Goal: Task Accomplishment & Management: Use online tool/utility

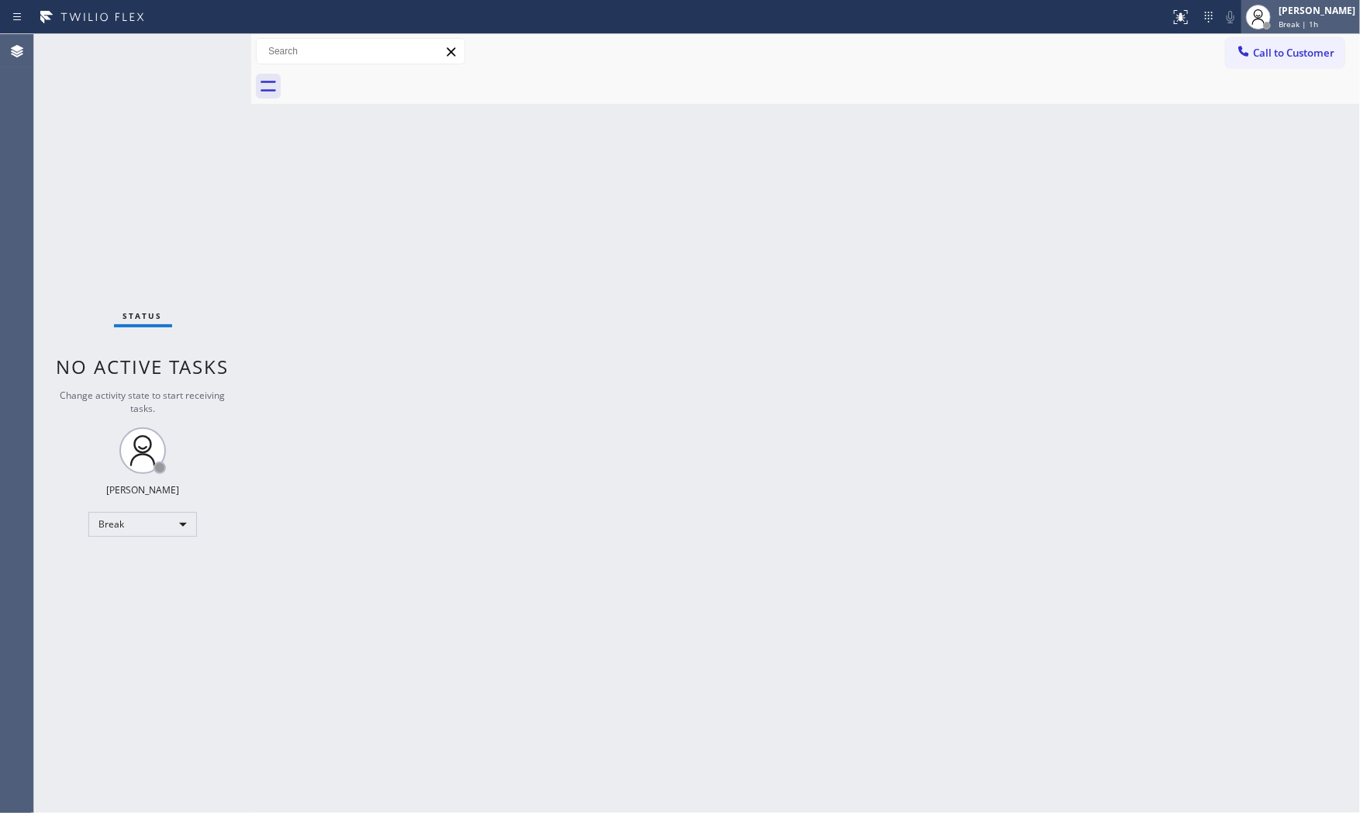
click at [1269, 12] on div at bounding box center [1258, 17] width 34 height 34
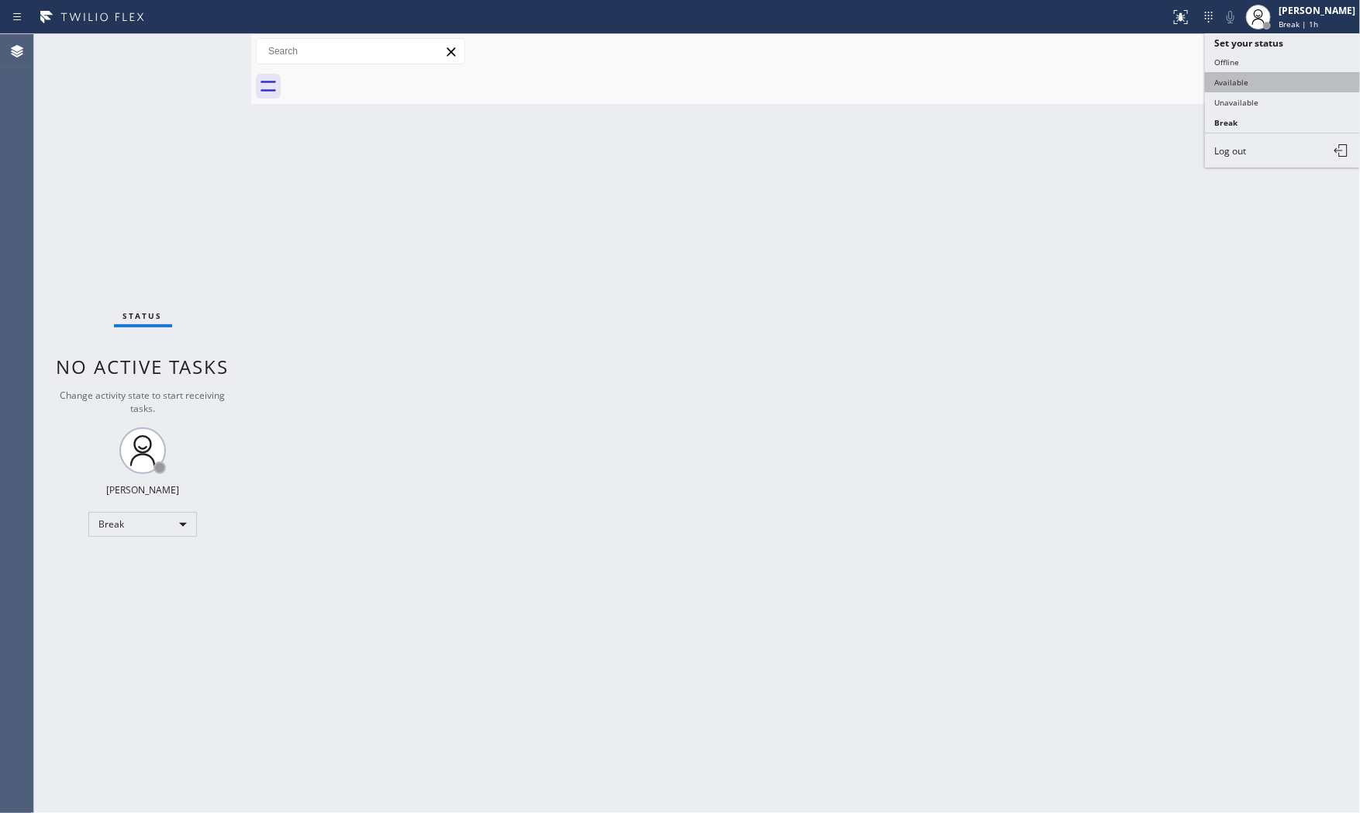
click at [1272, 80] on button "Available" at bounding box center [1282, 82] width 155 height 20
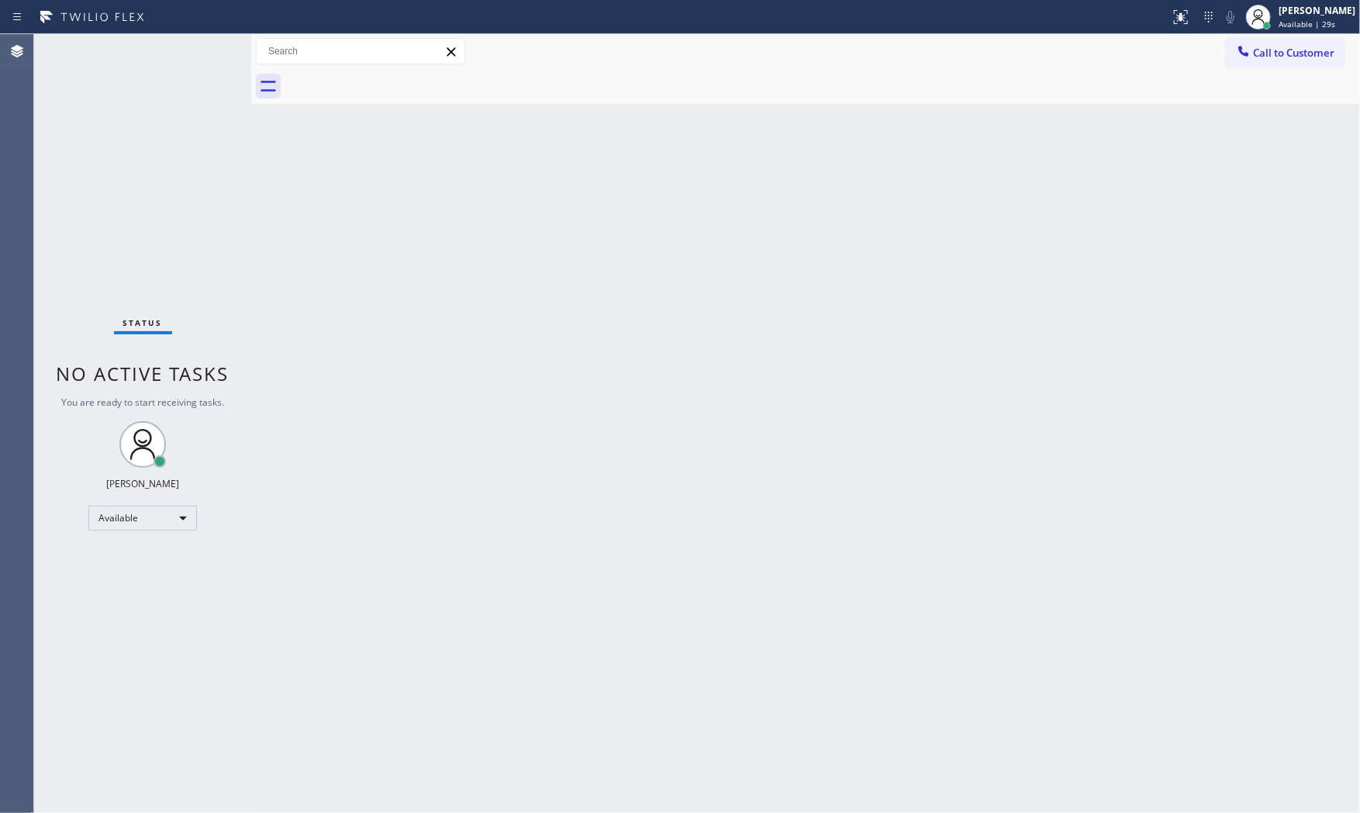
click at [1018, 620] on div "Back to Dashboard Change Sender ID Customers Technicians Select a contact Outbo…" at bounding box center [805, 423] width 1109 height 778
click at [182, 55] on div "Status No active tasks You are ready to start receiving tasks. [PERSON_NAME] Av…" at bounding box center [142, 423] width 217 height 778
click at [188, 52] on div "Status No active tasks You are ready to start receiving tasks. [PERSON_NAME] Av…" at bounding box center [142, 423] width 217 height 778
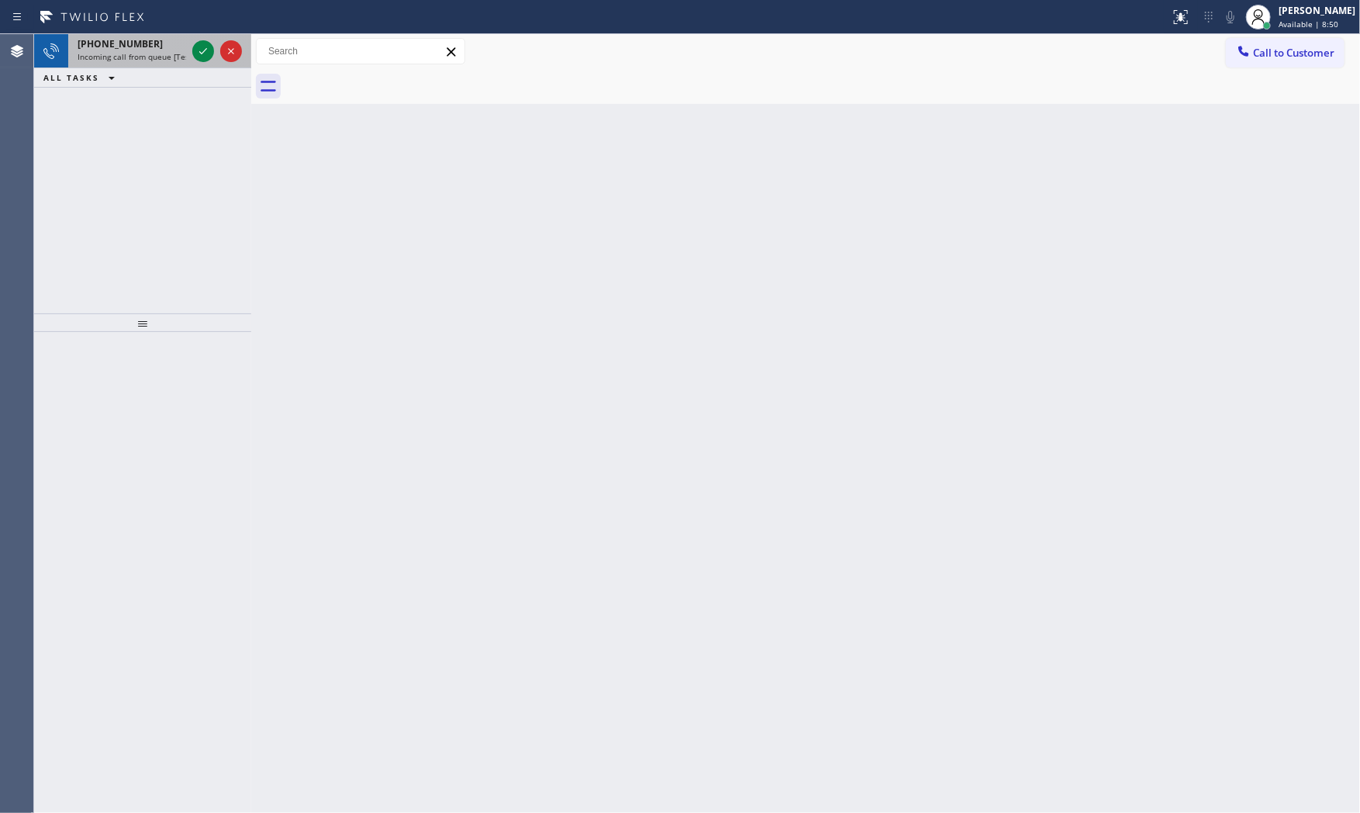
click at [129, 56] on span "Incoming call from queue [Test] All" at bounding box center [142, 56] width 129 height 11
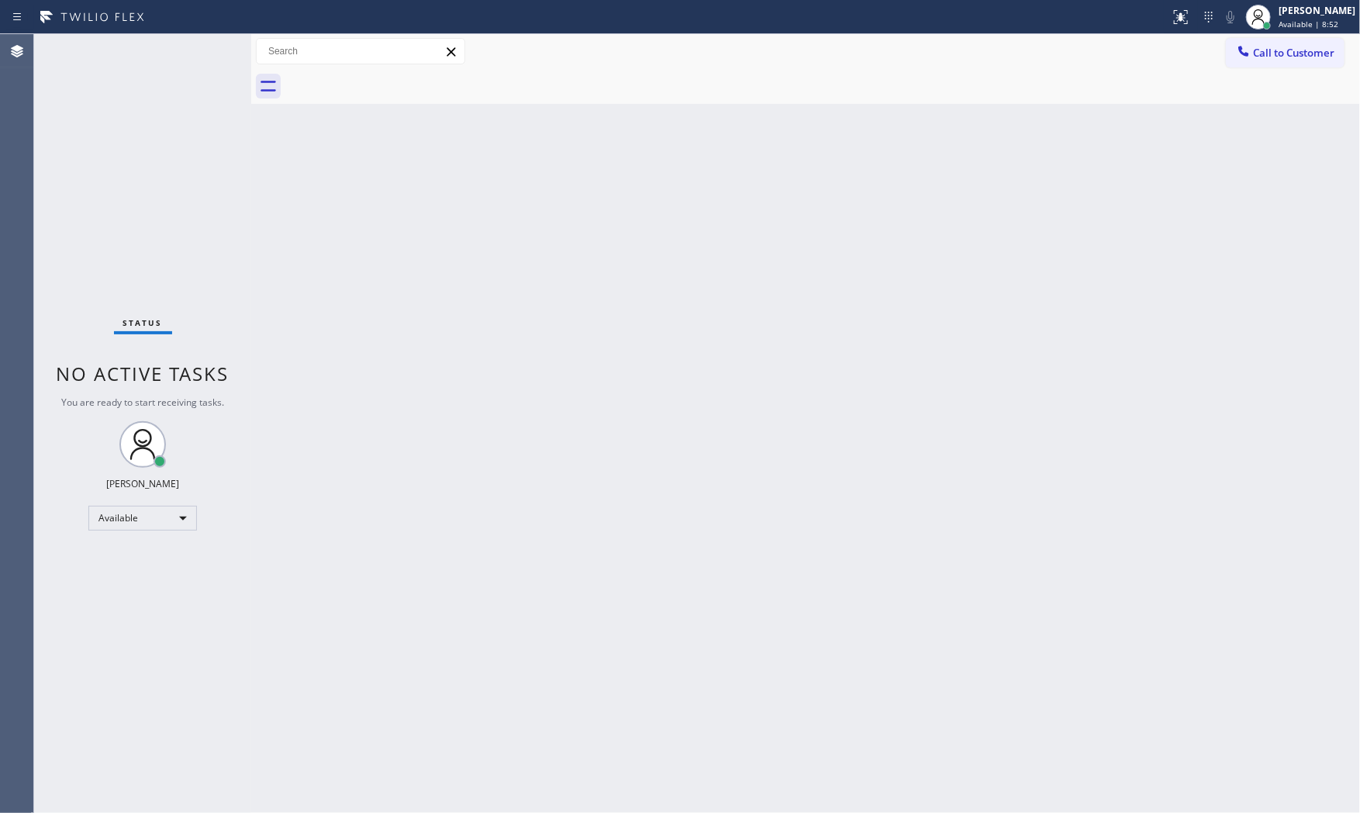
drag, startPoint x: 129, startPoint y: 56, endPoint x: 157, endPoint y: 54, distance: 28.0
click at [132, 56] on div "Status No active tasks You are ready to start receiving tasks. [PERSON_NAME] Av…" at bounding box center [142, 423] width 217 height 778
click at [204, 47] on div "Status No active tasks You are ready to start receiving tasks. [PERSON_NAME] Av…" at bounding box center [142, 423] width 217 height 778
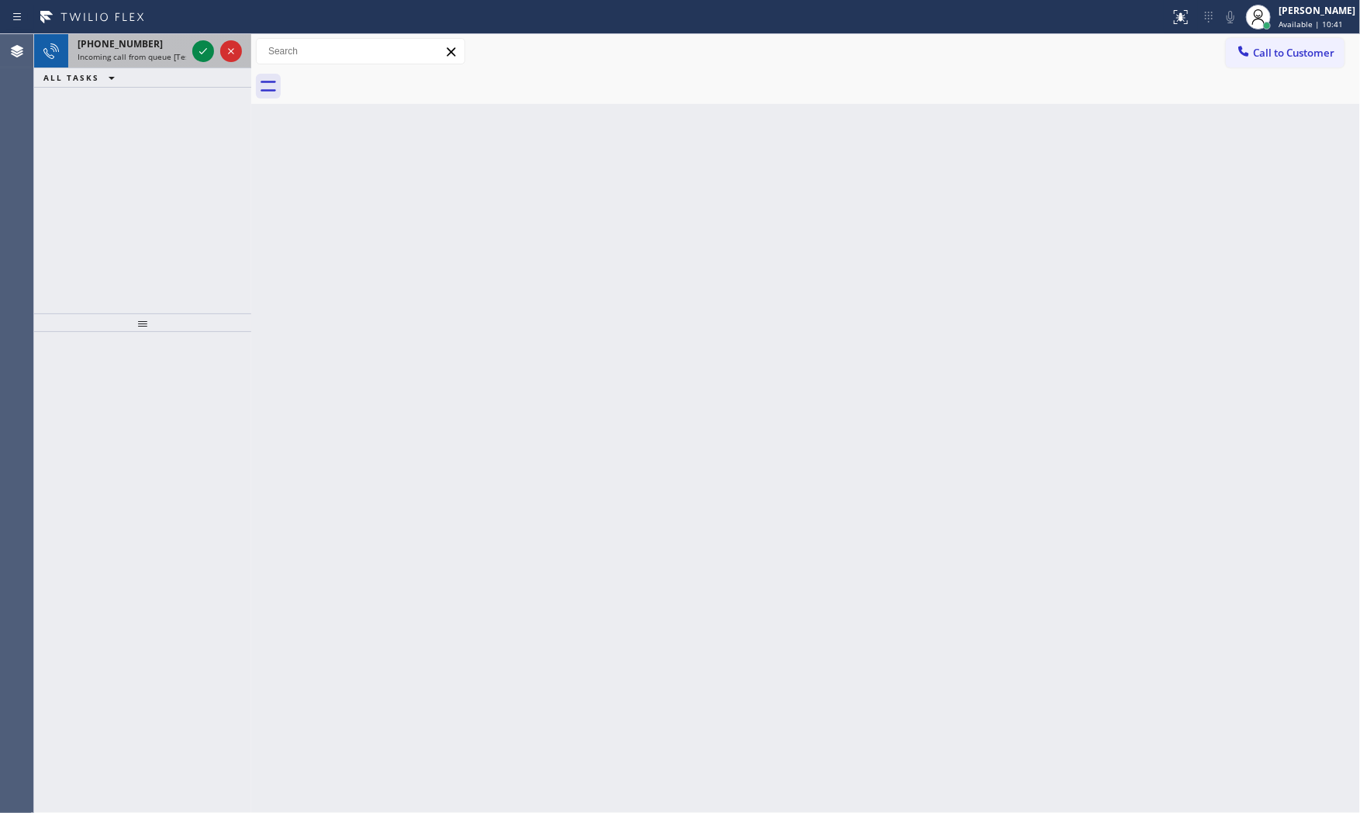
click at [164, 48] on div "[PHONE_NUMBER]" at bounding box center [132, 43] width 109 height 13
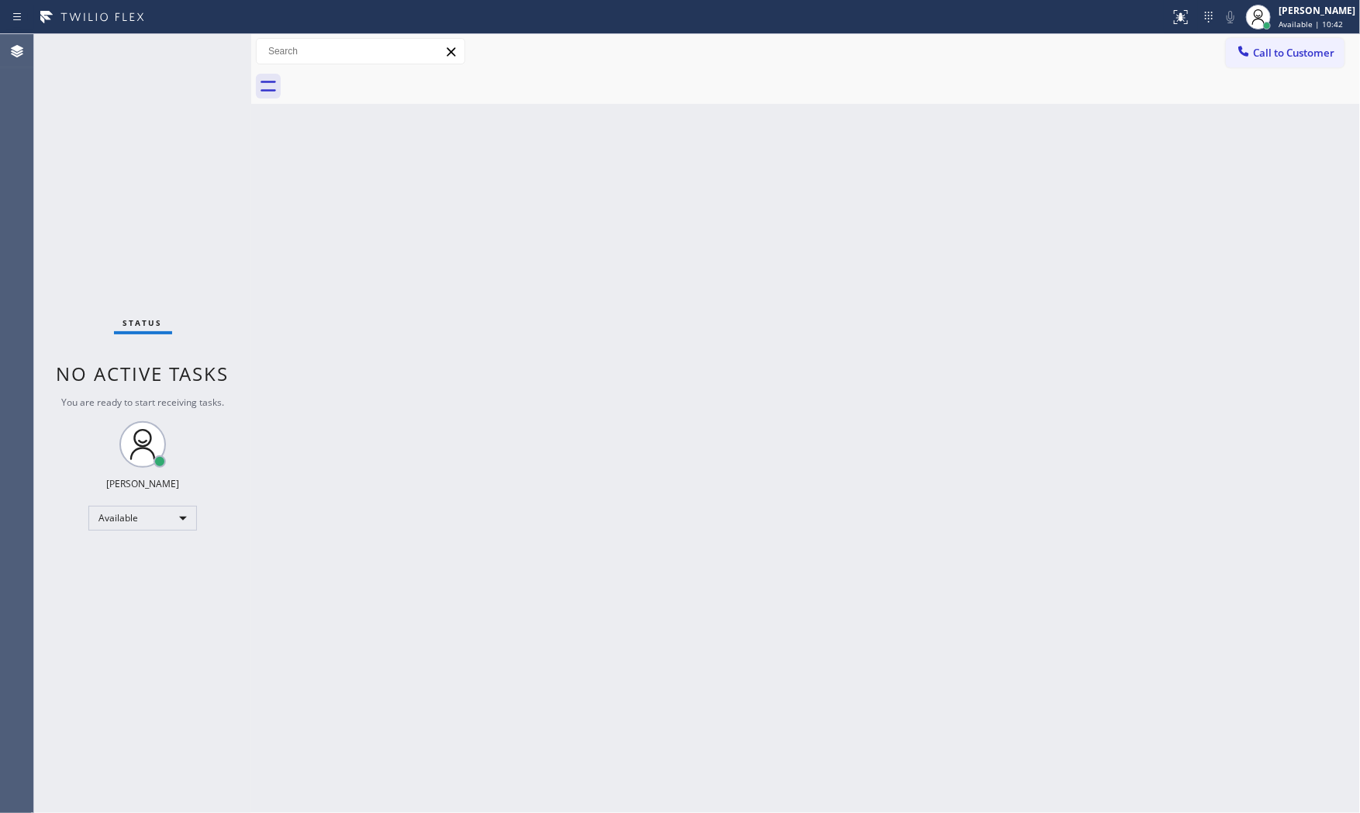
click at [164, 48] on div "Status No active tasks You are ready to start receiving tasks. [PERSON_NAME] Av…" at bounding box center [142, 423] width 217 height 778
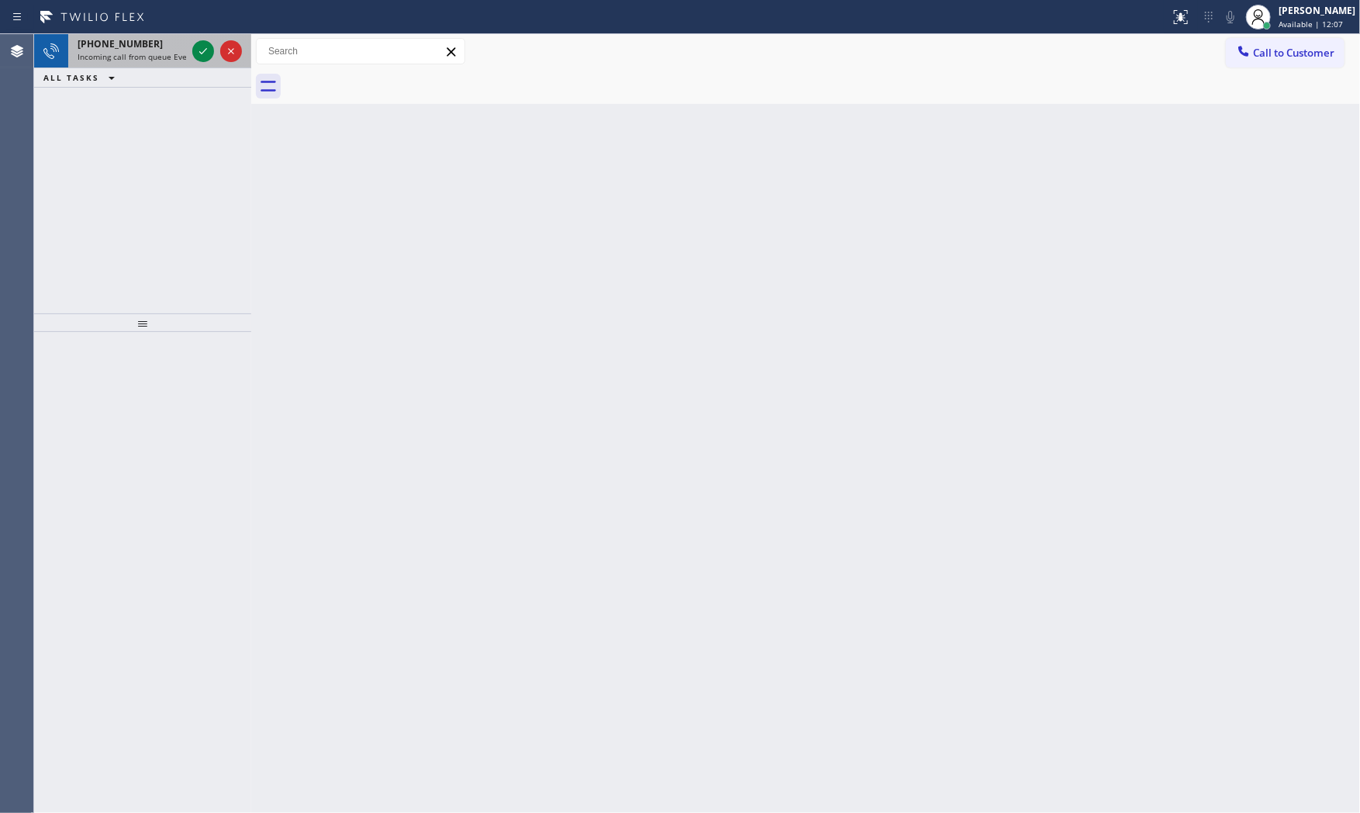
click at [132, 29] on div "Status report No issues detected If you experience an issue, please download th…" at bounding box center [680, 17] width 1360 height 34
click at [136, 37] on span "[PHONE_NUMBER]" at bounding box center [120, 43] width 85 height 13
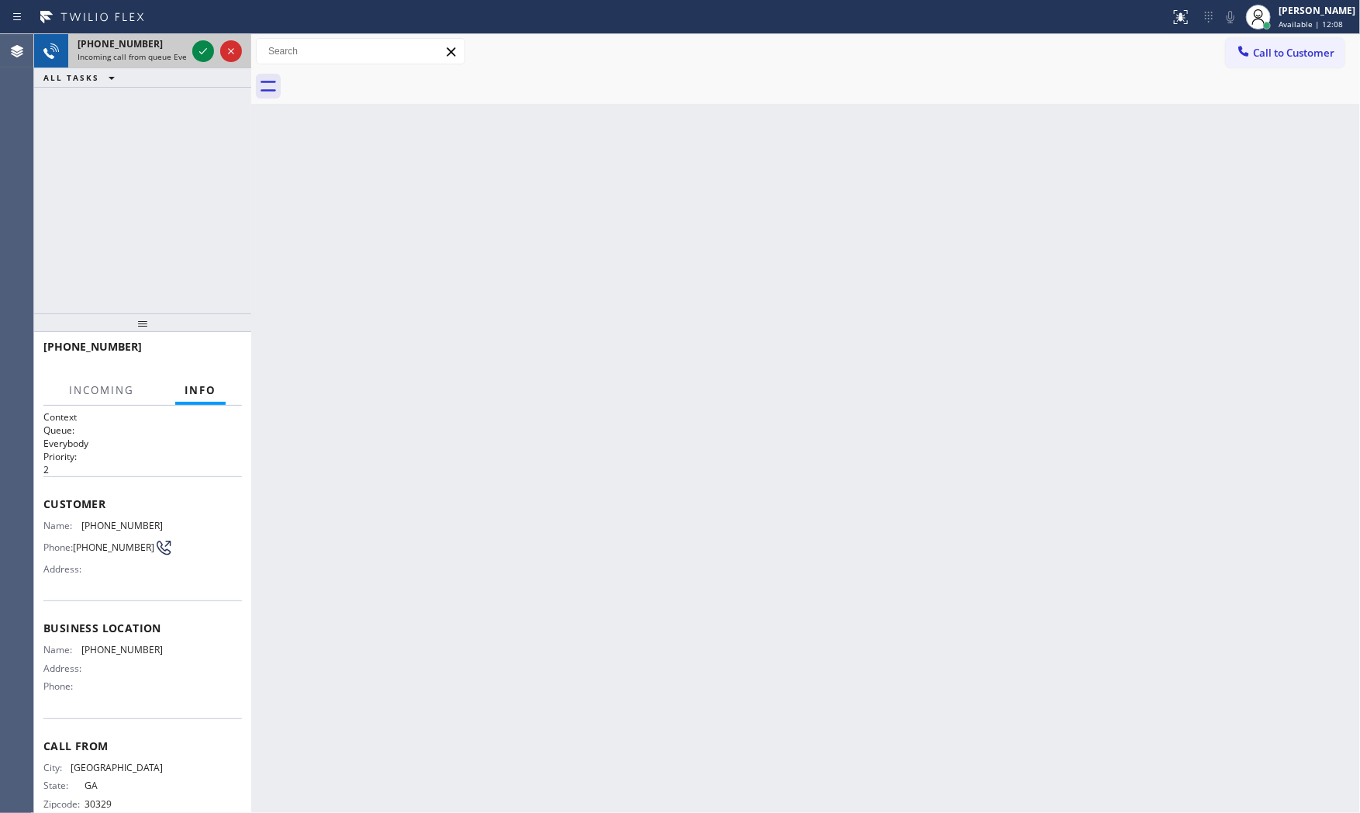
click at [176, 57] on span "Incoming call from queue Everybody" at bounding box center [145, 56] width 134 height 11
click at [190, 48] on div at bounding box center [217, 51] width 56 height 34
click at [196, 48] on icon at bounding box center [203, 51] width 19 height 19
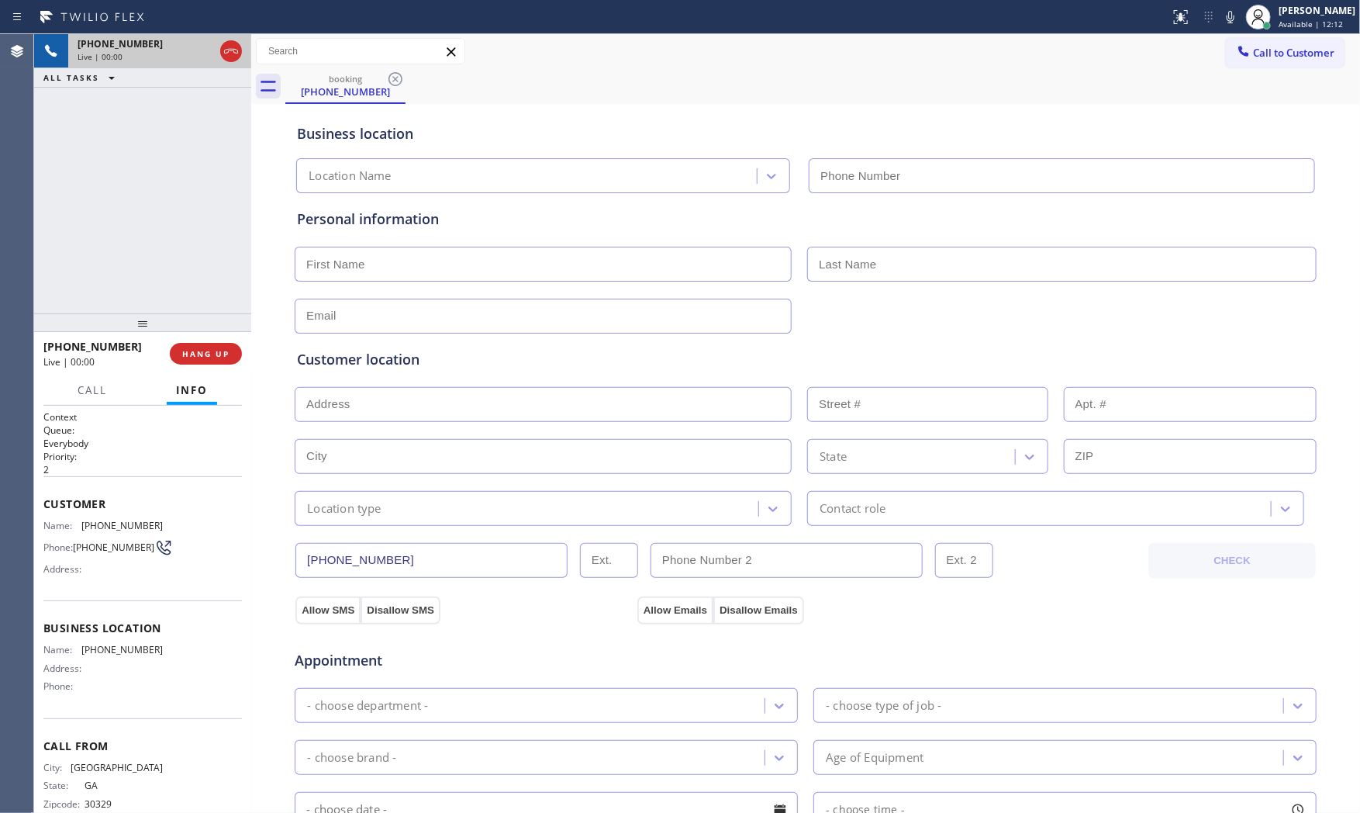
click at [217, 365] on div "[PHONE_NUMBER] Live | 00:00 HANG UP" at bounding box center [142, 353] width 198 height 40
click at [218, 359] on button "HANG UP" at bounding box center [206, 354] width 72 height 22
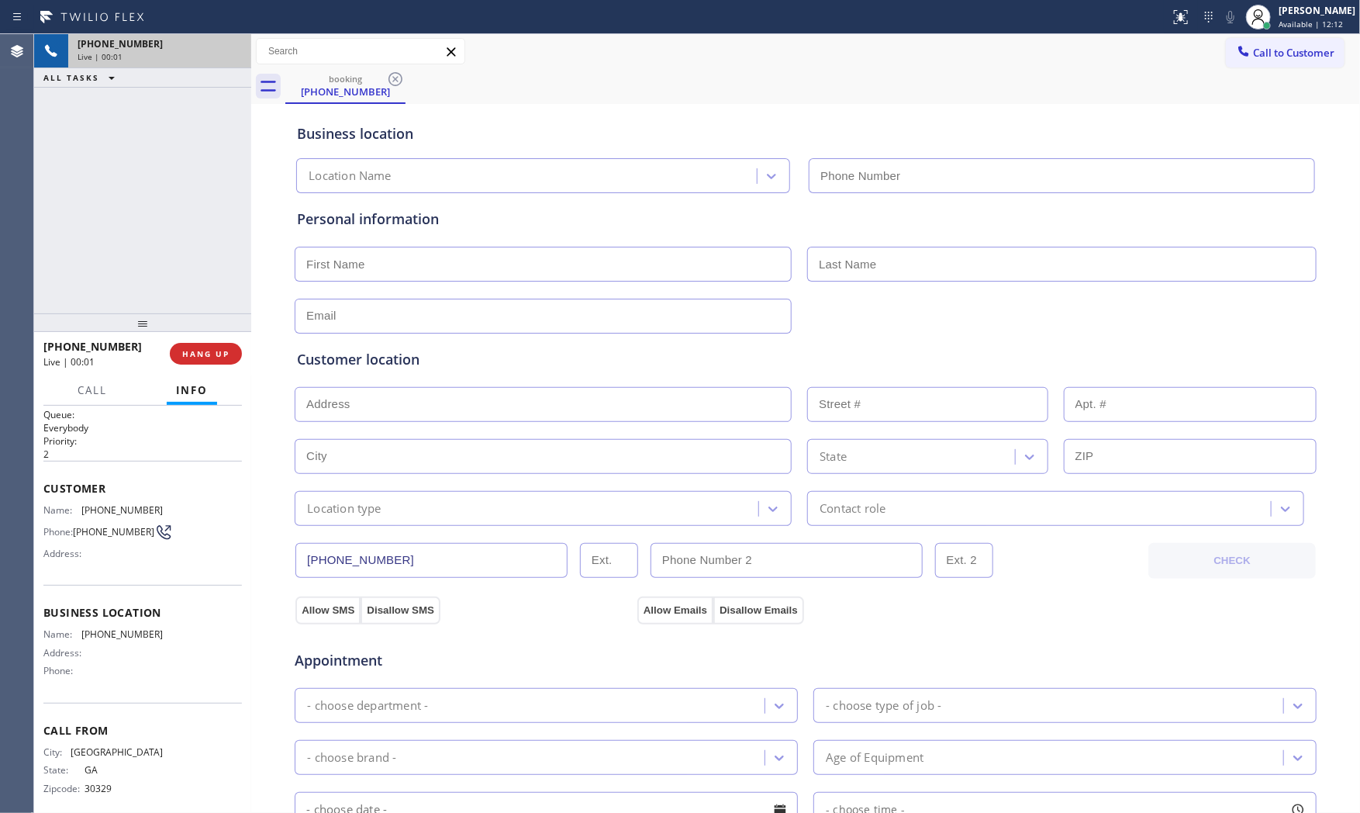
scroll to position [29, 0]
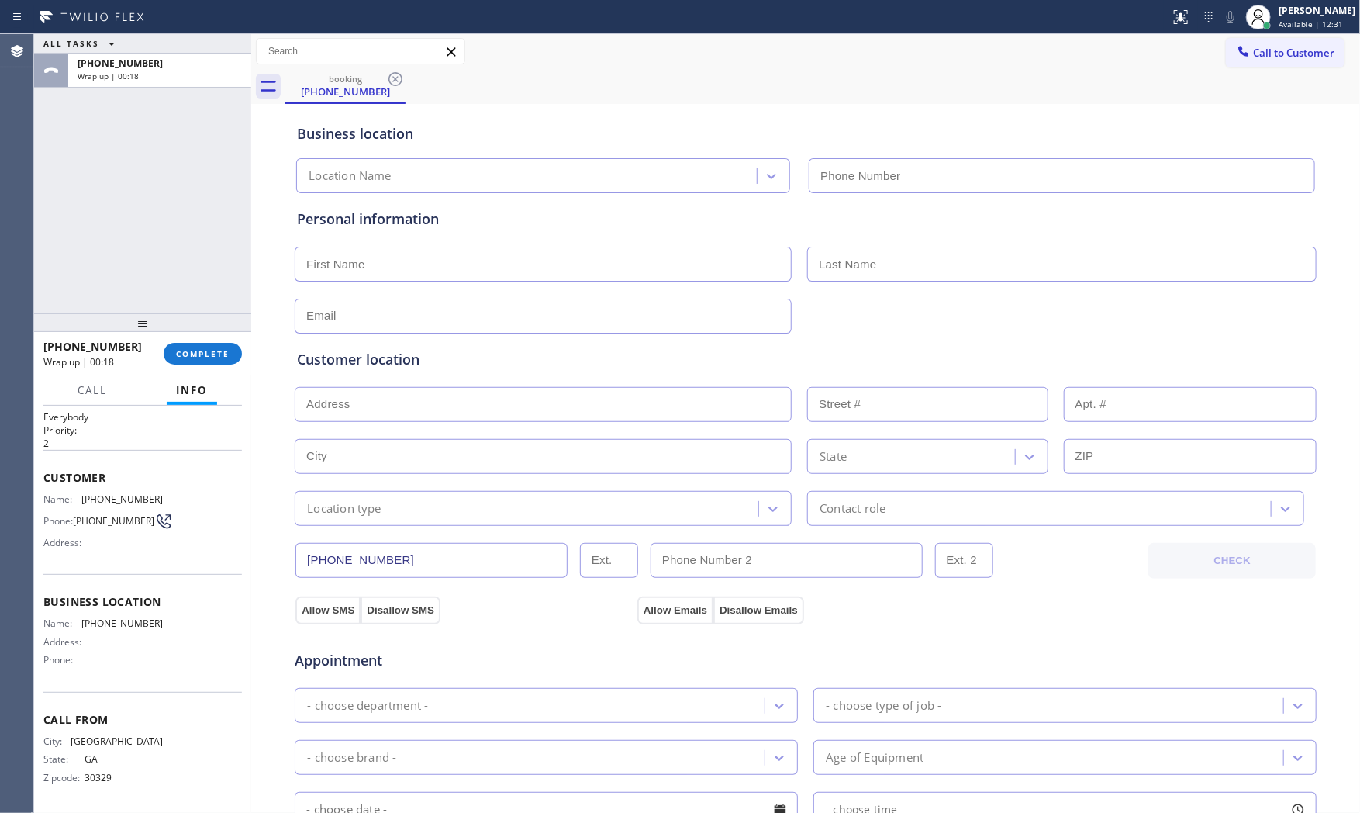
click at [191, 187] on div "ALL TASKS ALL TASKS ACTIVE TASKS TASKS IN WRAP UP [PHONE_NUMBER] Wrap up | 00:18" at bounding box center [142, 173] width 217 height 279
click at [226, 104] on div "ALL TASKS ALL TASKS ACTIVE TASKS TASKS IN WRAP UP [PHONE_NUMBER] Wrap up | 00:38" at bounding box center [142, 173] width 217 height 279
click at [199, 71] on div "Wrap up | 00:44" at bounding box center [160, 76] width 164 height 11
click at [194, 343] on button "COMPLETE" at bounding box center [203, 354] width 78 height 22
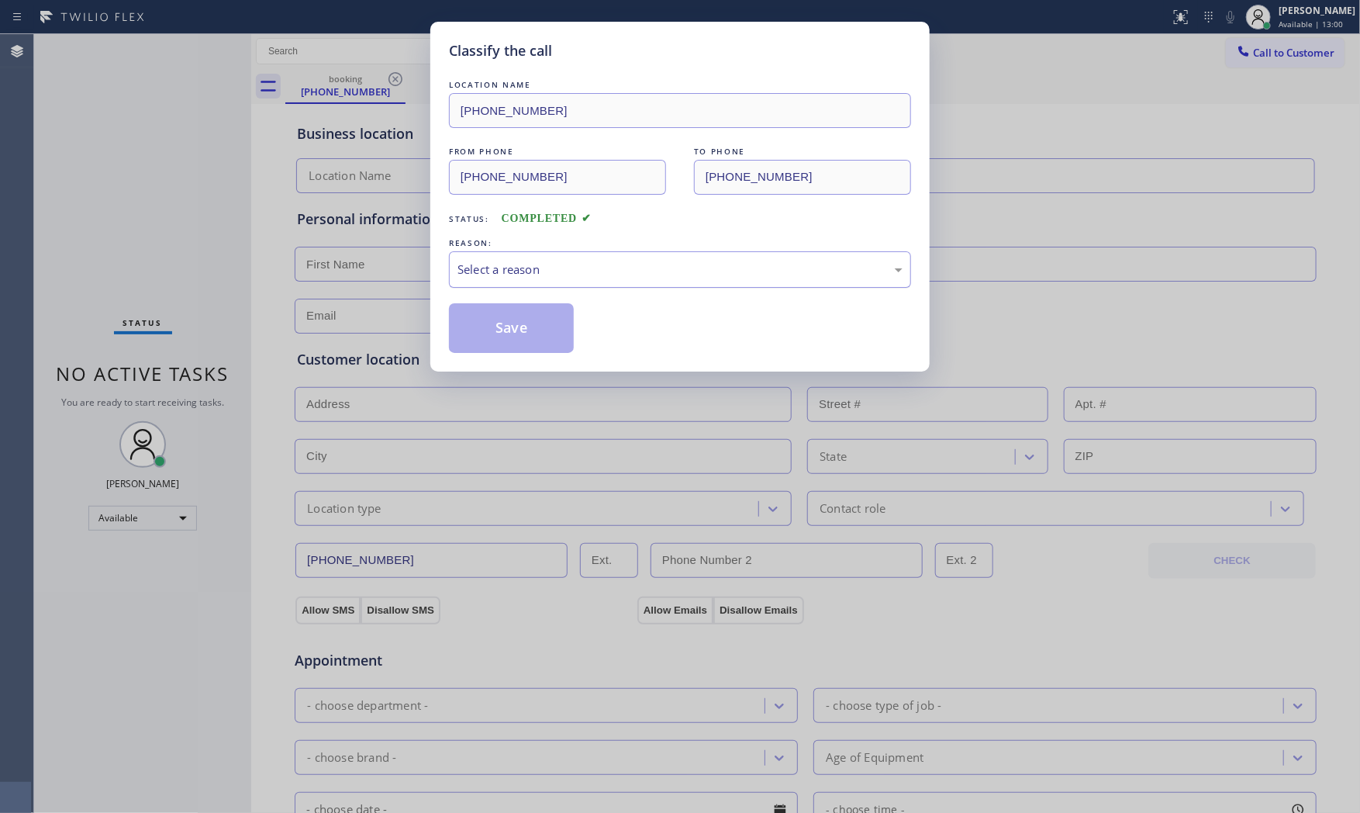
drag, startPoint x: 432, startPoint y: 249, endPoint x: 459, endPoint y: 260, distance: 29.2
click at [437, 249] on div "Classify the call LOCATION NAME [PHONE_NUMBER] FROM PHONE [PHONE_NUMBER] TO PHO…" at bounding box center [679, 197] width 499 height 350
click at [499, 278] on div "Select a reason" at bounding box center [679, 270] width 445 height 18
click at [506, 330] on button "Save" at bounding box center [511, 328] width 125 height 50
click at [507, 330] on button "Save" at bounding box center [511, 328] width 125 height 50
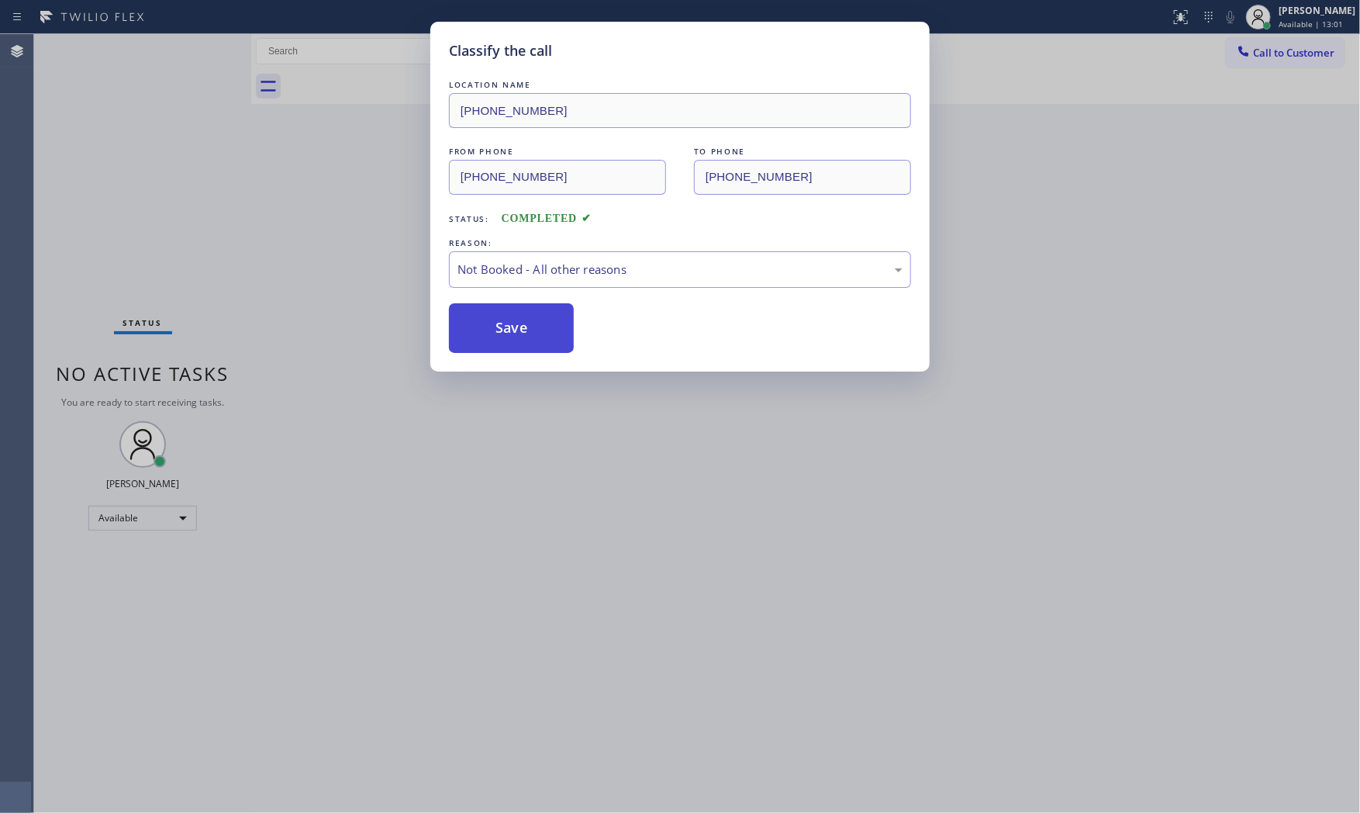
click at [507, 329] on button "Save" at bounding box center [511, 328] width 125 height 50
click at [508, 329] on button "Save" at bounding box center [511, 328] width 125 height 50
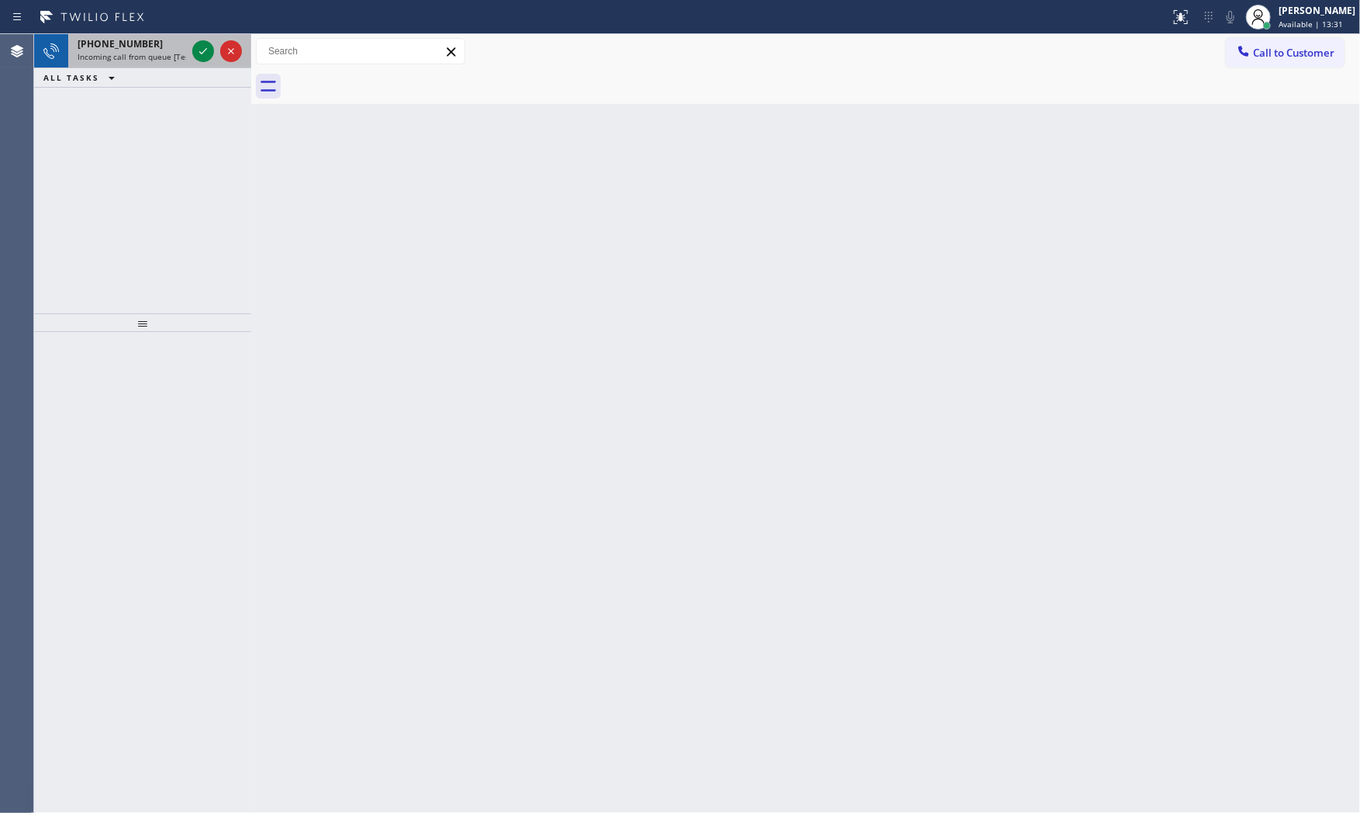
click at [167, 57] on span "Incoming call from queue [Test] All" at bounding box center [142, 56] width 129 height 11
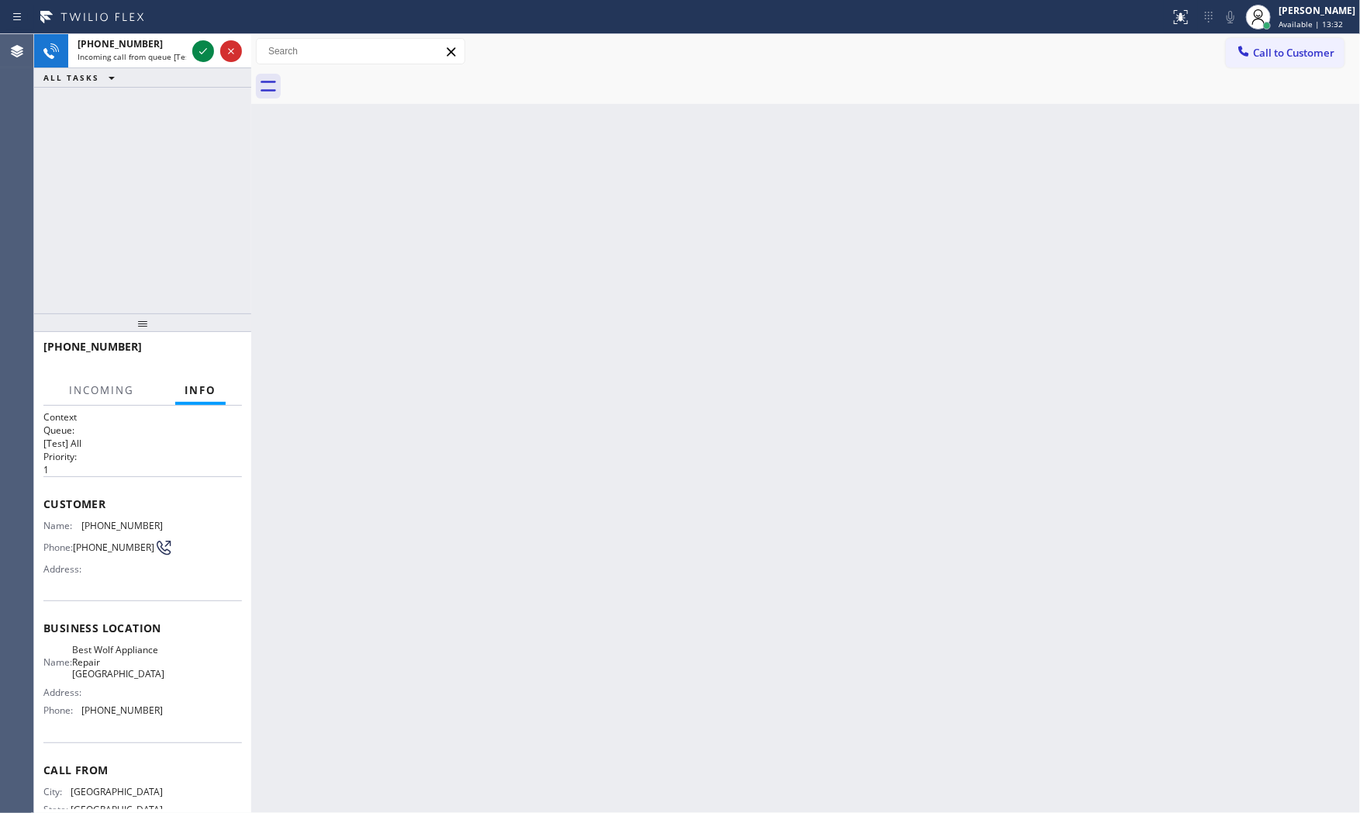
scroll to position [54, 0]
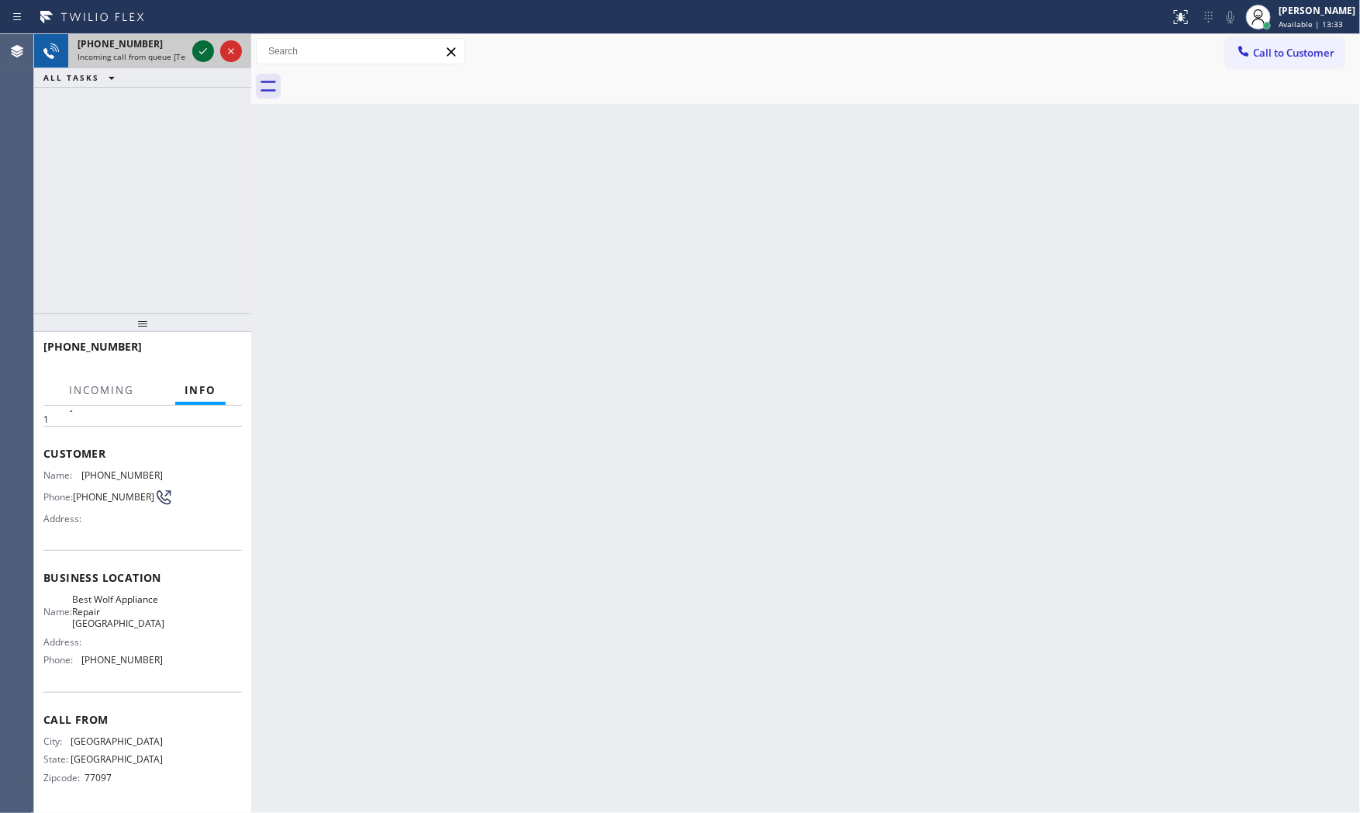
click at [204, 57] on icon at bounding box center [203, 51] width 19 height 19
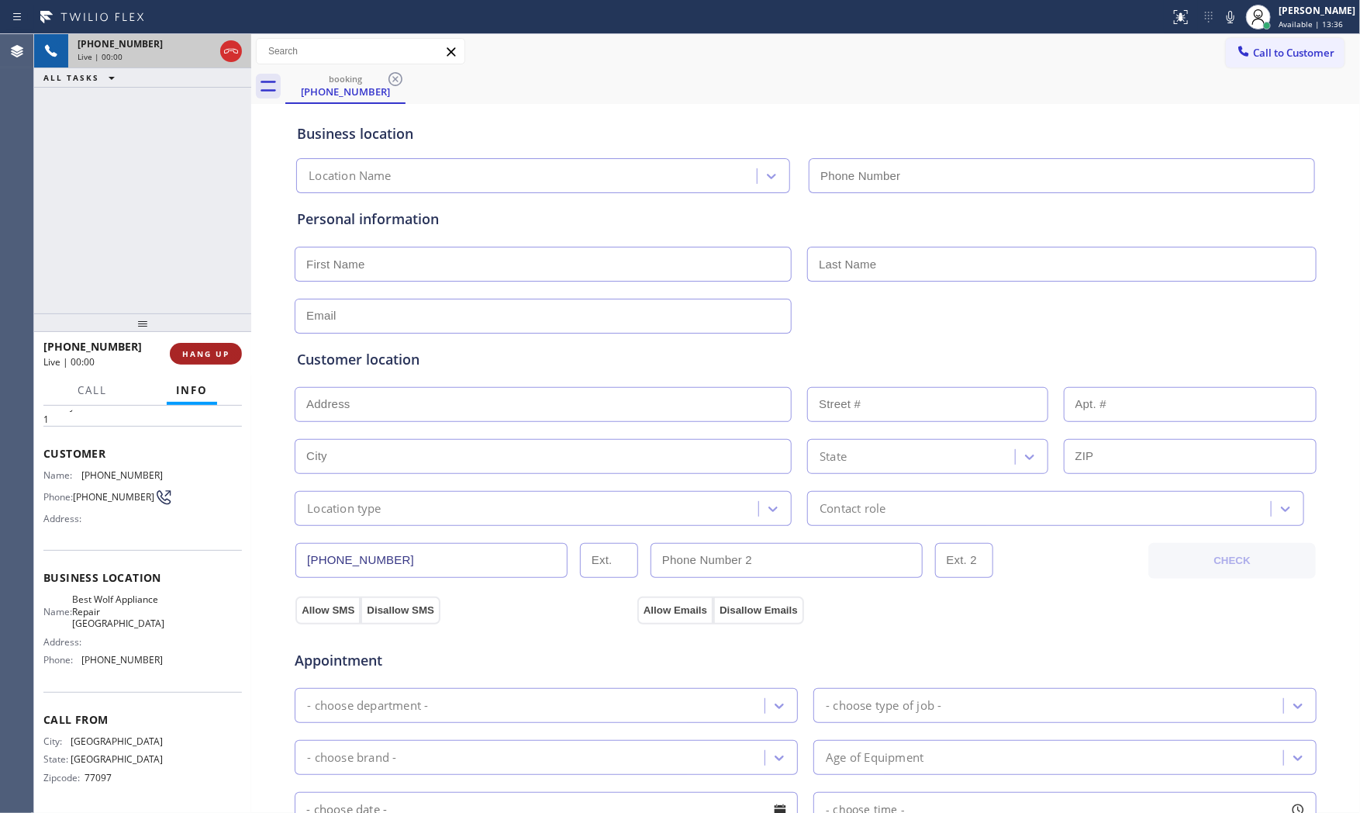
type input "[PHONE_NUMBER]"
click at [219, 348] on span "HANG UP" at bounding box center [205, 353] width 47 height 11
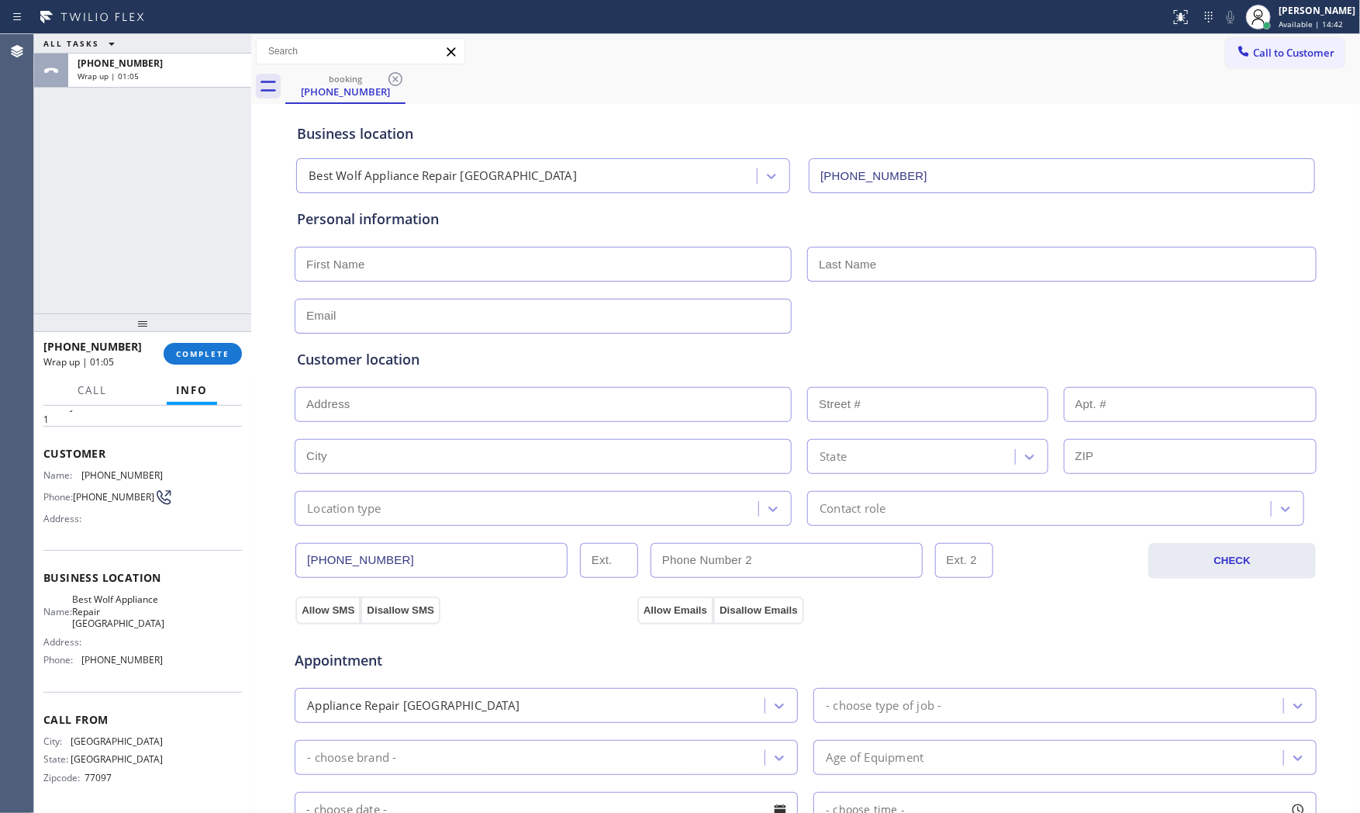
click at [191, 337] on div "[PHONE_NUMBER] Wrap up | 01:05 COMPLETE" at bounding box center [142, 353] width 198 height 40
click at [185, 361] on button "COMPLETE" at bounding box center [203, 354] width 78 height 22
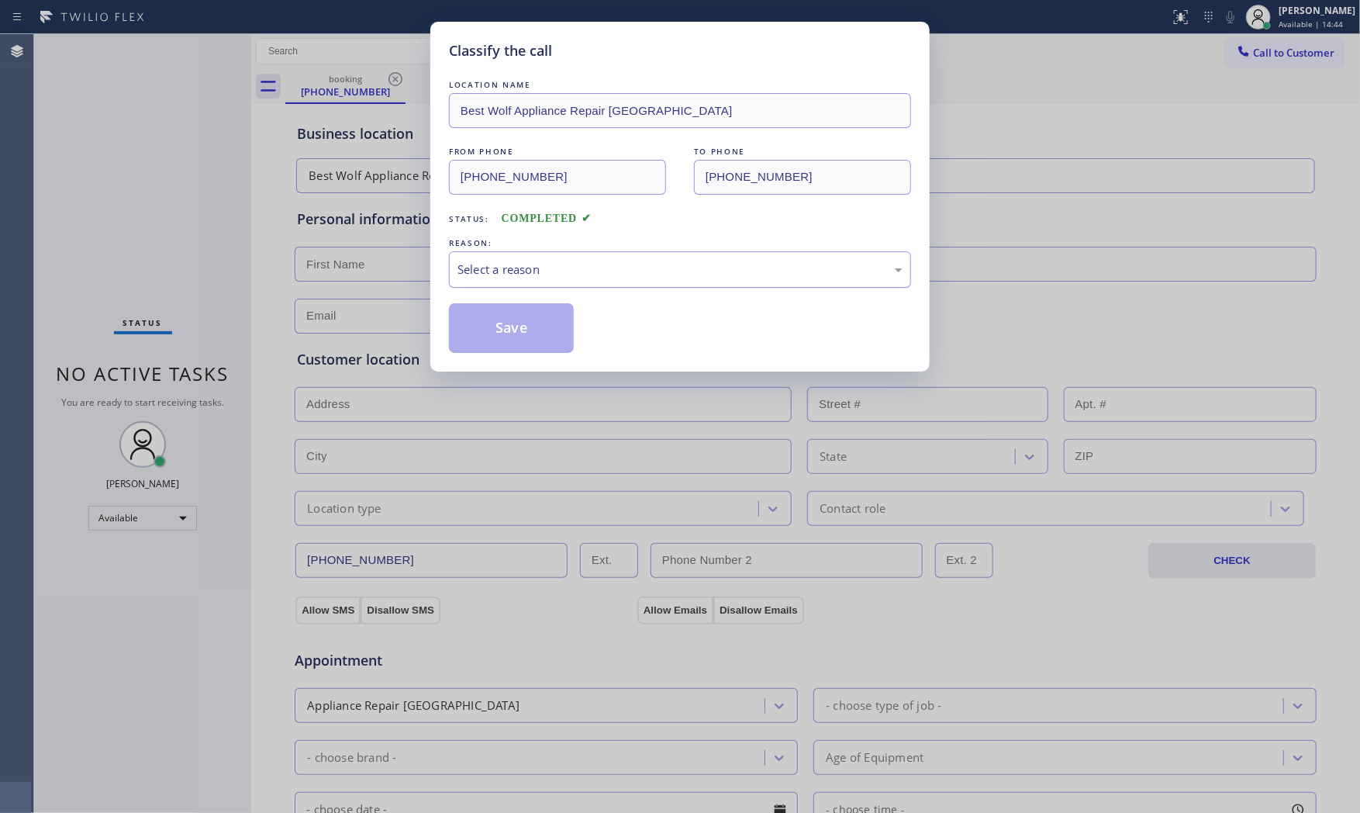
drag, startPoint x: 549, startPoint y: 271, endPoint x: 544, endPoint y: 281, distance: 11.1
click at [547, 274] on div "Select a reason" at bounding box center [679, 270] width 445 height 18
click at [515, 328] on button "Save" at bounding box center [511, 328] width 125 height 50
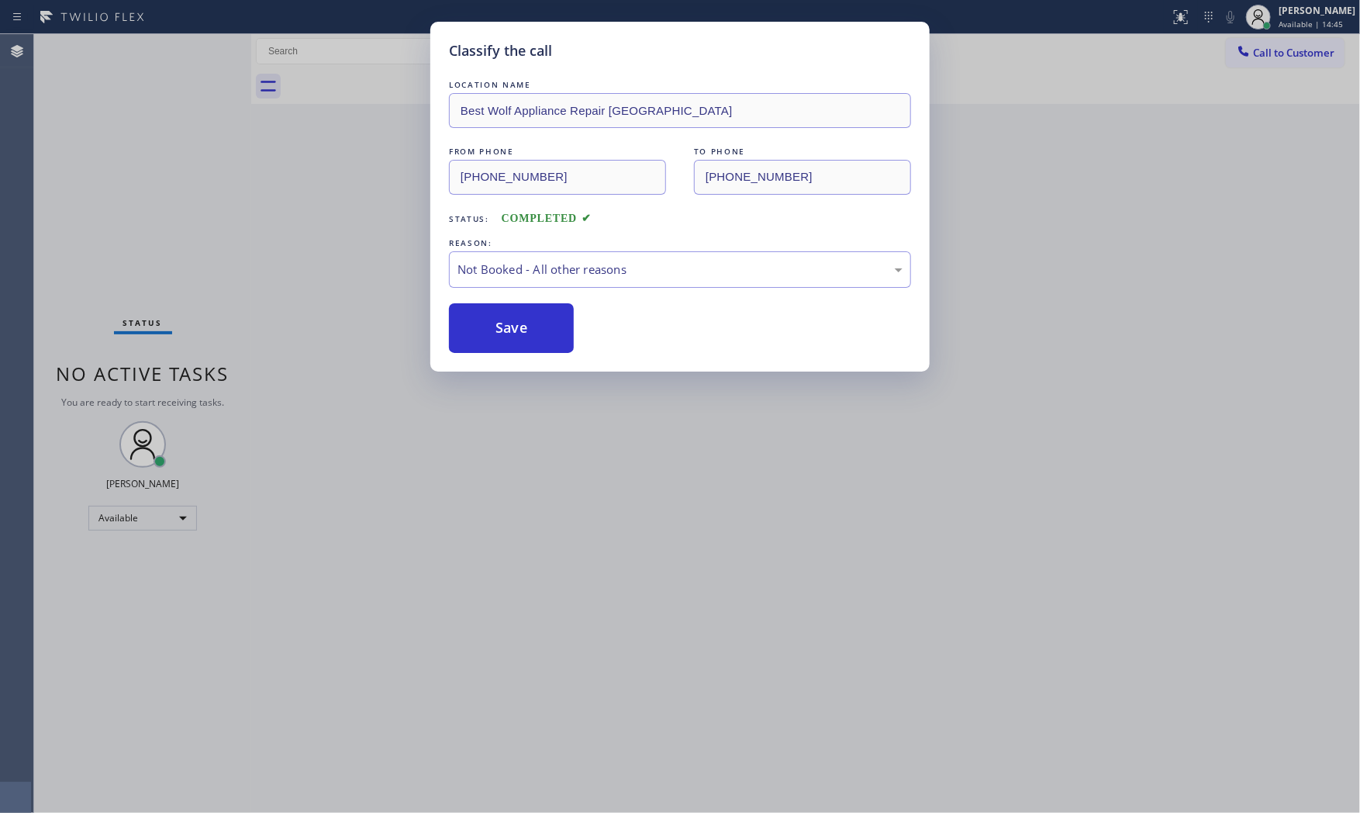
click at [515, 328] on button "Save" at bounding box center [511, 328] width 125 height 50
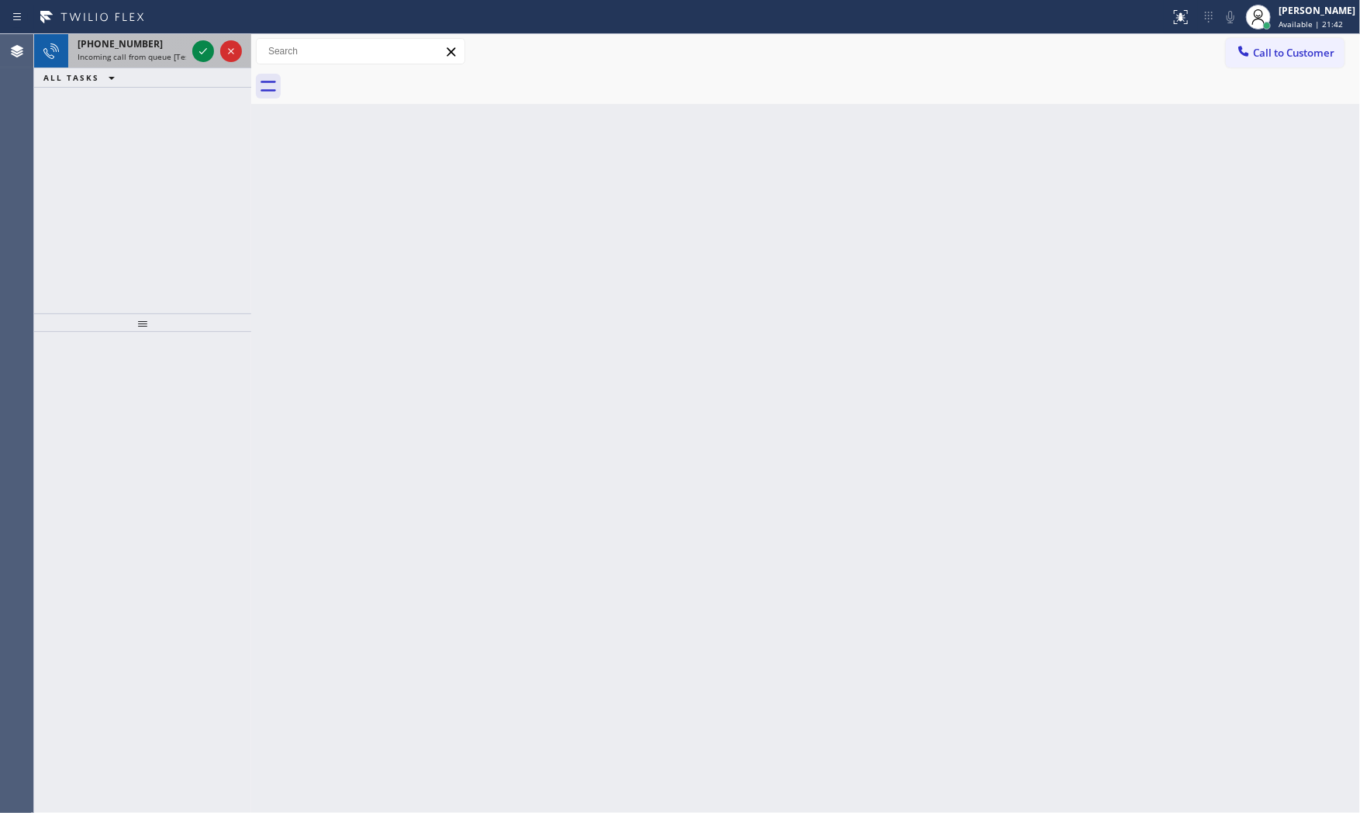
click at [179, 57] on span "Incoming call from queue [Test] All" at bounding box center [142, 56] width 129 height 11
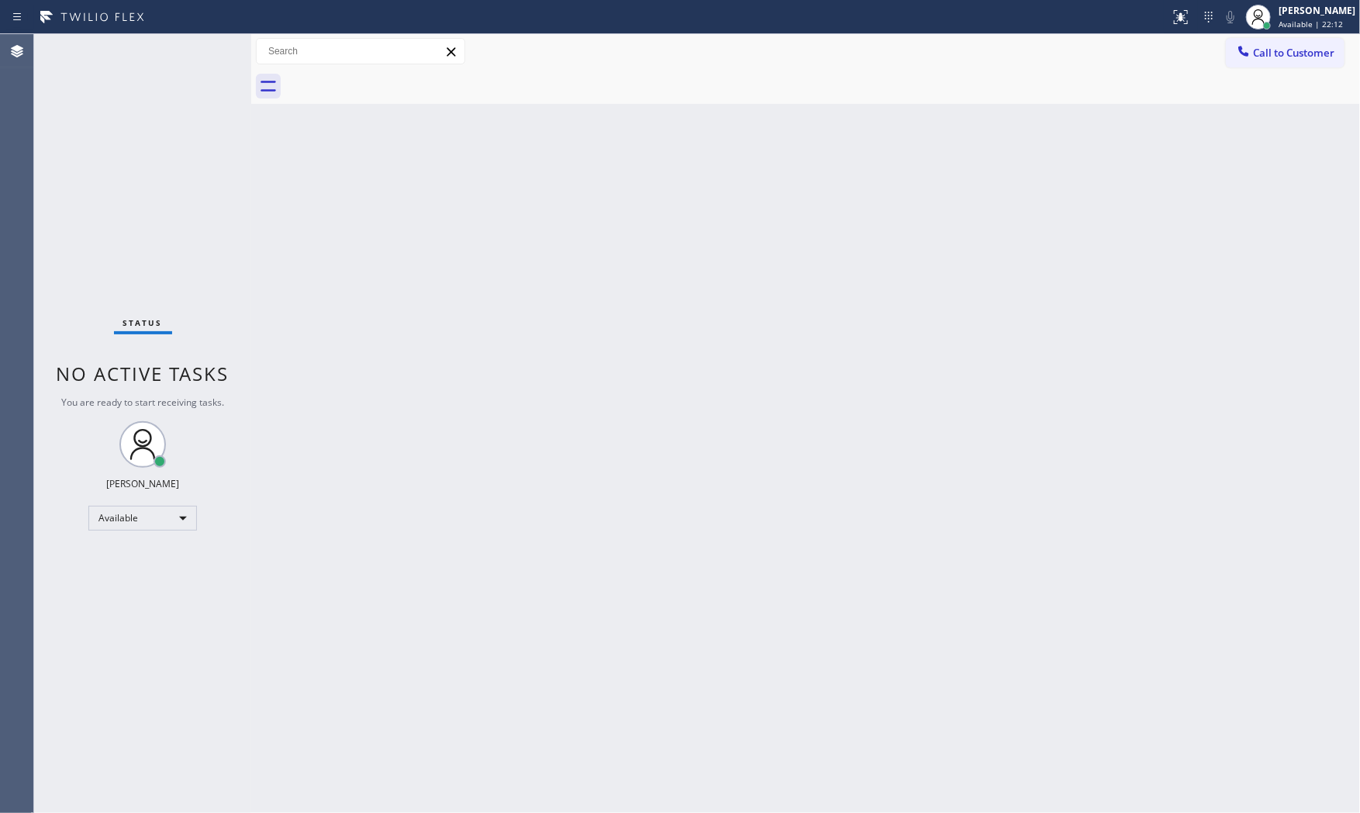
click at [105, 57] on div "Status No active tasks You are ready to start receiving tasks. [PERSON_NAME] Av…" at bounding box center [142, 423] width 217 height 778
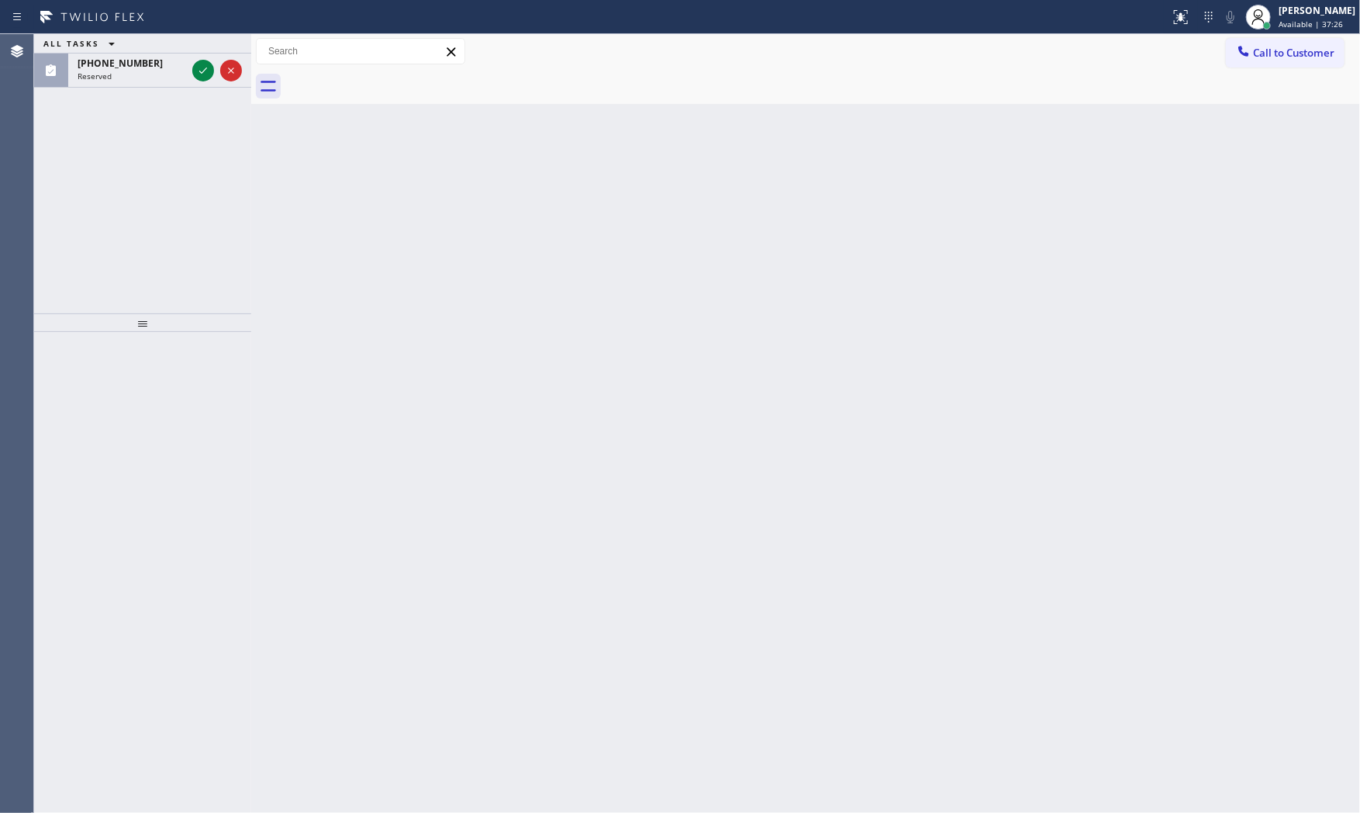
click at [143, 45] on div "ALL TASKS ALL TASKS ACTIVE TASKS TASKS IN WRAP UP" at bounding box center [142, 43] width 217 height 19
click at [144, 55] on div "[PHONE_NUMBER] Reserved" at bounding box center [128, 71] width 121 height 34
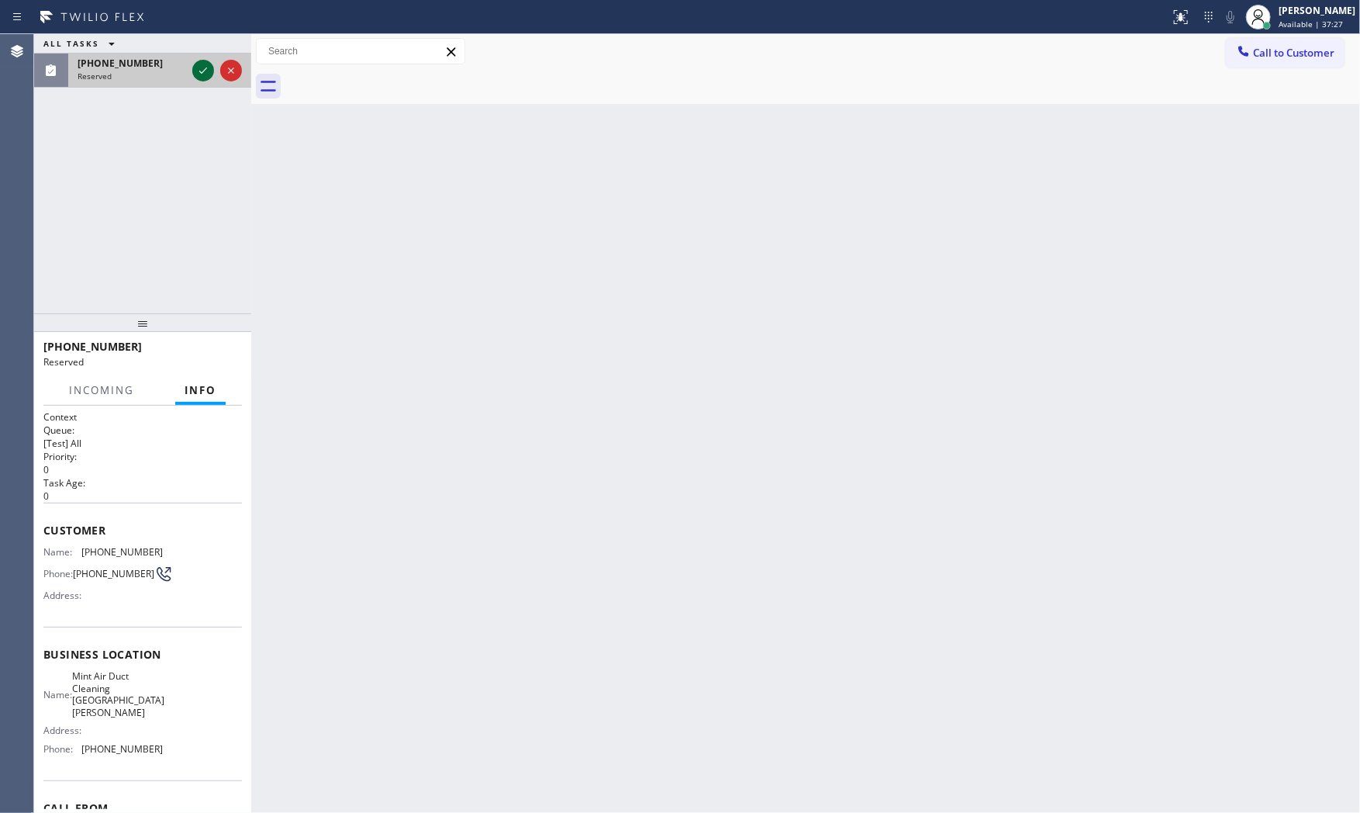
click at [197, 78] on icon at bounding box center [203, 70] width 19 height 19
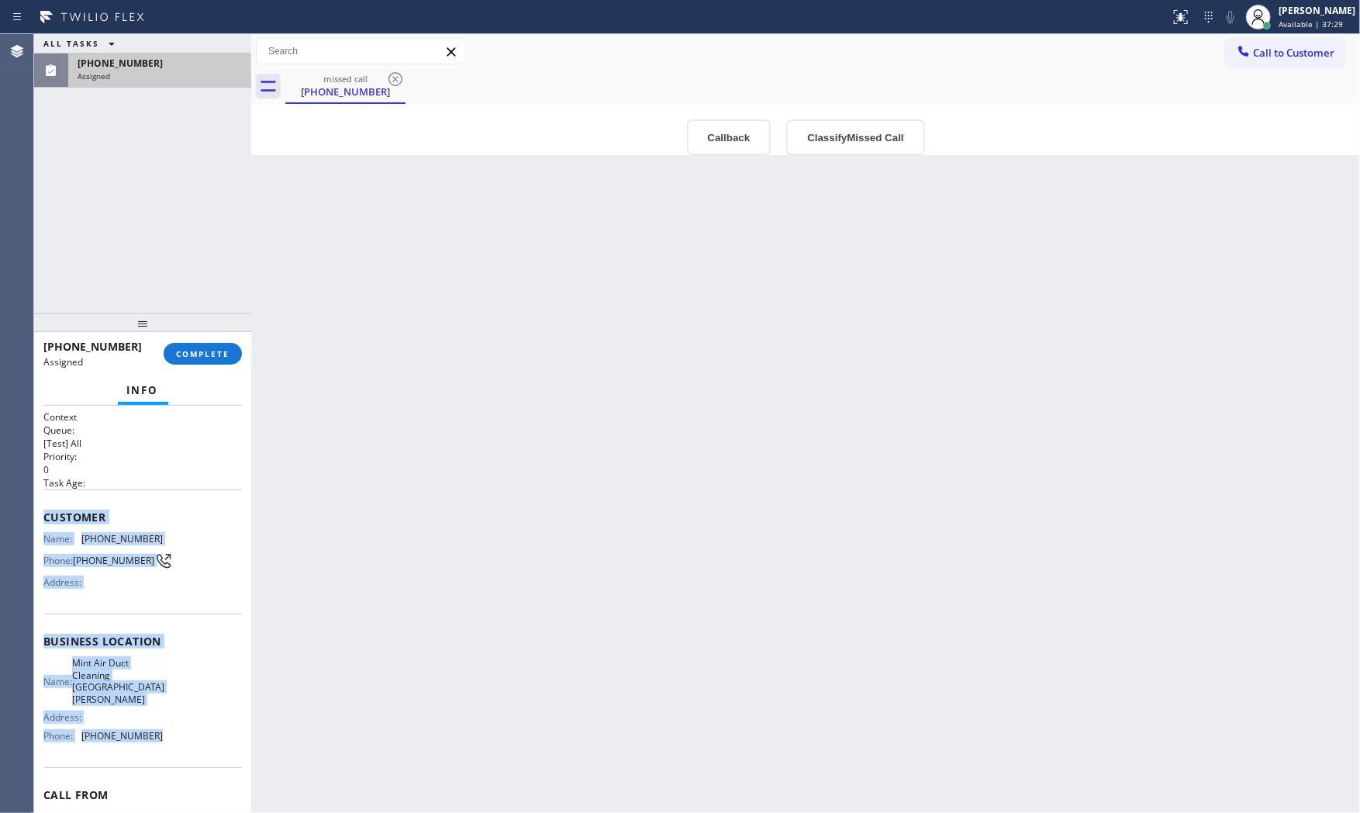
drag, startPoint x: 42, startPoint y: 509, endPoint x: 186, endPoint y: 722, distance: 257.4
click at [186, 724] on div "Context Queue: [Test] All Priority: 0 Task Age: Customer Name: [PHONE_NUMBER] P…" at bounding box center [142, 610] width 217 height 408
copy div "Customer Name: [PHONE_NUMBER] Phone: [PHONE_NUMBER] Address: Business location …"
click at [226, 345] on button "COMPLETE" at bounding box center [203, 354] width 78 height 22
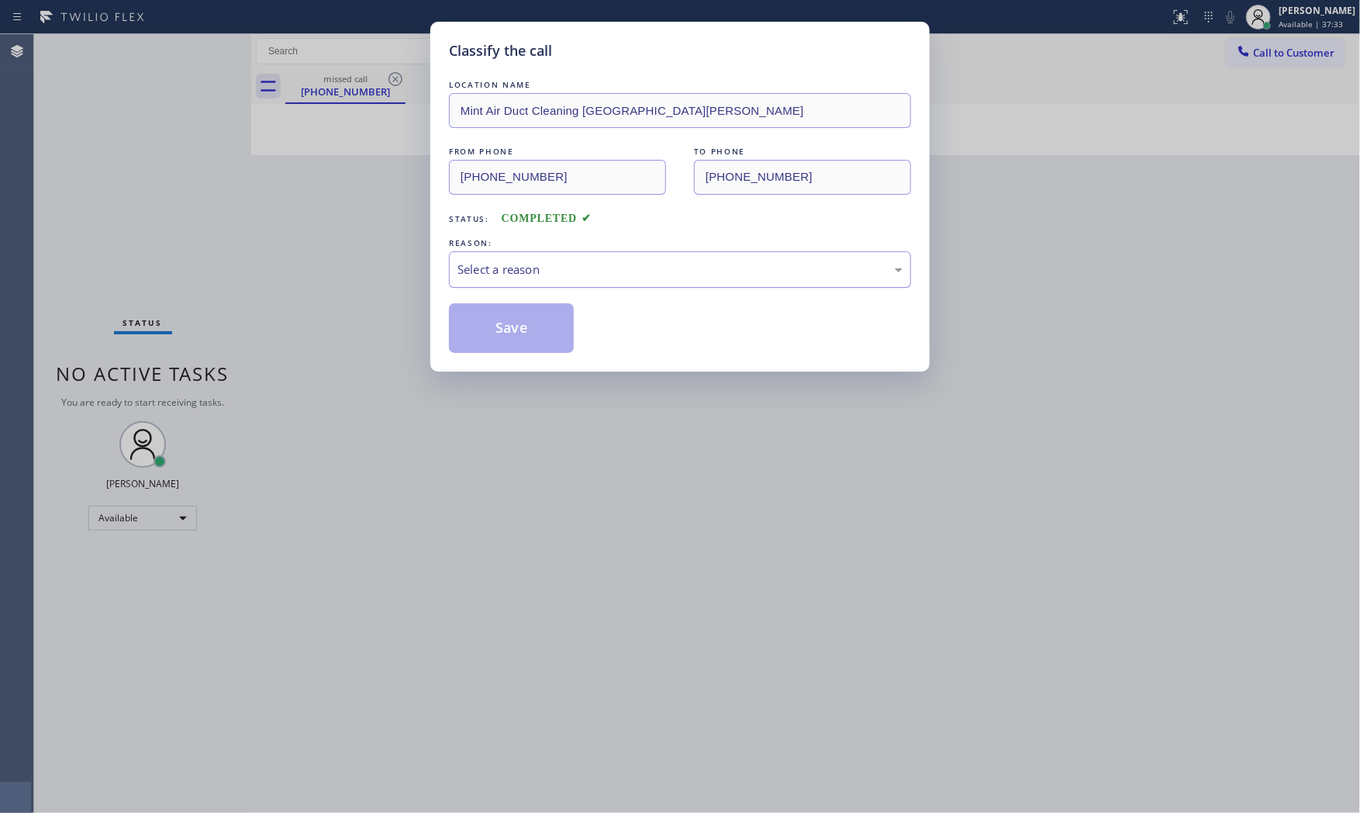
drag, startPoint x: 493, startPoint y: 271, endPoint x: 493, endPoint y: 285, distance: 13.2
click at [493, 272] on div "Select a reason" at bounding box center [679, 270] width 445 height 18
click at [493, 322] on button "Save" at bounding box center [511, 328] width 125 height 50
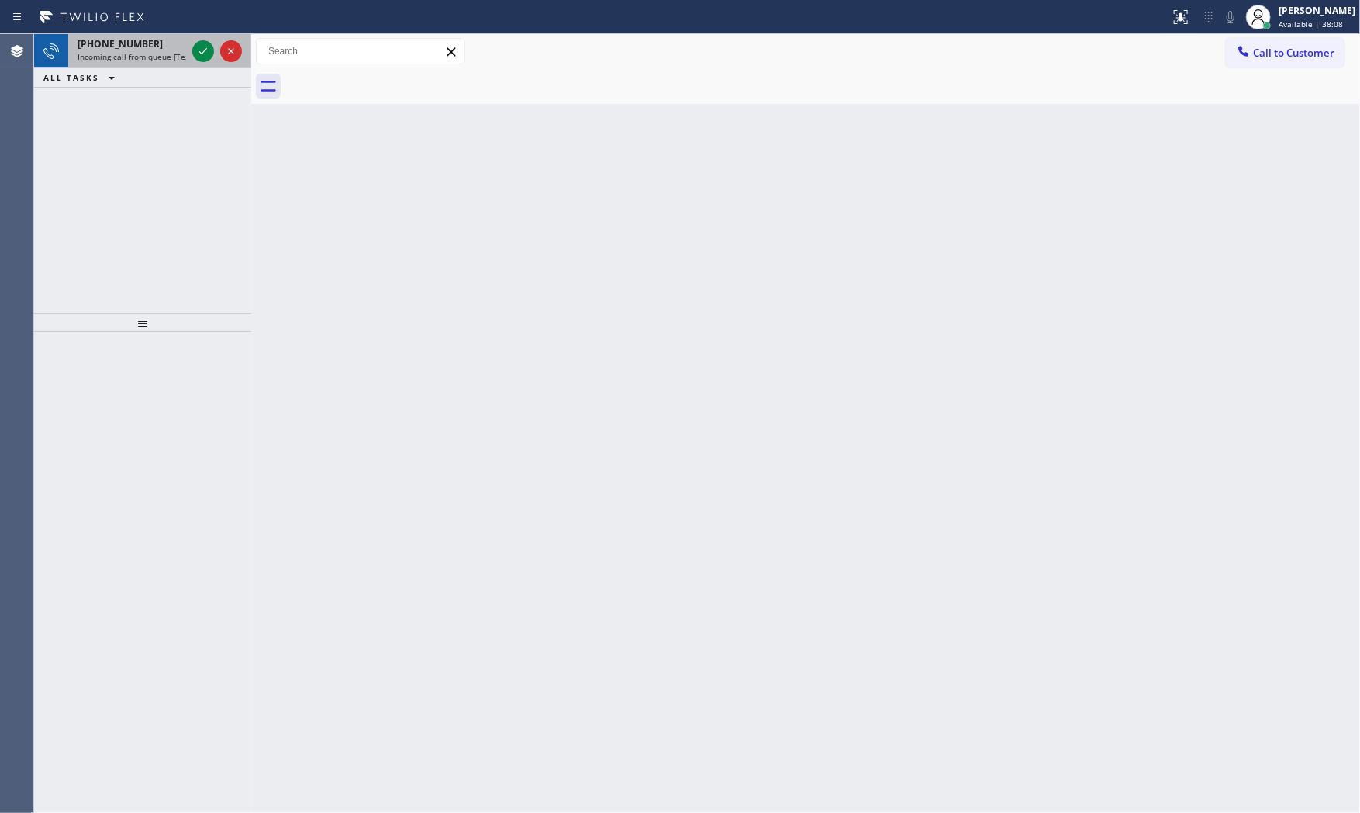
click at [154, 54] on span "Incoming call from queue [Test] All" at bounding box center [142, 56] width 129 height 11
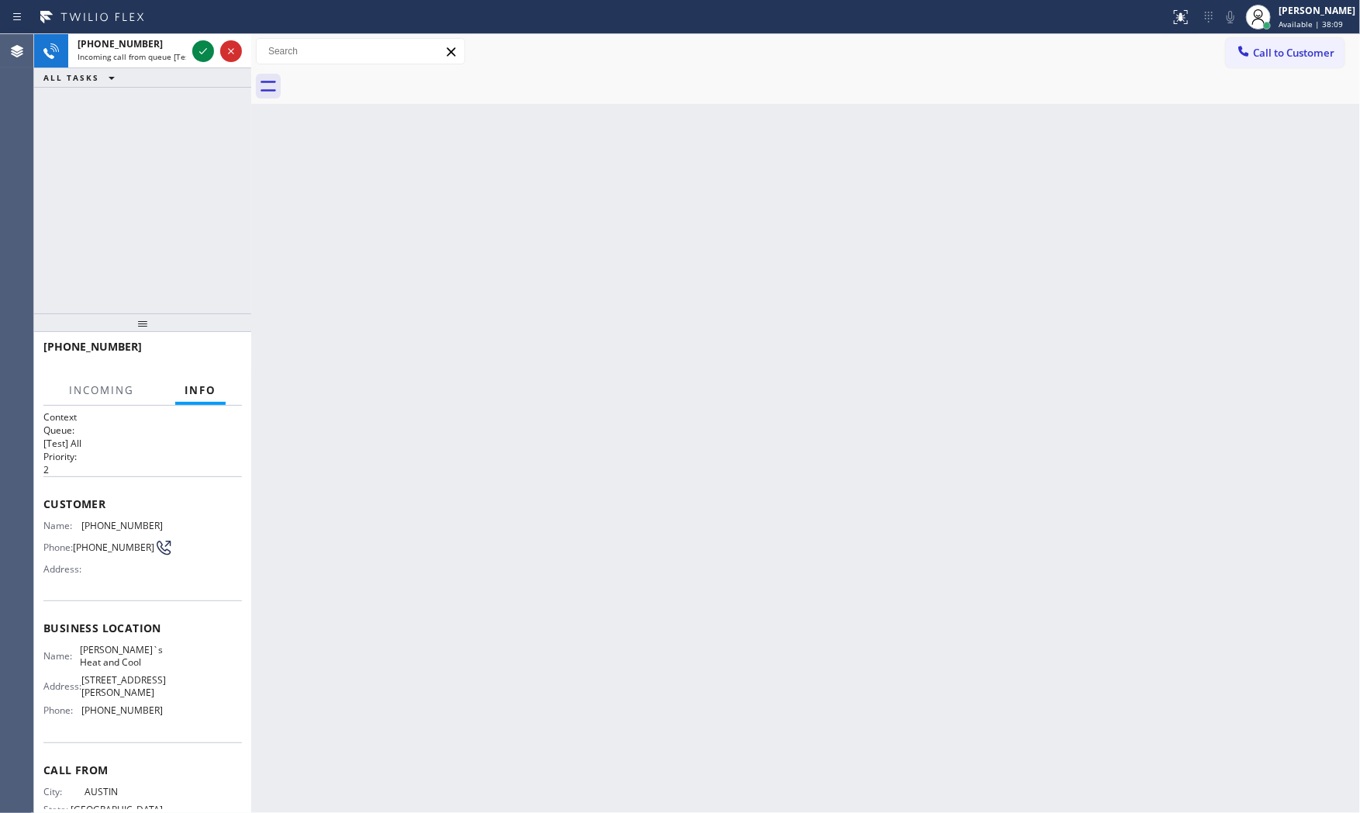
scroll to position [54, 0]
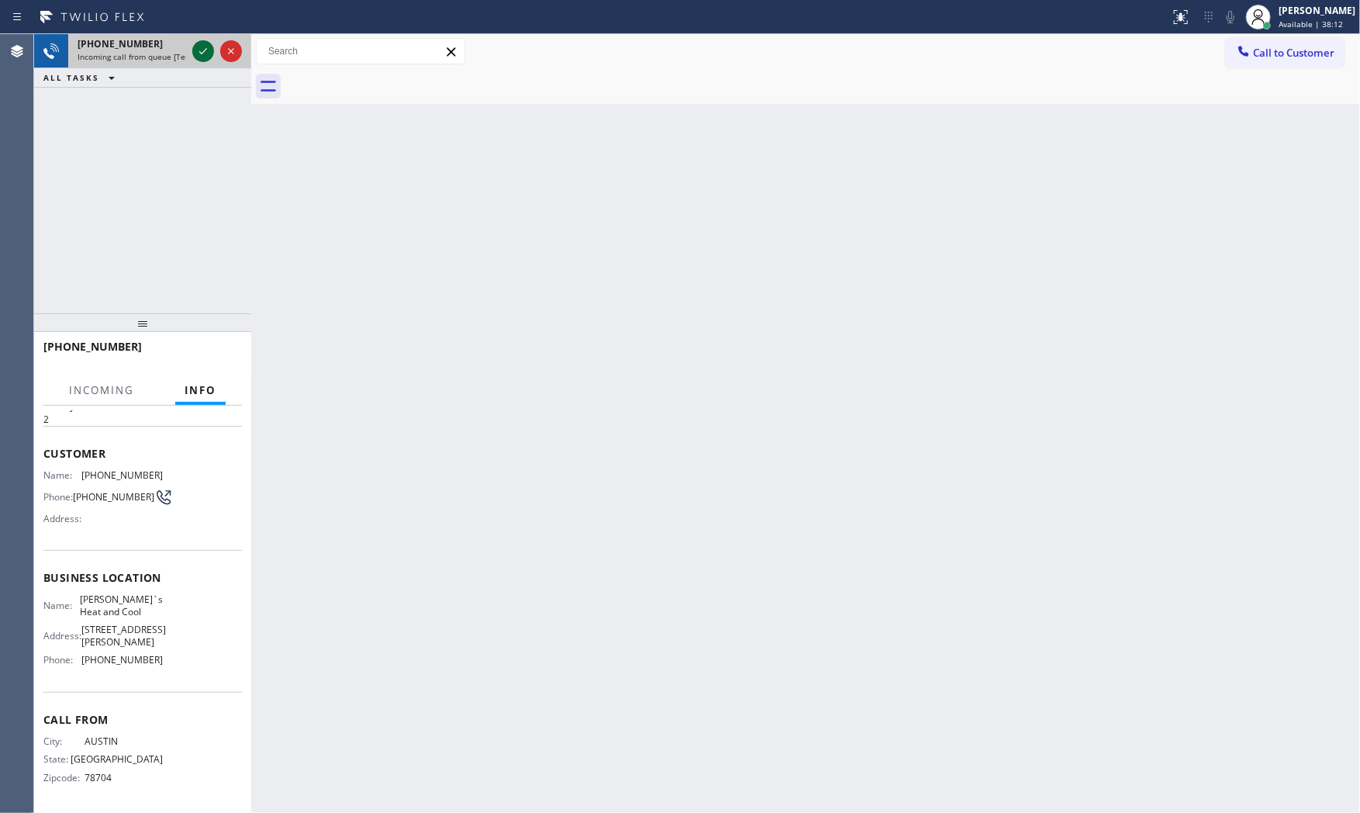
click at [205, 57] on icon at bounding box center [203, 51] width 19 height 19
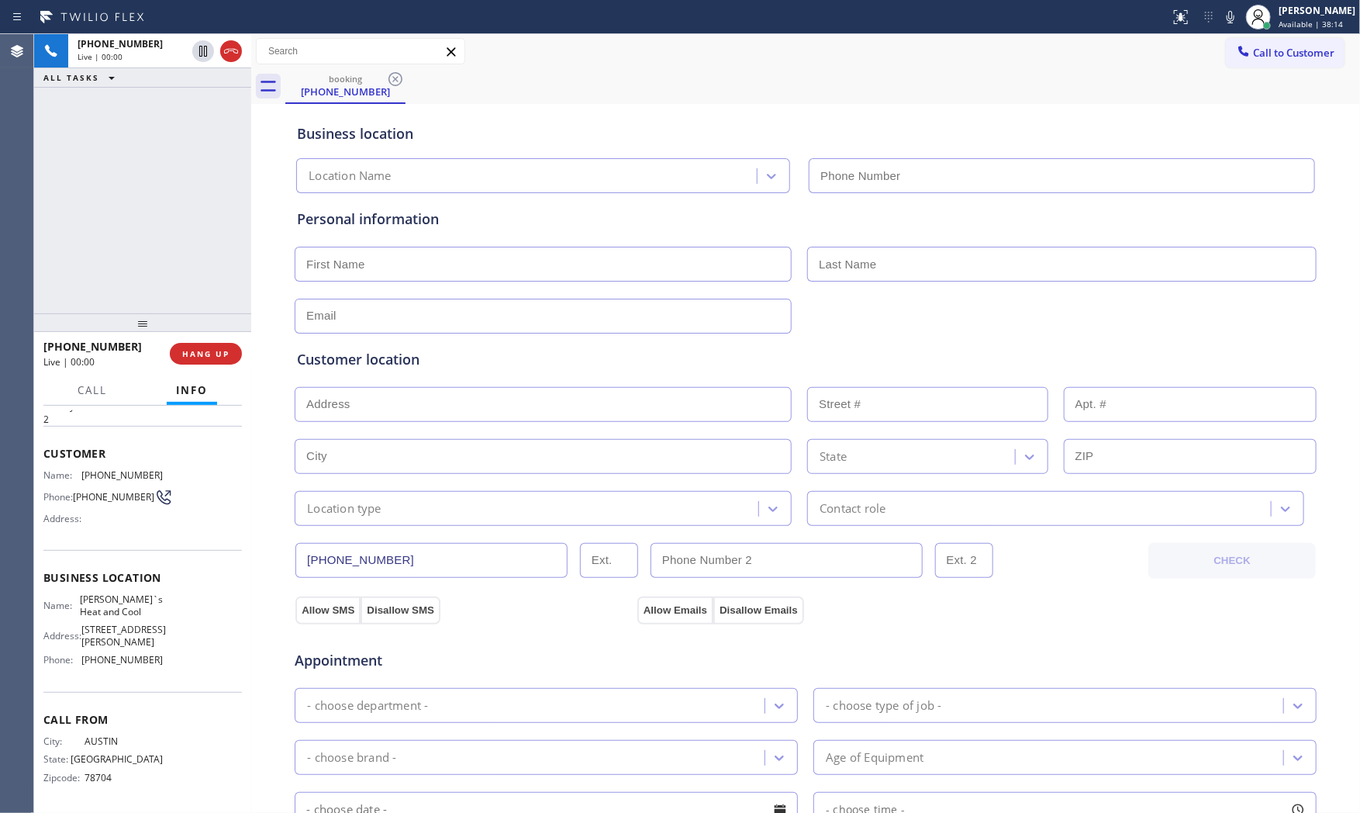
click at [233, 336] on div "[PHONE_NUMBER] Live | 00:00 HANG UP" at bounding box center [142, 353] width 198 height 40
drag, startPoint x: 233, startPoint y: 336, endPoint x: 231, endPoint y: 347, distance: 11.0
click at [233, 342] on div "[PHONE_NUMBER] Live | 00:00 HANG UP" at bounding box center [142, 353] width 198 height 40
click at [231, 347] on button "HANG UP" at bounding box center [206, 354] width 72 height 22
type input "[PHONE_NUMBER]"
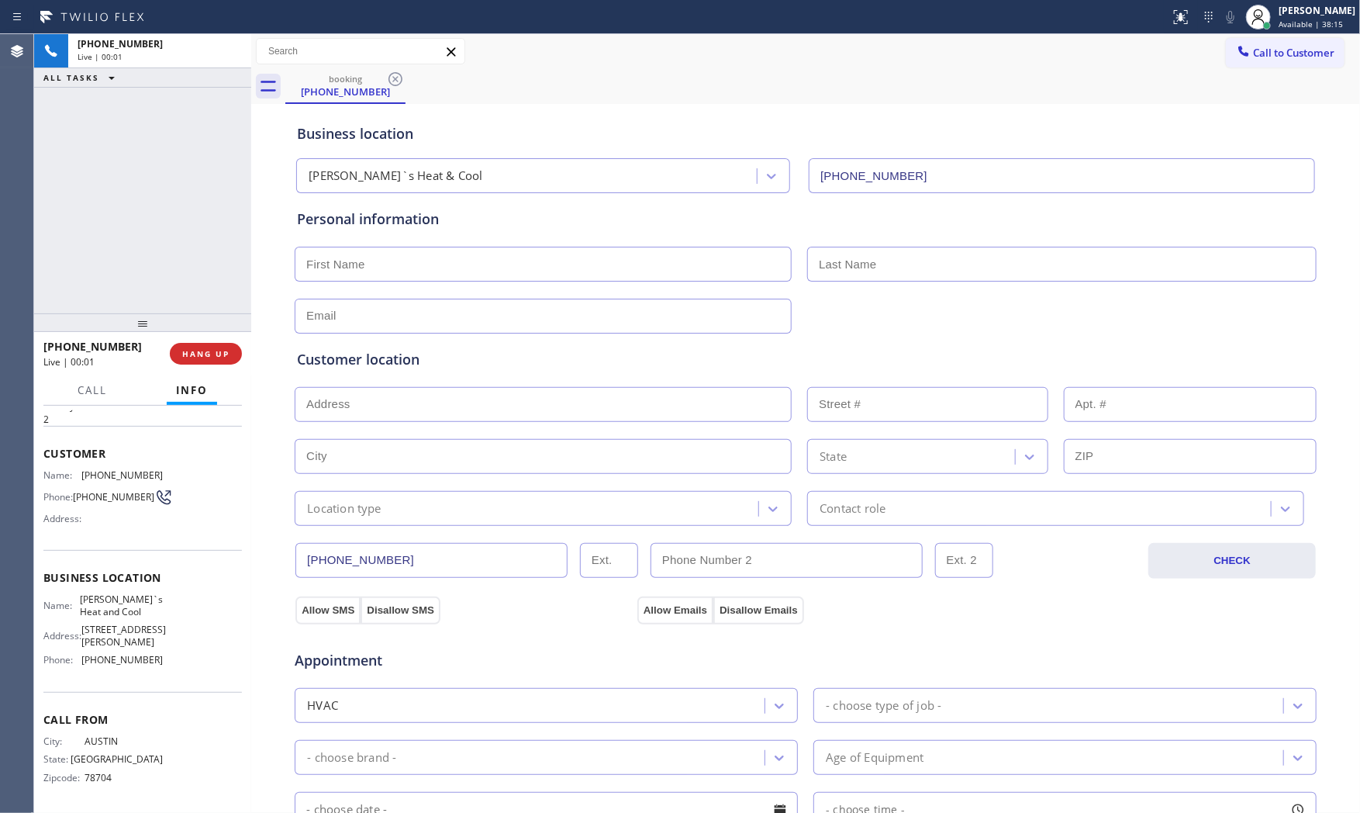
scroll to position [388, 0]
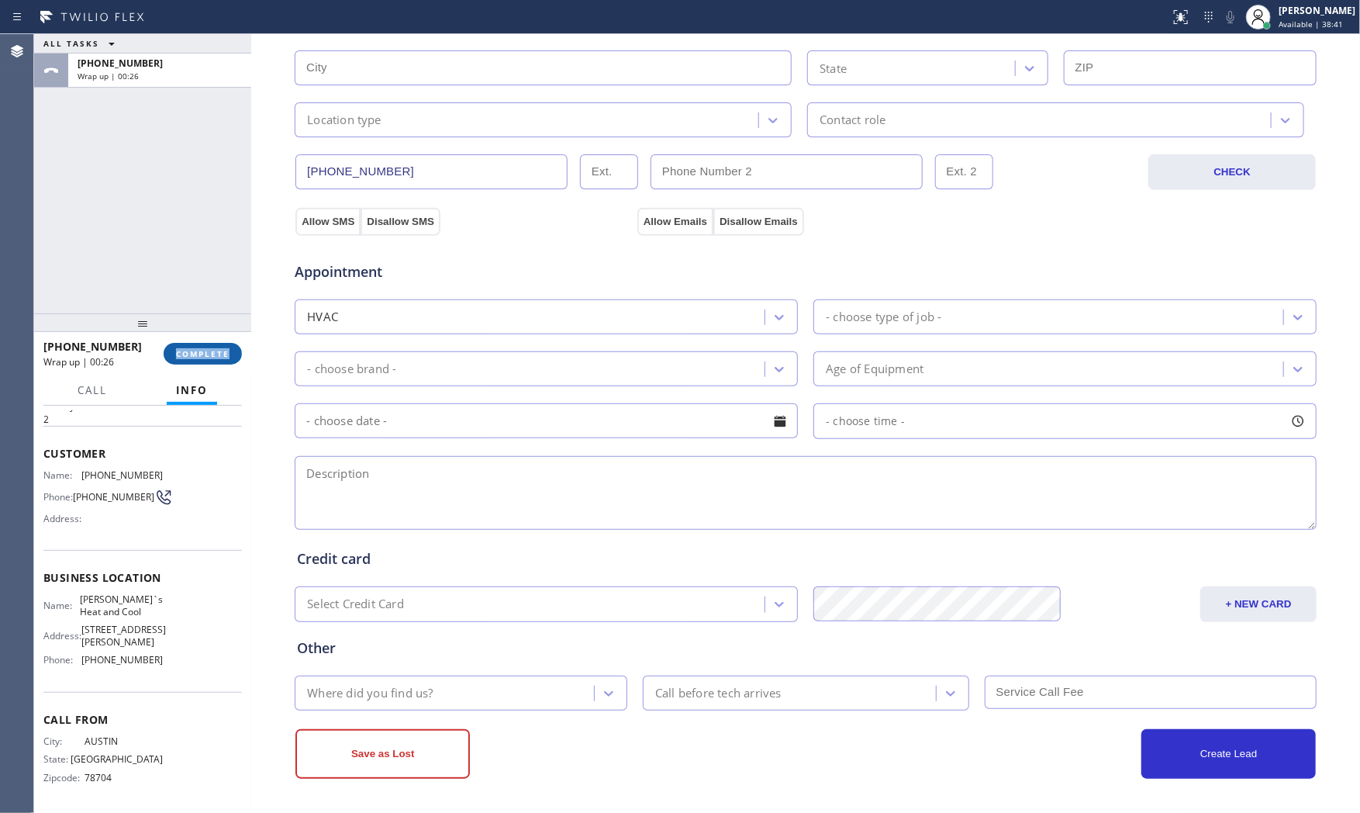
click at [209, 352] on span "COMPLETE" at bounding box center [203, 353] width 54 height 11
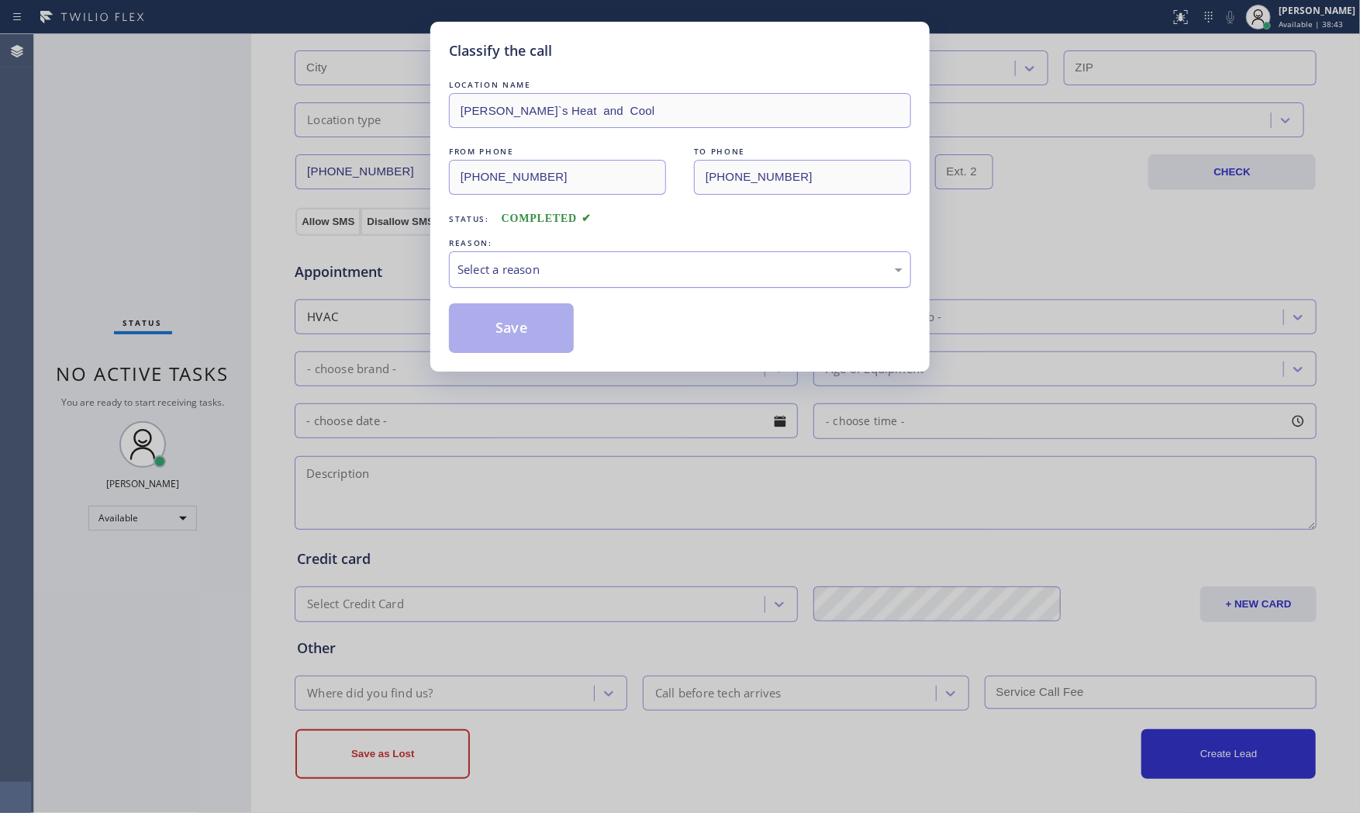
click at [539, 281] on div "Select a reason" at bounding box center [680, 269] width 462 height 36
click at [513, 332] on button "Save" at bounding box center [511, 328] width 125 height 50
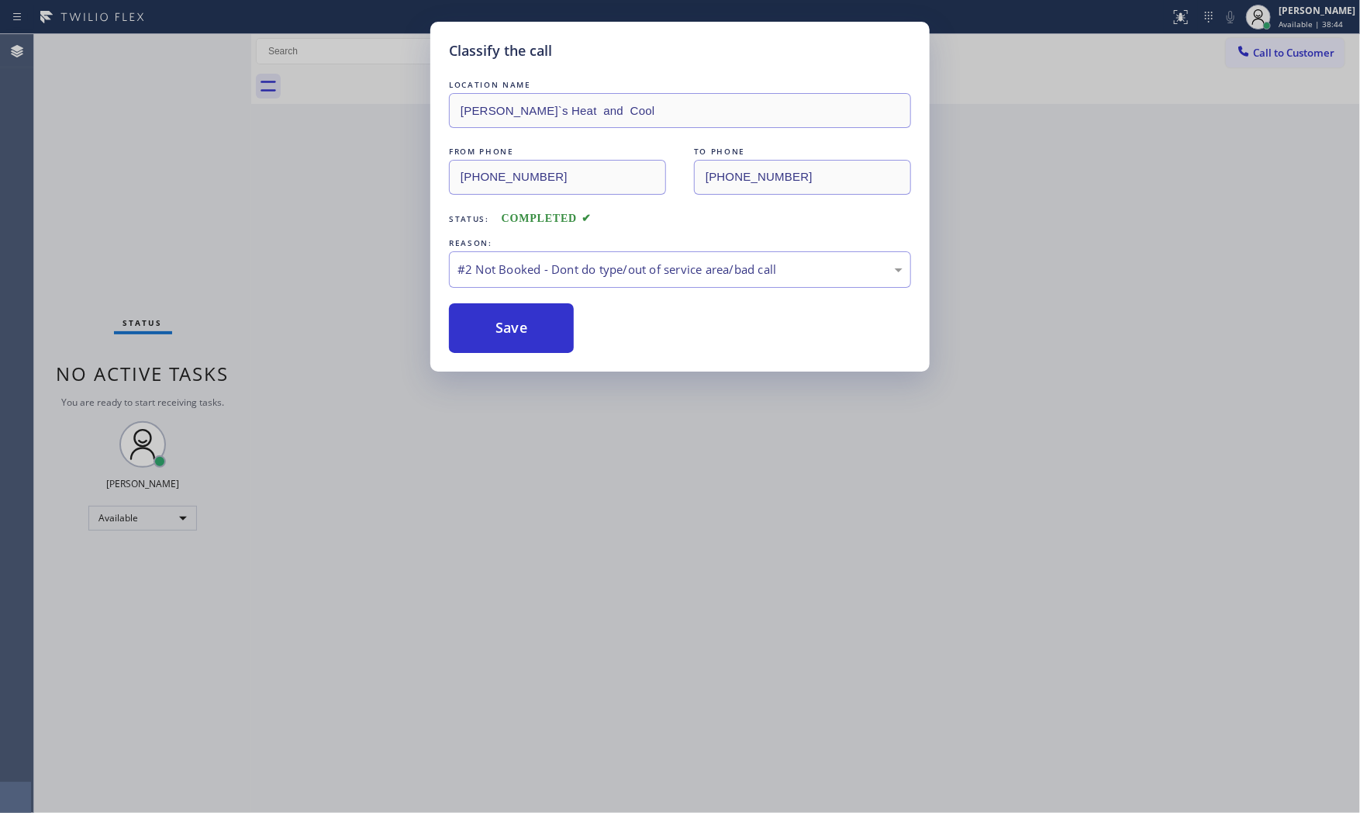
click at [513, 332] on button "Save" at bounding box center [511, 328] width 125 height 50
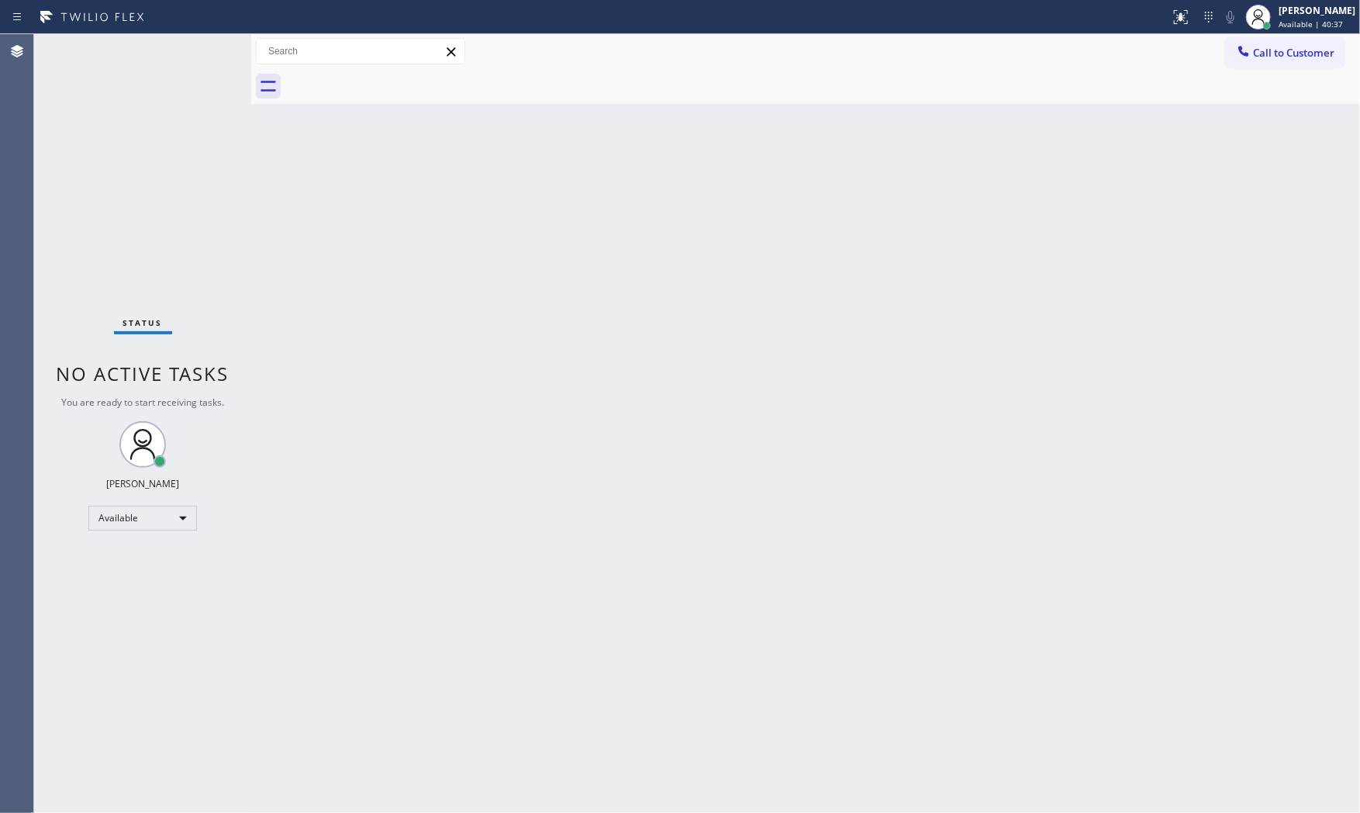
click at [134, 59] on div "Status No active tasks You are ready to start receiving tasks. [PERSON_NAME] Av…" at bounding box center [142, 423] width 217 height 778
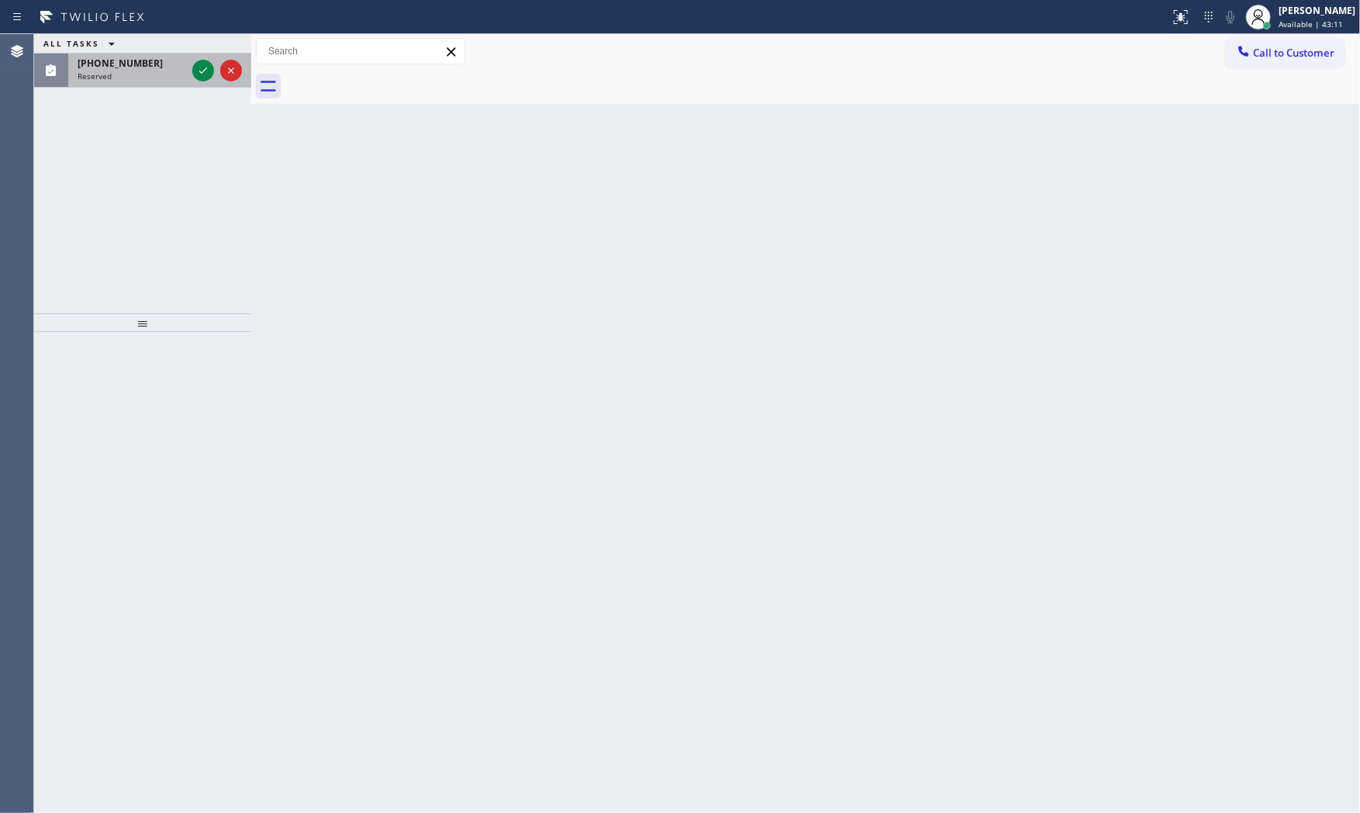
click at [136, 71] on div "Reserved" at bounding box center [132, 76] width 109 height 11
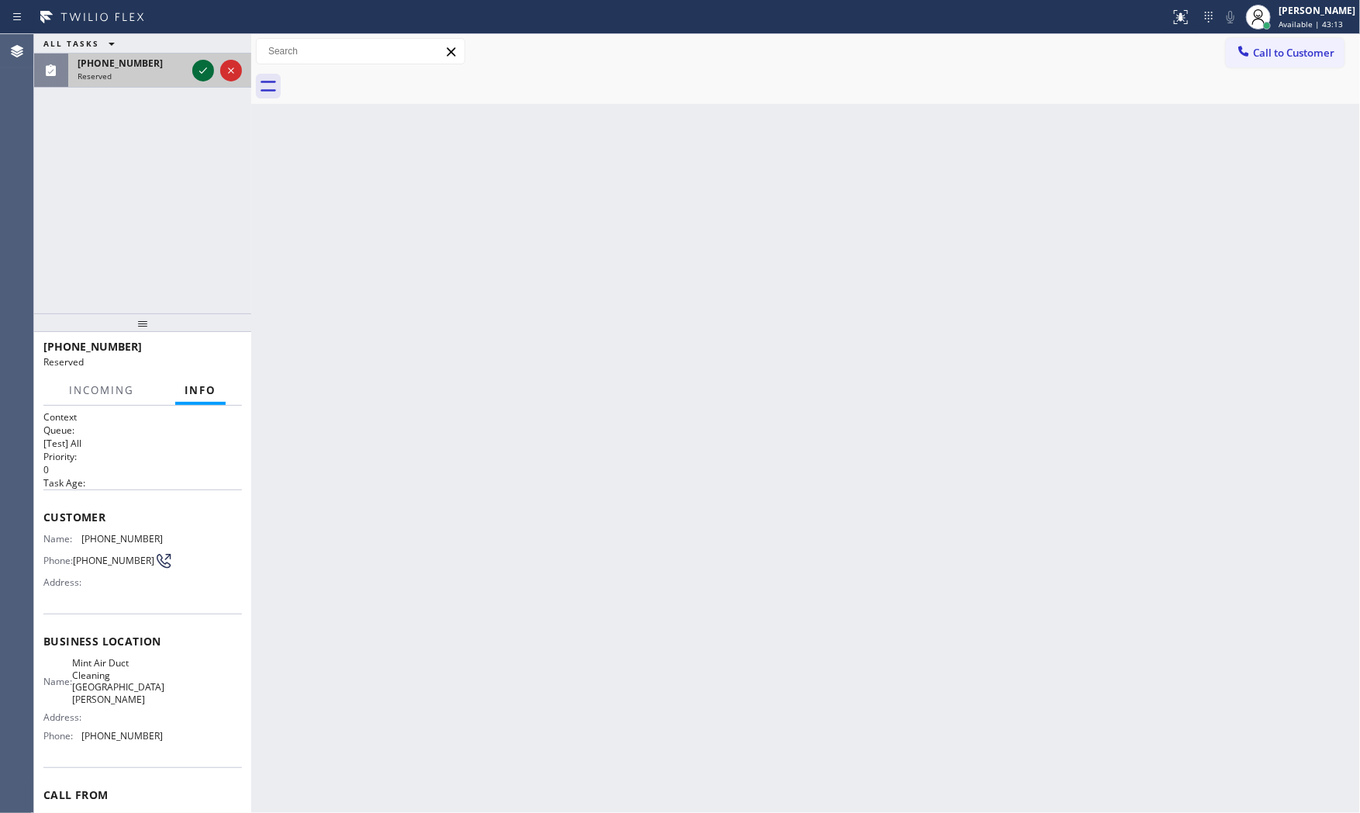
click at [200, 71] on icon at bounding box center [203, 70] width 19 height 19
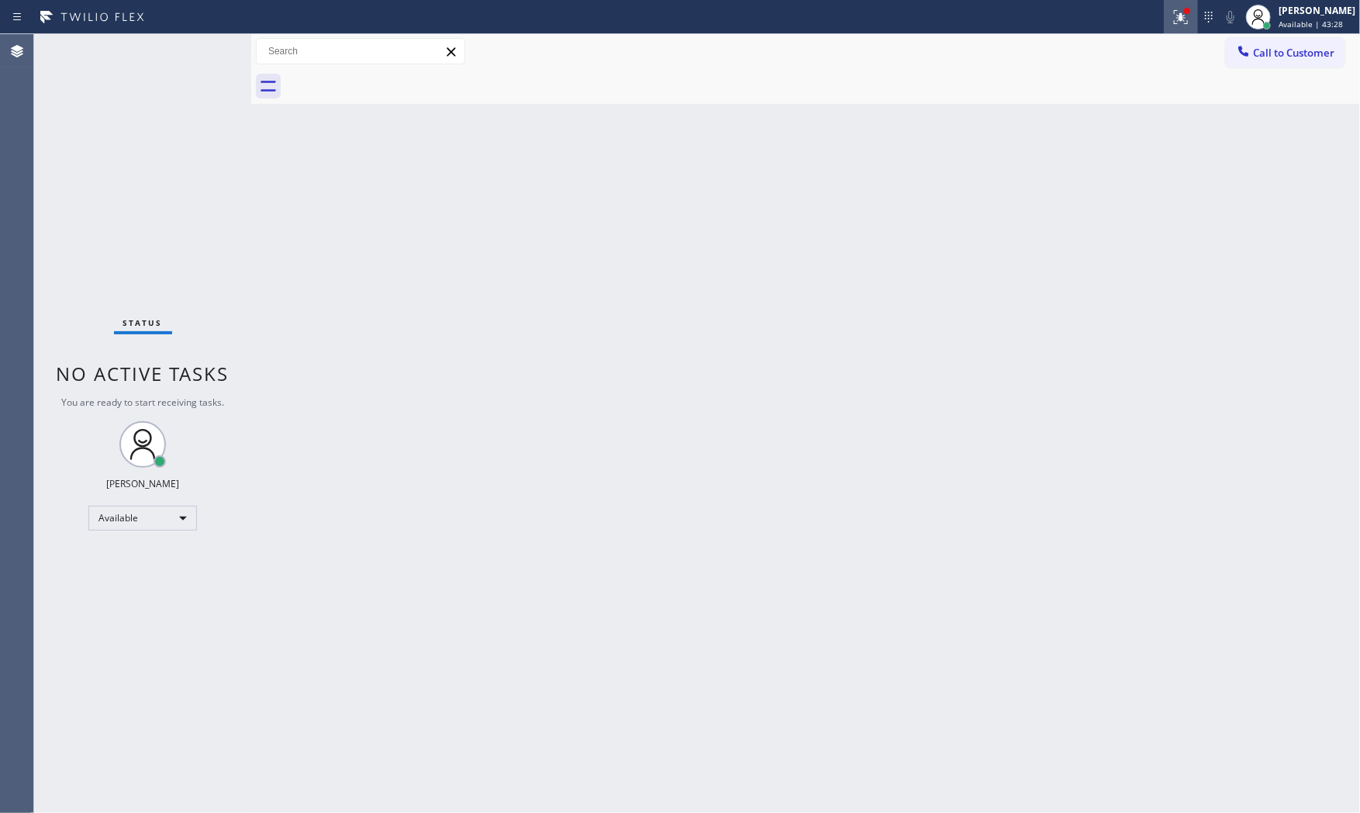
click at [1174, 16] on icon at bounding box center [1181, 17] width 14 height 14
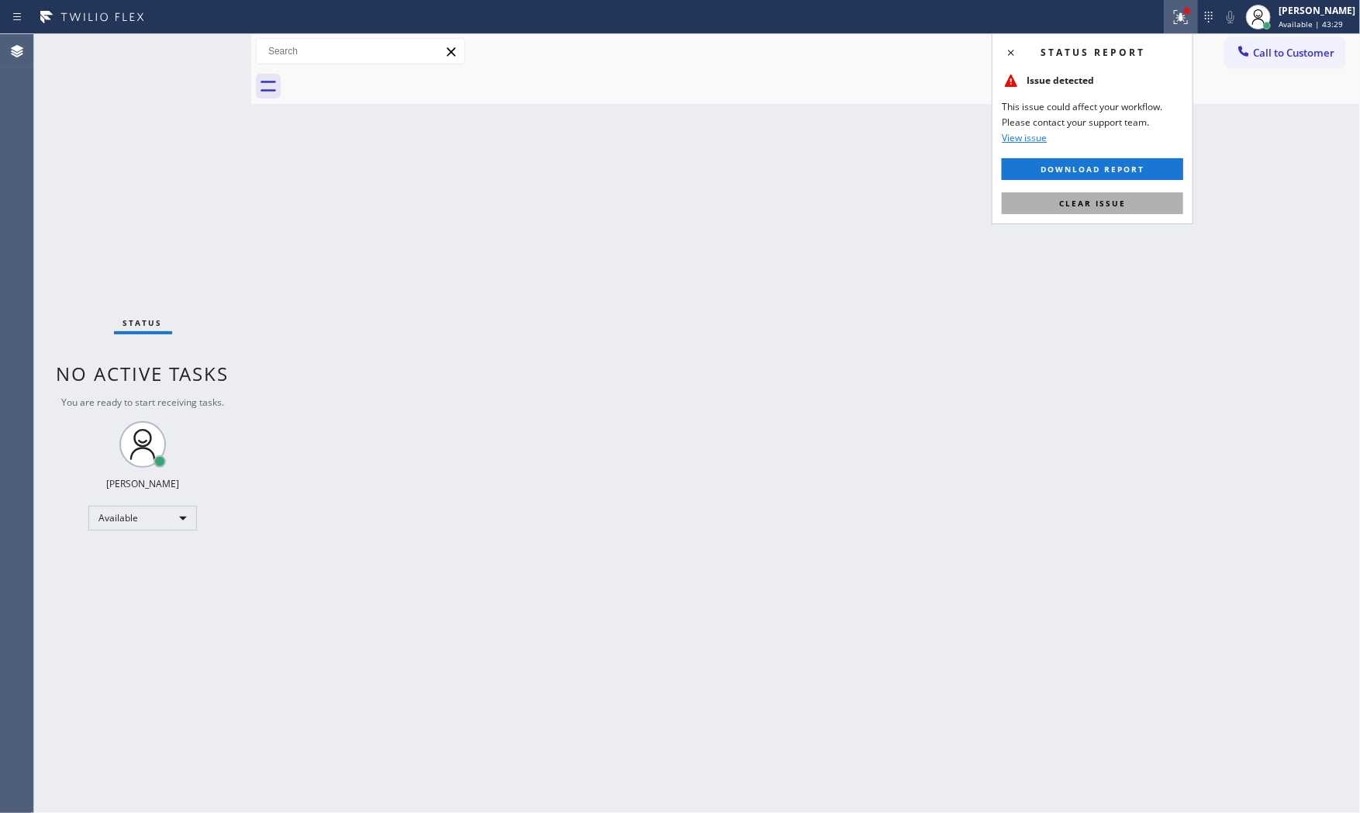
click at [1155, 202] on button "Clear issue" at bounding box center [1092, 203] width 181 height 22
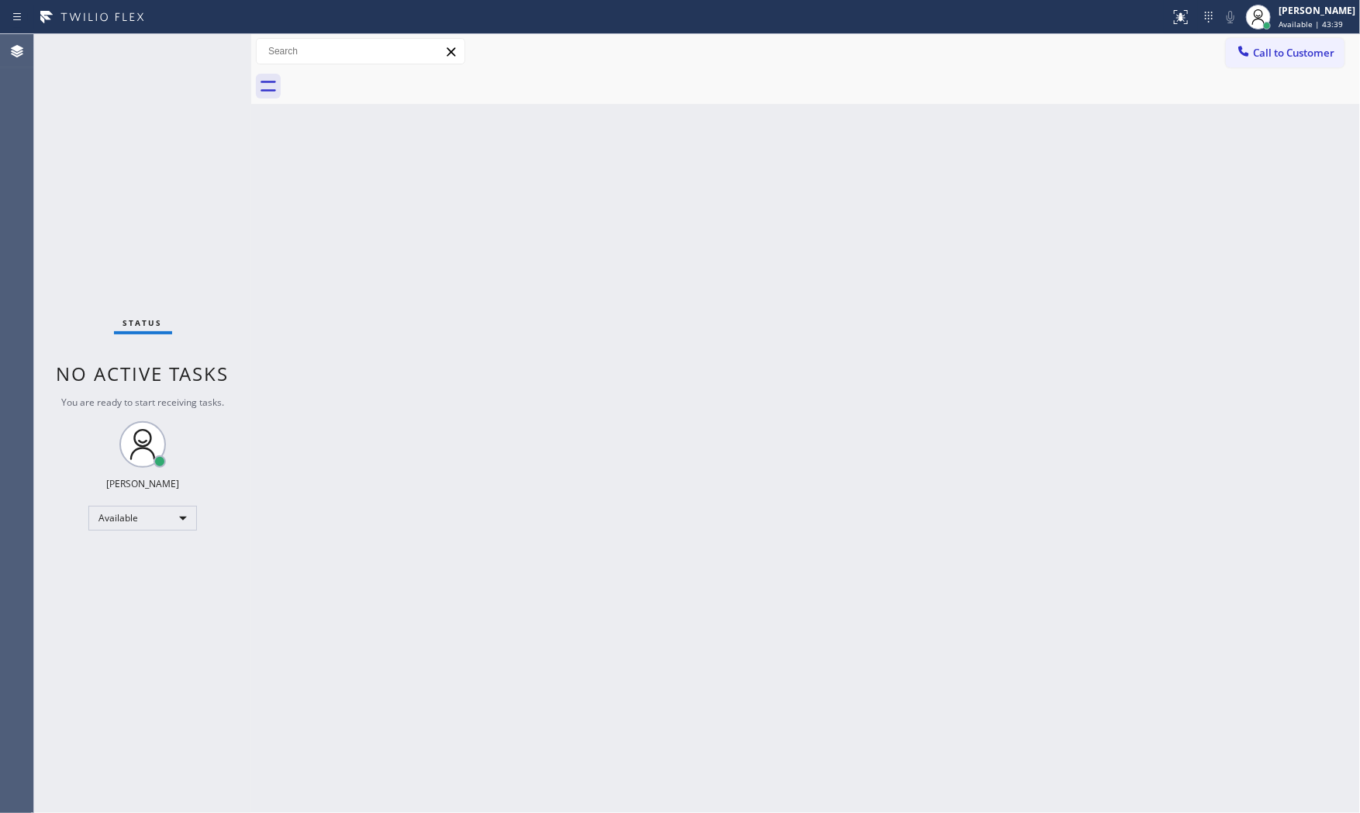
click at [144, 48] on div "Status No active tasks You are ready to start receiving tasks. [PERSON_NAME] Av…" at bounding box center [142, 423] width 217 height 778
click at [141, 49] on div "Status No active tasks You are ready to start receiving tasks. [PERSON_NAME] Av…" at bounding box center [142, 423] width 217 height 778
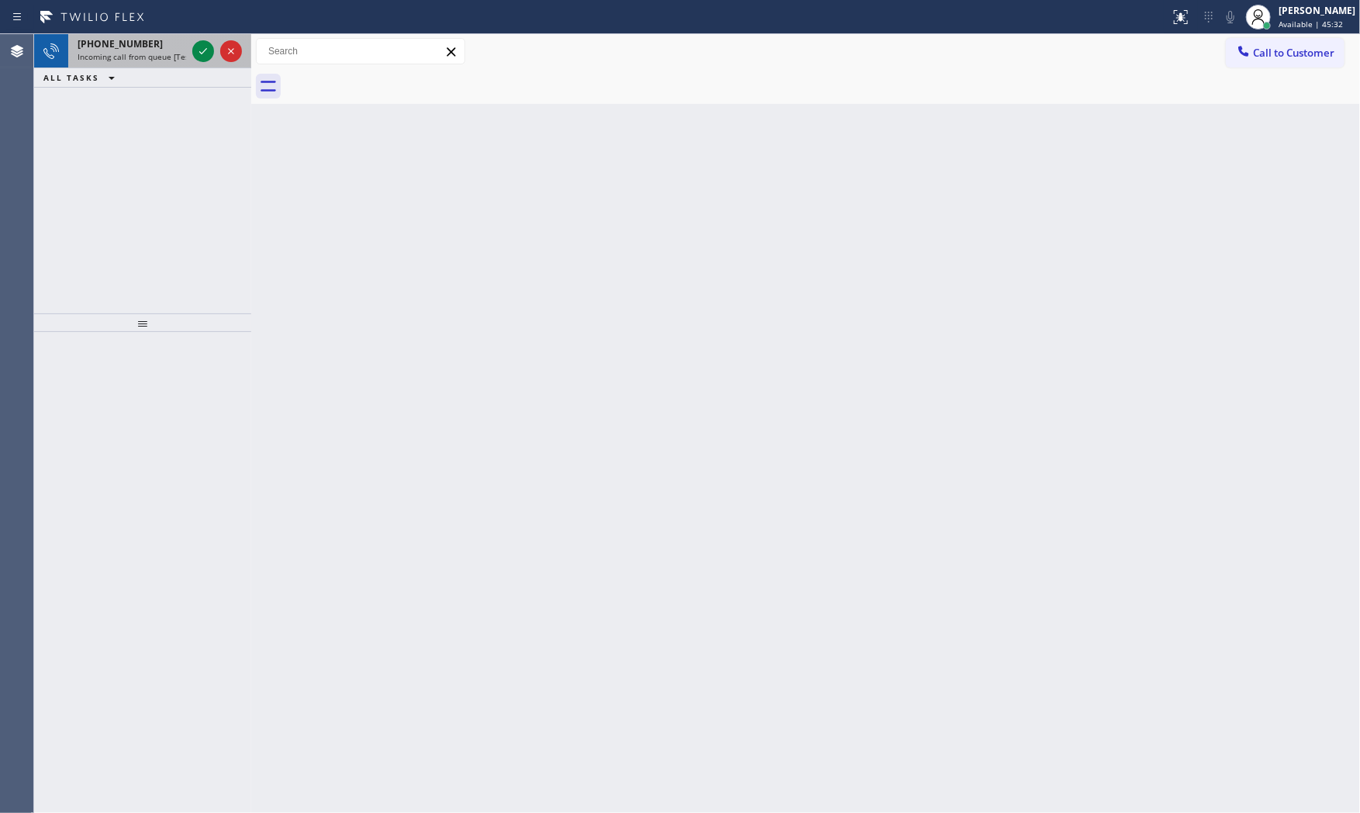
drag, startPoint x: 134, startPoint y: 18, endPoint x: 144, endPoint y: 40, distance: 24.6
click at [135, 20] on icon at bounding box center [92, 17] width 116 height 25
click at [144, 40] on div "[PHONE_NUMBER]" at bounding box center [132, 43] width 109 height 13
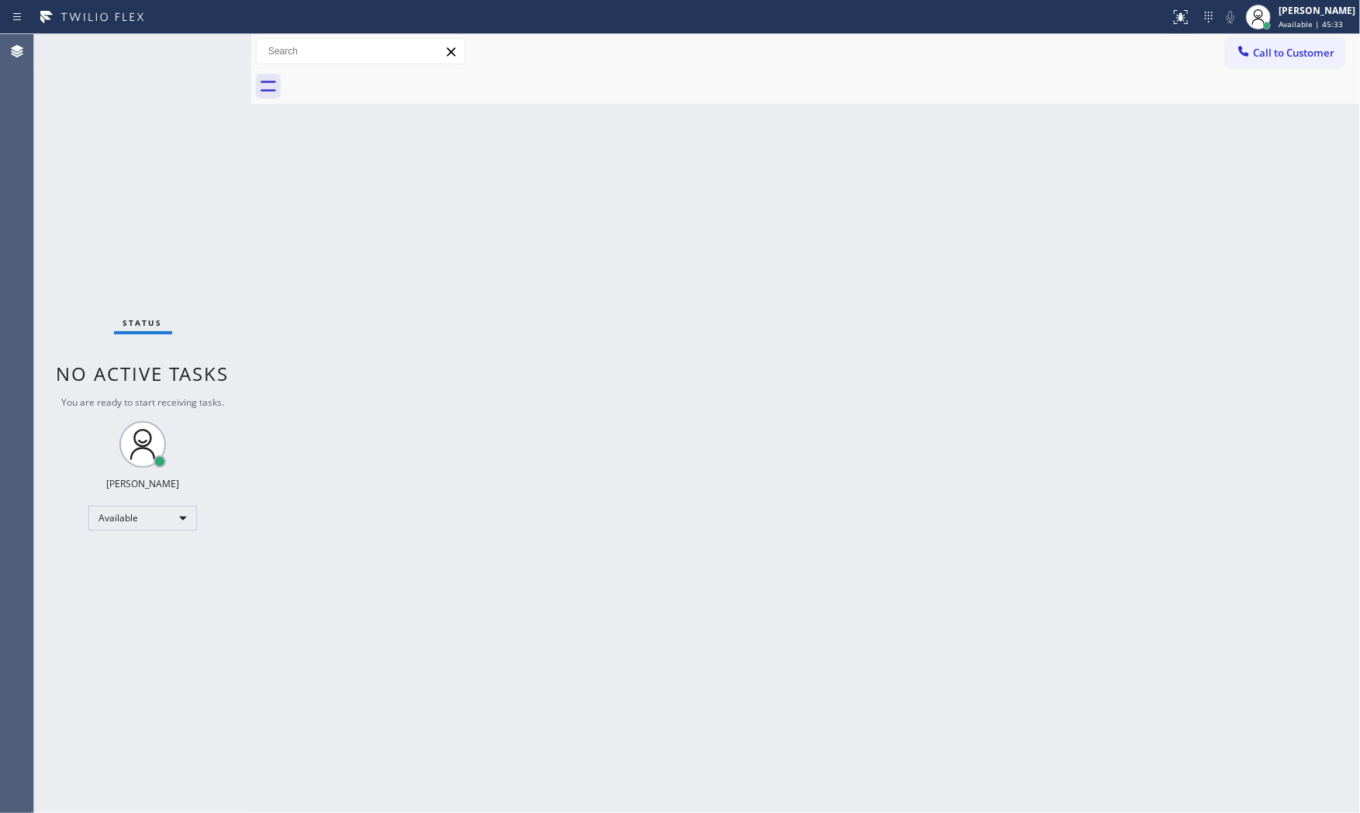
click at [145, 42] on div "Status No active tasks You are ready to start receiving tasks. [PERSON_NAME] Av…" at bounding box center [142, 423] width 217 height 778
click at [158, 125] on div "Status No active tasks You are ready to start receiving tasks. [PERSON_NAME] Av…" at bounding box center [142, 423] width 217 height 778
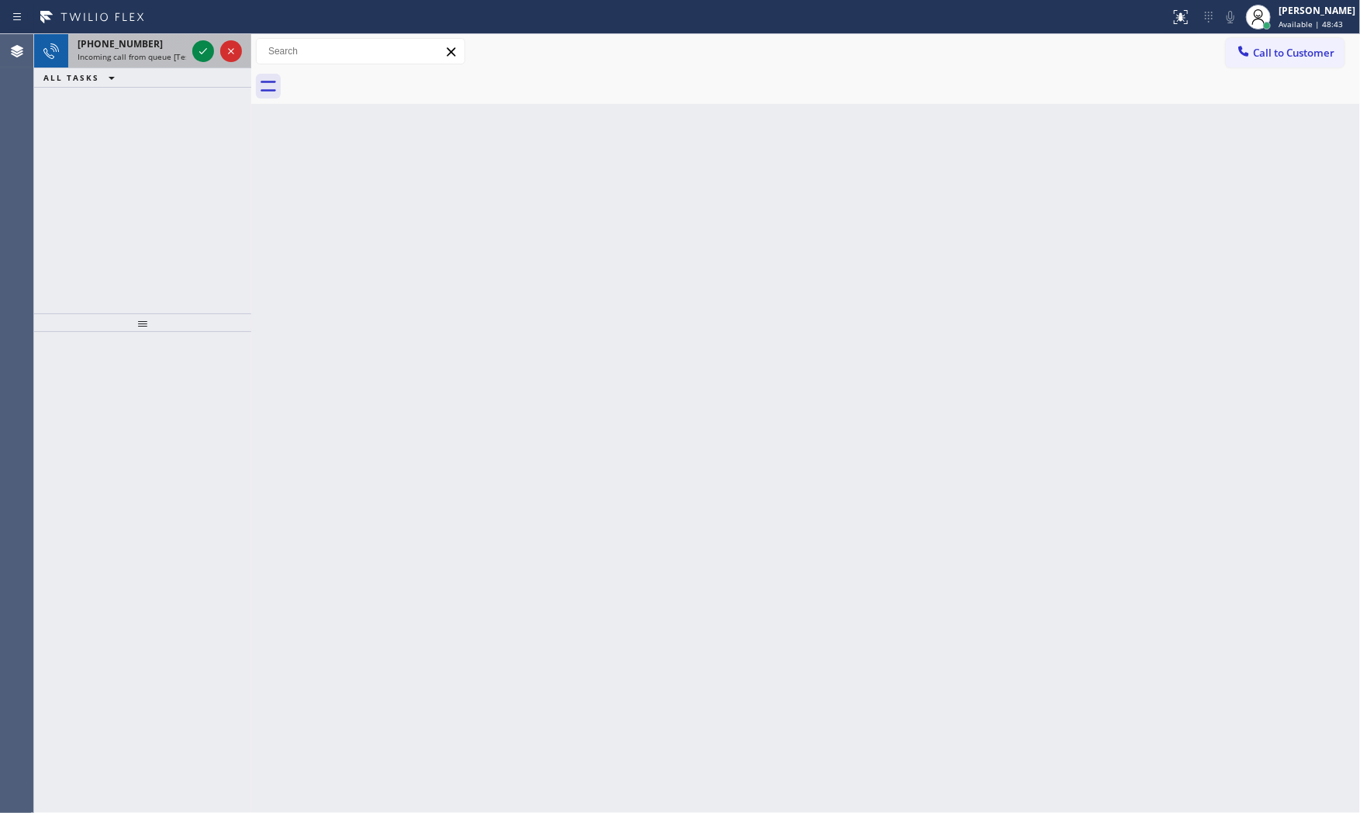
drag, startPoint x: 140, startPoint y: 64, endPoint x: 161, endPoint y: 60, distance: 21.9
click at [161, 60] on div "[PHONE_NUMBER] Incoming call from queue [Test] All" at bounding box center [128, 51] width 121 height 34
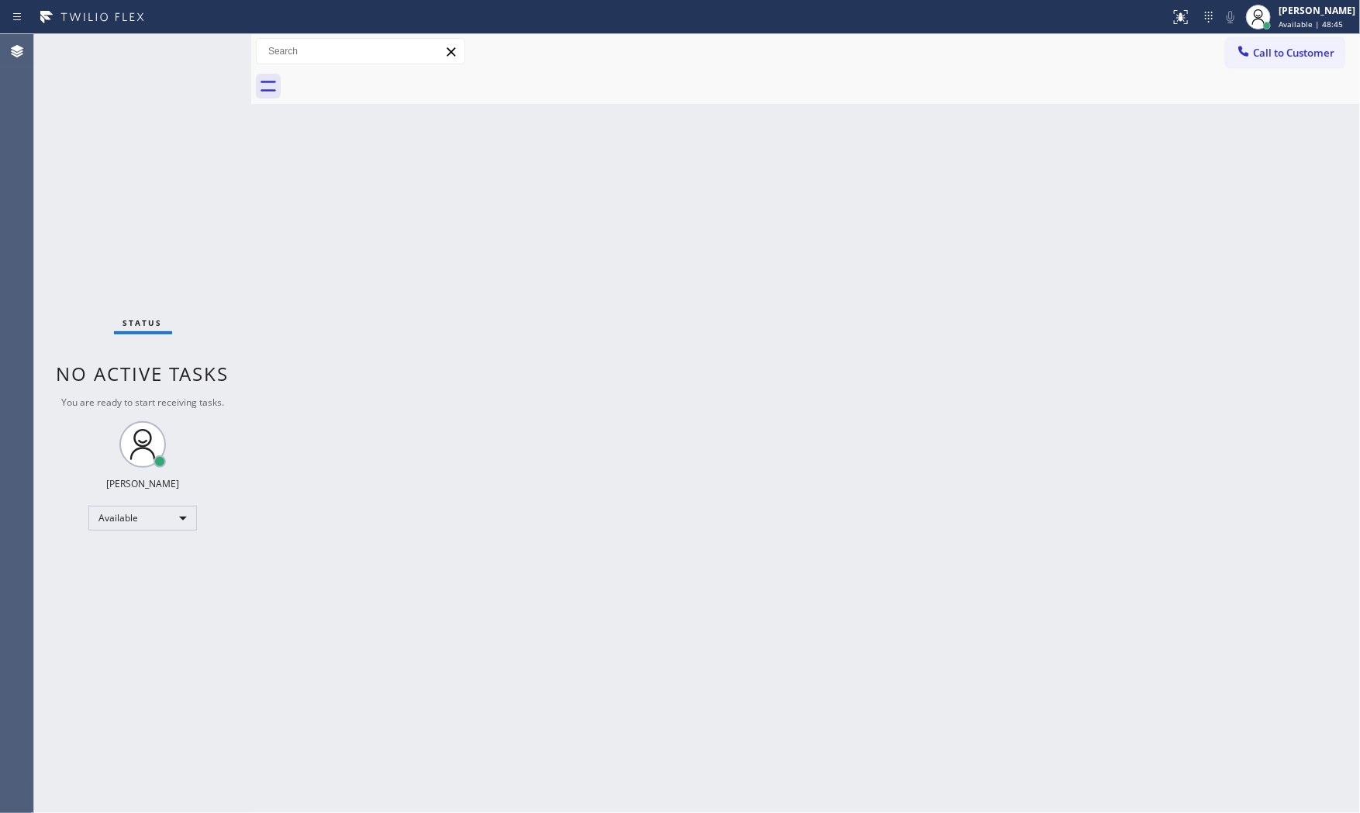
click at [168, 59] on div "Status No active tasks You are ready to start receiving tasks. [PERSON_NAME] Av…" at bounding box center [142, 423] width 217 height 778
click at [1322, 34] on div "Call to Customer Outbound call Location Search location Your caller id phone nu…" at bounding box center [805, 51] width 1109 height 35
click at [1318, 29] on div "[PERSON_NAME] Available | 53:05" at bounding box center [1317, 16] width 85 height 27
click at [1251, 95] on button "Unavailable" at bounding box center [1282, 102] width 155 height 20
click at [1313, 8] on div "[PERSON_NAME]" at bounding box center [1317, 10] width 77 height 13
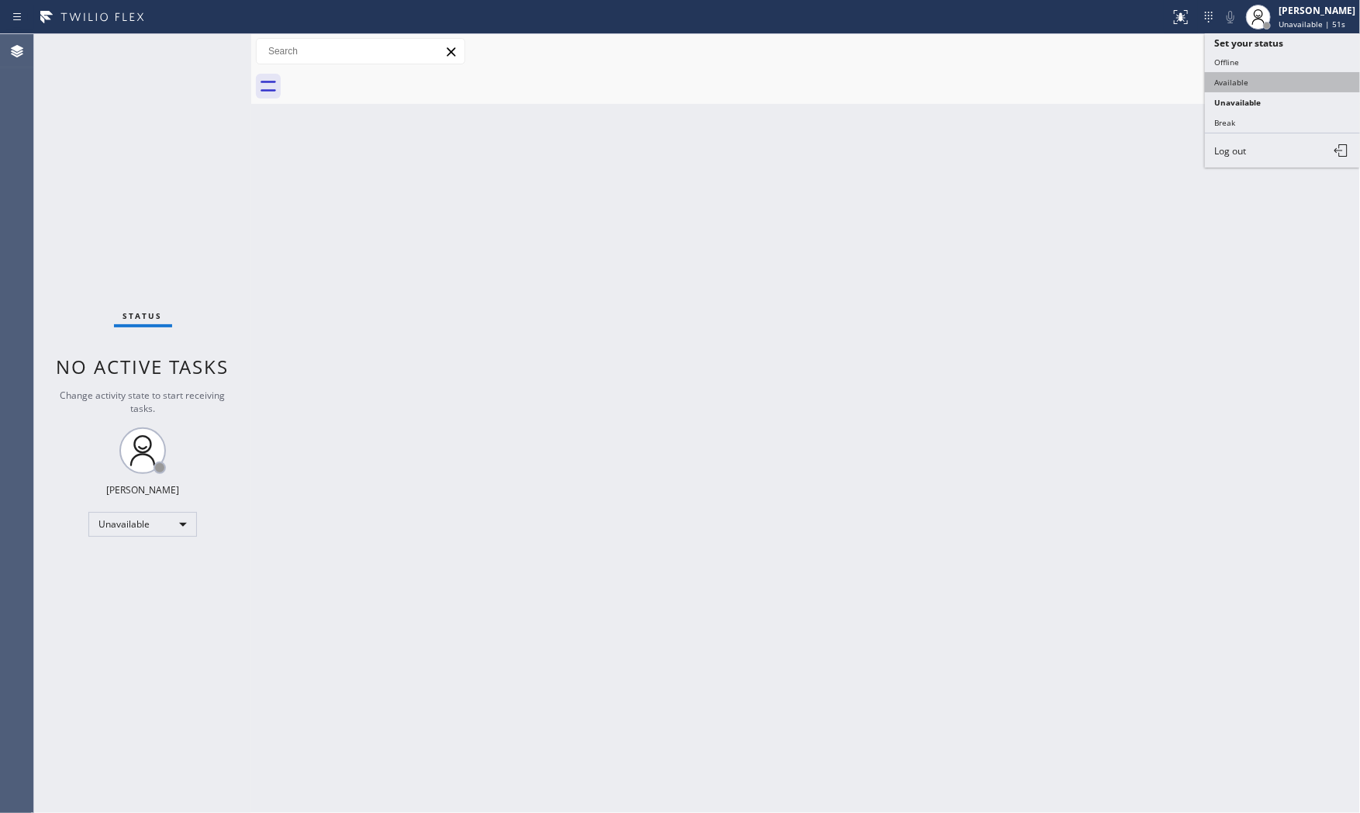
click at [1262, 82] on button "Available" at bounding box center [1282, 82] width 155 height 20
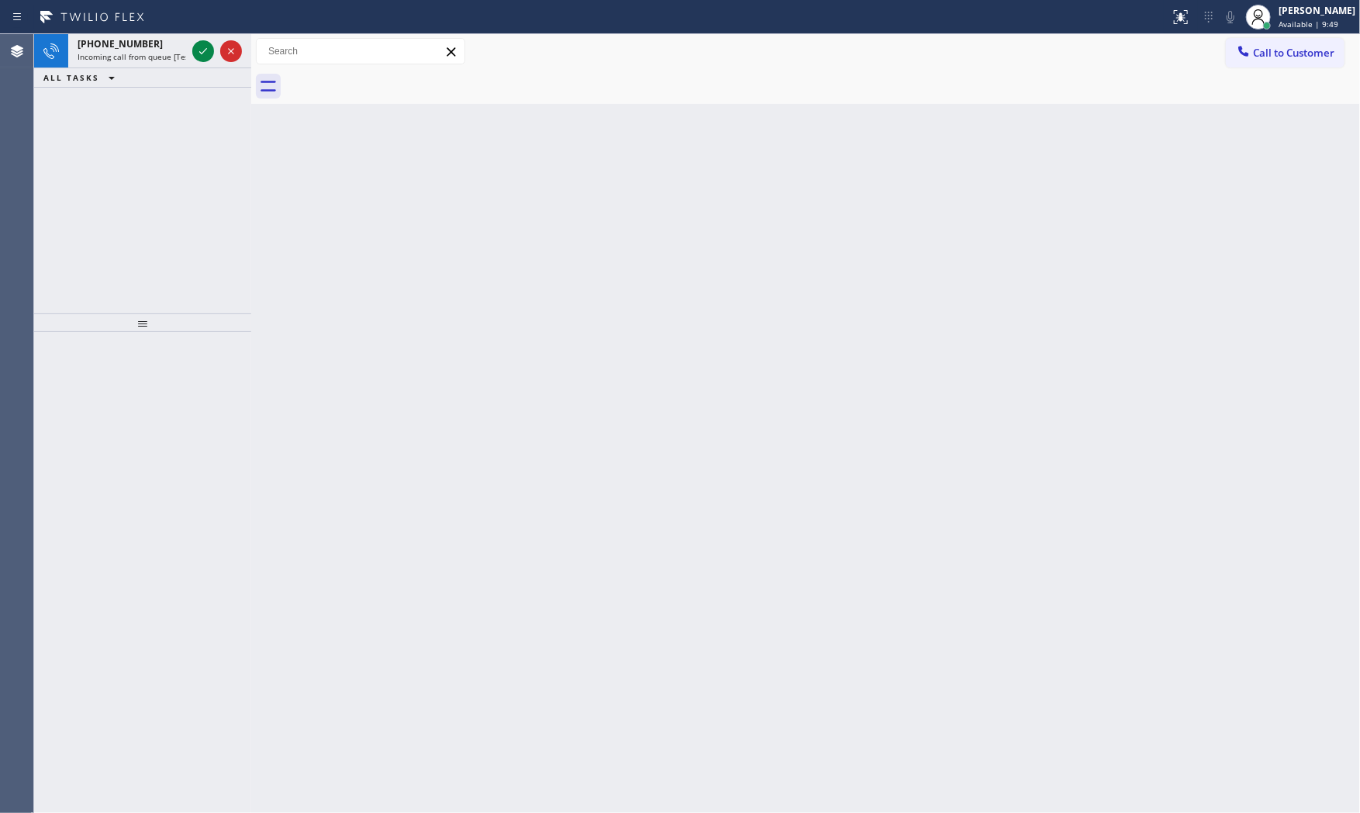
click at [144, 32] on div "Status report No issues detected If you experience an issue, please download th…" at bounding box center [680, 17] width 1360 height 34
click at [172, 37] on div "[PHONE_NUMBER]" at bounding box center [132, 43] width 109 height 13
click at [161, 57] on span "Incoming call from queue [Test] All" at bounding box center [142, 56] width 129 height 11
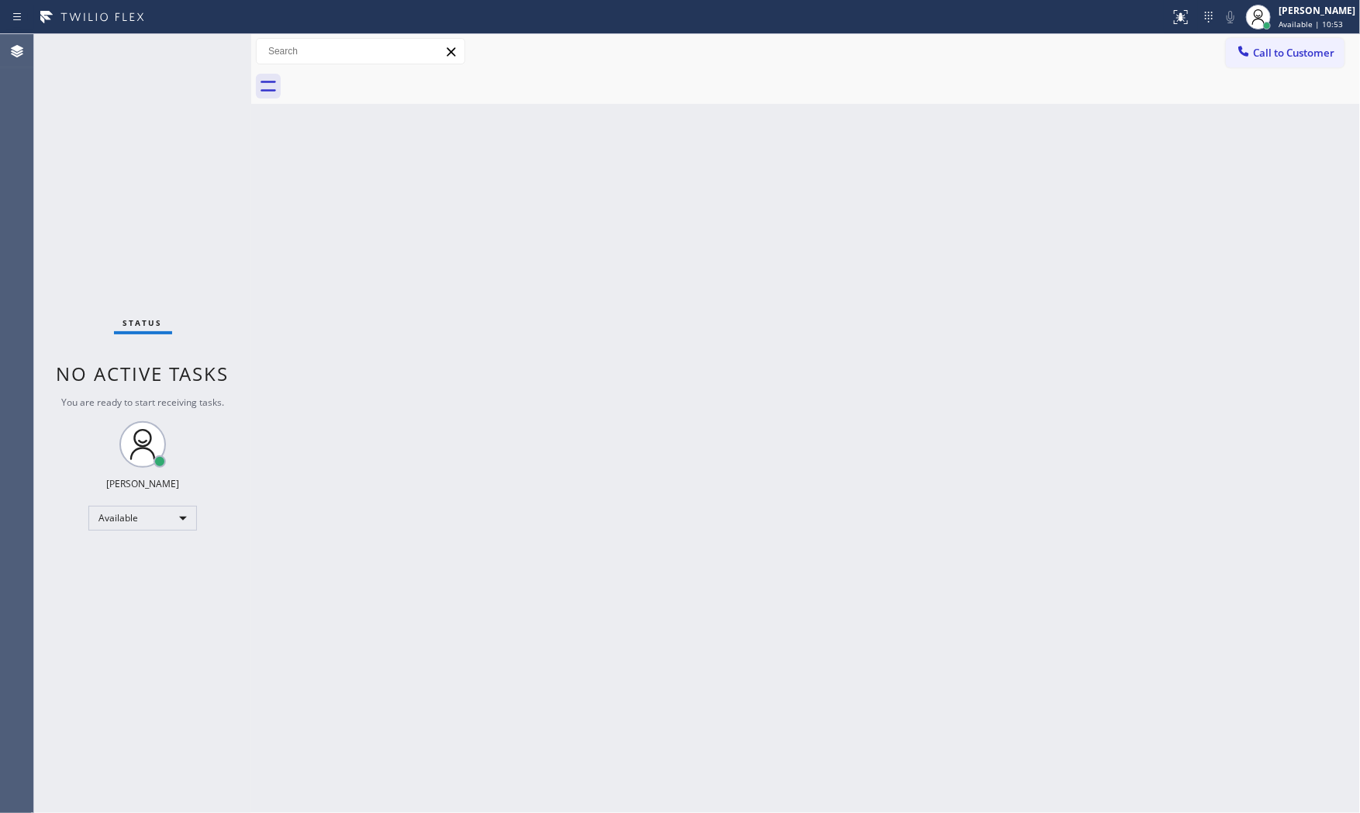
click at [205, 37] on div "Status No active tasks You are ready to start receiving tasks. [PERSON_NAME] Av…" at bounding box center [142, 423] width 217 height 778
click at [205, 43] on div "Status No active tasks You are ready to start receiving tasks. [PERSON_NAME] Av…" at bounding box center [142, 423] width 217 height 778
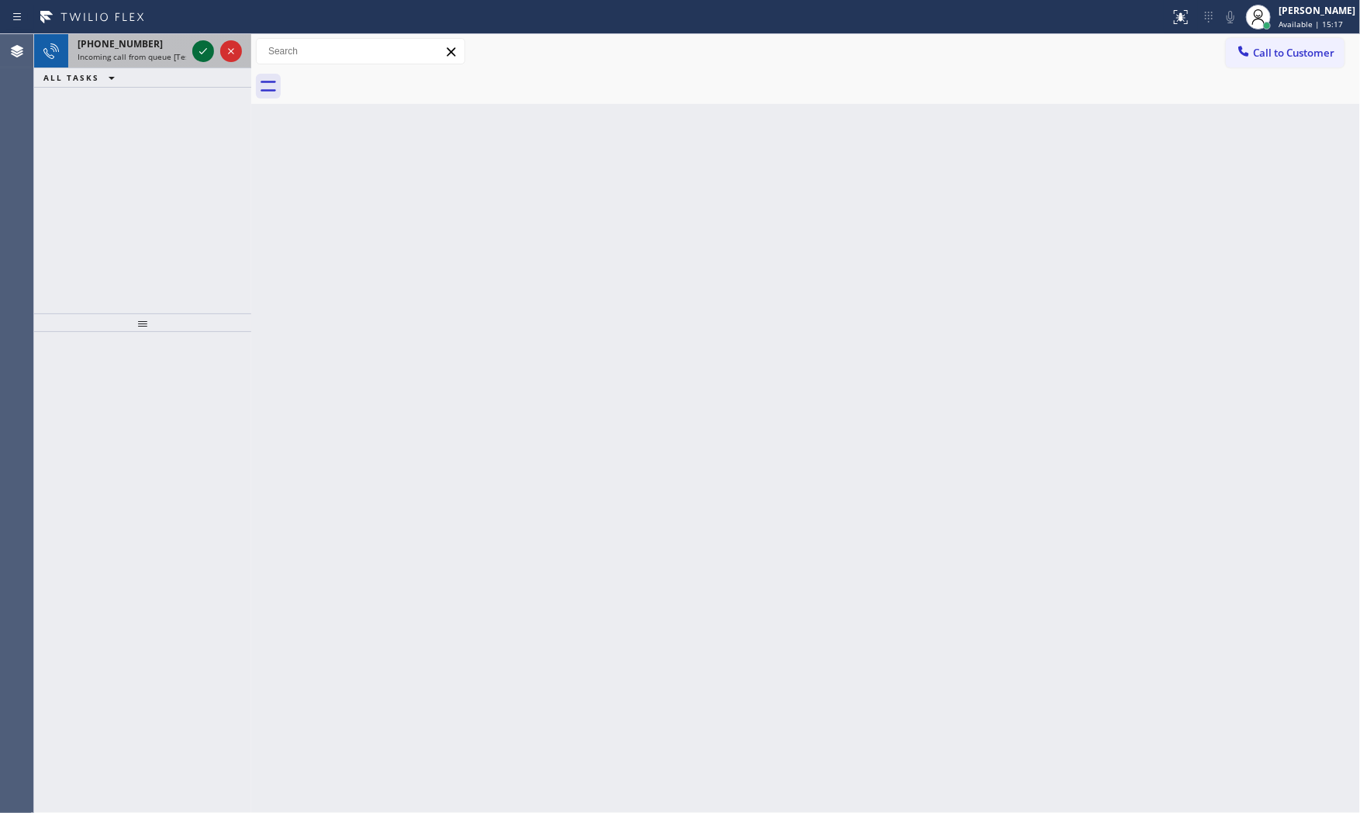
click at [208, 47] on icon at bounding box center [203, 51] width 19 height 19
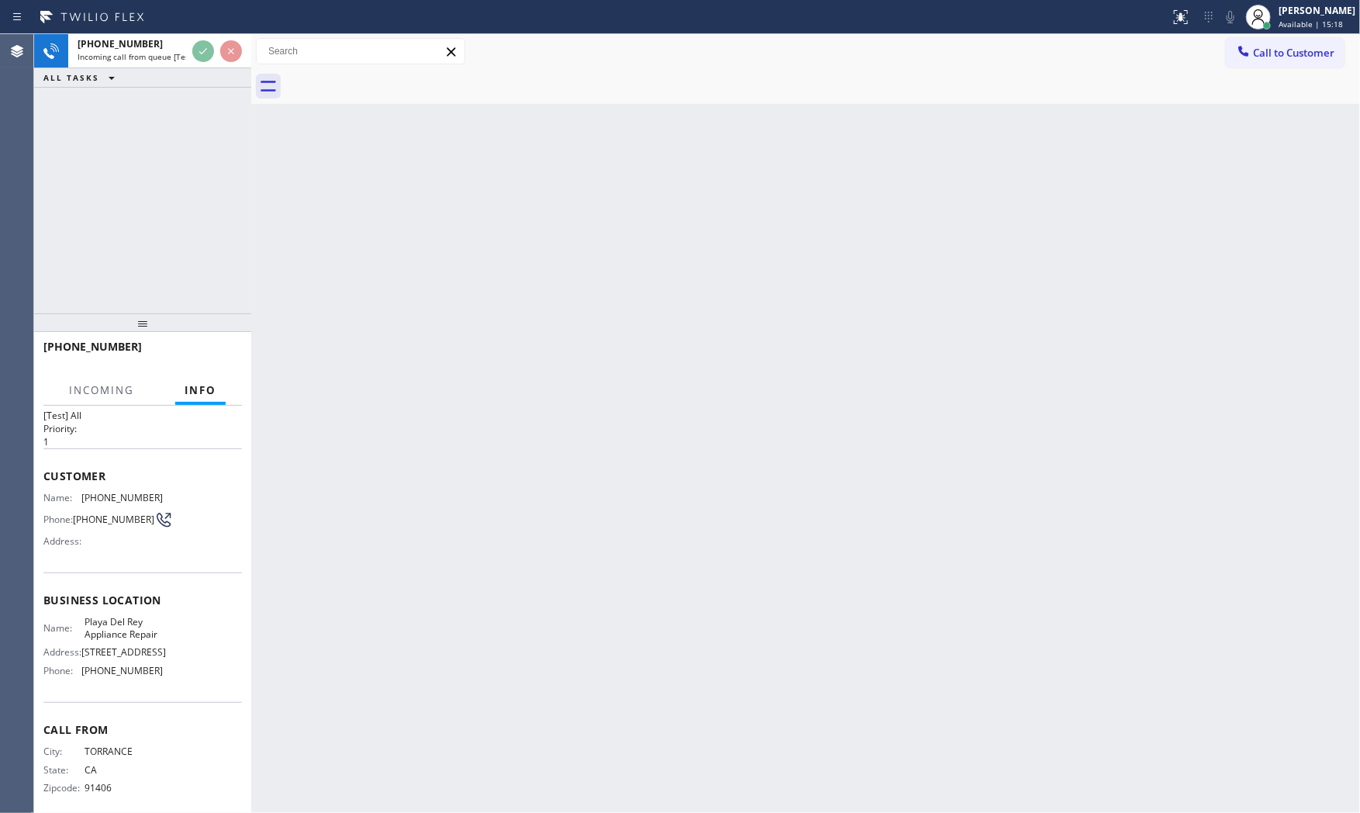
scroll to position [66, 0]
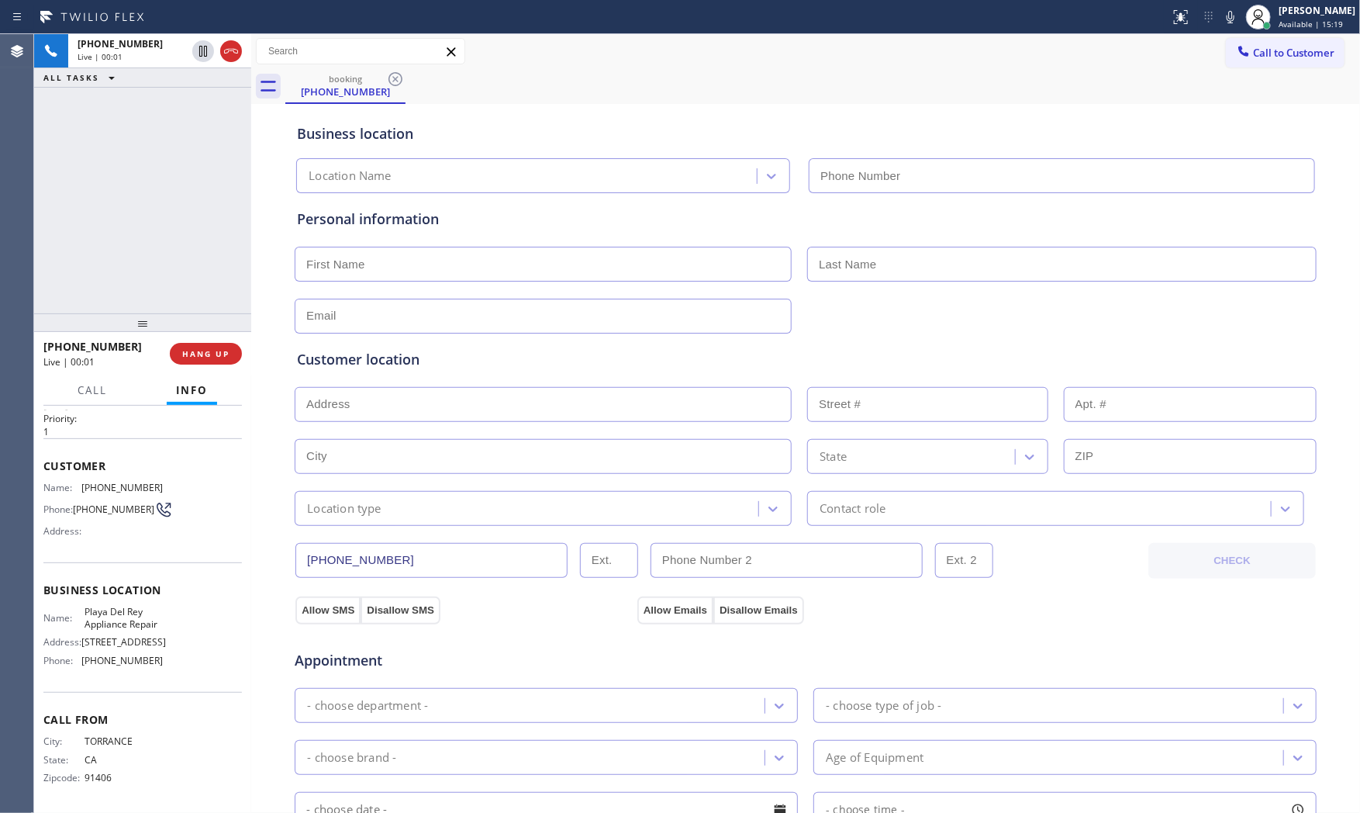
type input "[PHONE_NUMBER]"
click at [1221, 19] on icon at bounding box center [1230, 17] width 19 height 19
click at [1231, 17] on icon at bounding box center [1230, 17] width 19 height 19
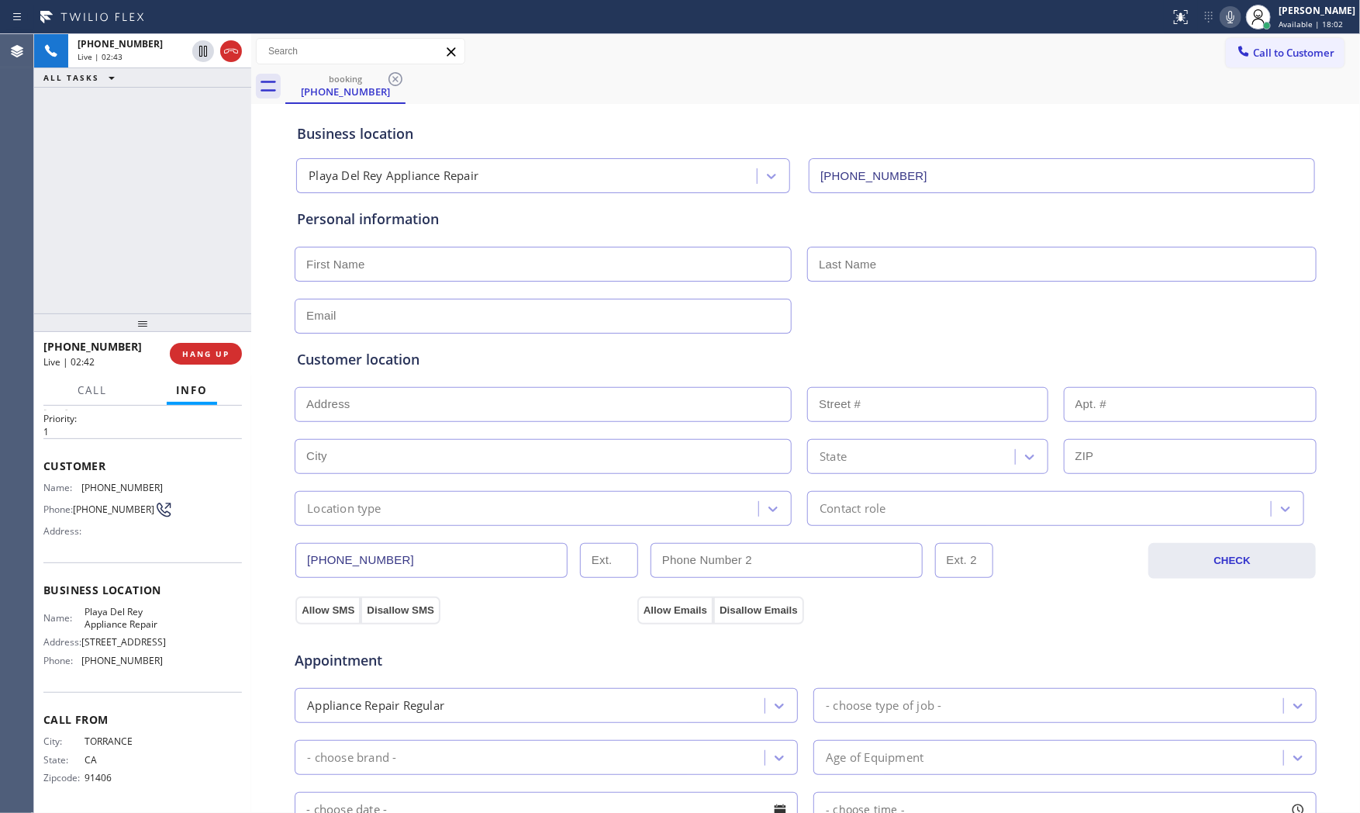
click at [1224, 17] on icon at bounding box center [1230, 17] width 19 height 19
click at [1221, 16] on icon at bounding box center [1230, 17] width 19 height 19
click at [126, 482] on span "[PHONE_NUMBER]" at bounding box center [121, 488] width 81 height 12
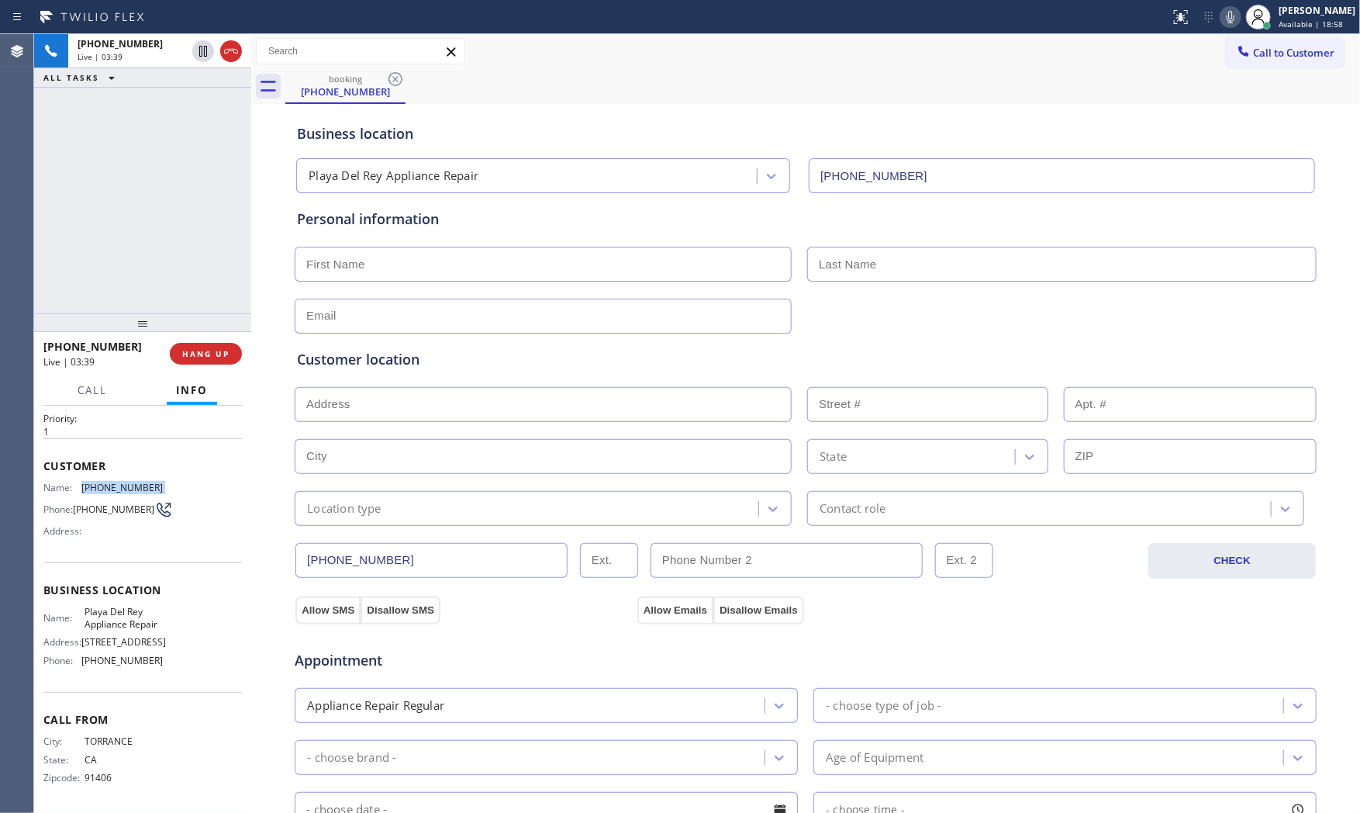
copy span "[PHONE_NUMBER]"
click at [1227, 17] on icon at bounding box center [1231, 17] width 8 height 12
click at [89, 606] on span "Playa Del Rey Appliance Repair" at bounding box center [124, 618] width 78 height 24
click at [88, 606] on span "Playa Del Rey Appliance Repair" at bounding box center [124, 618] width 78 height 24
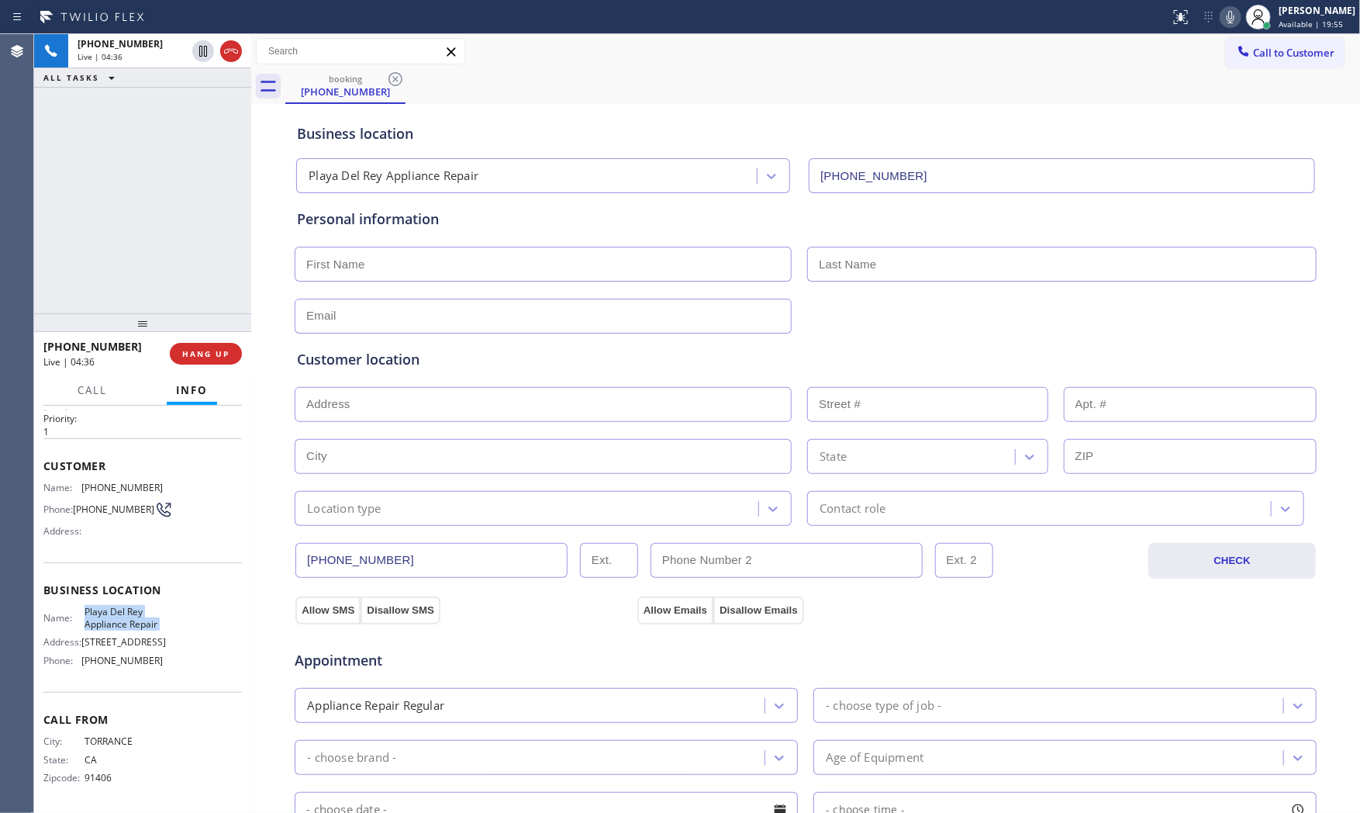
click at [88, 606] on span "Playa Del Rey Appliance Repair" at bounding box center [124, 618] width 78 height 24
copy span "Playa Del Rey Appliance Repair"
click at [208, 361] on button "HANG UP" at bounding box center [206, 354] width 72 height 22
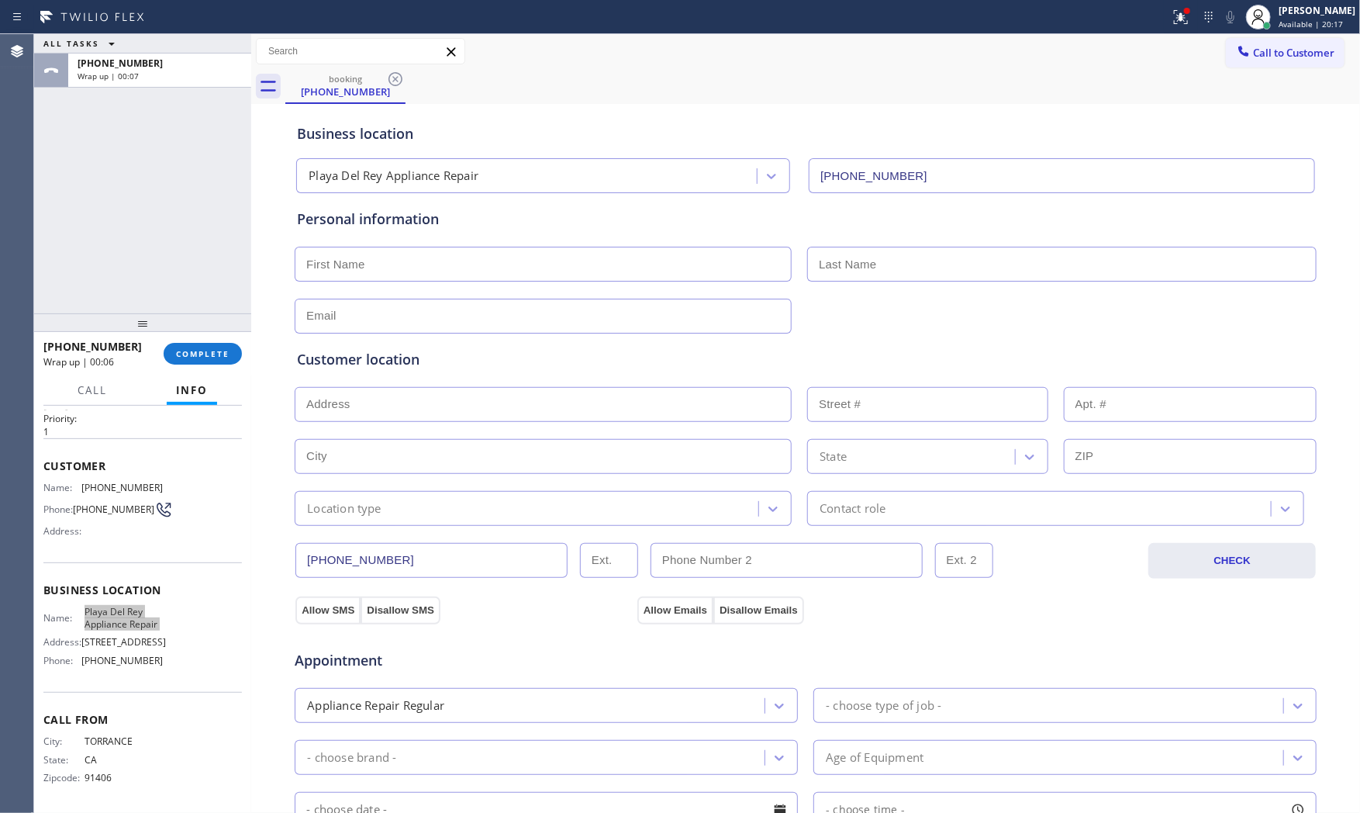
scroll to position [388, 0]
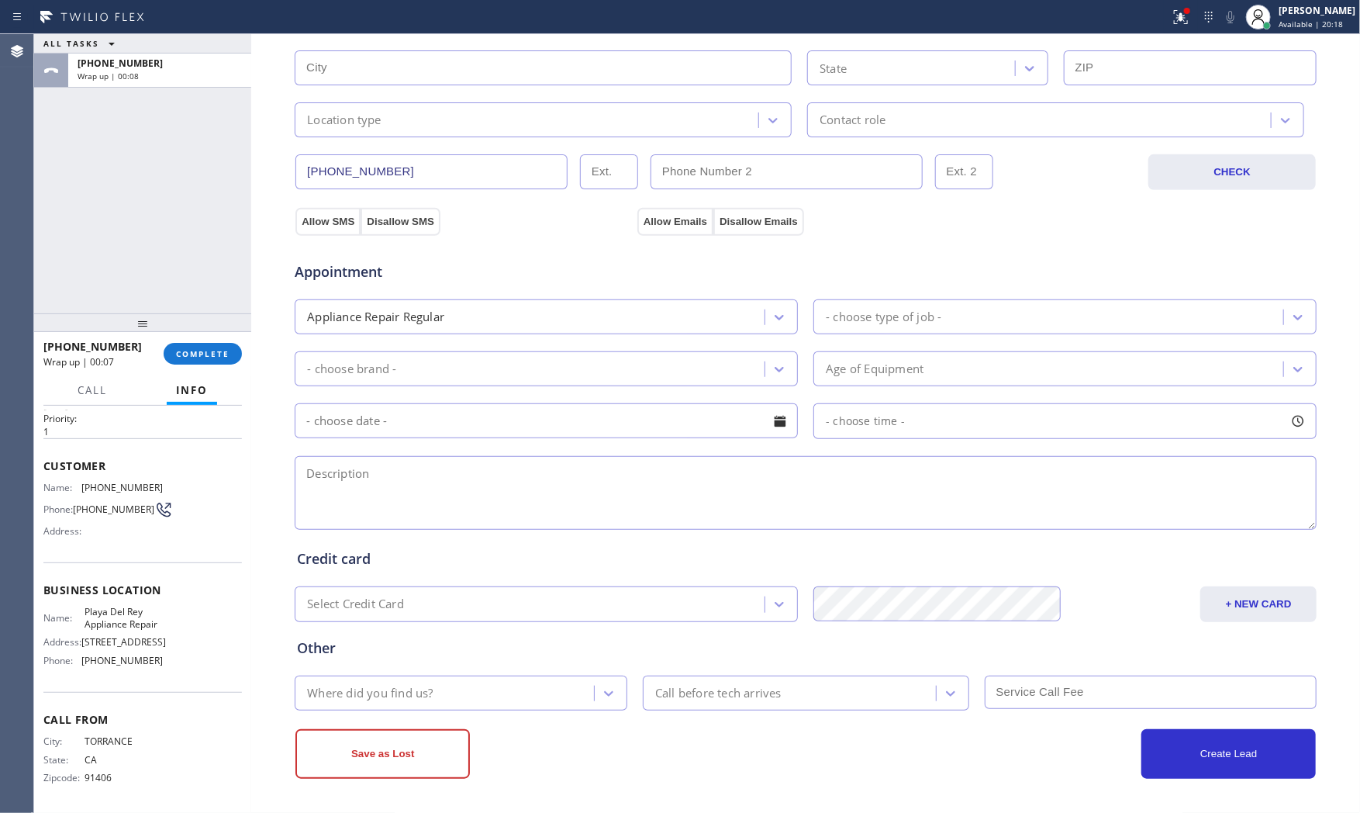
click at [440, 487] on textarea at bounding box center [806, 493] width 1022 height 74
paste textarea "1-4 $69 Viking | Oven | the stove wont go on | its came with the house | house …"
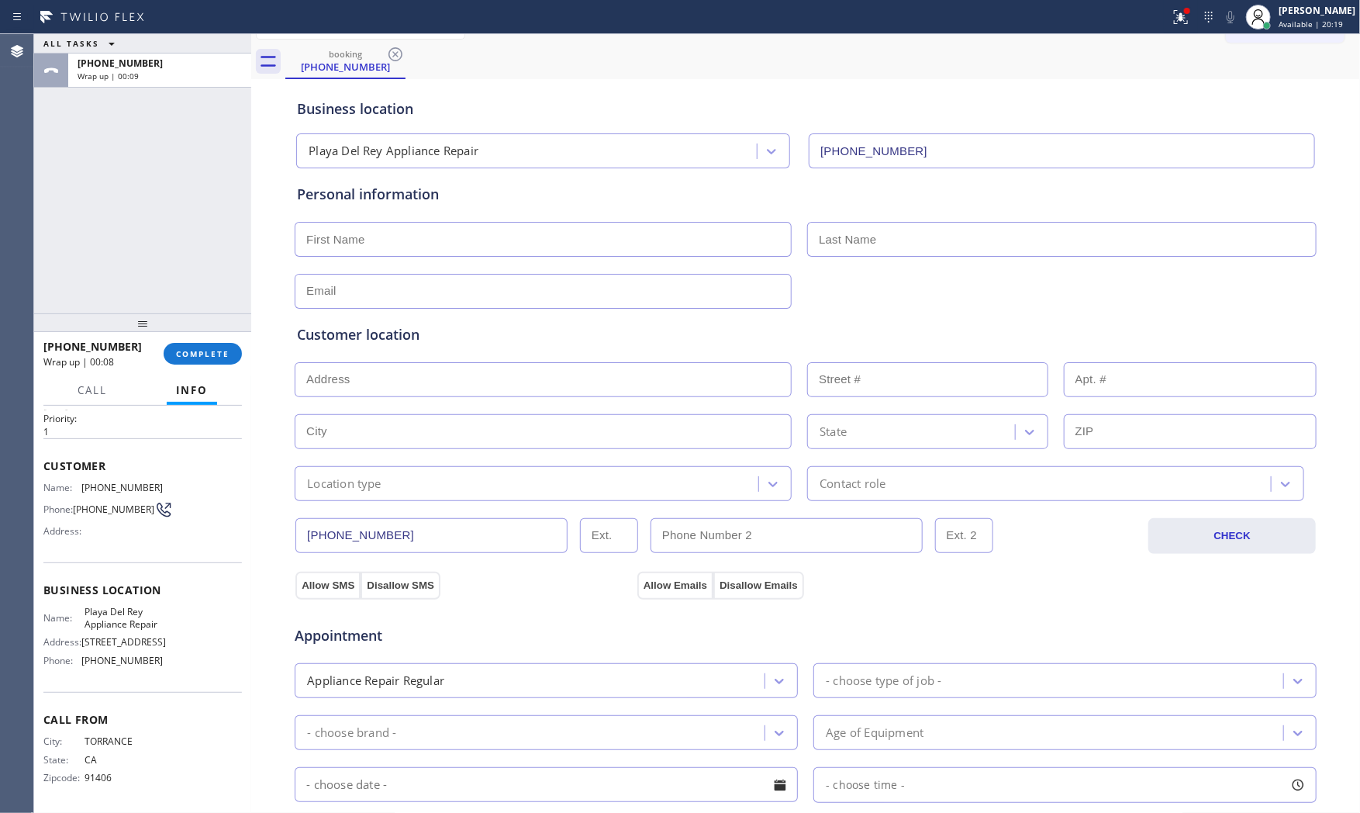
scroll to position [0, 0]
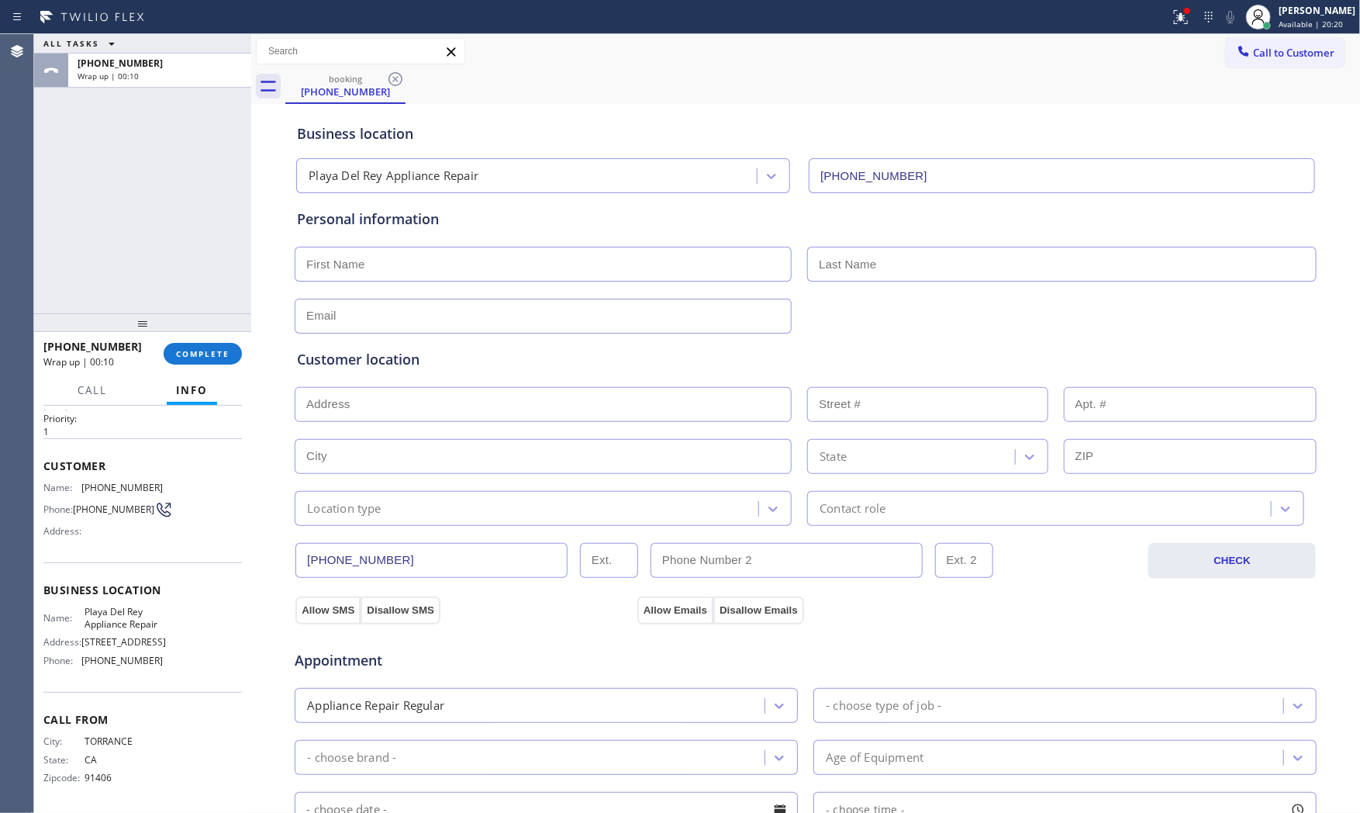
type textarea "1-4 $69 Viking | Oven | the stove wont go on | its came with the house | house …"
click at [450, 254] on input "text" at bounding box center [543, 264] width 497 height 35
paste input "[PERSON_NAME]"
type input "[PERSON_NAME]"
drag, startPoint x: 954, startPoint y: 251, endPoint x: 905, endPoint y: 274, distance: 53.8
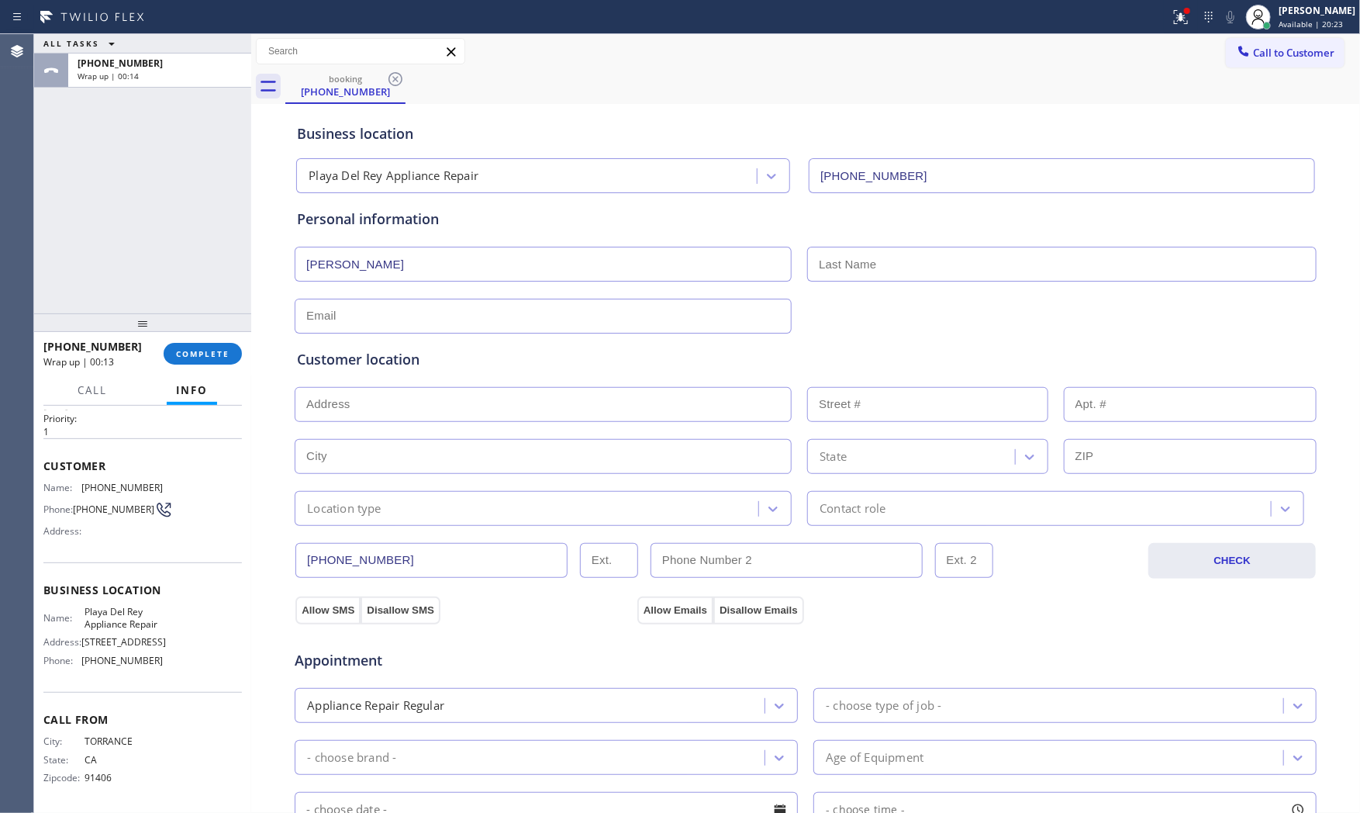
click at [952, 252] on input "text" at bounding box center [1061, 264] width 509 height 35
paste input "Dos [PERSON_NAME]"
type input "Dos [PERSON_NAME]"
click at [690, 305] on input "text" at bounding box center [543, 316] width 497 height 35
click at [438, 302] on input "text" at bounding box center [543, 316] width 497 height 35
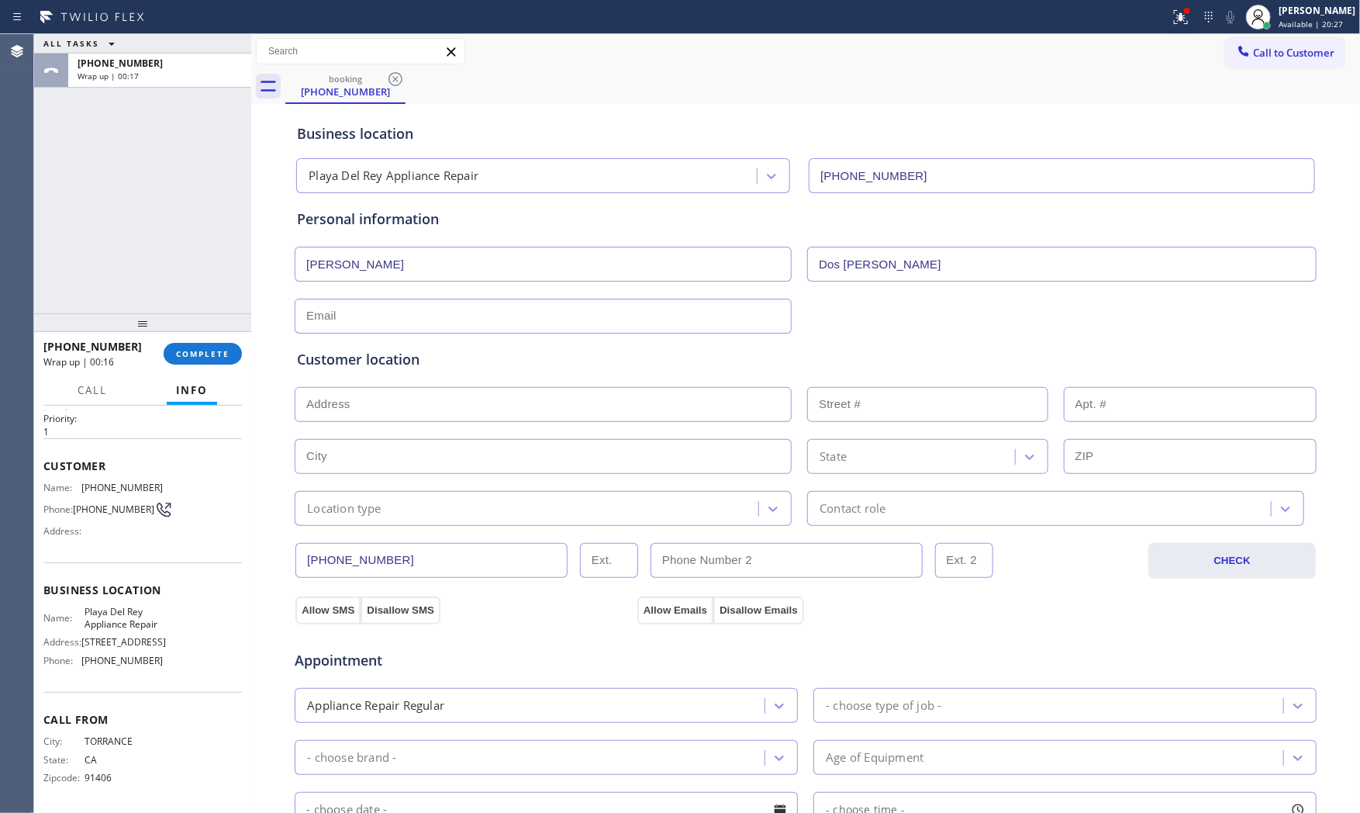
paste input "[DOMAIN_NAME]"
type input "[DOMAIN_NAME]"
click at [458, 360] on div "Customer location" at bounding box center [805, 359] width 1017 height 21
click at [491, 407] on input "text" at bounding box center [543, 404] width 497 height 35
paste input "[STREET_ADDRESS]"
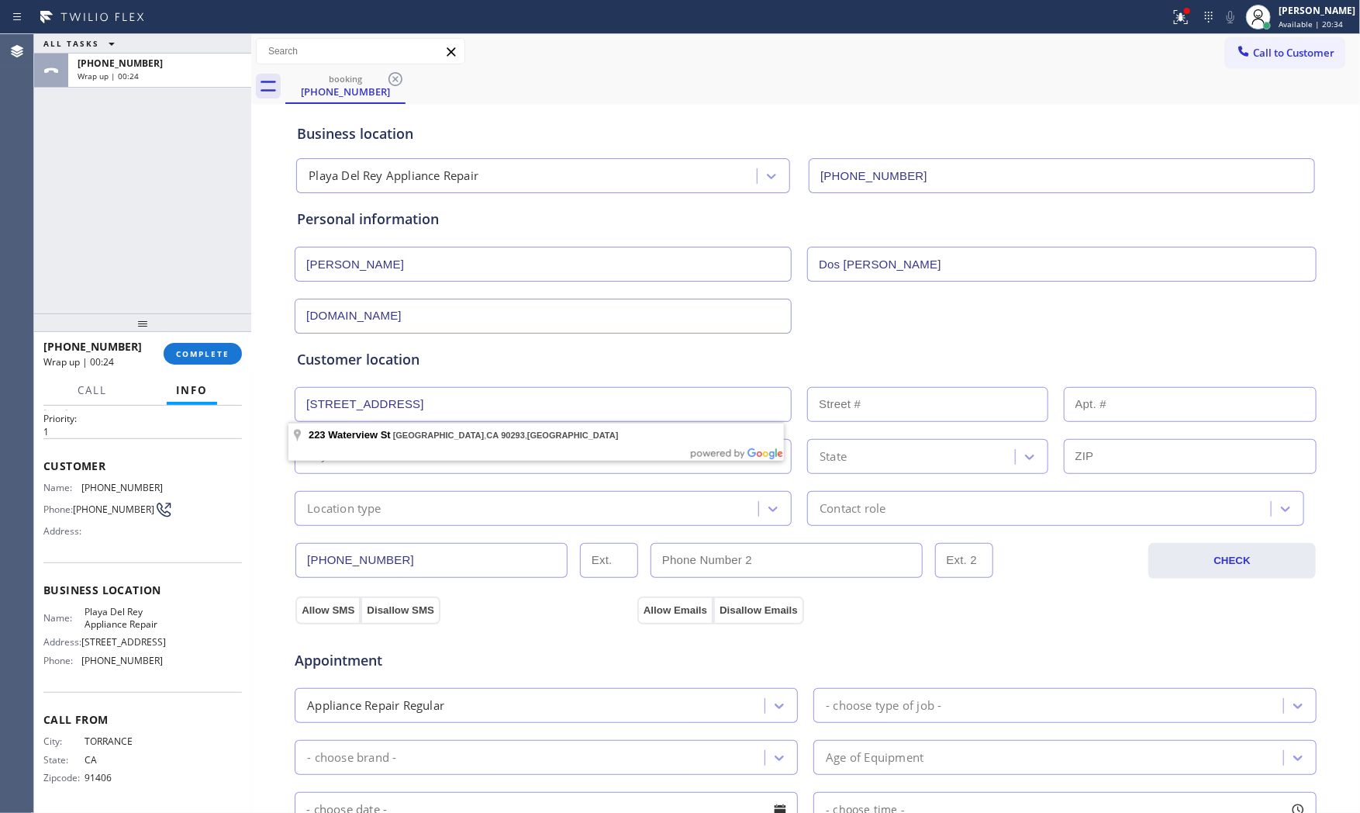
drag, startPoint x: 458, startPoint y: 428, endPoint x: 408, endPoint y: 446, distance: 53.5
type input "[STREET_ADDRESS]"
type input "223"
type input "[GEOGRAPHIC_DATA]"
type input "90293"
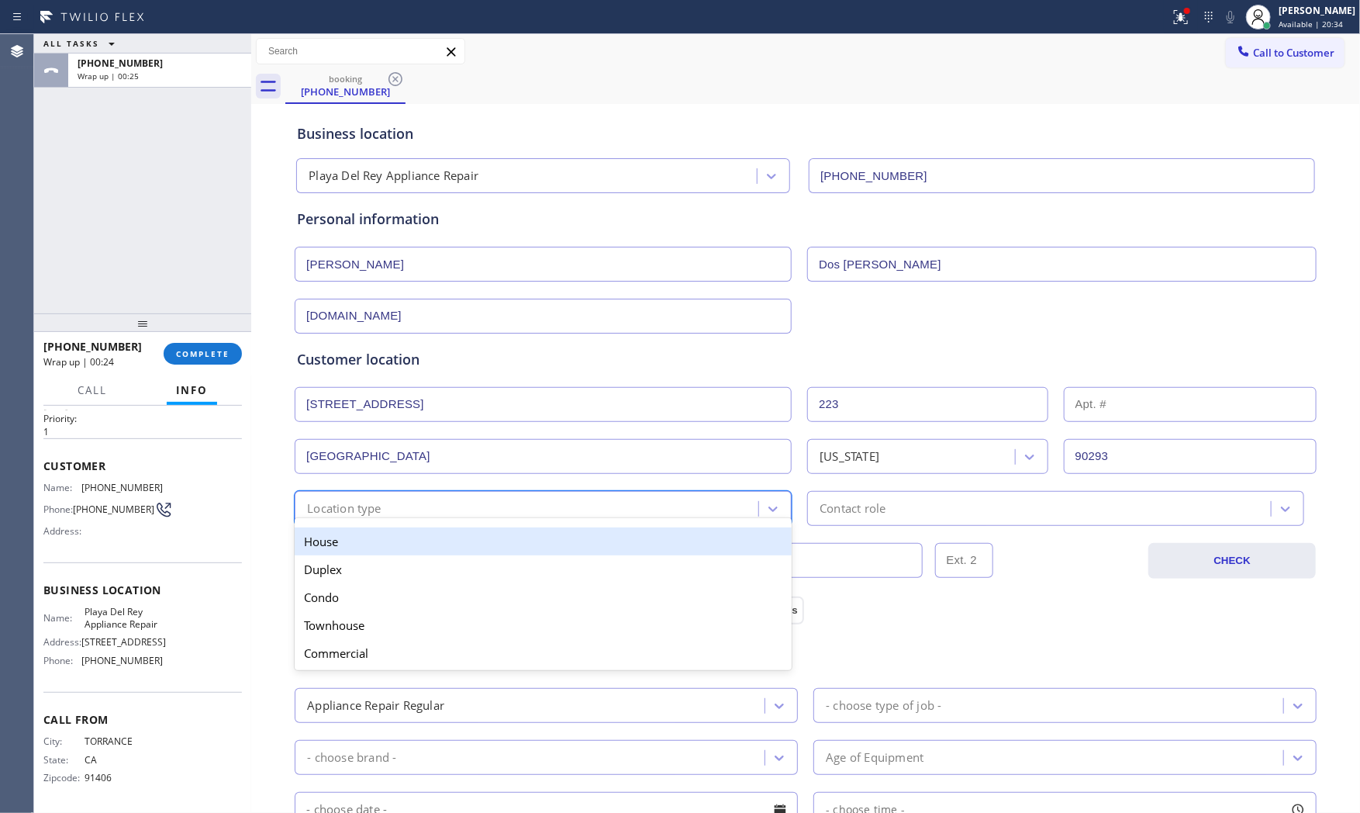
drag, startPoint x: 382, startPoint y: 504, endPoint x: 375, endPoint y: 545, distance: 41.7
click at [382, 507] on div "Location type" at bounding box center [528, 508] width 459 height 27
click at [375, 545] on div "House" at bounding box center [543, 541] width 497 height 28
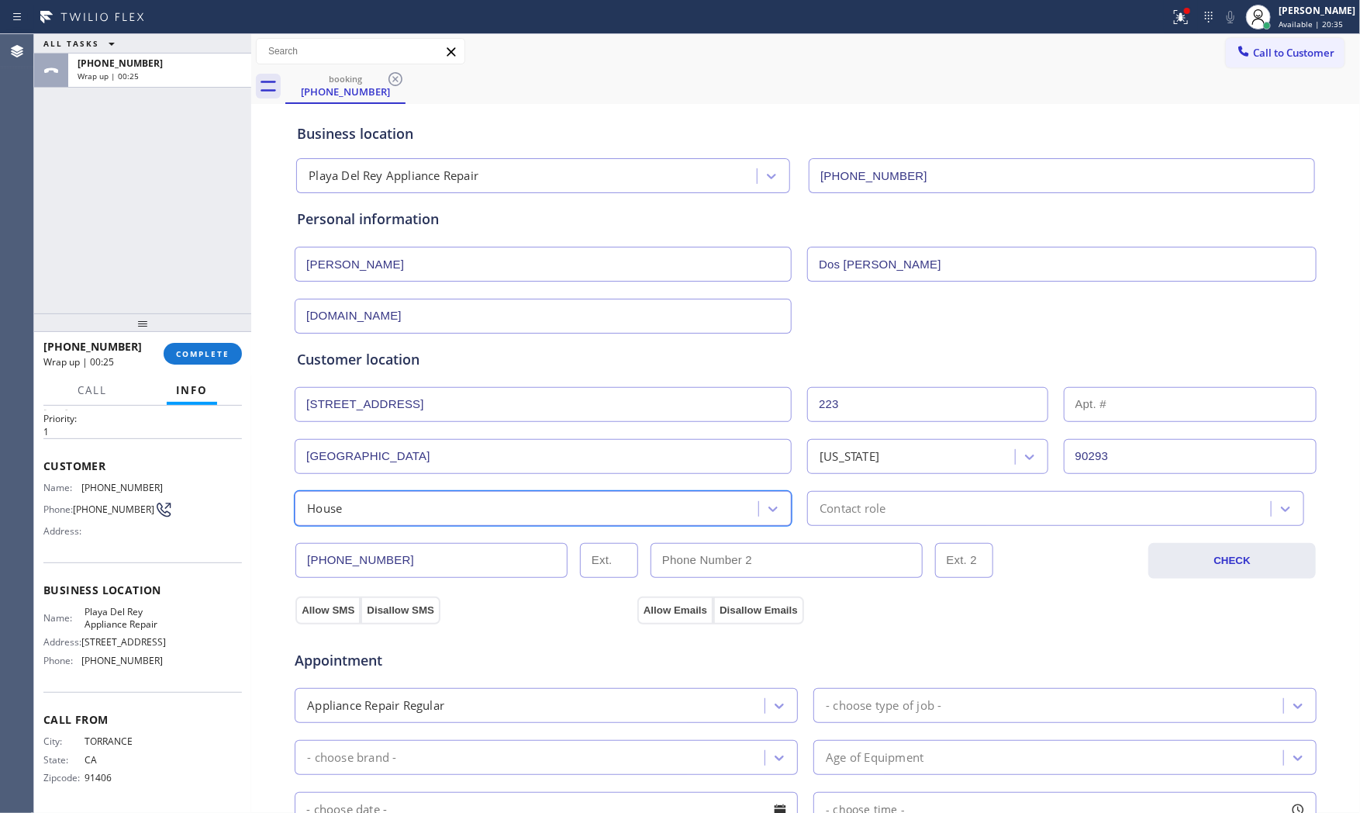
click at [934, 536] on div "[PHONE_NUMBER] CHECK" at bounding box center [805, 552] width 1023 height 53
drag, startPoint x: 923, startPoint y: 509, endPoint x: 908, endPoint y: 514, distance: 16.4
click at [920, 509] on div "Contact role" at bounding box center [1041, 508] width 459 height 27
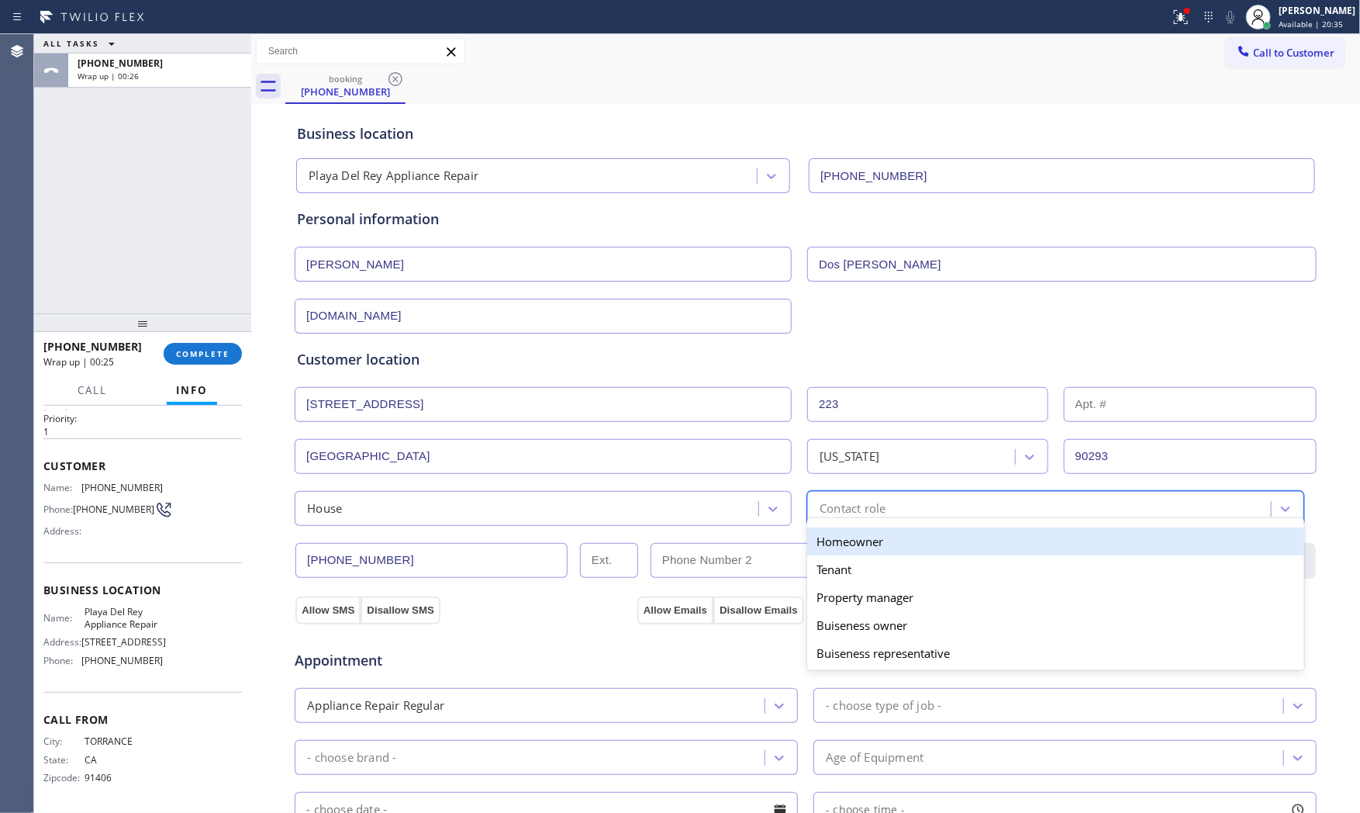
click at [828, 541] on div "Homeowner" at bounding box center [1055, 541] width 497 height 28
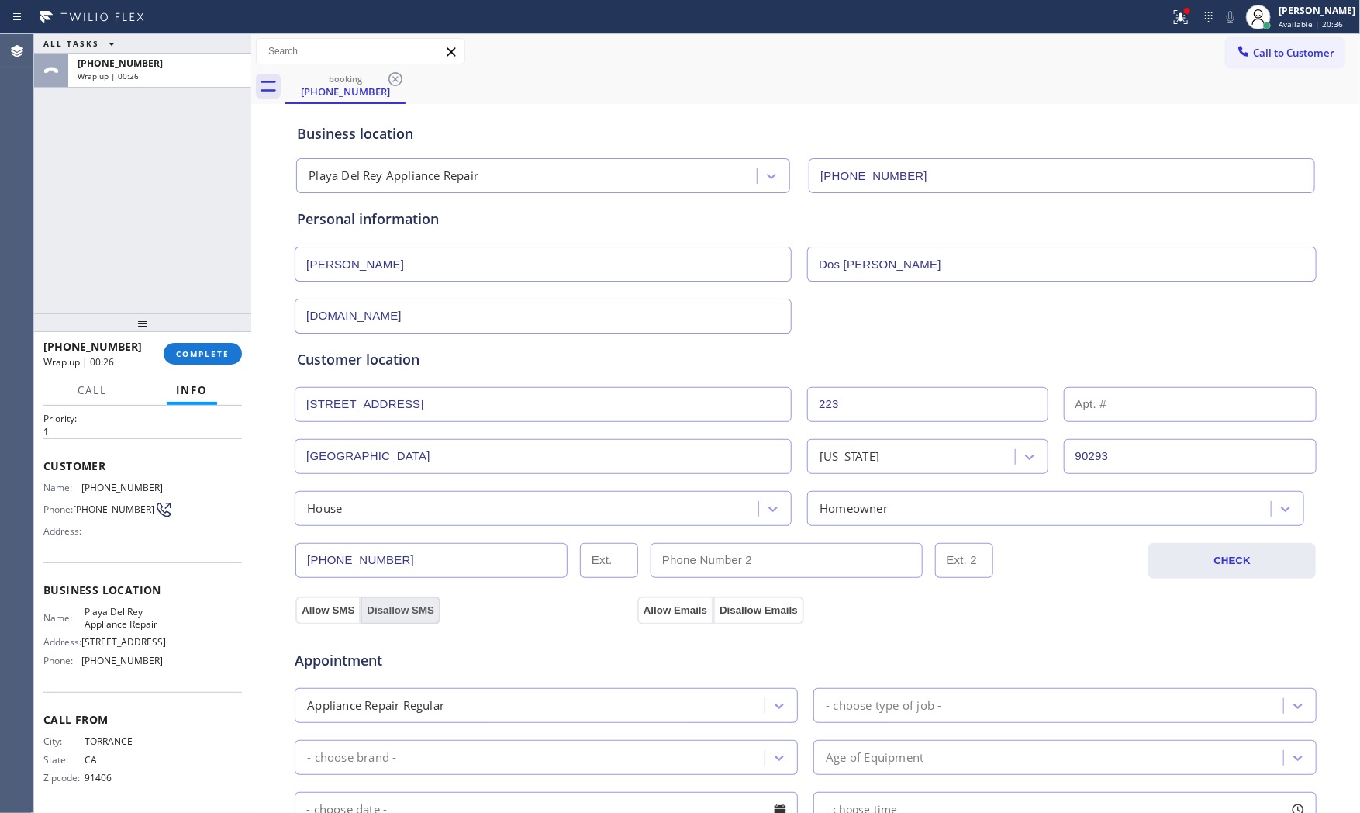
drag, startPoint x: 341, startPoint y: 602, endPoint x: 417, endPoint y: 609, distance: 76.3
click at [340, 602] on button "Allow SMS" at bounding box center [327, 610] width 65 height 28
click at [693, 610] on button "Allow Emails" at bounding box center [675, 610] width 76 height 28
click at [547, 706] on div "Appliance Repair Regular" at bounding box center [531, 705] width 465 height 27
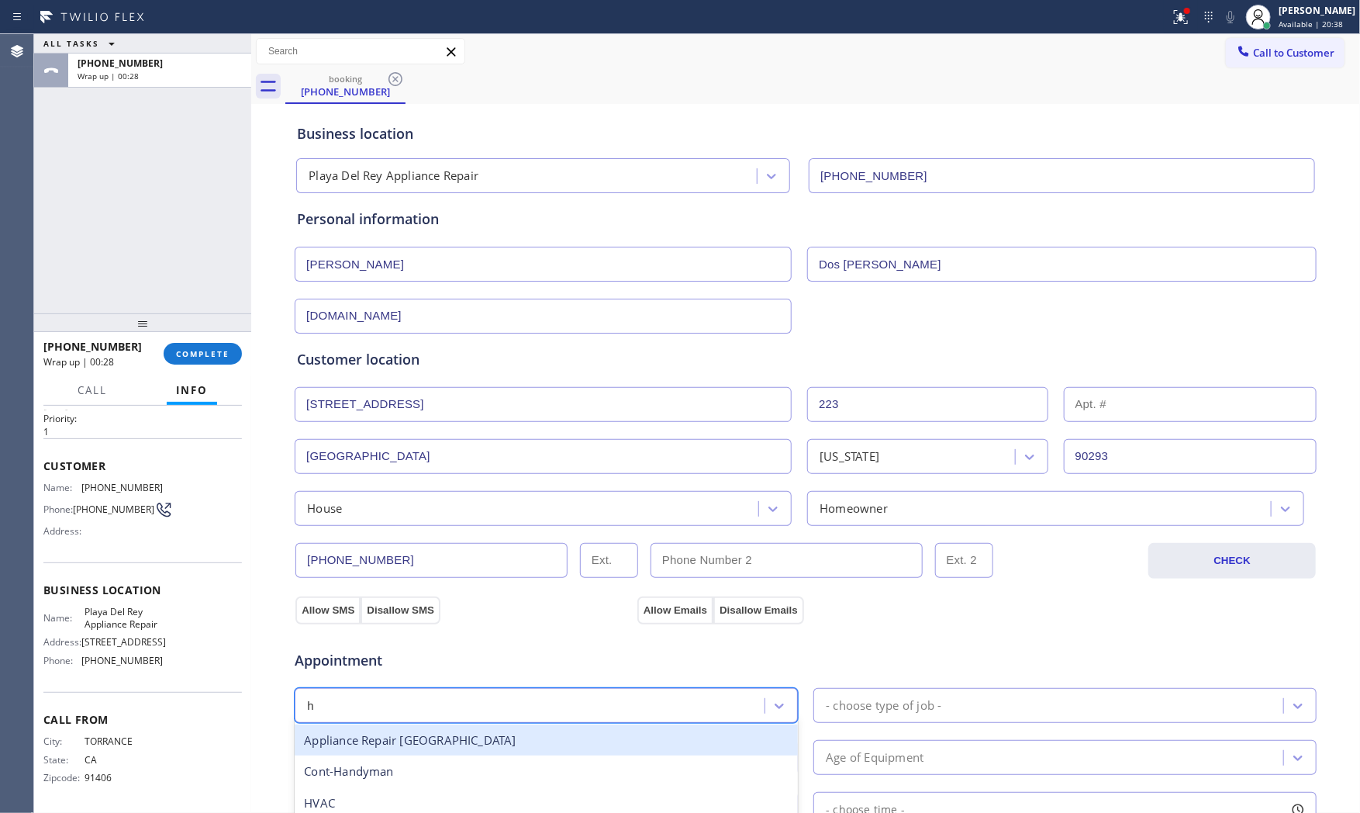
type input "hi"
click at [499, 739] on div "Appliance Repair [GEOGRAPHIC_DATA]" at bounding box center [546, 740] width 503 height 32
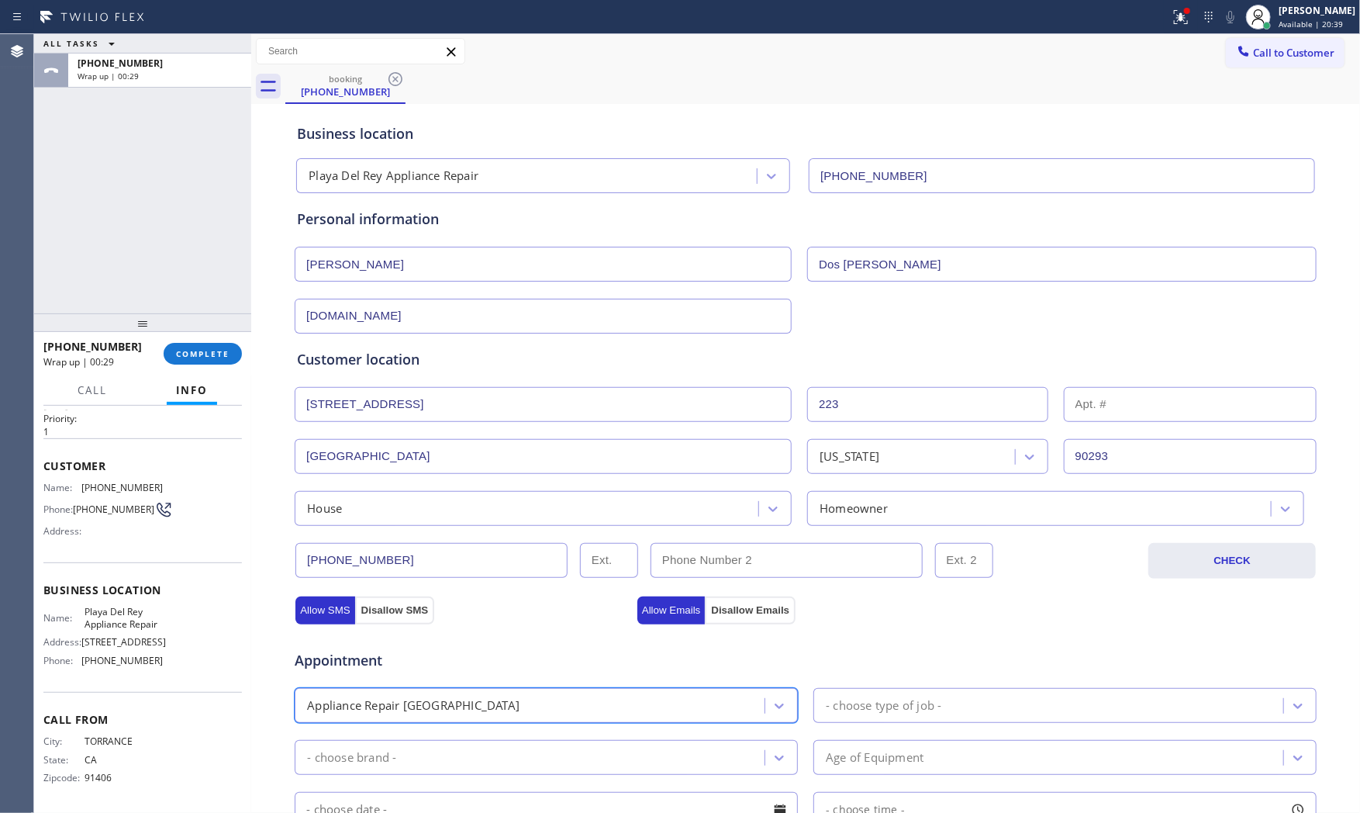
drag, startPoint x: 900, startPoint y: 694, endPoint x: 919, endPoint y: 675, distance: 26.9
click at [901, 694] on div "- choose type of job -" at bounding box center [1050, 705] width 465 height 27
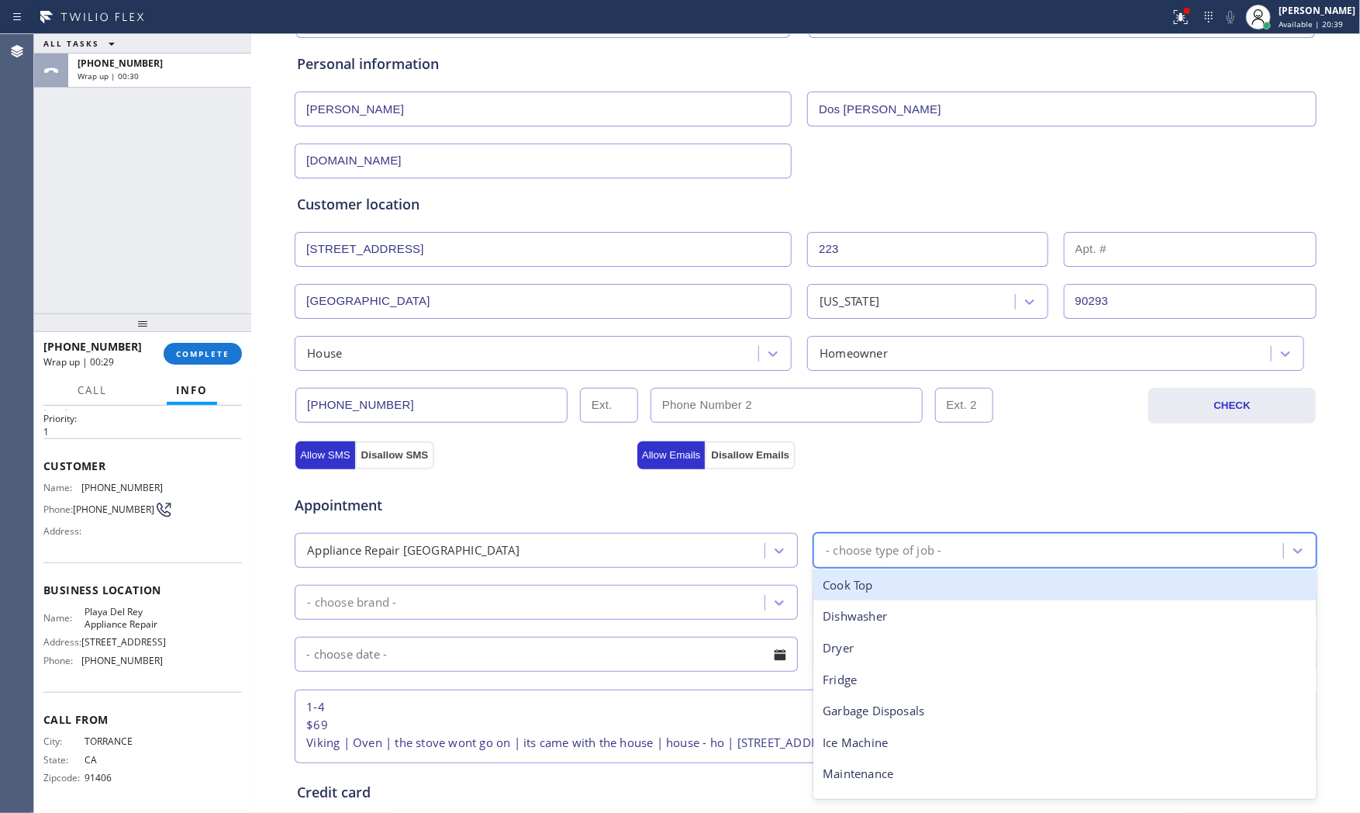
scroll to position [172, 0]
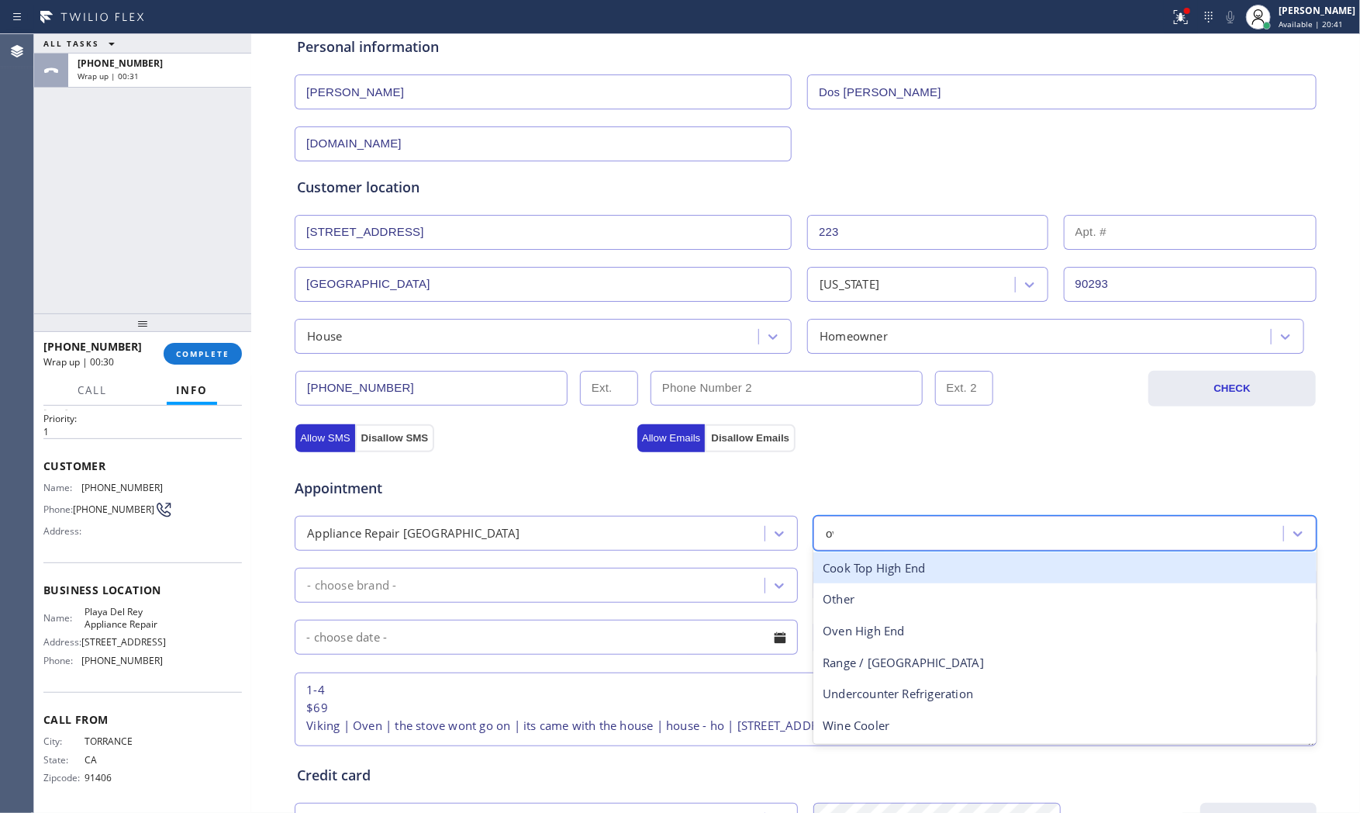
type input "oven"
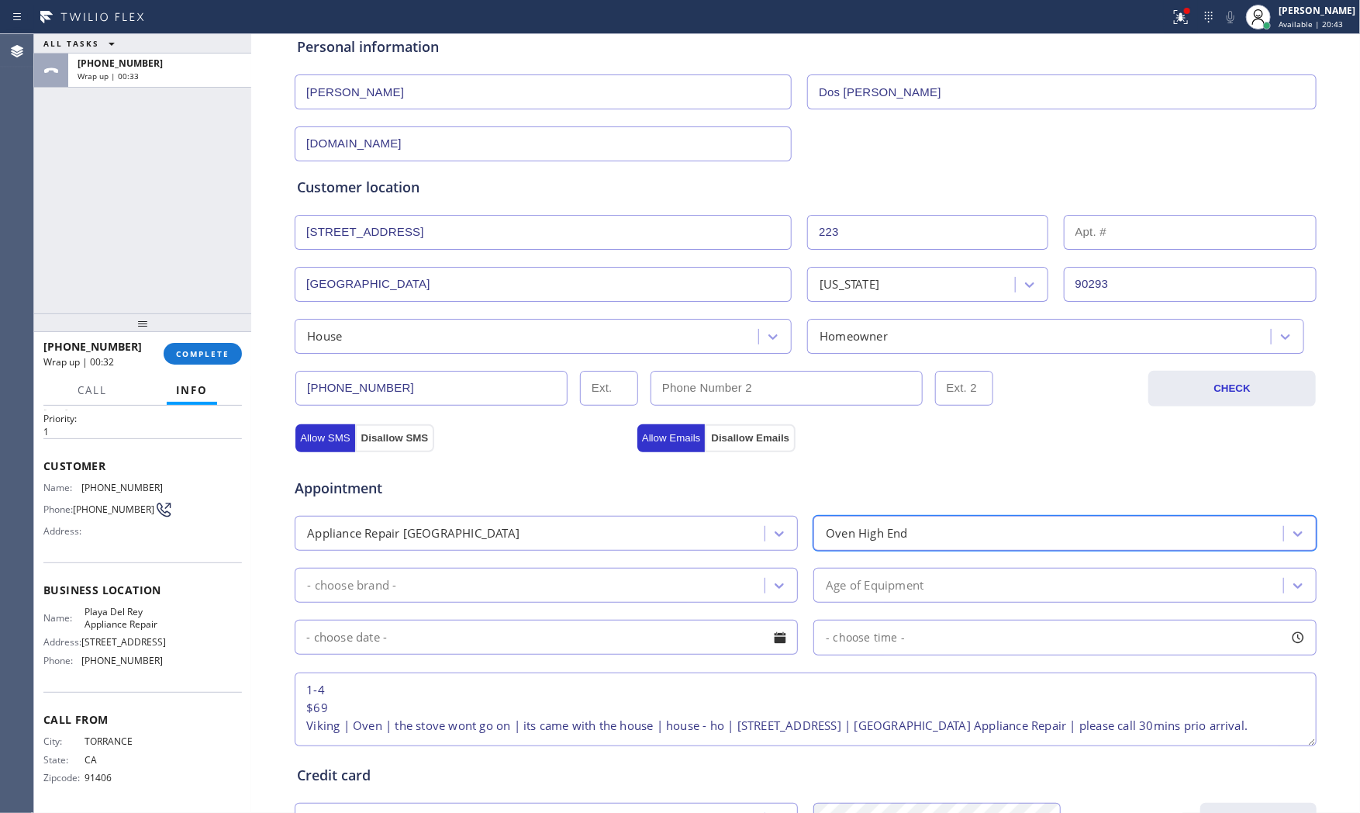
click at [544, 585] on div "- choose brand -" at bounding box center [531, 584] width 465 height 27
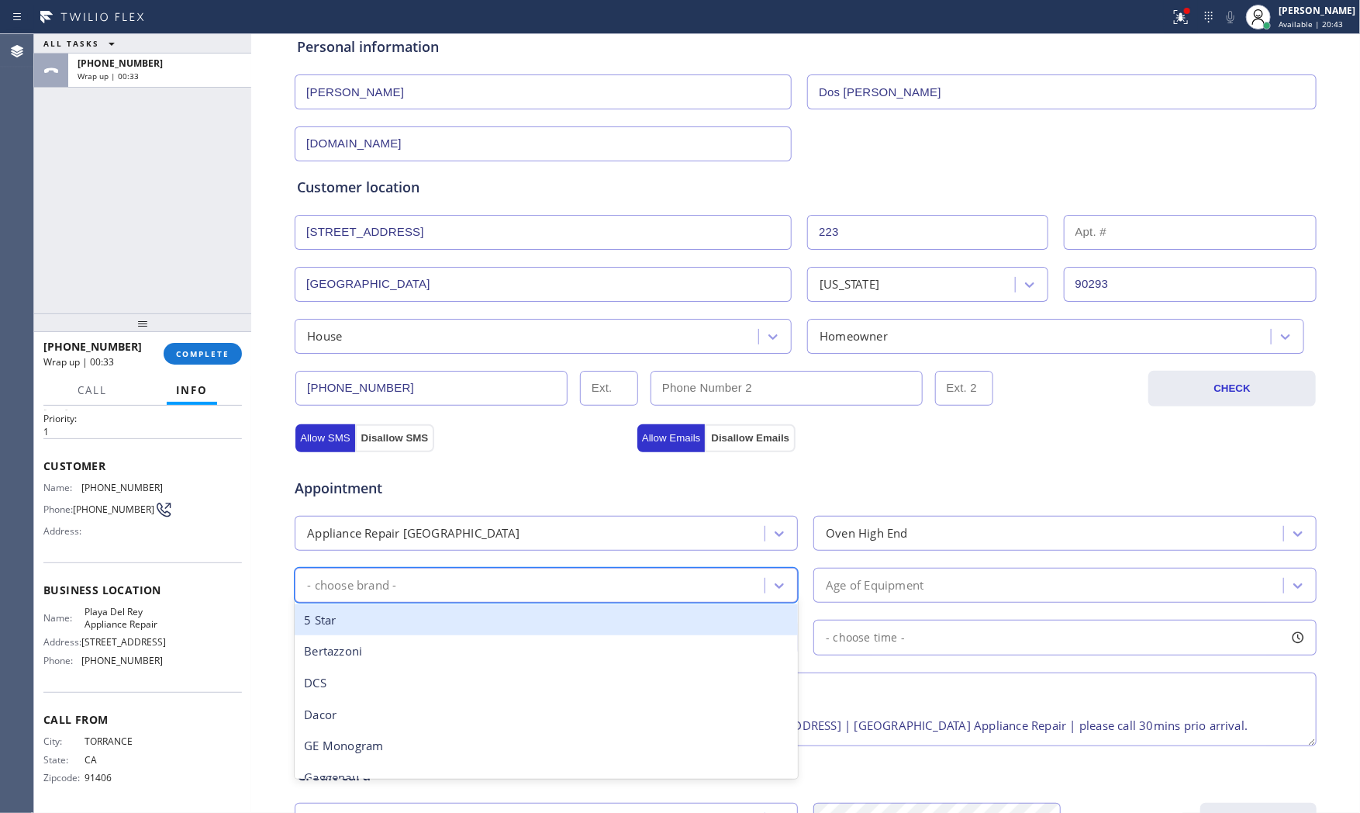
type input "v"
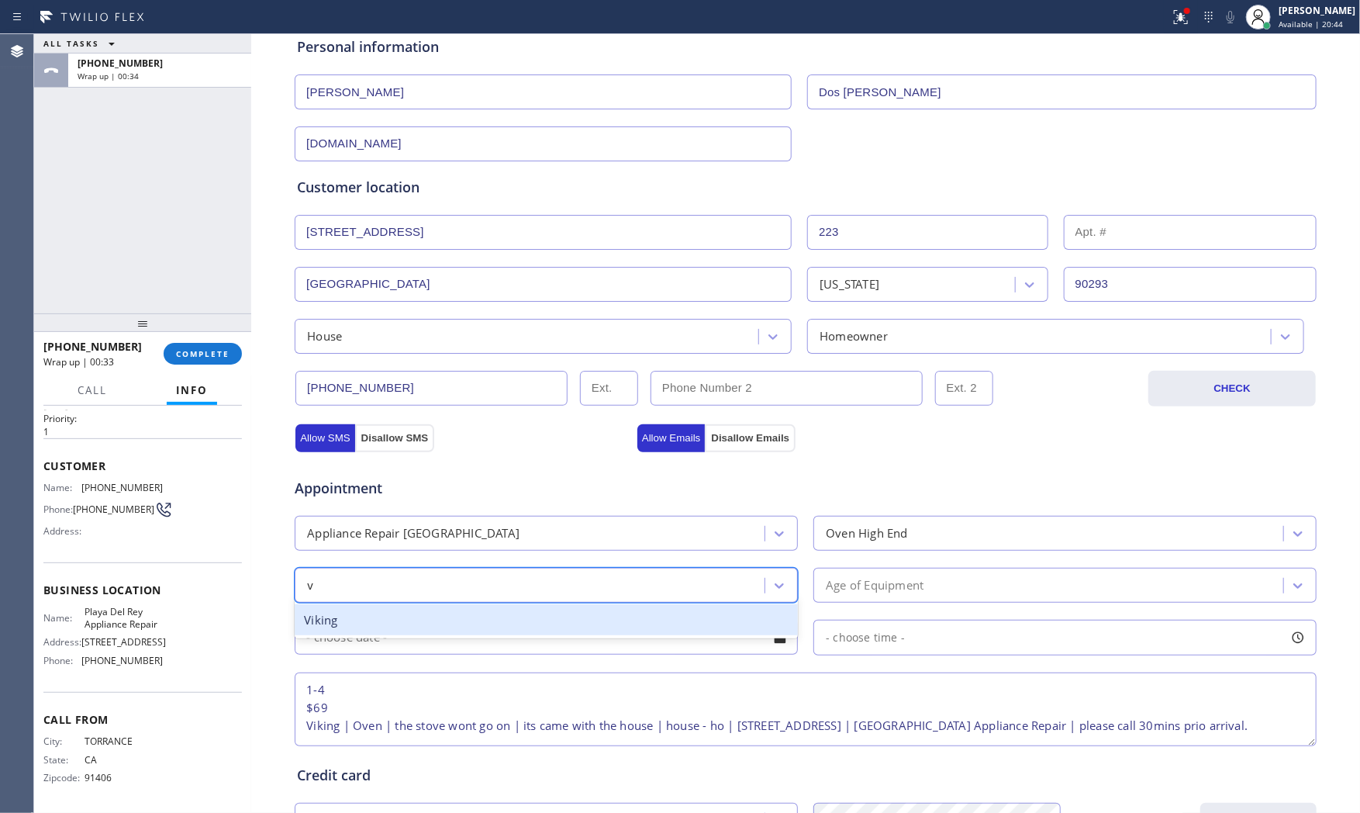
click at [509, 620] on div "Viking" at bounding box center [546, 620] width 503 height 32
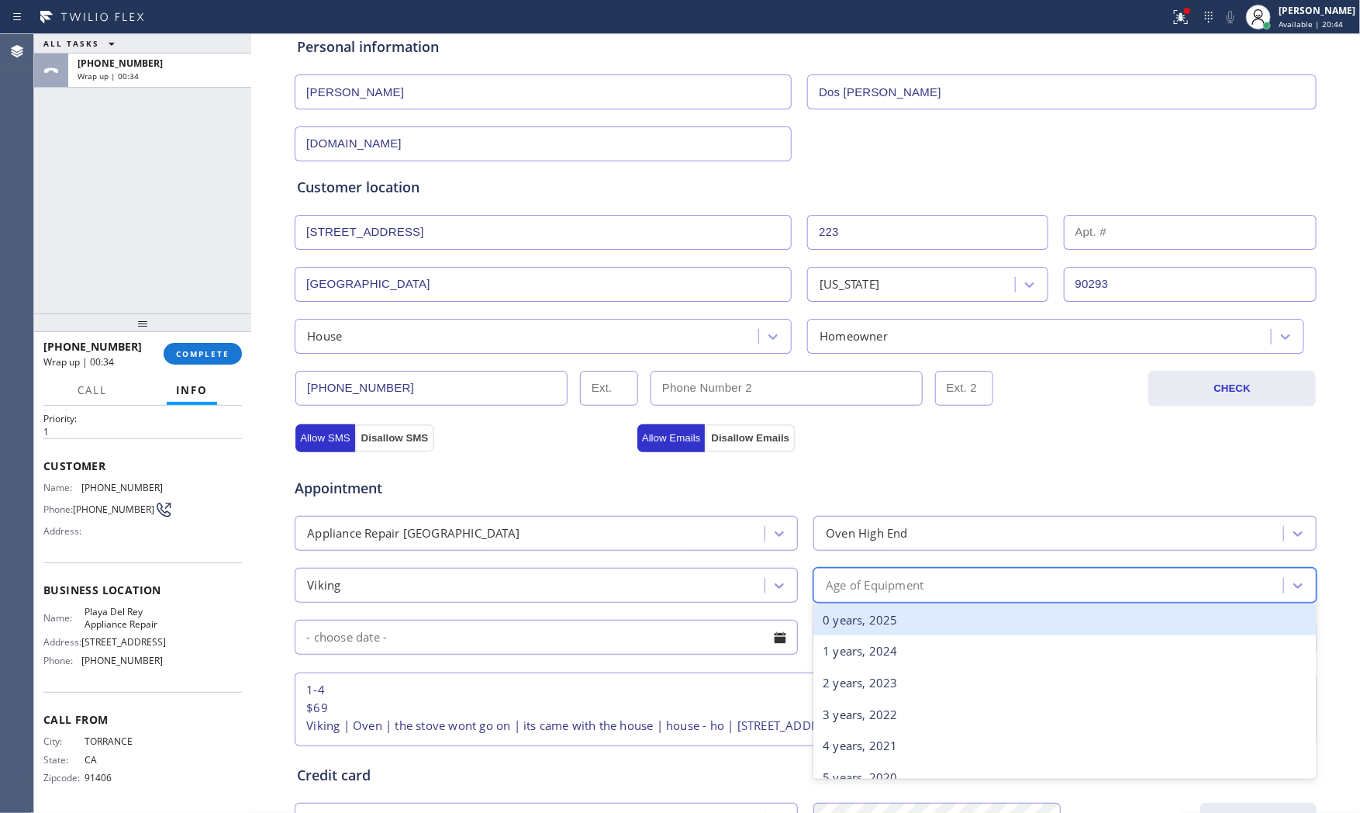
click at [831, 582] on div "Age of Equipment" at bounding box center [875, 585] width 98 height 18
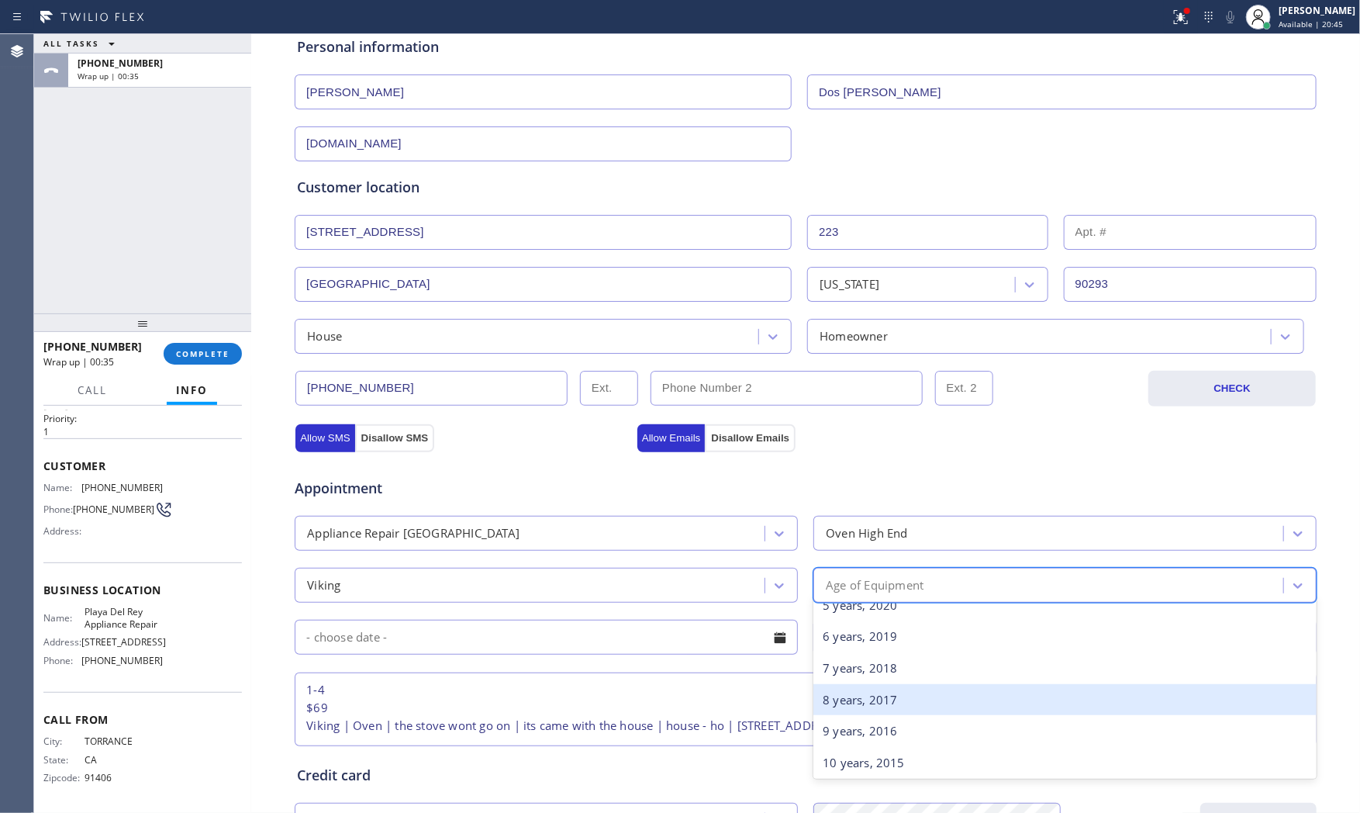
click at [882, 694] on div "8 years, 2017" at bounding box center [1064, 700] width 503 height 32
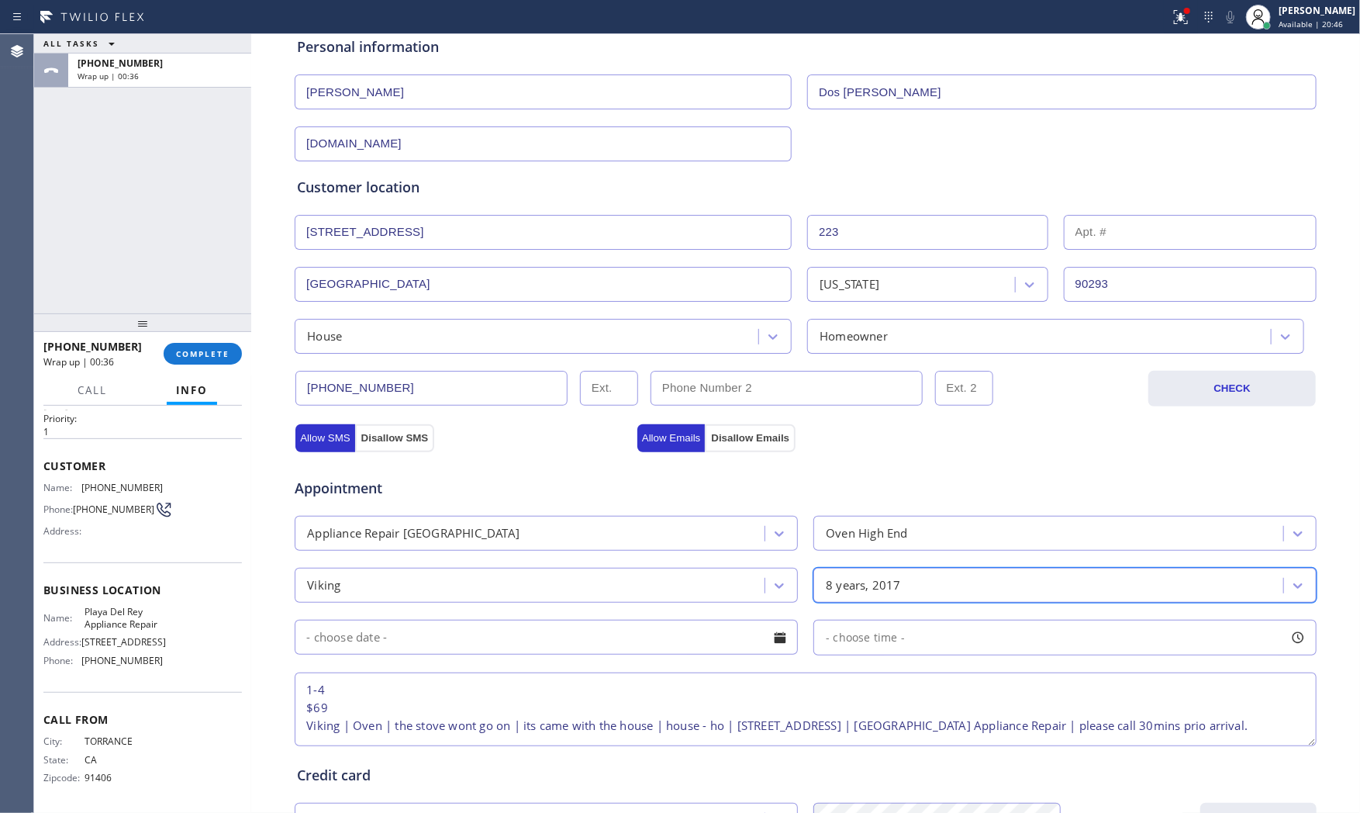
click at [837, 594] on div "8 years, 2017" at bounding box center [863, 585] width 75 height 18
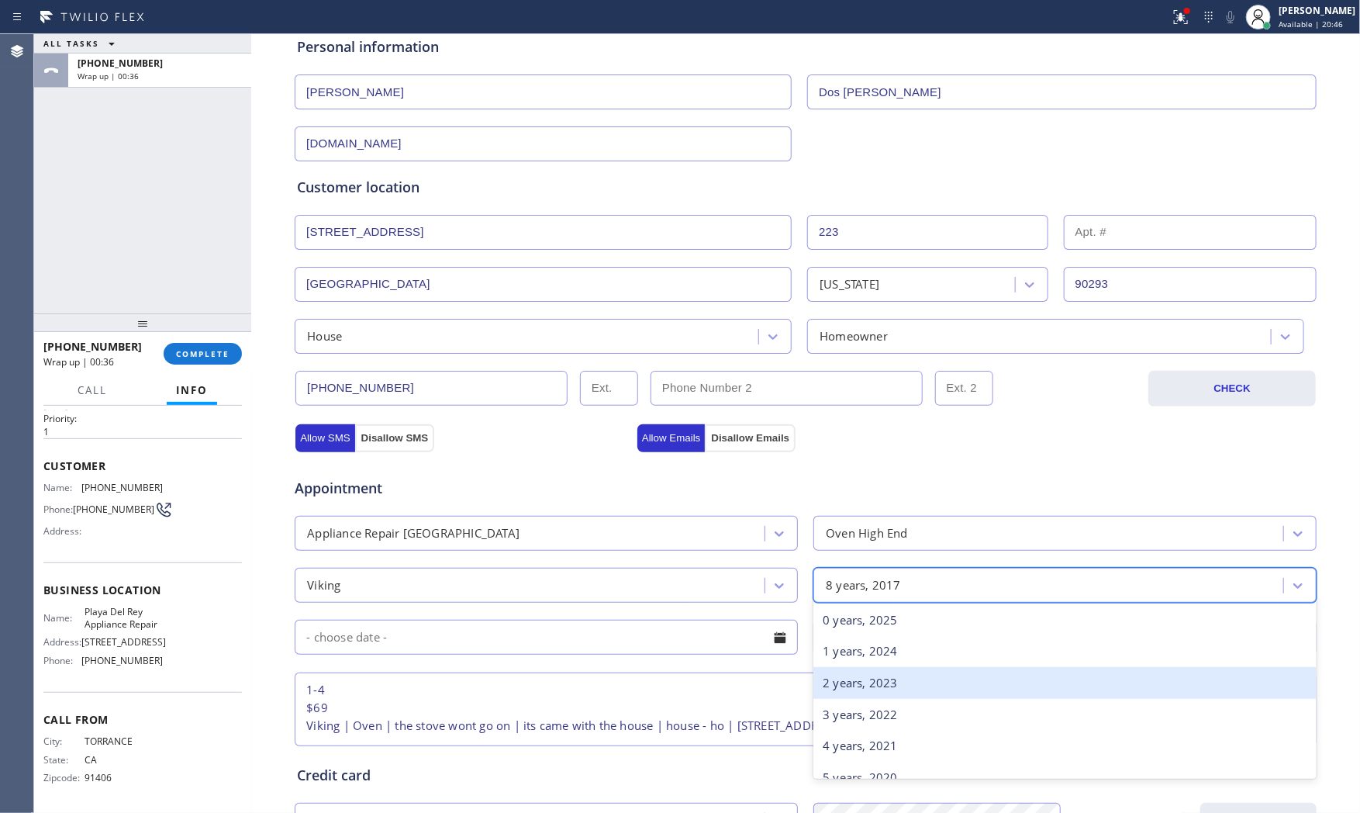
scroll to position [64, 0]
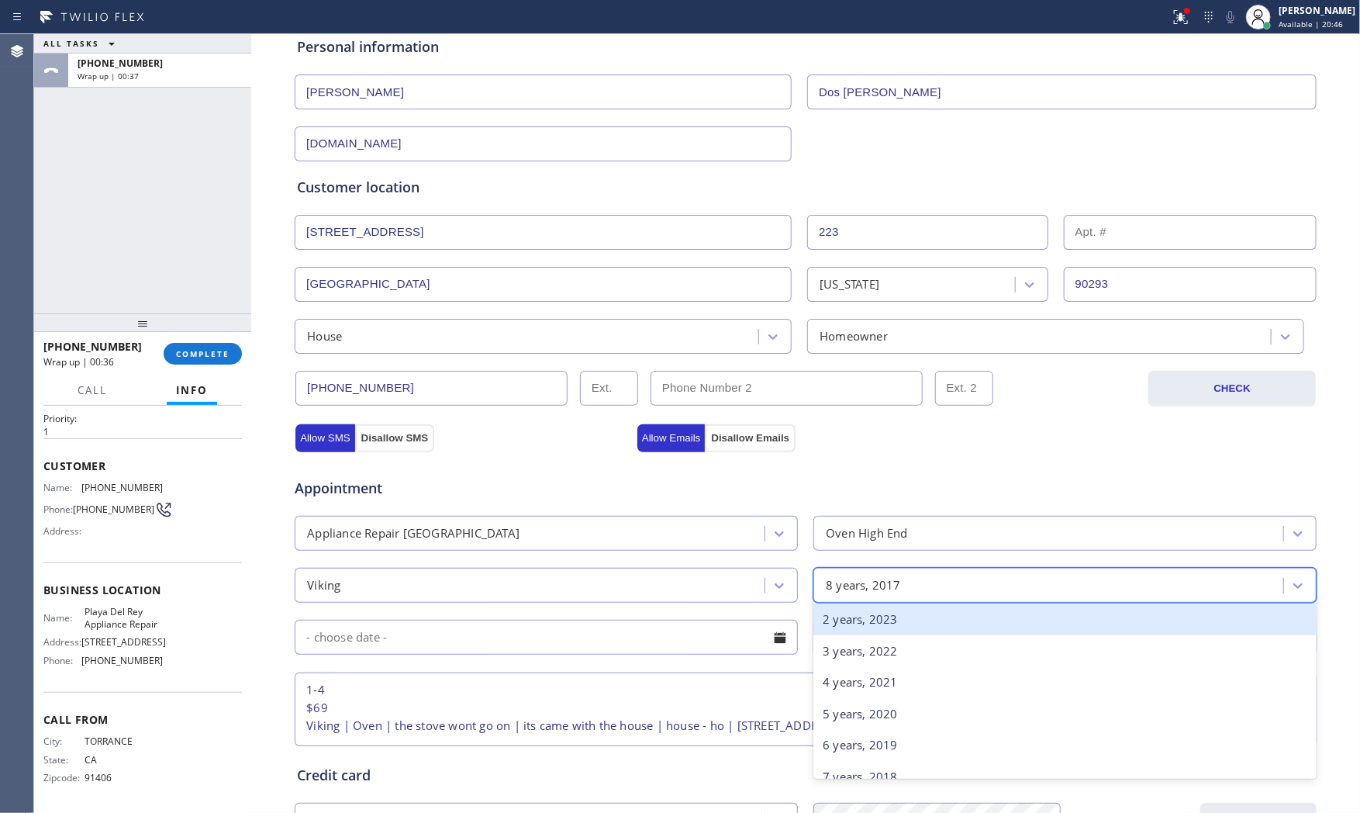
click at [841, 623] on div "2 years, 2023" at bounding box center [1064, 619] width 503 height 32
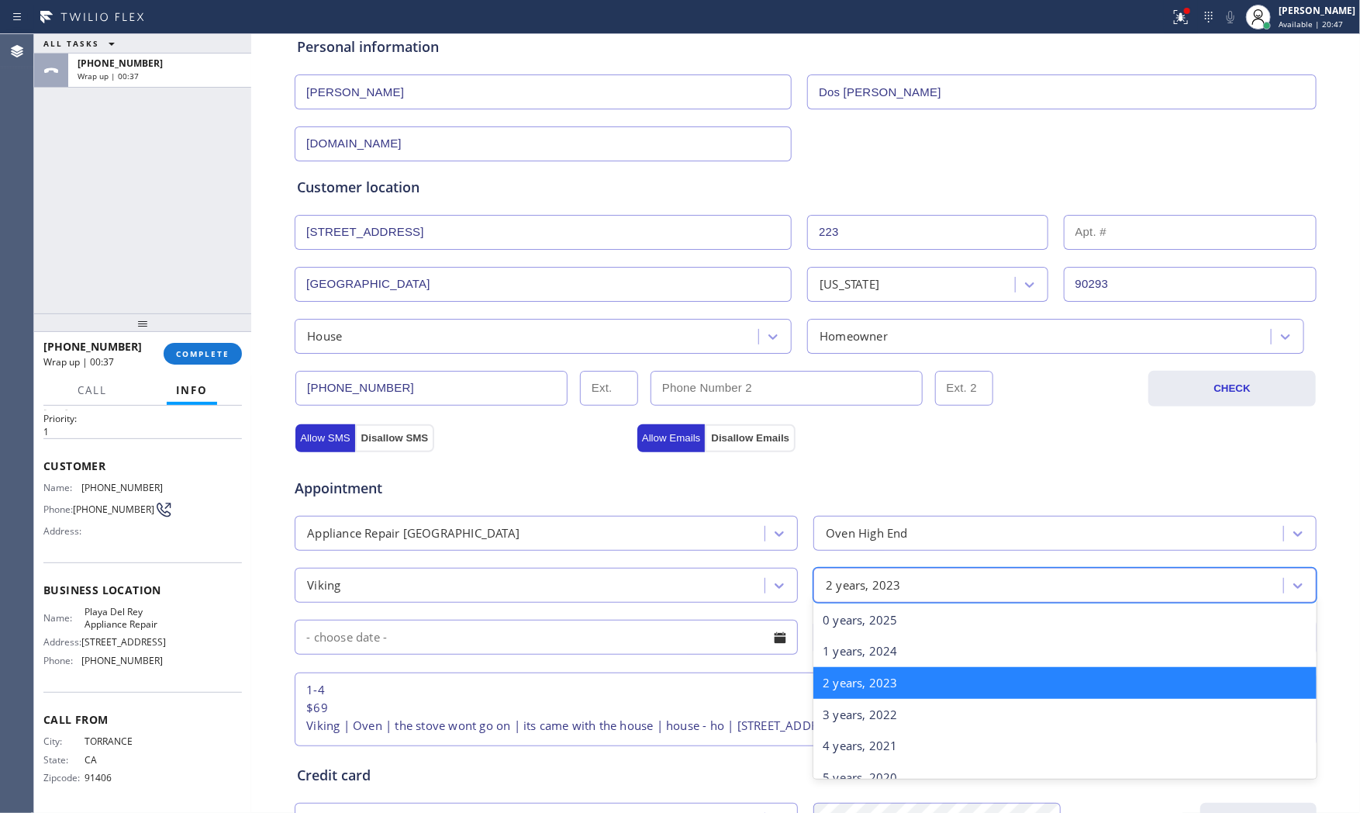
click at [881, 590] on div "2 years, 2023" at bounding box center [863, 585] width 75 height 18
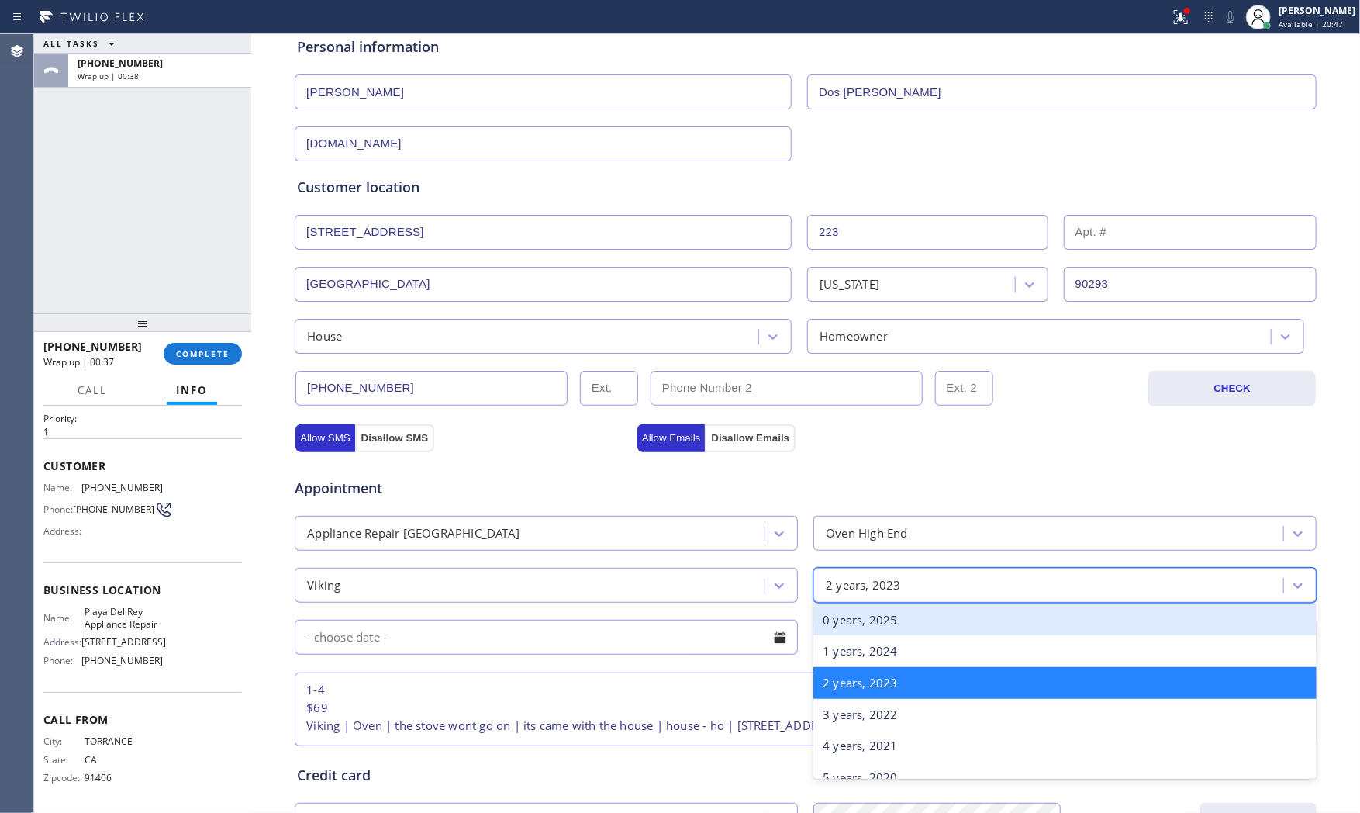
drag, startPoint x: 864, startPoint y: 623, endPoint x: 766, endPoint y: 617, distance: 97.9
click at [863, 623] on div "0 years, 2025" at bounding box center [1064, 620] width 503 height 32
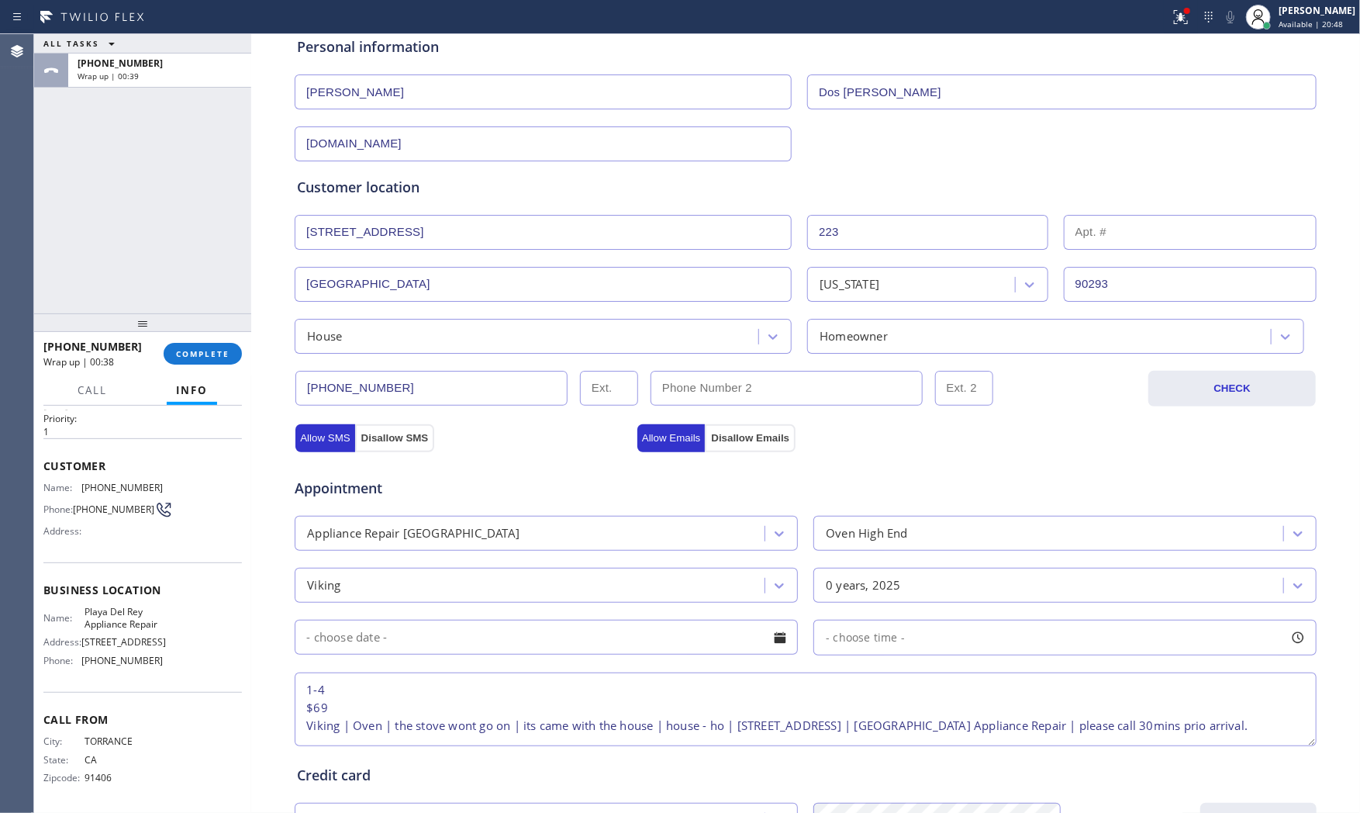
click at [648, 642] on input "text" at bounding box center [546, 637] width 503 height 35
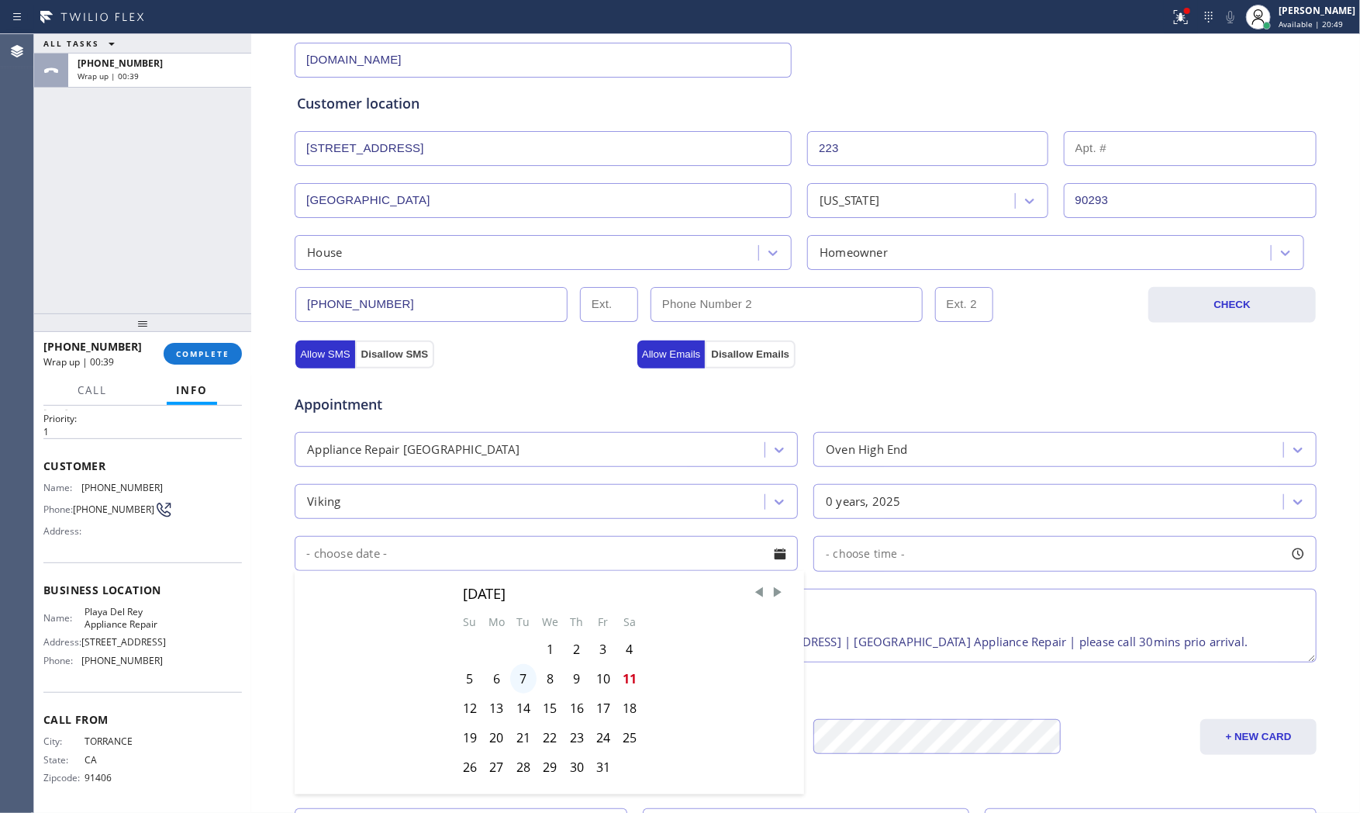
scroll to position [258, 0]
click at [626, 682] on div "11" at bounding box center [629, 675] width 26 height 29
type input "[DATE]"
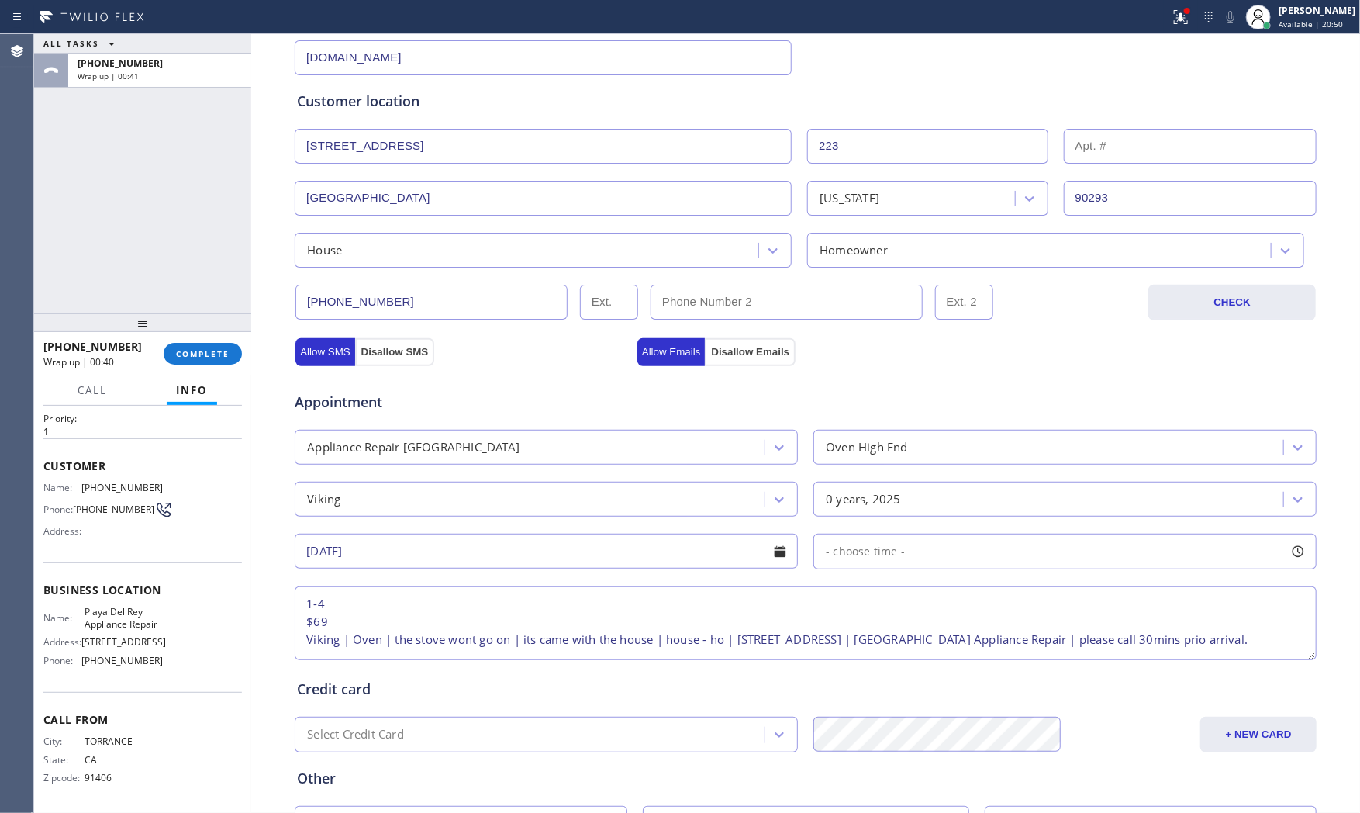
click at [882, 548] on span "- choose time -" at bounding box center [865, 551] width 79 height 15
drag, startPoint x: 873, startPoint y: 653, endPoint x: 1114, endPoint y: 629, distance: 242.3
click at [1114, 629] on div "FROM TILL 8:00 AM 4:00 PM" at bounding box center [1053, 625] width 480 height 112
drag, startPoint x: 830, startPoint y: 642, endPoint x: 1017, endPoint y: 640, distance: 186.9
click at [1017, 640] on div at bounding box center [1014, 646] width 19 height 33
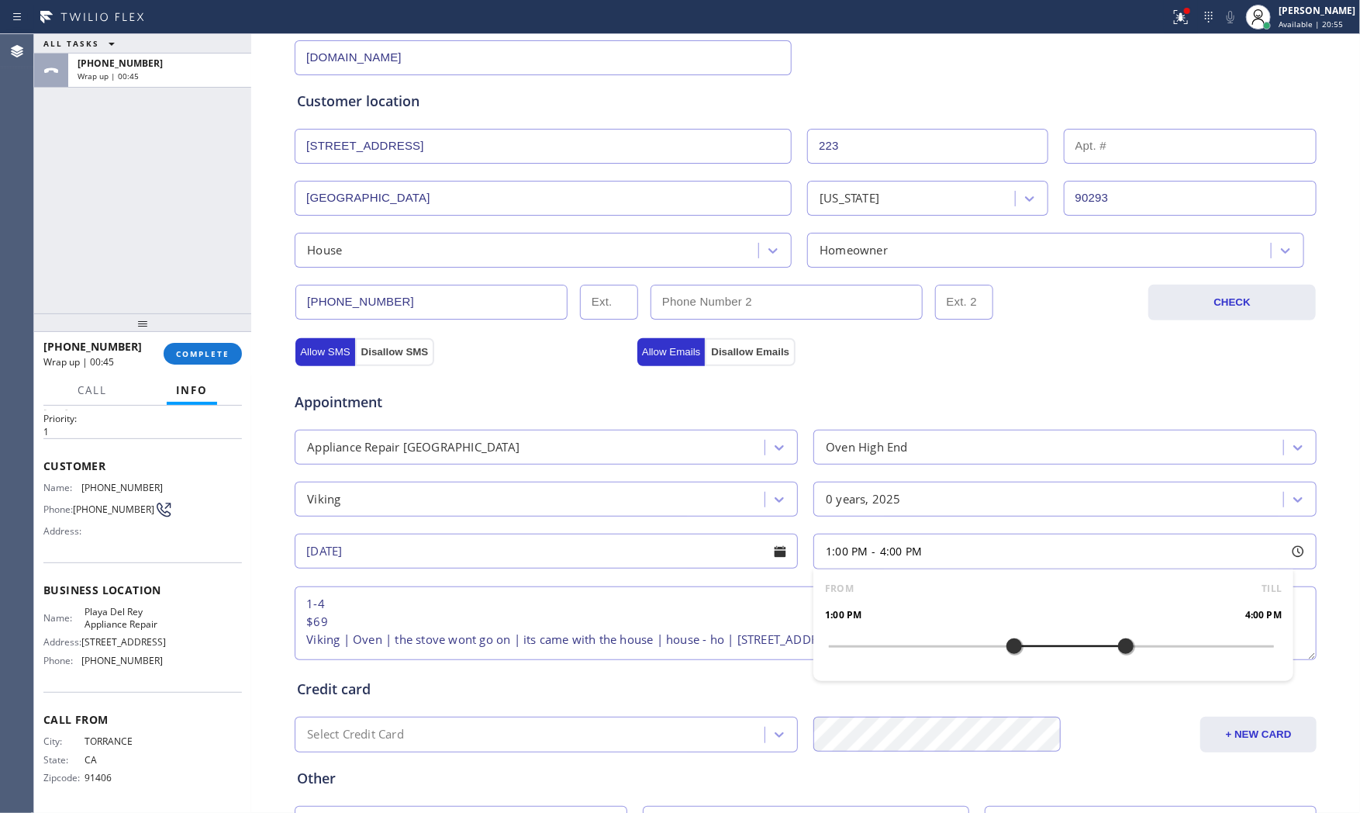
click at [564, 543] on input "[DATE]" at bounding box center [546, 550] width 503 height 35
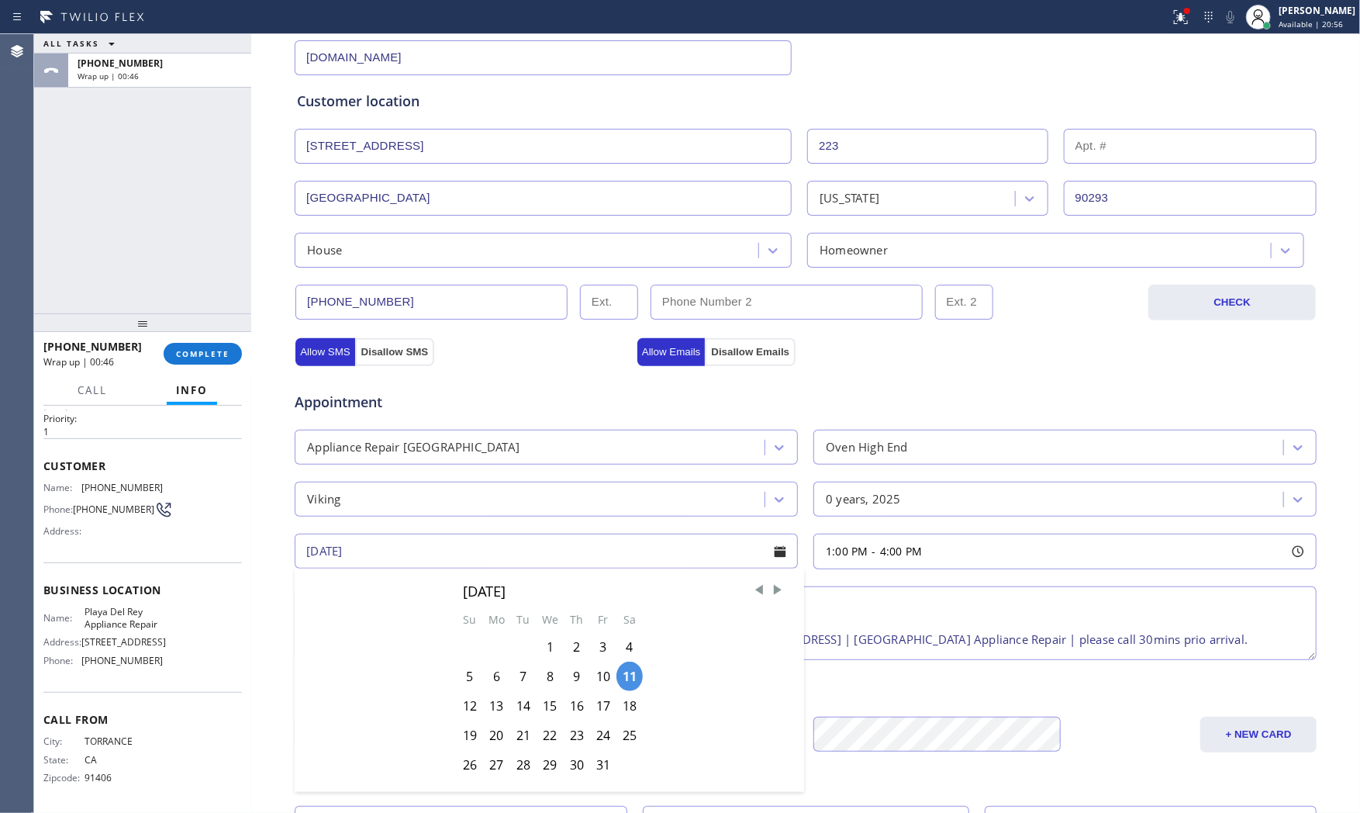
click at [913, 582] on div "Appointment Appliance Repair High End Oven High End Viking 0 years, 2025 [DATE]…" at bounding box center [805, 518] width 1017 height 290
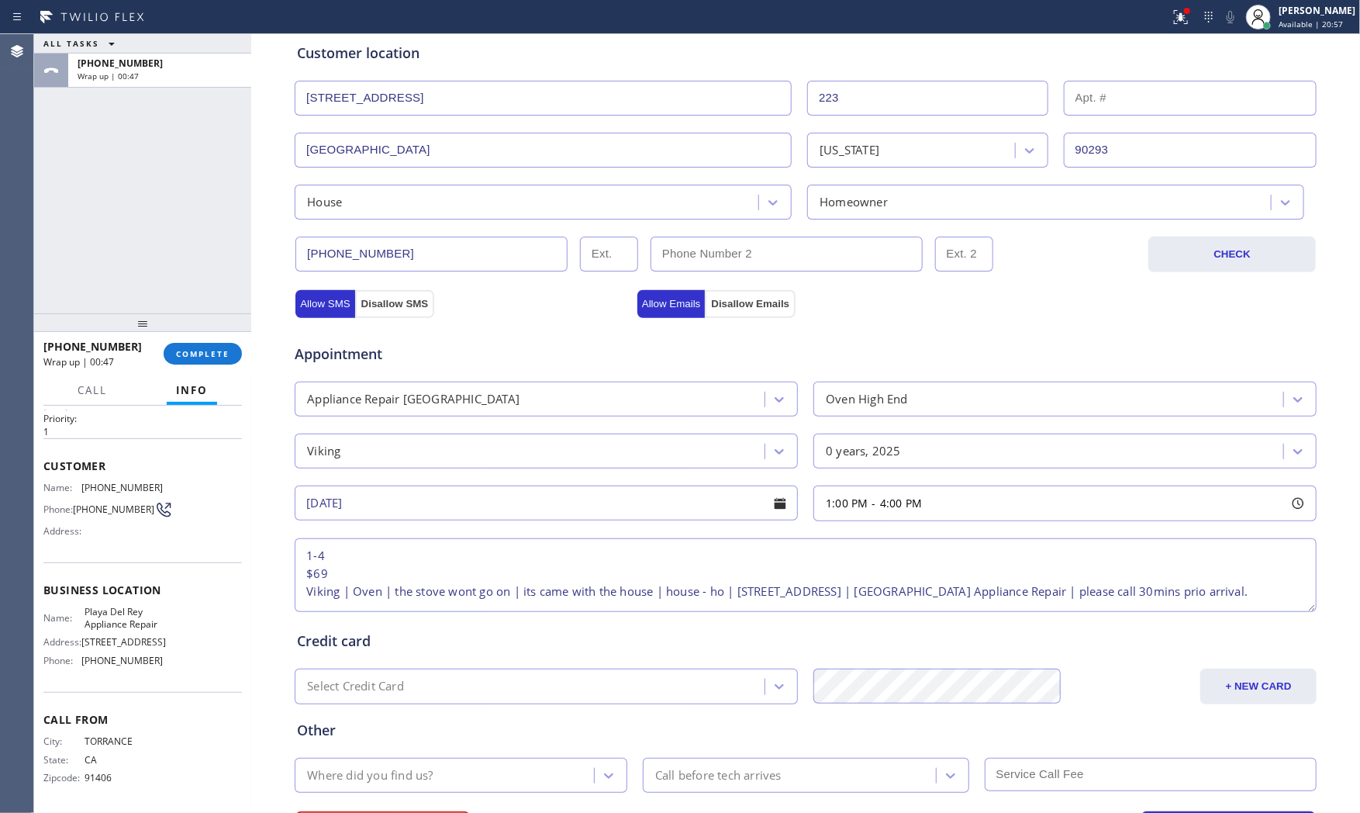
scroll to position [388, 0]
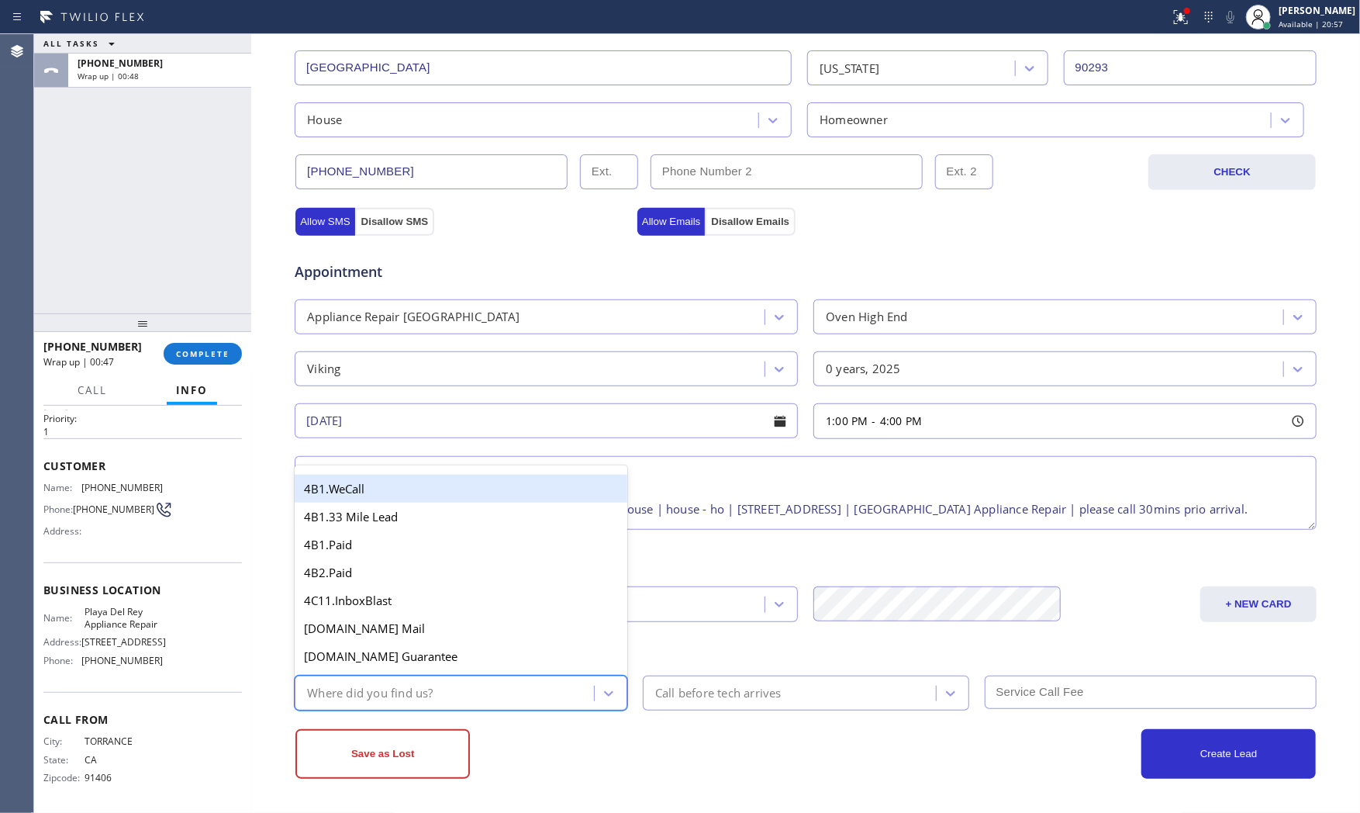
click at [483, 696] on div "Where did you find us?" at bounding box center [446, 692] width 295 height 27
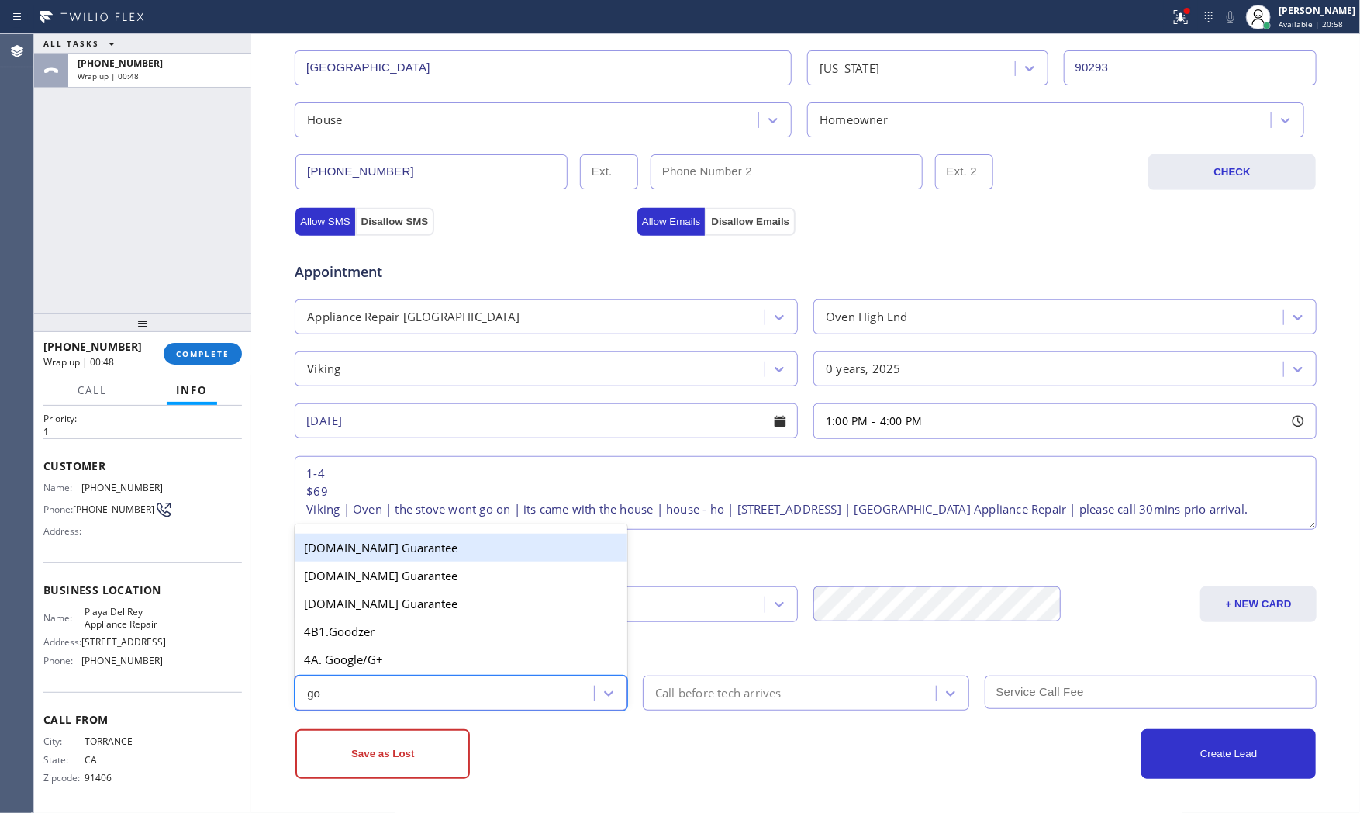
type input "goo"
click at [455, 659] on div "4A. Google/G+" at bounding box center [461, 659] width 333 height 28
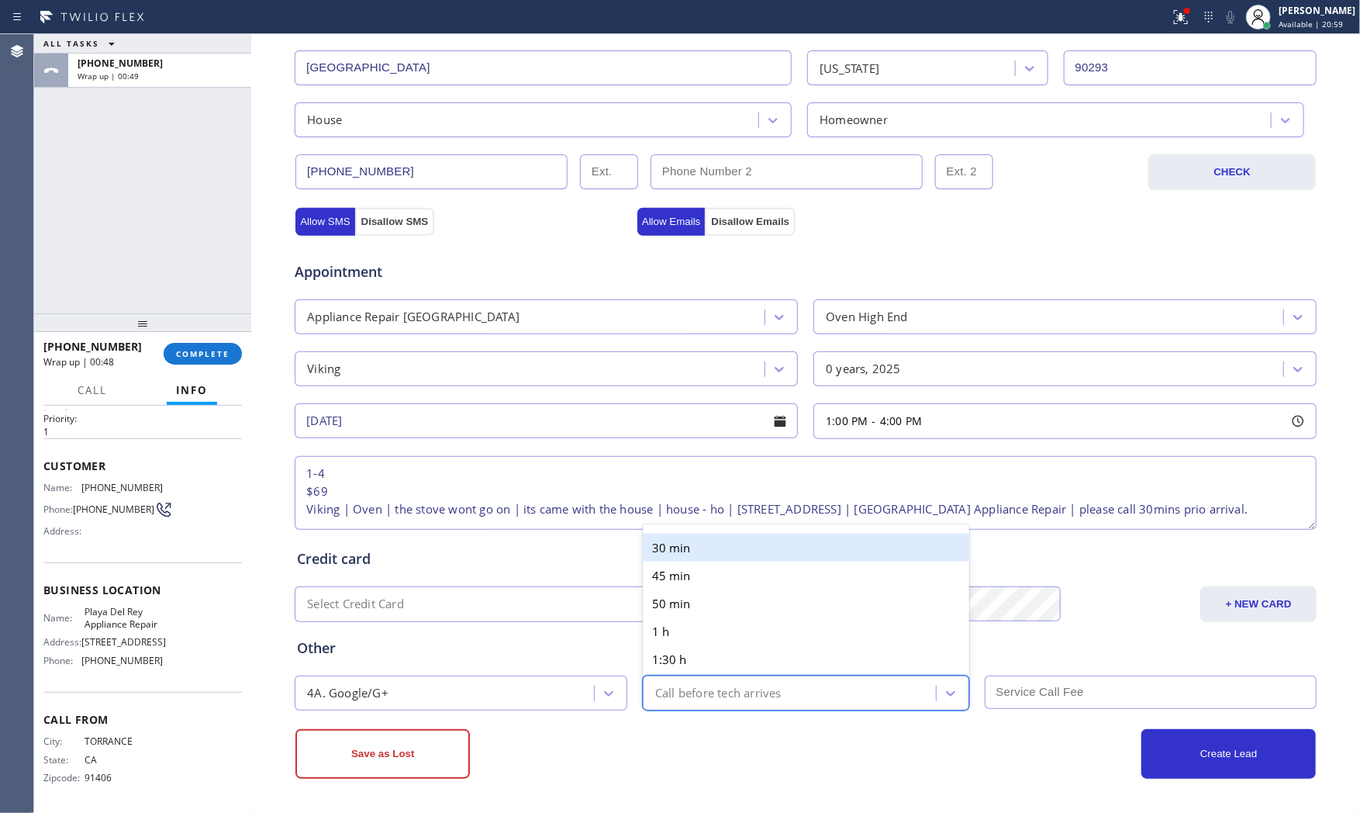
click at [724, 682] on div "Call before tech arrives" at bounding box center [791, 692] width 288 height 27
click at [706, 547] on div "30 min" at bounding box center [806, 547] width 326 height 28
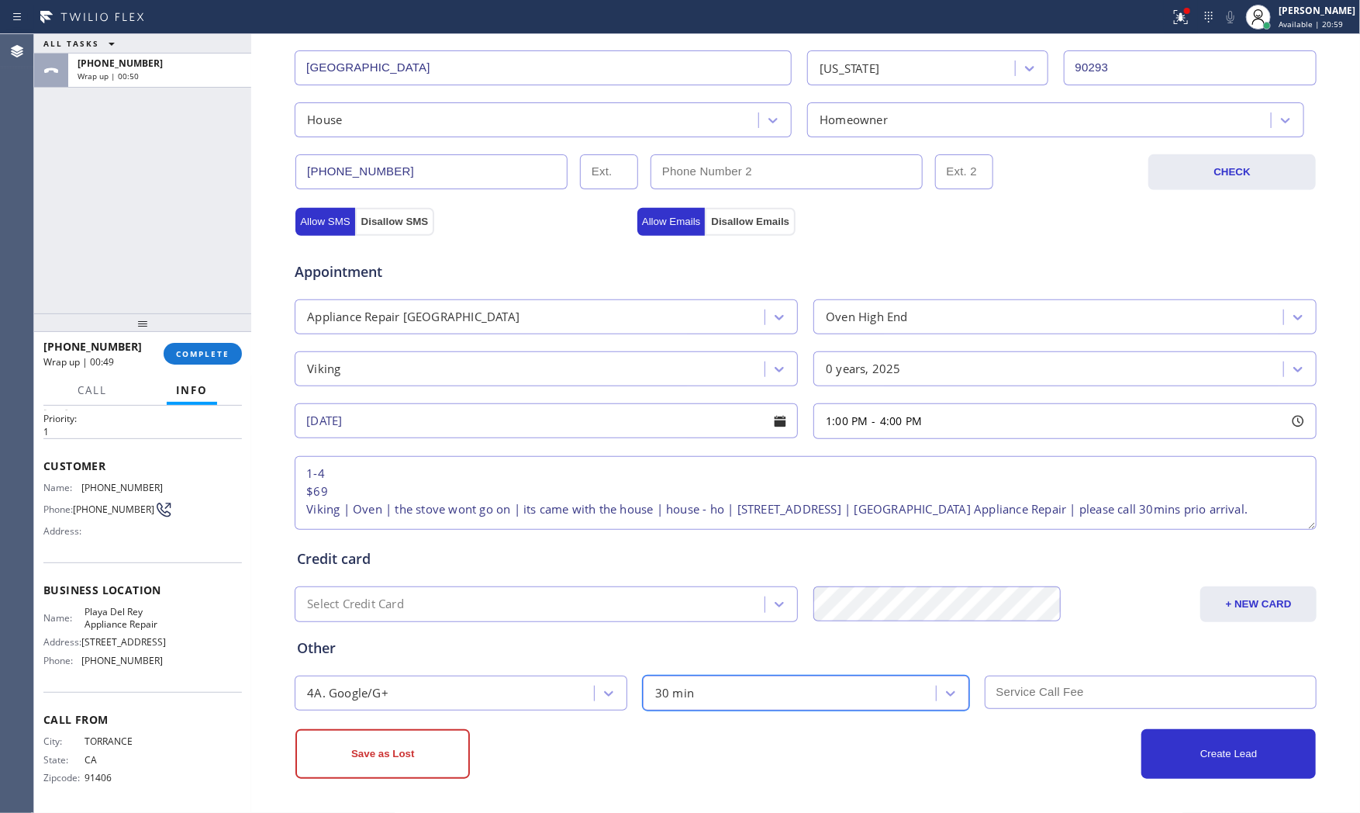
click at [1029, 650] on div "Other" at bounding box center [805, 647] width 1017 height 21
click at [1041, 675] on input "text" at bounding box center [1151, 691] width 333 height 33
type input "69"
click at [993, 732] on div "Create Lead" at bounding box center [1061, 754] width 510 height 50
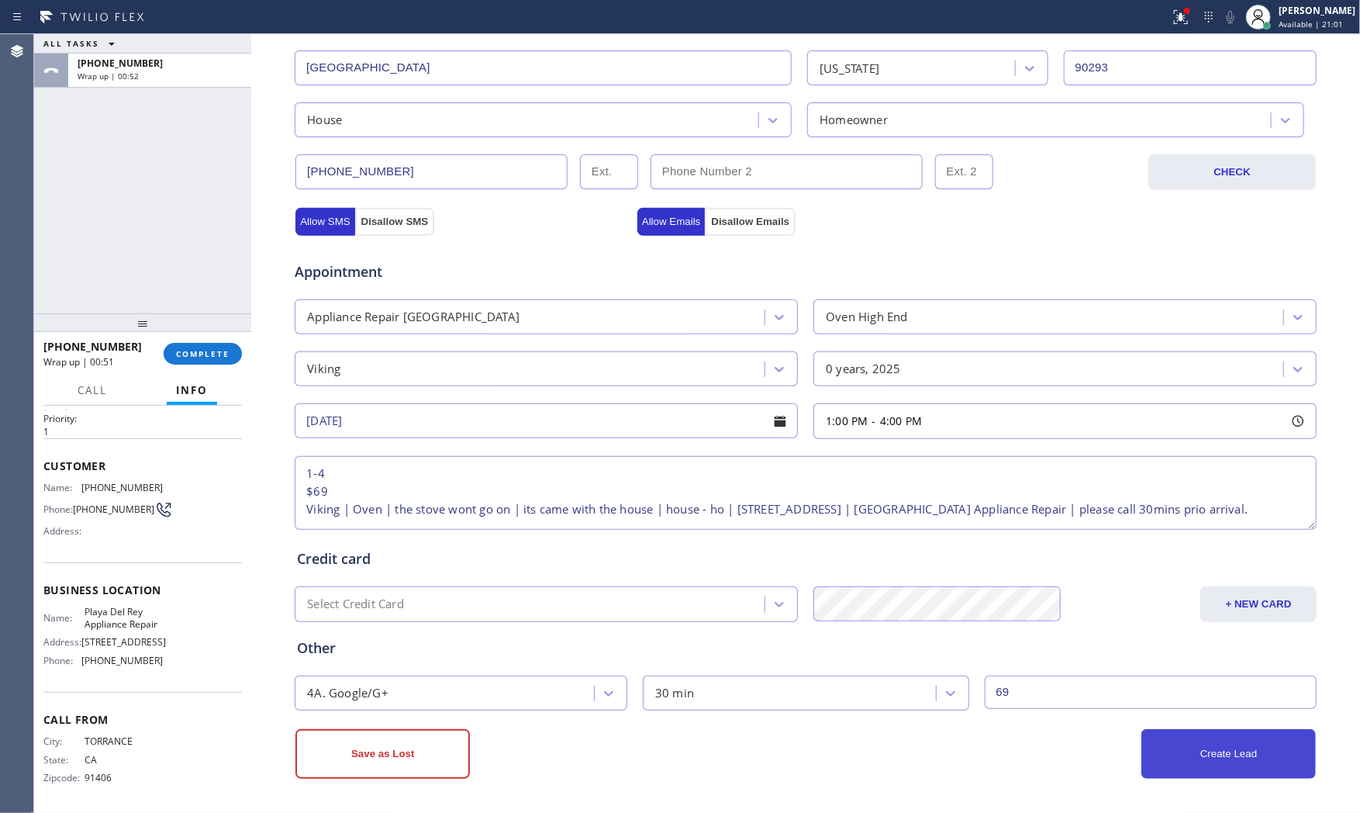
click at [1211, 761] on button "Create Lead" at bounding box center [1228, 754] width 174 height 50
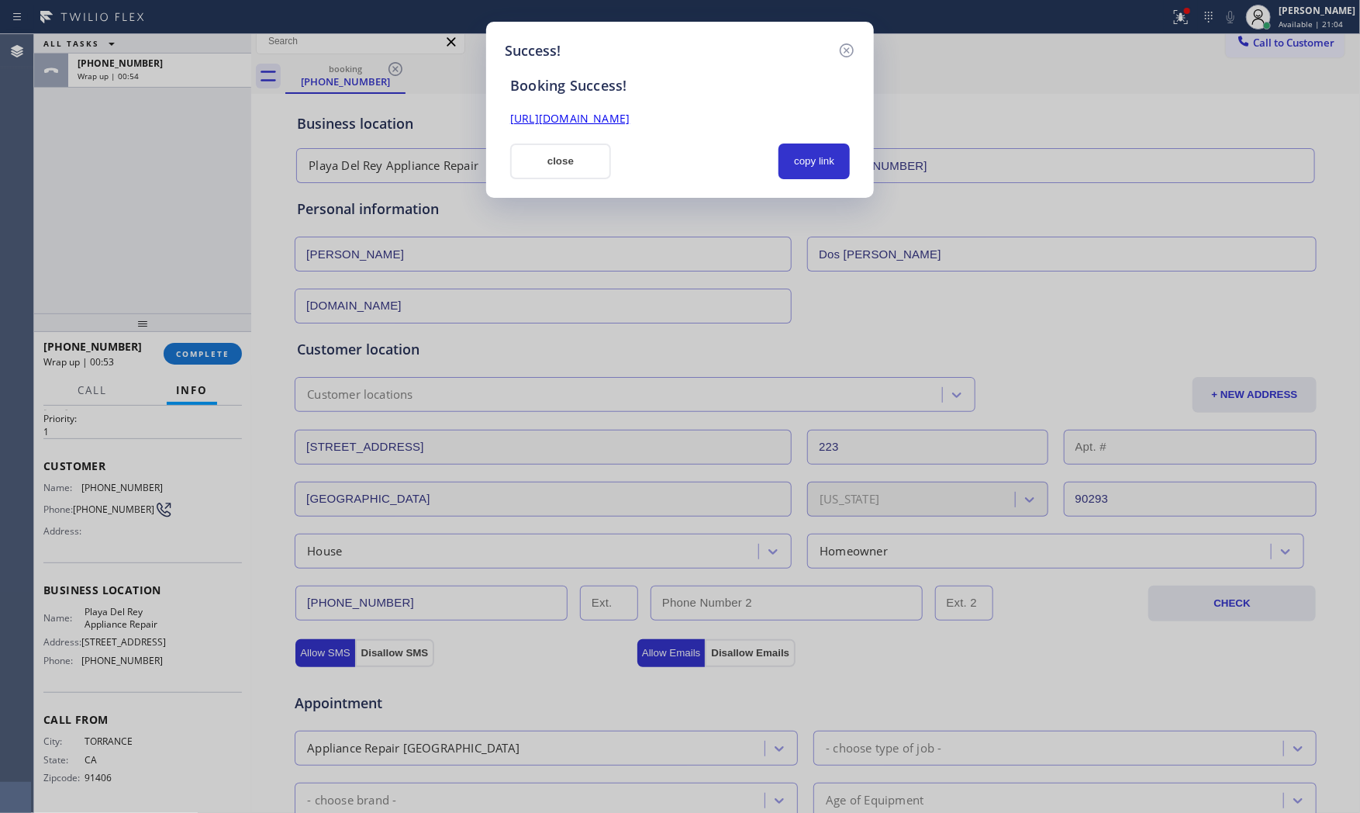
scroll to position [0, 0]
click at [827, 152] on button "copy link" at bounding box center [813, 161] width 71 height 36
click at [524, 167] on button "close" at bounding box center [560, 161] width 101 height 36
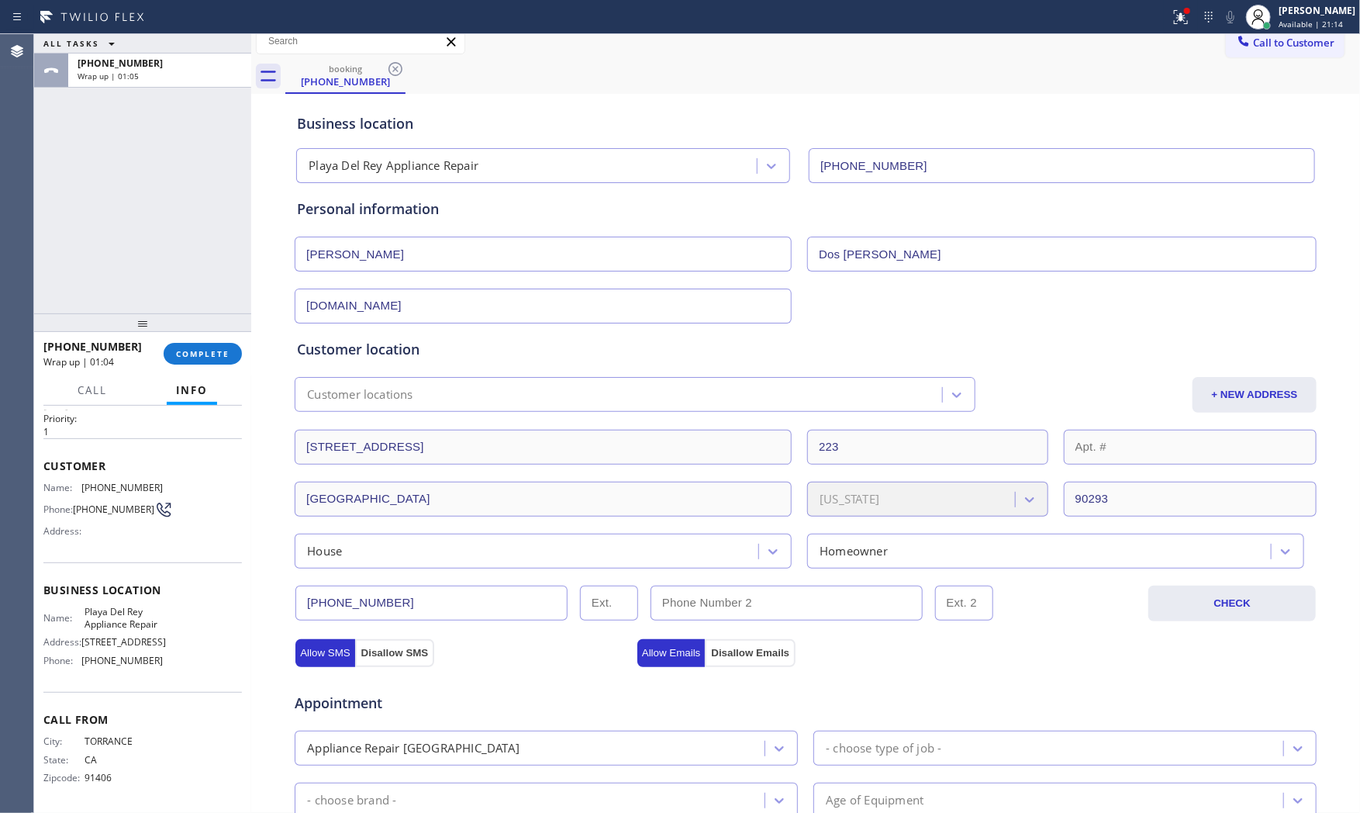
click at [215, 365] on div "[PHONE_NUMBER] Wrap up | 01:04 COMPLETE" at bounding box center [142, 353] width 198 height 40
click at [219, 351] on span "COMPLETE" at bounding box center [203, 353] width 54 height 11
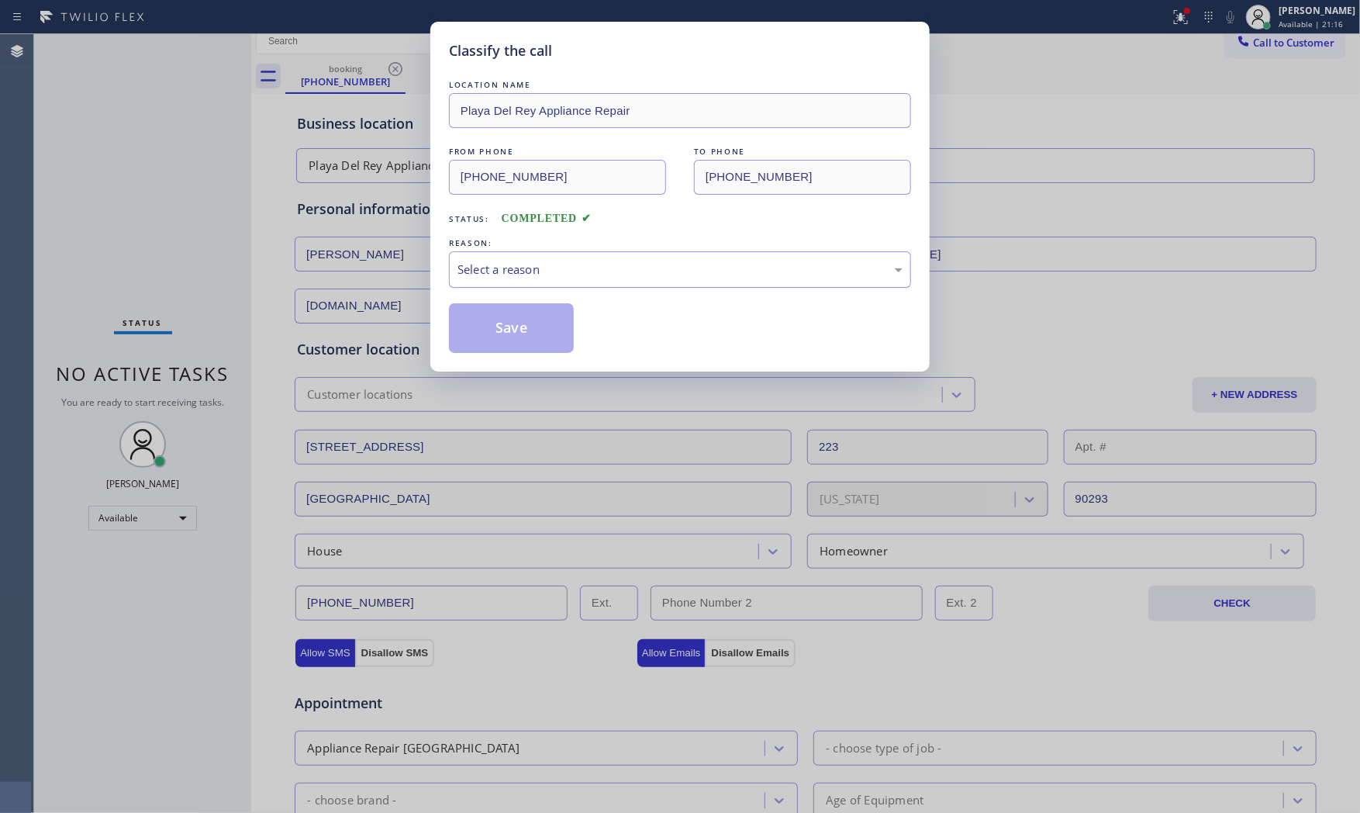
click at [618, 273] on div "Select a reason" at bounding box center [679, 270] width 445 height 18
click at [515, 323] on button "Save" at bounding box center [511, 328] width 125 height 50
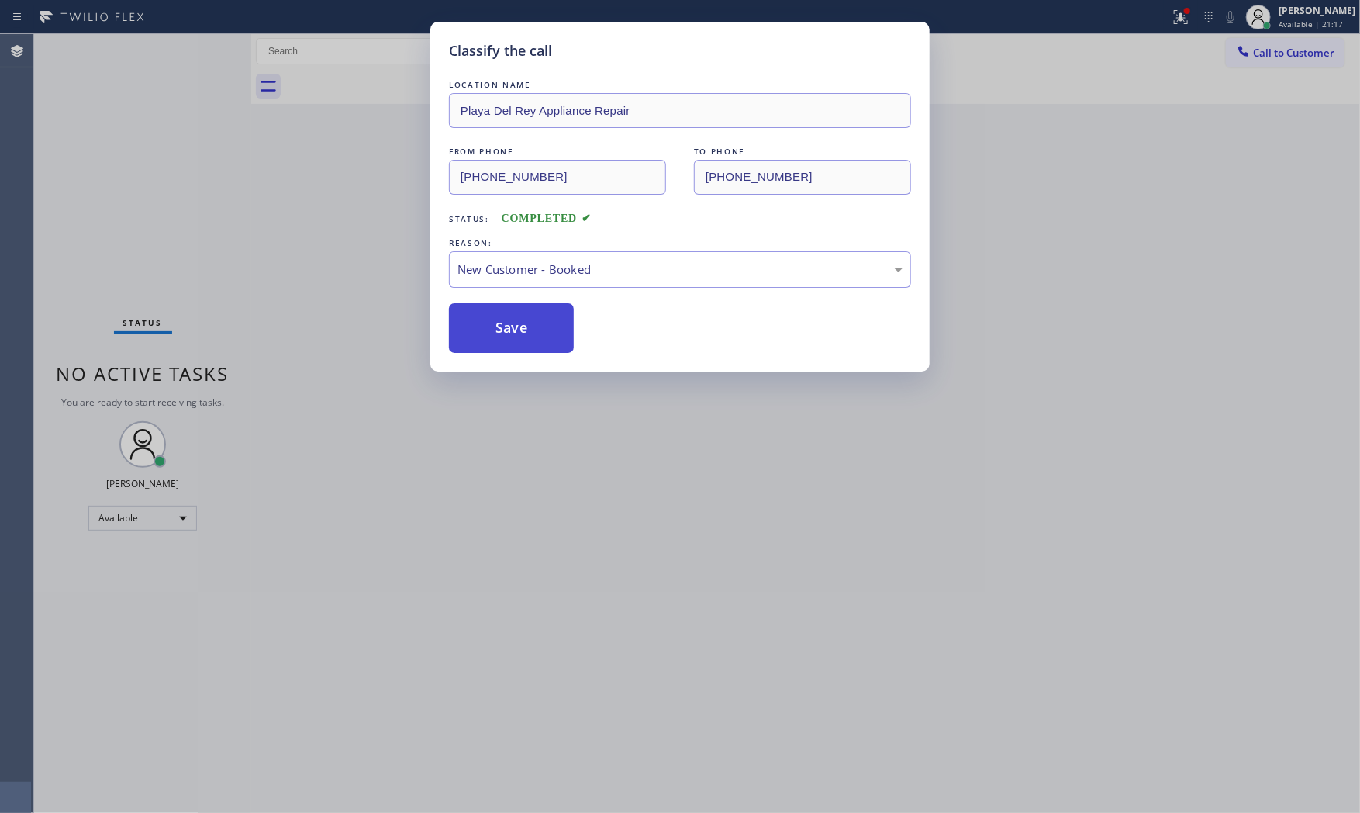
click at [514, 323] on button "Save" at bounding box center [511, 328] width 125 height 50
drag, startPoint x: 514, startPoint y: 323, endPoint x: 513, endPoint y: 312, distance: 10.9
click at [514, 316] on button "Save" at bounding box center [511, 328] width 125 height 50
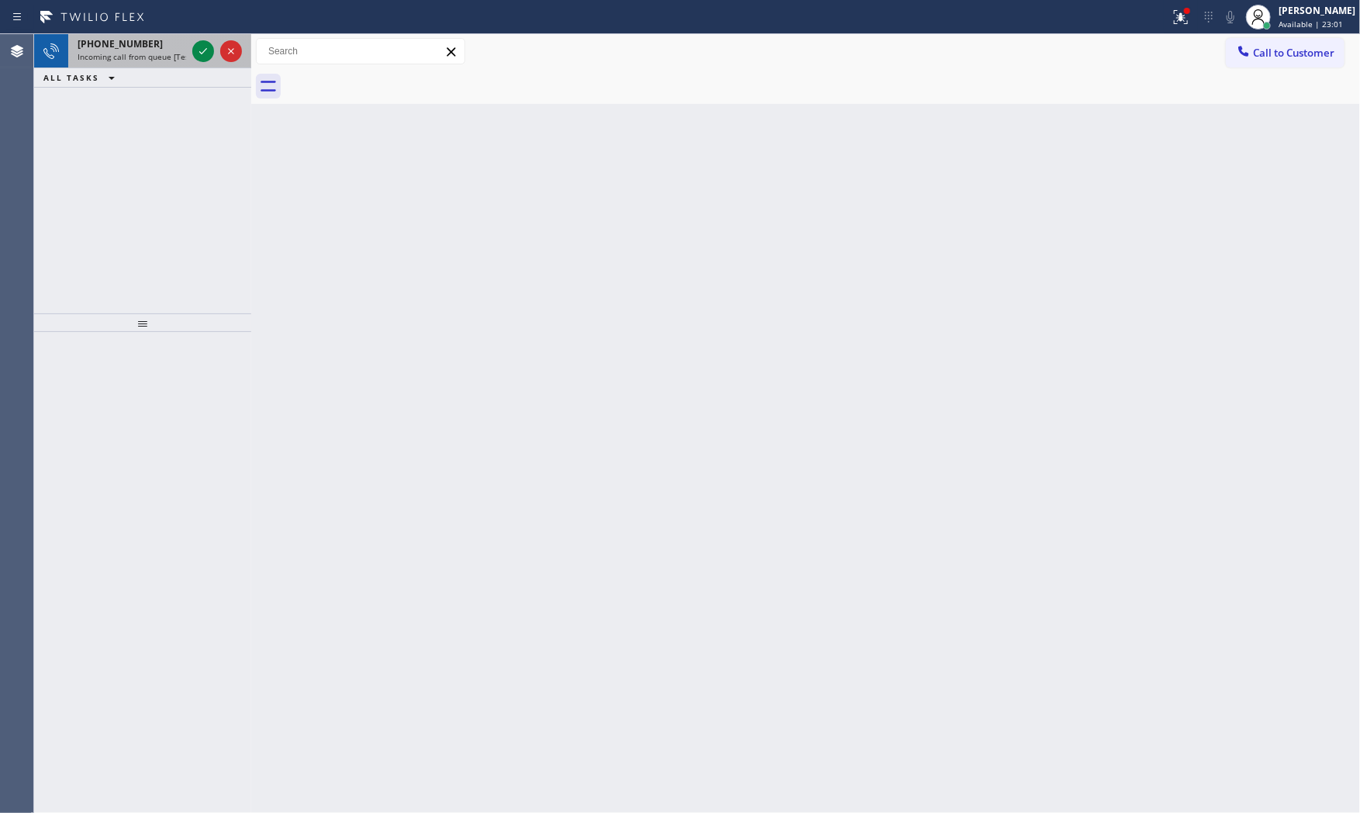
click at [178, 48] on div "[PHONE_NUMBER]" at bounding box center [132, 43] width 109 height 13
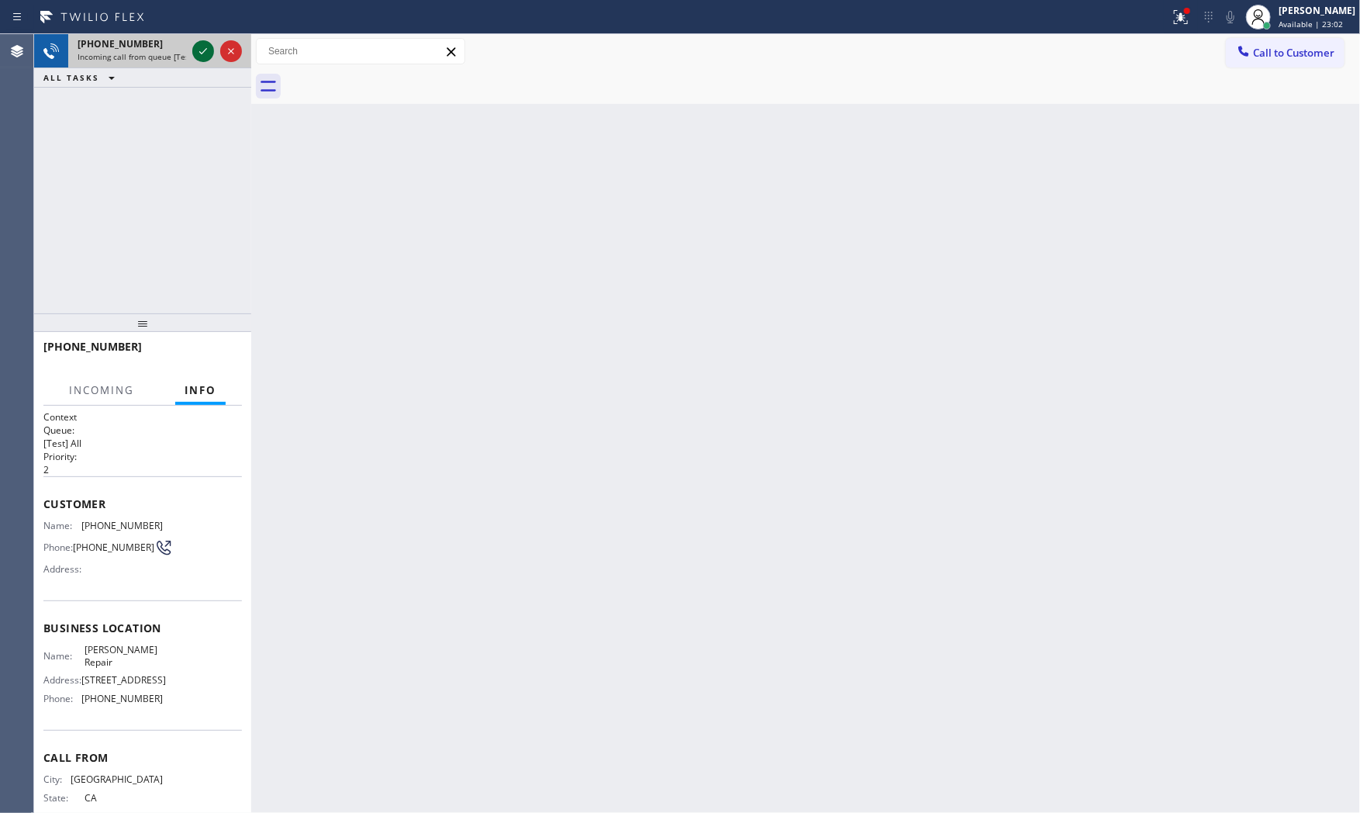
click at [194, 51] on icon at bounding box center [203, 51] width 19 height 19
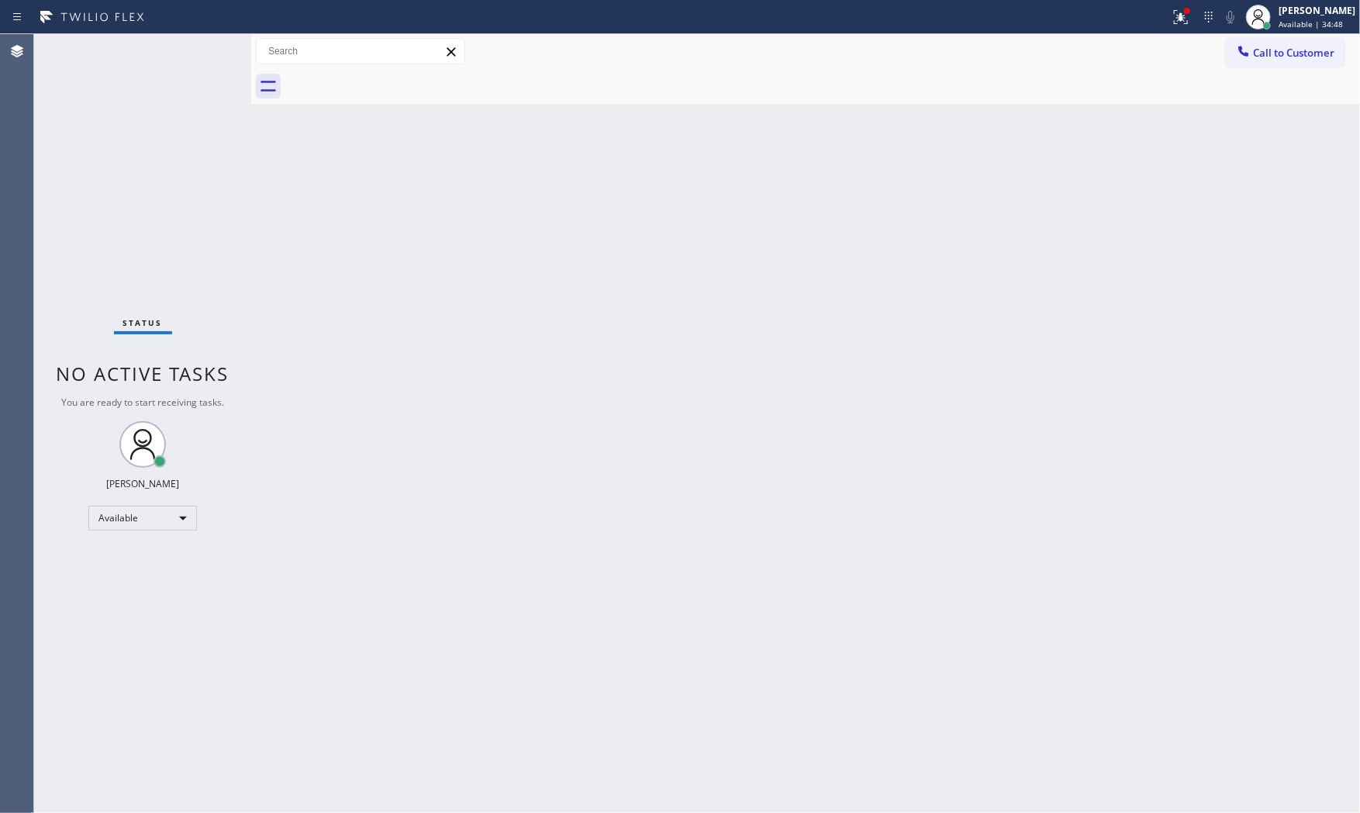
click at [975, 350] on div "Back to Dashboard Change Sender ID Customers Technicians Select a contact Outbo…" at bounding box center [805, 423] width 1109 height 778
click at [1165, 25] on div at bounding box center [1181, 17] width 34 height 19
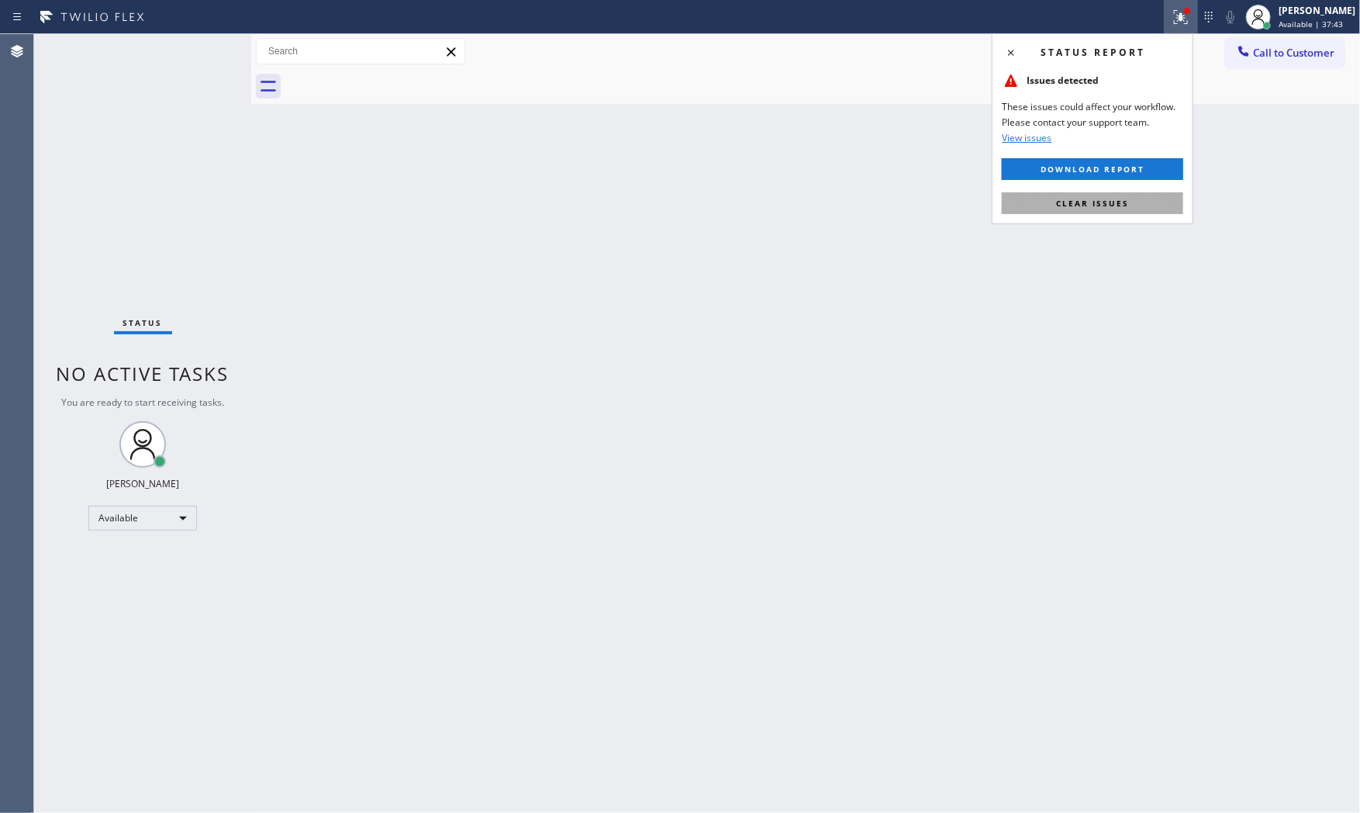
click at [1118, 200] on span "Clear issues" at bounding box center [1092, 203] width 73 height 11
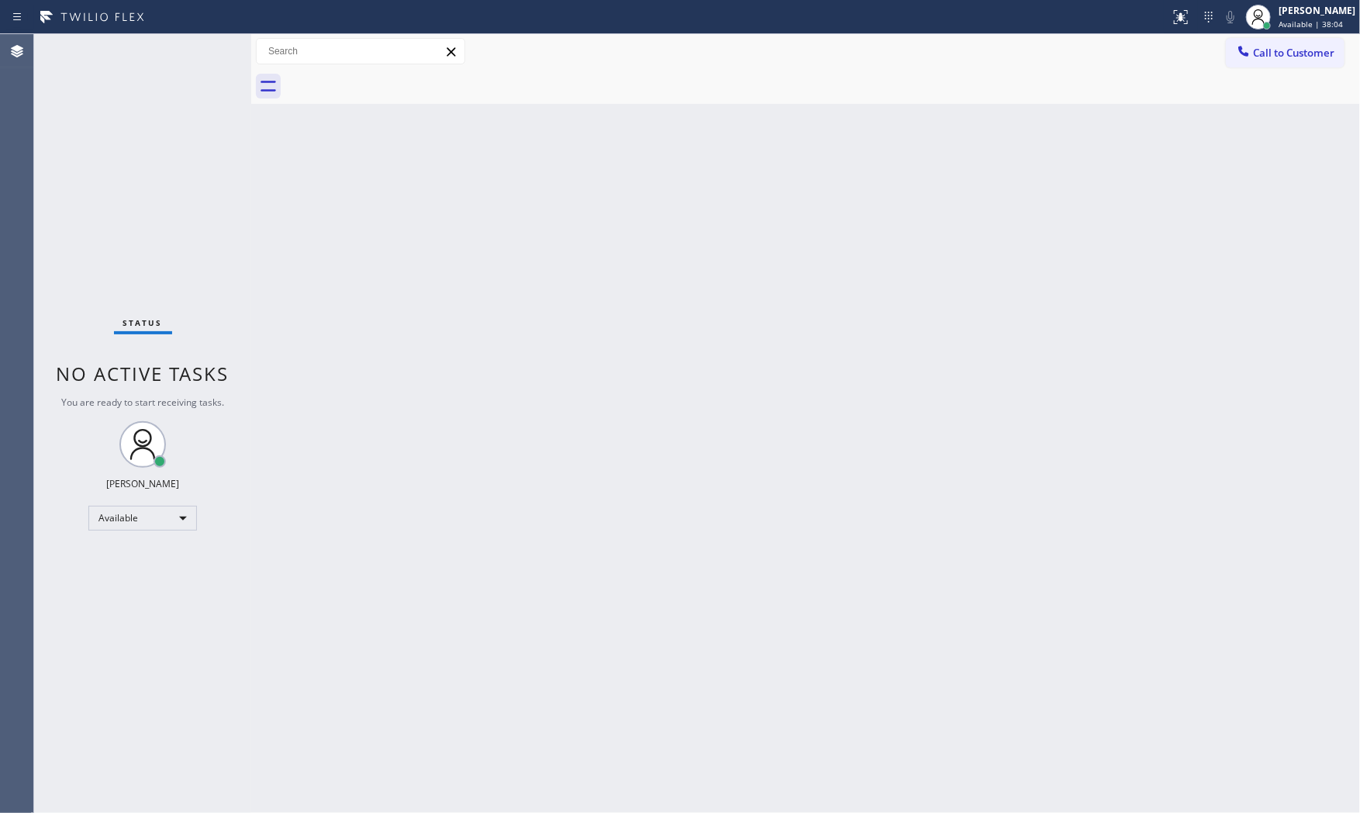
click at [205, 45] on div "Status No active tasks You are ready to start receiving tasks. [PERSON_NAME] Av…" at bounding box center [142, 423] width 217 height 778
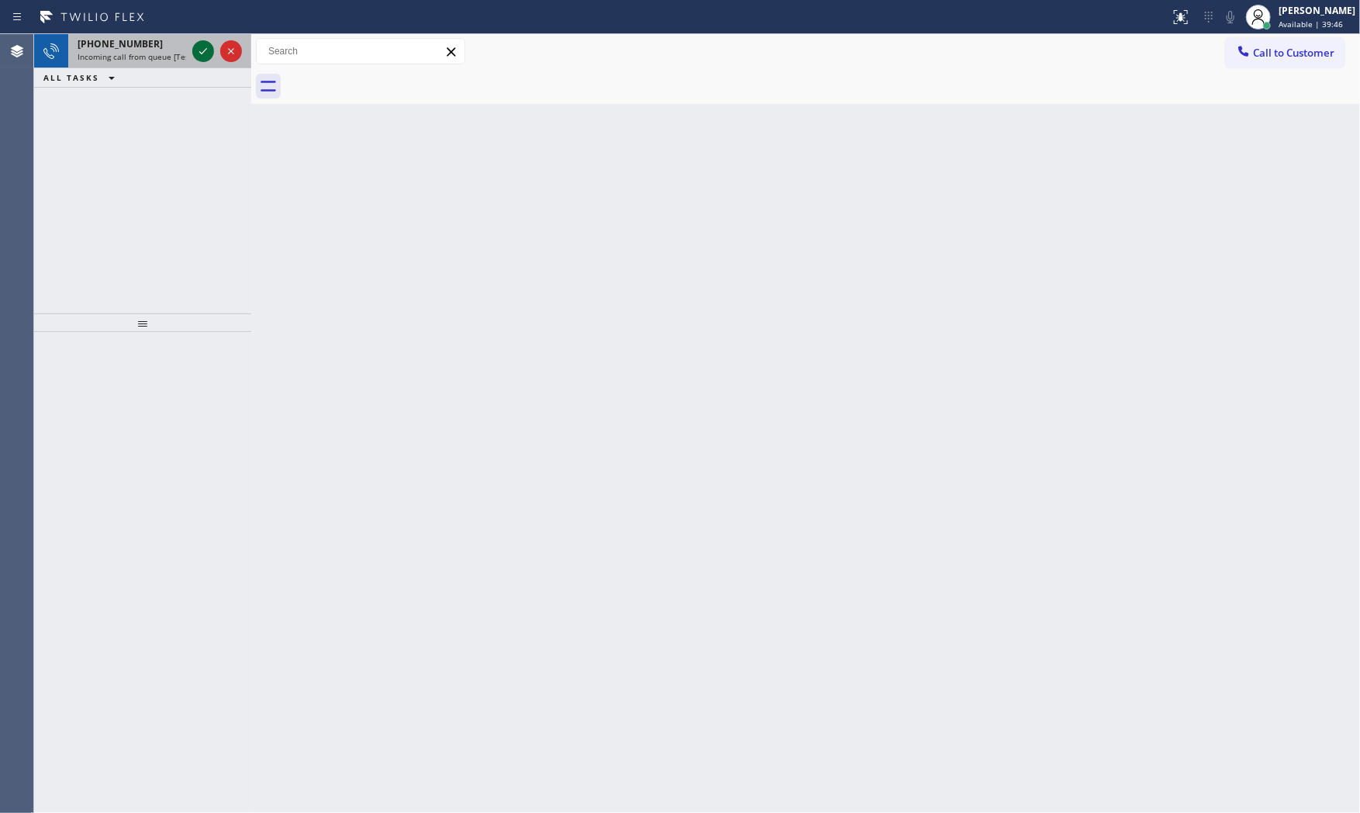
click at [202, 47] on icon at bounding box center [203, 51] width 19 height 19
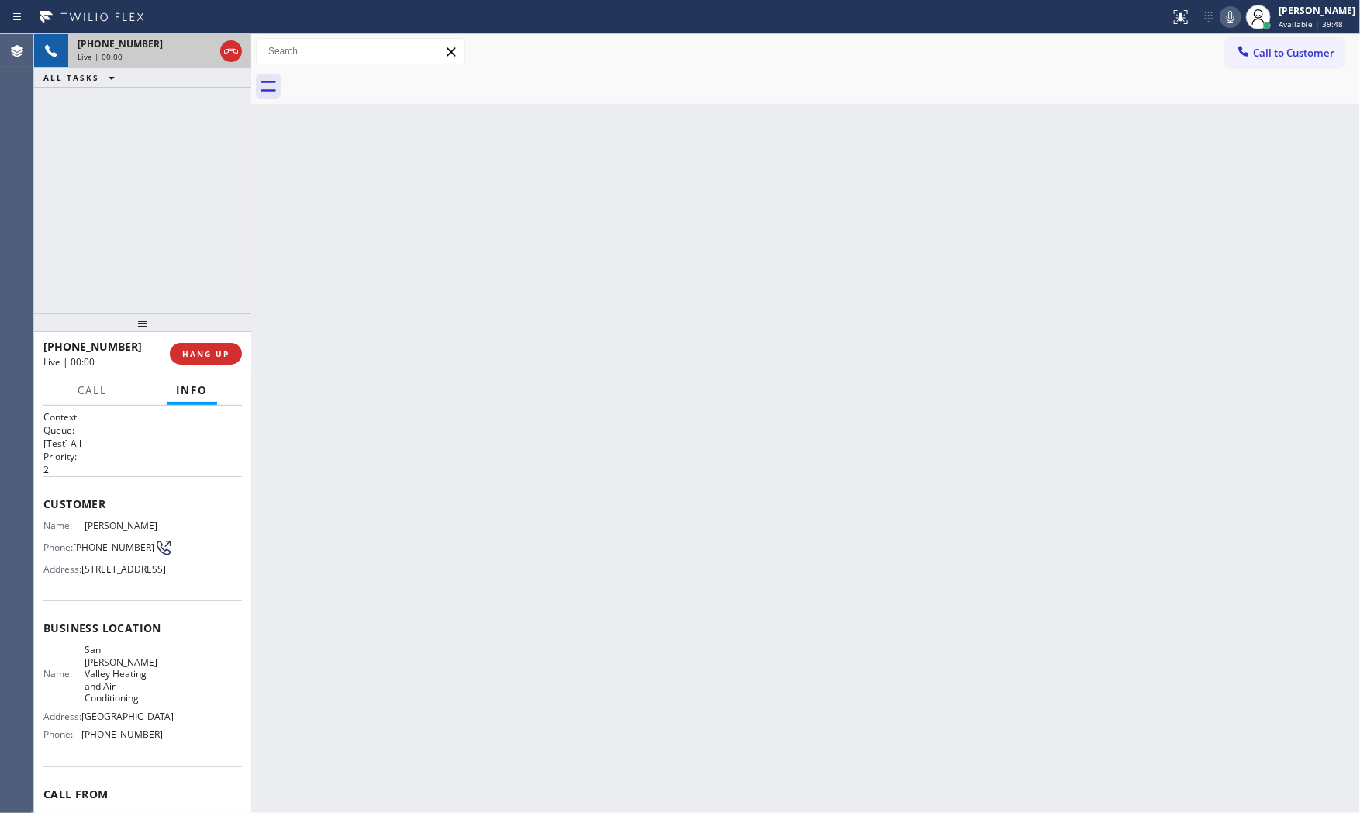
click at [221, 348] on span "HANG UP" at bounding box center [205, 353] width 47 height 11
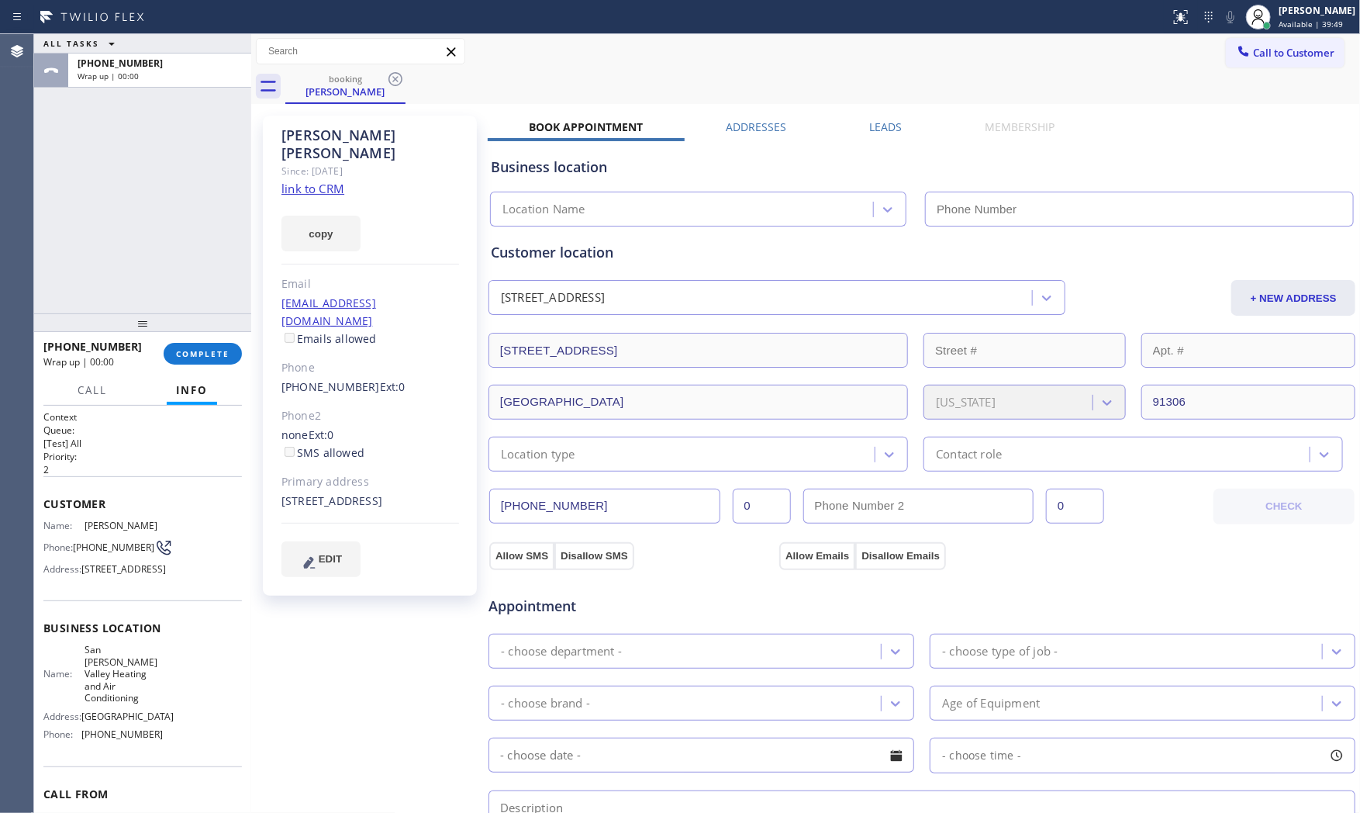
click at [221, 348] on span "COMPLETE" at bounding box center [203, 353] width 54 height 11
type input "[PHONE_NUMBER]"
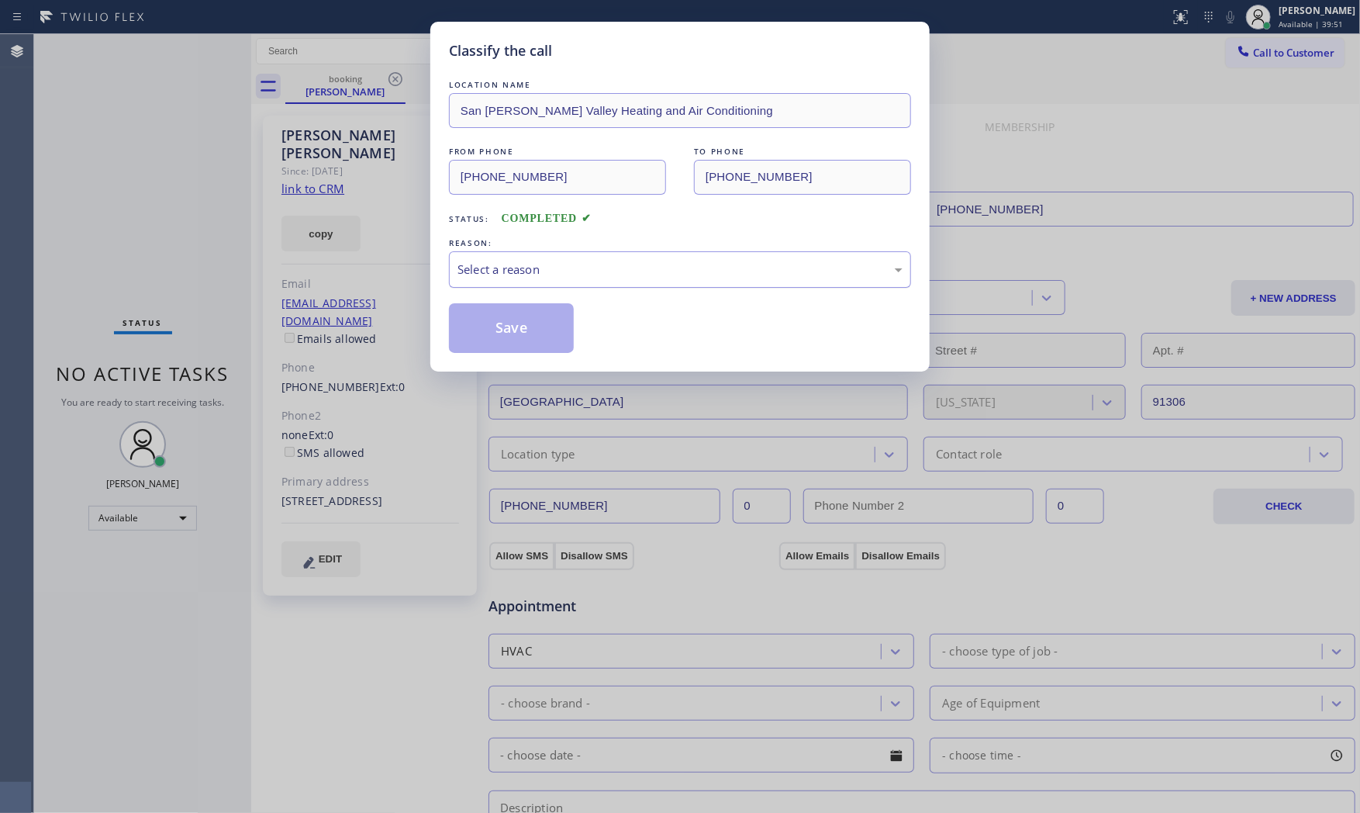
click at [611, 262] on div "Select a reason" at bounding box center [679, 270] width 445 height 18
click at [523, 324] on button "Save" at bounding box center [511, 328] width 125 height 50
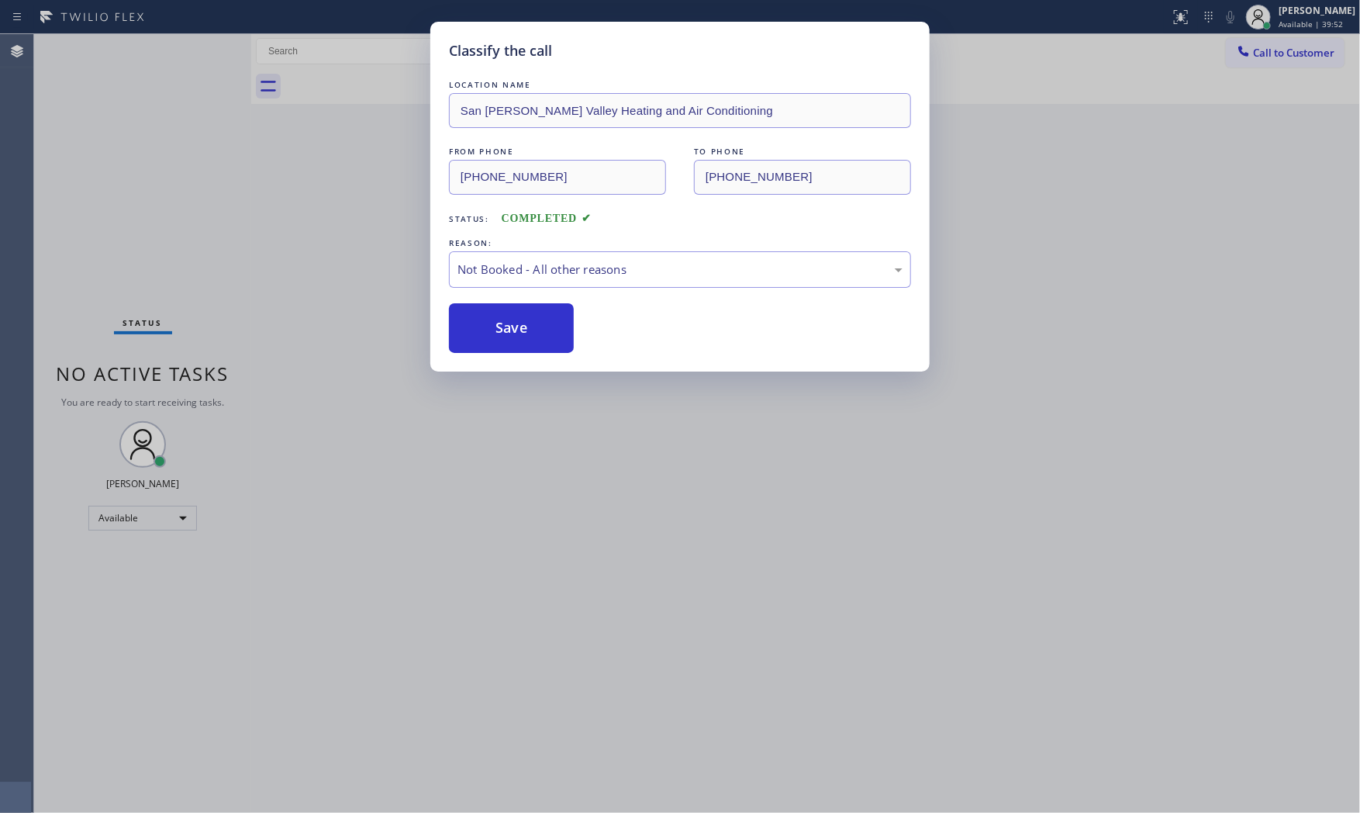
click at [523, 324] on button "Save" at bounding box center [511, 328] width 125 height 50
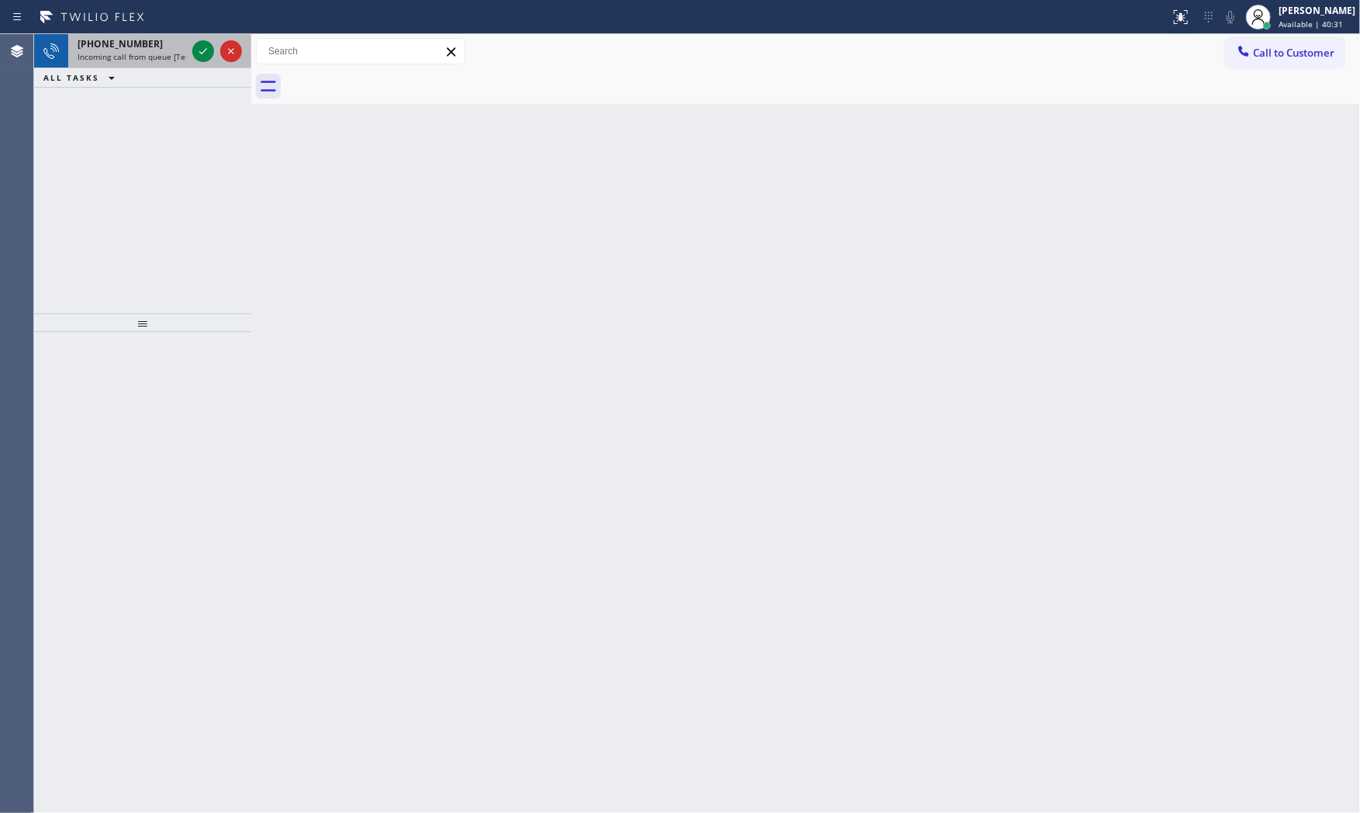
click at [164, 47] on div "[PHONE_NUMBER]" at bounding box center [132, 43] width 109 height 13
click at [198, 45] on icon at bounding box center [203, 51] width 19 height 19
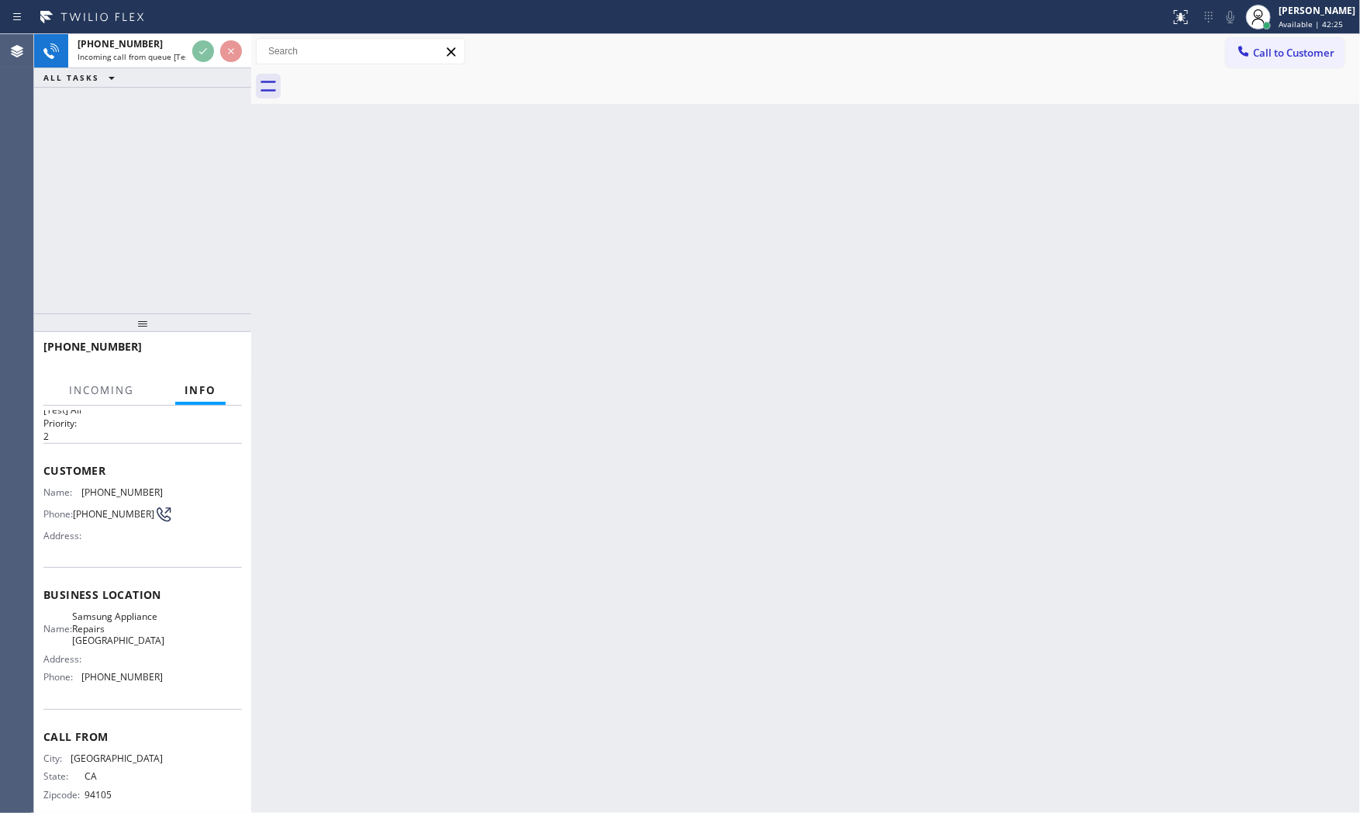
scroll to position [66, 0]
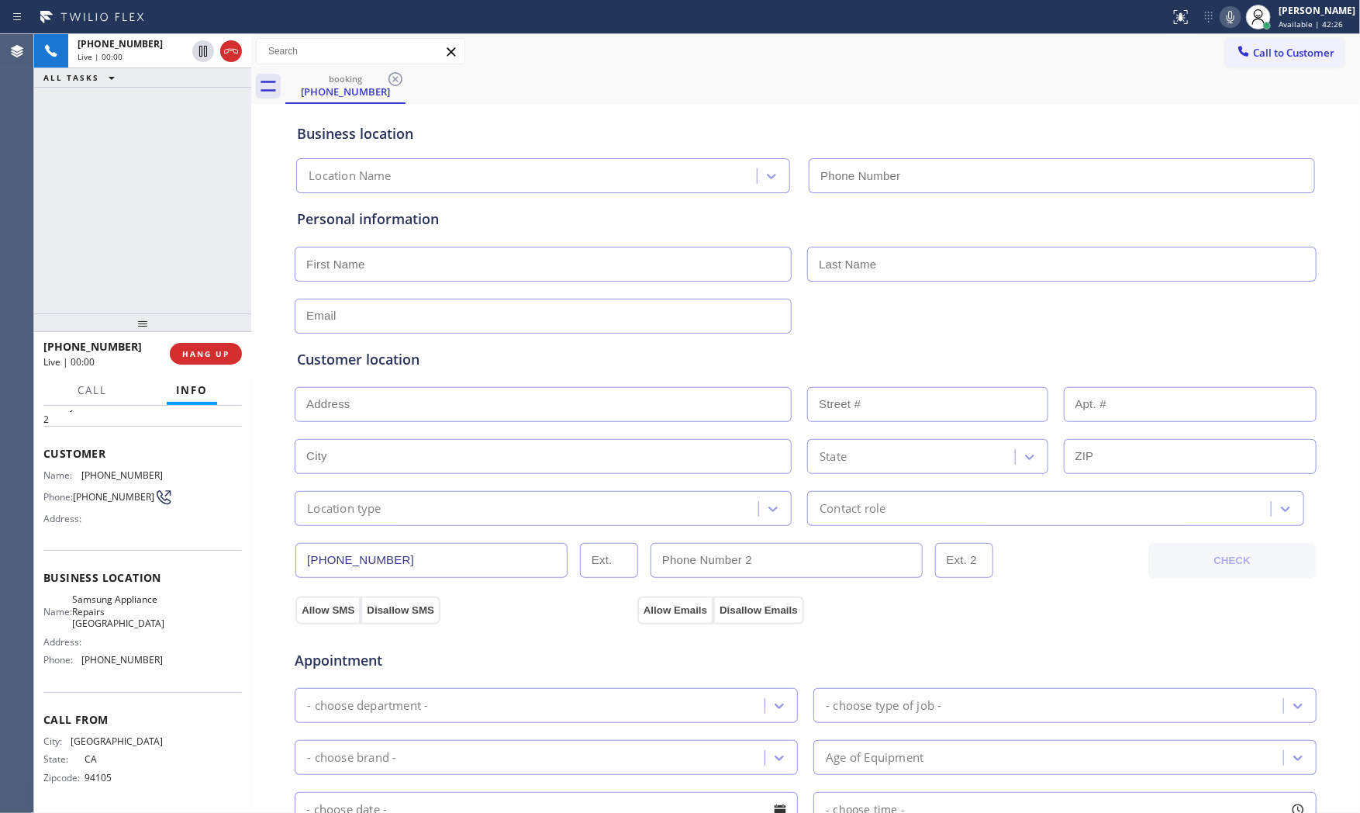
type input "[PHONE_NUMBER]"
click at [1227, 21] on icon at bounding box center [1230, 17] width 19 height 19
click at [1234, 13] on icon at bounding box center [1230, 17] width 19 height 19
click at [1221, 11] on icon at bounding box center [1230, 17] width 19 height 19
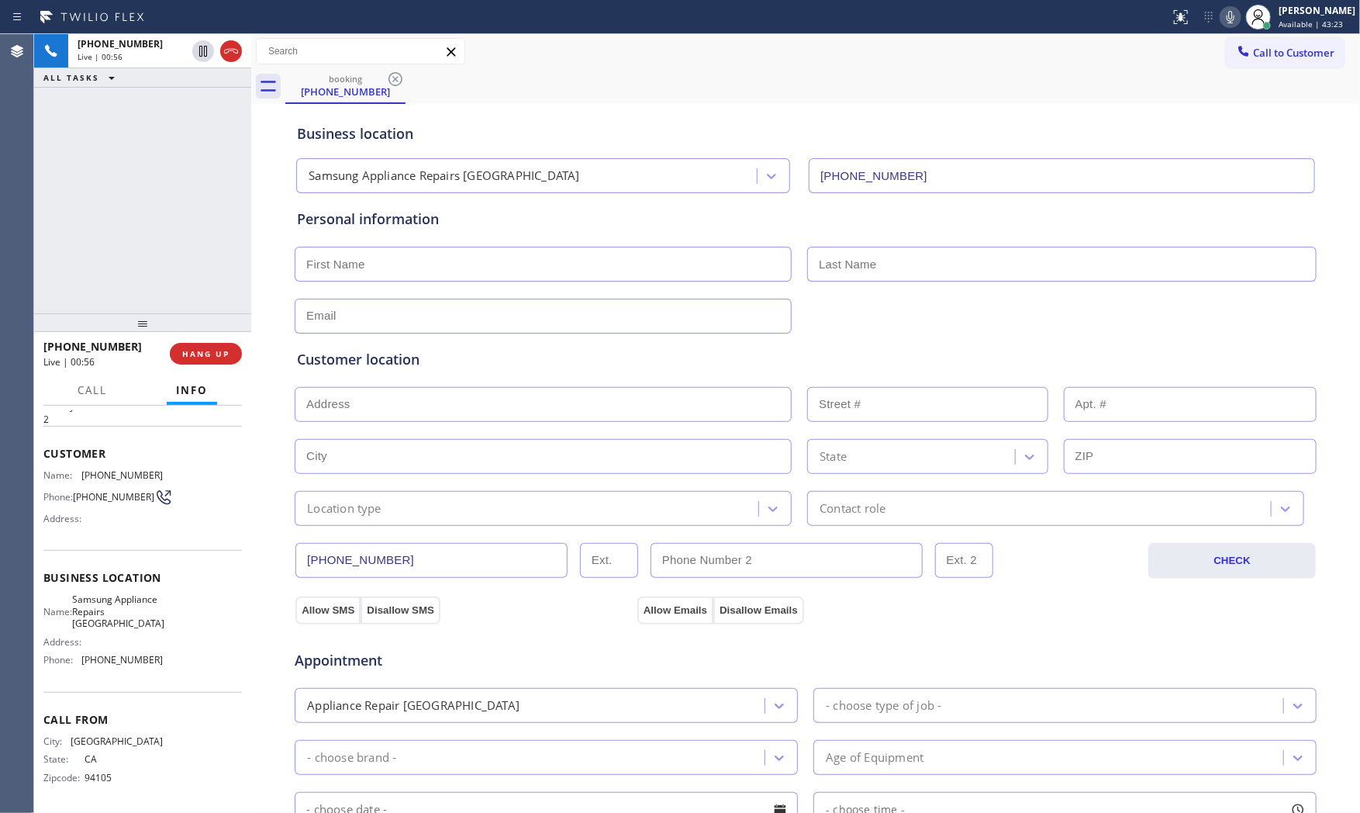
click at [1221, 17] on icon at bounding box center [1230, 17] width 19 height 19
click at [1221, 19] on icon at bounding box center [1230, 17] width 19 height 19
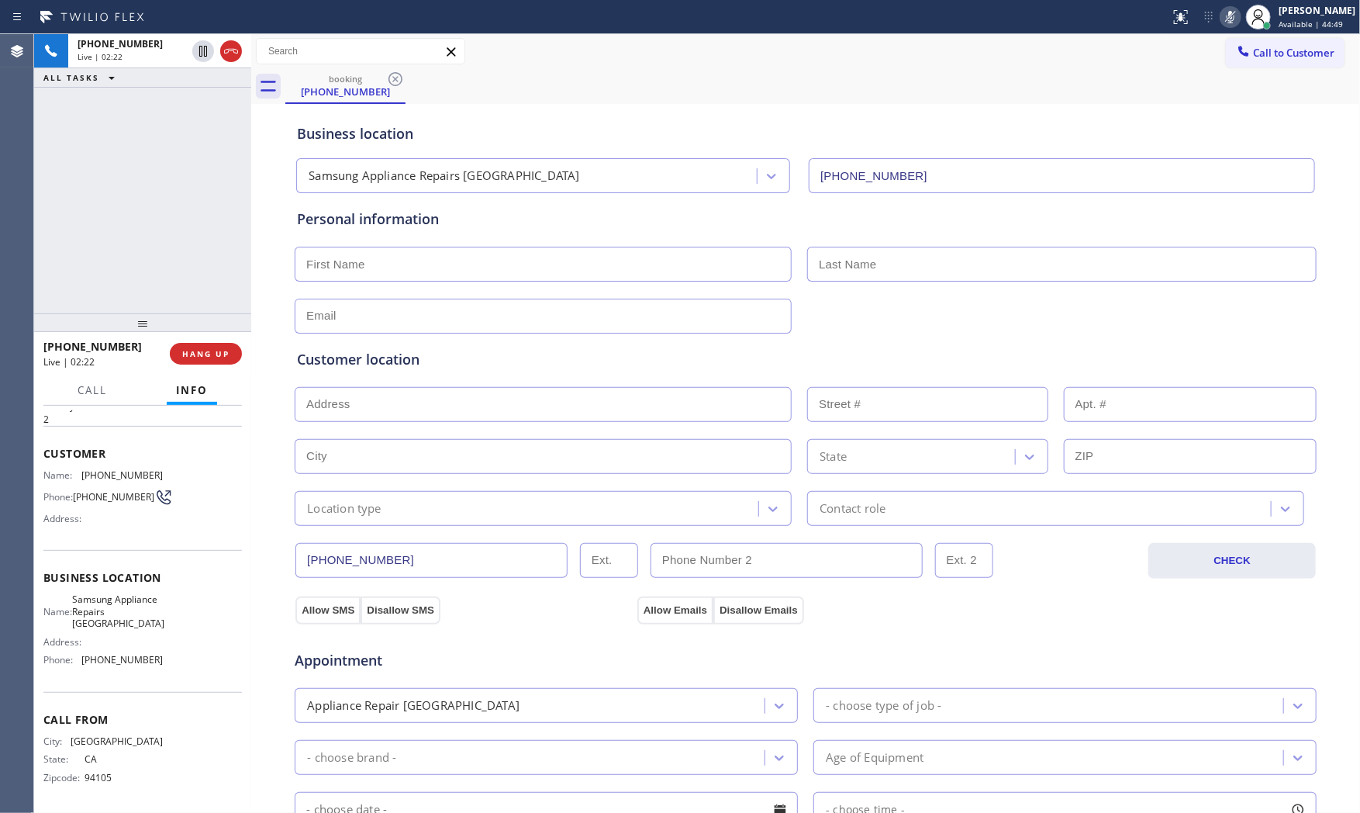
click at [1221, 19] on icon at bounding box center [1230, 17] width 19 height 19
click at [1144, 345] on div "Customer location >> ADD NEW ADDRESS << + NEW ADDRESS State Location type Conta…" at bounding box center [805, 429] width 1023 height 192
click at [1196, 660] on div "Appointment" at bounding box center [805, 651] width 1025 height 40
click at [233, 363] on button "HANG UP" at bounding box center [206, 354] width 72 height 22
drag, startPoint x: 376, startPoint y: 242, endPoint x: 377, endPoint y: 254, distance: 12.4
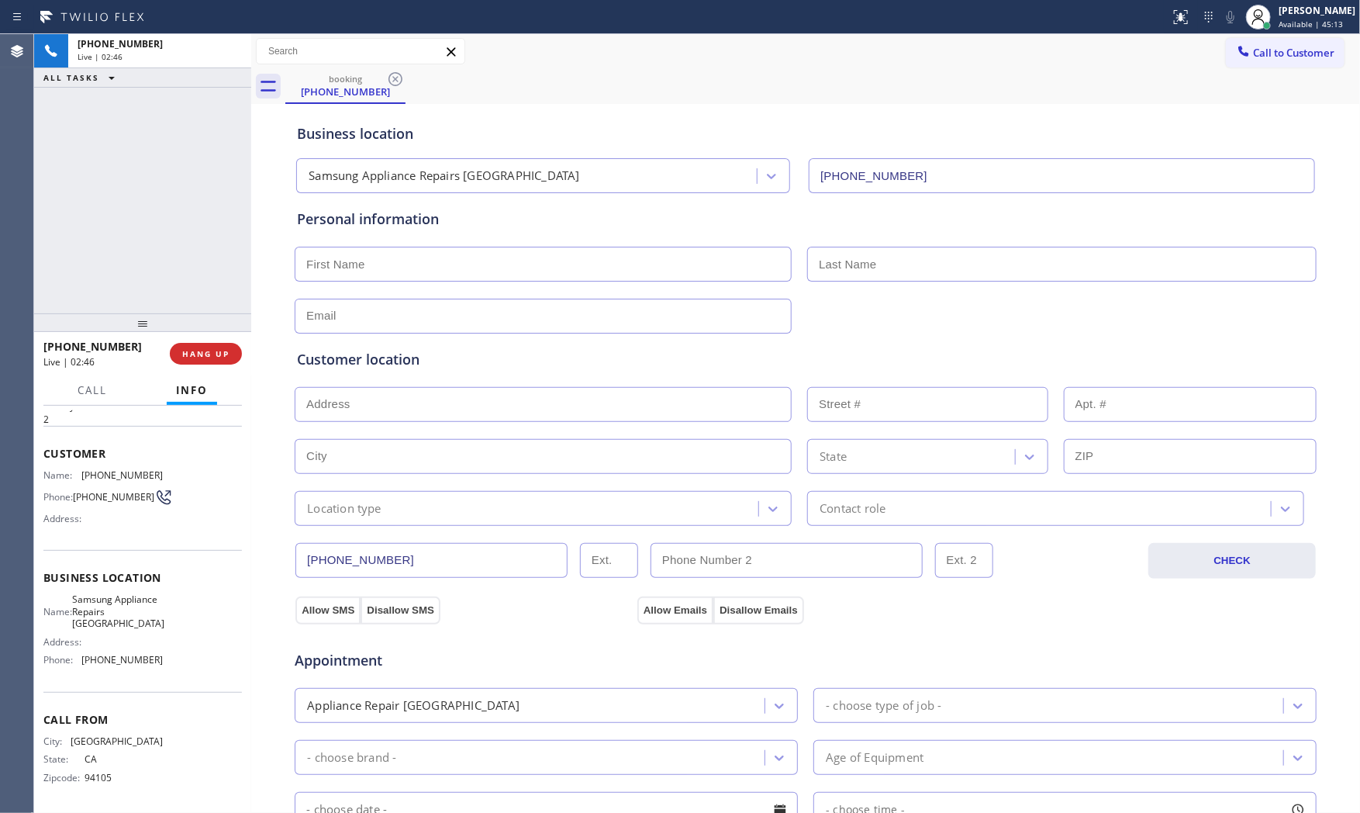
click at [377, 246] on div "Personal information" at bounding box center [805, 271] width 1017 height 125
click at [377, 257] on input "text" at bounding box center [543, 264] width 497 height 35
type input "Mr"
type input "[PERSON_NAME]"
type input "n"
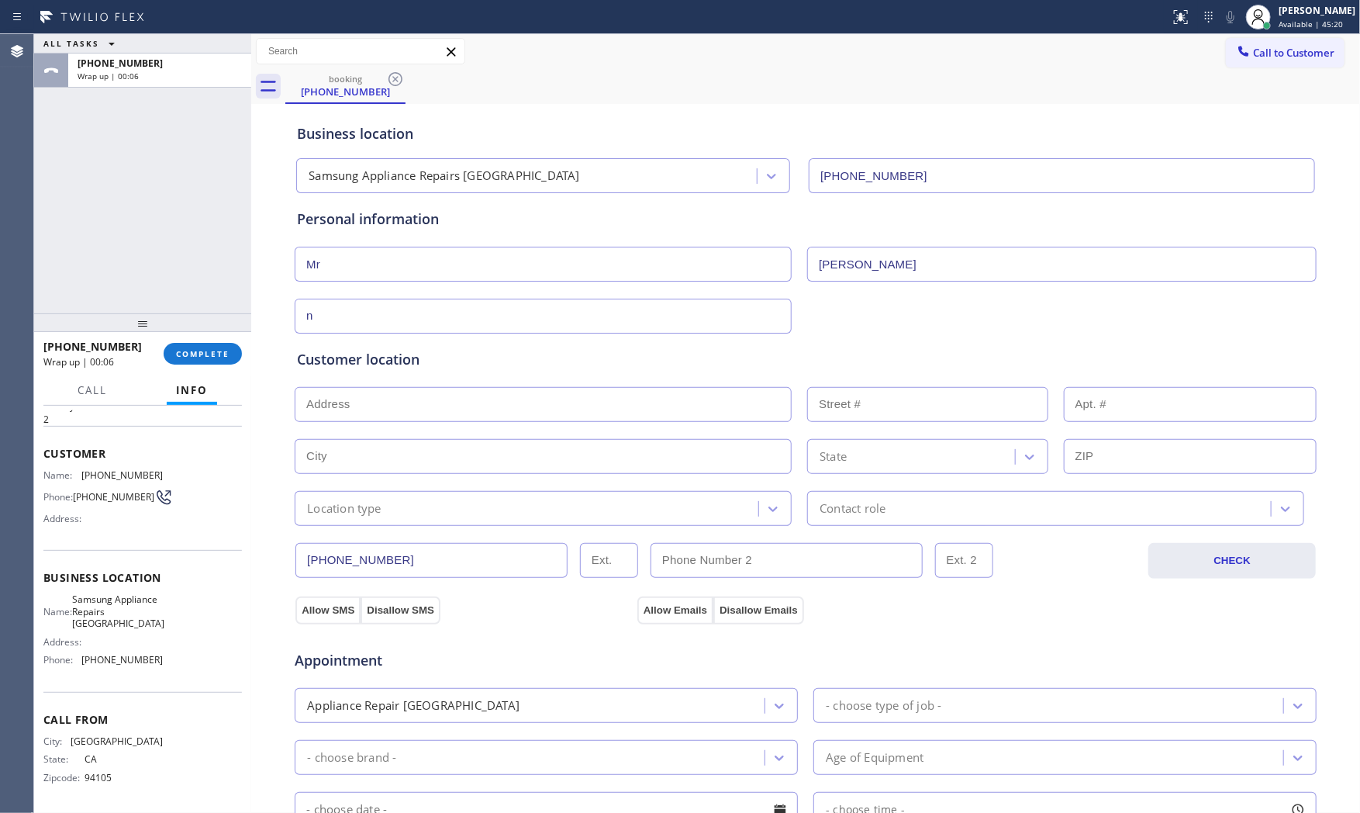
click at [840, 265] on input "[PERSON_NAME]" at bounding box center [1061, 264] width 509 height 35
type input "[PERSON_NAME]"
click at [615, 316] on input "n" at bounding box center [543, 316] width 497 height 35
type input "[EMAIL_ADDRESS][DOMAIN_NAME]"
type input "n"
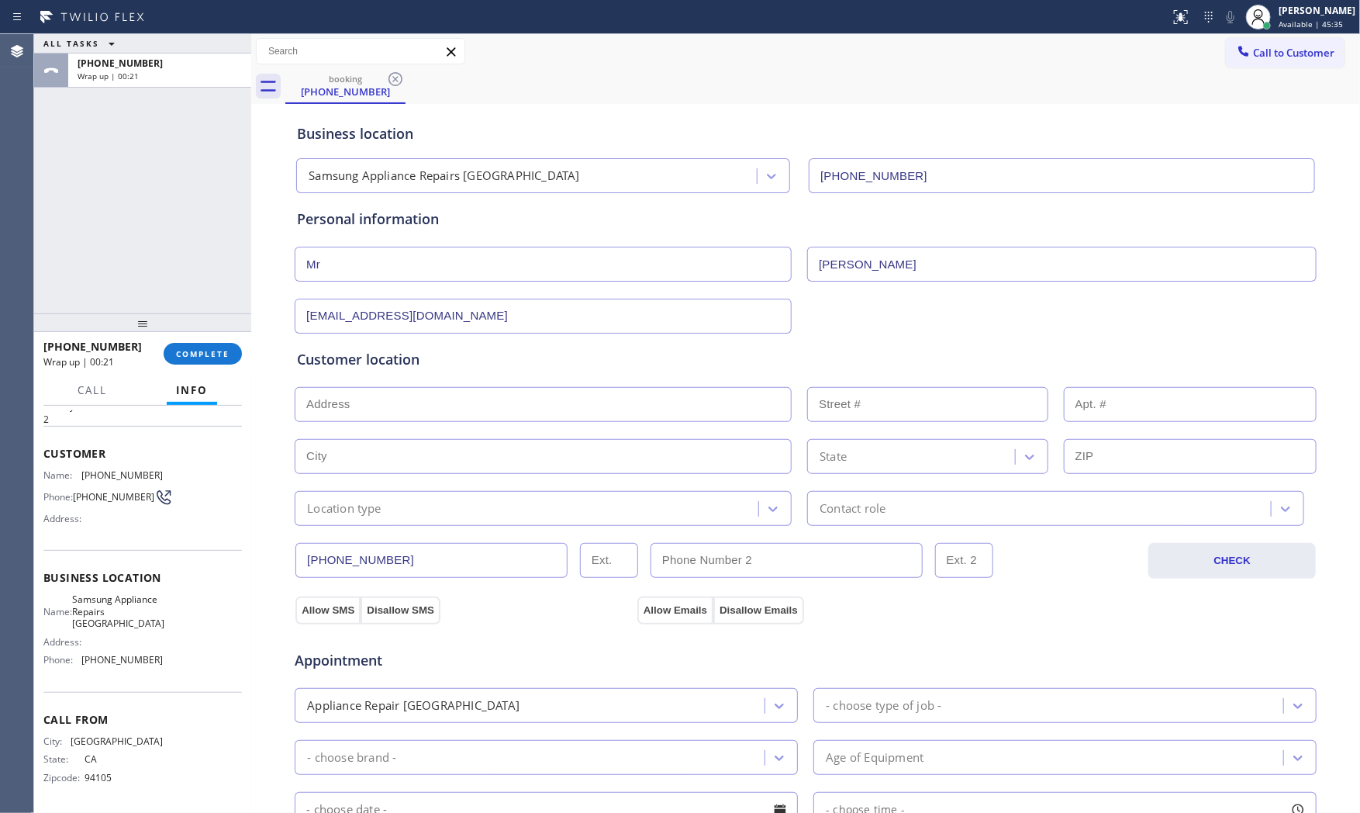
paste input "Millbrae, CA 94030"
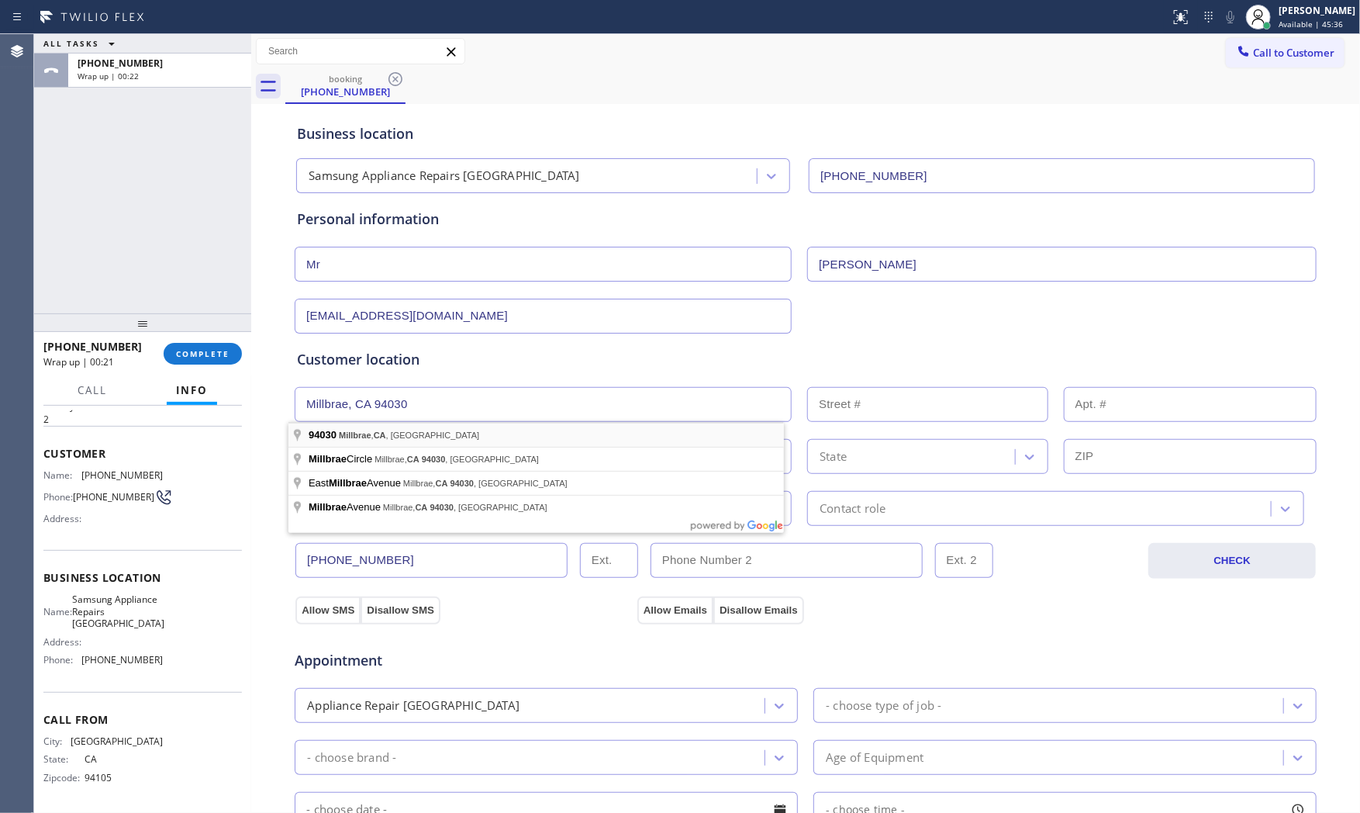
type input "Millbrae, CA 94030, [GEOGRAPHIC_DATA]"
type input "Millbrae"
type input "94030"
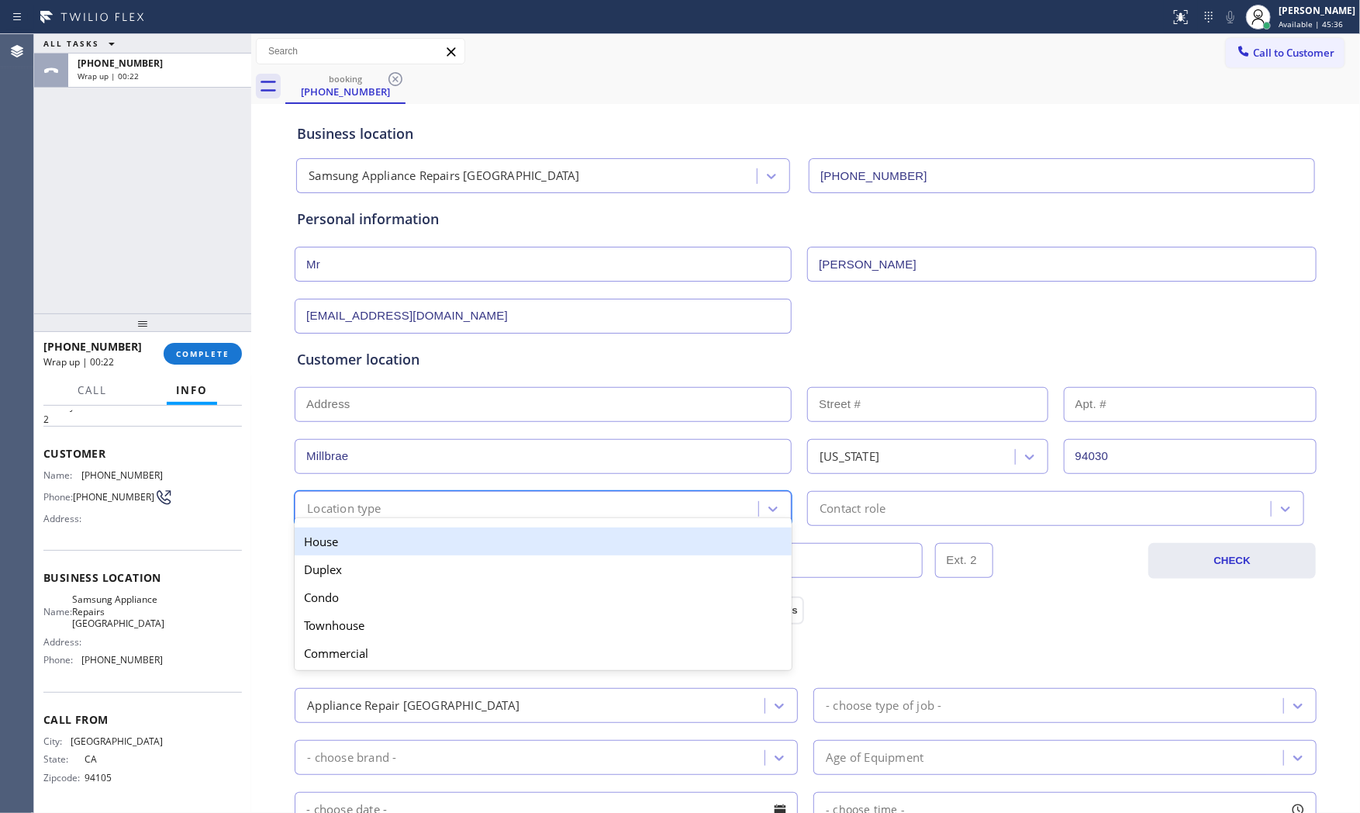
click at [391, 516] on div "Location type" at bounding box center [528, 508] width 459 height 27
click at [376, 543] on div "House" at bounding box center [543, 541] width 497 height 28
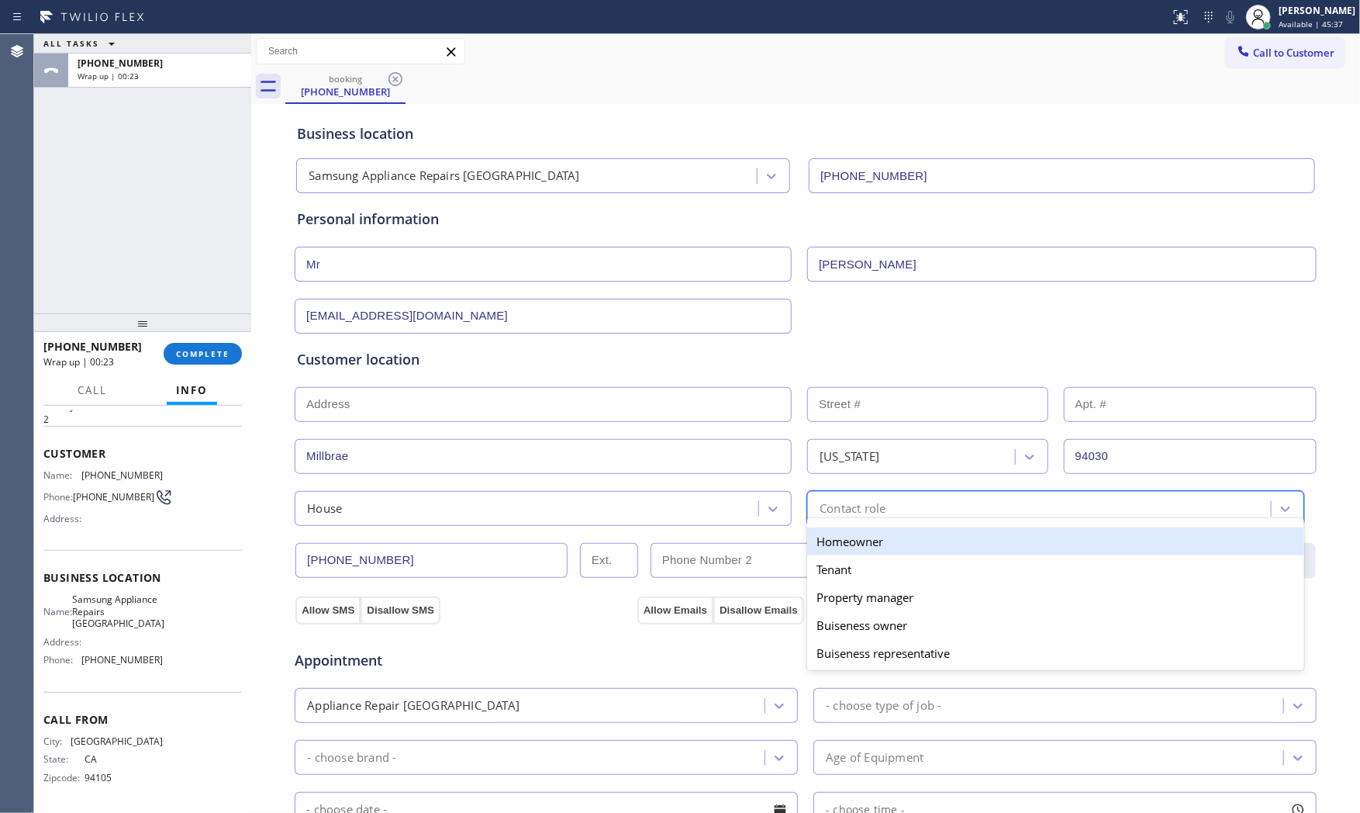
click at [819, 521] on div "option Homeowner focused, 1 of 5. 5 results available. Use Up and Down to choos…" at bounding box center [1055, 508] width 497 height 35
drag, startPoint x: 815, startPoint y: 543, endPoint x: 690, endPoint y: 560, distance: 126.0
click at [814, 543] on div "Homeowner" at bounding box center [1055, 541] width 497 height 28
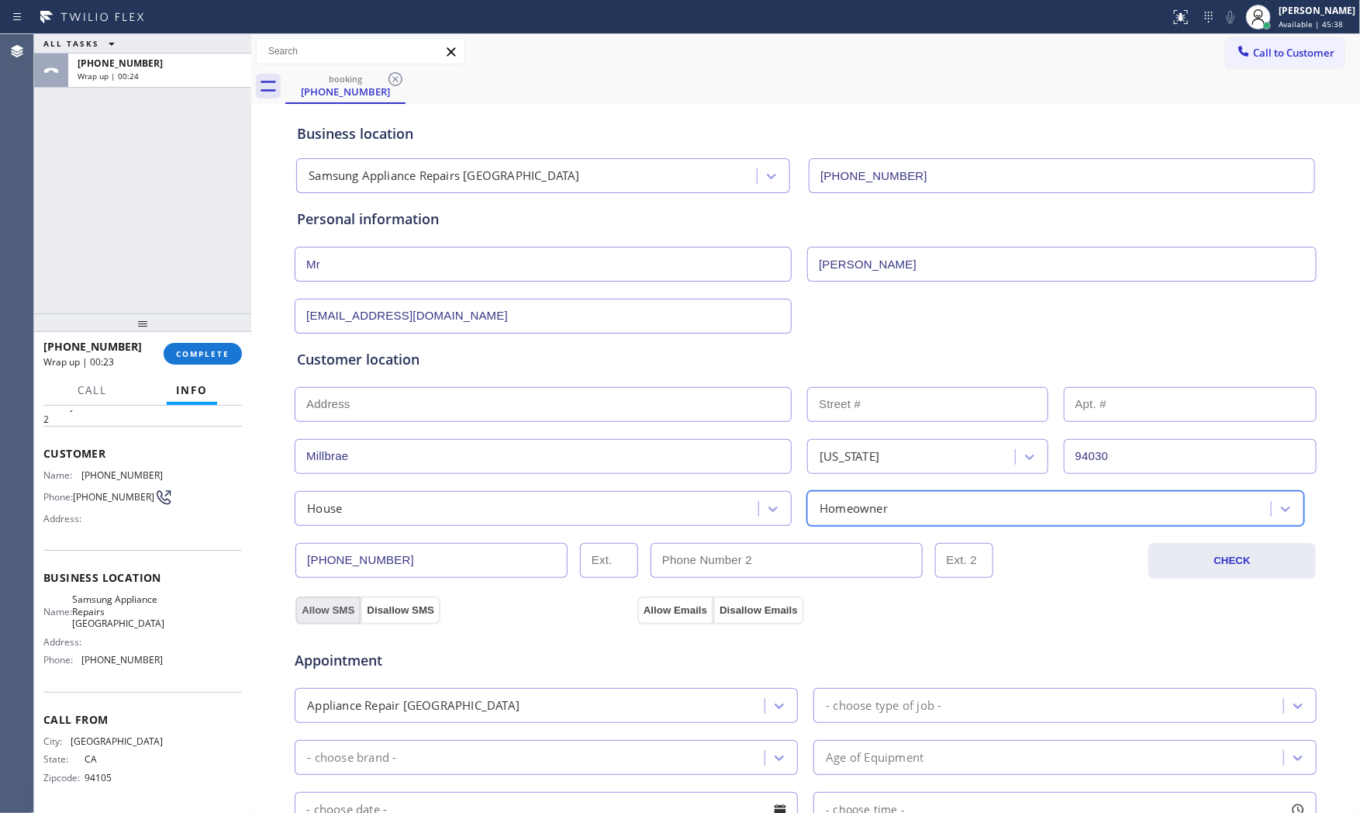
click at [326, 606] on button "Allow SMS" at bounding box center [327, 610] width 65 height 28
click at [647, 609] on button "Allow Emails" at bounding box center [675, 610] width 76 height 28
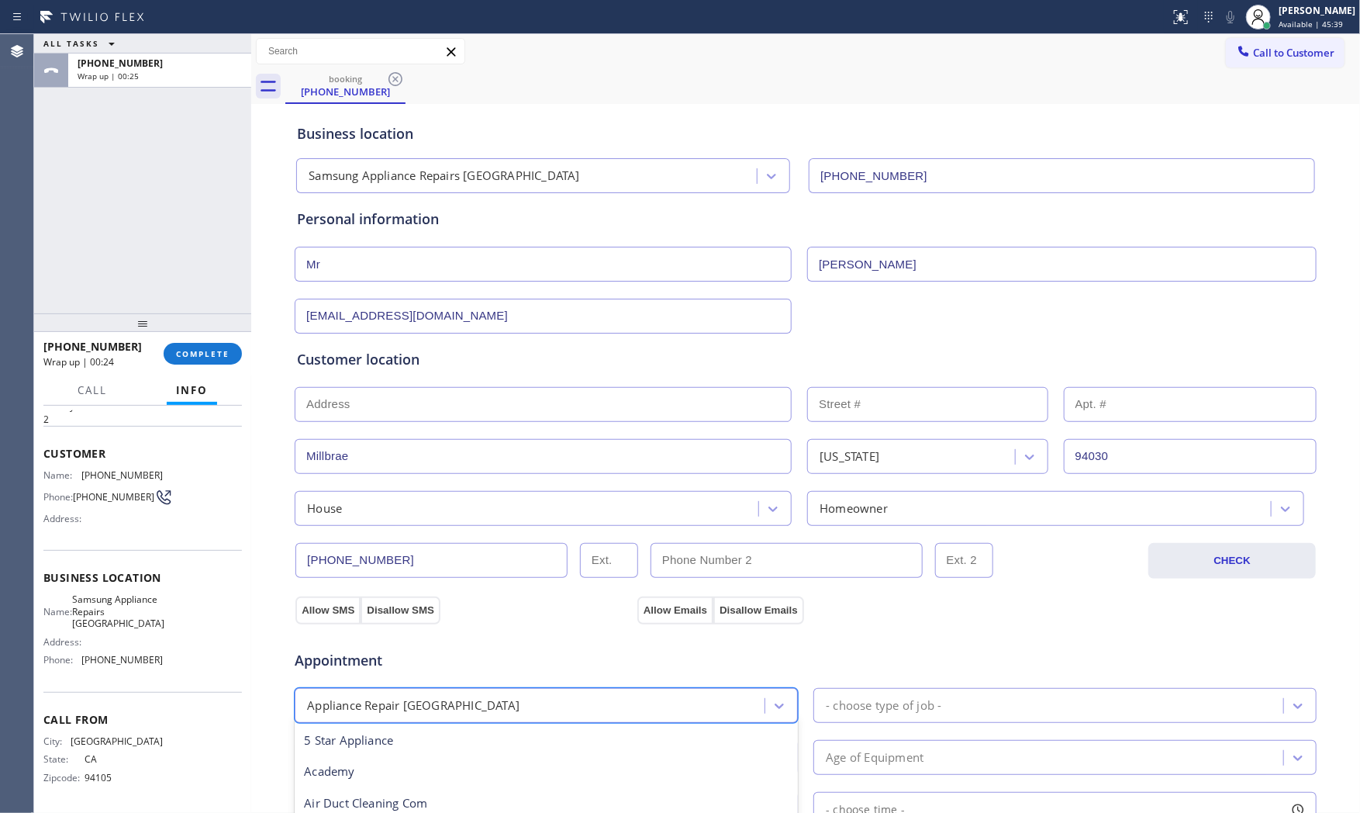
drag, startPoint x: 572, startPoint y: 704, endPoint x: 559, endPoint y: 717, distance: 18.6
click at [561, 720] on div "Appliance Repair [GEOGRAPHIC_DATA]" at bounding box center [546, 705] width 503 height 35
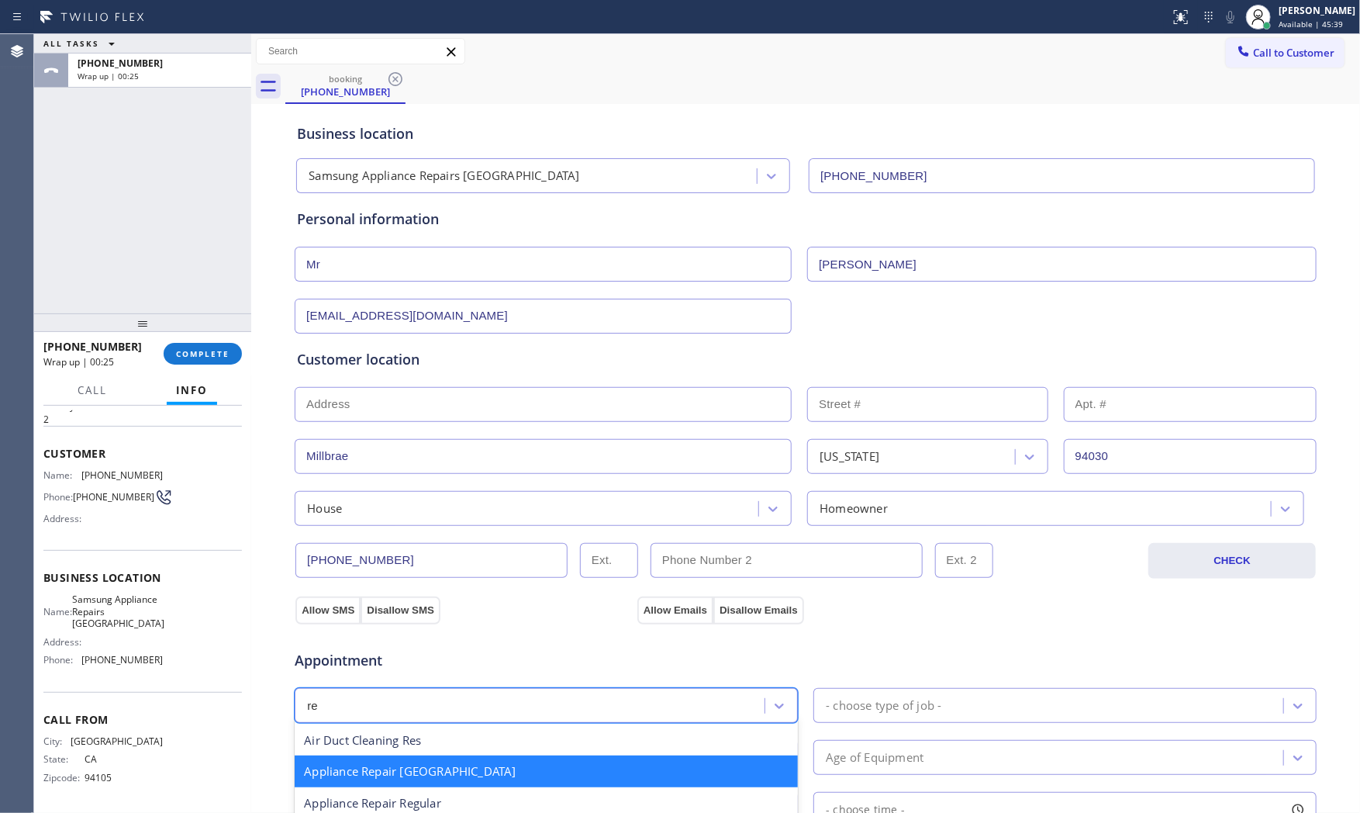
type input "reg"
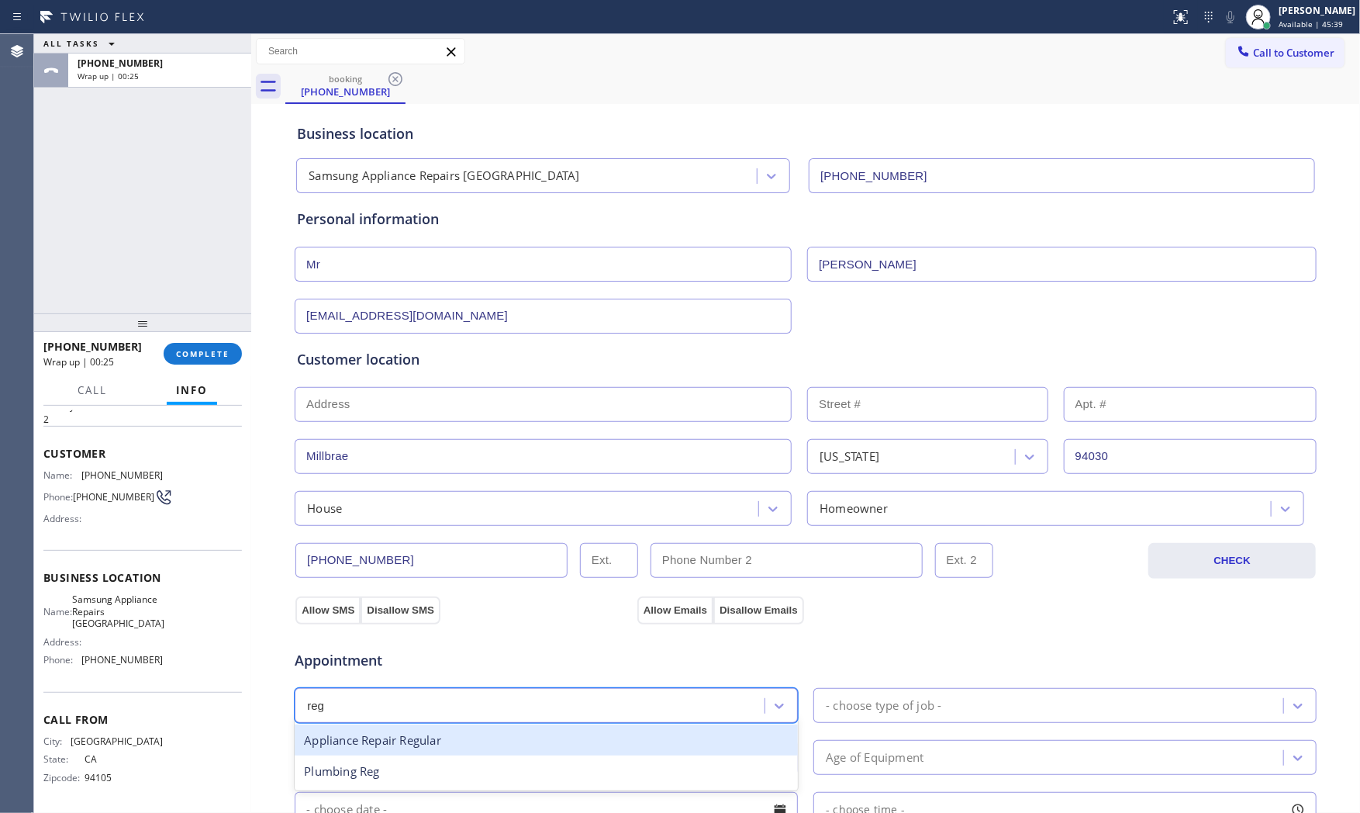
drag, startPoint x: 475, startPoint y: 734, endPoint x: 497, endPoint y: 735, distance: 21.7
click at [479, 734] on div "Appliance Repair Regular" at bounding box center [546, 740] width 503 height 32
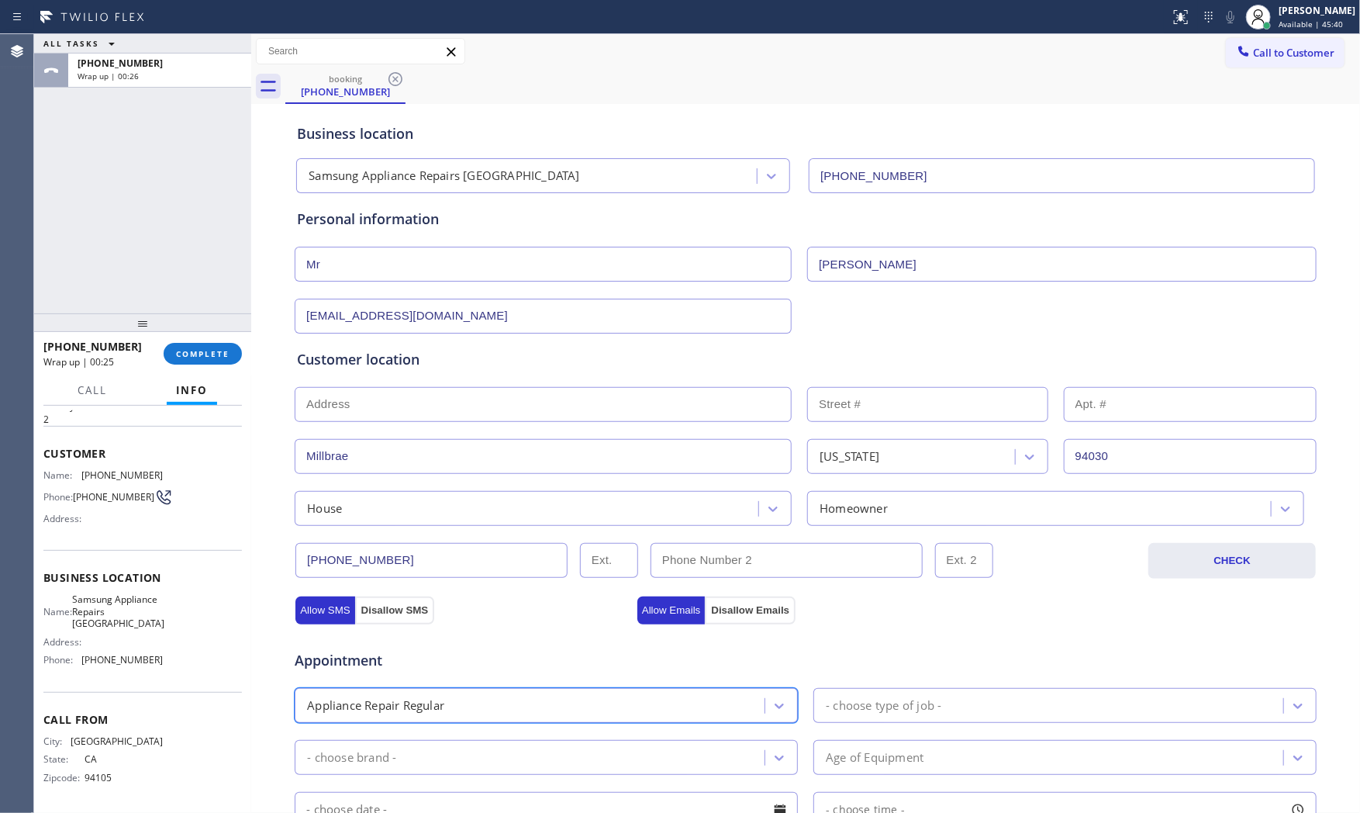
click at [896, 717] on div "- choose type of job -" at bounding box center [1050, 705] width 465 height 27
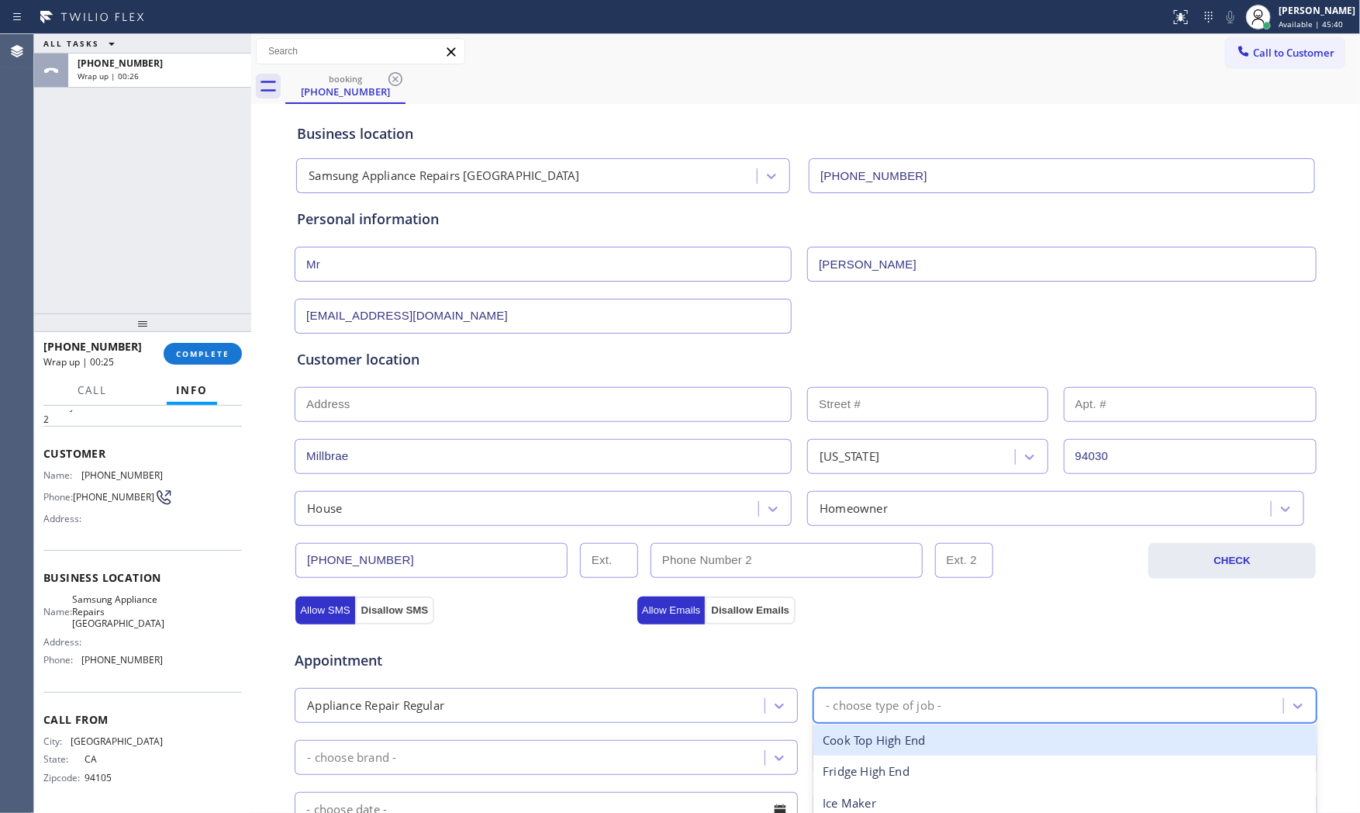
type input "f"
click at [873, 745] on div "Fridge" at bounding box center [1064, 740] width 503 height 32
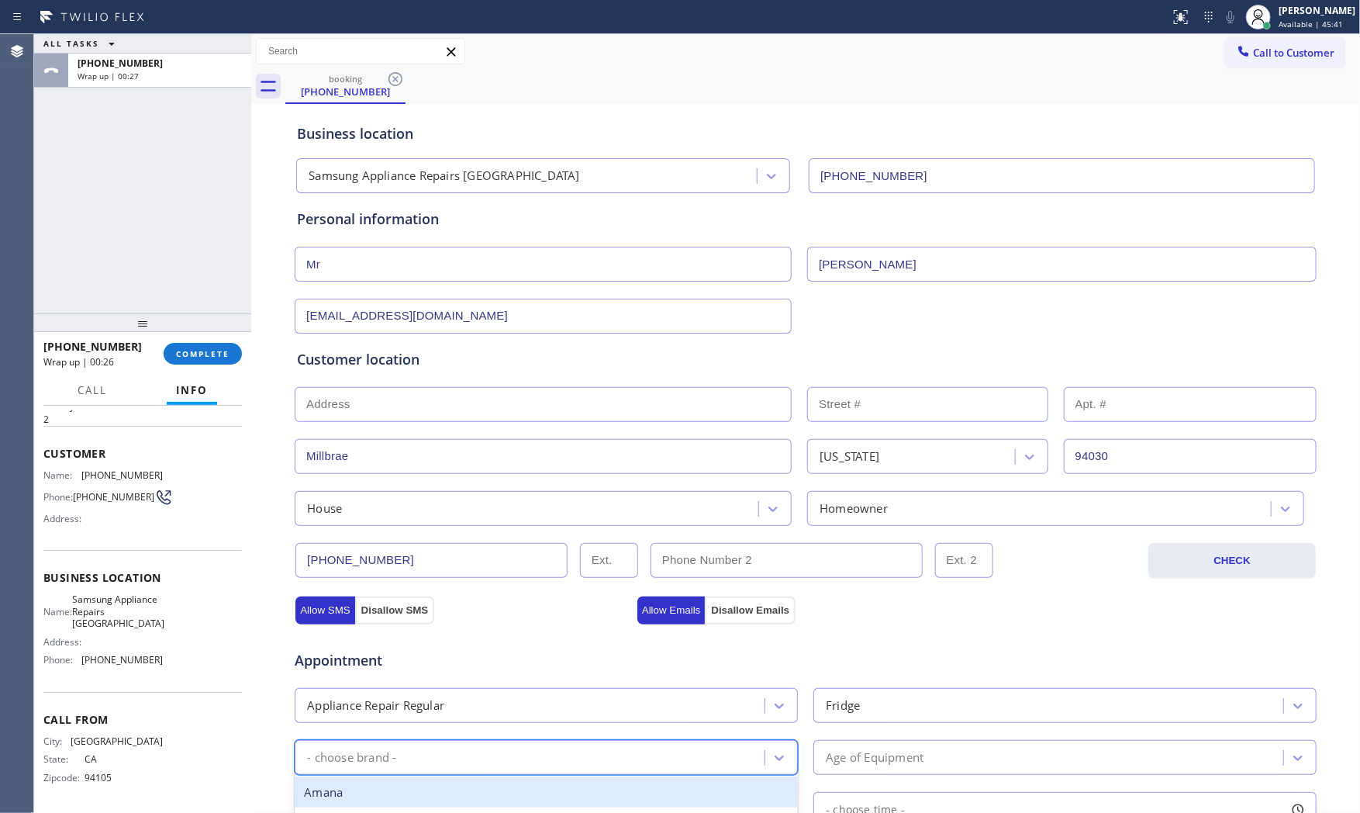
click at [566, 747] on div "- choose brand -" at bounding box center [531, 757] width 465 height 27
type input "u"
type input "other"
type input "\"
type input "other"
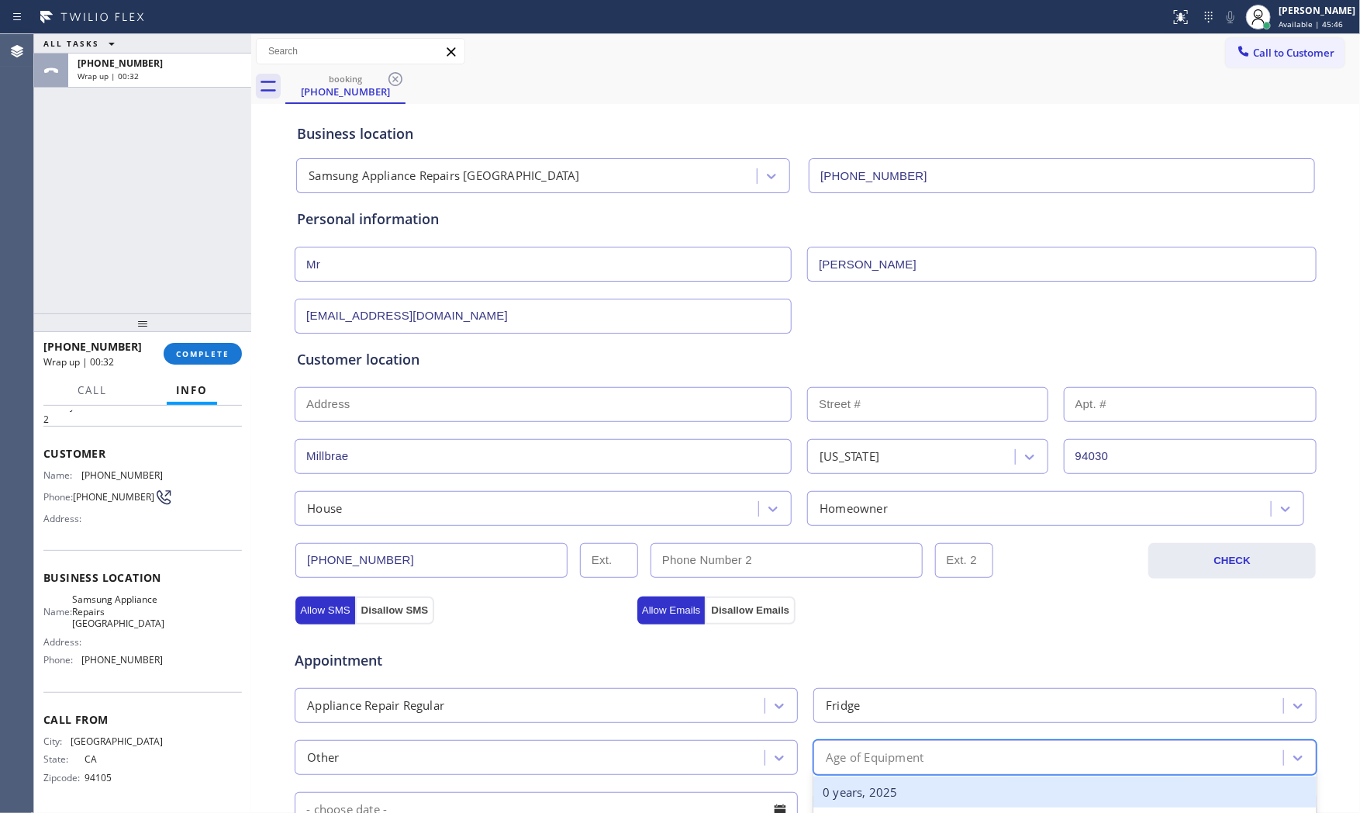
click at [888, 769] on div "Age of Equipment" at bounding box center [1050, 757] width 465 height 27
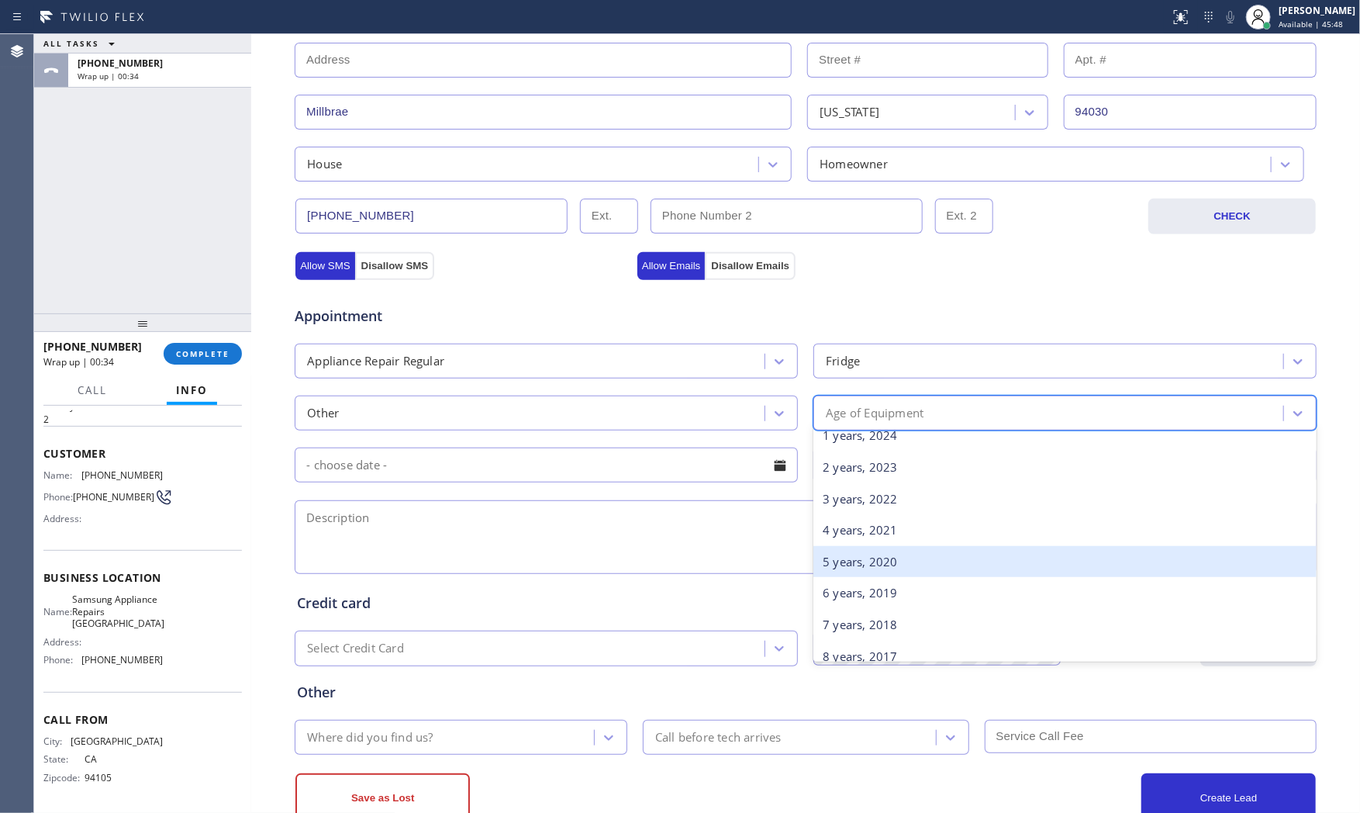
scroll to position [172, 0]
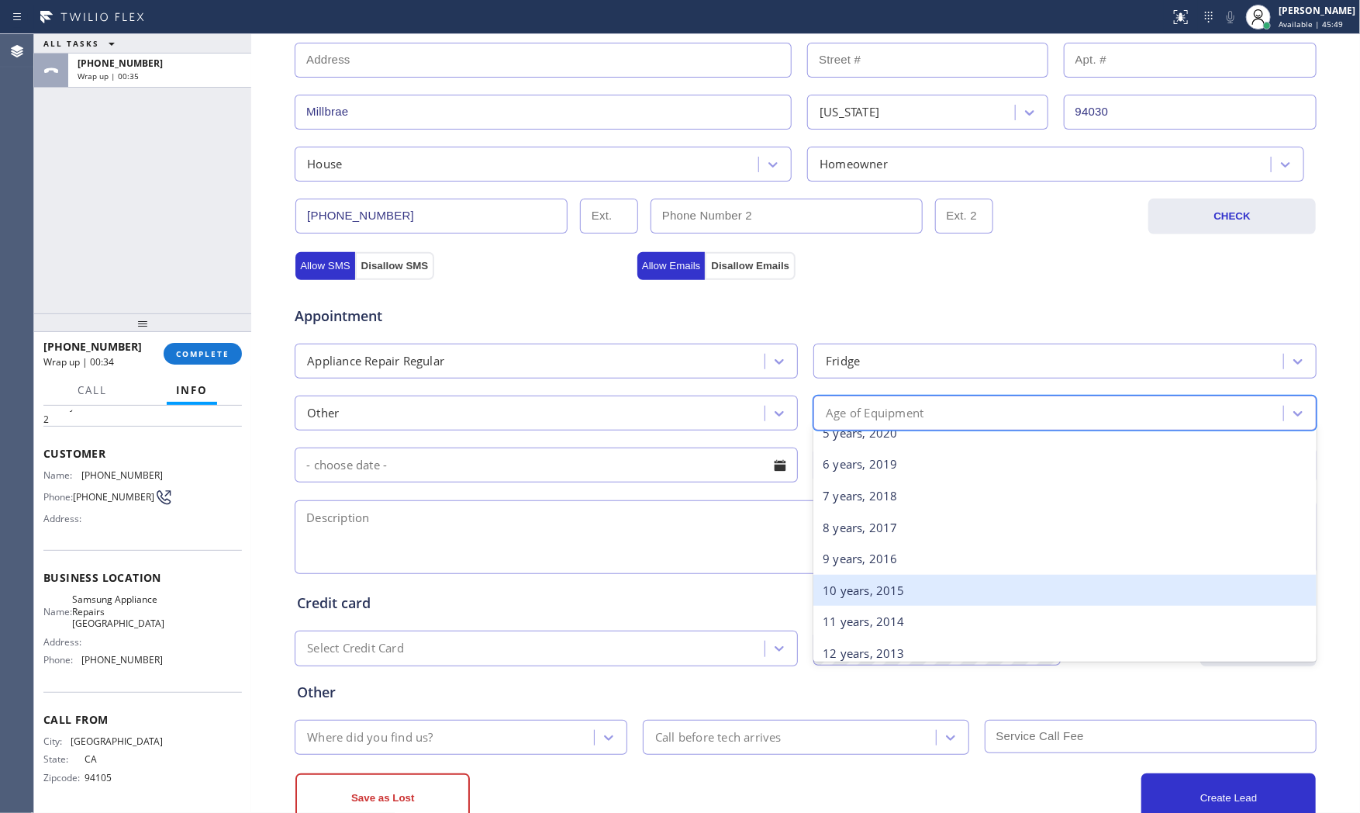
click at [857, 583] on div "10 years, 2015" at bounding box center [1064, 591] width 503 height 32
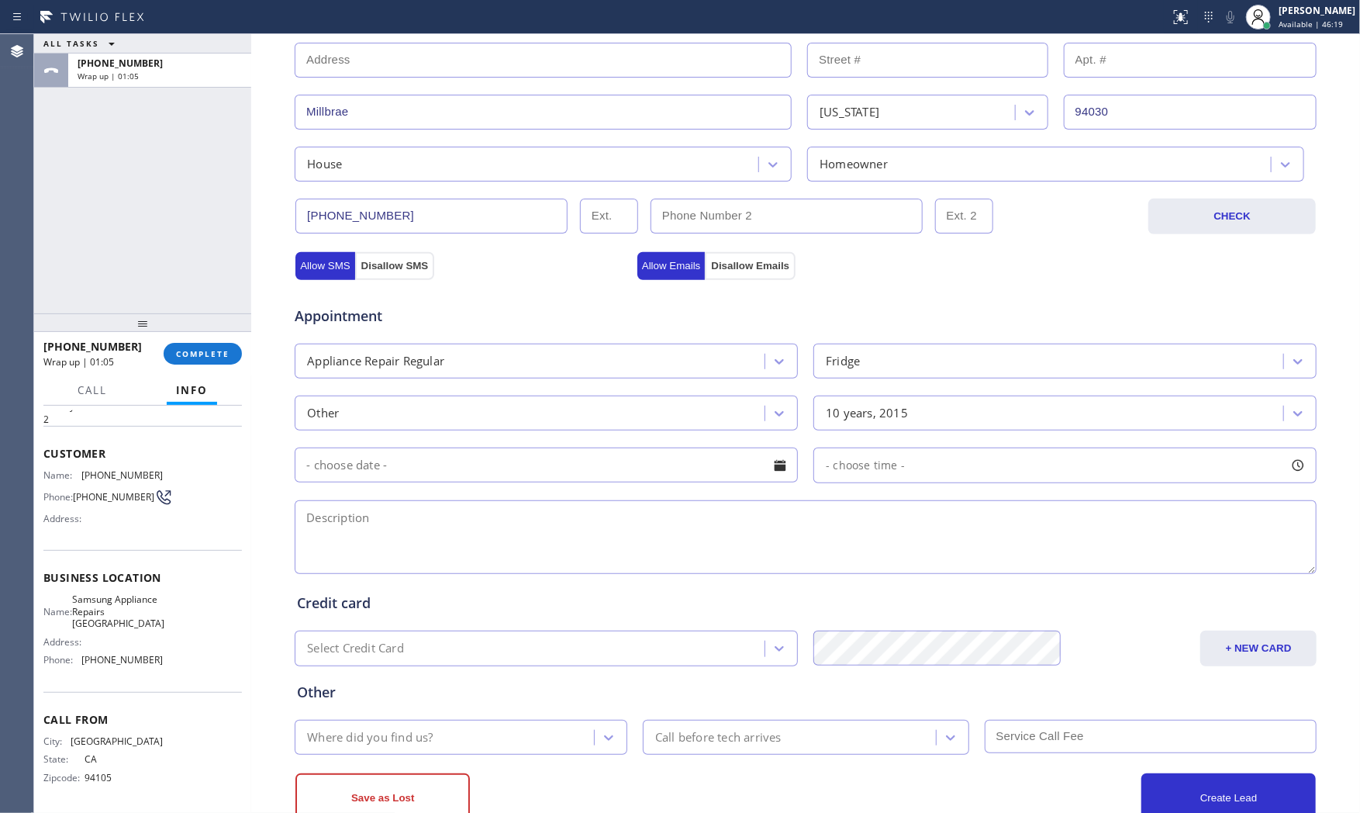
drag, startPoint x: 621, startPoint y: 502, endPoint x: 595, endPoint y: 526, distance: 35.7
click at [610, 508] on textarea at bounding box center [806, 537] width 1022 height 74
paste textarea "Uline | fridge | its leaking freon | [DEMOGRAPHIC_DATA] |[GEOGRAPHIC_DATA] | VT…"
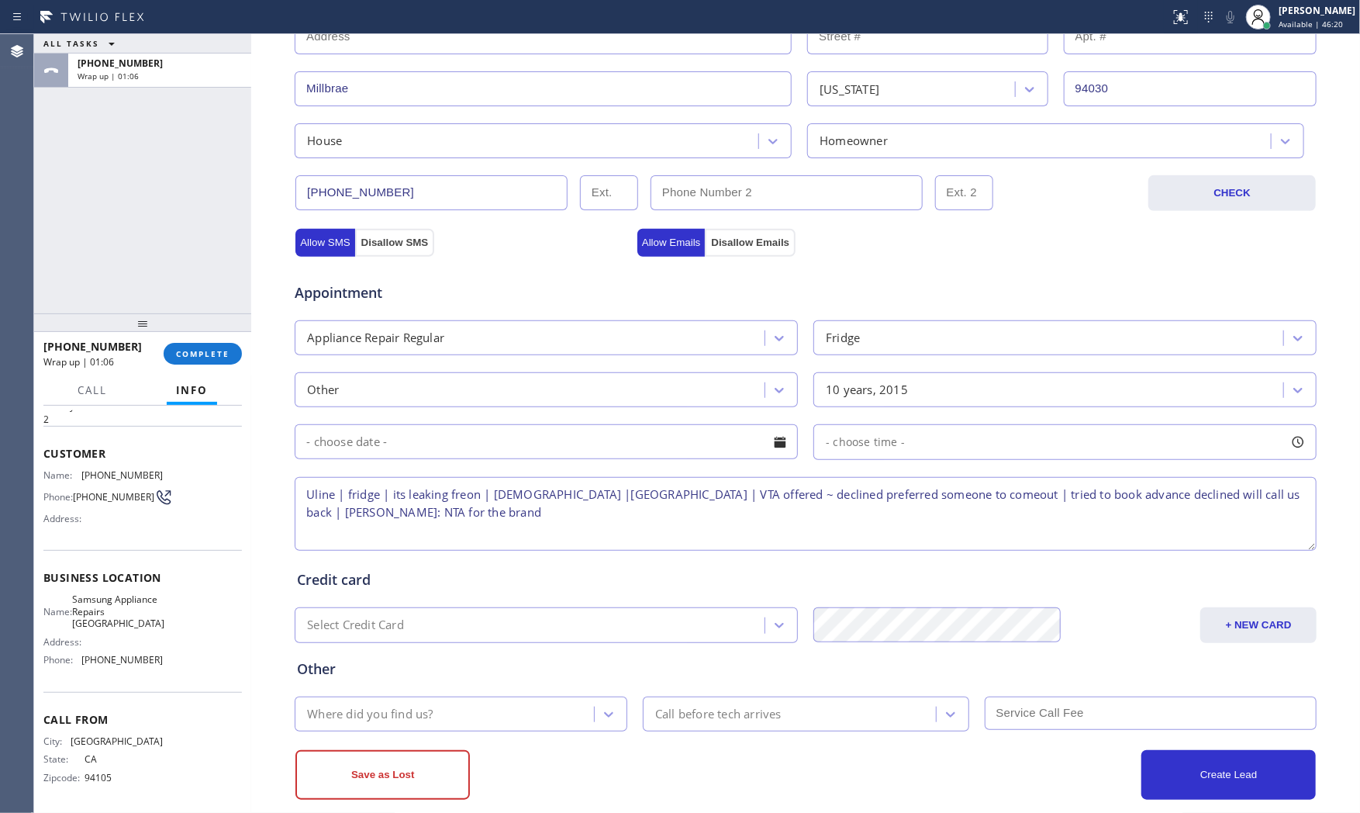
scroll to position [388, 0]
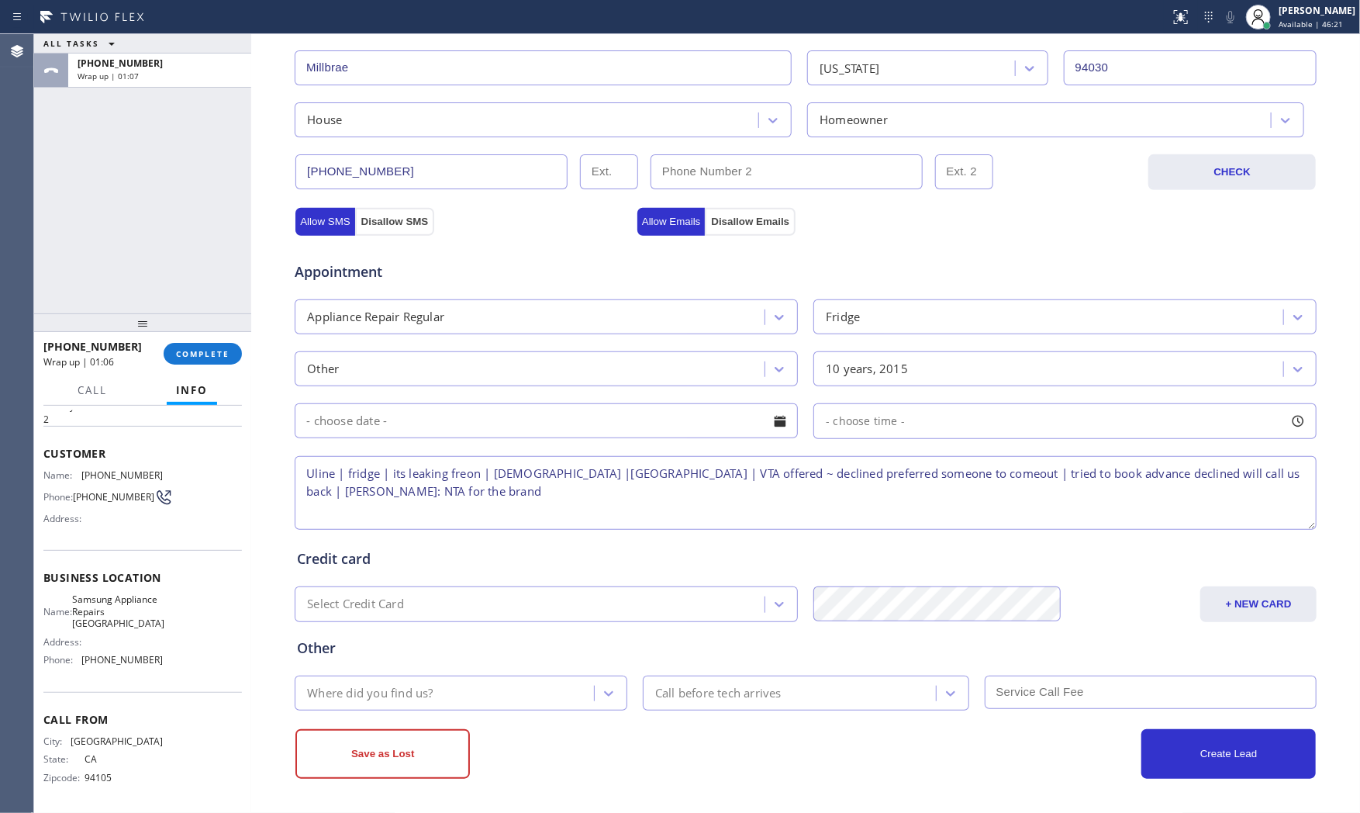
type textarea "Uline | fridge | its leaking freon | [DEMOGRAPHIC_DATA] |[GEOGRAPHIC_DATA] | VT…"
click at [515, 706] on div "Where did you find us?" at bounding box center [446, 692] width 295 height 27
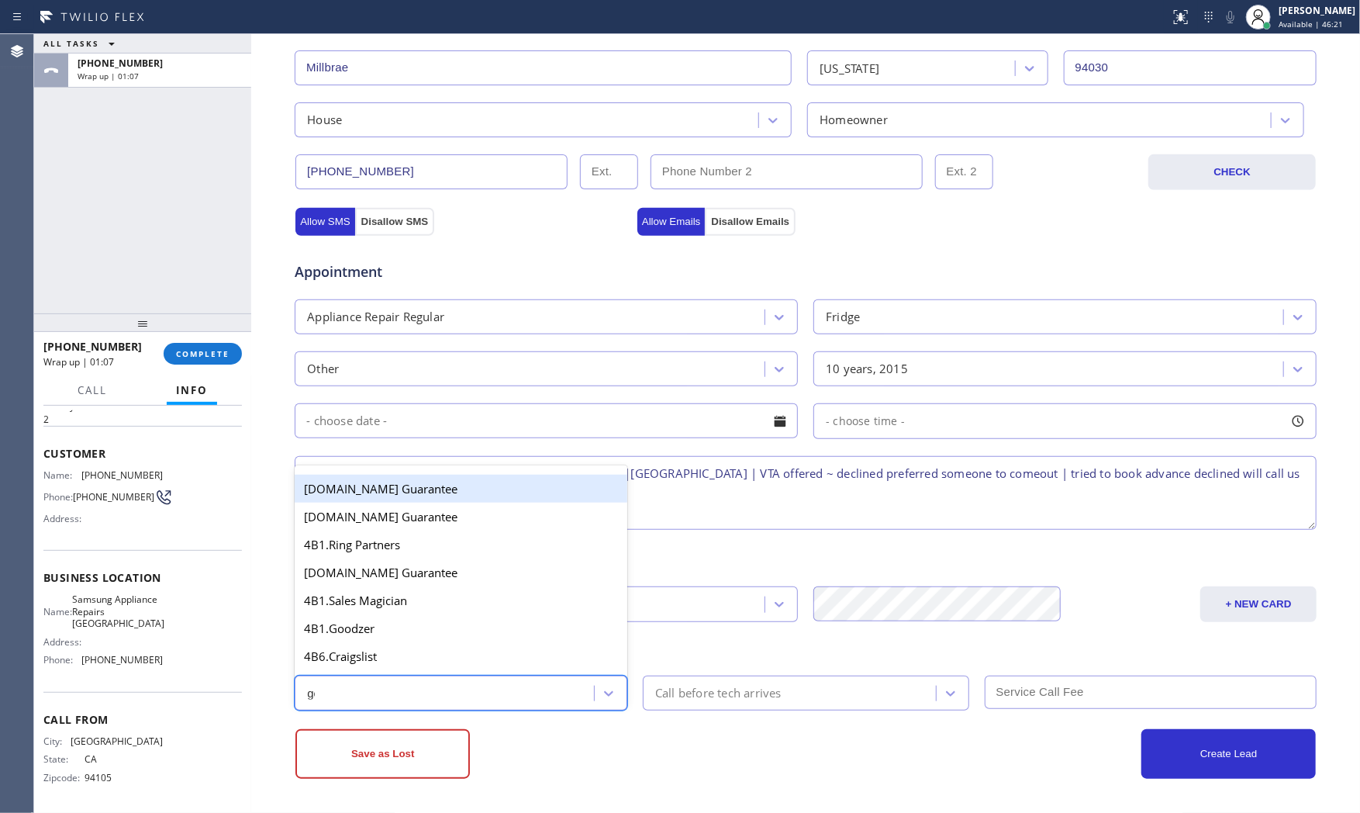
type input "goo"
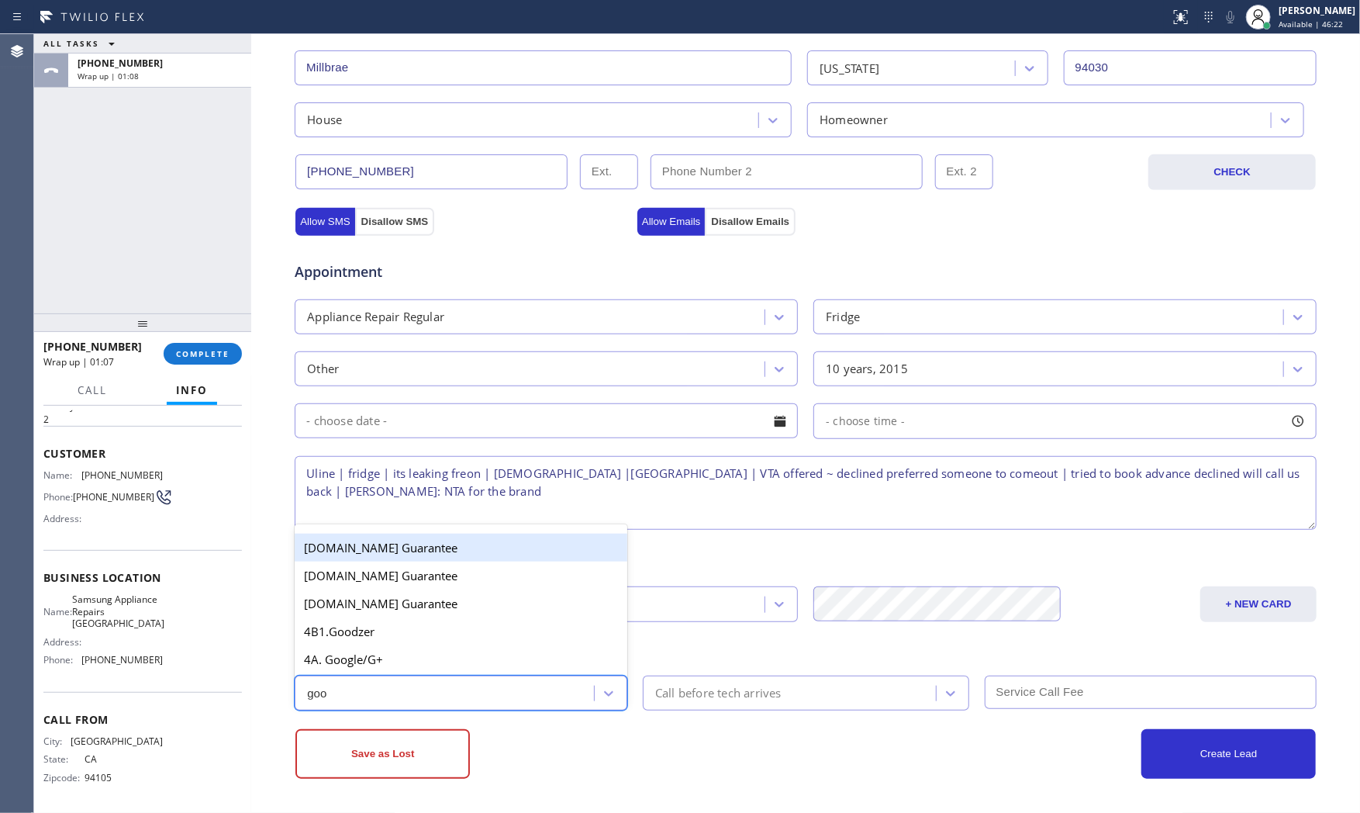
click at [433, 664] on div "4A. Google/G+" at bounding box center [461, 659] width 333 height 28
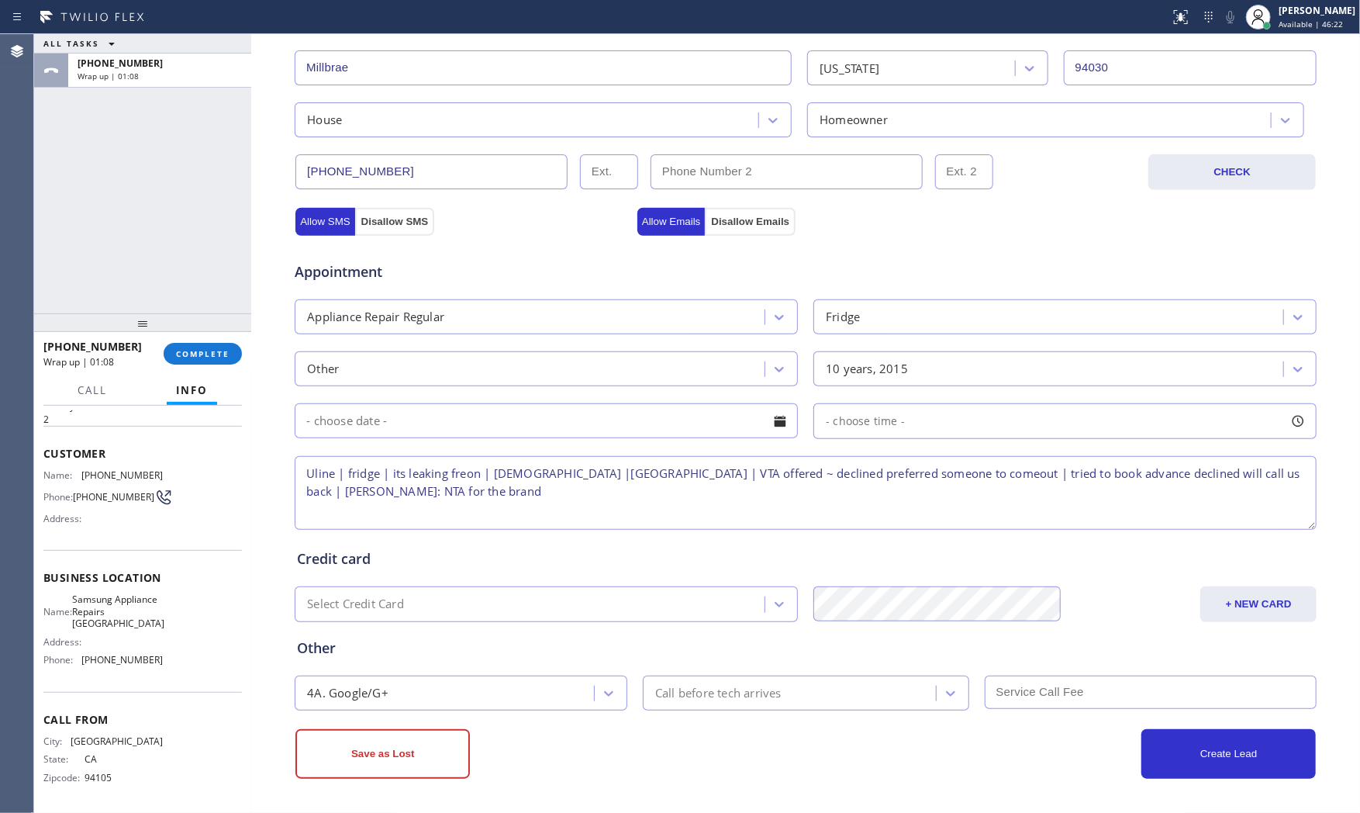
click at [661, 747] on div "Save as Lost" at bounding box center [550, 754] width 510 height 50
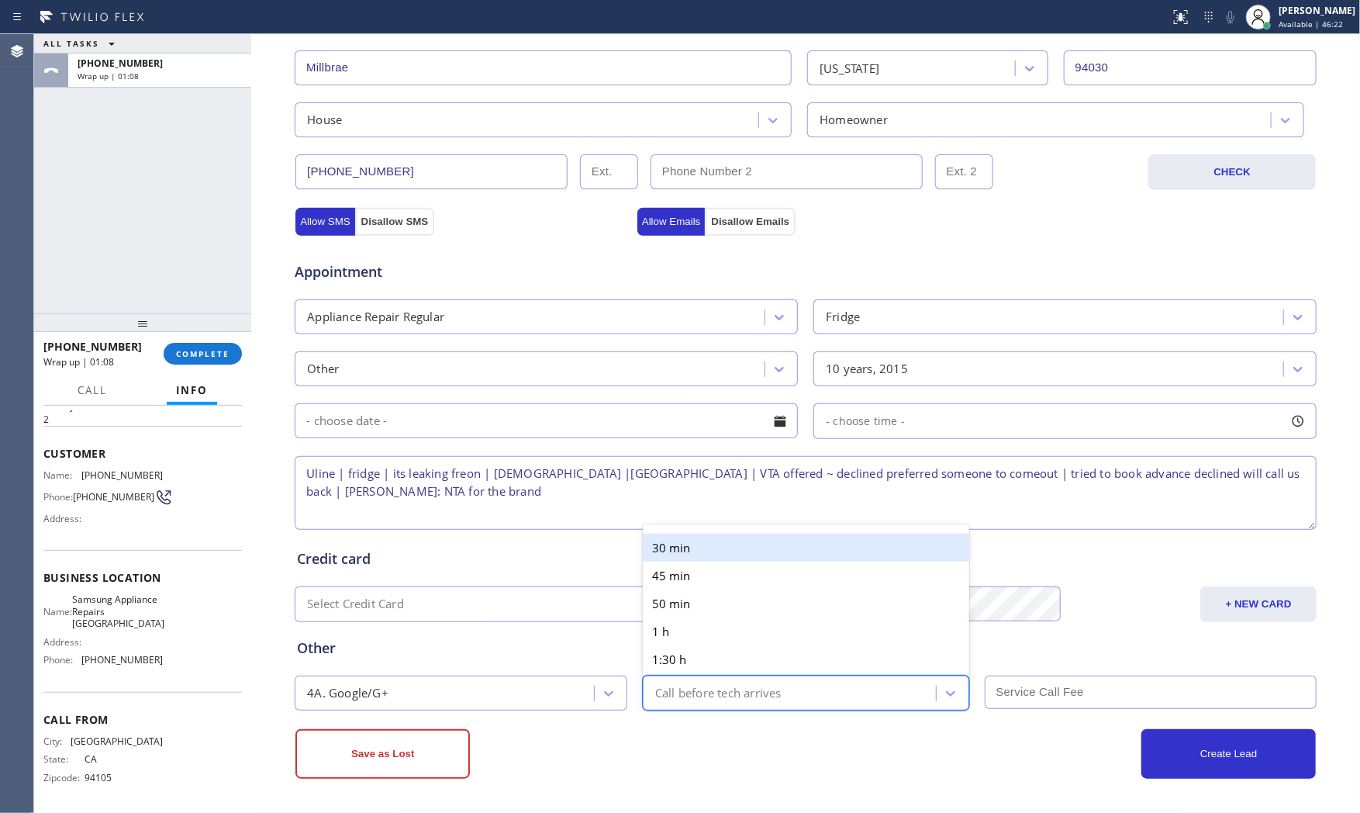
click at [681, 699] on div "Call before tech arrives" at bounding box center [718, 693] width 126 height 18
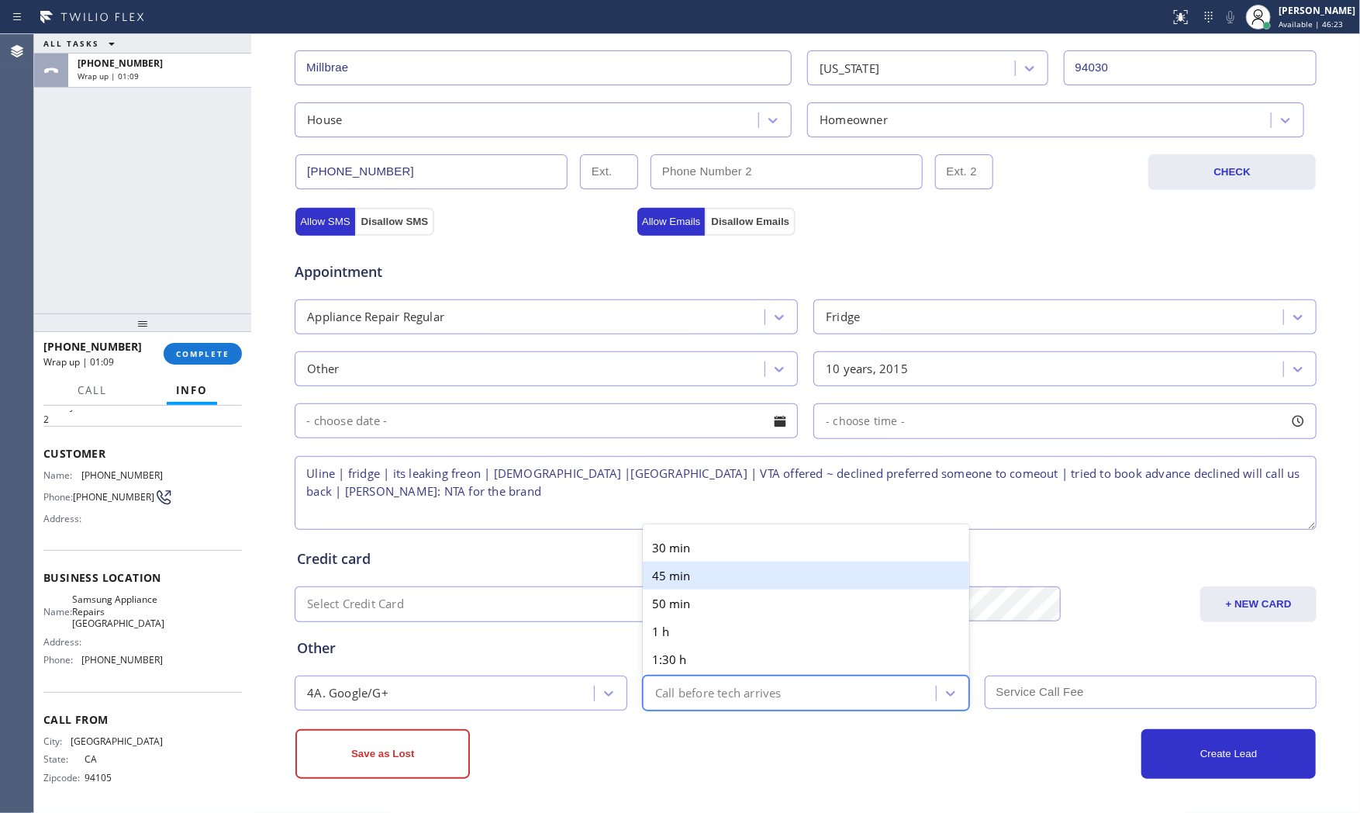
click at [678, 561] on div "45 min" at bounding box center [806, 575] width 326 height 28
click at [695, 692] on div "45 min" at bounding box center [791, 692] width 288 height 27
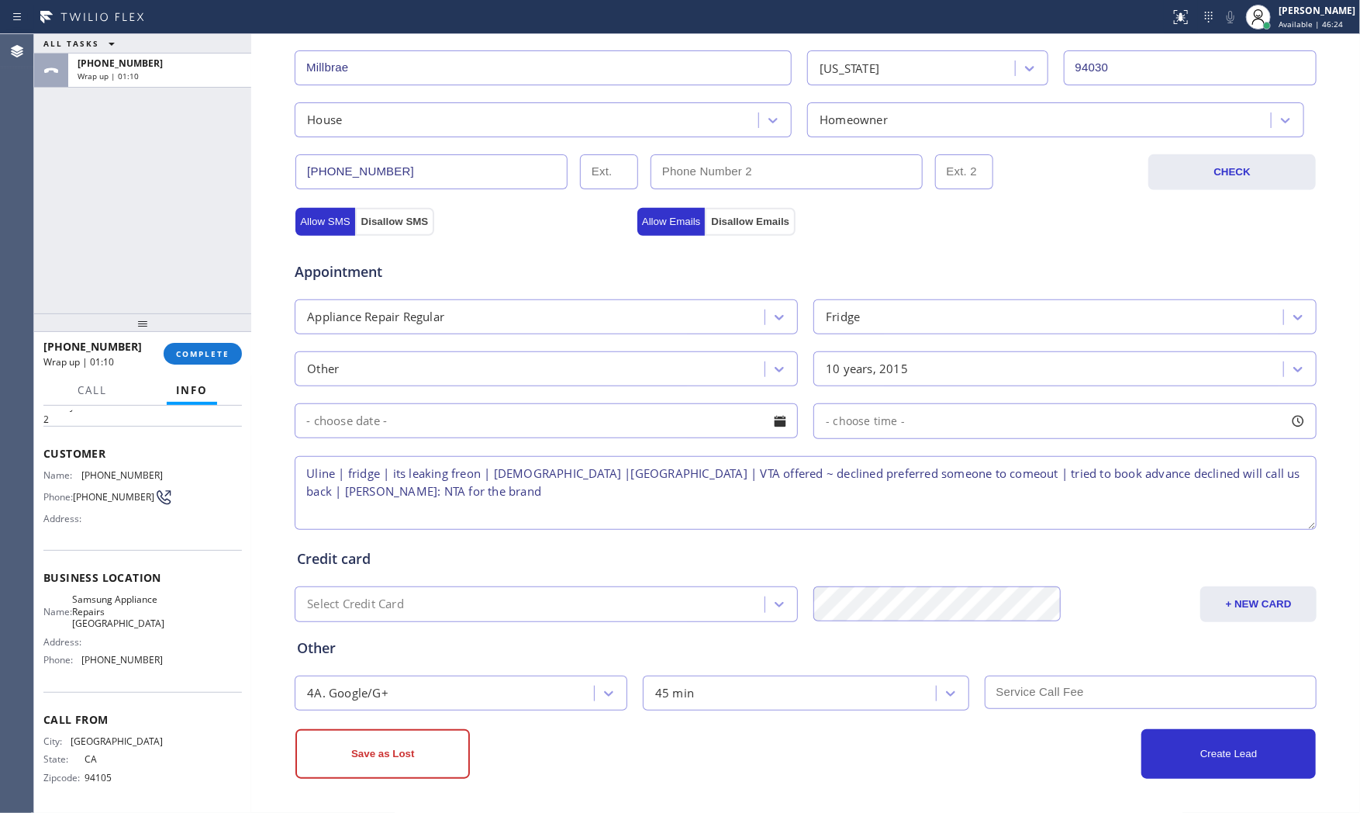
click at [656, 740] on div "Save as Lost" at bounding box center [550, 754] width 510 height 50
click at [688, 692] on div "45 min" at bounding box center [791, 692] width 288 height 27
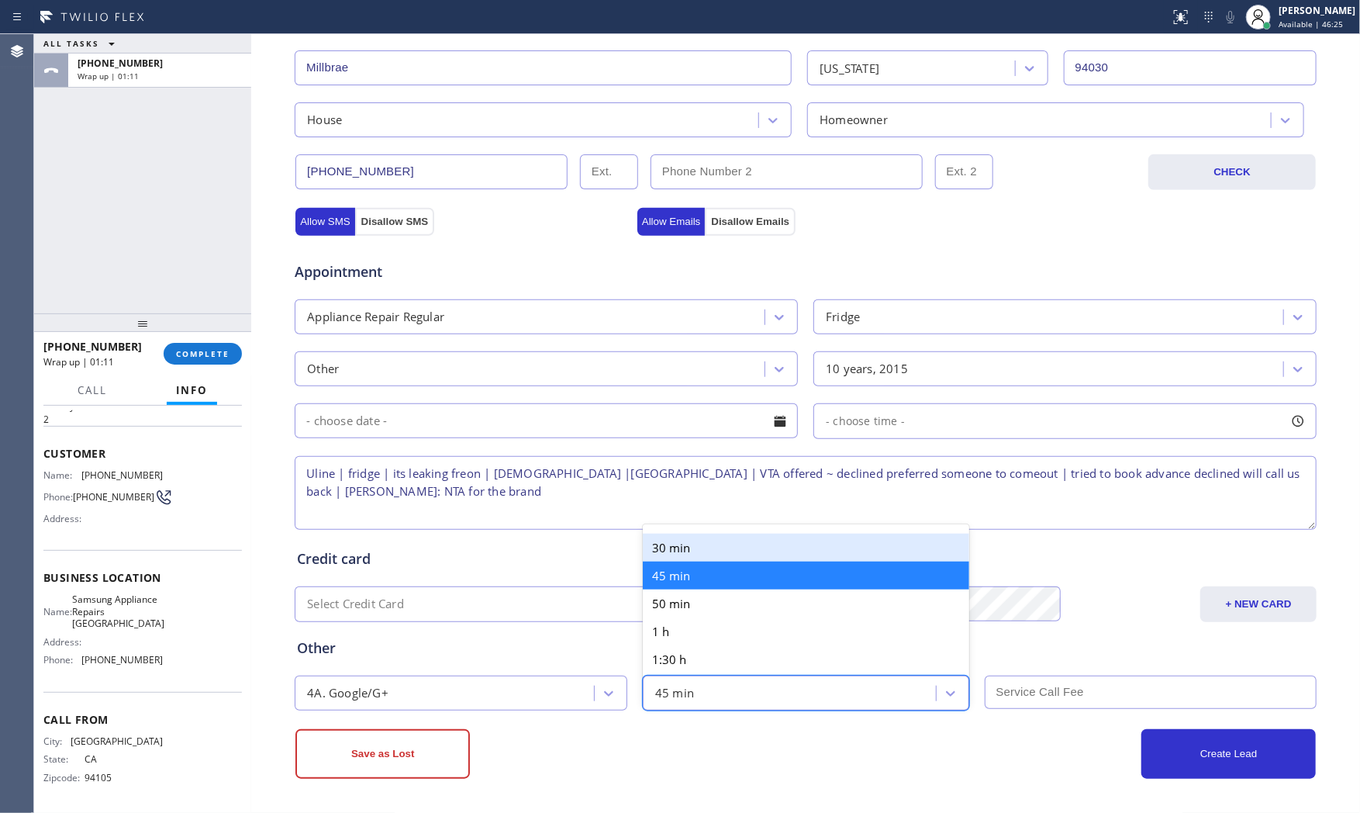
click at [689, 548] on div "30 min" at bounding box center [806, 547] width 326 height 28
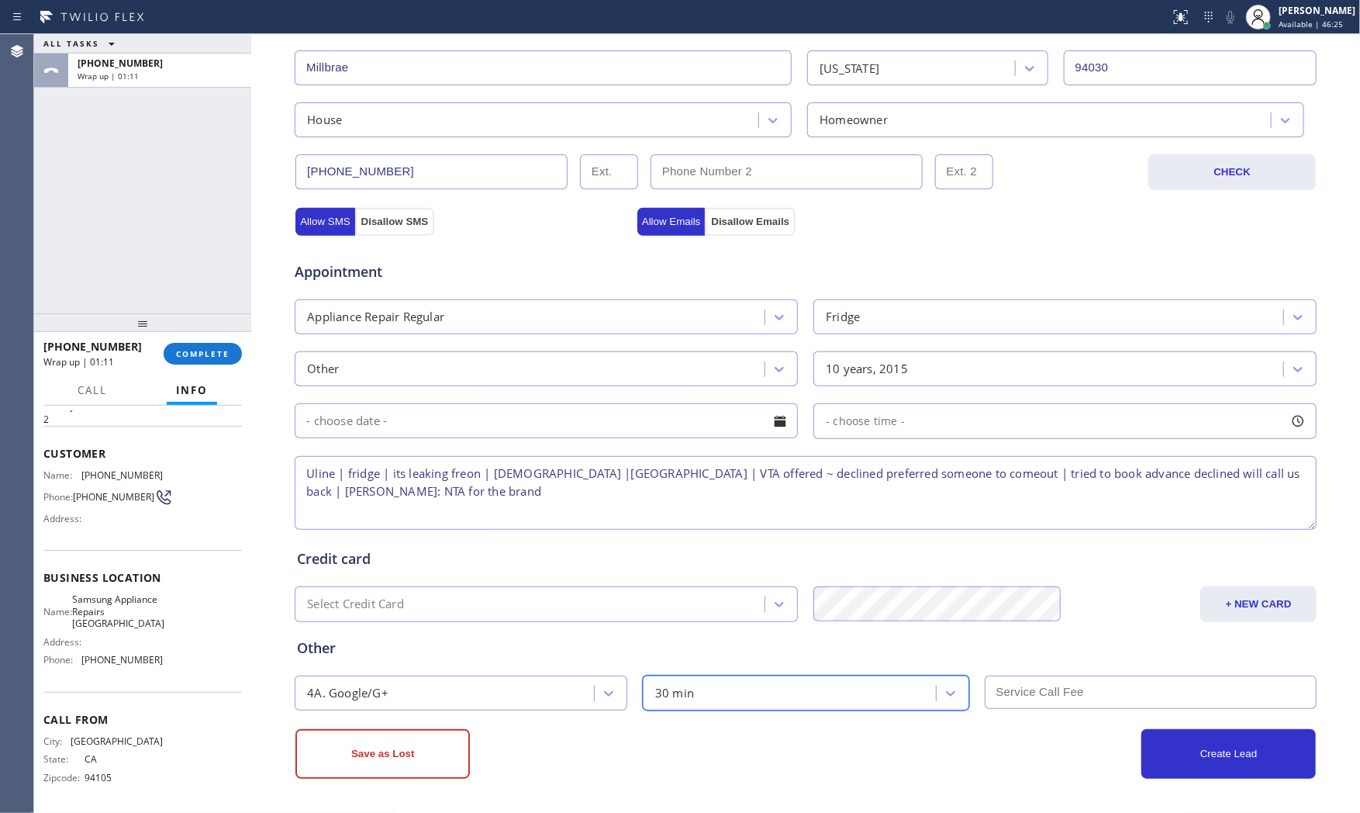
click at [552, 746] on div "Save as Lost" at bounding box center [550, 754] width 510 height 50
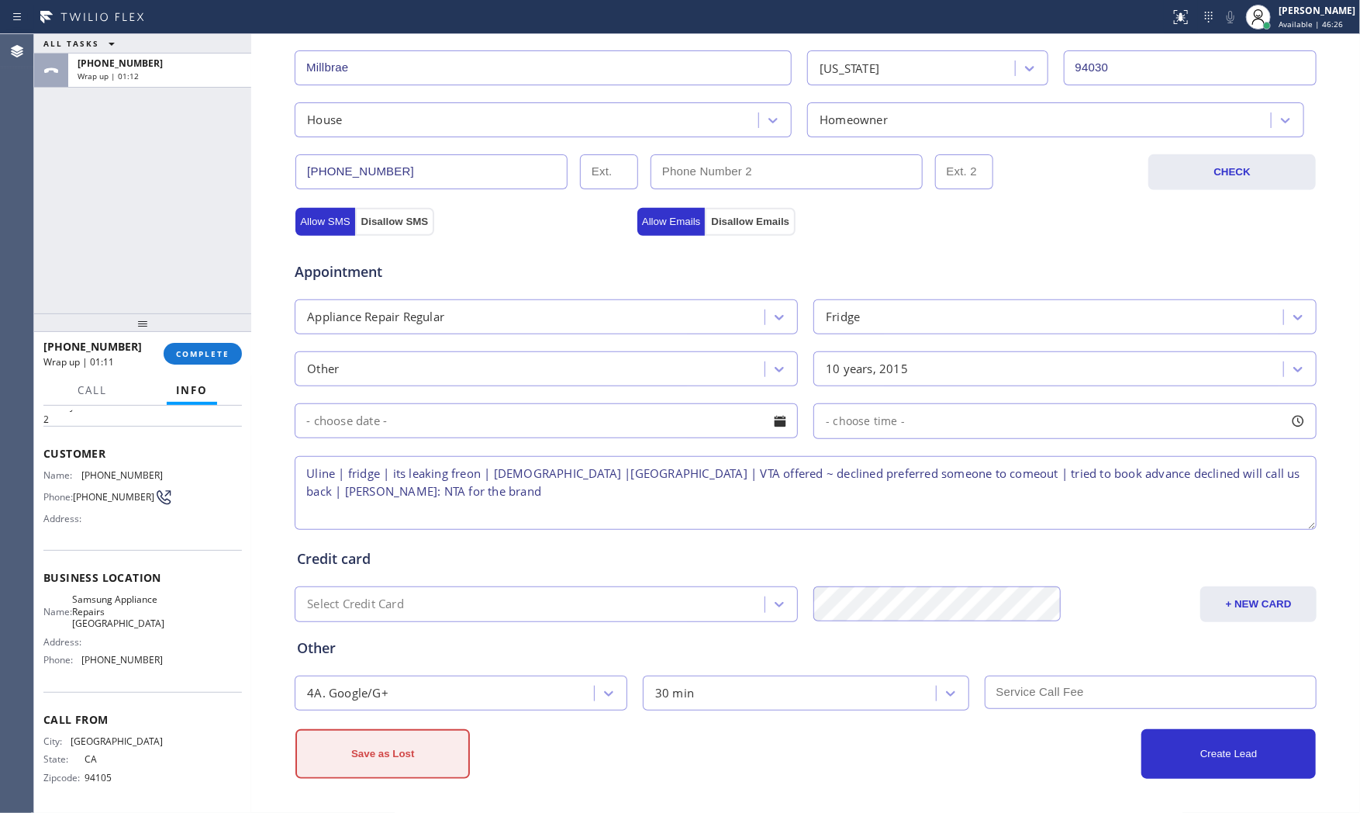
click at [430, 751] on button "Save as Lost" at bounding box center [382, 754] width 174 height 50
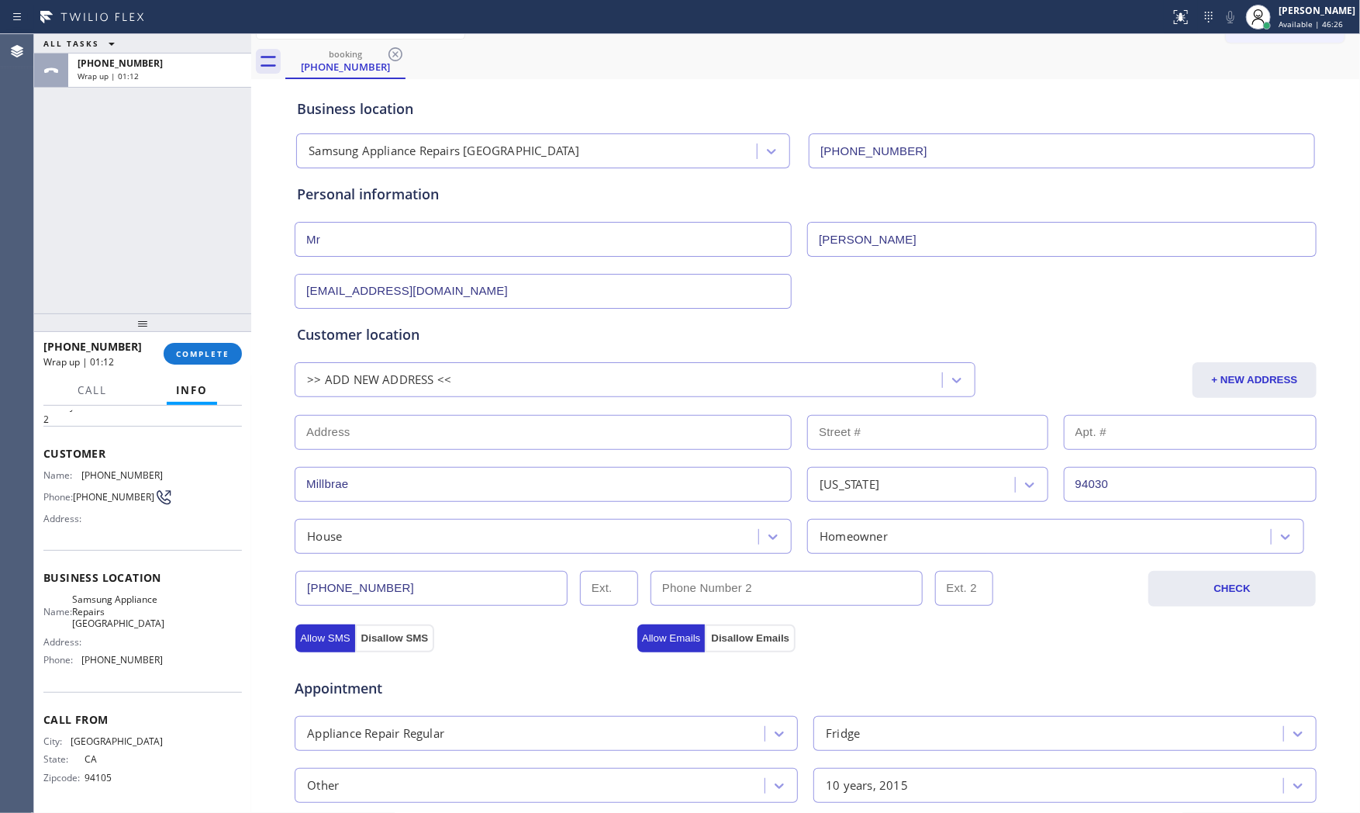
scroll to position [10, 0]
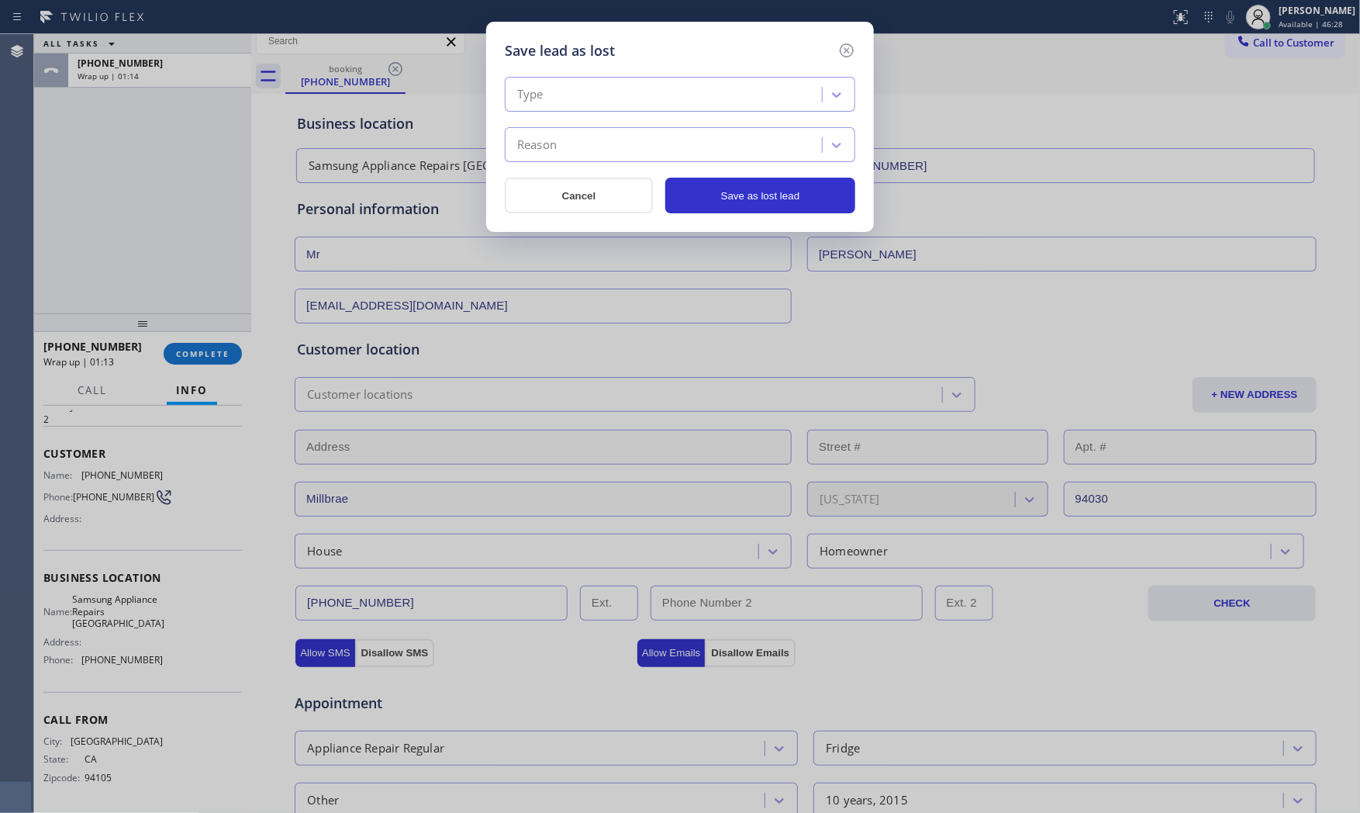
drag, startPoint x: 540, startPoint y: 98, endPoint x: 540, endPoint y: 106, distance: 7.8
click at [540, 101] on div "Type" at bounding box center [530, 95] width 26 height 18
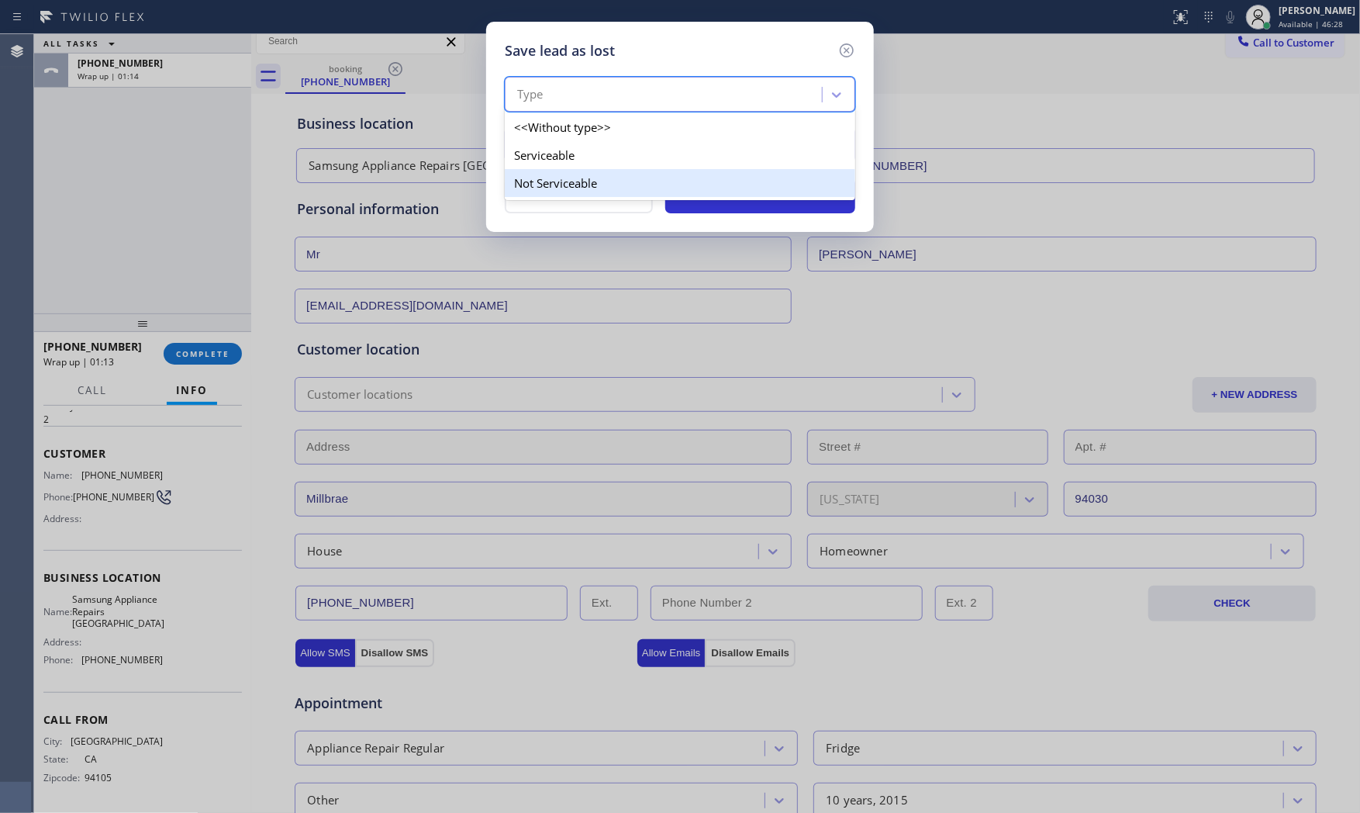
click at [540, 176] on div "Not Serviceable" at bounding box center [680, 183] width 350 height 28
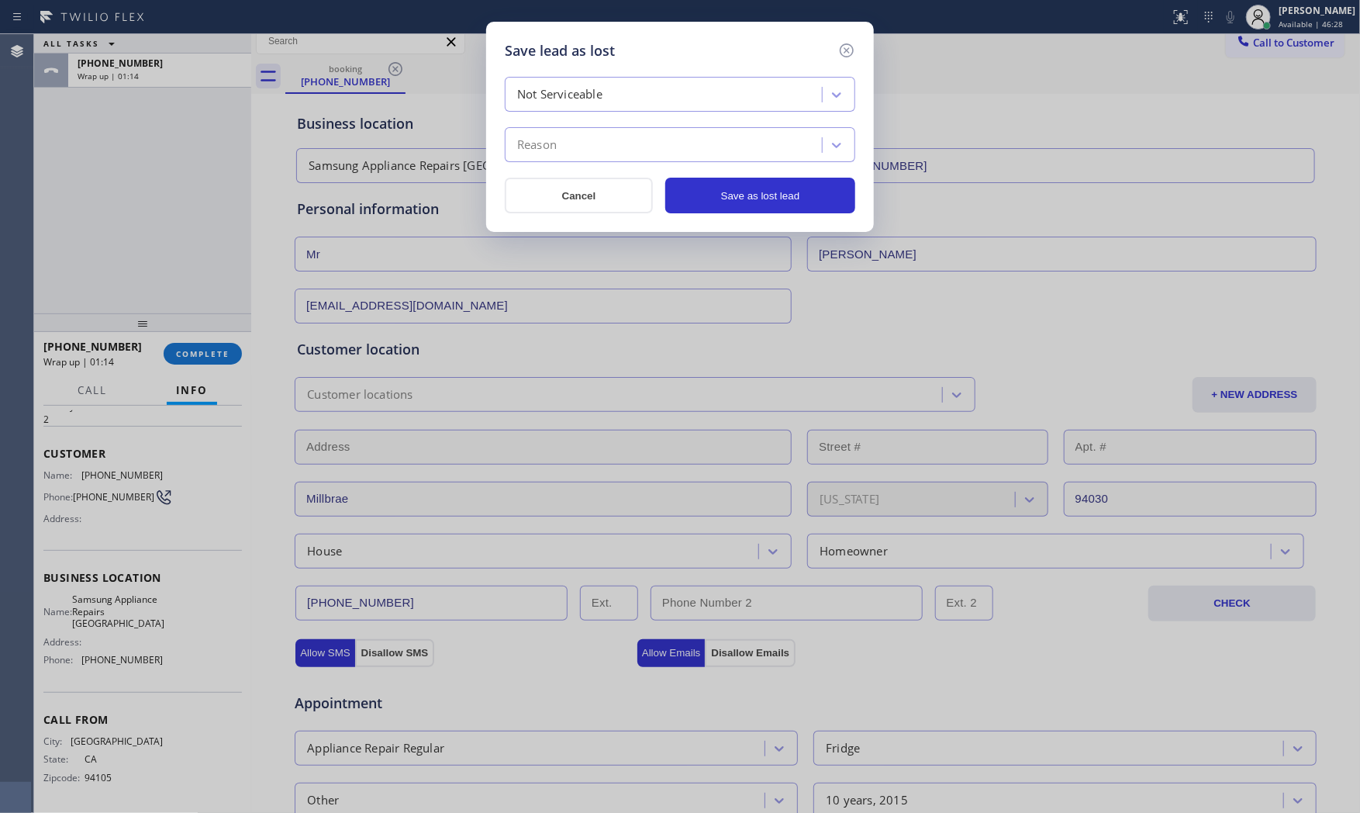
click at [551, 152] on div "Reason" at bounding box center [537, 145] width 40 height 18
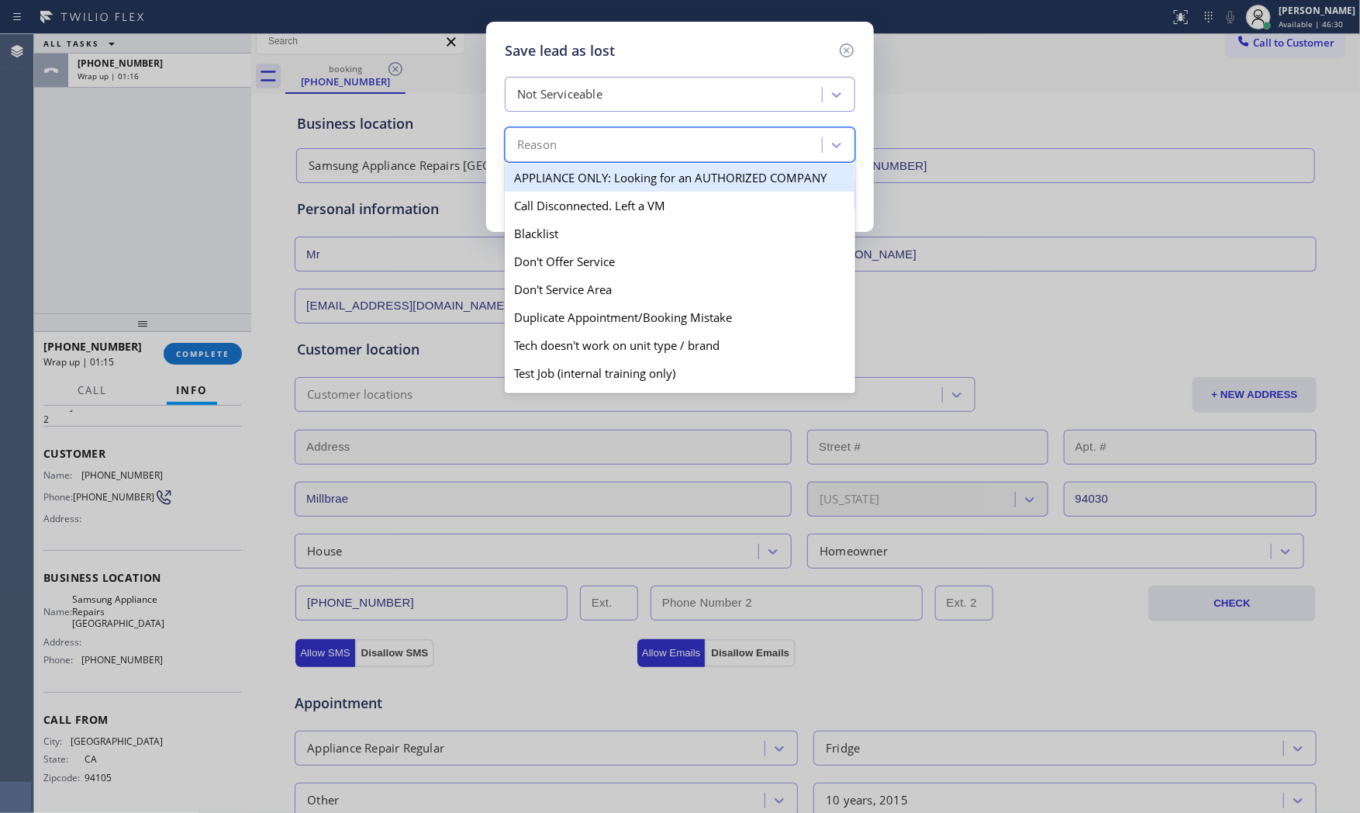
click at [595, 98] on div "Not Serviceable" at bounding box center [559, 95] width 85 height 18
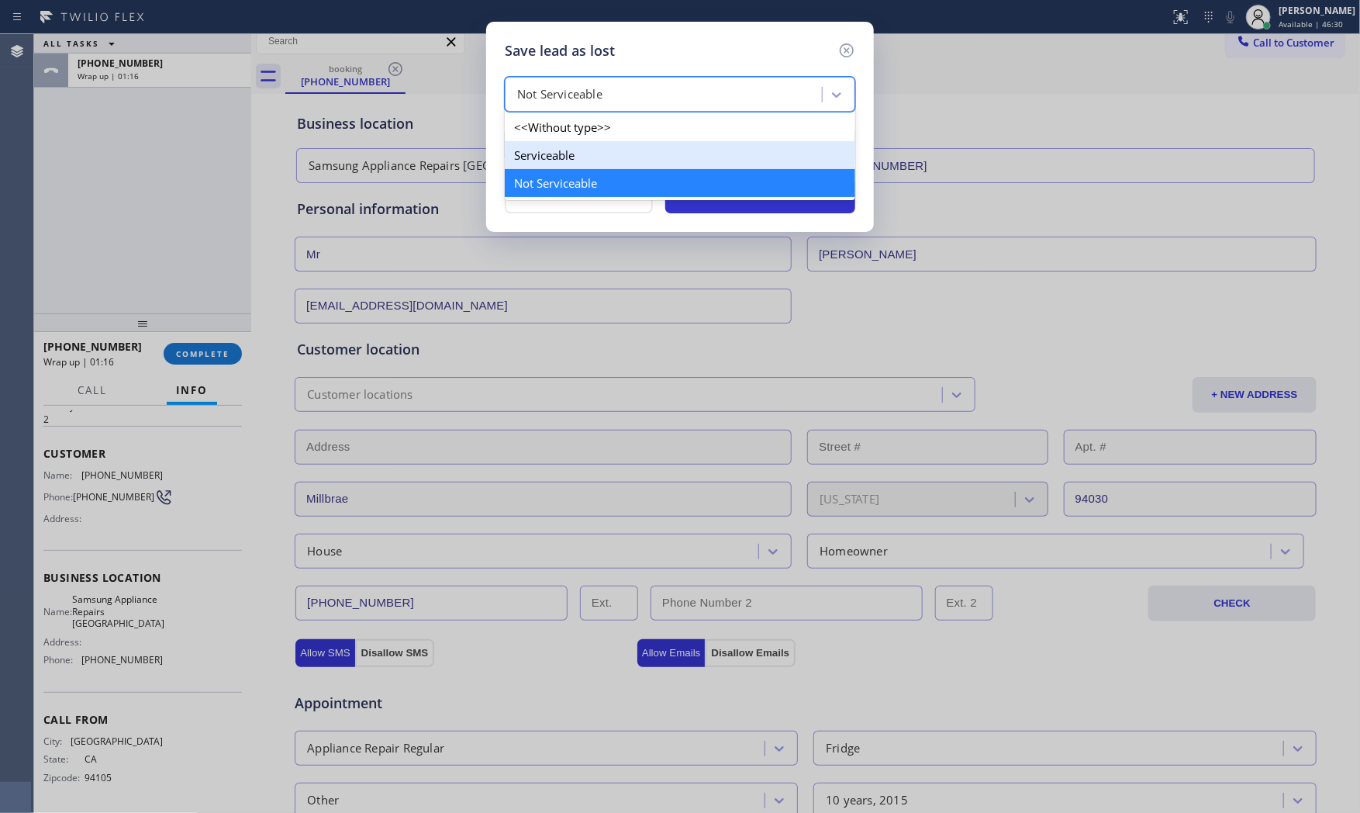
click at [553, 160] on div "Serviceable" at bounding box center [680, 155] width 350 height 28
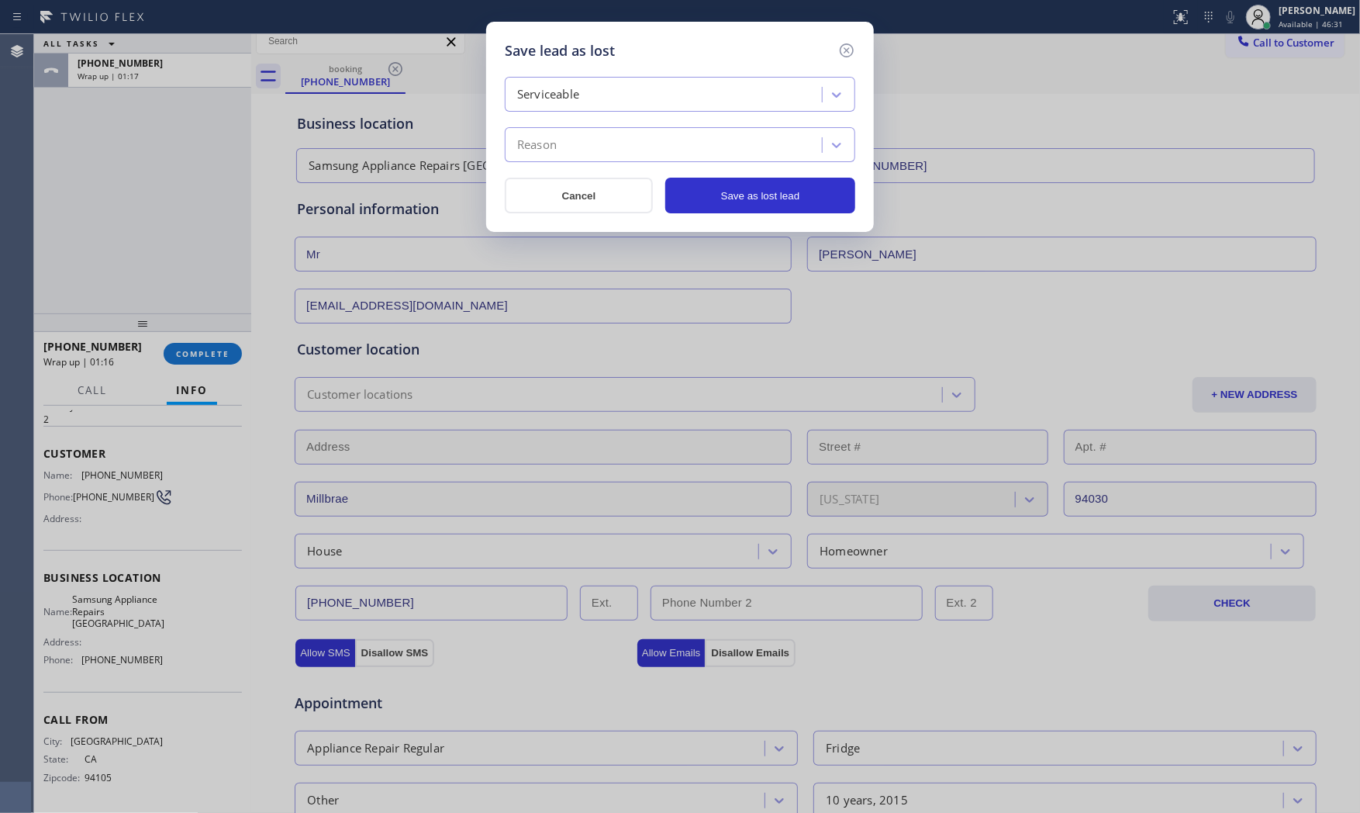
click at [555, 150] on div "Reason" at bounding box center [537, 145] width 40 height 18
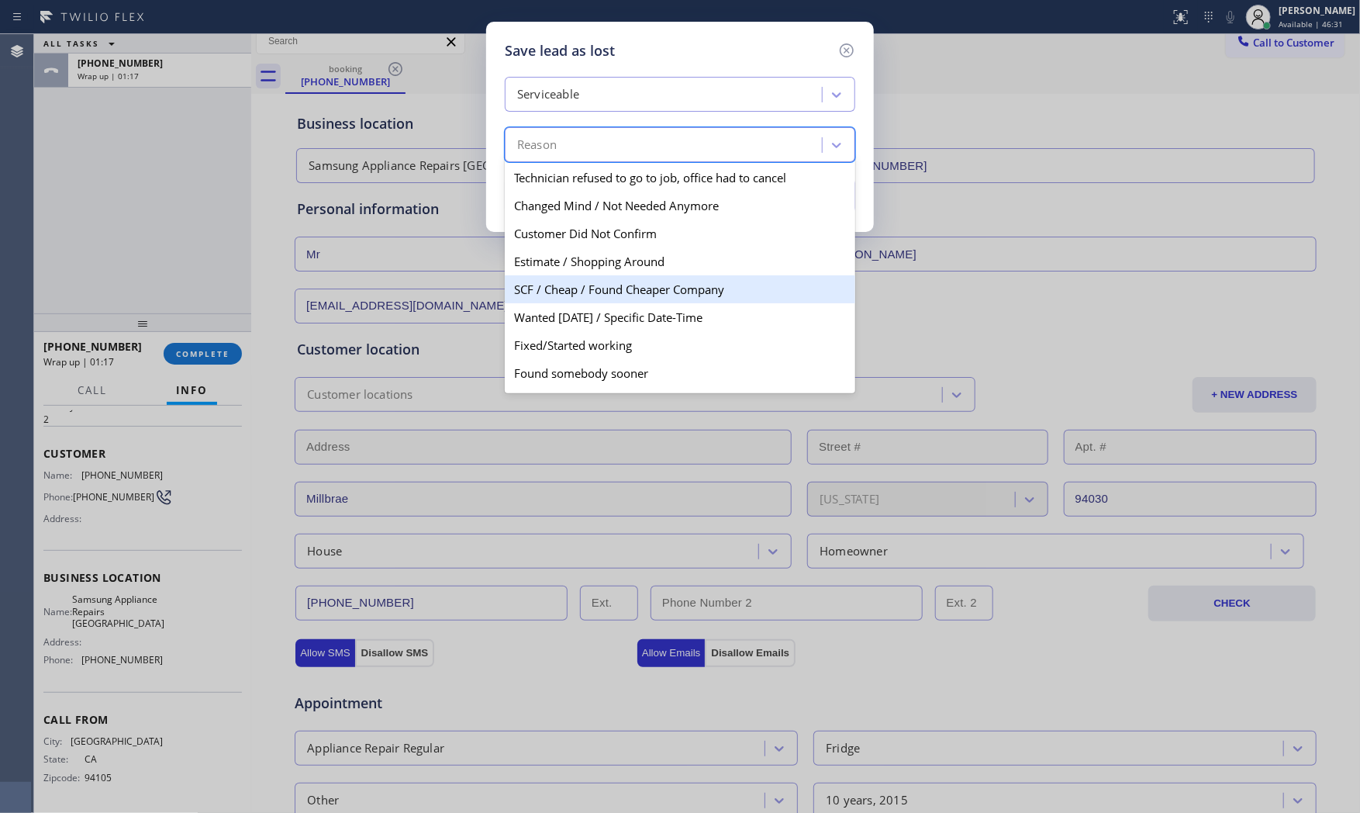
scroll to position [80, 0]
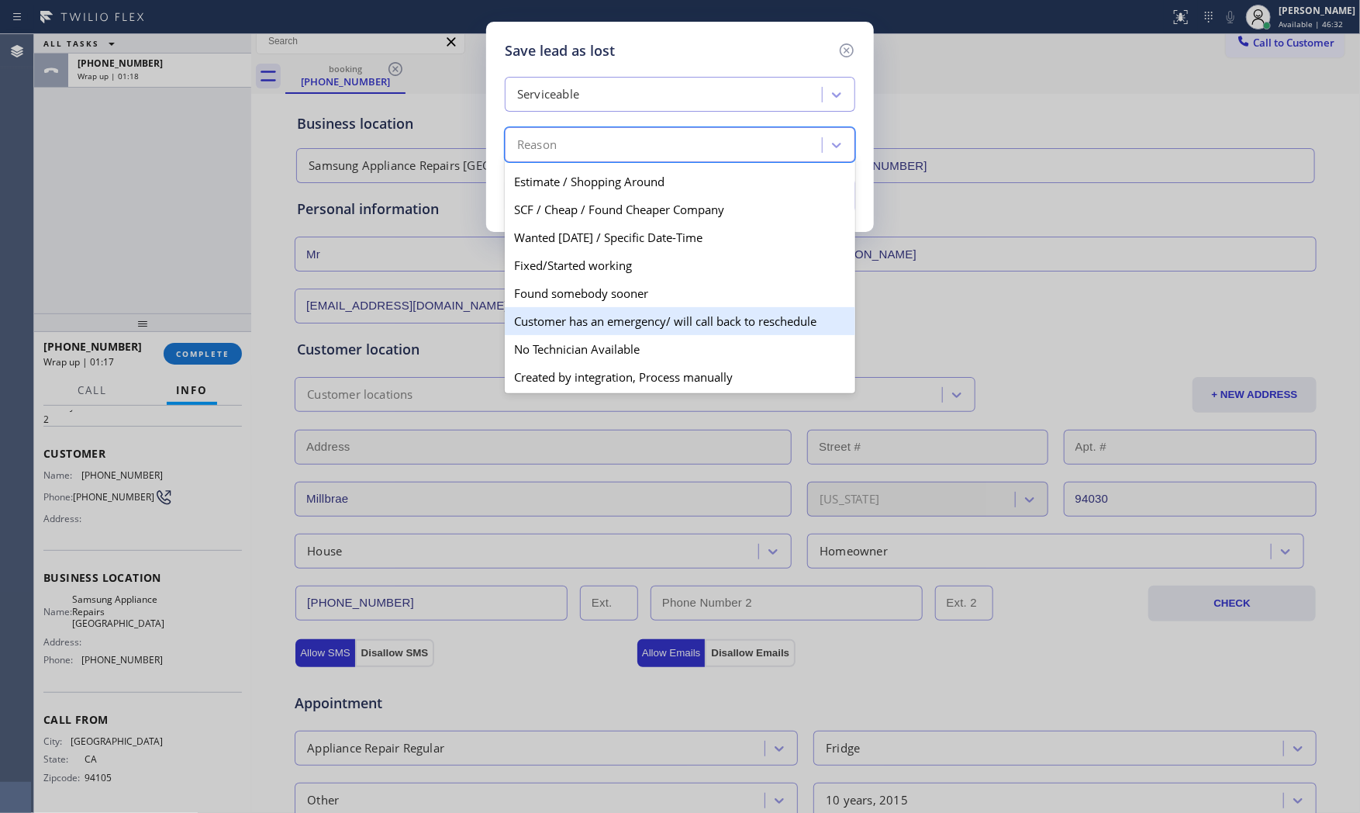
click at [585, 346] on div "No Technician Available" at bounding box center [680, 349] width 350 height 28
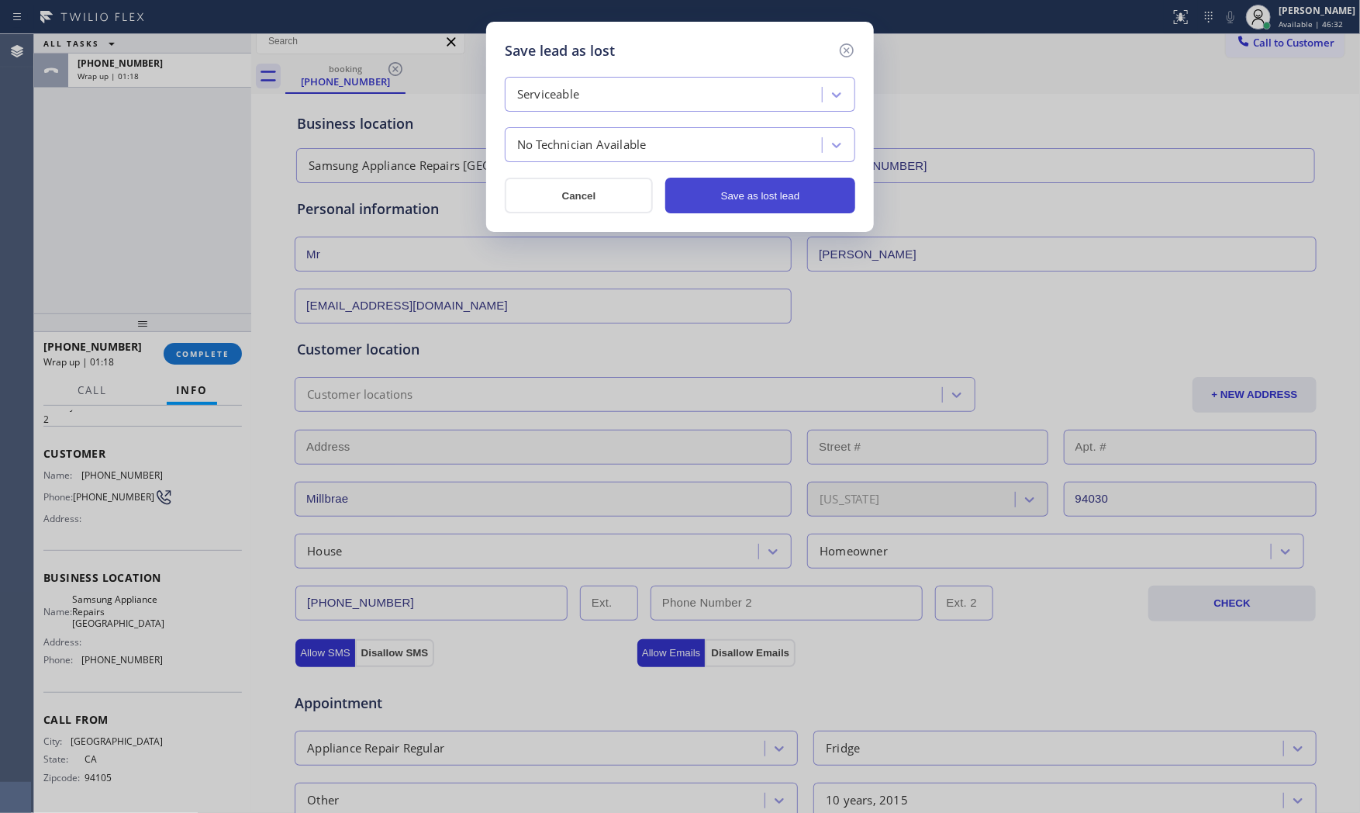
click at [773, 192] on button "Save as lost lead" at bounding box center [760, 196] width 190 height 36
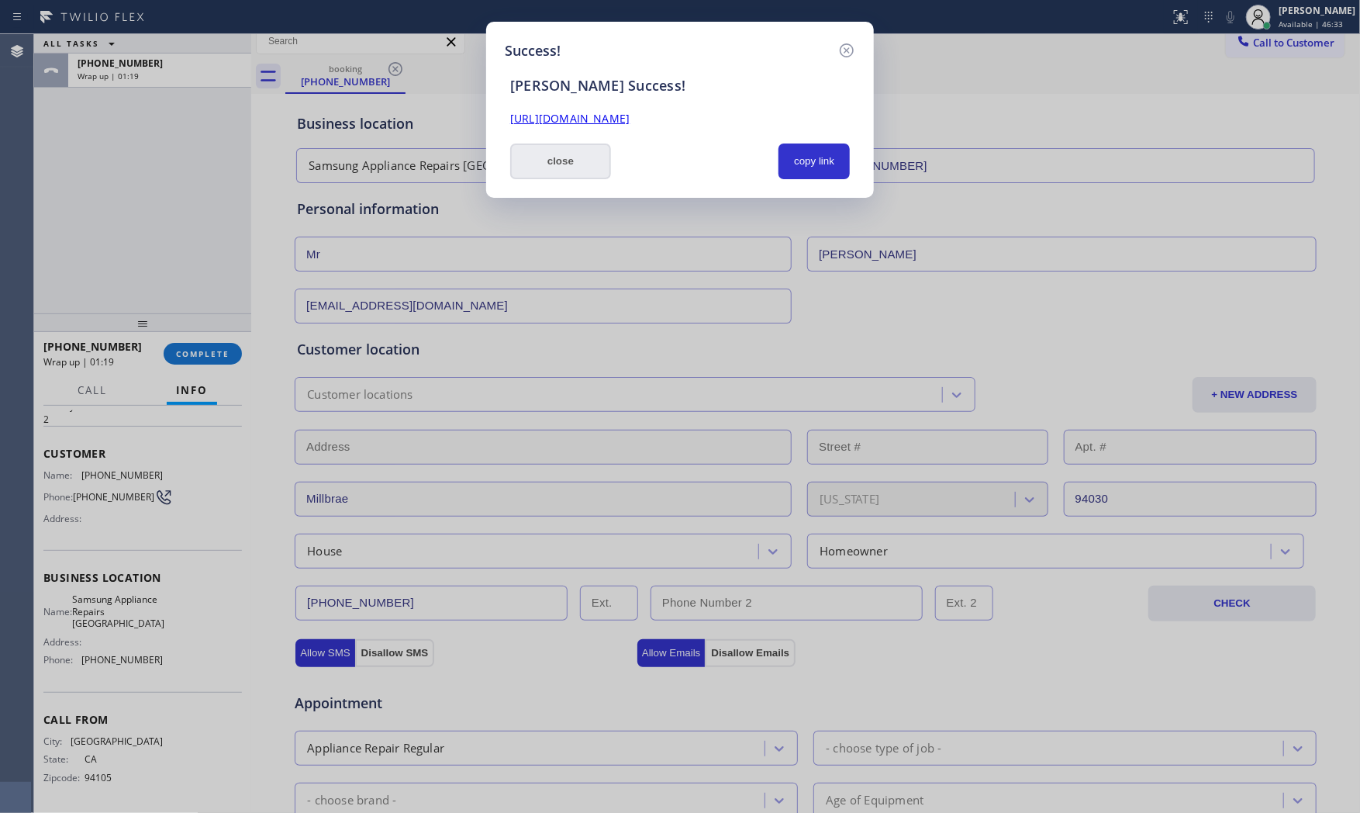
click at [574, 147] on button "close" at bounding box center [560, 161] width 101 height 36
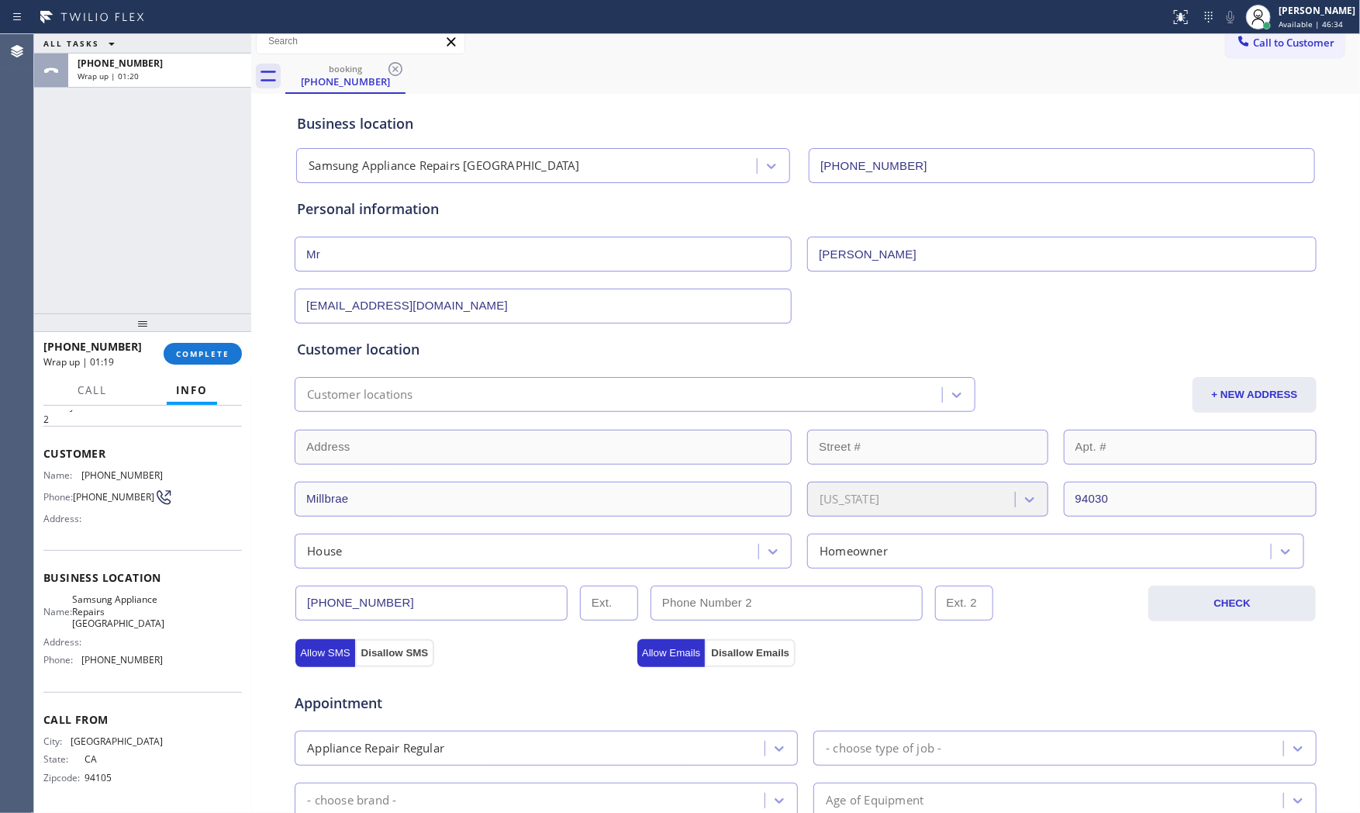
click at [222, 364] on div "[PHONE_NUMBER] Wrap up | 01:19 COMPLETE" at bounding box center [142, 353] width 198 height 40
click at [222, 359] on button "COMPLETE" at bounding box center [203, 354] width 78 height 22
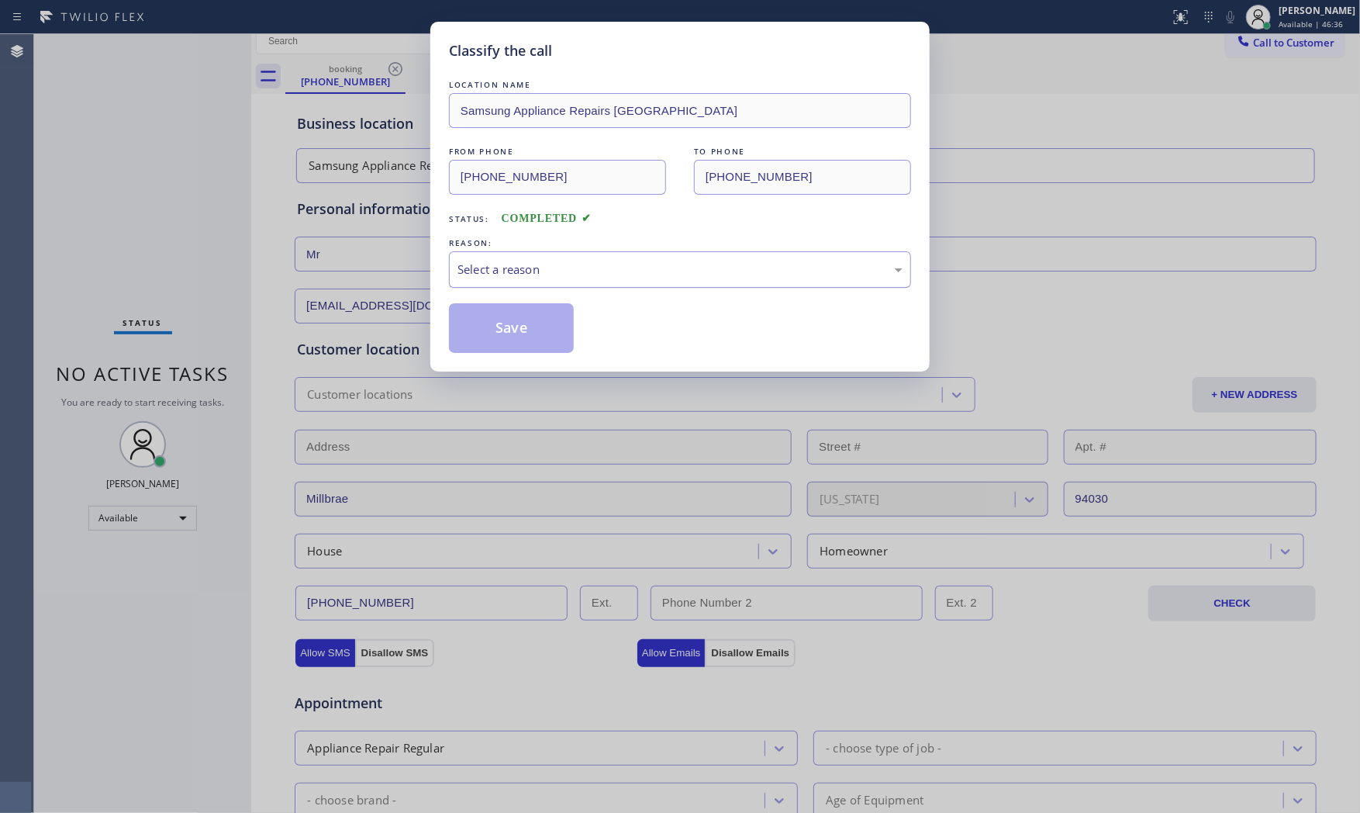
click at [535, 261] on div "Select a reason" at bounding box center [679, 270] width 445 height 18
click at [516, 327] on button "Save" at bounding box center [511, 328] width 125 height 50
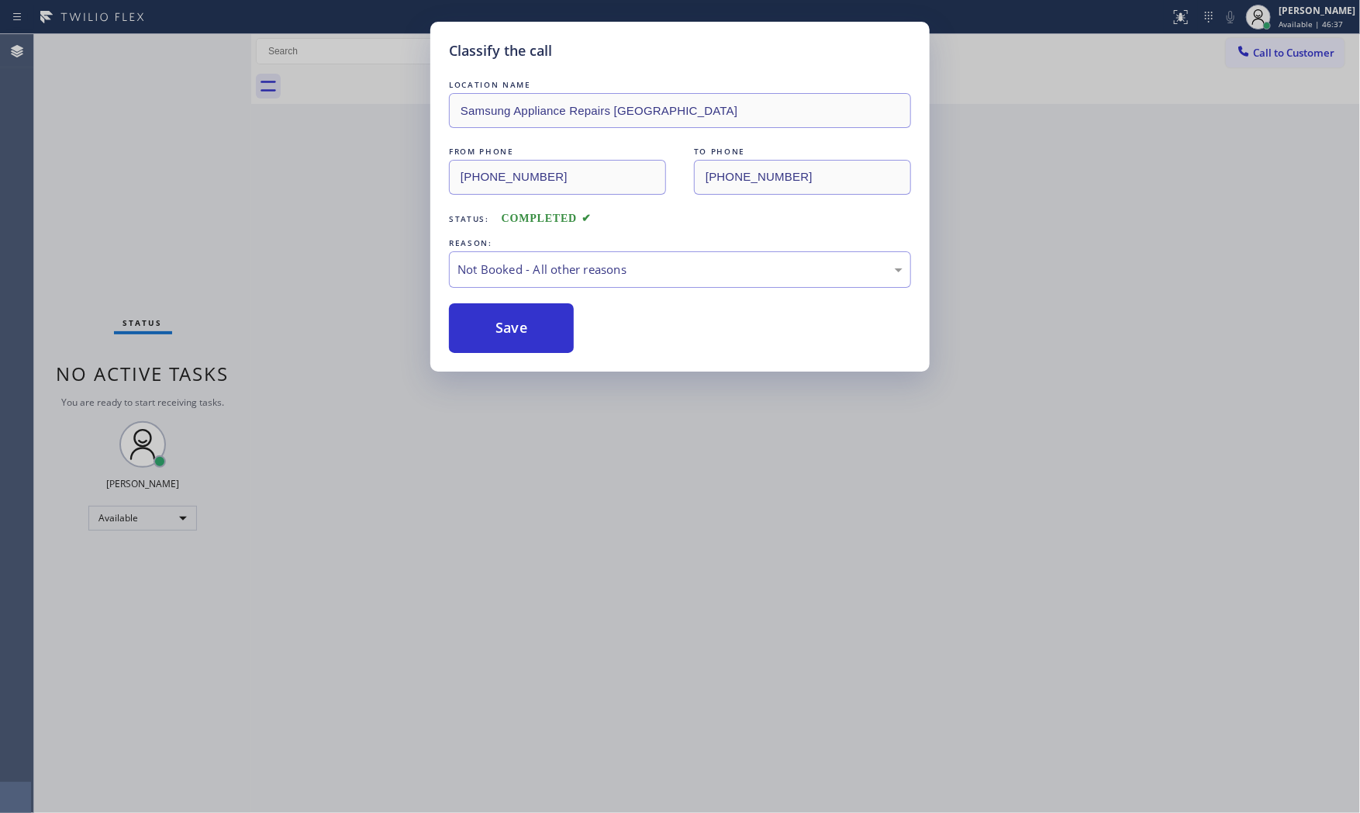
click at [516, 327] on button "Save" at bounding box center [511, 328] width 125 height 50
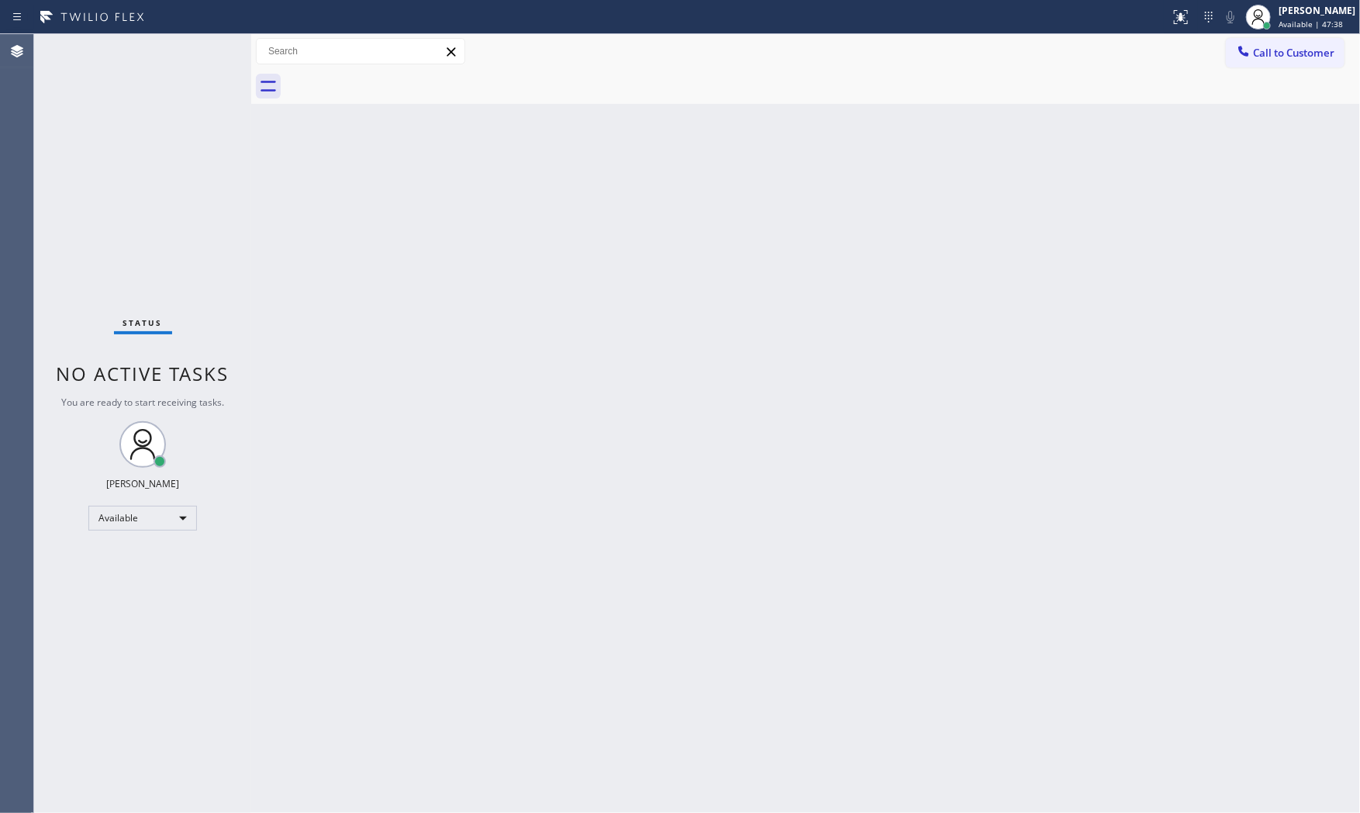
click at [197, 47] on div "Status No active tasks You are ready to start receiving tasks. [PERSON_NAME] Av…" at bounding box center [142, 423] width 217 height 778
click at [202, 40] on div "Status No active tasks You are ready to start receiving tasks. [PERSON_NAME] Av…" at bounding box center [142, 423] width 217 height 778
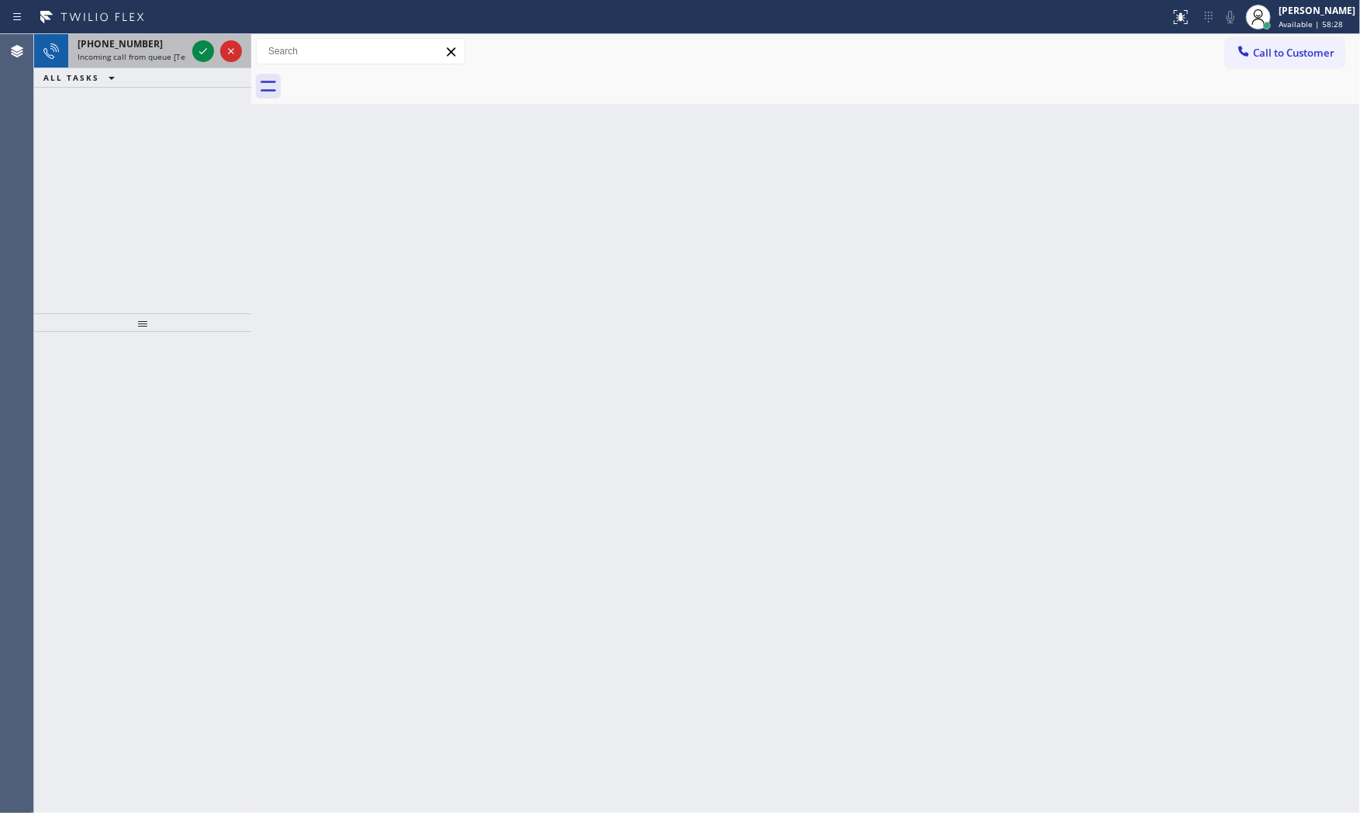
click at [202, 39] on div at bounding box center [217, 51] width 56 height 34
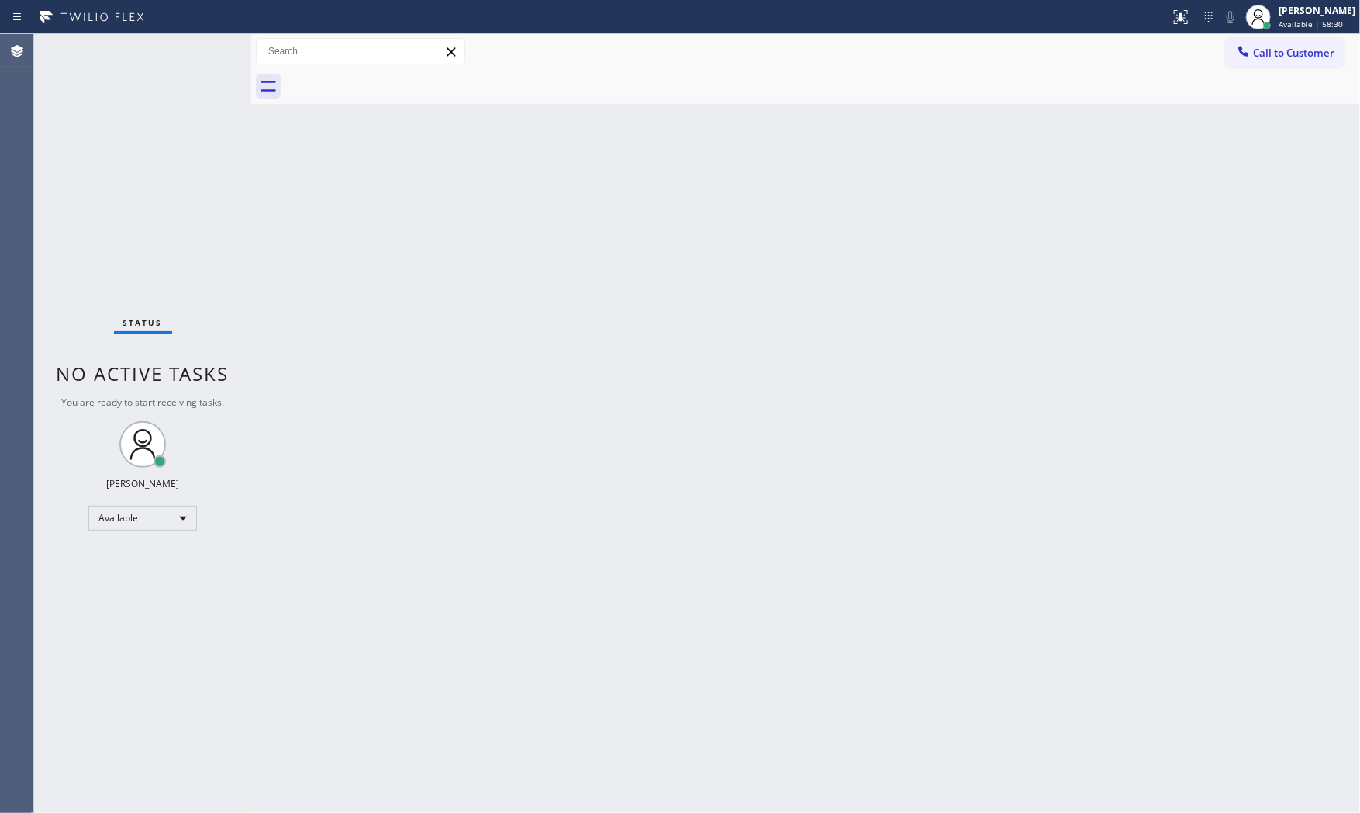
click at [202, 39] on div "Status No active tasks You are ready to start receiving tasks. [PERSON_NAME] Av…" at bounding box center [142, 423] width 217 height 778
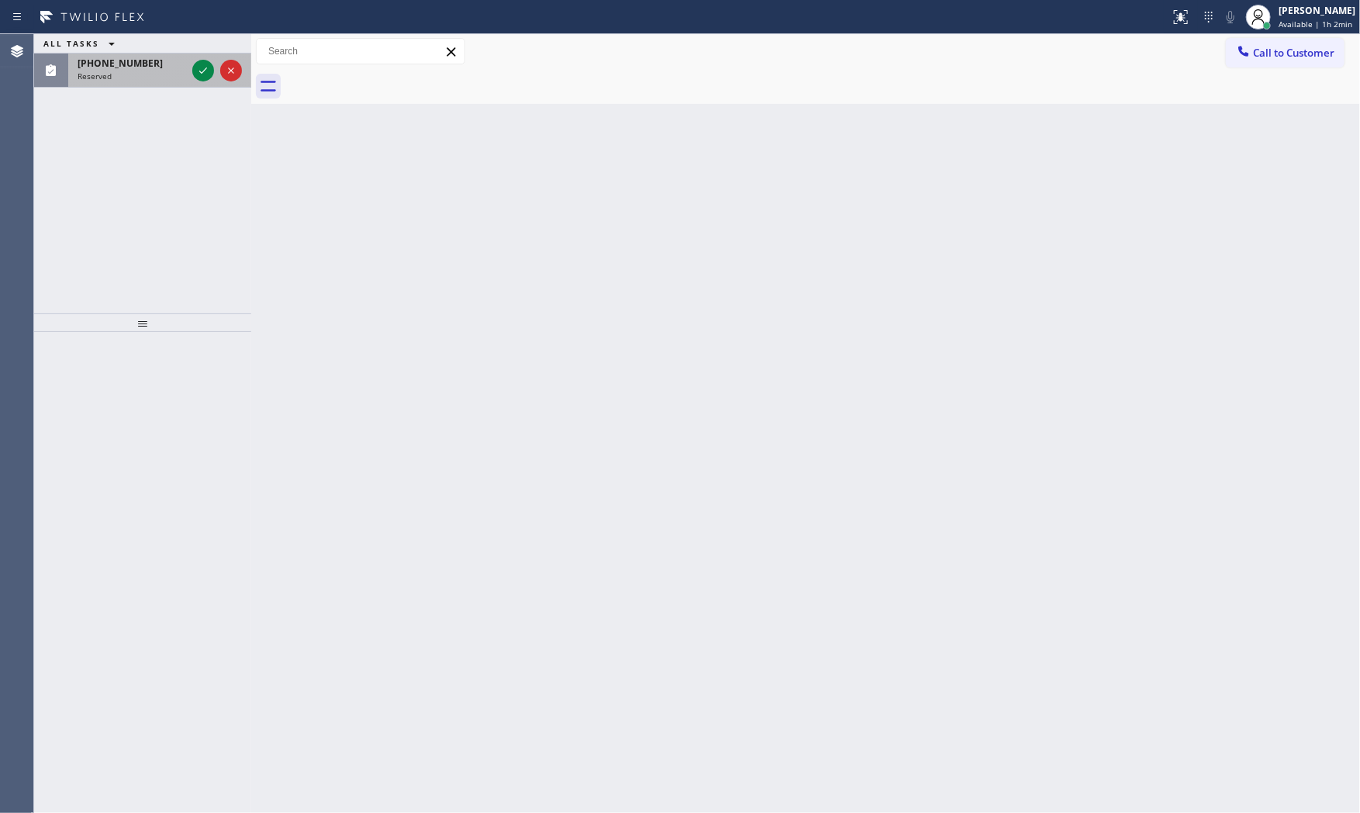
click at [177, 71] on div "Reserved" at bounding box center [132, 76] width 109 height 11
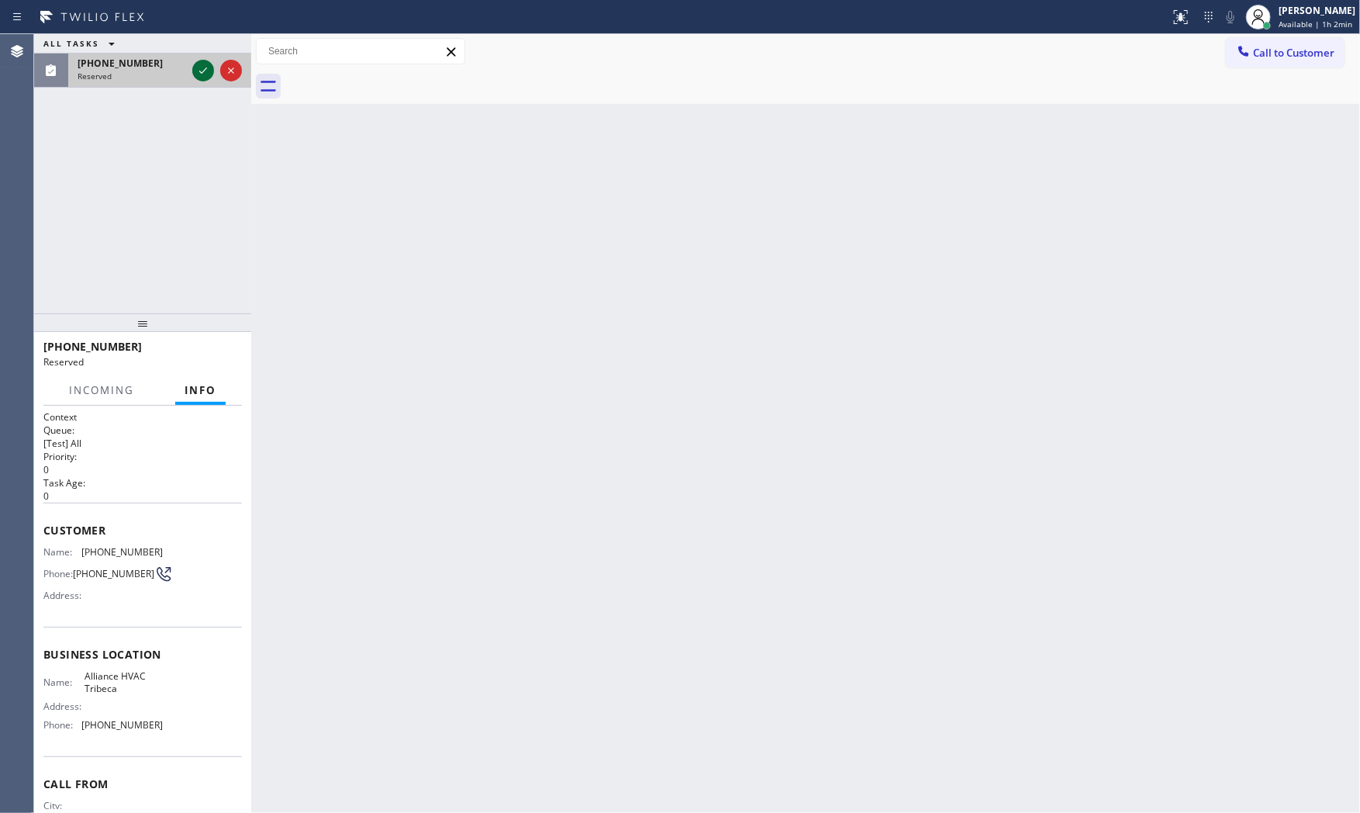
click at [192, 68] on div at bounding box center [217, 71] width 56 height 34
click at [200, 67] on icon at bounding box center [203, 70] width 19 height 19
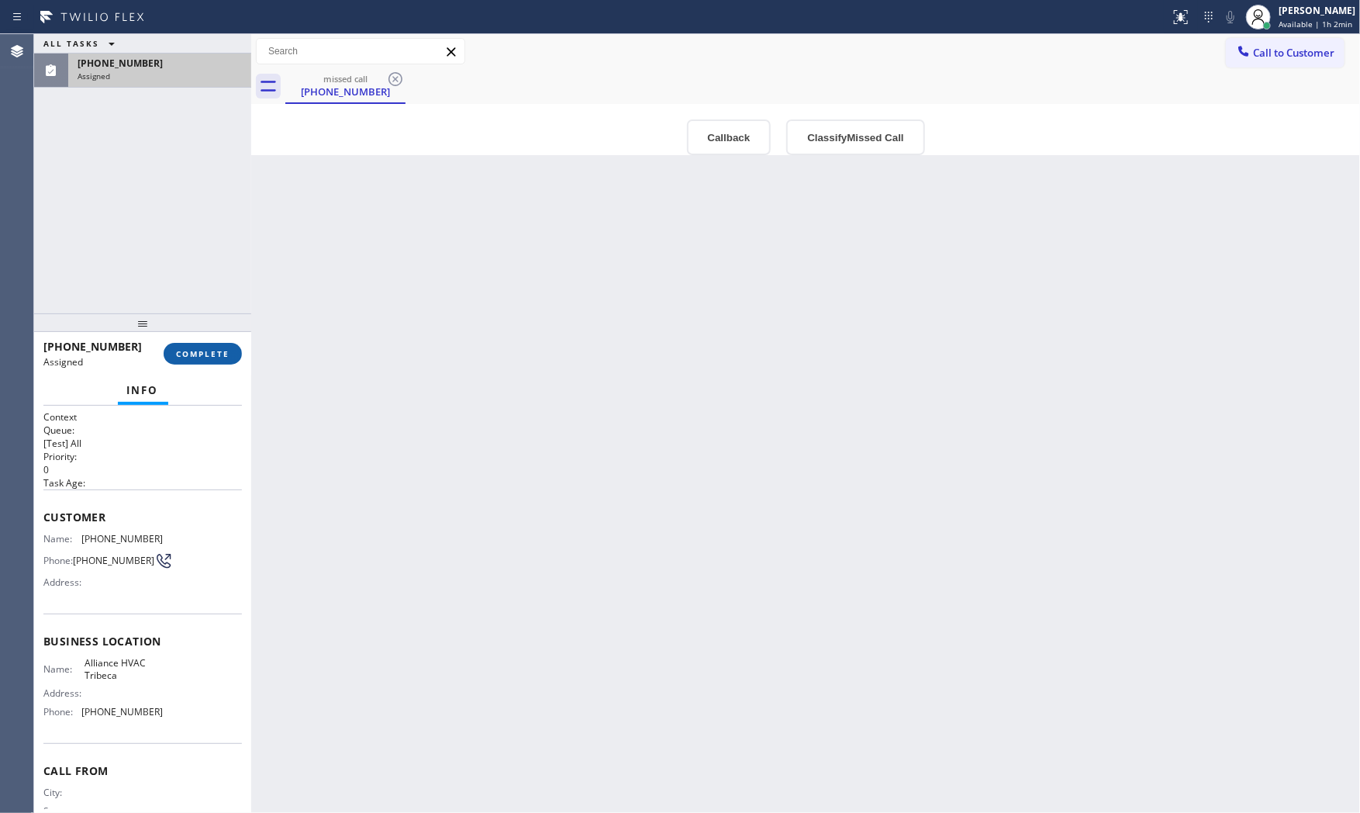
click at [228, 351] on span "COMPLETE" at bounding box center [203, 353] width 54 height 11
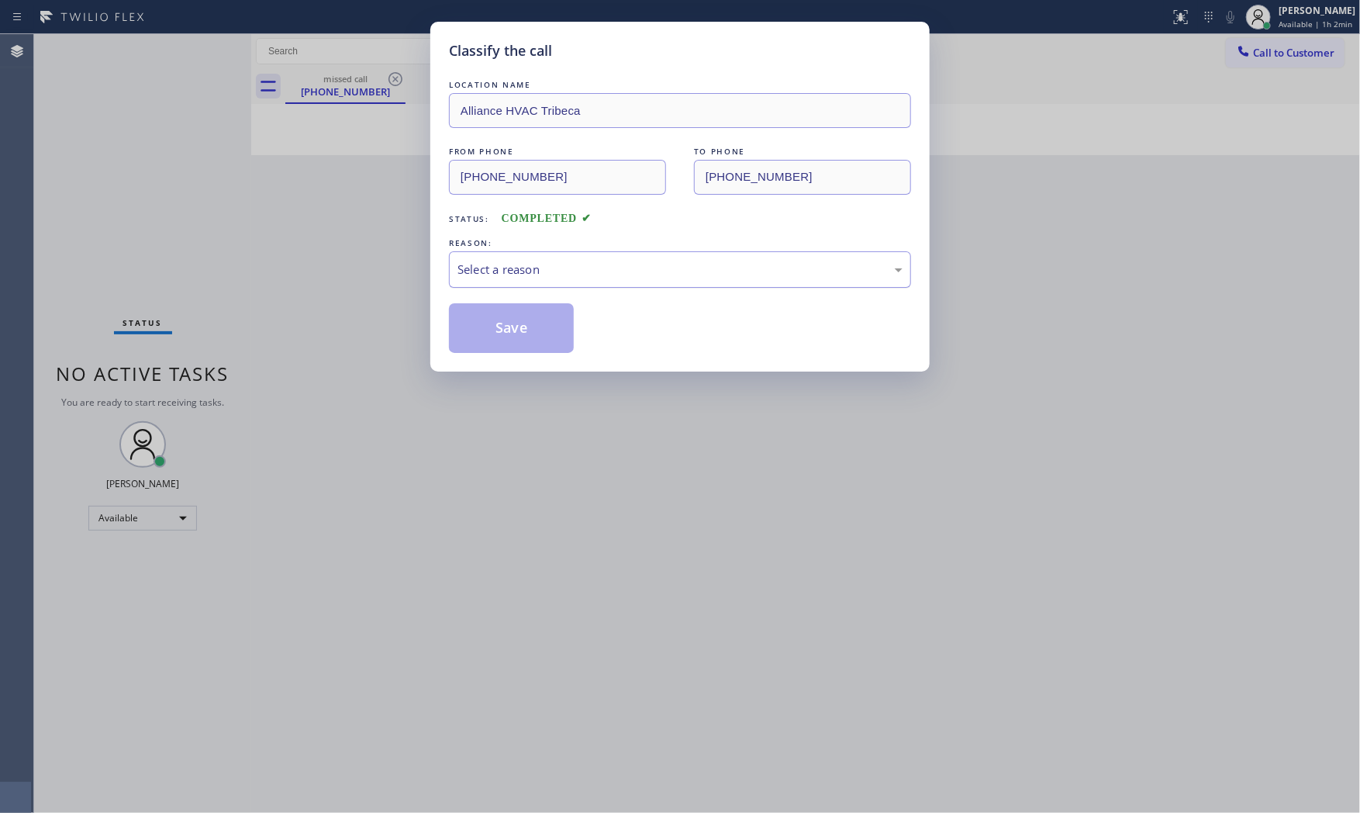
click at [486, 281] on div "Select a reason" at bounding box center [680, 269] width 462 height 36
click at [498, 323] on button "Save" at bounding box center [511, 328] width 125 height 50
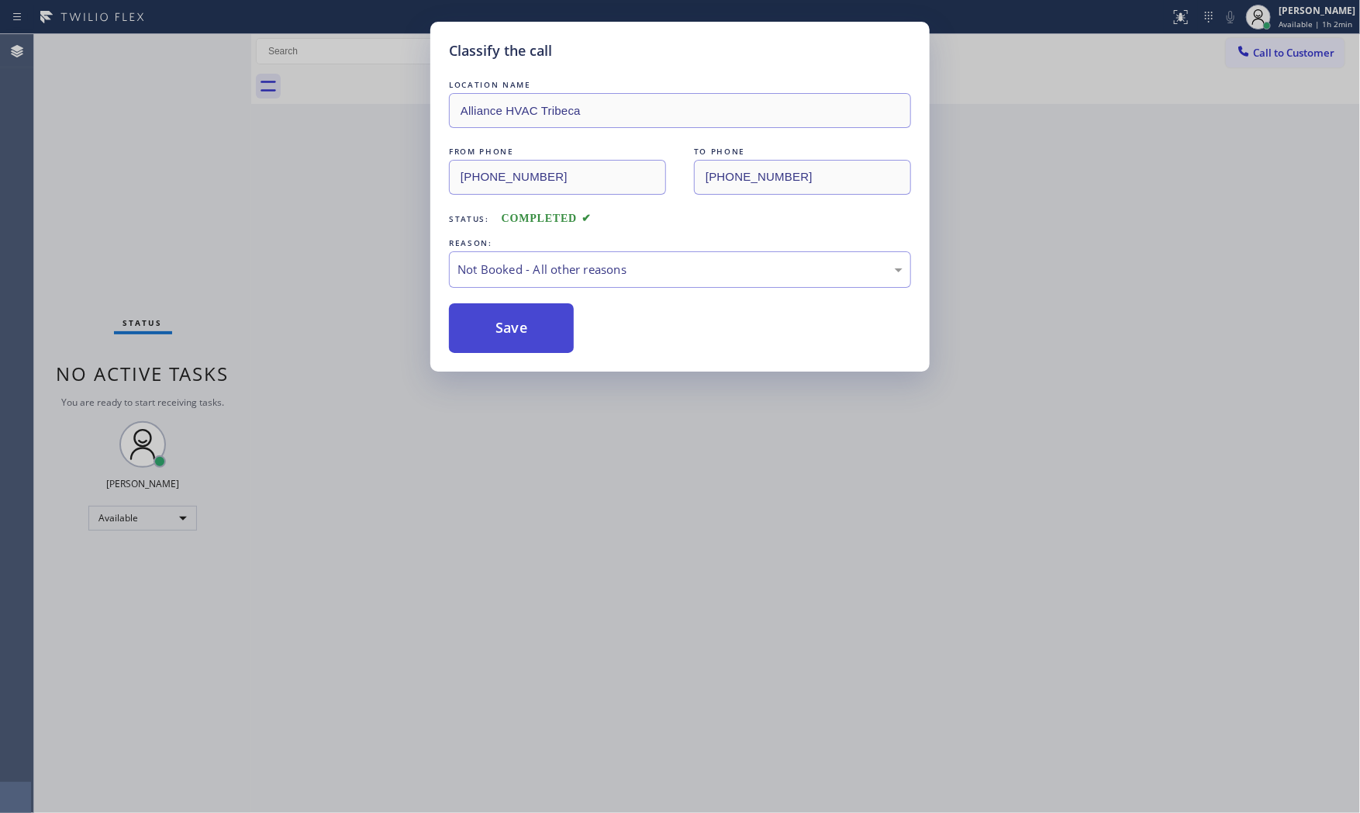
click at [498, 323] on button "Save" at bounding box center [511, 328] width 125 height 50
click at [504, 326] on button "Save" at bounding box center [511, 328] width 125 height 50
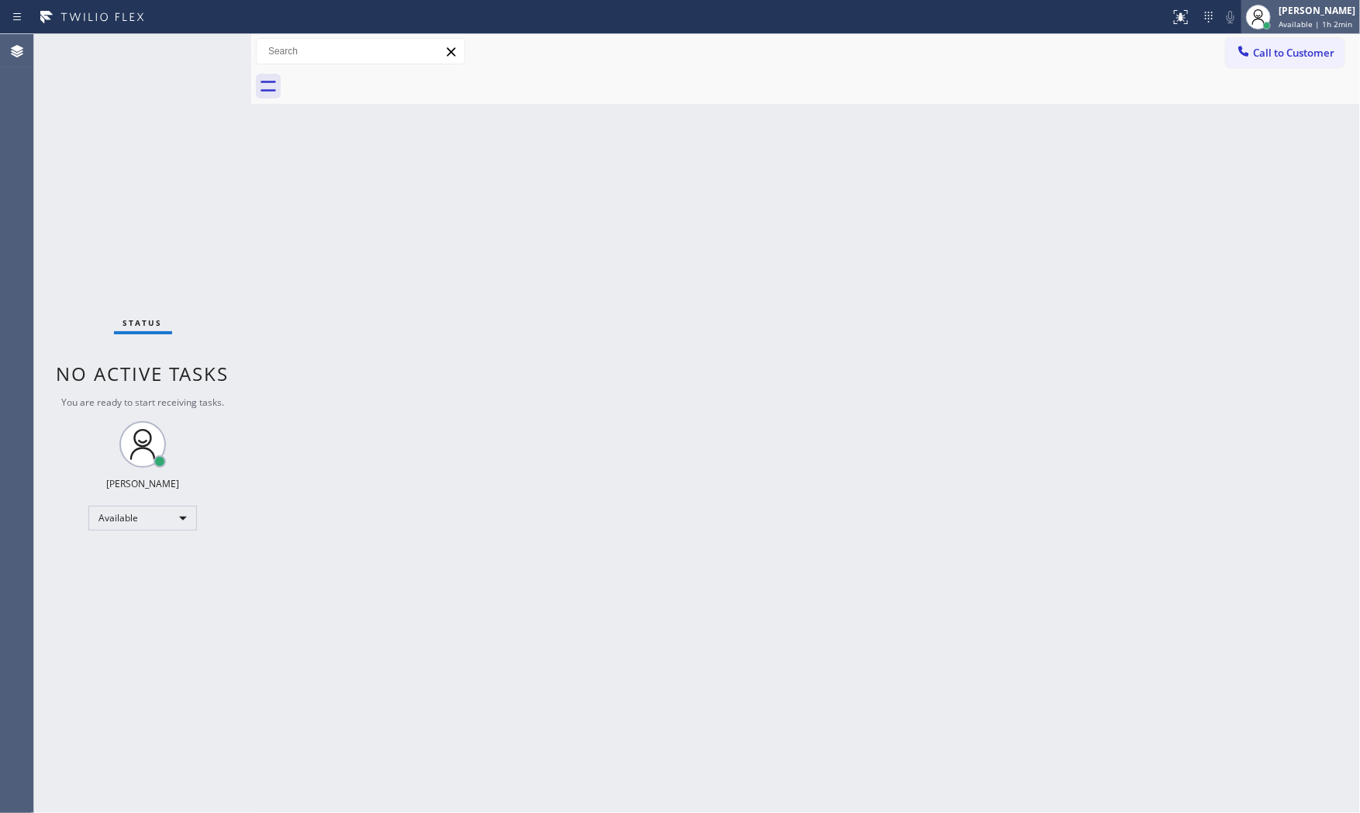
click at [1306, 23] on span "Available | 1h 2min" at bounding box center [1316, 24] width 74 height 11
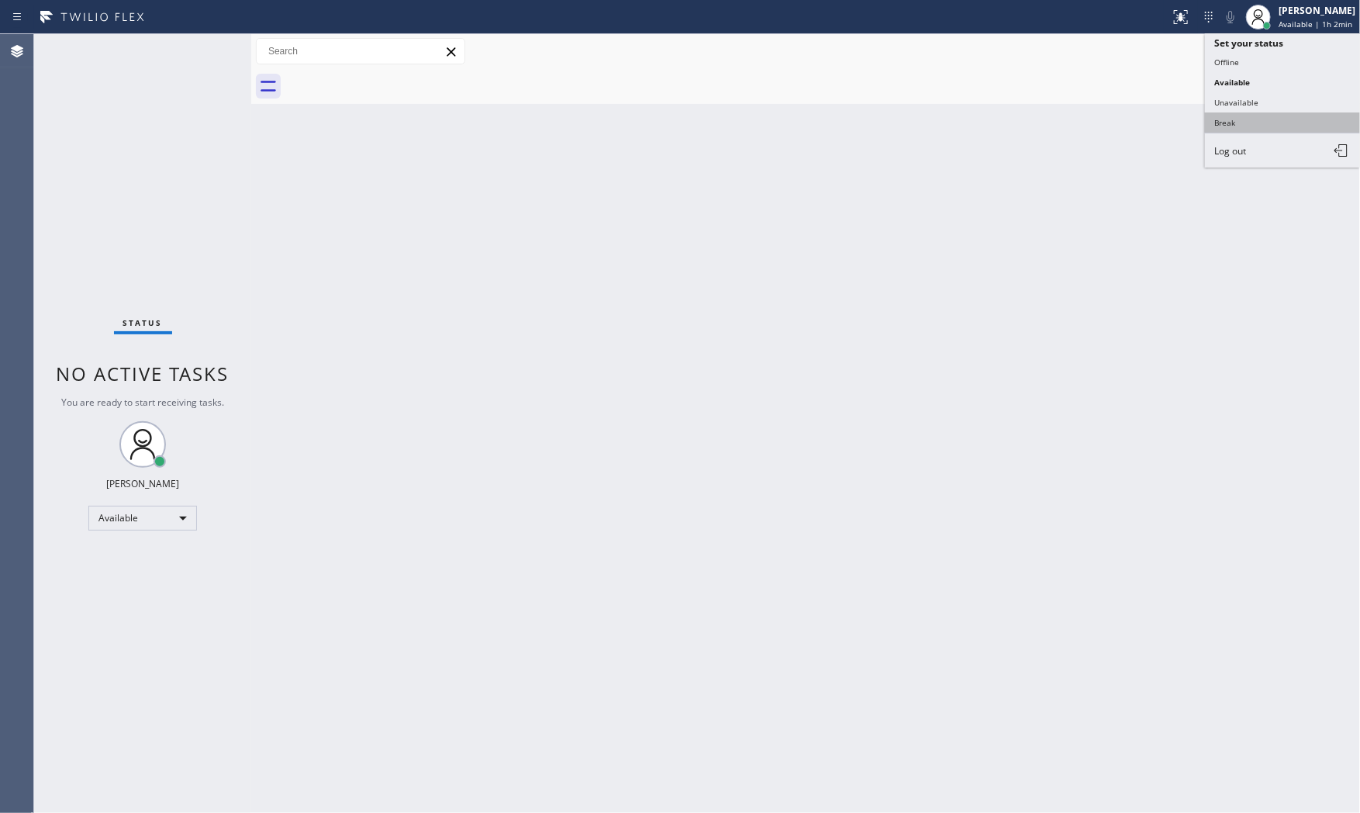
click at [1284, 125] on button "Break" at bounding box center [1282, 122] width 155 height 20
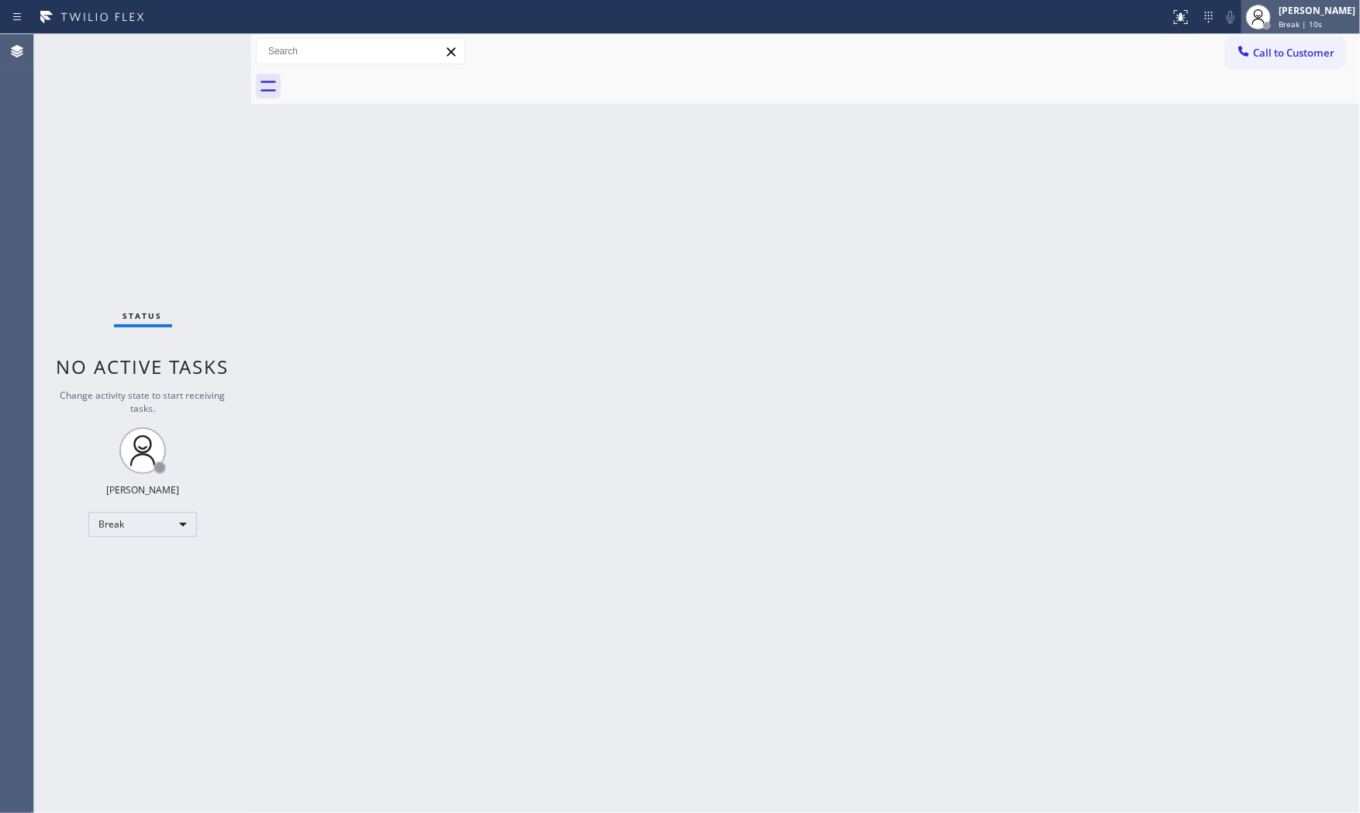
click at [1290, 19] on span "Break | 10s" at bounding box center [1300, 24] width 43 height 11
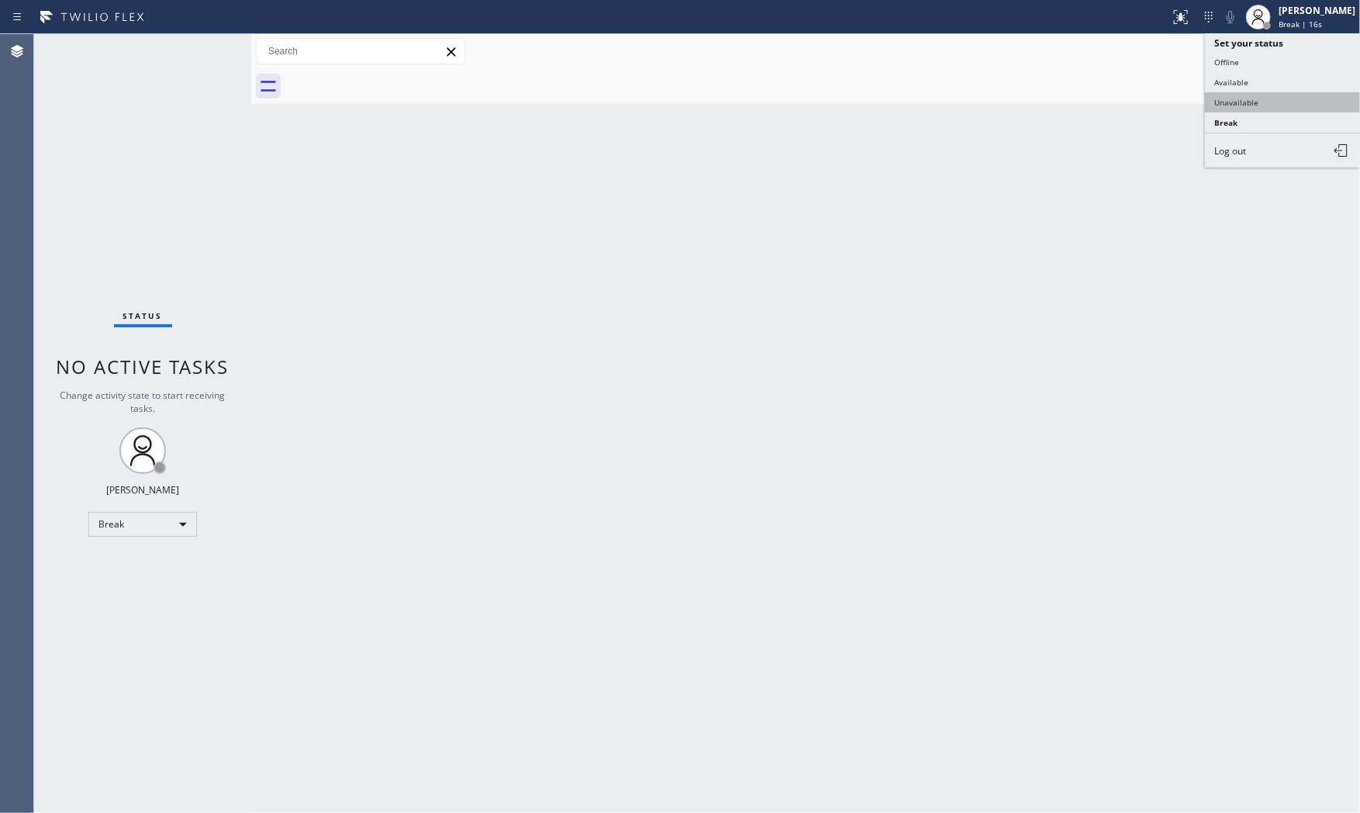
click at [1245, 105] on button "Unavailable" at bounding box center [1282, 102] width 155 height 20
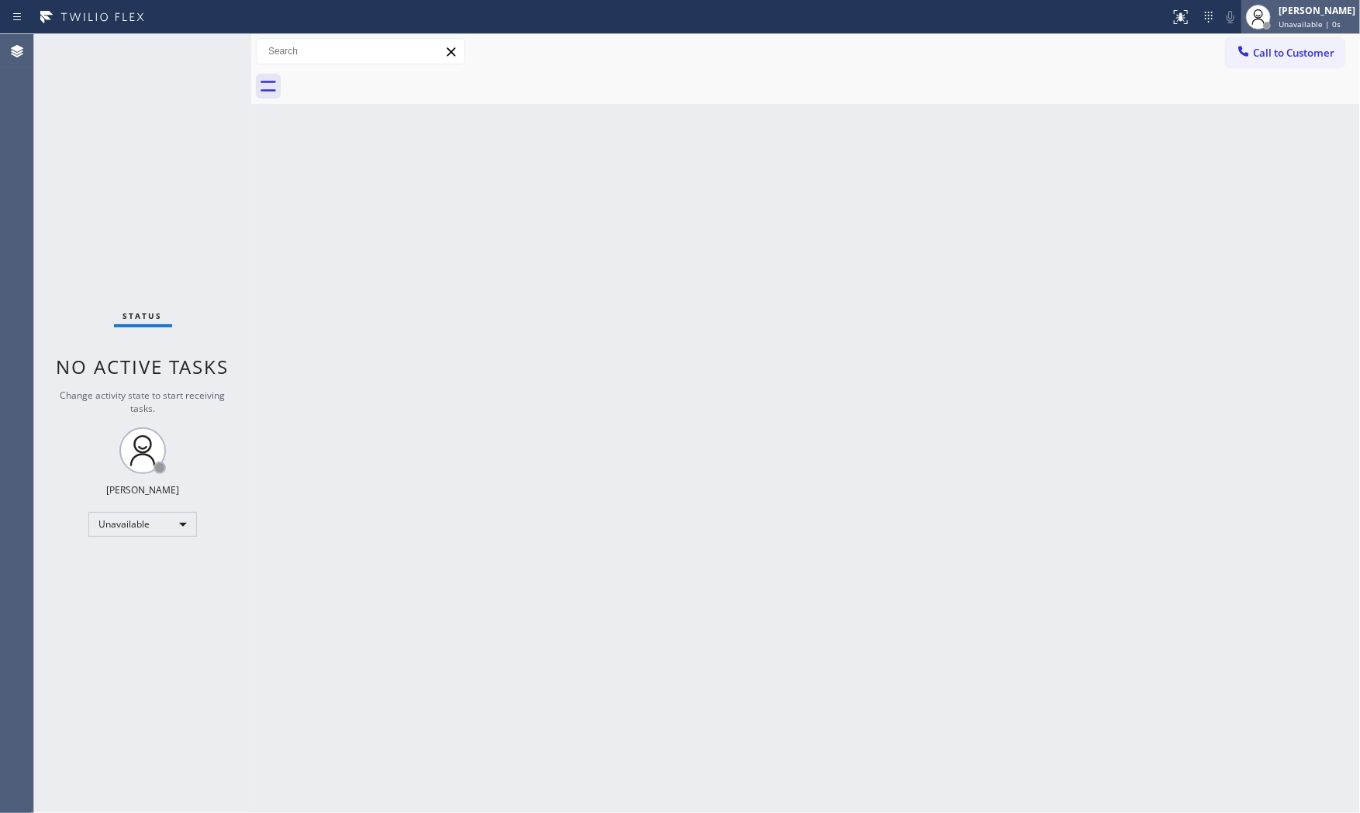
click at [1288, 21] on span "Unavailable | 0s" at bounding box center [1310, 24] width 62 height 11
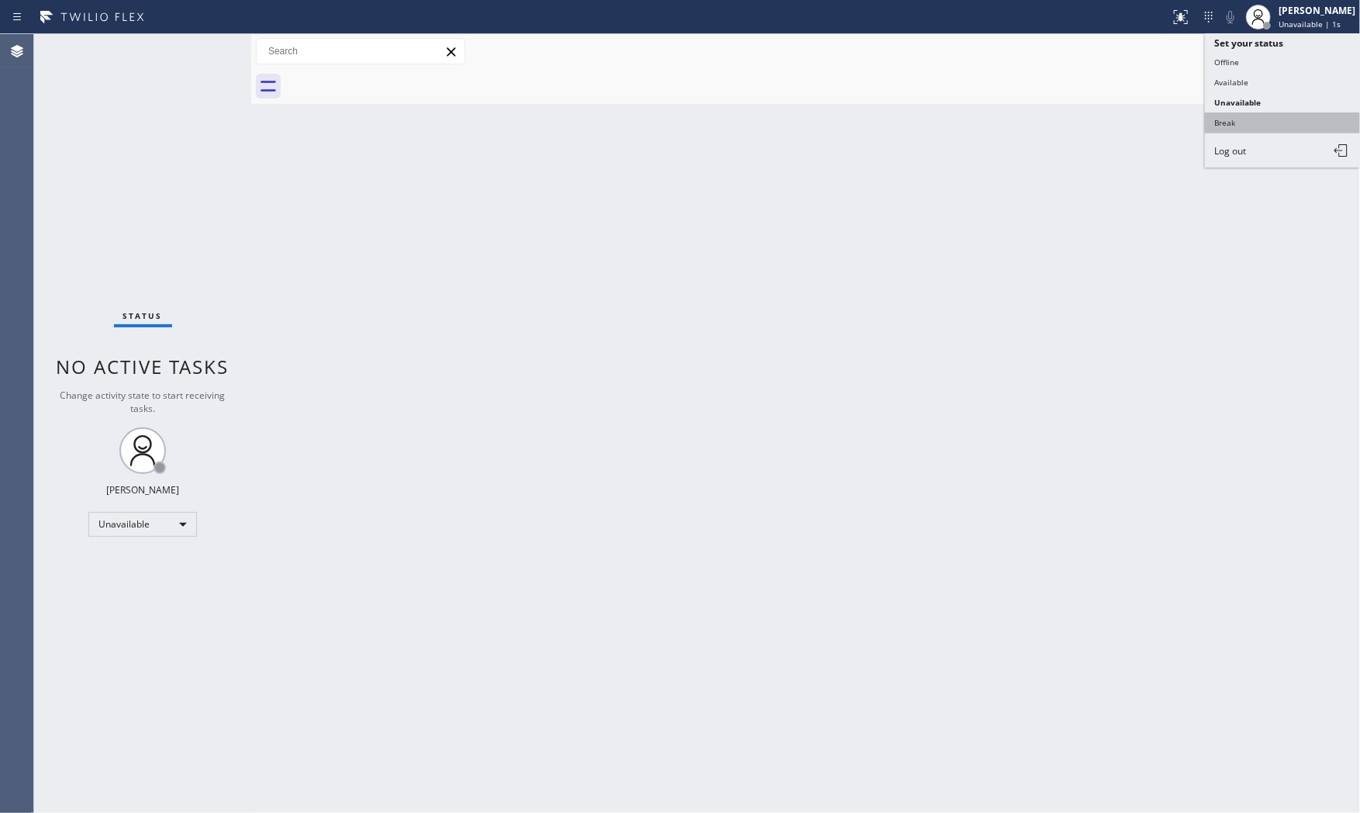
click at [1237, 114] on button "Break" at bounding box center [1282, 122] width 155 height 20
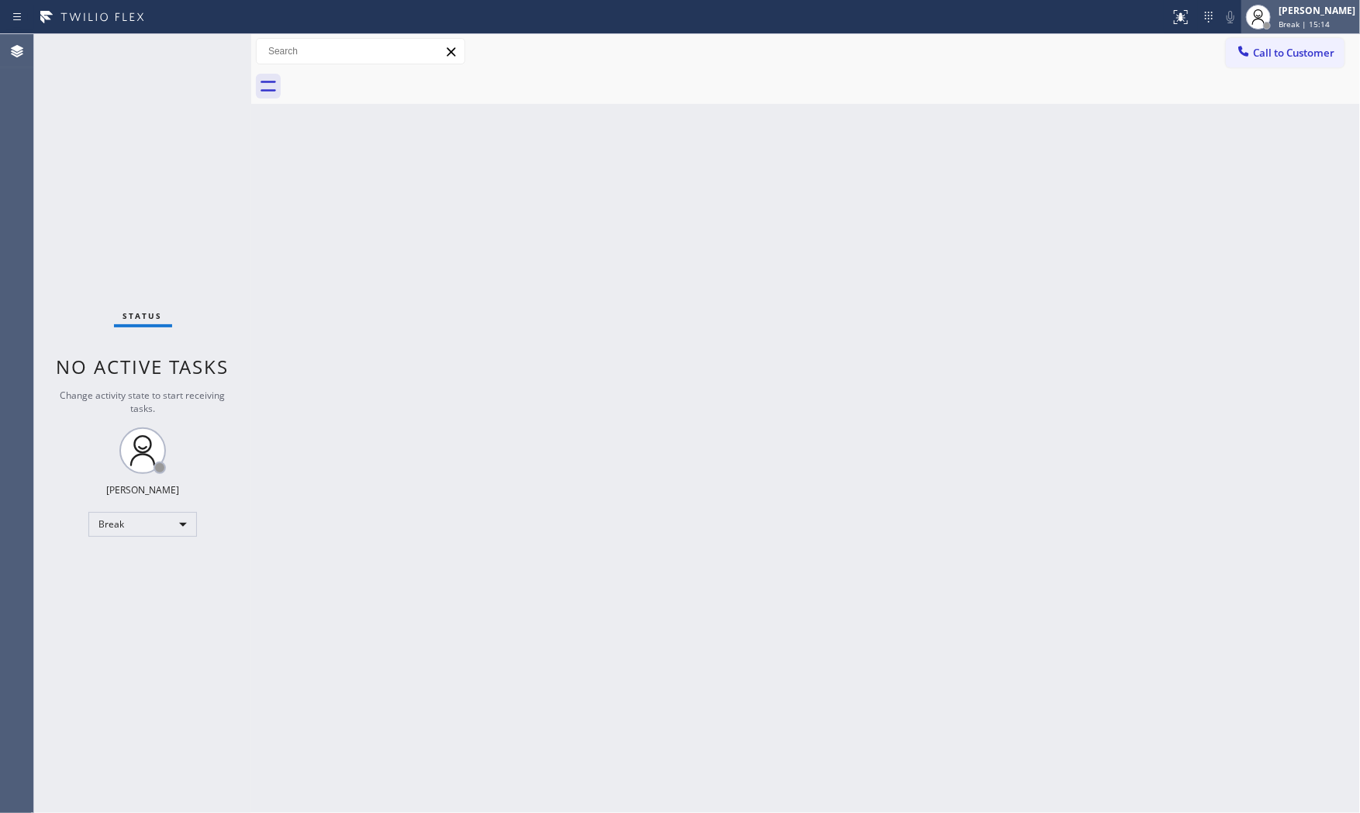
click at [1303, 19] on span "Break | 15:14" at bounding box center [1304, 24] width 51 height 11
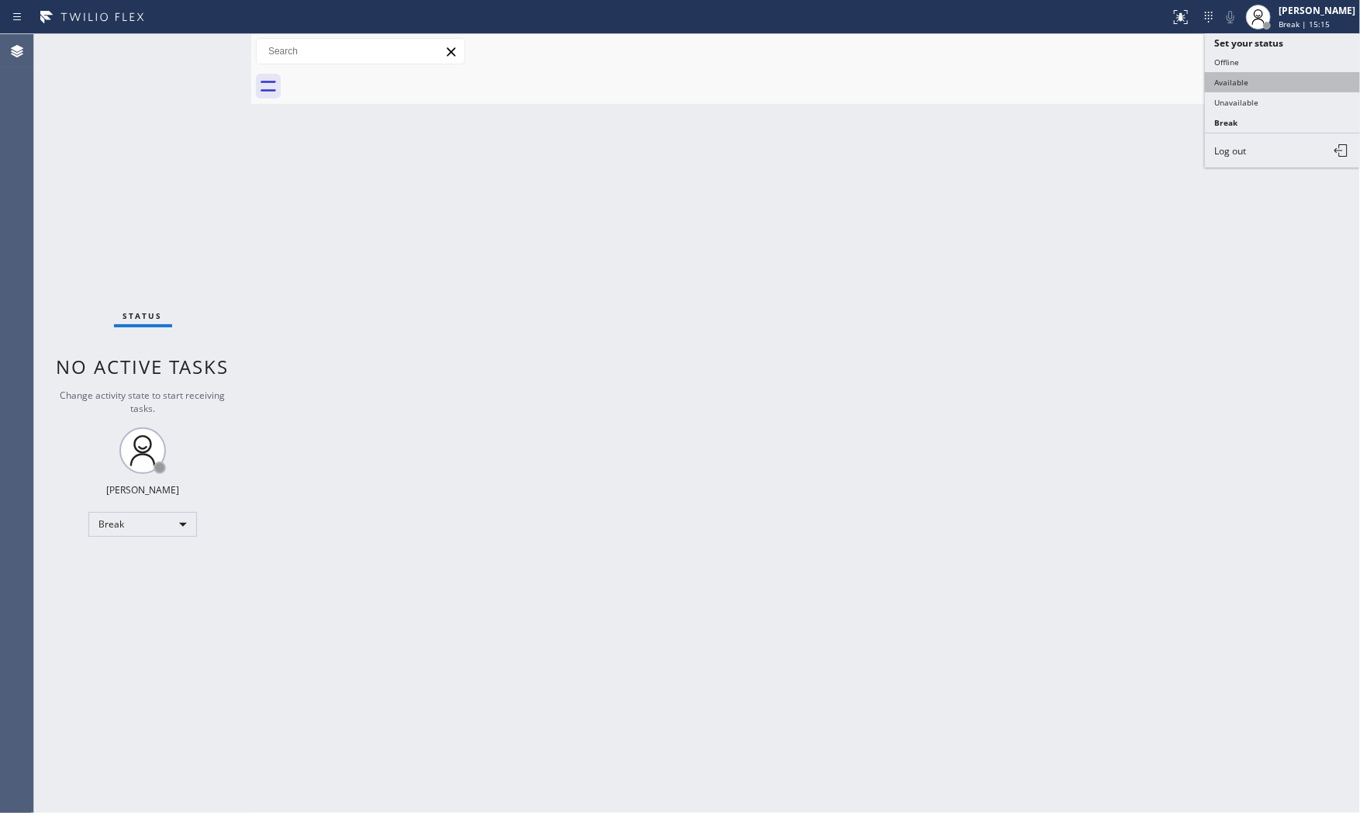
click at [1273, 85] on button "Available" at bounding box center [1282, 82] width 155 height 20
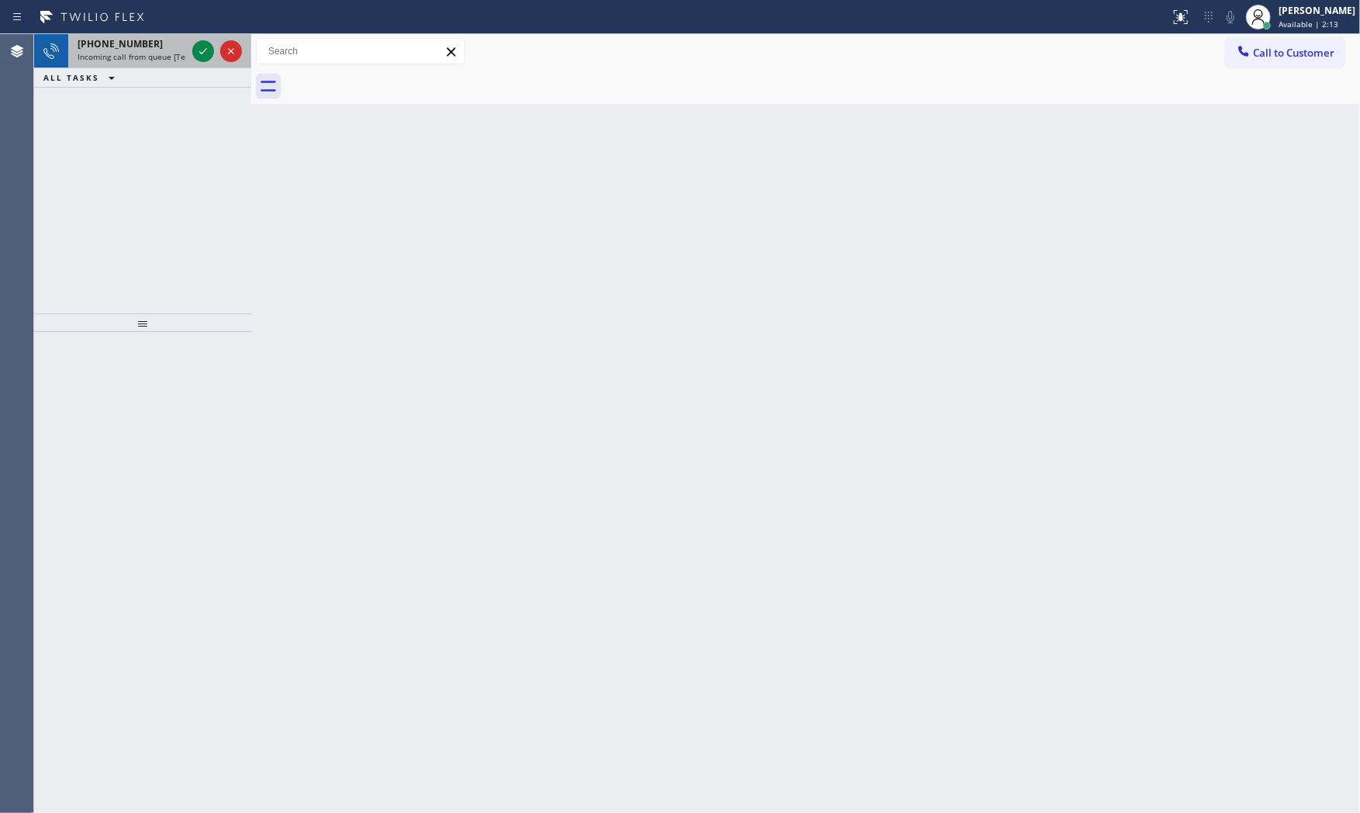
click at [191, 47] on div at bounding box center [217, 51] width 56 height 34
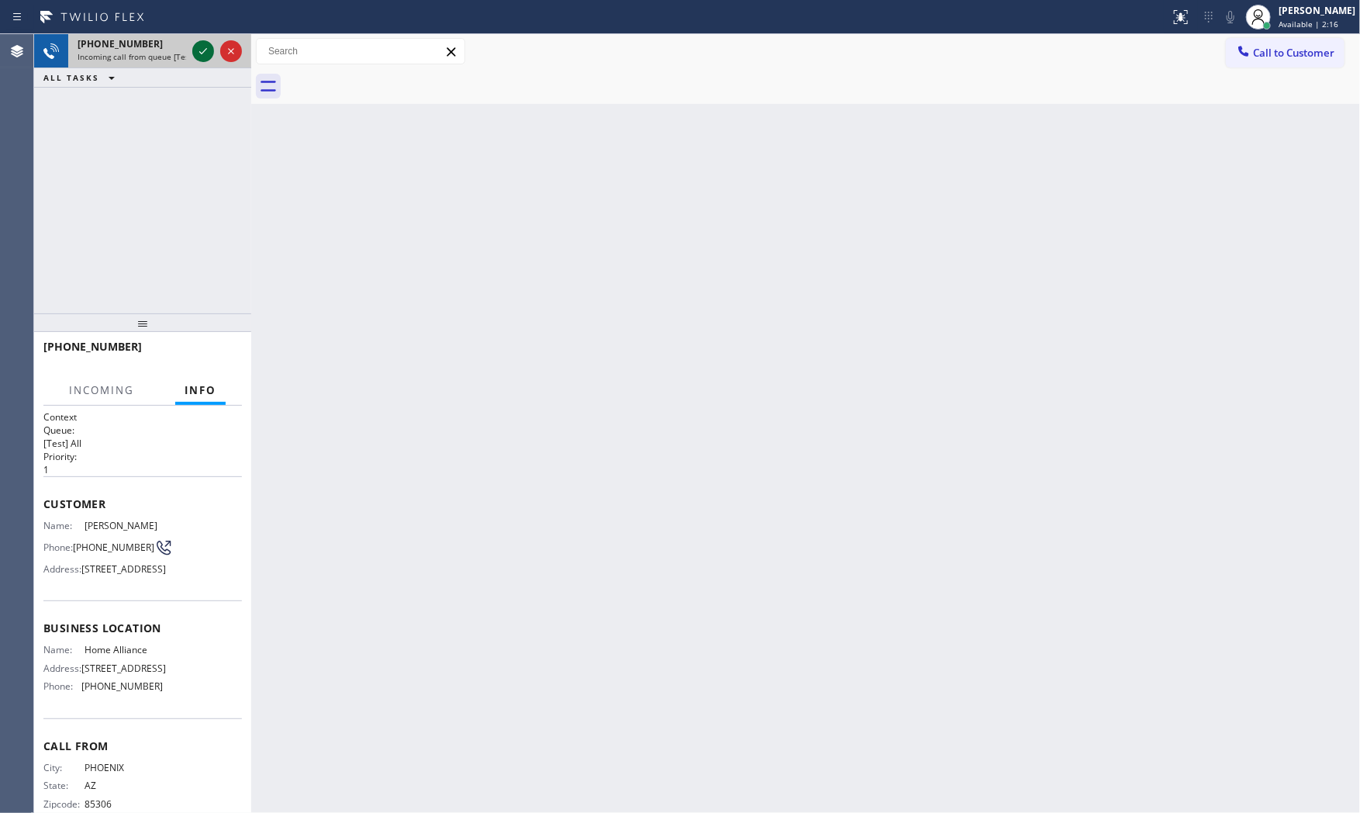
click at [204, 57] on icon at bounding box center [203, 51] width 19 height 19
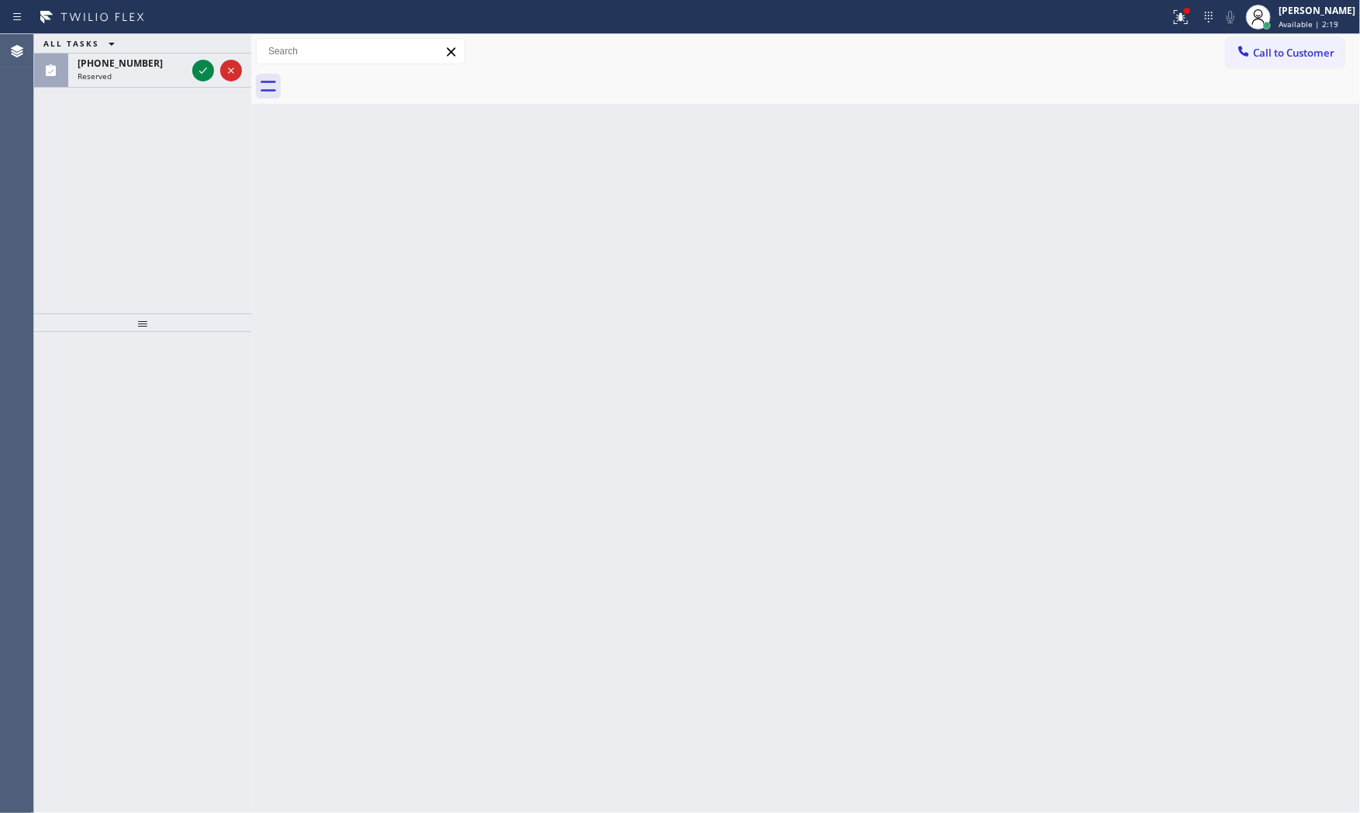
click at [150, 45] on div "ALL TASKS ALL TASKS ACTIVE TASKS TASKS IN WRAP UP" at bounding box center [142, 43] width 217 height 19
click at [161, 59] on div "[PHONE_NUMBER]" at bounding box center [132, 63] width 109 height 13
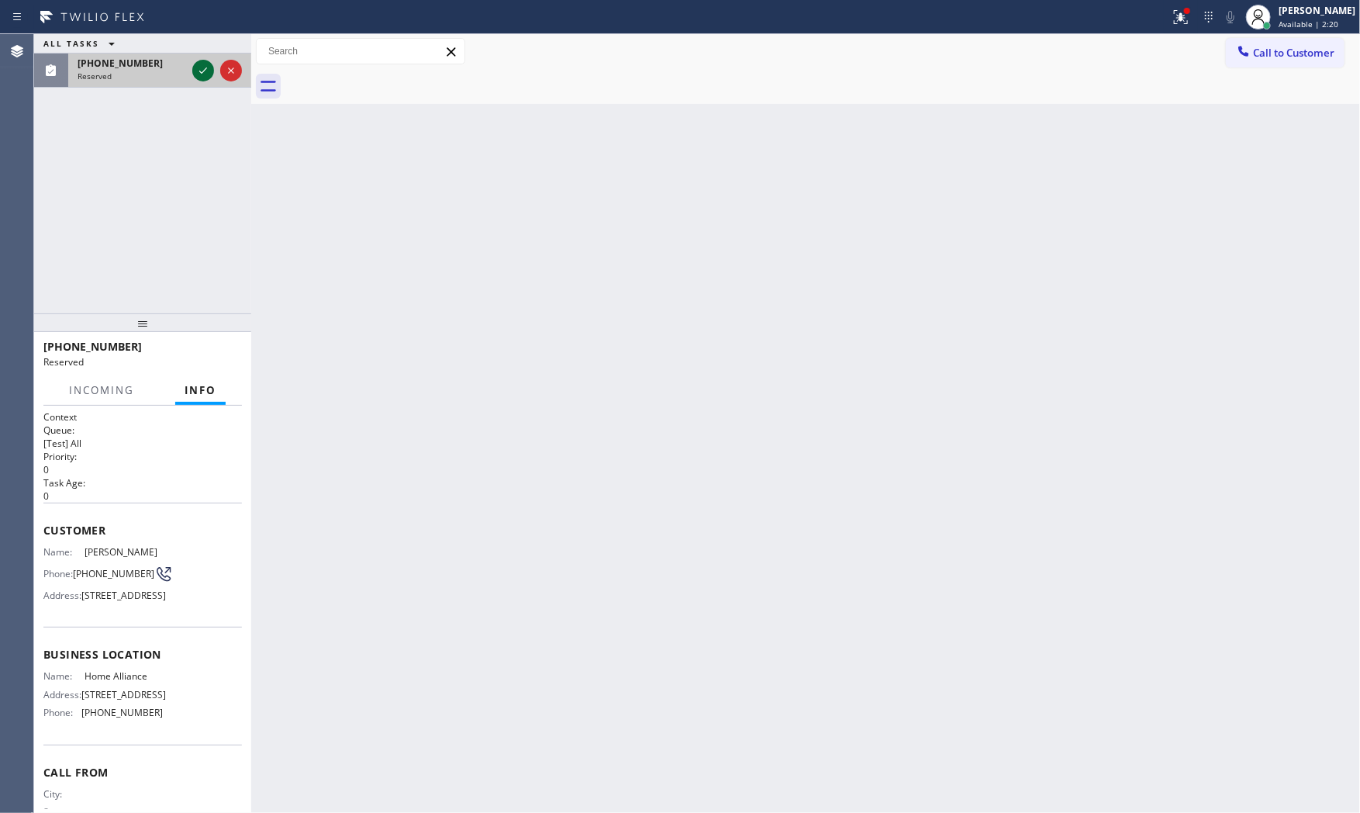
click at [195, 72] on icon at bounding box center [203, 70] width 19 height 19
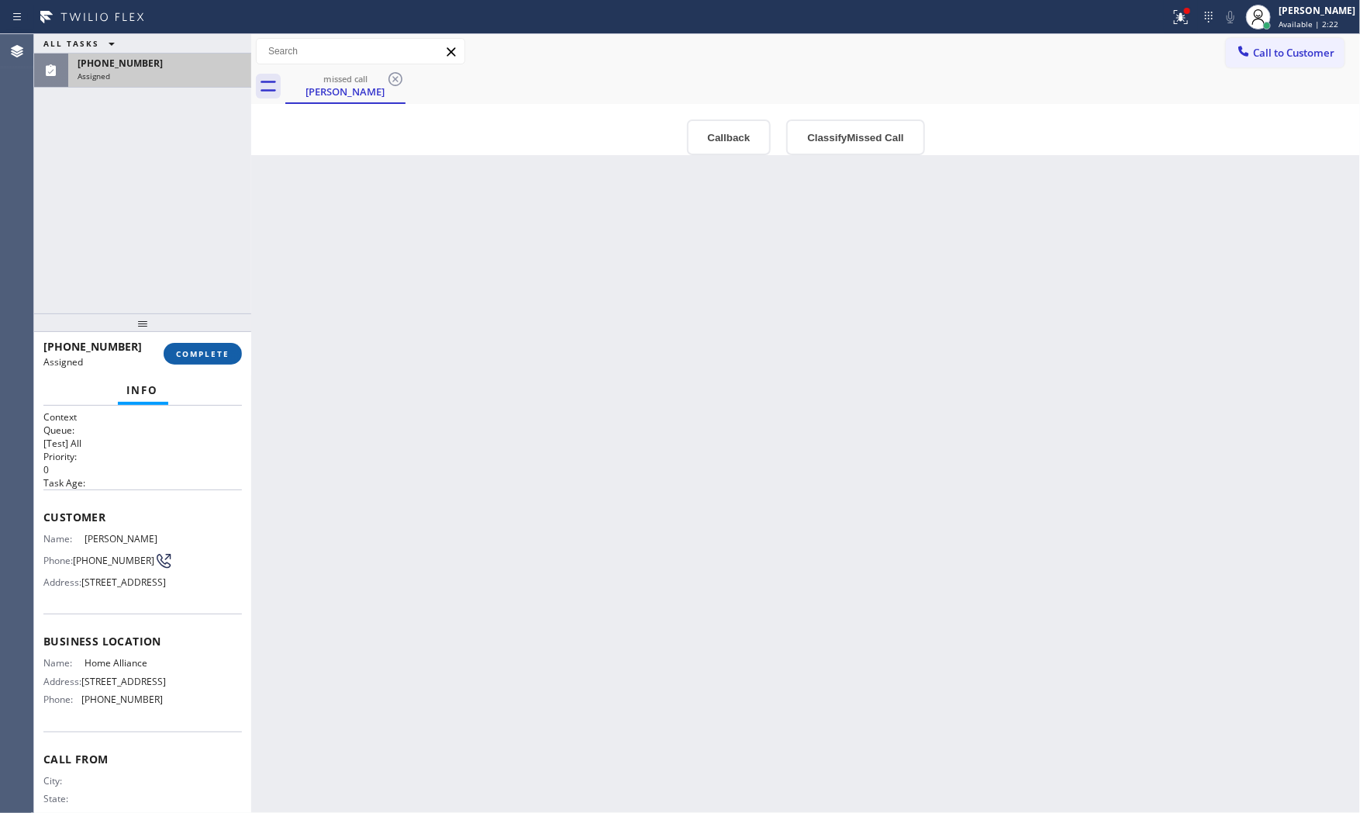
click at [206, 354] on span "COMPLETE" at bounding box center [203, 353] width 54 height 11
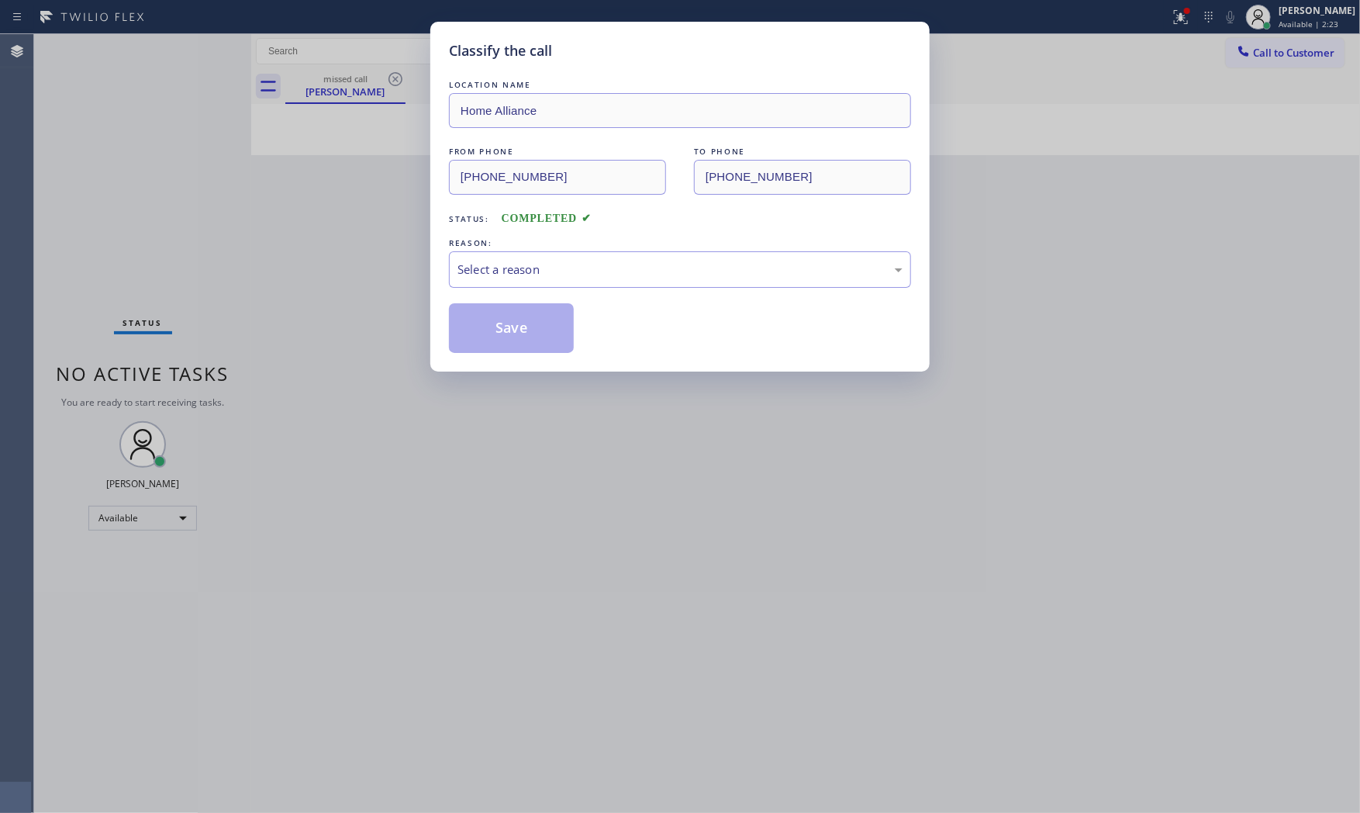
click at [533, 292] on div "LOCATION NAME Home Alliance FROM PHONE [PHONE_NUMBER] TO PHONE [PHONE_NUMBER] S…" at bounding box center [680, 215] width 462 height 276
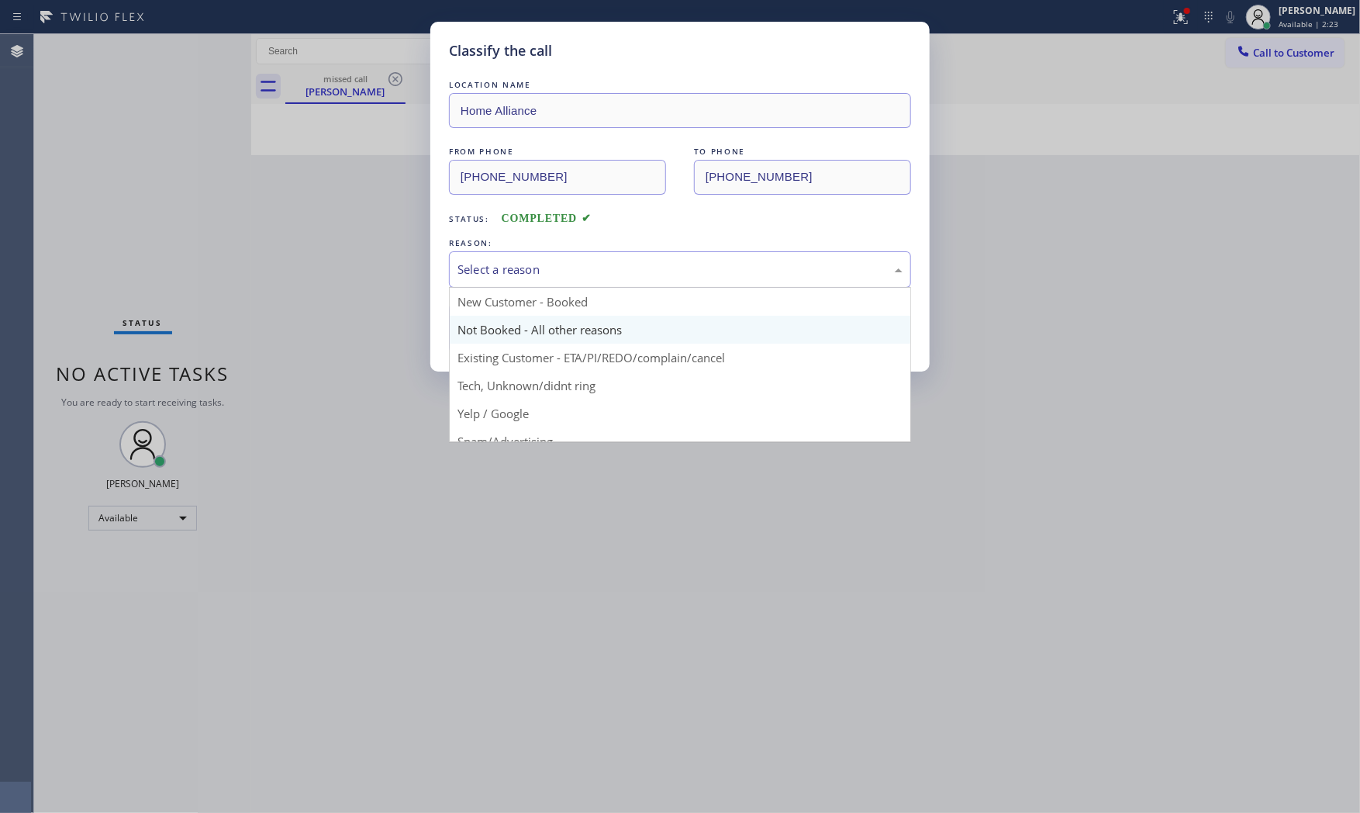
drag, startPoint x: 537, startPoint y: 268, endPoint x: 502, endPoint y: 335, distance: 74.9
click at [531, 281] on div "Select a reason" at bounding box center [680, 269] width 462 height 36
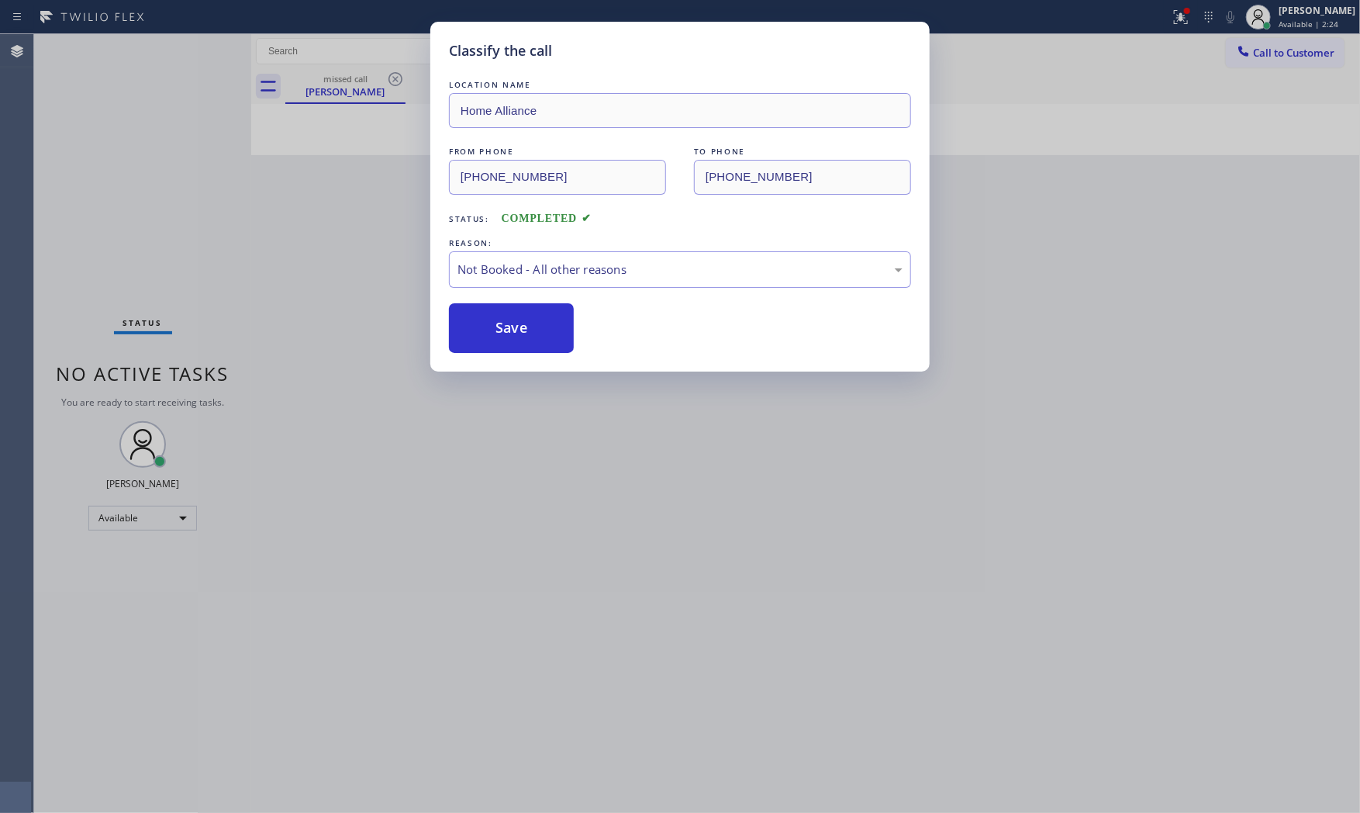
click at [502, 336] on button "Save" at bounding box center [511, 328] width 125 height 50
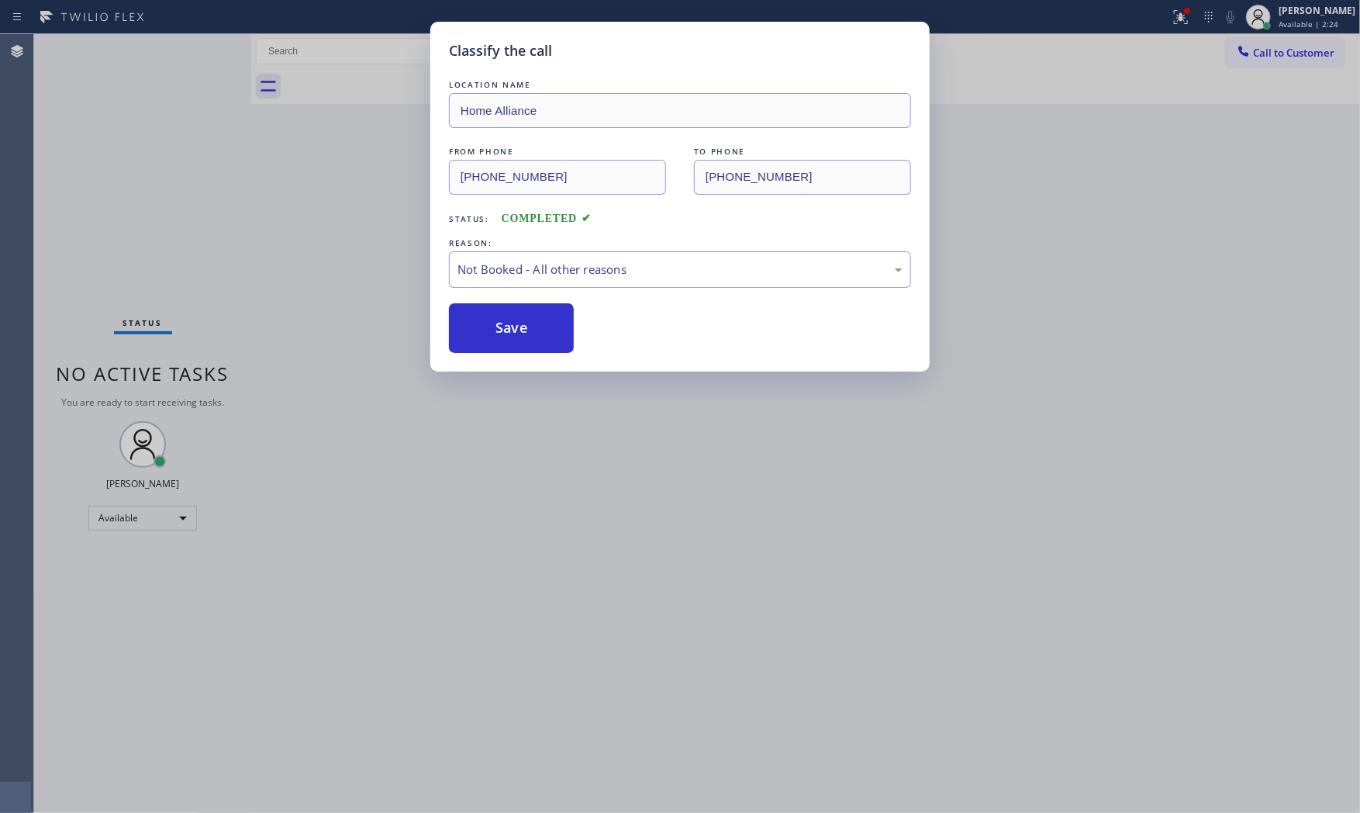
click at [502, 336] on button "Save" at bounding box center [511, 328] width 125 height 50
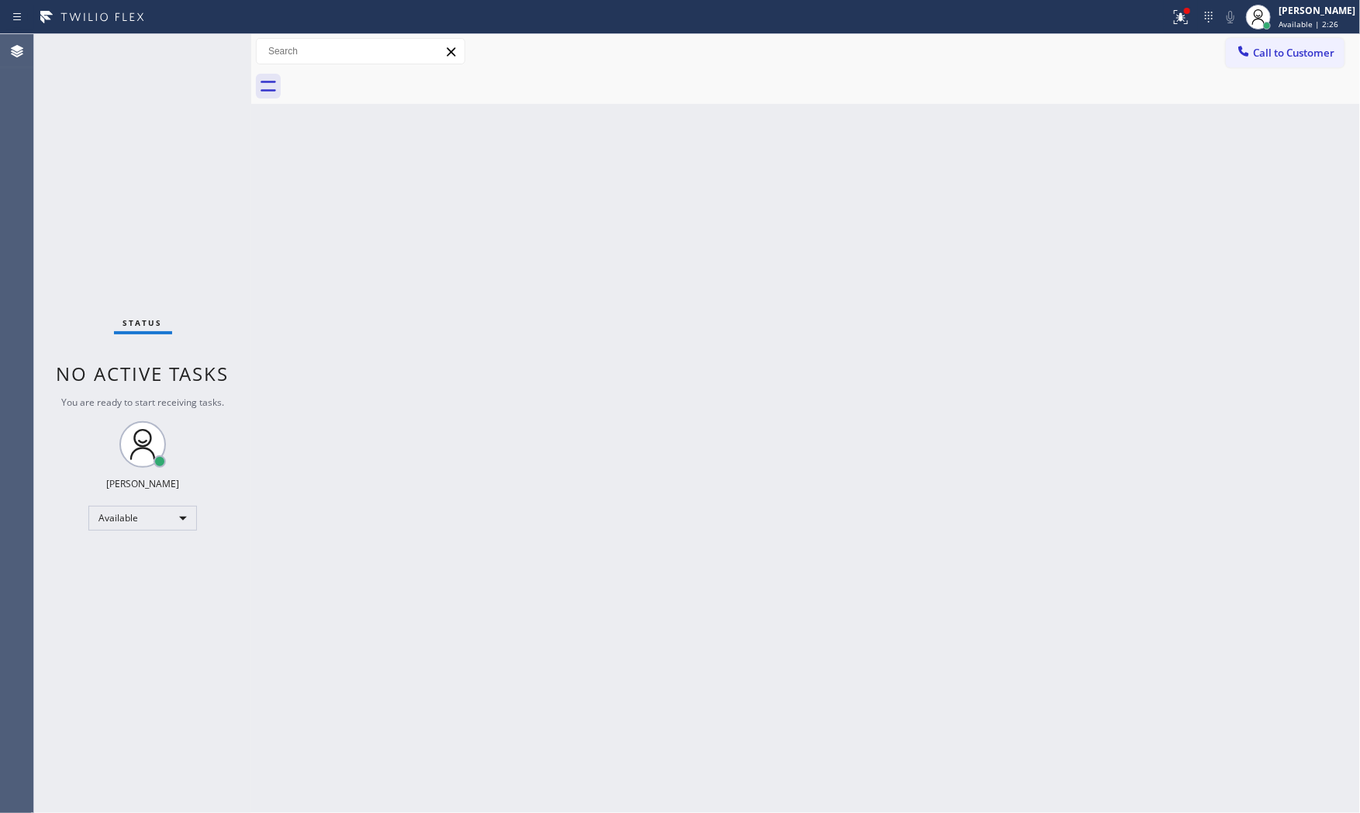
click at [198, 48] on div "Status No active tasks You are ready to start receiving tasks. [PERSON_NAME] Av…" at bounding box center [142, 423] width 217 height 778
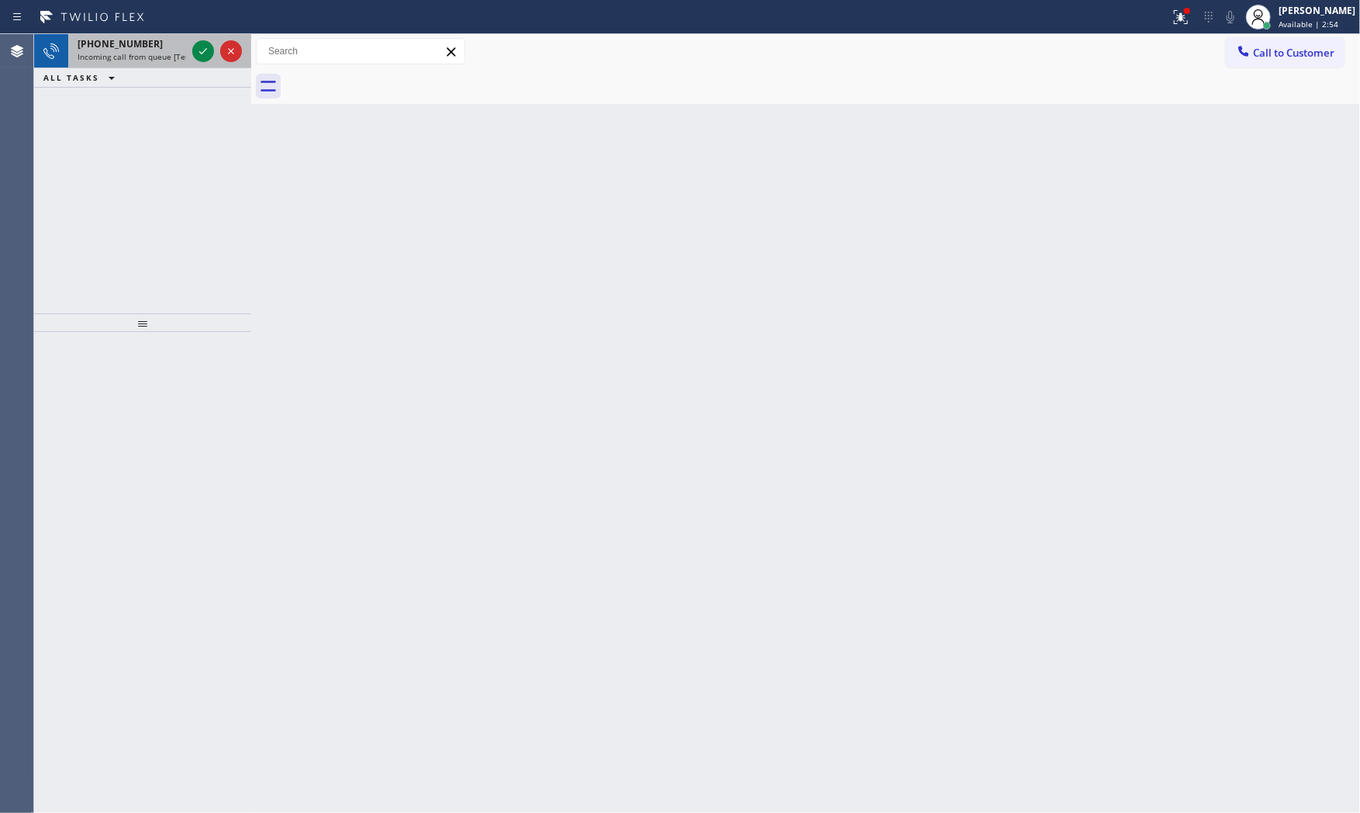
click at [174, 44] on div "[PHONE_NUMBER]" at bounding box center [132, 43] width 109 height 13
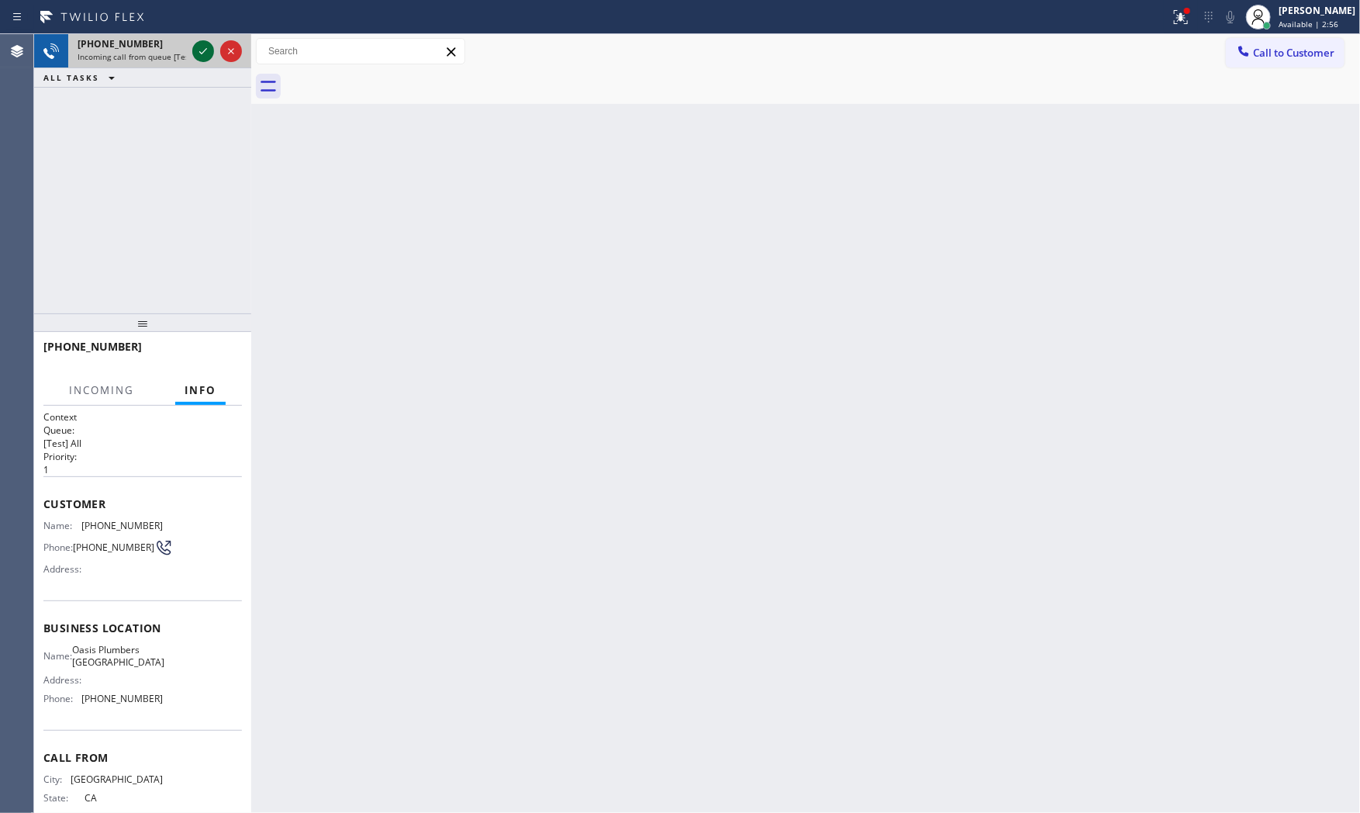
click at [195, 48] on icon at bounding box center [203, 51] width 19 height 19
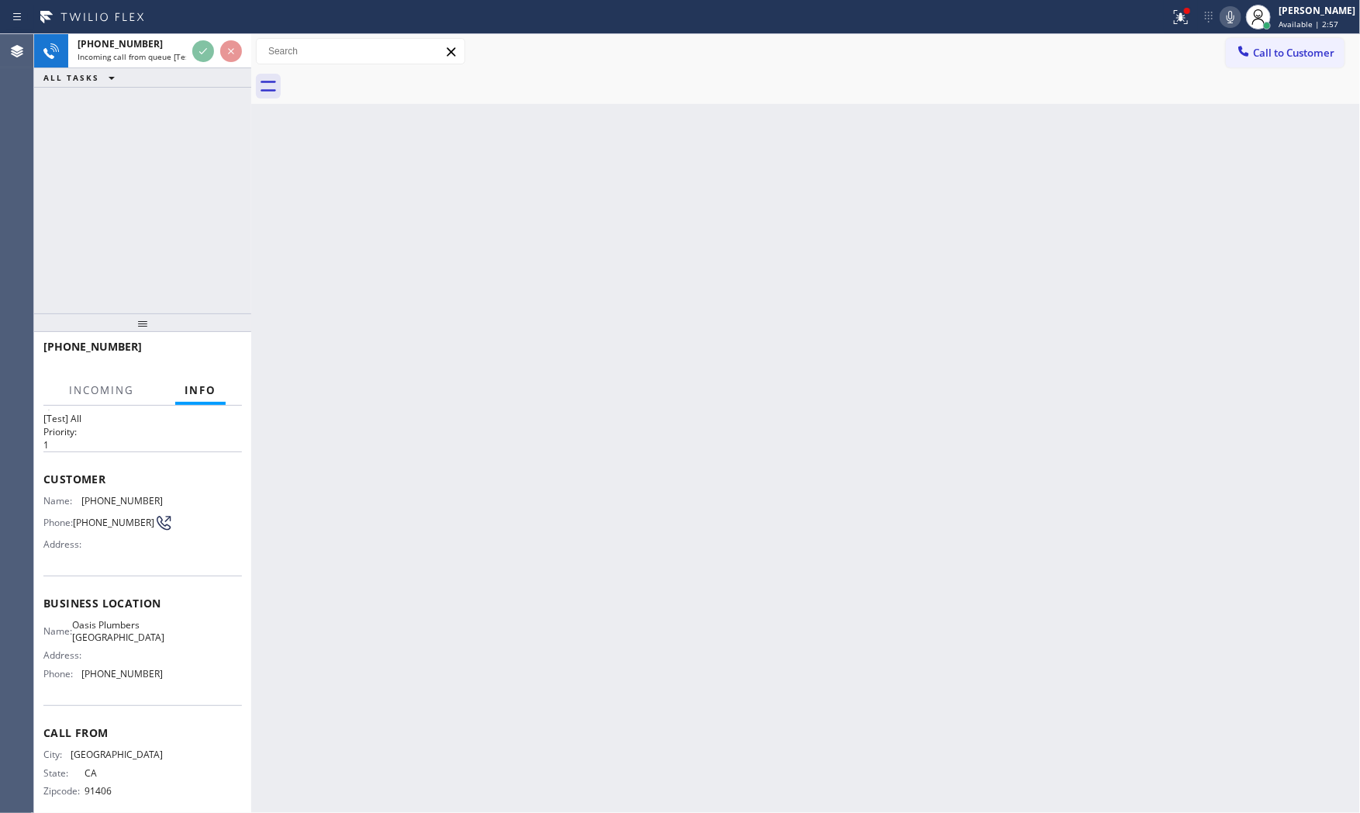
scroll to position [42, 0]
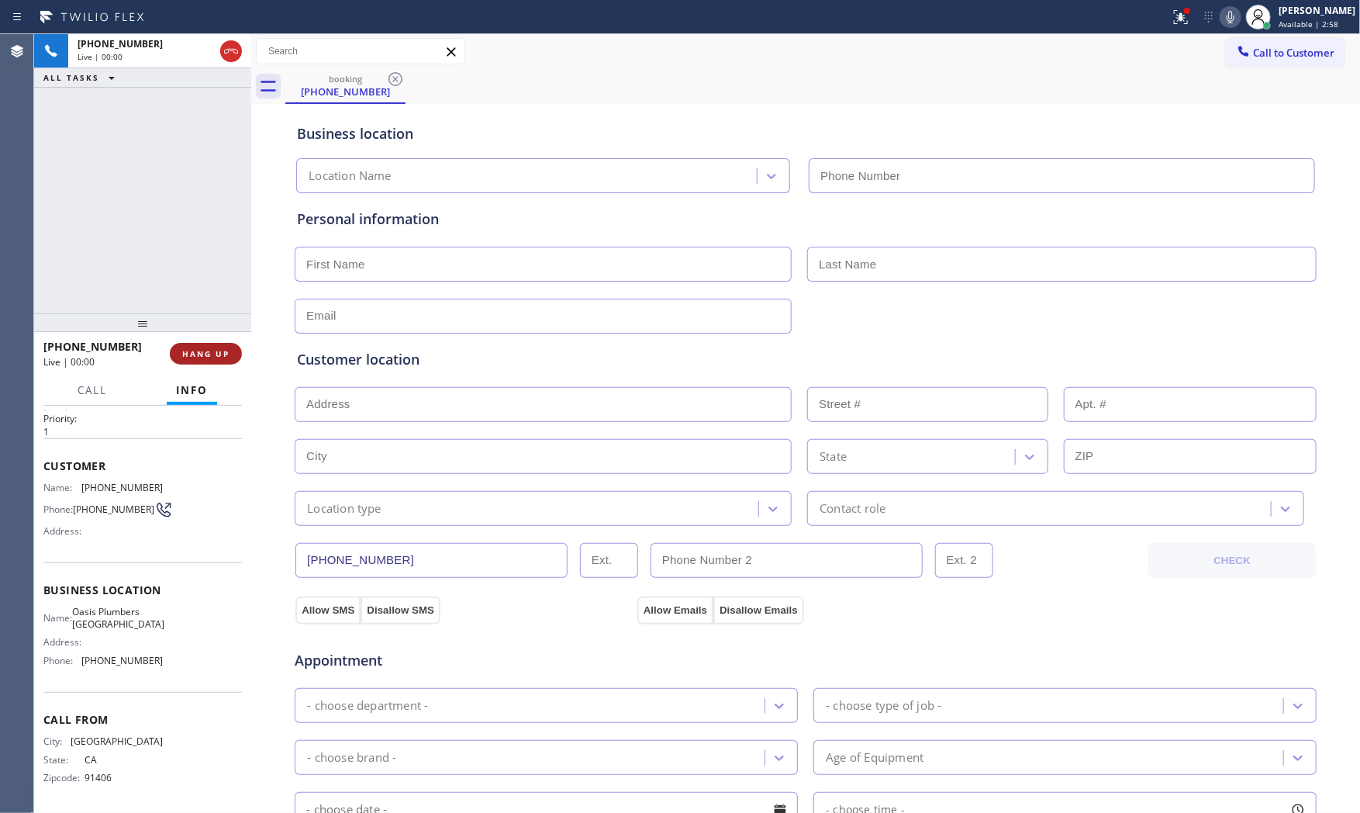
type input "[PHONE_NUMBER]"
click at [212, 350] on span "HANG UP" at bounding box center [205, 353] width 47 height 11
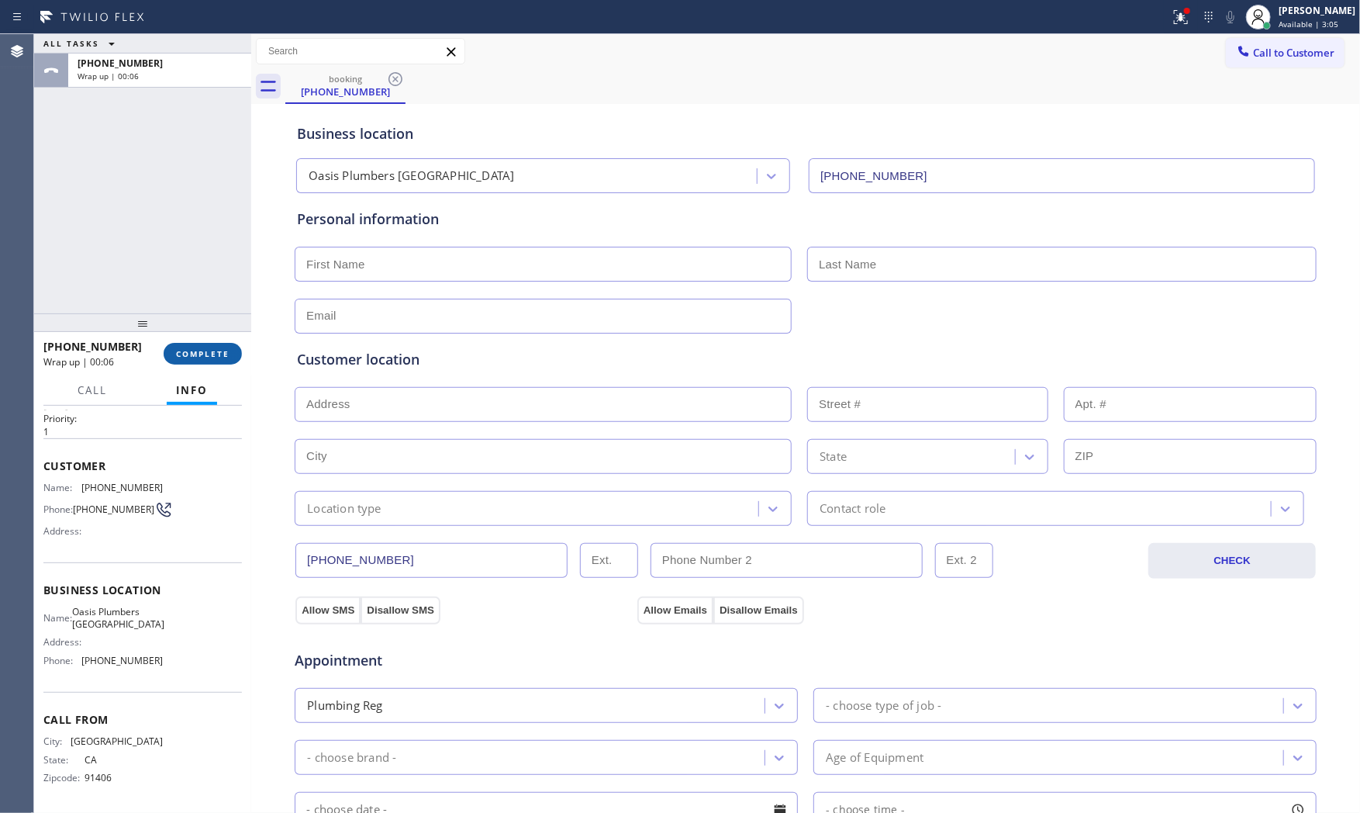
click at [210, 344] on button "COMPLETE" at bounding box center [203, 354] width 78 height 22
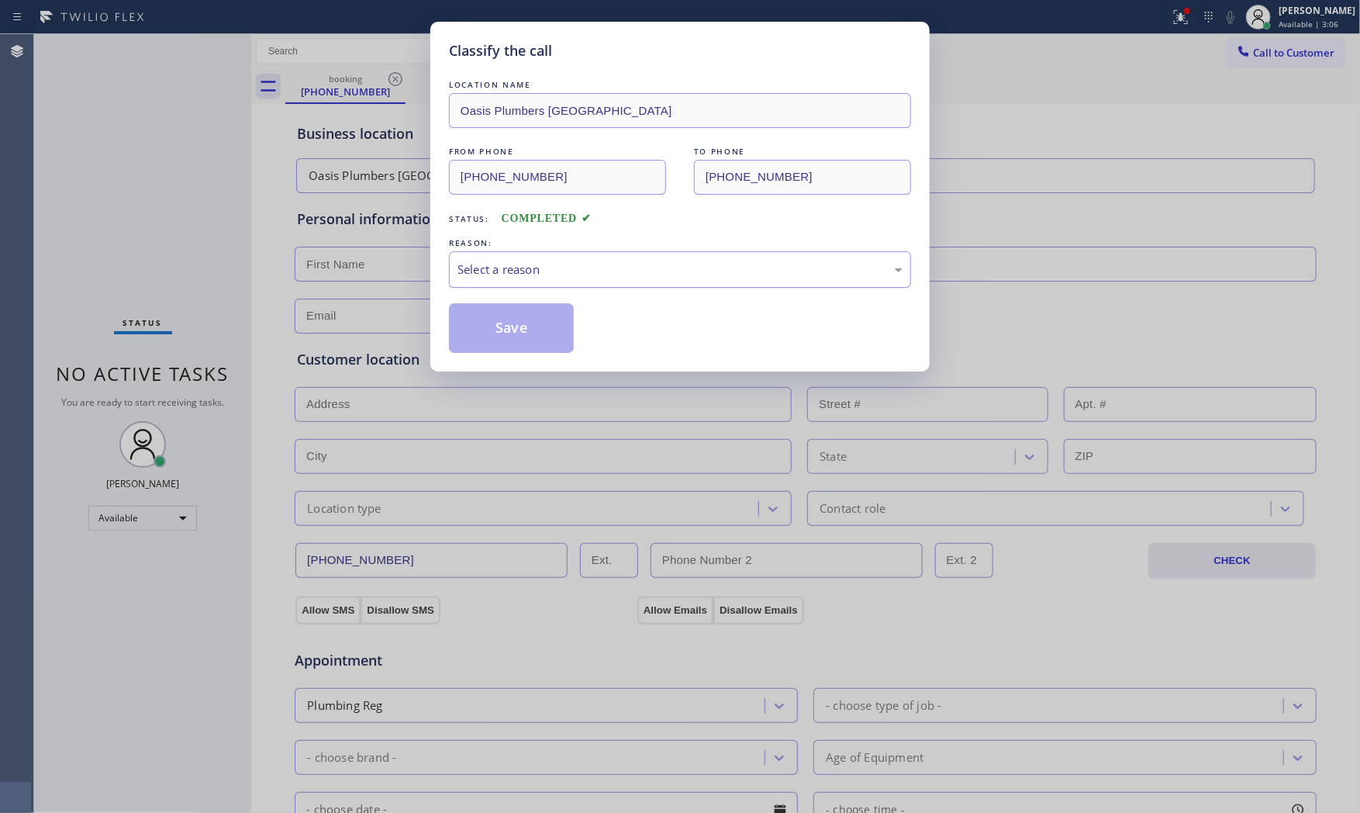
click at [508, 273] on div "Select a reason" at bounding box center [679, 270] width 445 height 18
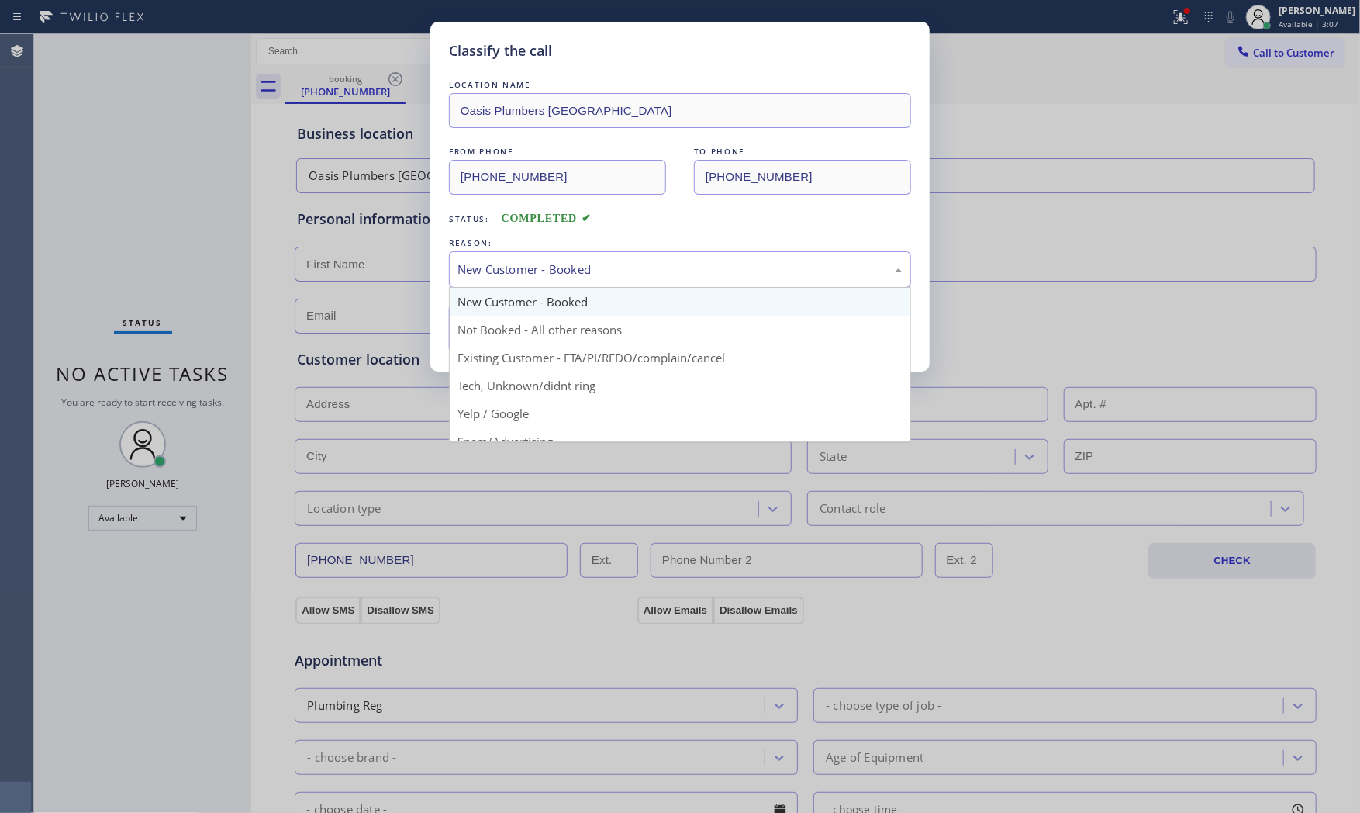
click at [499, 278] on div "New Customer - Booked" at bounding box center [679, 270] width 445 height 18
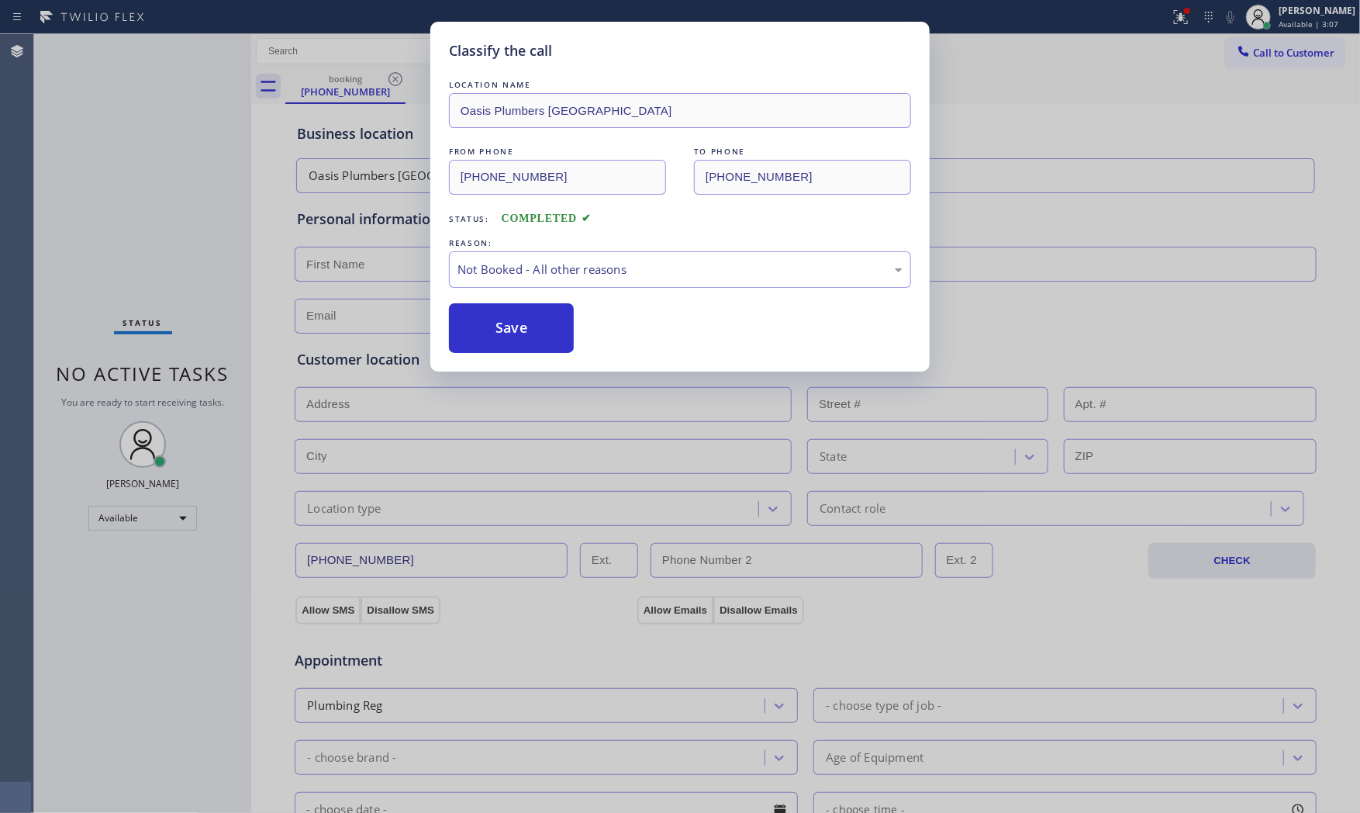
click at [490, 327] on button "Save" at bounding box center [511, 328] width 125 height 50
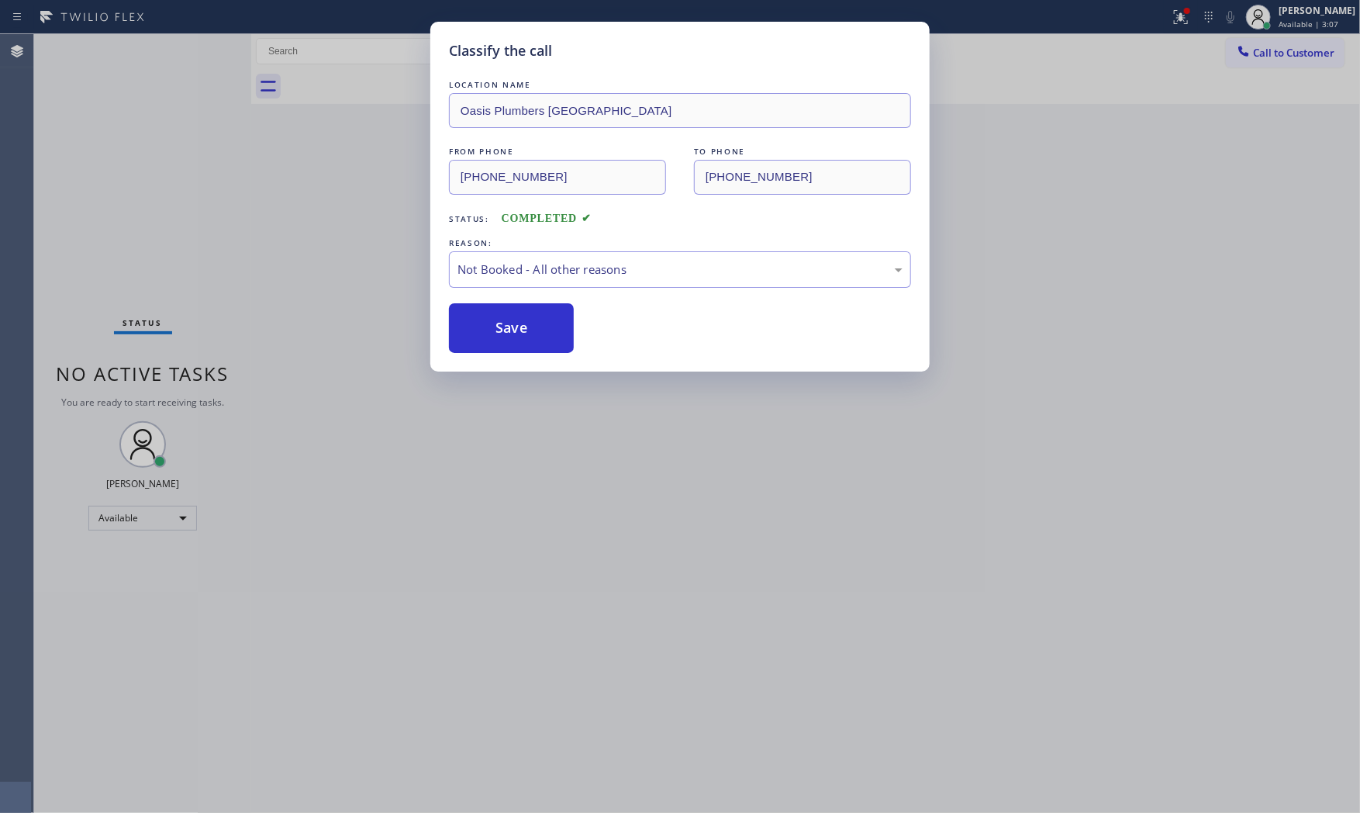
click at [490, 327] on button "Save" at bounding box center [511, 328] width 125 height 50
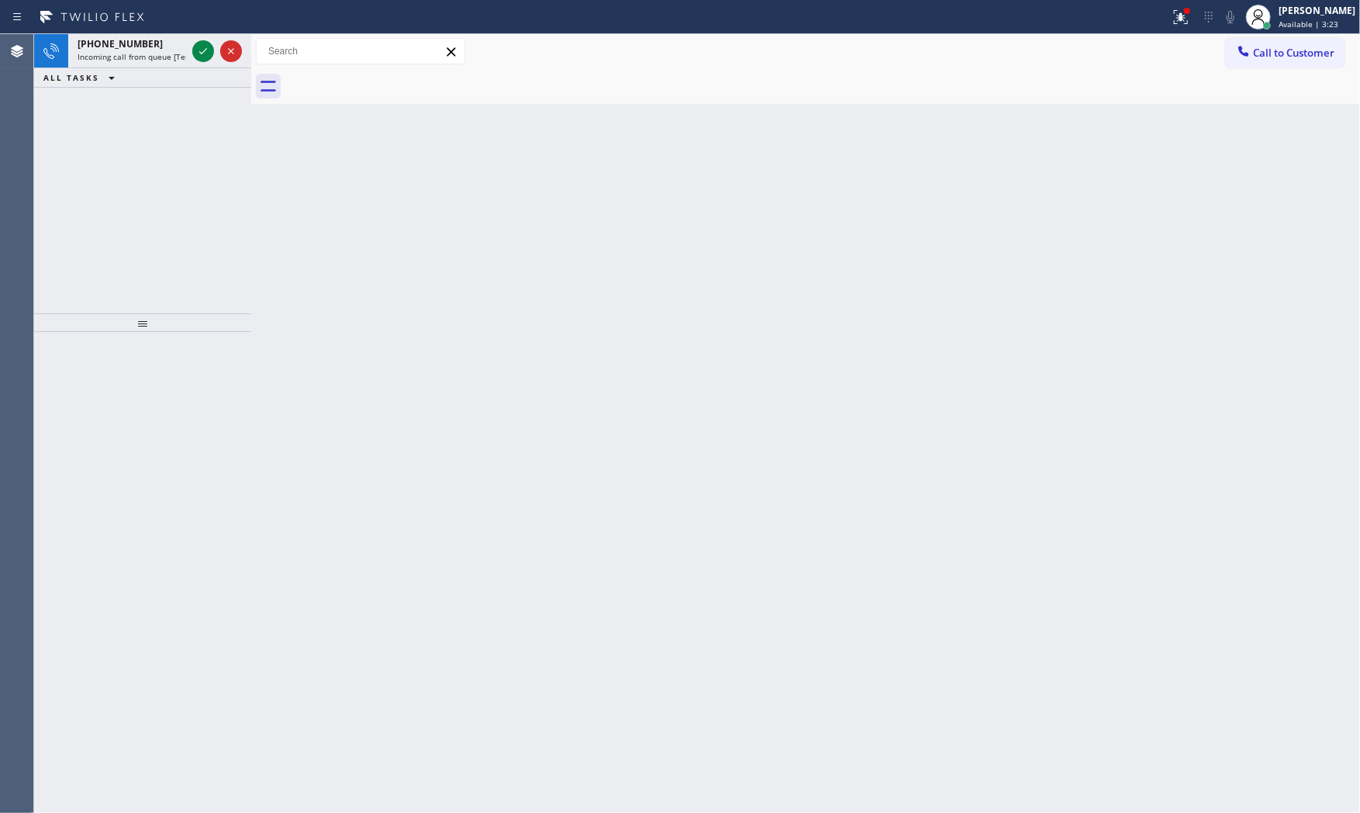
click at [172, 70] on div "ALL TASKS ALL TASKS ACTIVE TASKS TASKS IN WRAP UP" at bounding box center [142, 77] width 217 height 19
click at [172, 63] on div "[PHONE_NUMBER] Incoming call from queue [Test] All" at bounding box center [128, 51] width 121 height 34
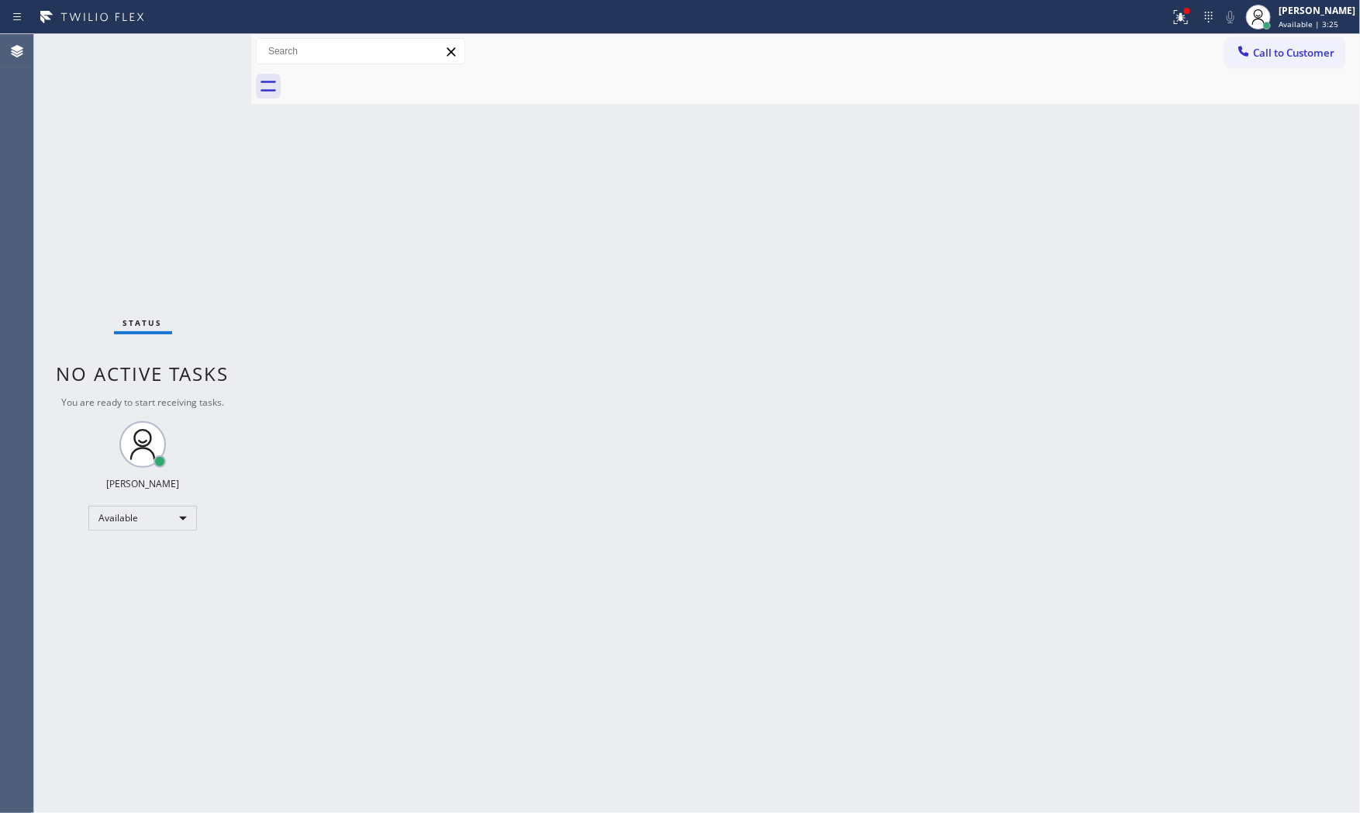
click at [197, 49] on div "Status No active tasks You are ready to start receiving tasks. [PERSON_NAME] Av…" at bounding box center [142, 423] width 217 height 778
click at [186, 53] on div "Status No active tasks You are ready to start receiving tasks. [PERSON_NAME] Av…" at bounding box center [142, 423] width 217 height 778
click at [198, 54] on div "Status No active tasks You are ready to start receiving tasks. [PERSON_NAME] Av…" at bounding box center [142, 423] width 217 height 778
click at [192, 50] on div "Status No active tasks You are ready to start receiving tasks. [PERSON_NAME] Av…" at bounding box center [142, 423] width 217 height 778
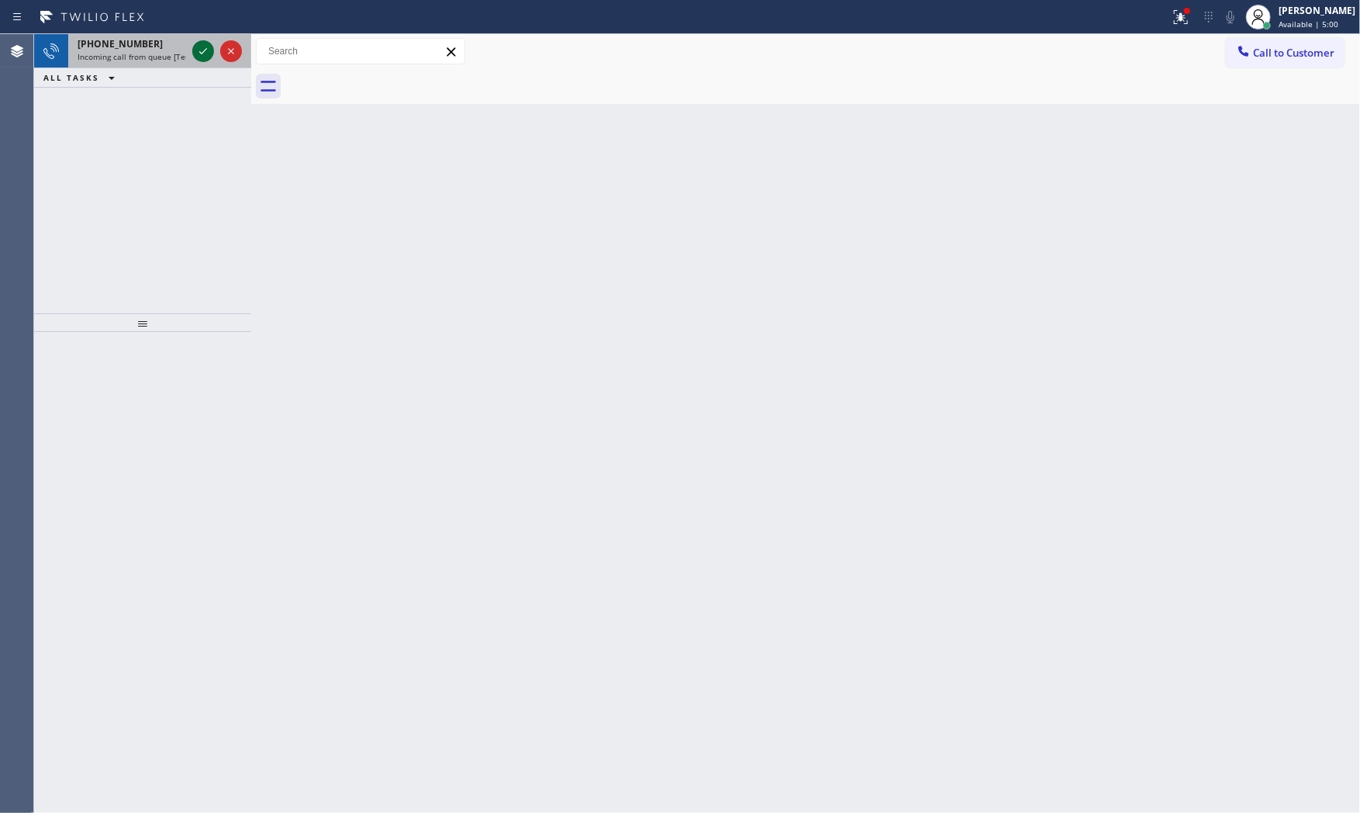
click at [192, 50] on div at bounding box center [203, 51] width 22 height 19
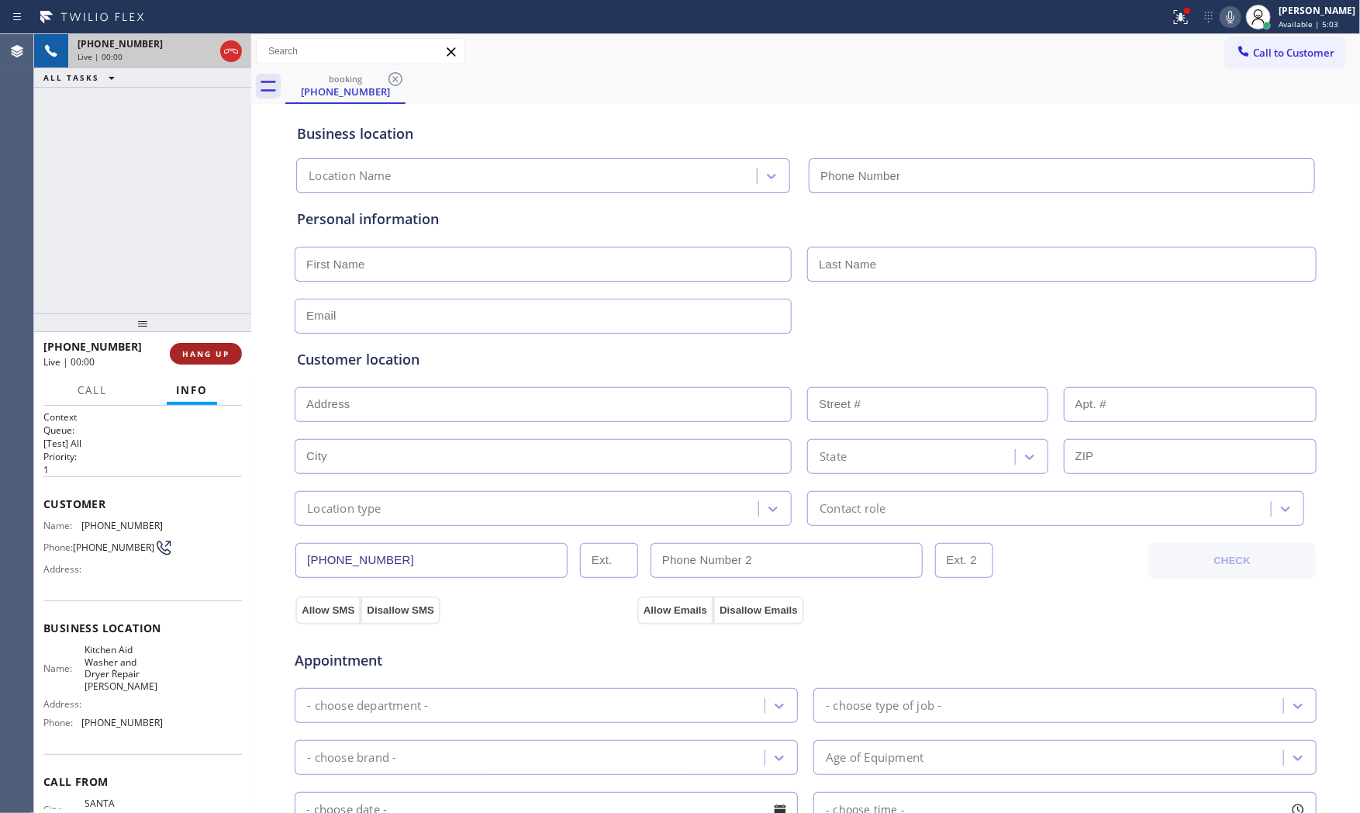
click at [218, 354] on span "HANG UP" at bounding box center [205, 353] width 47 height 11
click at [219, 350] on span "HANG UP" at bounding box center [205, 353] width 47 height 11
type input "[PHONE_NUMBER]"
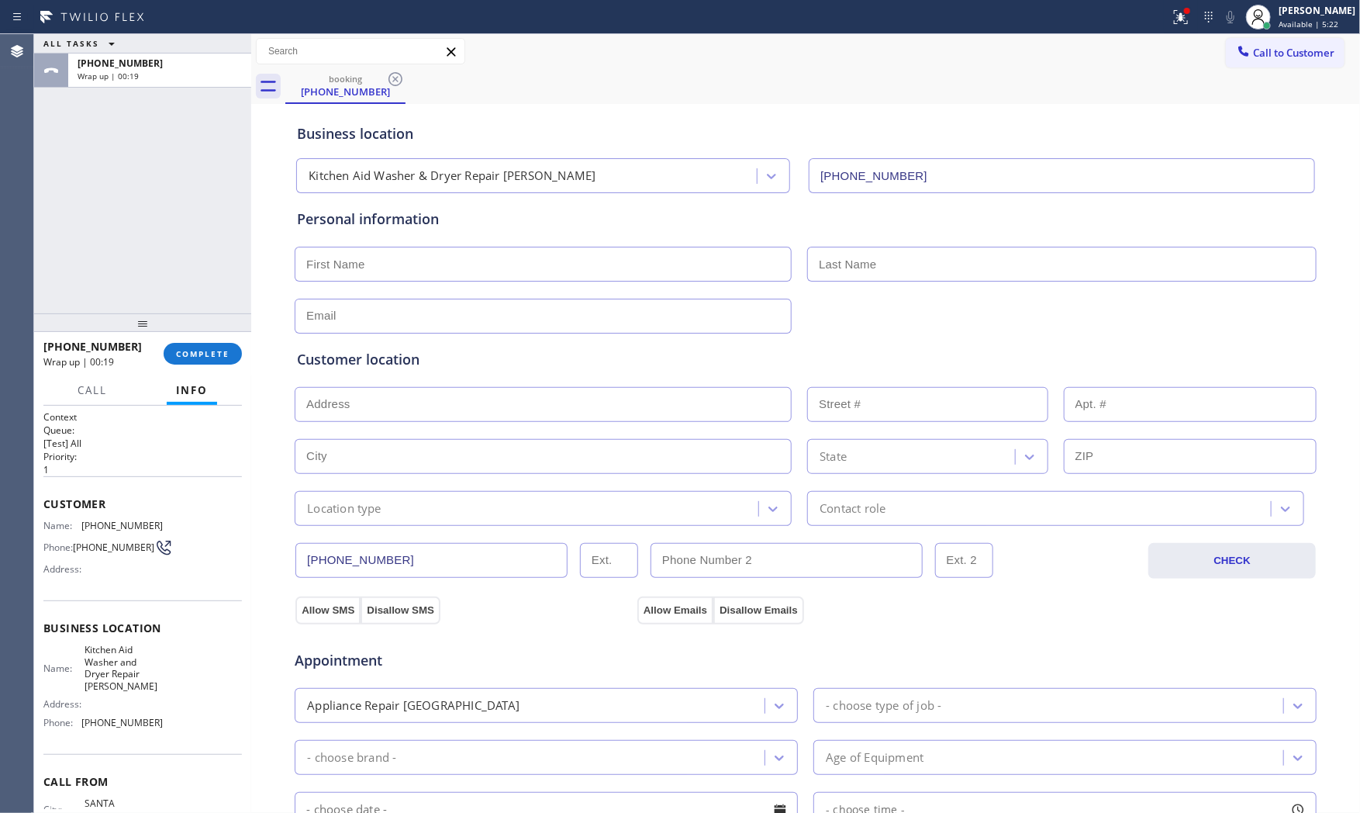
click at [161, 355] on div "[PHONE_NUMBER] Wrap up | 00:19" at bounding box center [103, 353] width 120 height 40
click at [167, 346] on button "COMPLETE" at bounding box center [203, 354] width 78 height 22
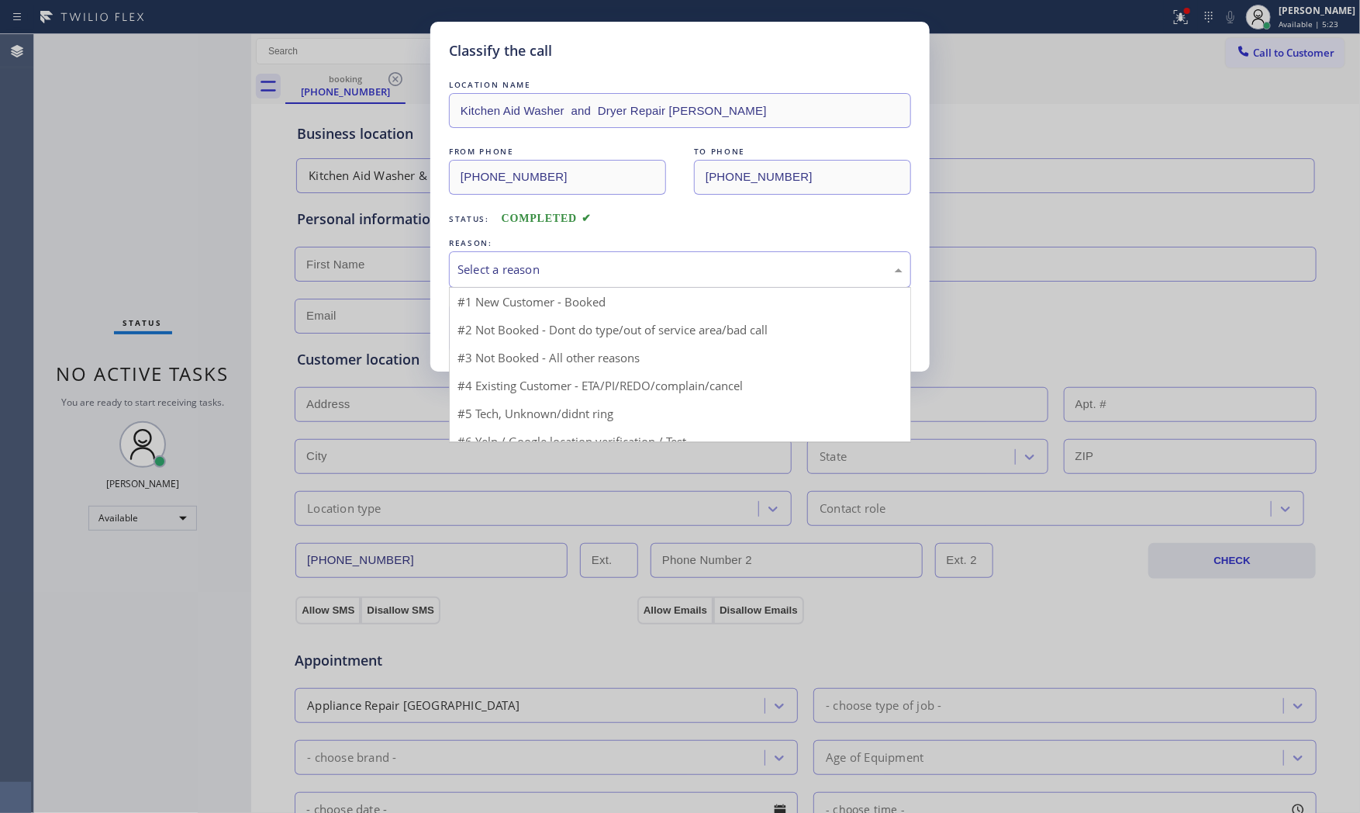
click at [517, 281] on div "Select a reason" at bounding box center [680, 269] width 462 height 36
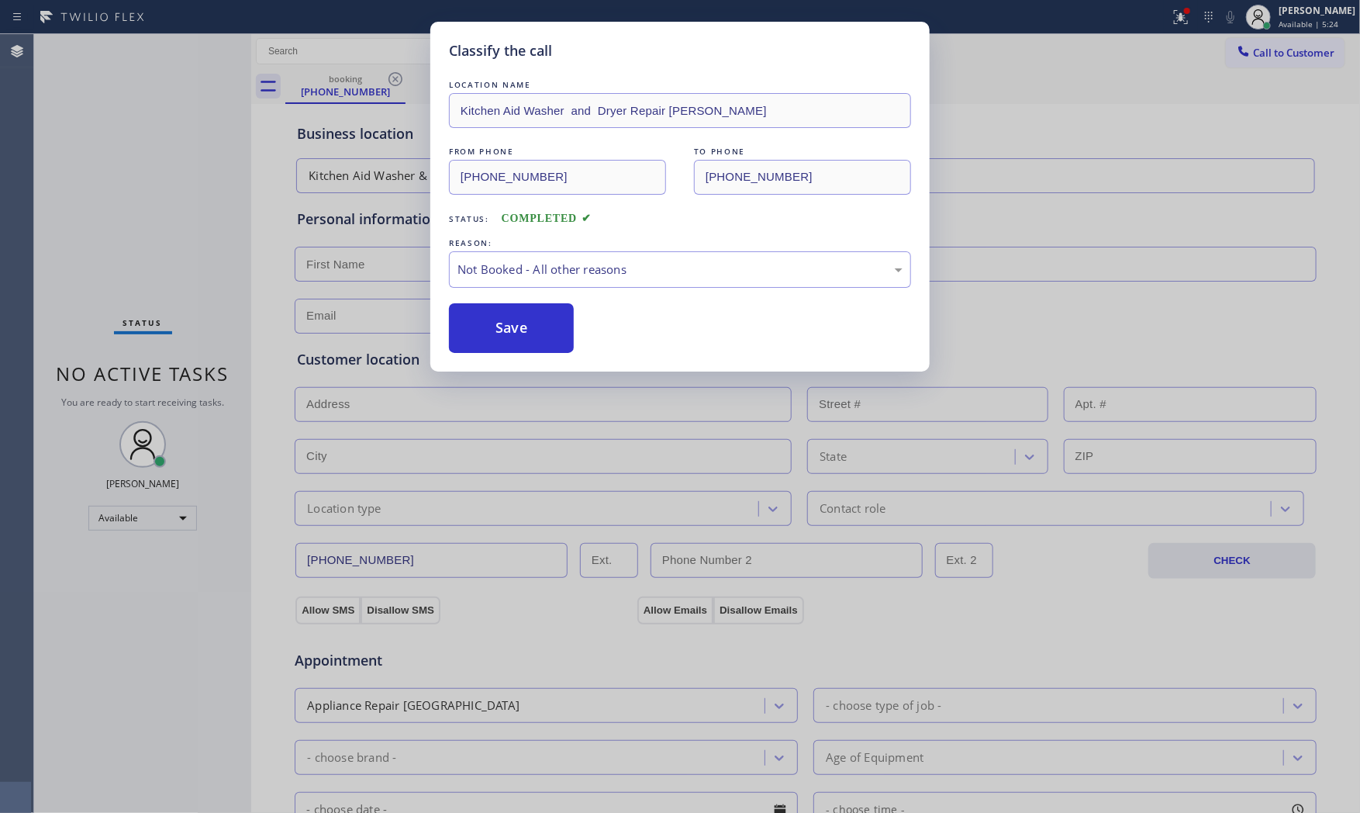
click at [520, 329] on button "Save" at bounding box center [511, 328] width 125 height 50
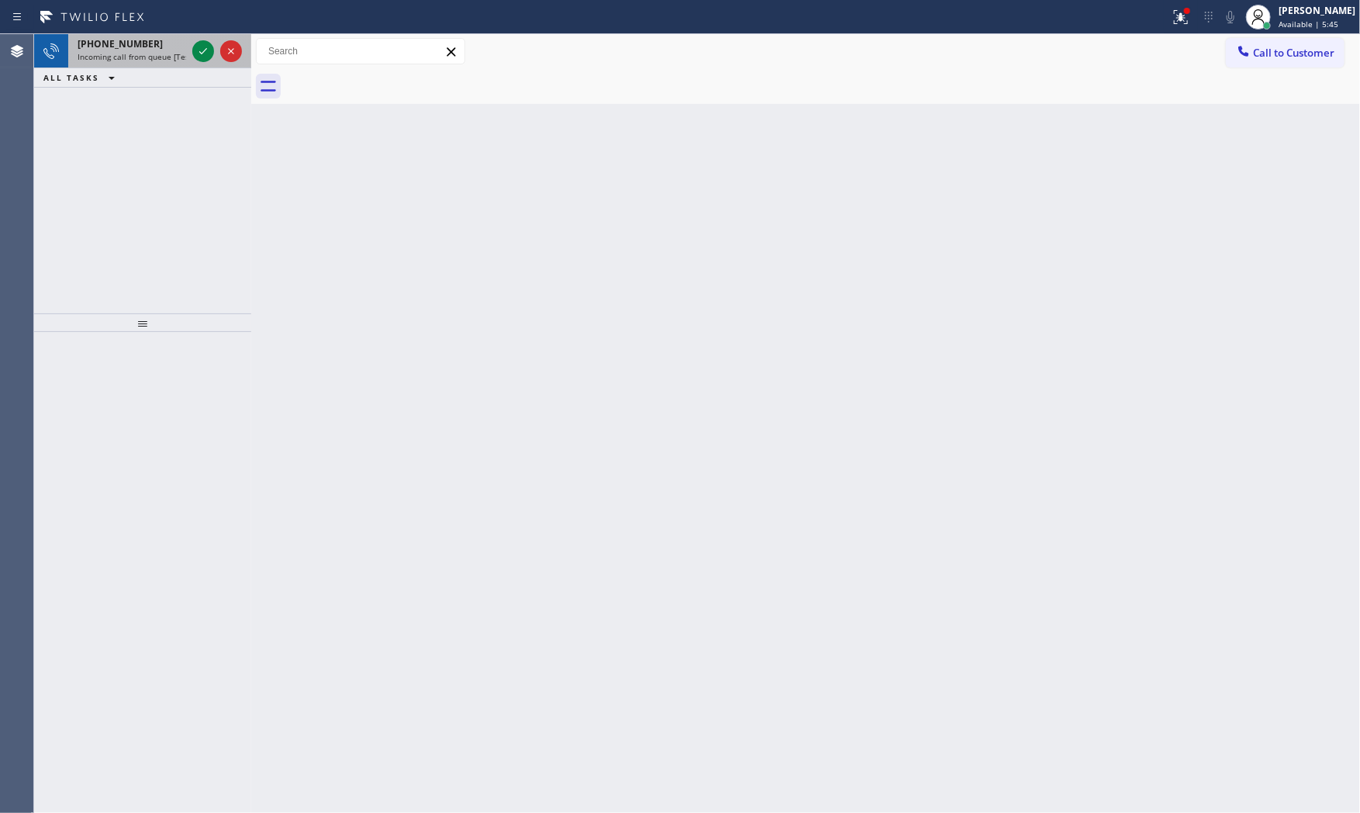
click at [184, 55] on span "Incoming call from queue [Test] All" at bounding box center [142, 56] width 129 height 11
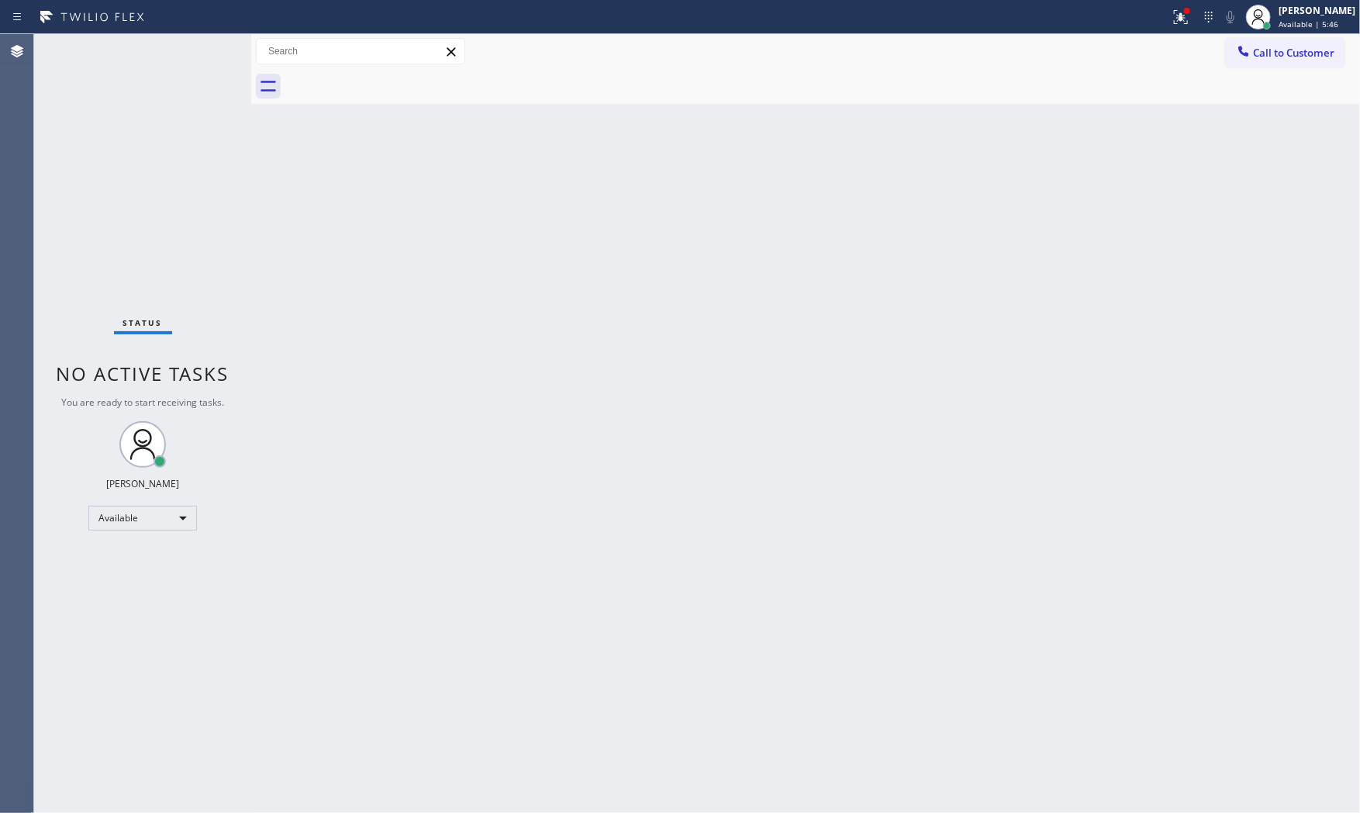
click at [188, 53] on div "Status No active tasks You are ready to start receiving tasks. [PERSON_NAME] Av…" at bounding box center [142, 423] width 217 height 778
click at [197, 50] on div "Status No active tasks You are ready to start receiving tasks. [PERSON_NAME] Av…" at bounding box center [142, 423] width 217 height 778
click at [198, 50] on div "Status No active tasks You are ready to start receiving tasks. [PERSON_NAME] Av…" at bounding box center [142, 423] width 217 height 778
click at [1165, 29] on button at bounding box center [1181, 17] width 34 height 34
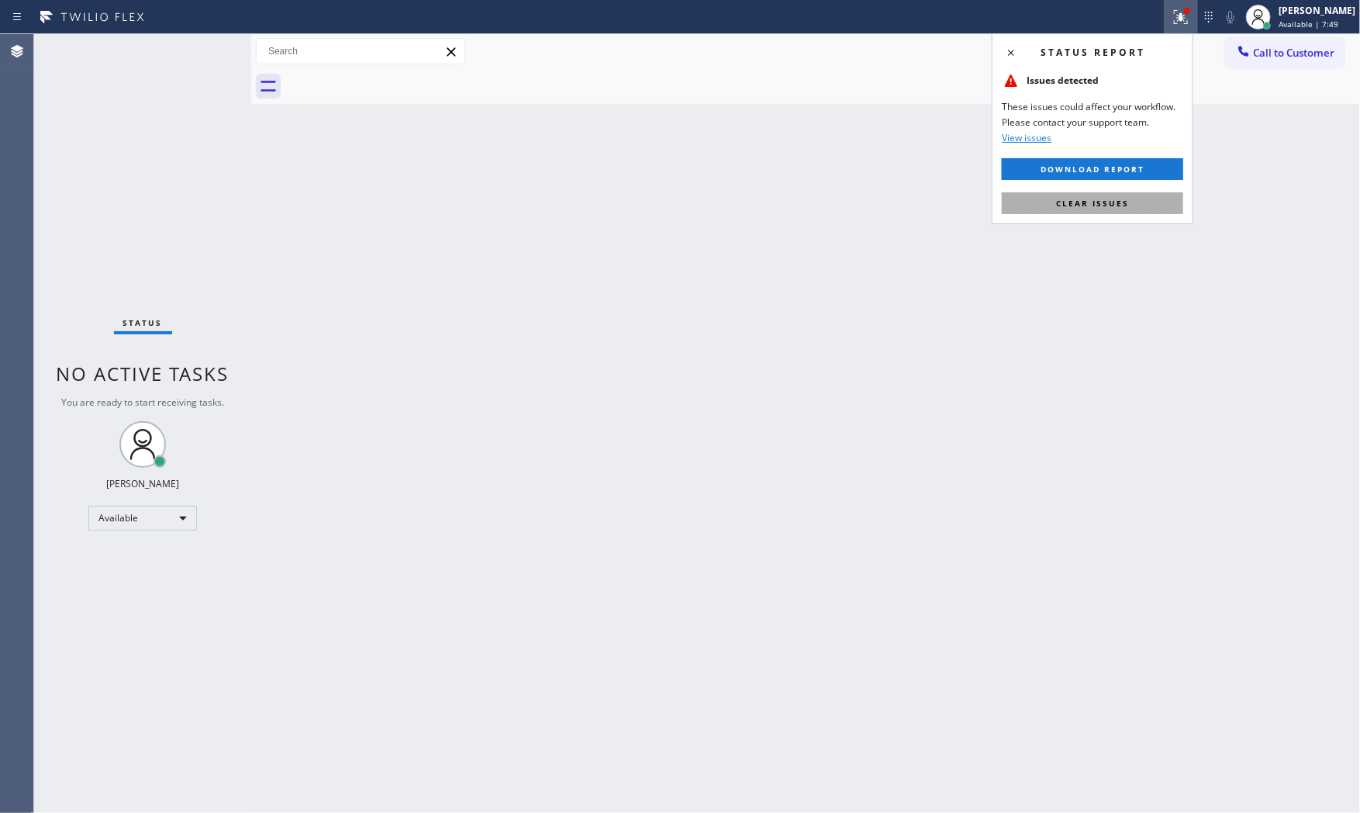
click at [1148, 196] on button "Clear issues" at bounding box center [1092, 203] width 181 height 22
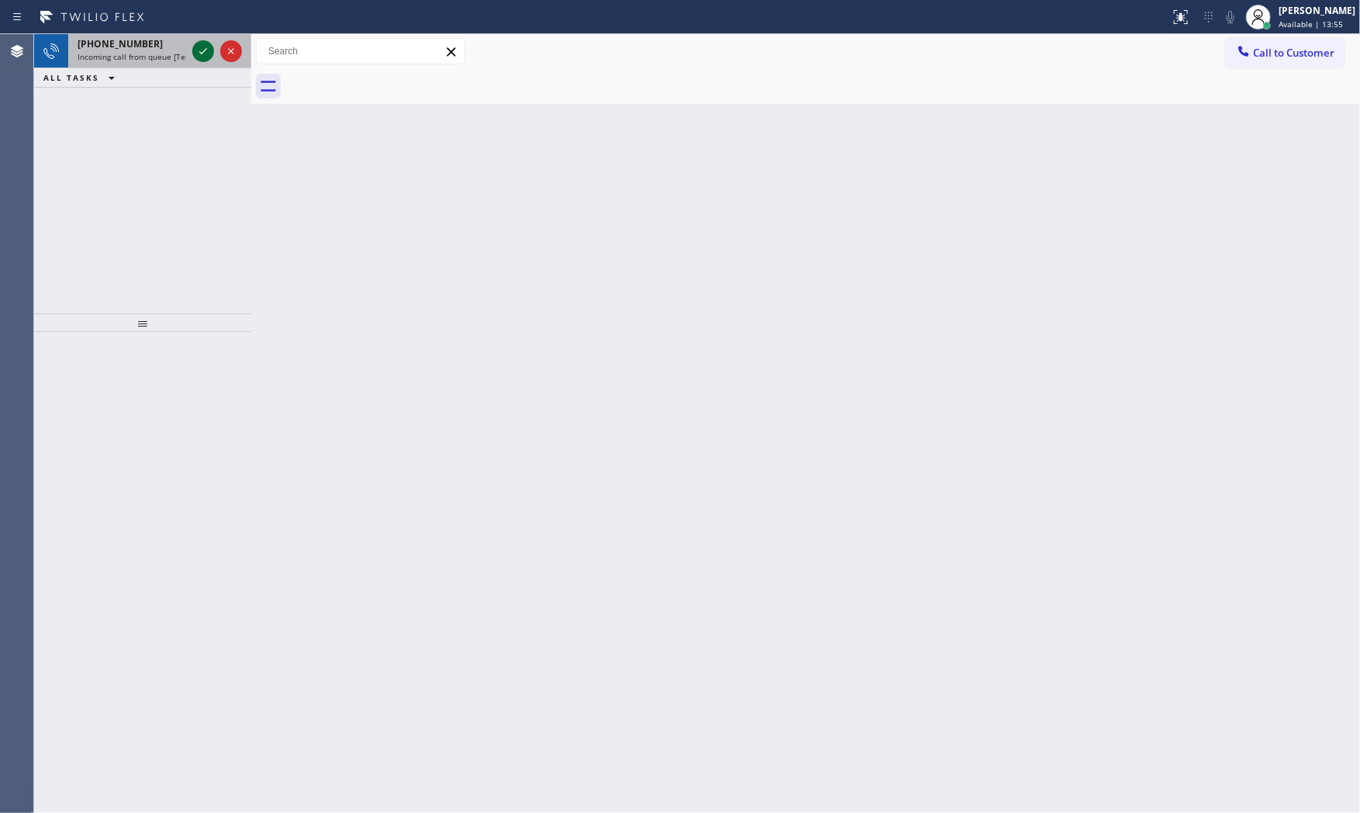
drag, startPoint x: 191, startPoint y: 45, endPoint x: 198, endPoint y: 50, distance: 8.4
click at [192, 47] on div at bounding box center [217, 51] width 56 height 34
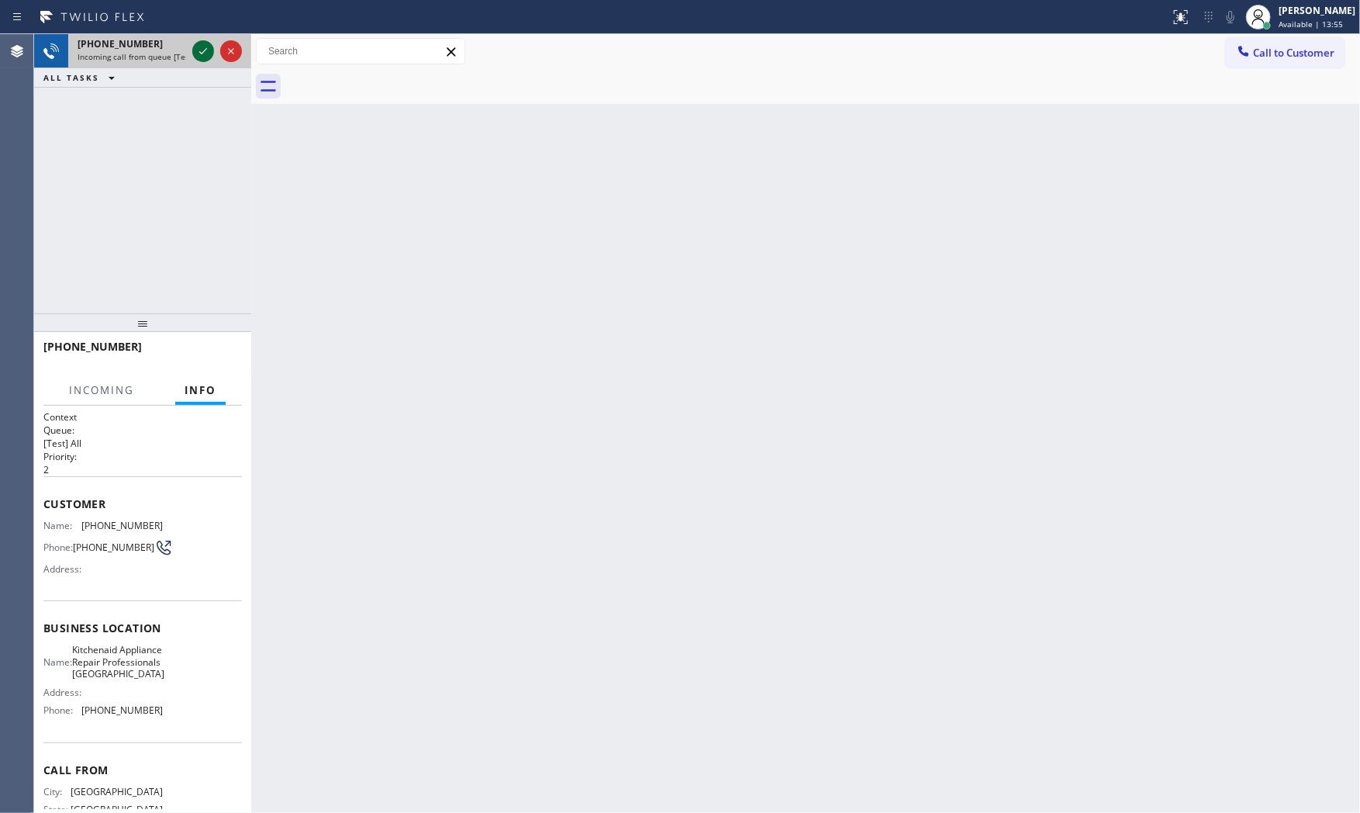
click at [199, 50] on icon at bounding box center [203, 51] width 19 height 19
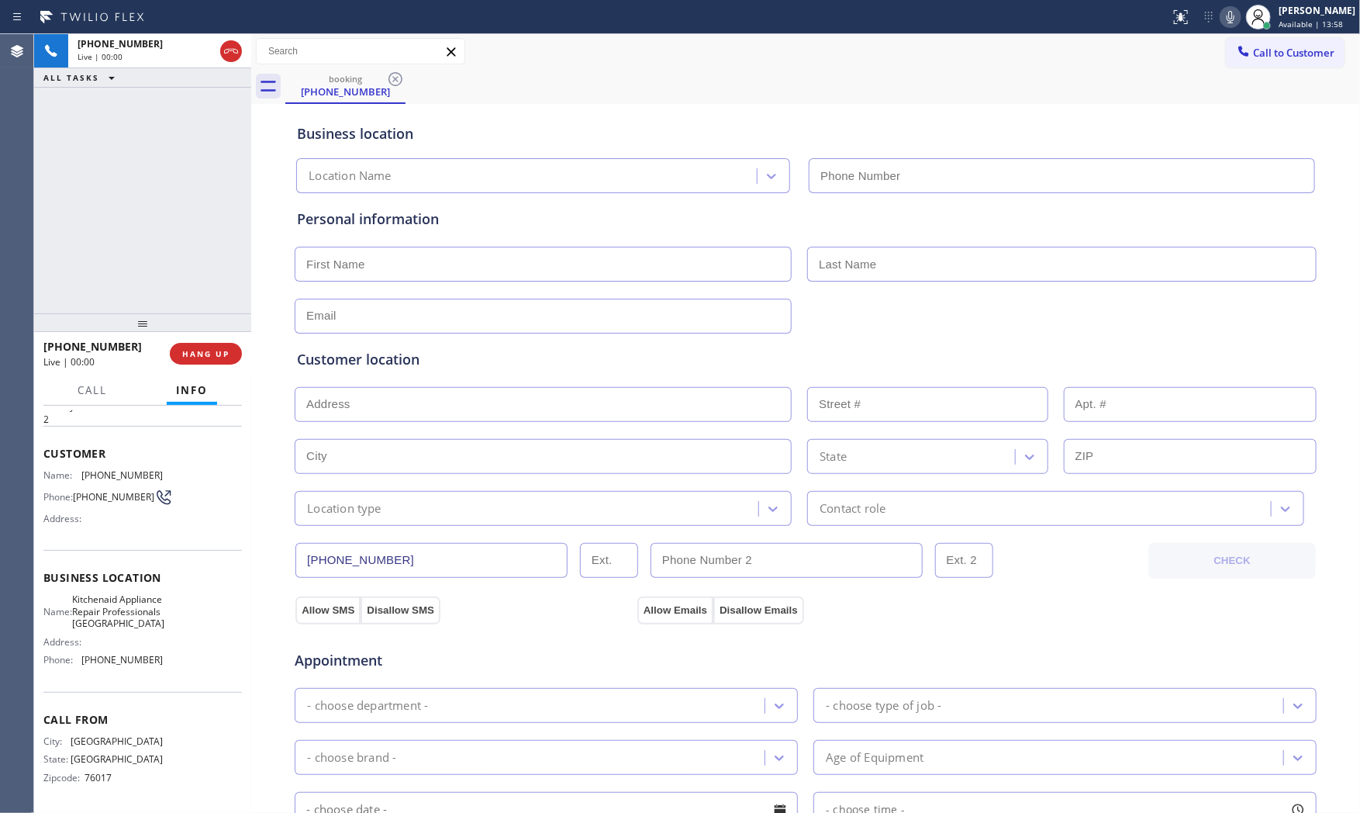
type input "[PHONE_NUMBER]"
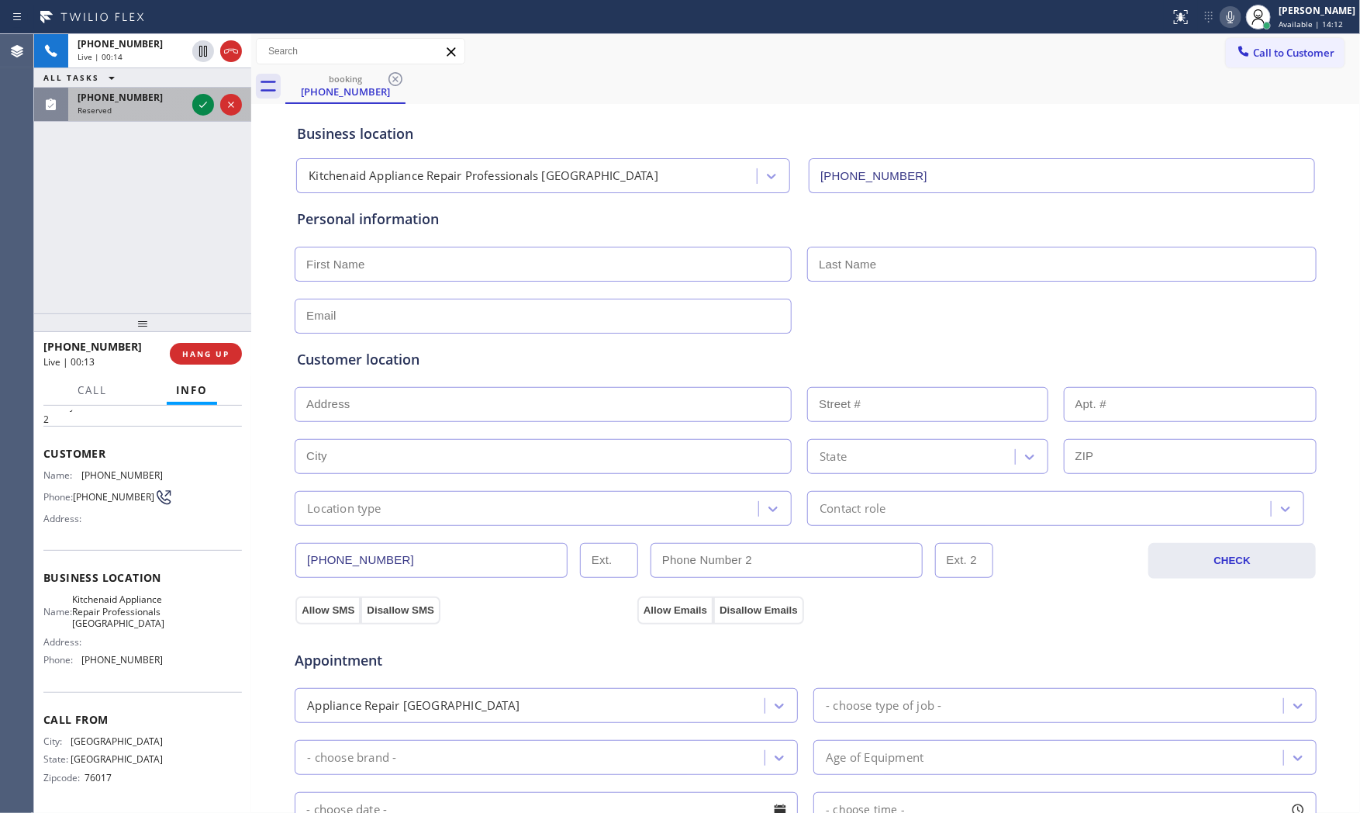
click at [140, 96] on span "[PHONE_NUMBER]" at bounding box center [120, 97] width 85 height 13
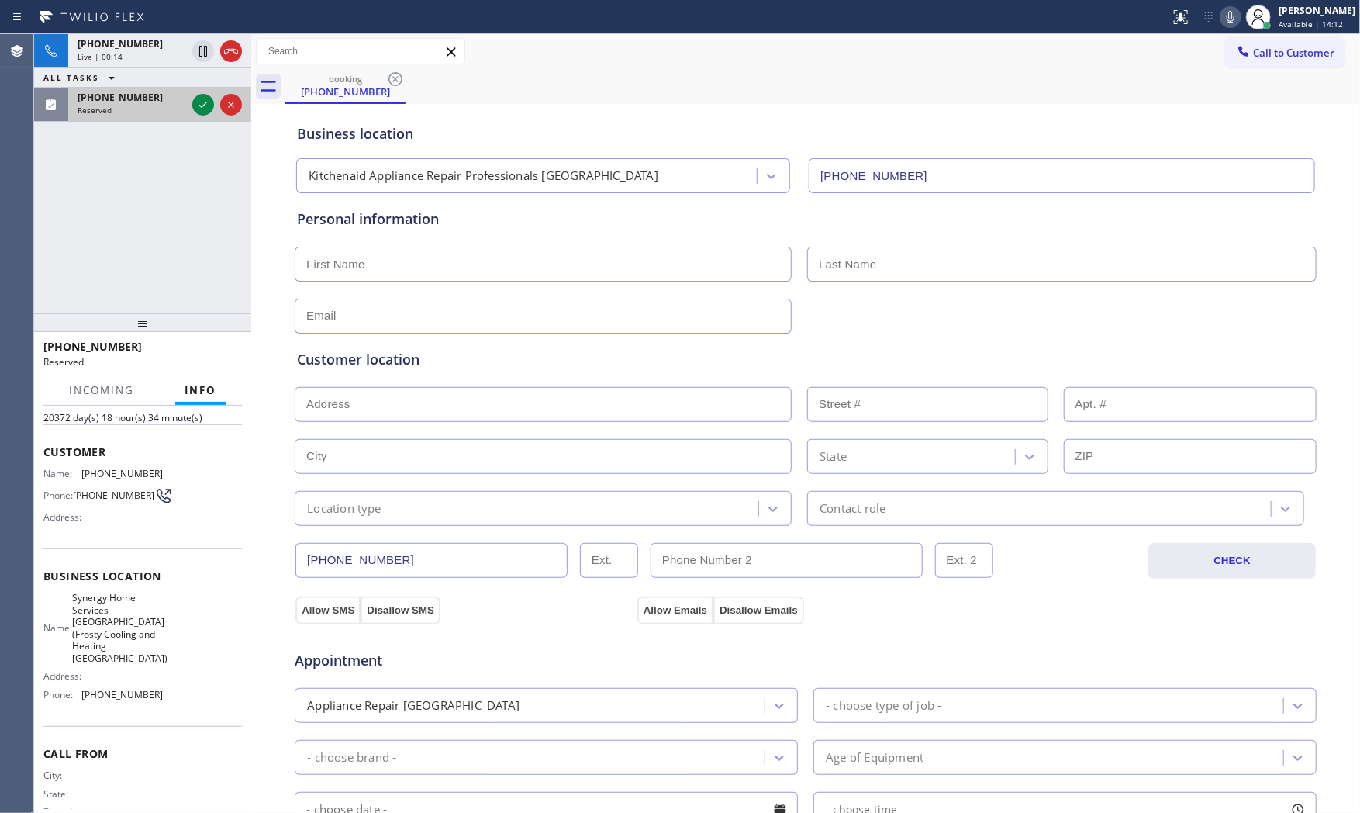
scroll to position [91, 0]
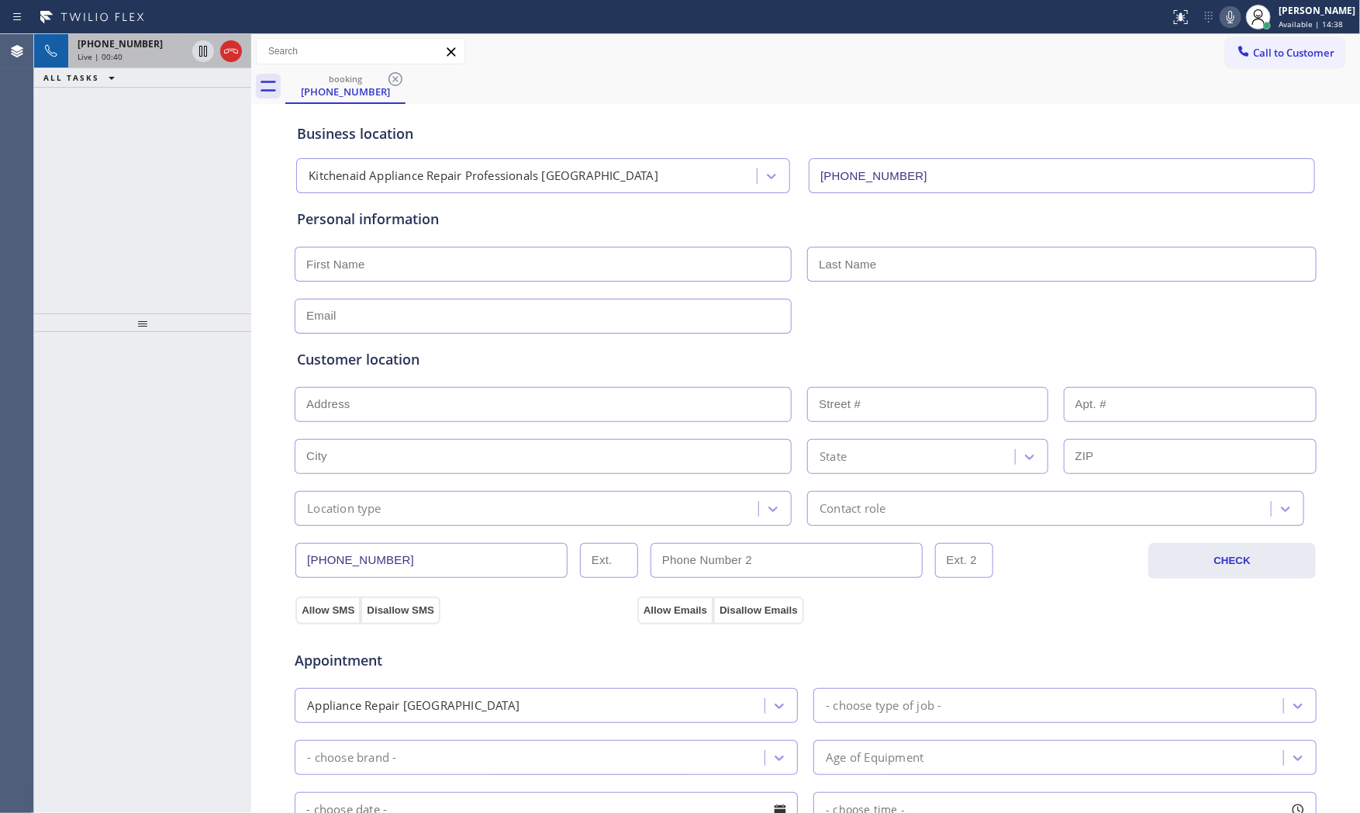
click at [116, 57] on span "Live | 00:40" at bounding box center [100, 56] width 45 height 11
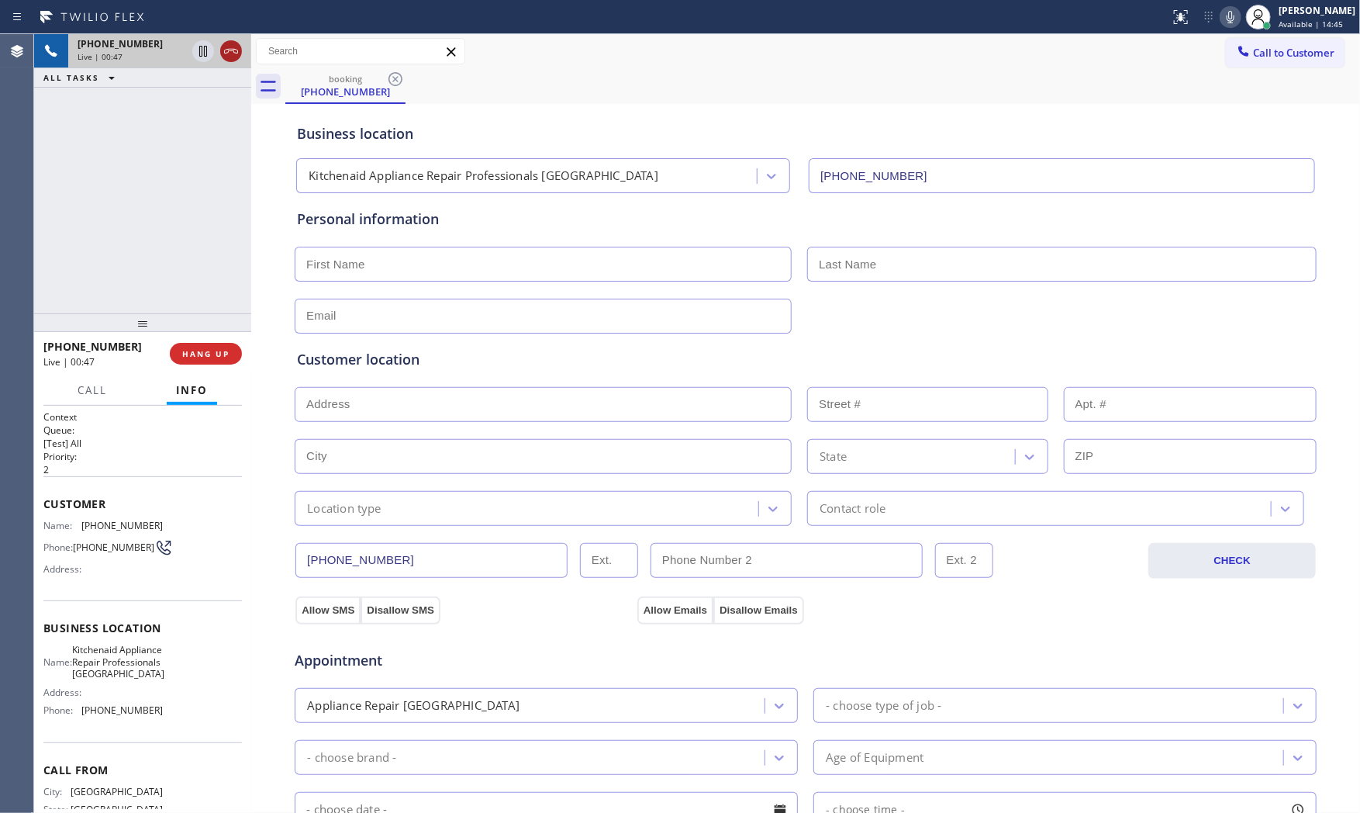
click at [238, 52] on icon at bounding box center [231, 51] width 19 height 19
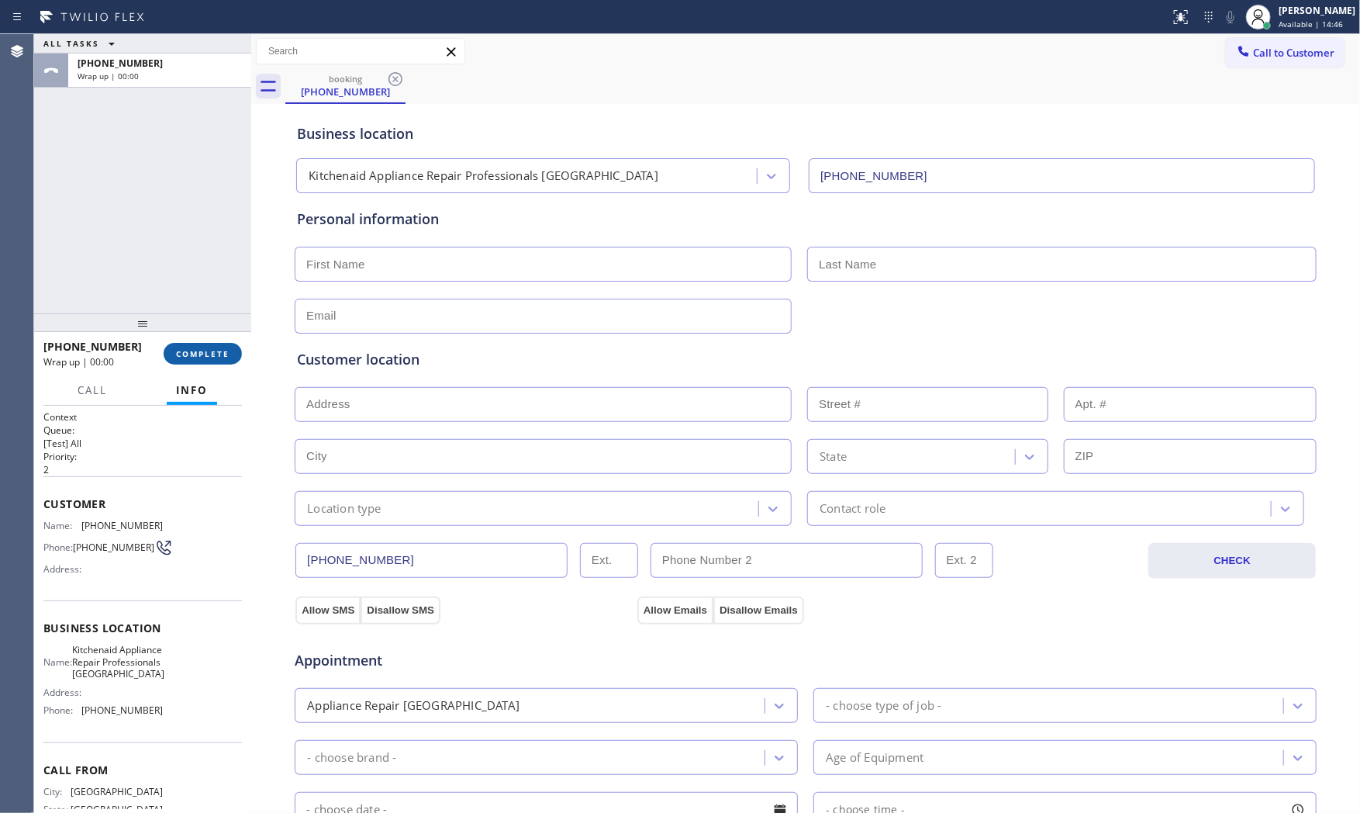
click at [233, 352] on button "COMPLETE" at bounding box center [203, 354] width 78 height 22
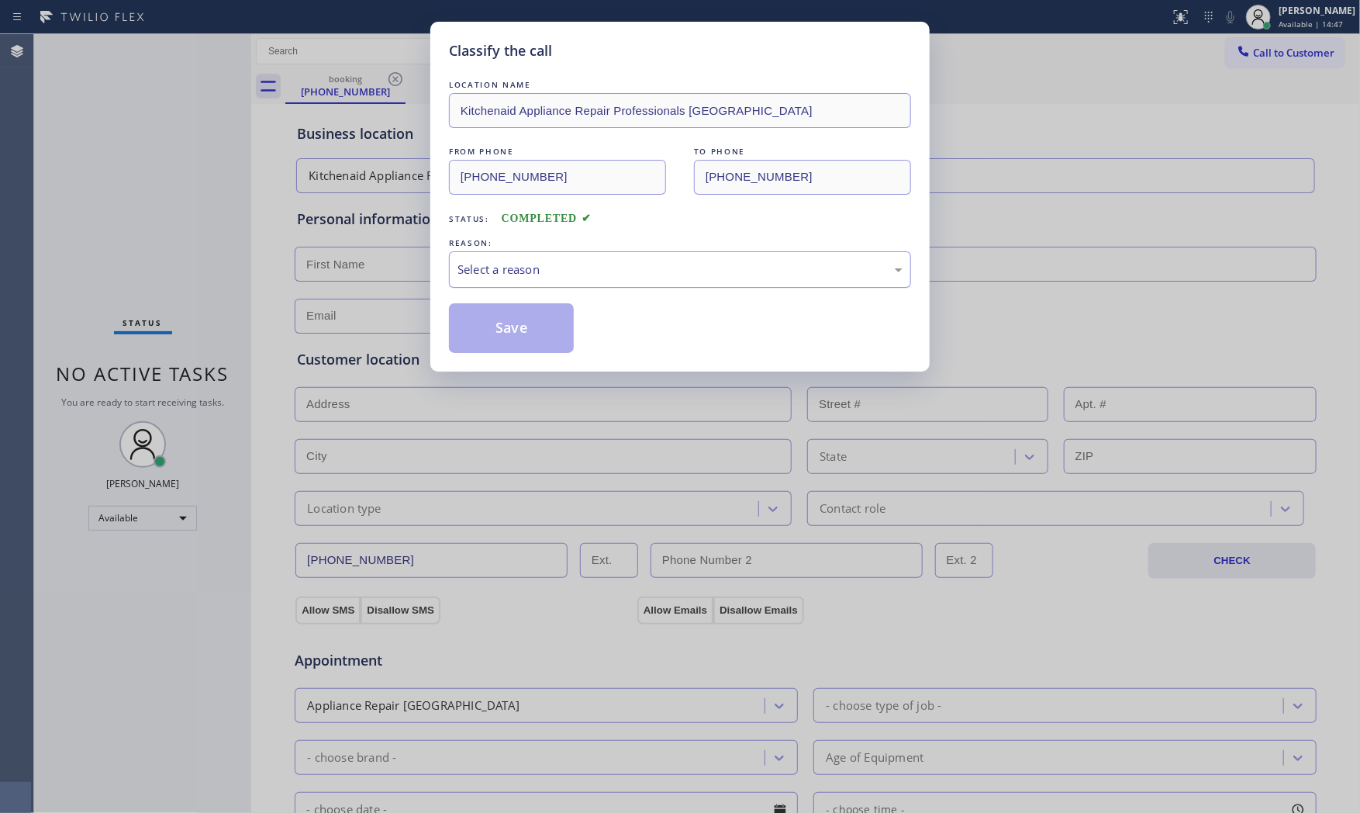
click at [568, 272] on div "Select a reason" at bounding box center [679, 270] width 445 height 18
click at [522, 331] on button "Save" at bounding box center [511, 328] width 125 height 50
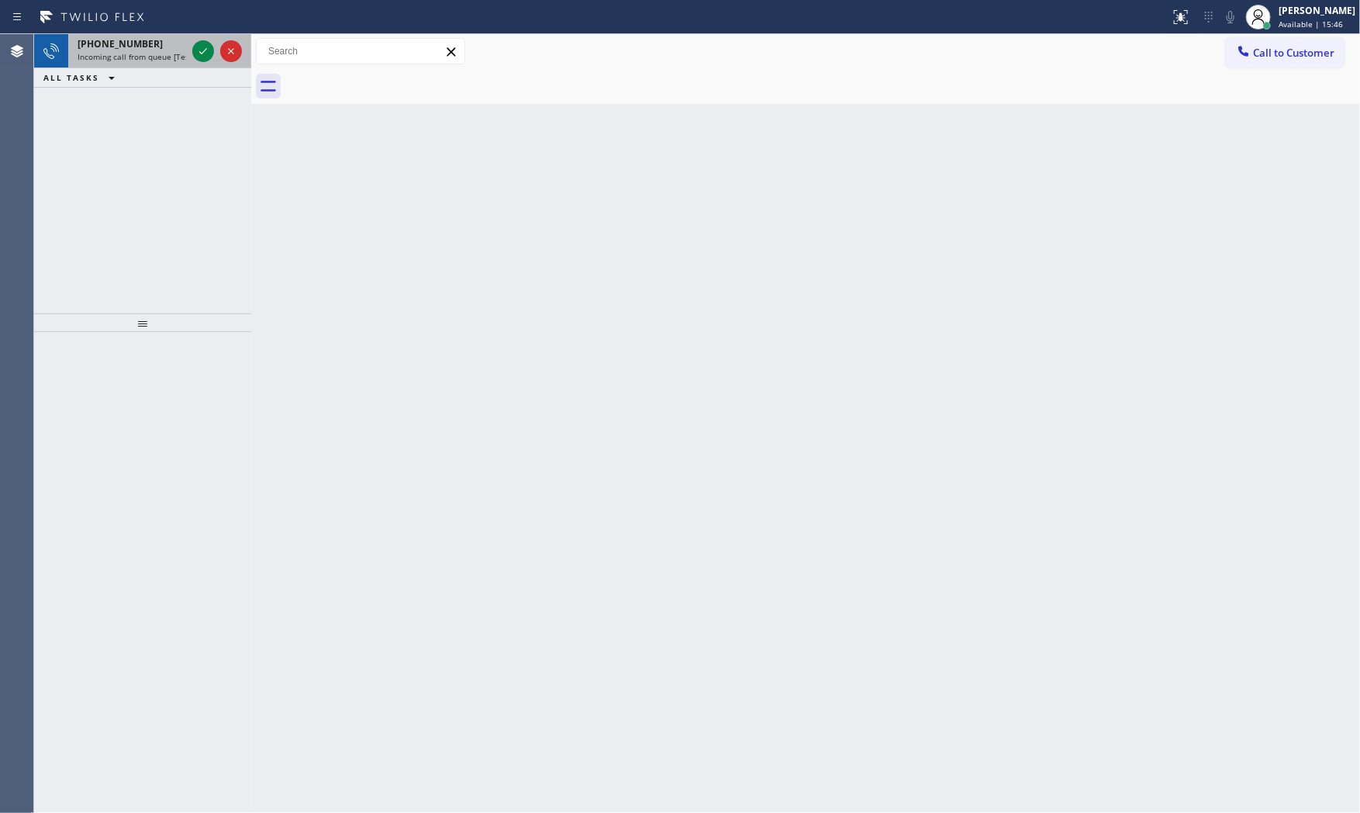
click at [177, 47] on div "[PHONE_NUMBER]" at bounding box center [132, 43] width 109 height 13
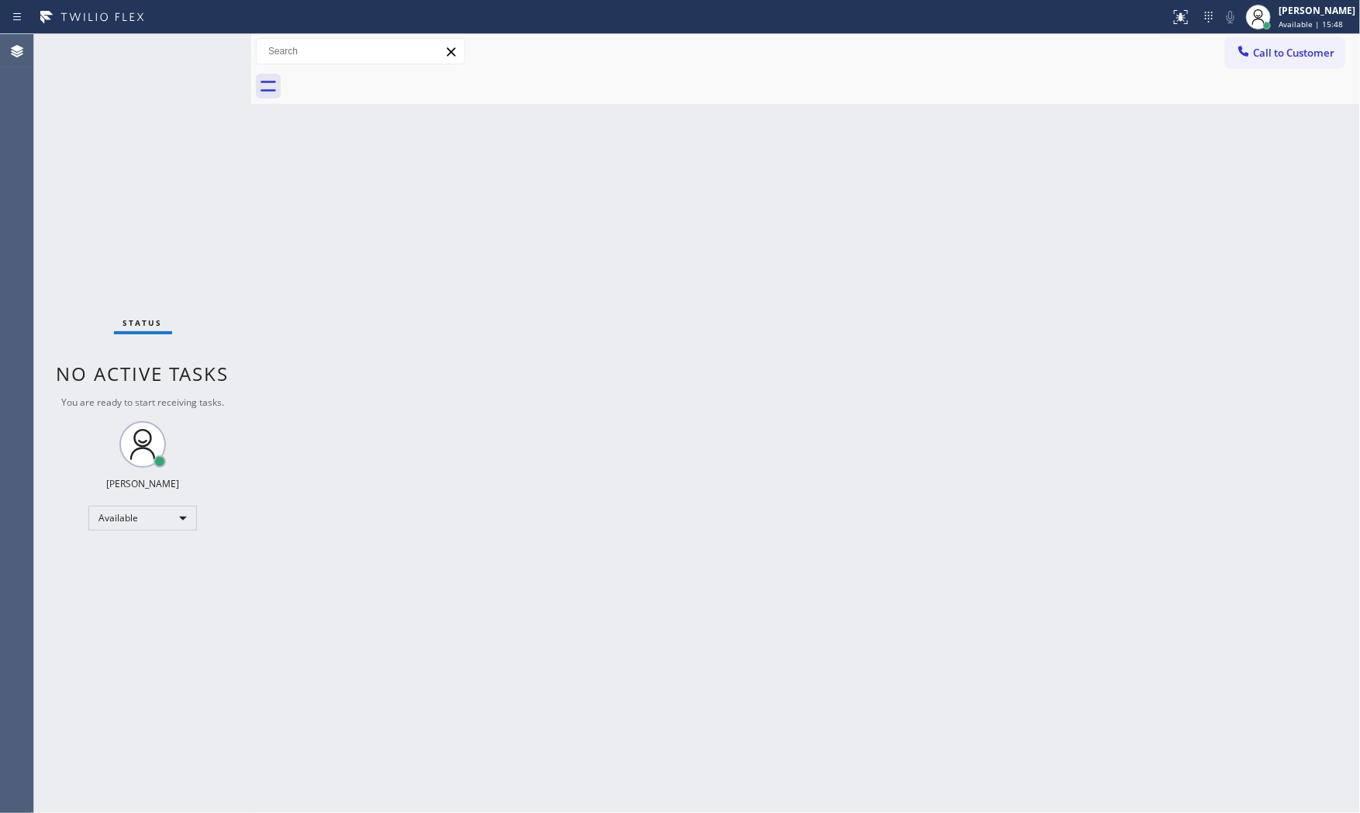
click at [207, 50] on div "Status No active tasks You are ready to start receiving tasks. [PERSON_NAME] Av…" at bounding box center [142, 423] width 217 height 778
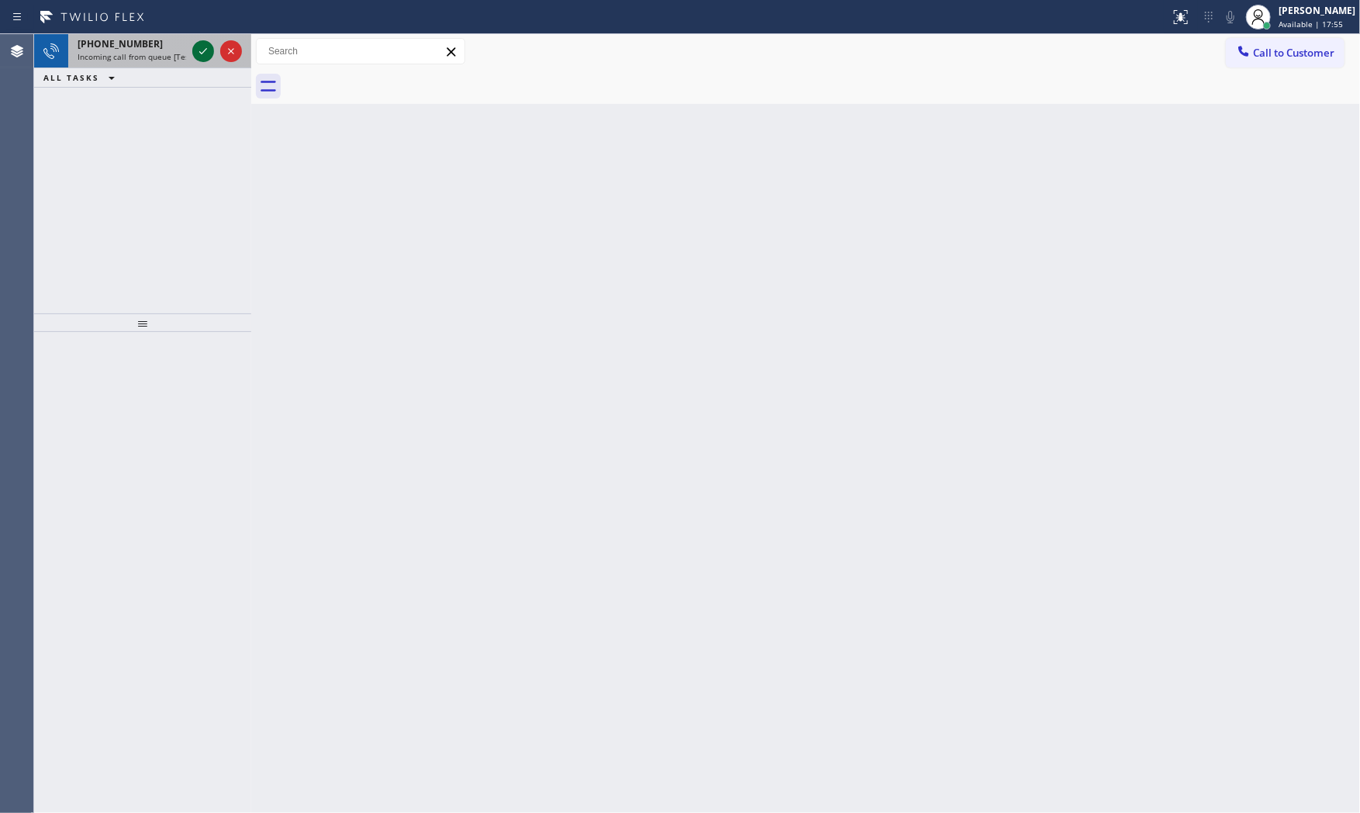
click at [207, 52] on icon at bounding box center [203, 51] width 19 height 19
click at [211, 53] on icon at bounding box center [203, 51] width 19 height 19
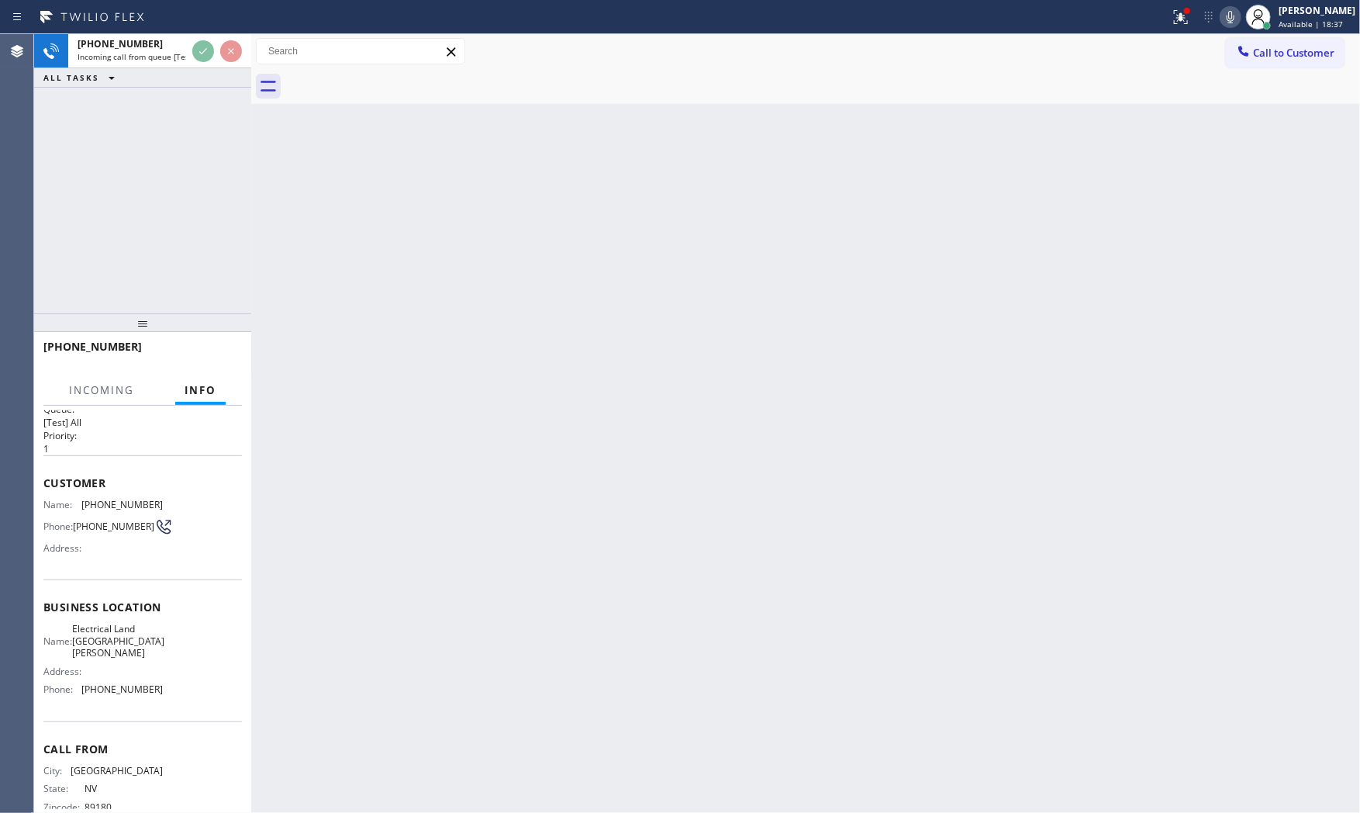
scroll to position [42, 0]
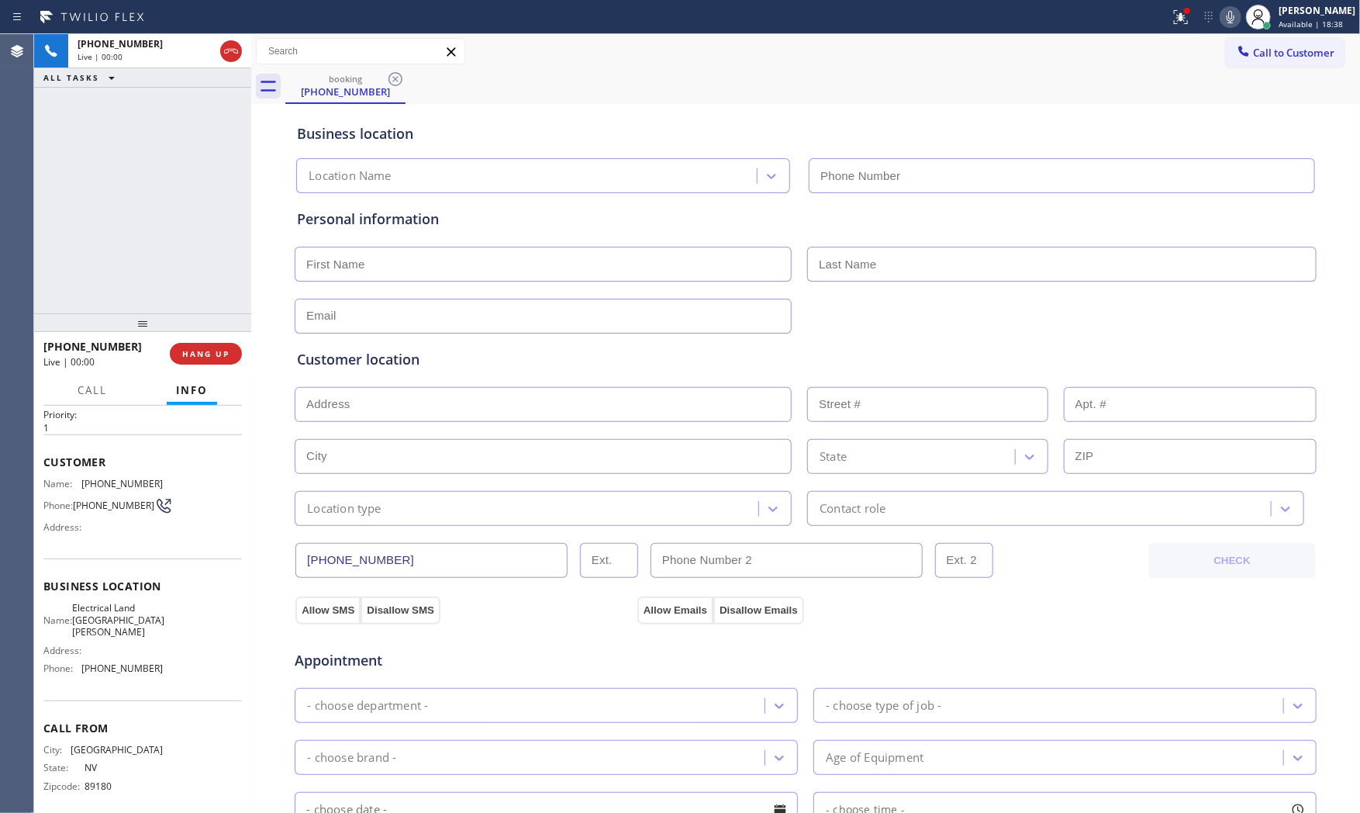
type input "[PHONE_NUMBER]"
click at [210, 348] on span "HANG UP" at bounding box center [205, 353] width 47 height 11
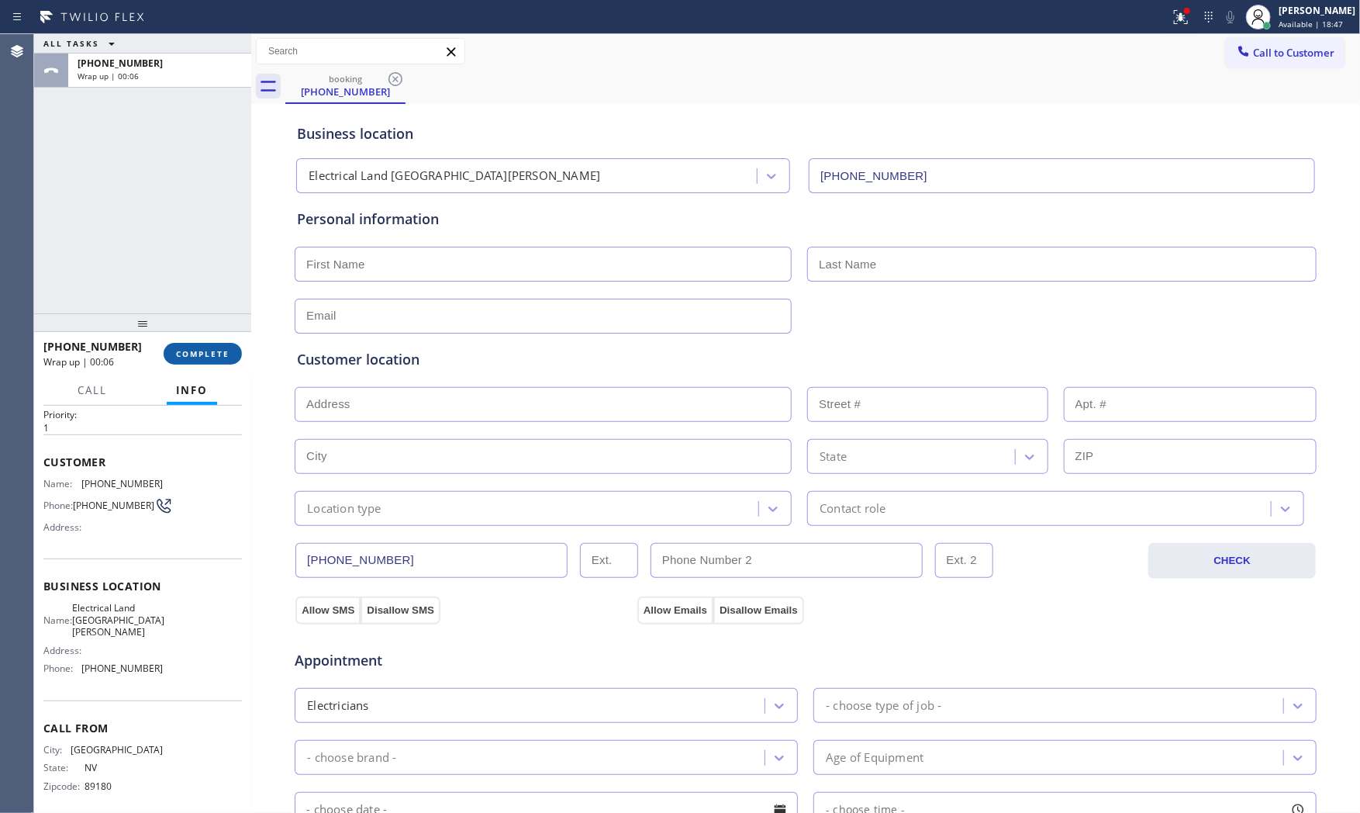
click at [202, 357] on span "COMPLETE" at bounding box center [203, 353] width 54 height 11
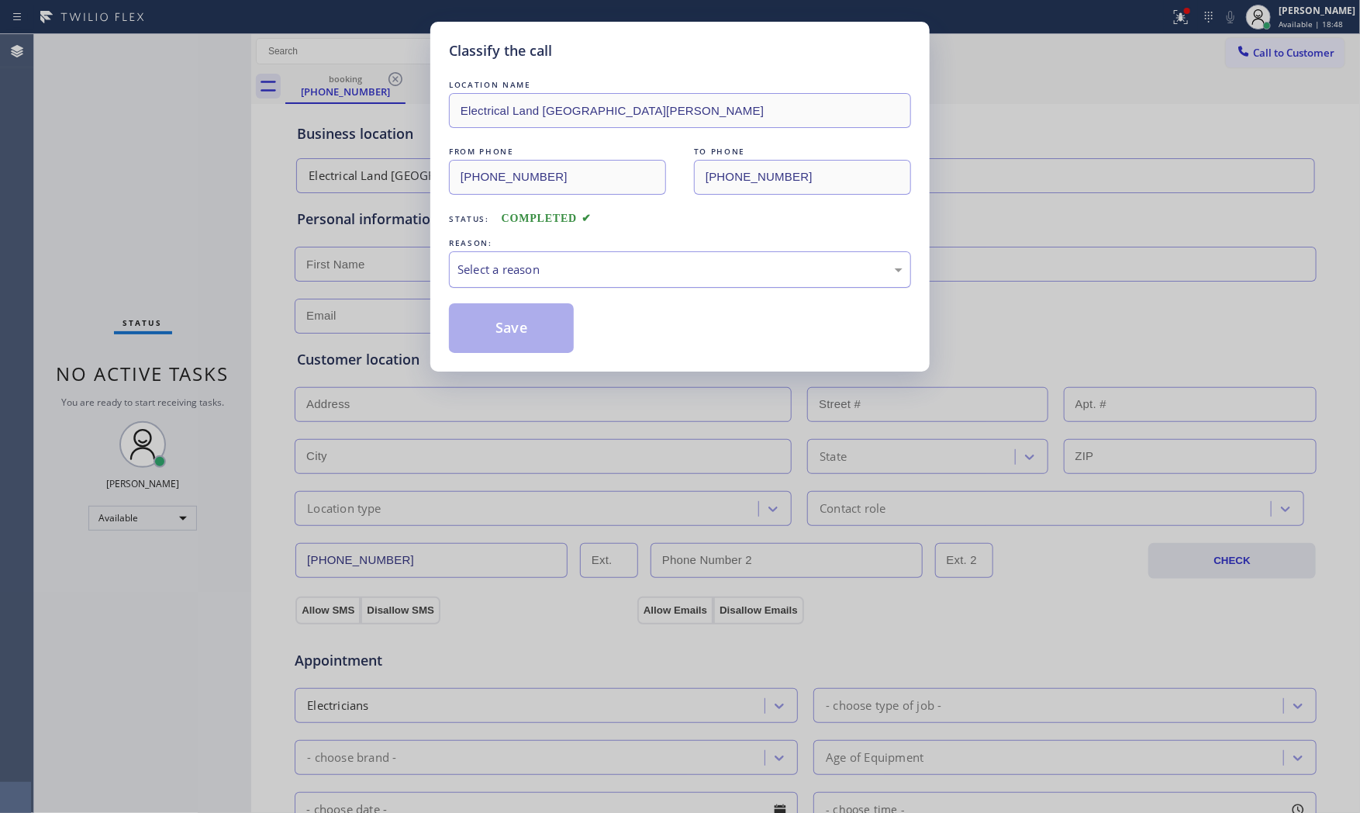
click at [506, 273] on div "Select a reason" at bounding box center [679, 270] width 445 height 18
click at [506, 324] on button "Save" at bounding box center [511, 328] width 125 height 50
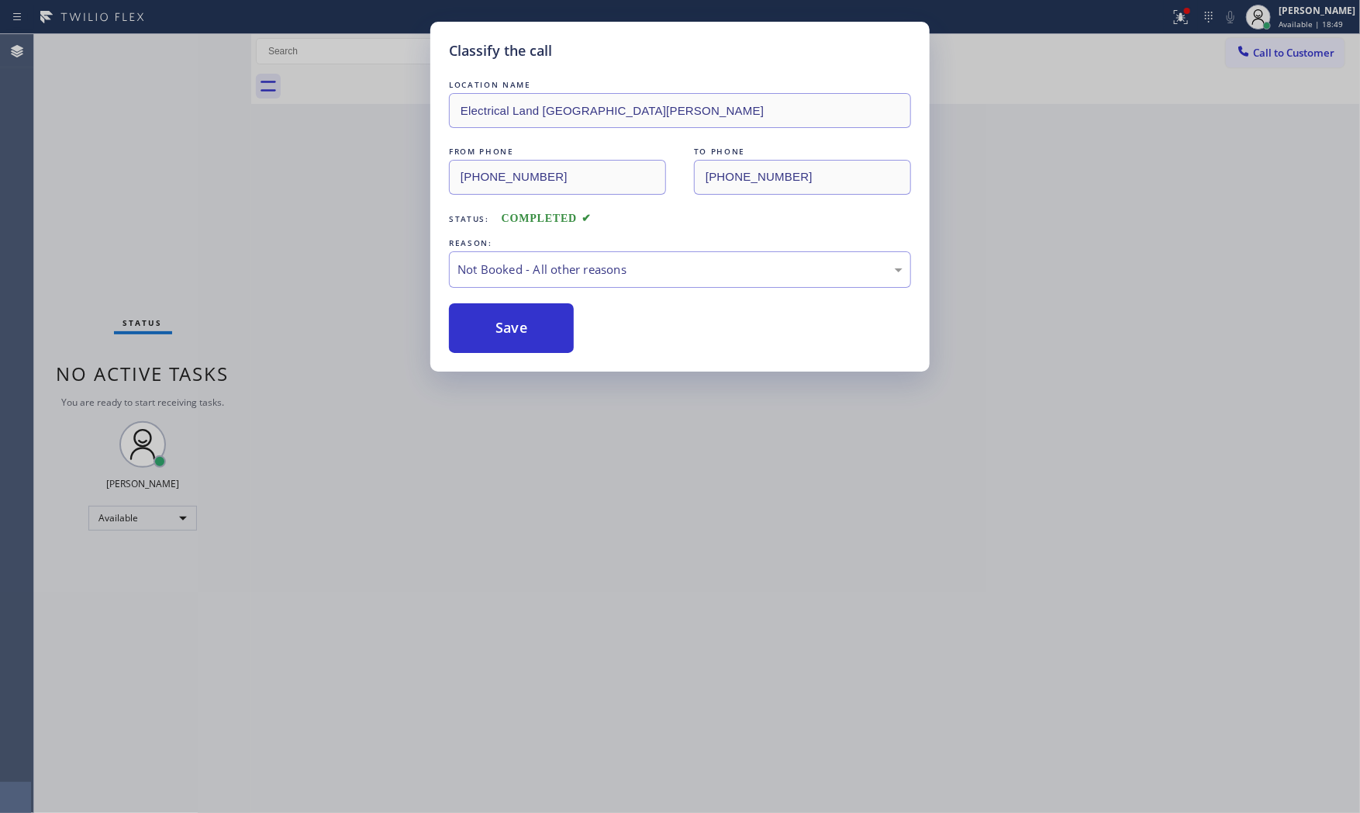
click at [506, 324] on button "Save" at bounding box center [511, 328] width 125 height 50
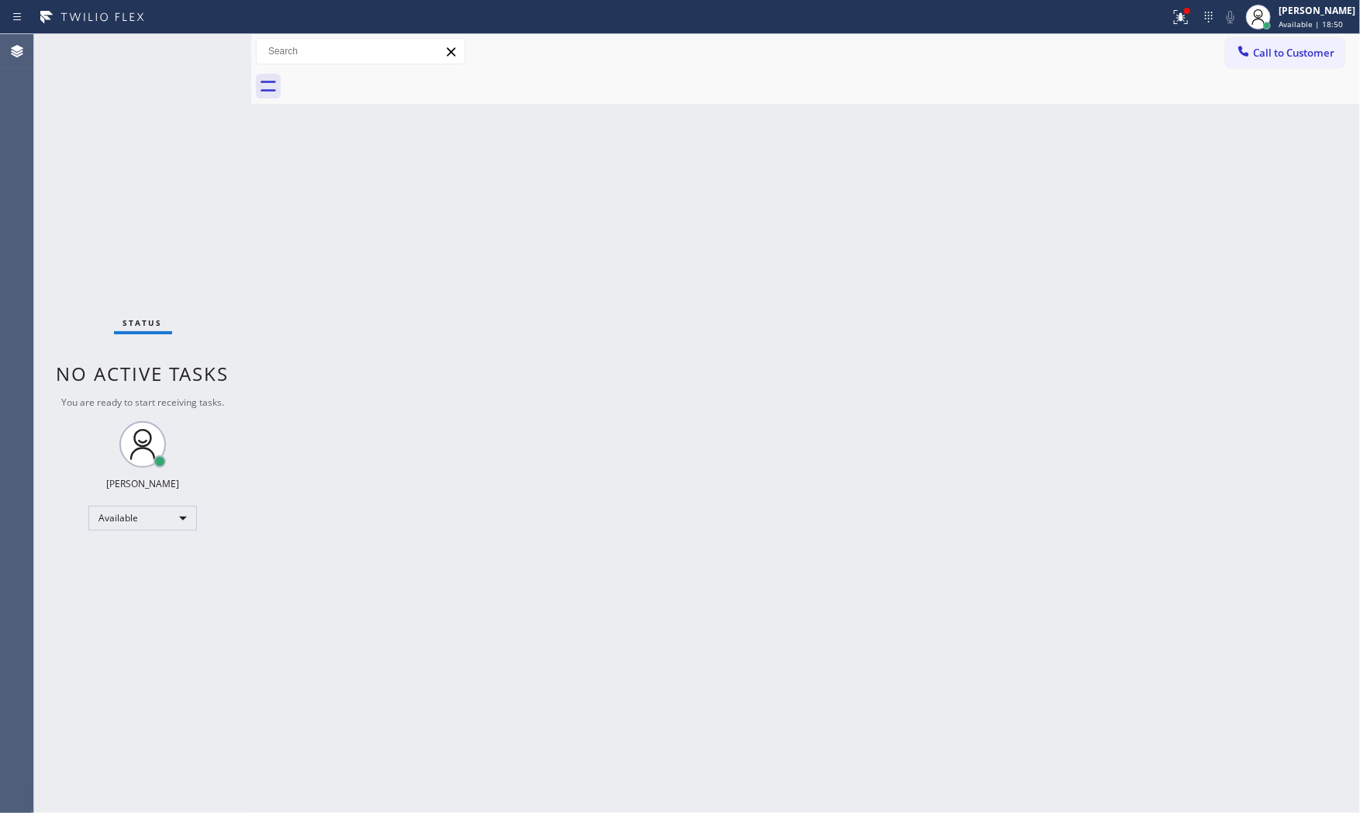
click at [1172, 35] on div "Call to Customer Outbound call Location Search location Your caller id phone nu…" at bounding box center [805, 51] width 1109 height 35
click at [1173, 26] on icon at bounding box center [1181, 17] width 19 height 19
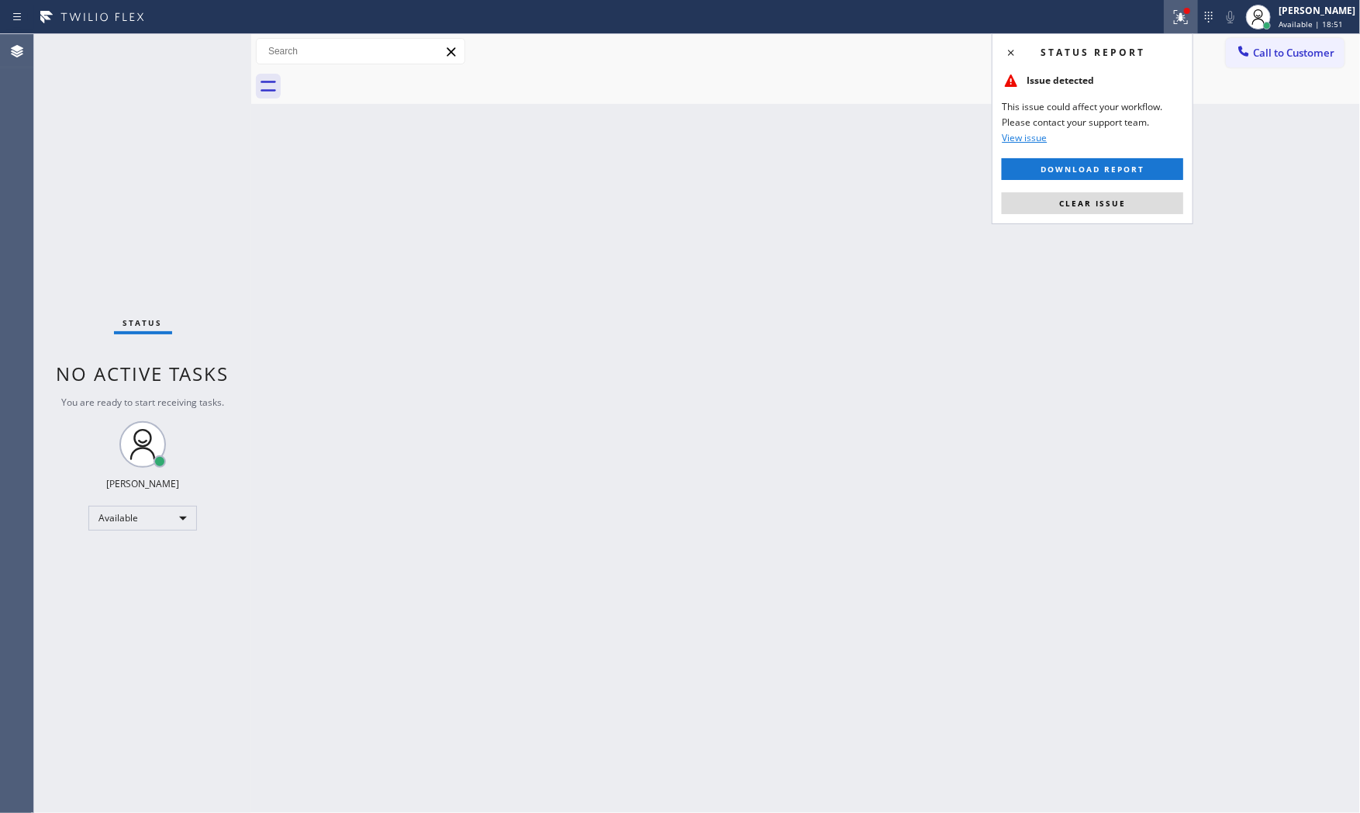
click at [1101, 195] on button "Clear issue" at bounding box center [1092, 203] width 181 height 22
click at [1106, 192] on div "Back to Dashboard Change Sender ID Customers Technicians Select a contact Outbo…" at bounding box center [805, 423] width 1109 height 778
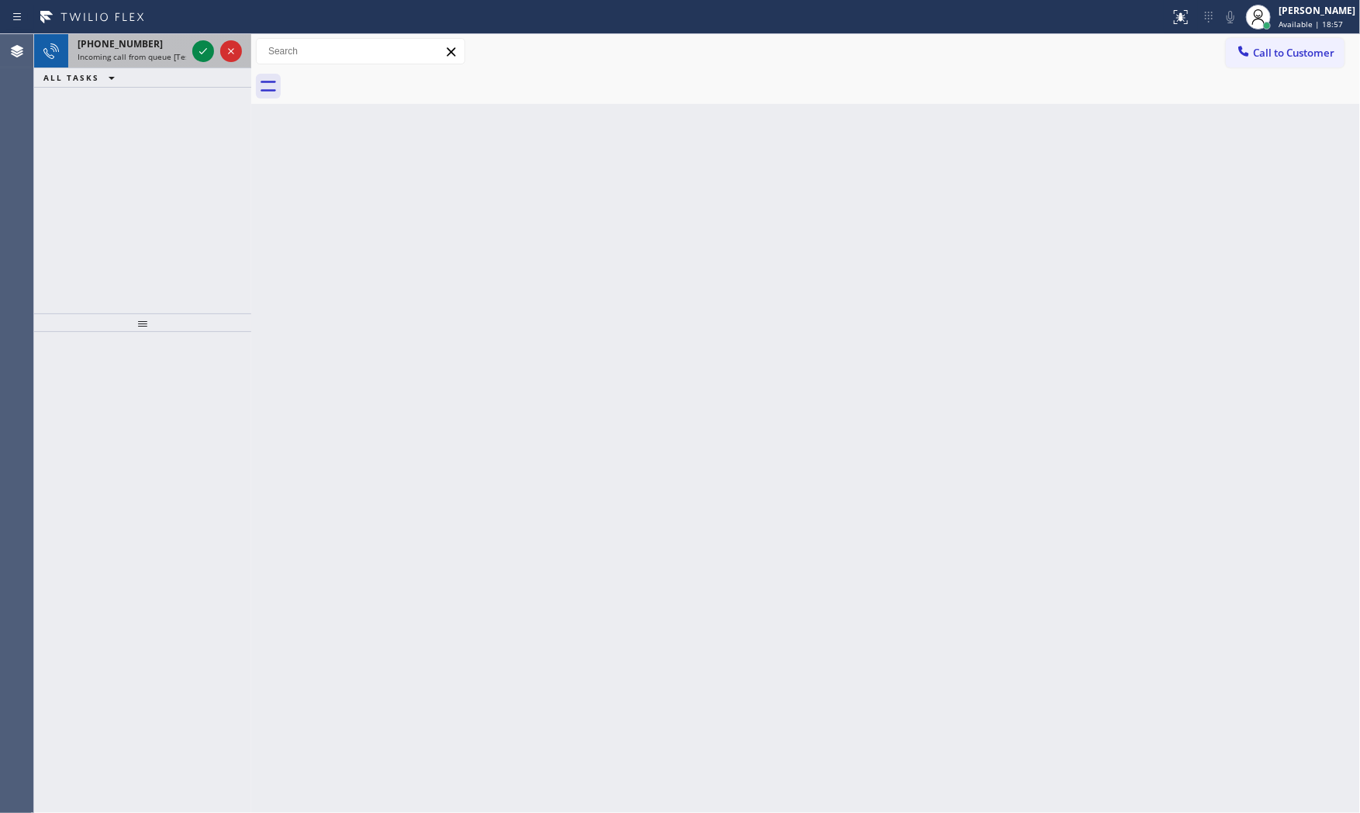
click at [171, 62] on span "Incoming call from queue [Test] All" at bounding box center [142, 56] width 129 height 11
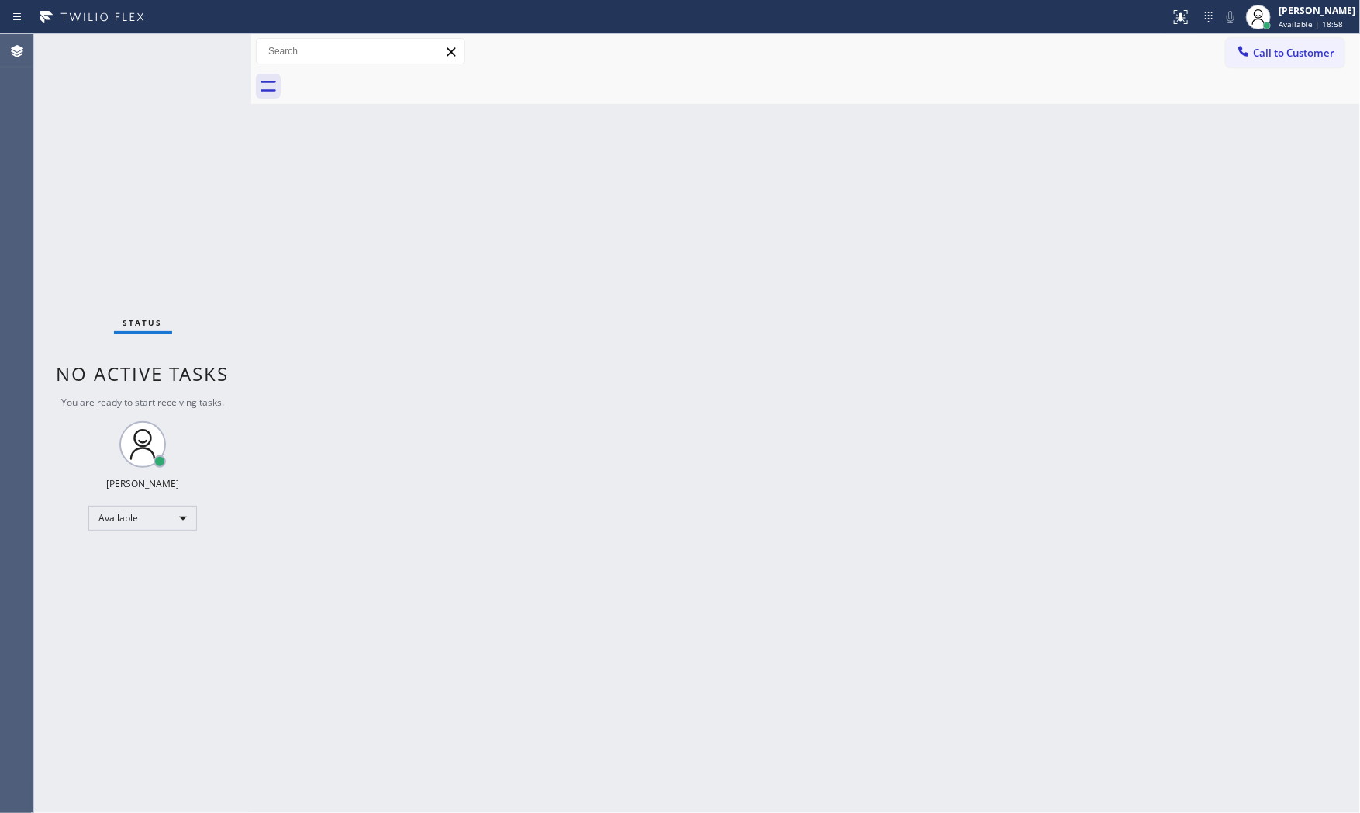
click at [171, 62] on div "Status No active tasks You are ready to start receiving tasks. [PERSON_NAME] Av…" at bounding box center [142, 423] width 217 height 778
click at [202, 47] on div "Status No active tasks You are ready to start receiving tasks. [PERSON_NAME] Av…" at bounding box center [142, 423] width 217 height 778
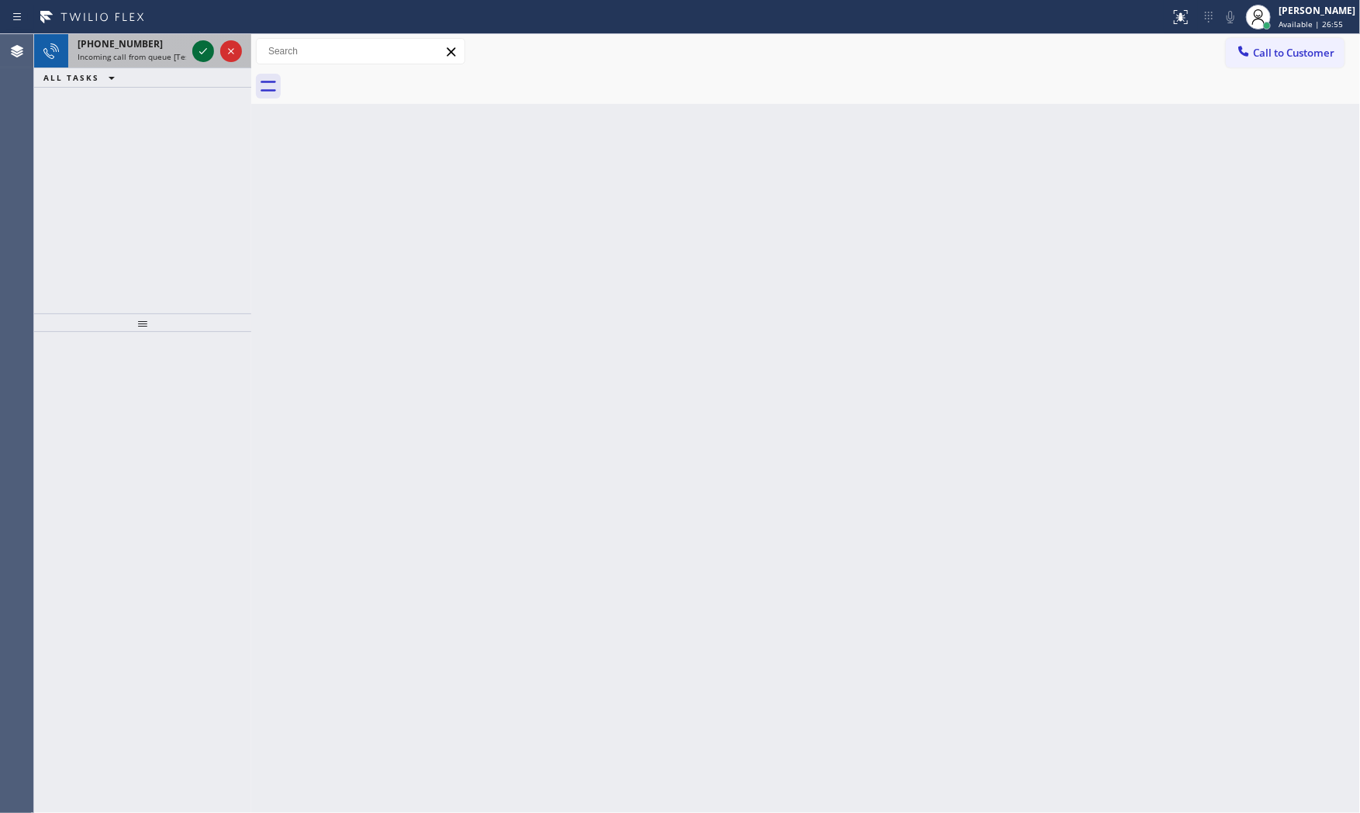
click at [202, 47] on icon at bounding box center [203, 51] width 19 height 19
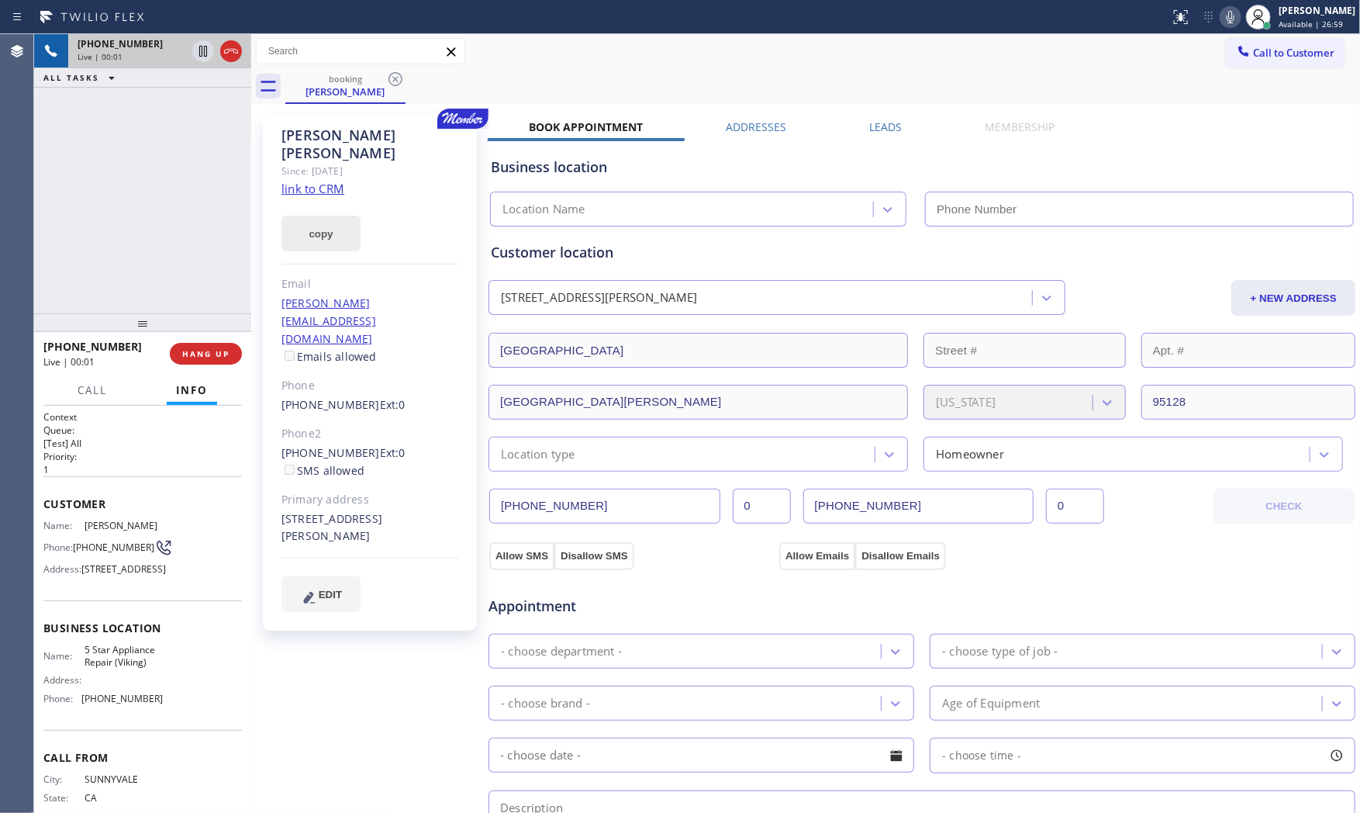
type input "[PHONE_NUMBER]"
click at [326, 181] on link "link to CRM" at bounding box center [312, 189] width 63 height 16
drag, startPoint x: 1226, startPoint y: 12, endPoint x: 1197, endPoint y: 22, distance: 30.4
click at [1226, 12] on icon at bounding box center [1230, 17] width 19 height 19
click at [210, 44] on icon at bounding box center [203, 51] width 19 height 19
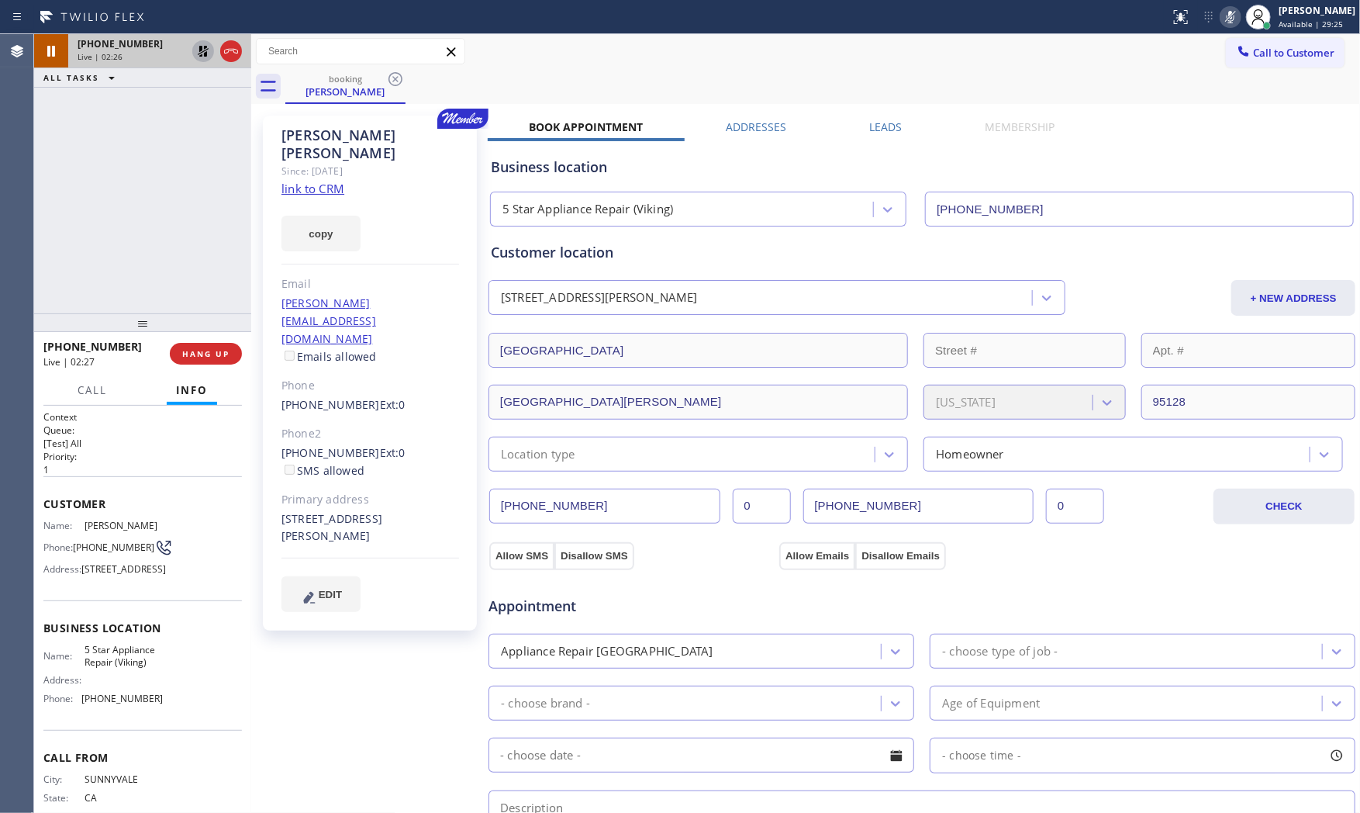
click at [1221, 18] on icon at bounding box center [1230, 17] width 19 height 19
click at [200, 50] on icon at bounding box center [203, 51] width 19 height 19
click at [1221, 23] on icon at bounding box center [1230, 17] width 19 height 19
click at [204, 351] on span "HANG UP" at bounding box center [205, 353] width 47 height 11
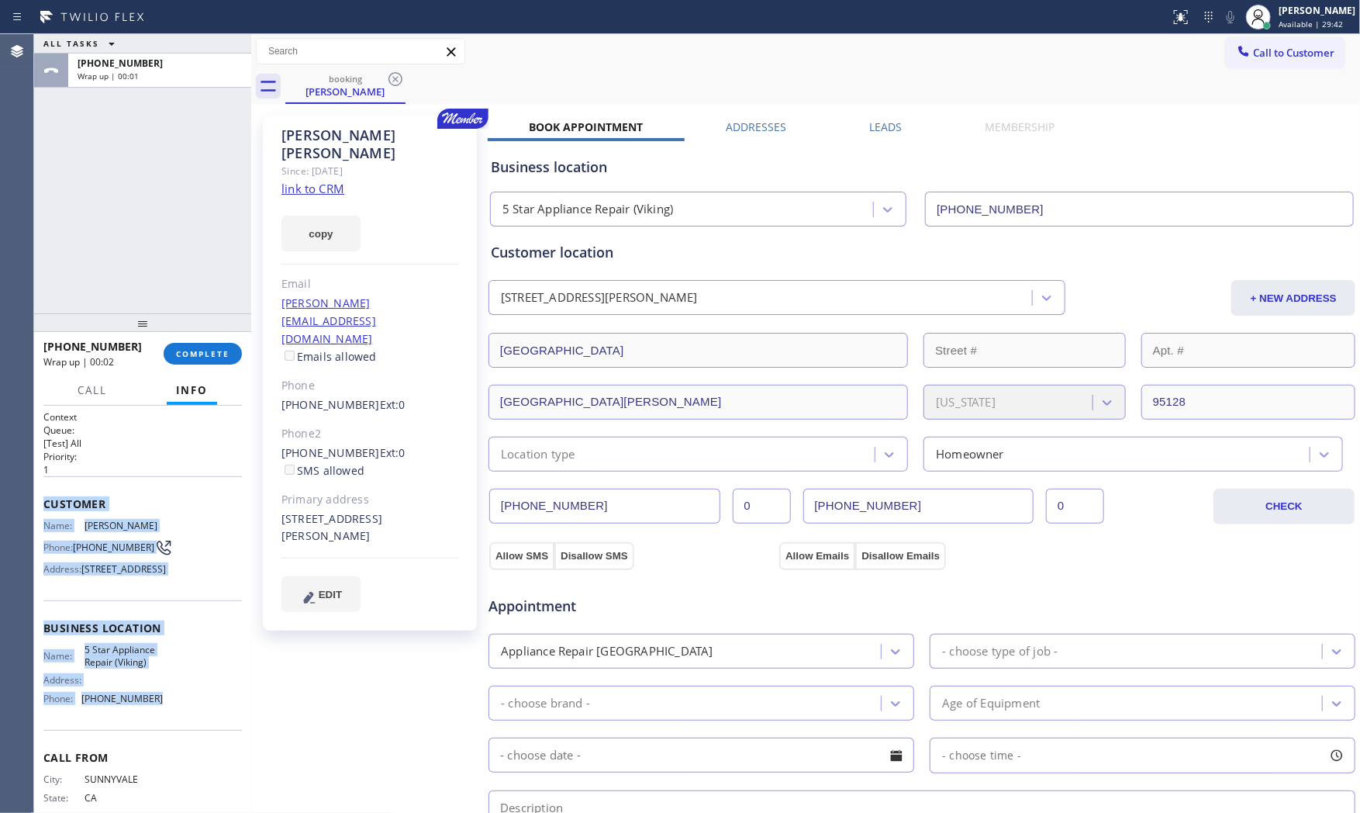
drag, startPoint x: 45, startPoint y: 499, endPoint x: 840, endPoint y: 454, distance: 796.0
click at [175, 727] on div "Context Queue: [Test] All Priority: 1 Customer Name: [PERSON_NAME] Phone: [PHON…" at bounding box center [142, 628] width 198 height 437
copy div "Customer Name: [PERSON_NAME] Phone: [PHONE_NUMBER] Address: [STREET_ADDRESS] Bu…"
drag, startPoint x: 1307, startPoint y: 57, endPoint x: 1328, endPoint y: 76, distance: 28.5
click at [1307, 57] on span "Call to Customer" at bounding box center [1293, 53] width 81 height 14
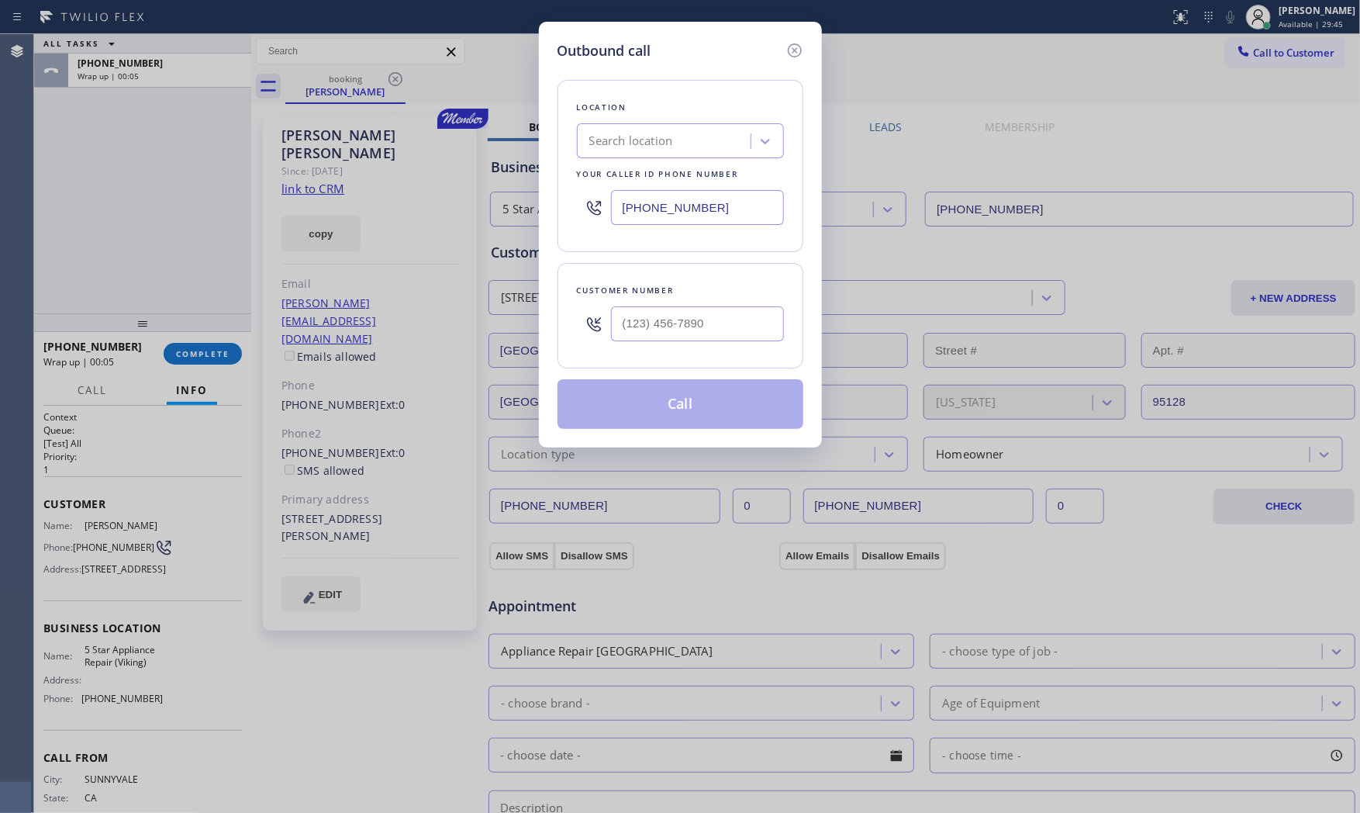
click at [660, 206] on input "[PHONE_NUMBER]" at bounding box center [697, 207] width 173 height 35
paste input "855) 770-0603"
type input "[PHONE_NUMBER]"
click at [730, 326] on input "(___) ___-____" at bounding box center [697, 323] width 173 height 35
paste input "408) 507-8669"
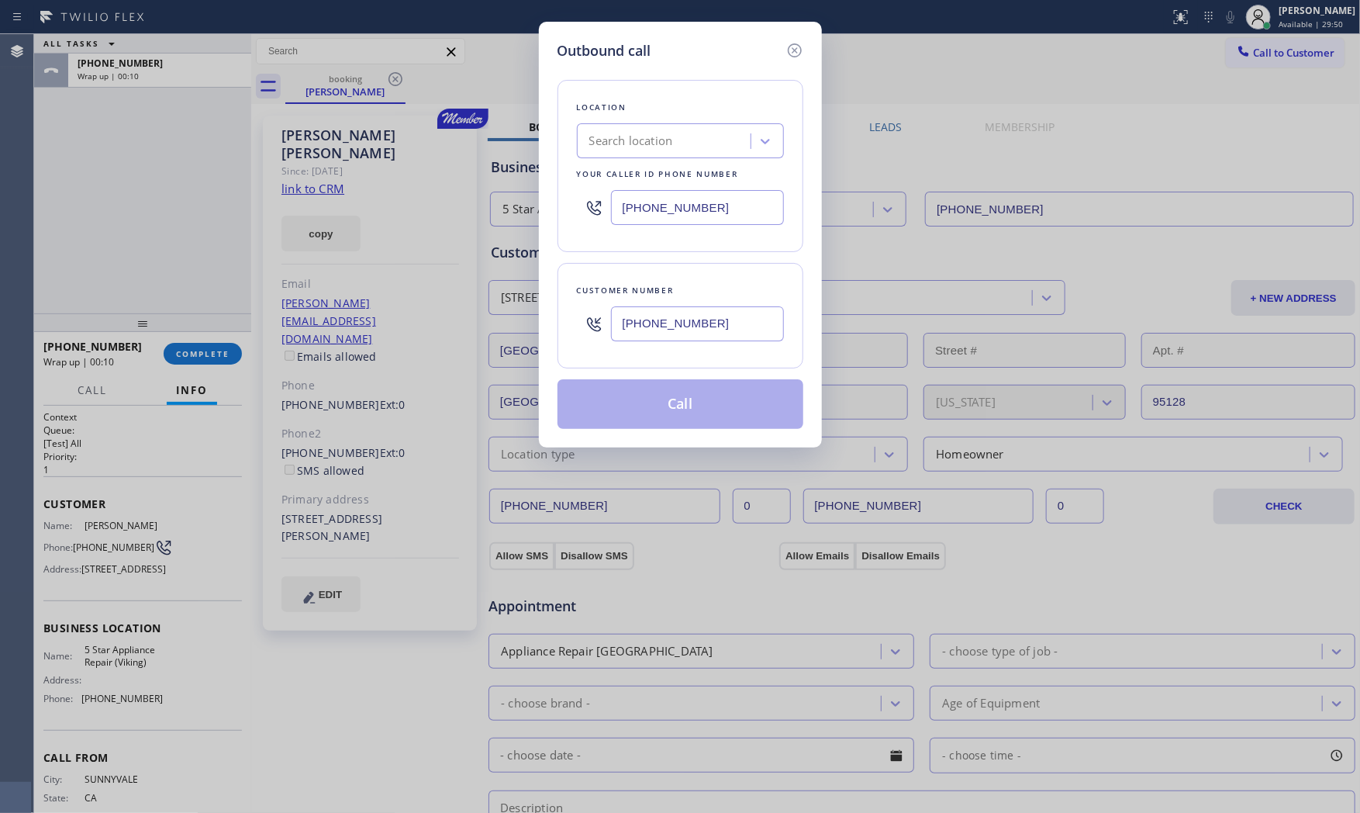
type input "[PHONE_NUMBER]"
click at [702, 323] on input "[PHONE_NUMBER]" at bounding box center [697, 323] width 173 height 35
click at [801, 47] on icon at bounding box center [794, 50] width 19 height 19
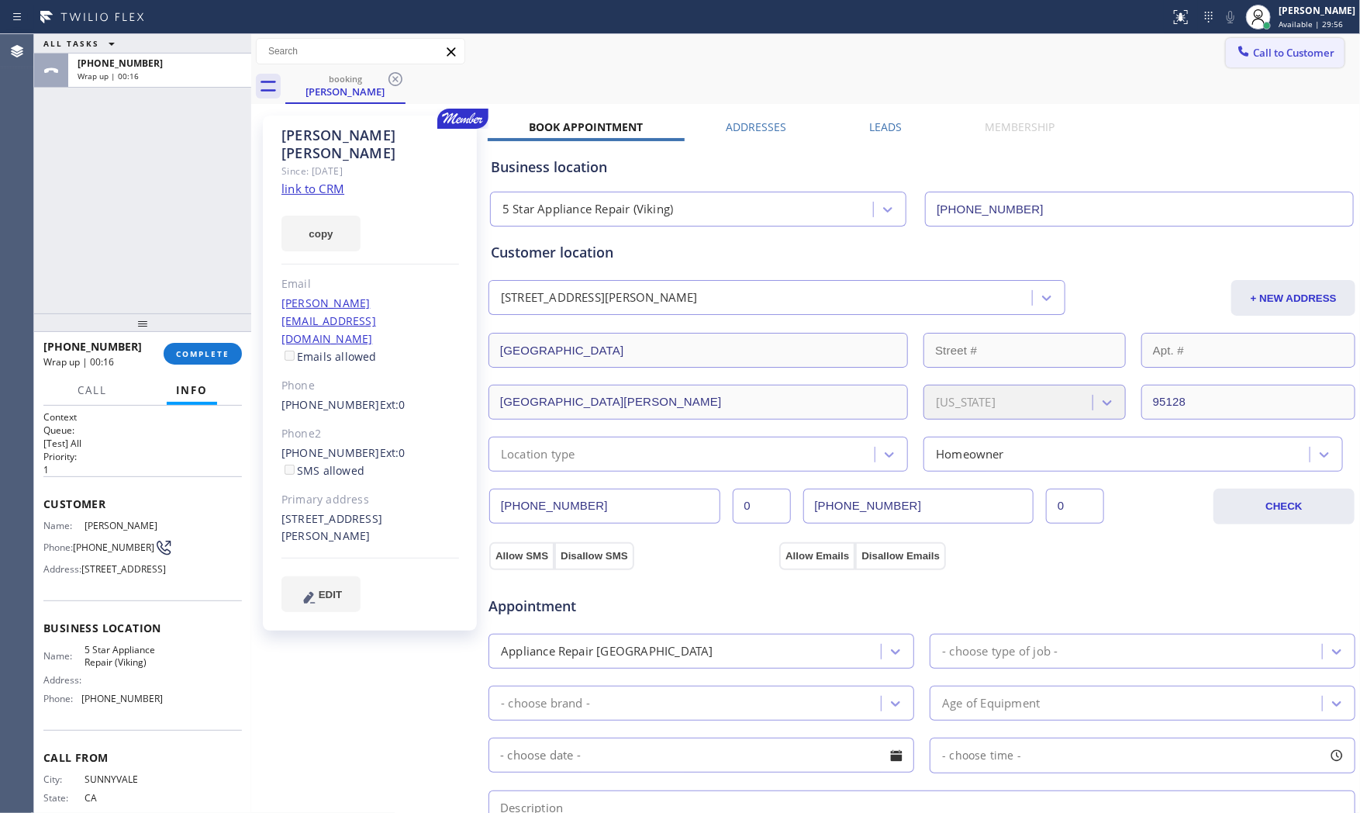
click at [1293, 51] on span "Call to Customer" at bounding box center [1293, 53] width 81 height 14
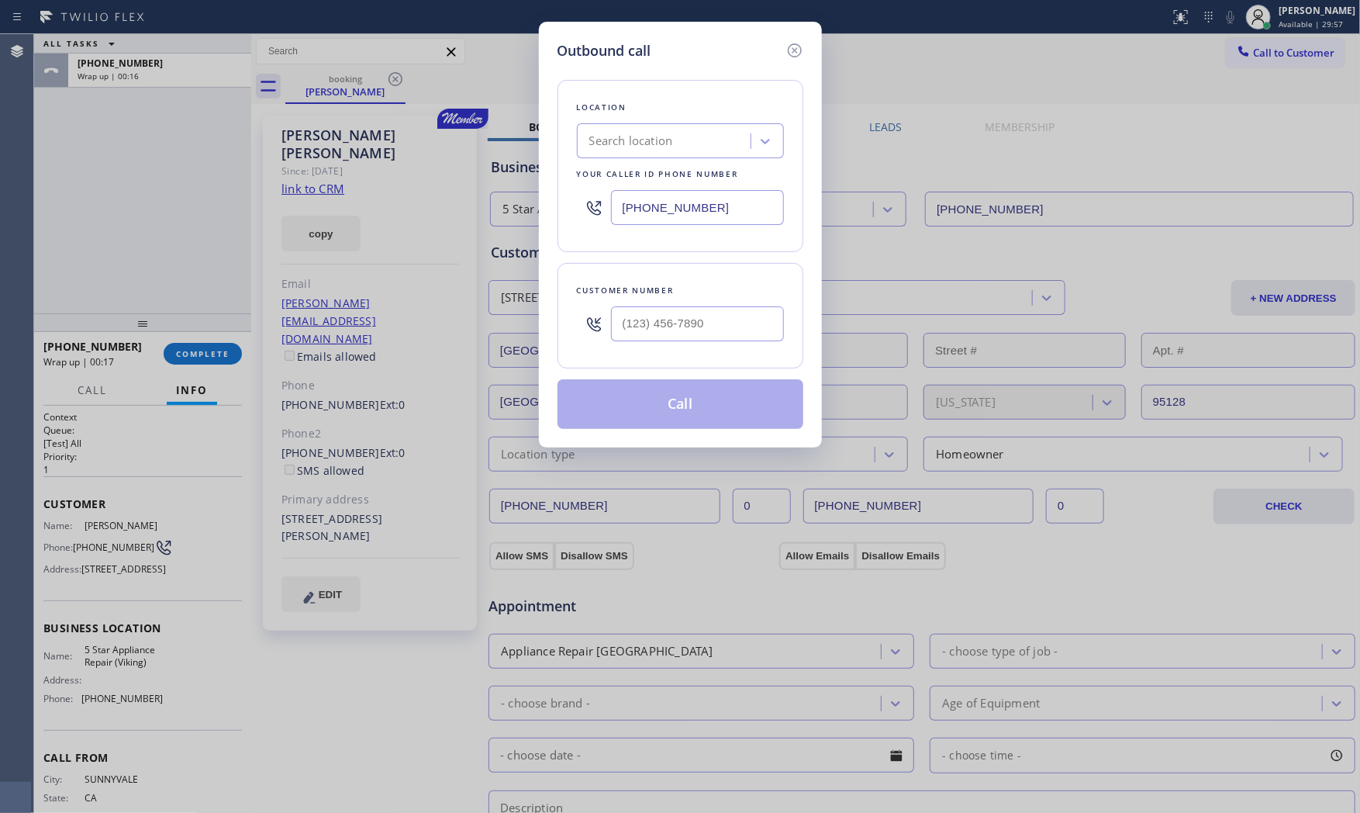
type input "[PHONE_NUMBER]"
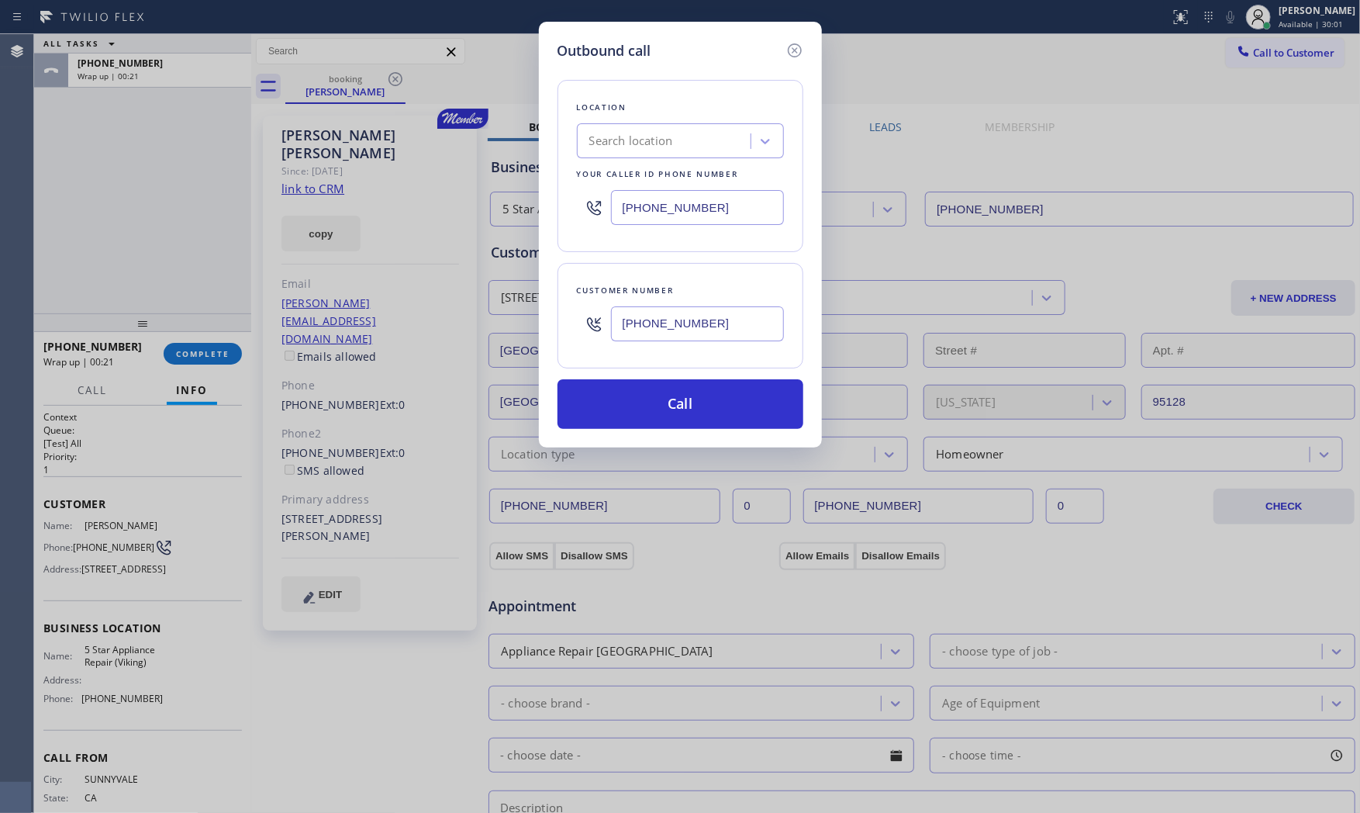
click at [744, 206] on input "[PHONE_NUMBER]" at bounding box center [697, 207] width 173 height 35
paste input "855) 770-0603"
type input "[PHONE_NUMBER]"
click at [727, 399] on button "Call" at bounding box center [680, 404] width 246 height 50
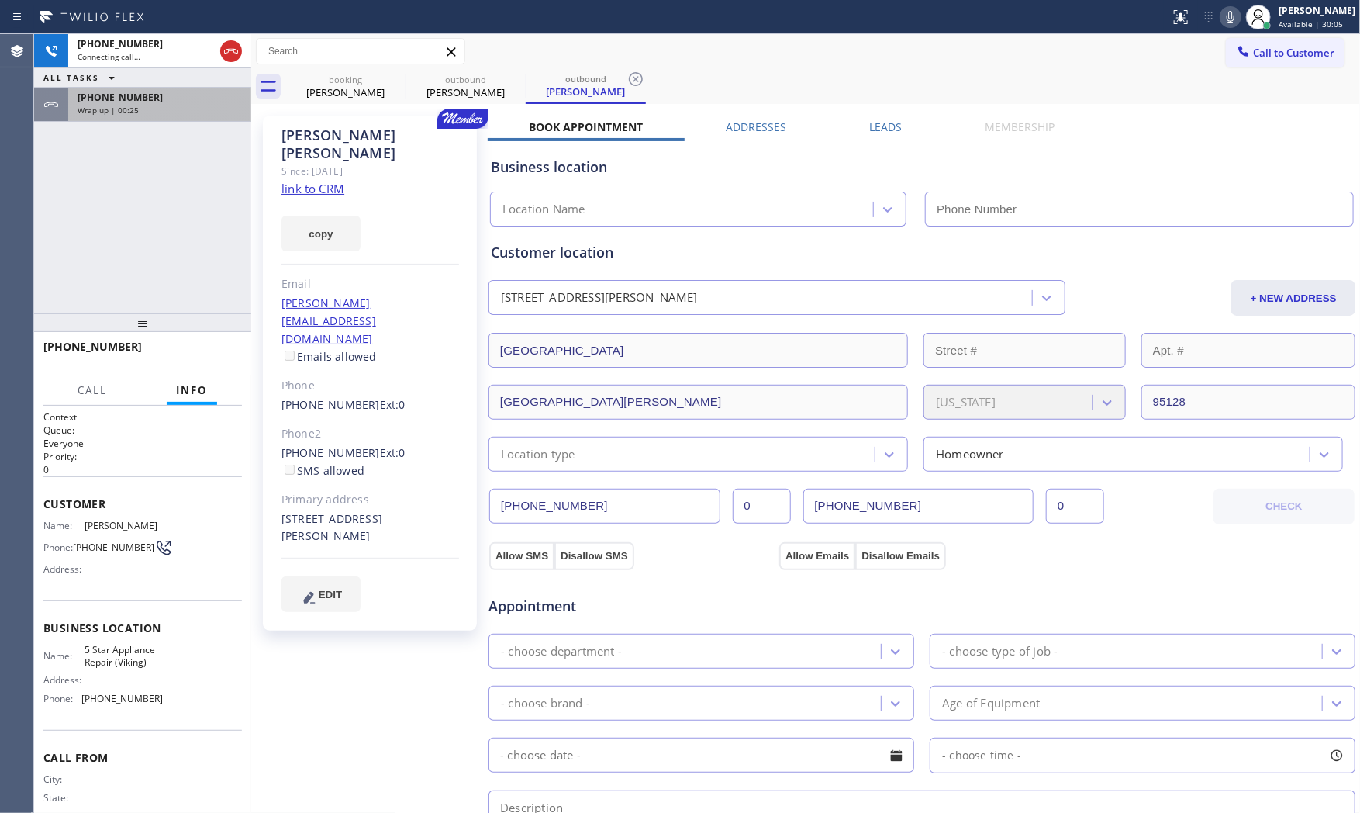
click at [119, 102] on span "[PHONE_NUMBER]" at bounding box center [120, 97] width 85 height 13
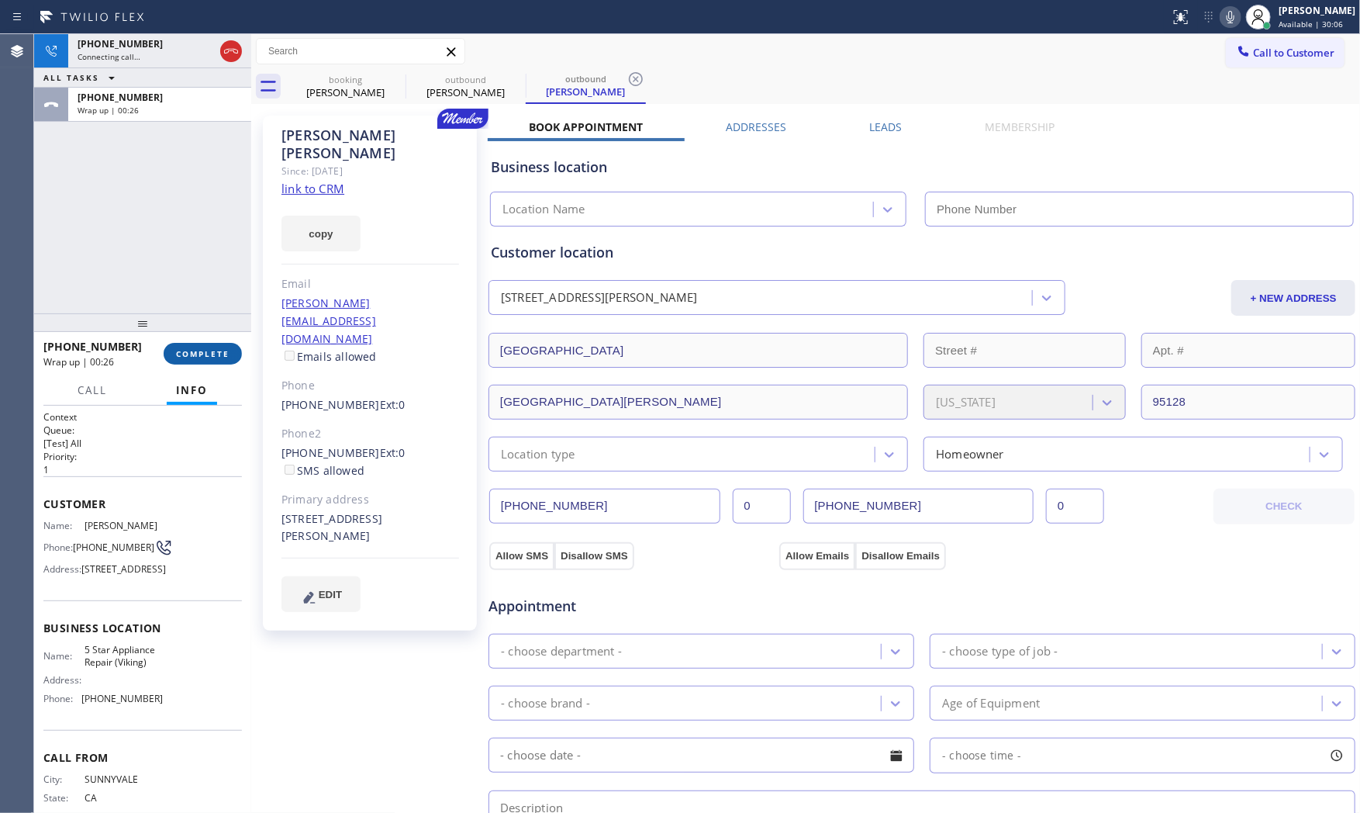
click at [196, 350] on span "COMPLETE" at bounding box center [203, 353] width 54 height 11
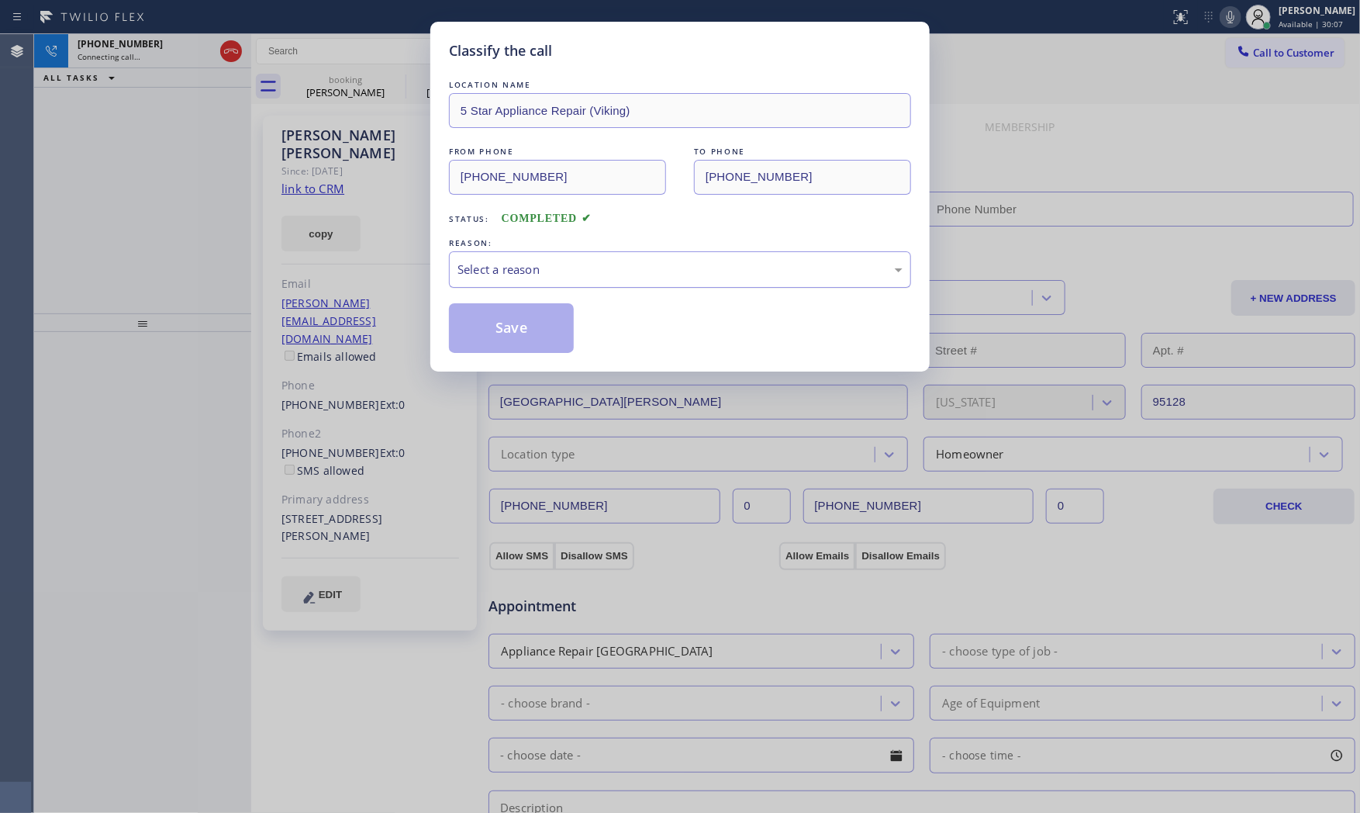
click at [528, 279] on div "Select a reason" at bounding box center [680, 269] width 462 height 36
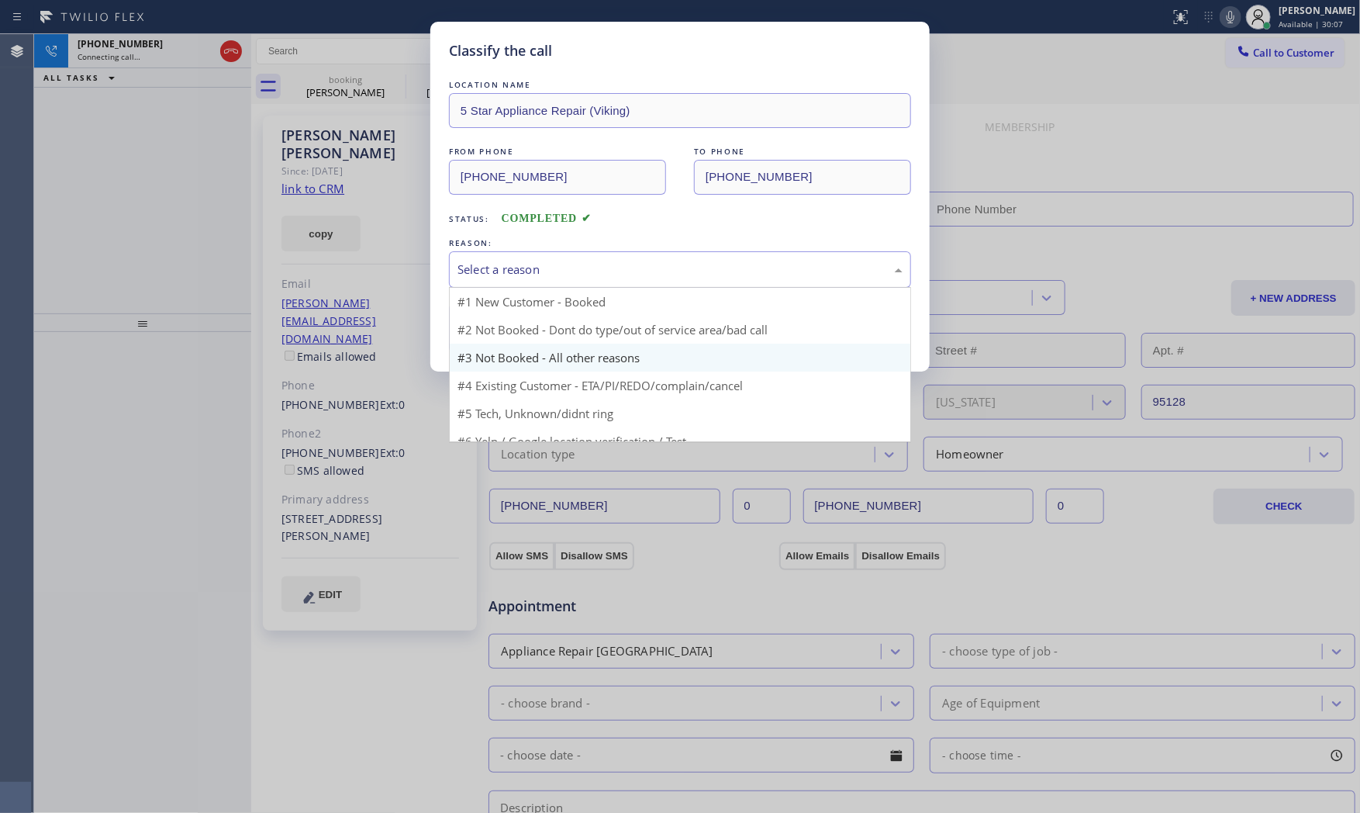
type input "[PHONE_NUMBER]"
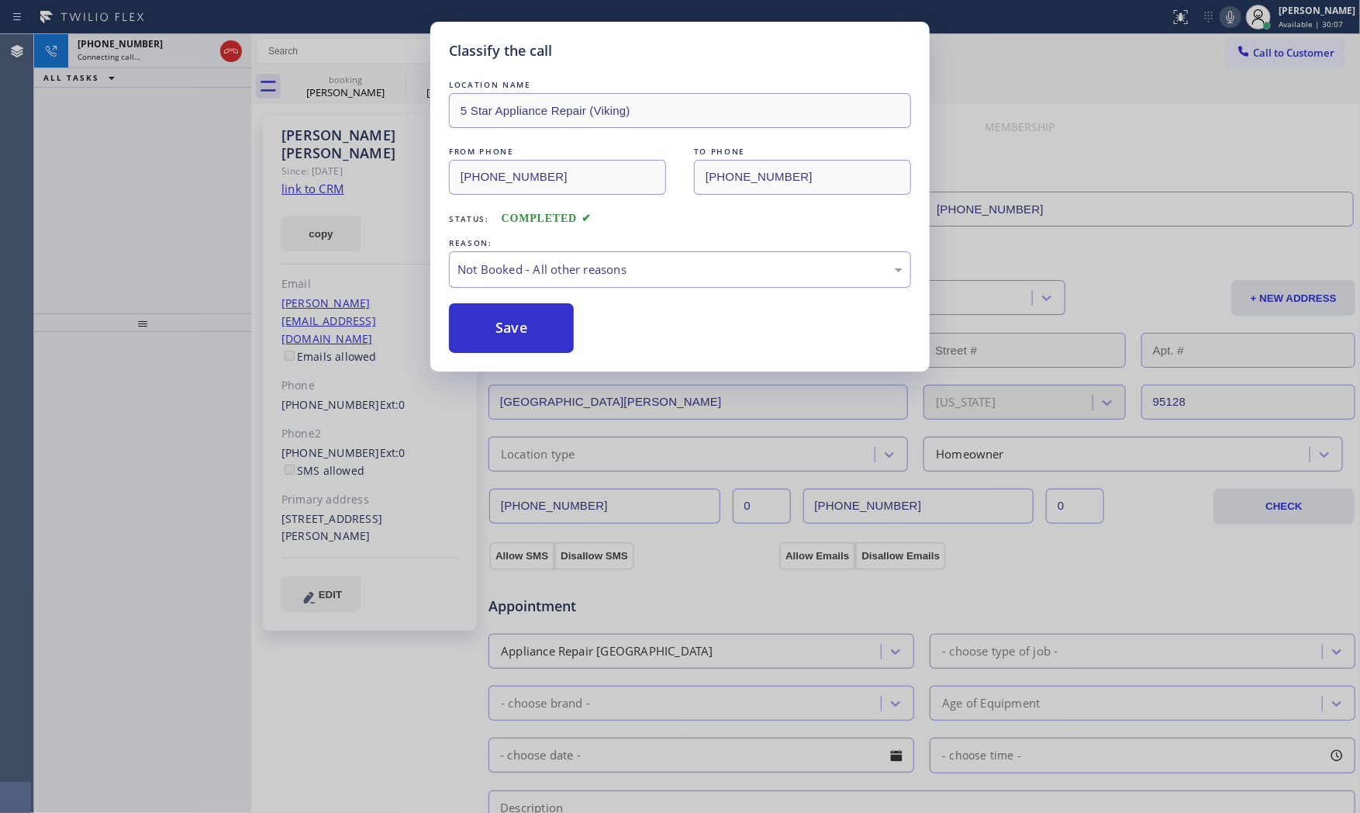
click at [505, 321] on button "Save" at bounding box center [511, 328] width 125 height 50
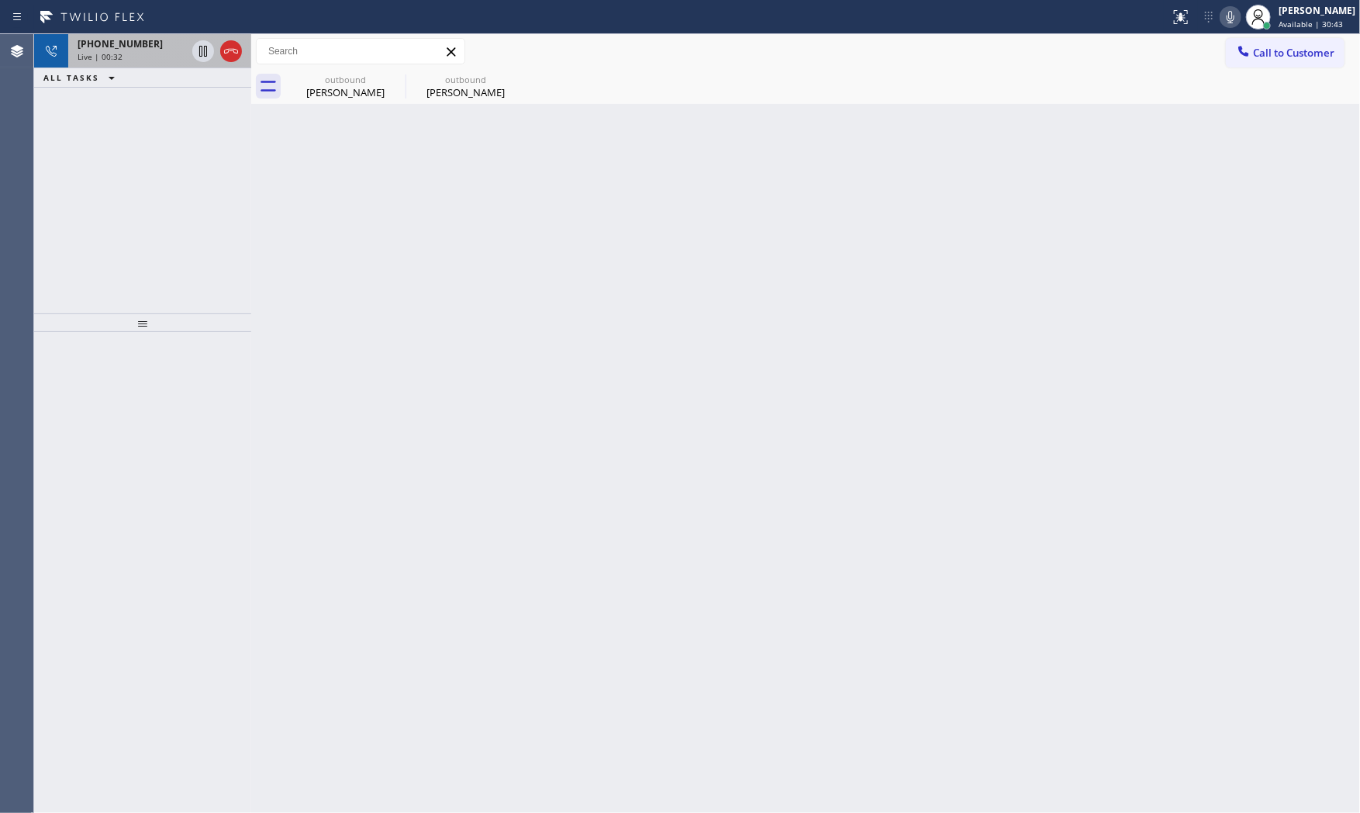
click at [107, 43] on span "[PHONE_NUMBER]" at bounding box center [120, 43] width 85 height 13
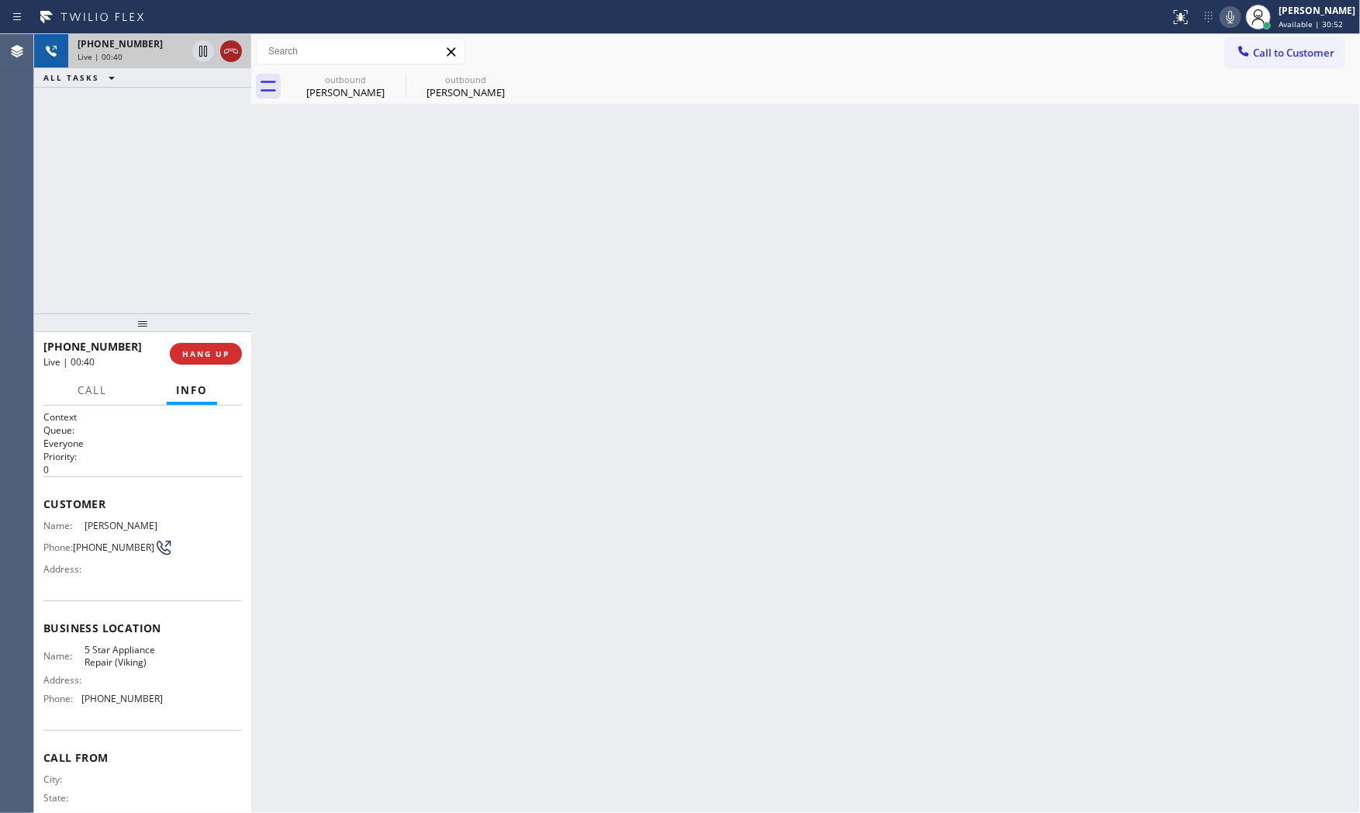
click at [236, 54] on icon at bounding box center [231, 51] width 19 height 19
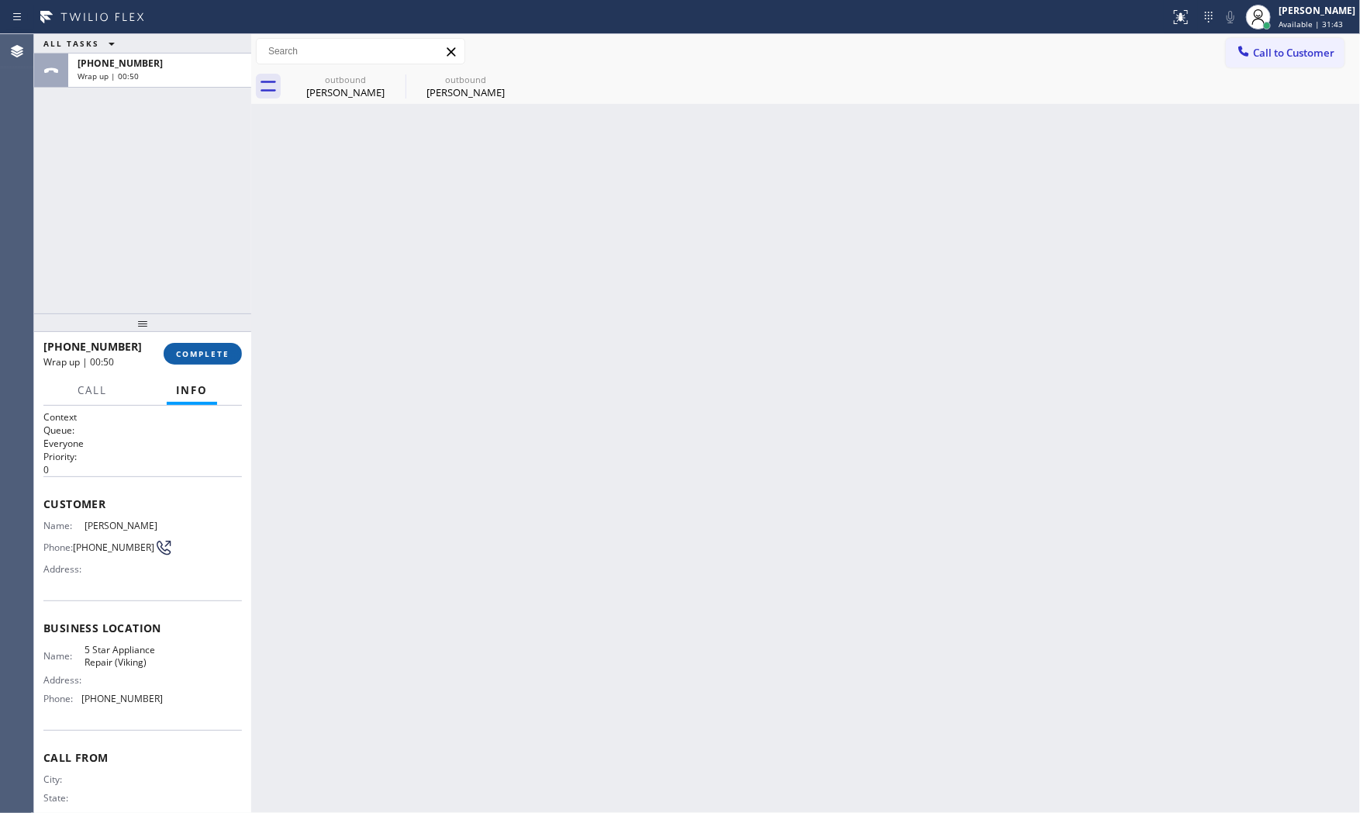
click at [176, 354] on span "COMPLETE" at bounding box center [203, 353] width 54 height 11
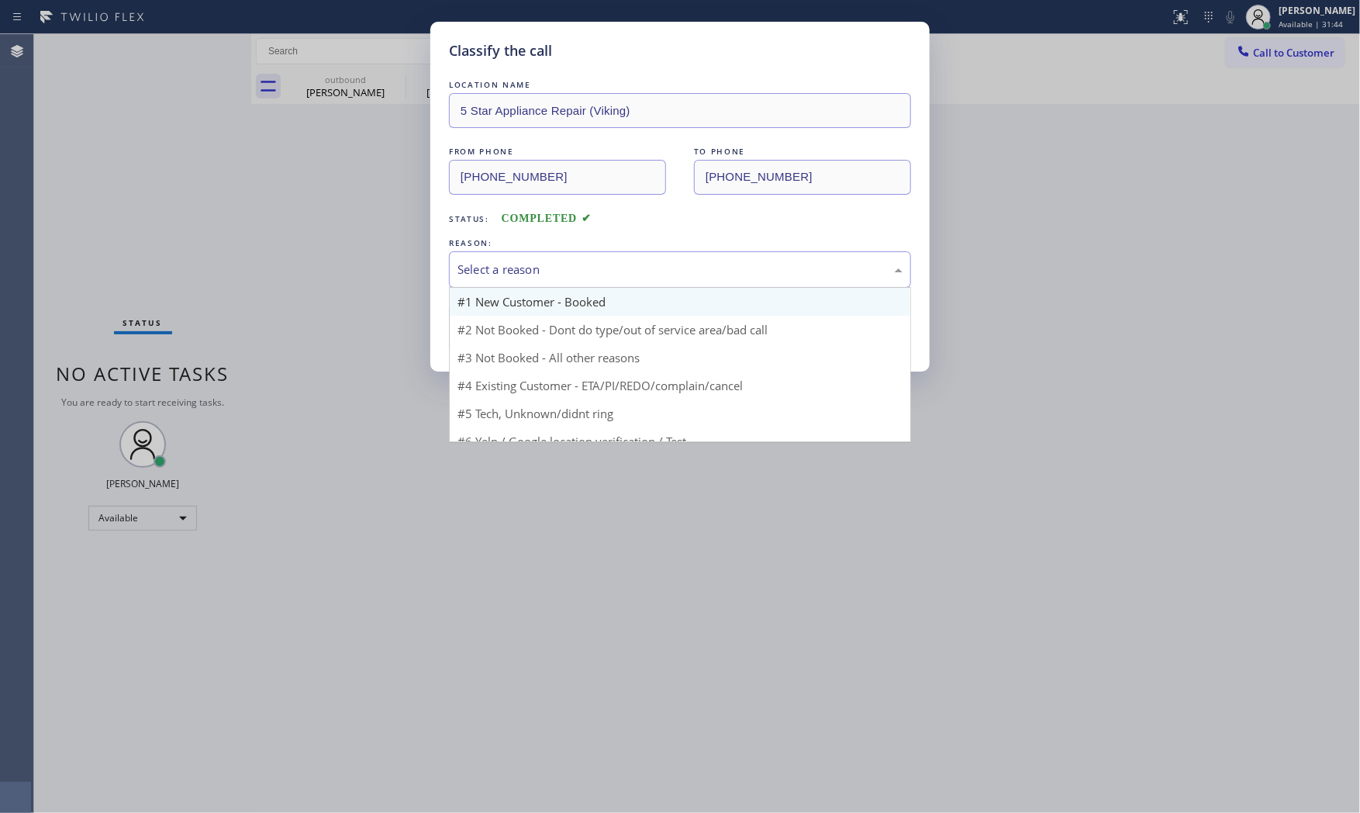
drag, startPoint x: 520, startPoint y: 257, endPoint x: 519, endPoint y: 291, distance: 34.1
click at [520, 259] on div "Select a reason" at bounding box center [680, 269] width 462 height 36
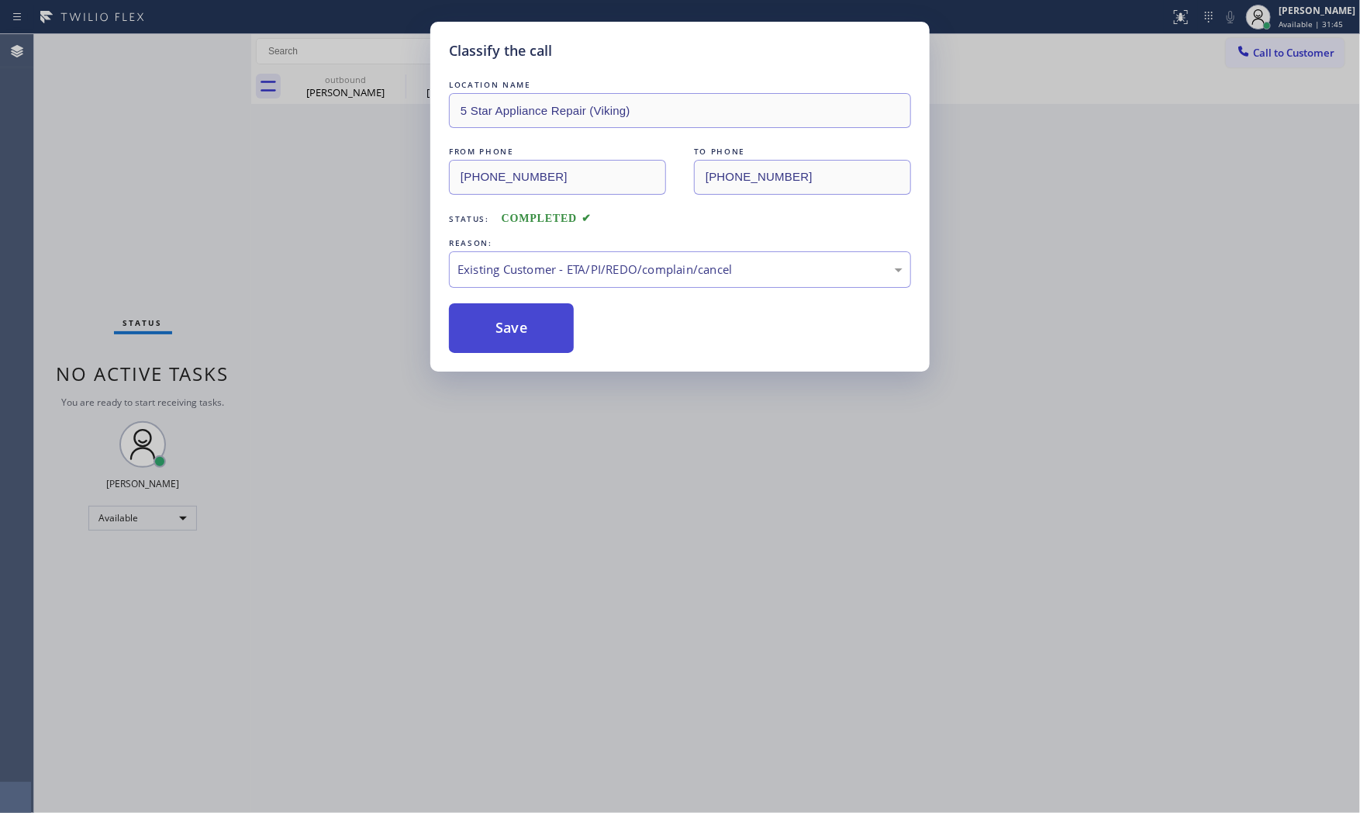
click at [514, 327] on button "Save" at bounding box center [511, 328] width 125 height 50
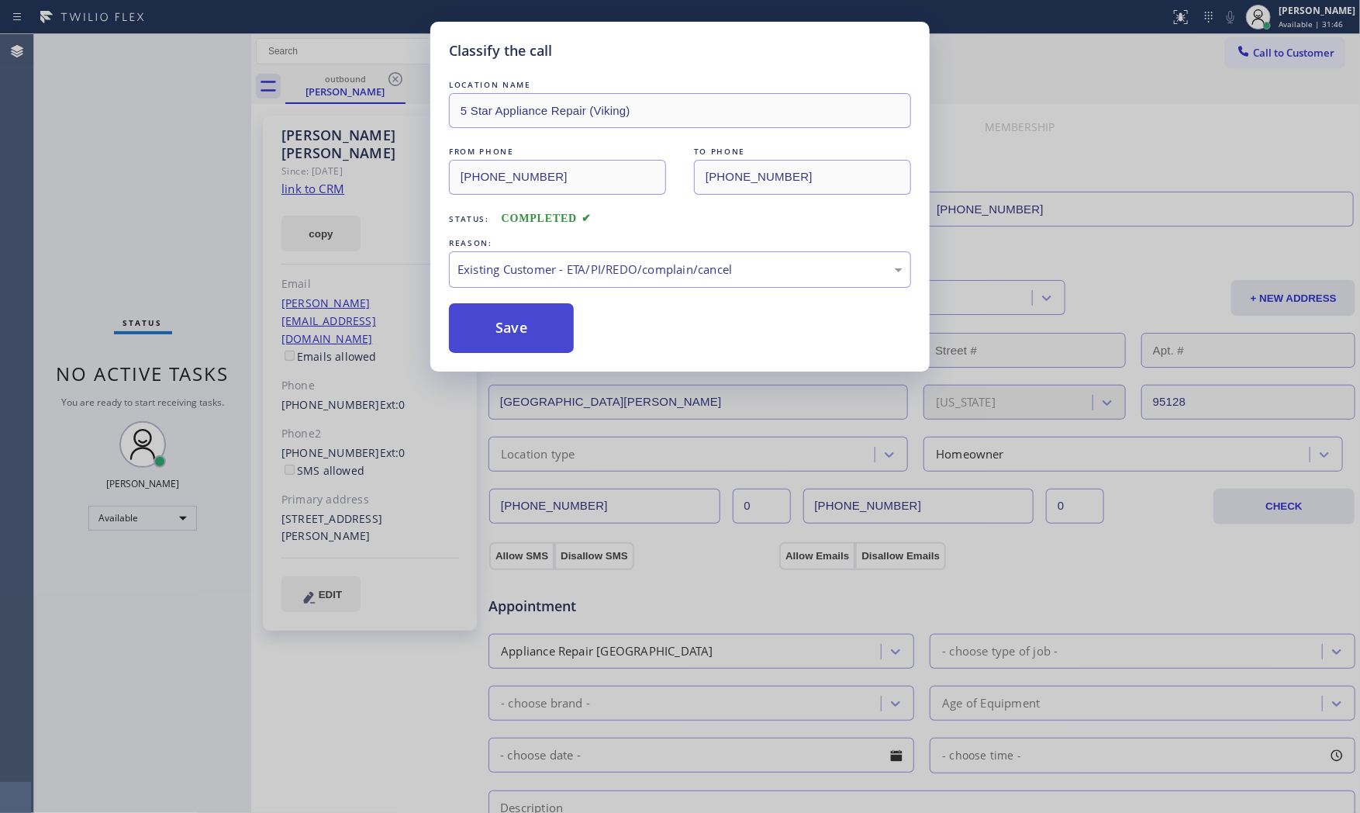
click at [514, 327] on button "Save" at bounding box center [511, 328] width 125 height 50
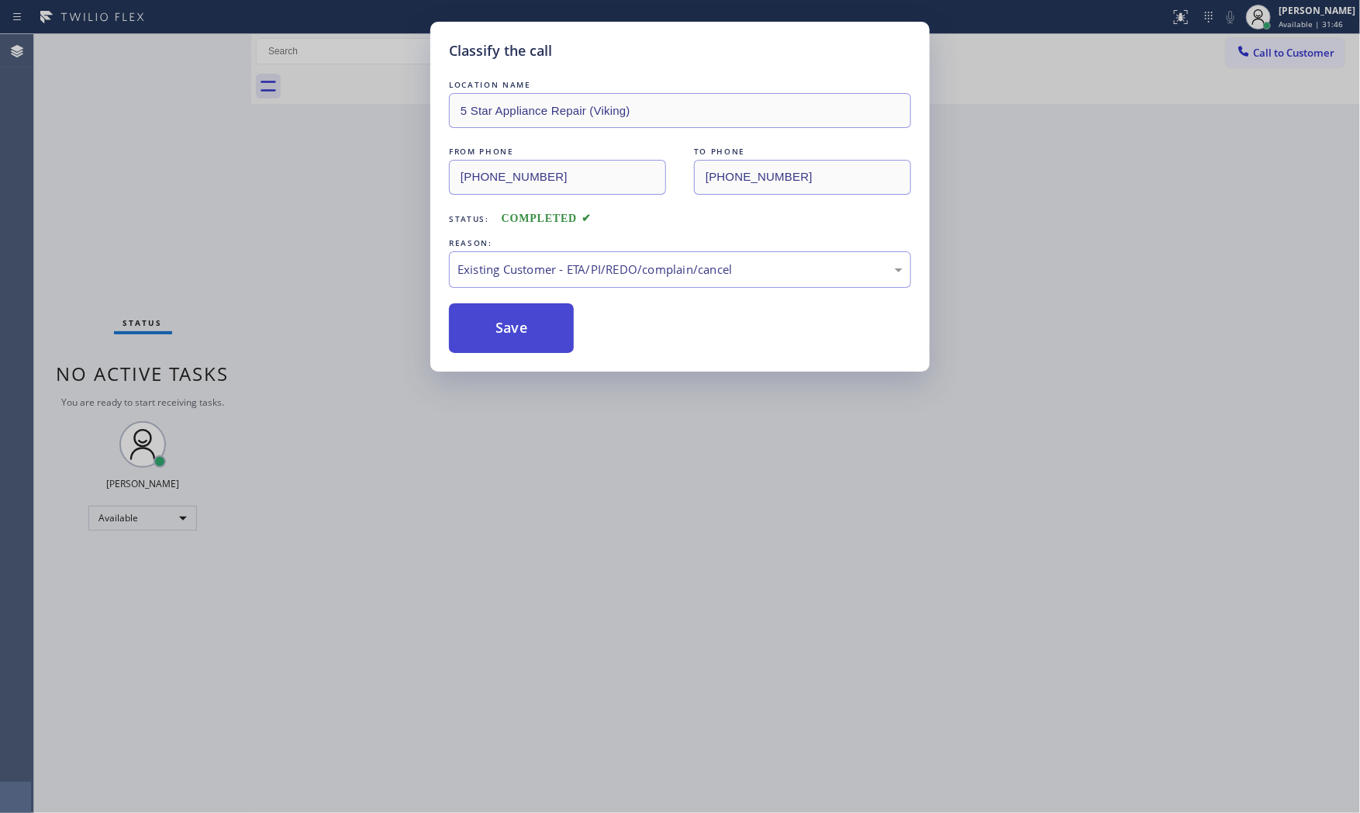
click at [514, 327] on button "Save" at bounding box center [511, 328] width 125 height 50
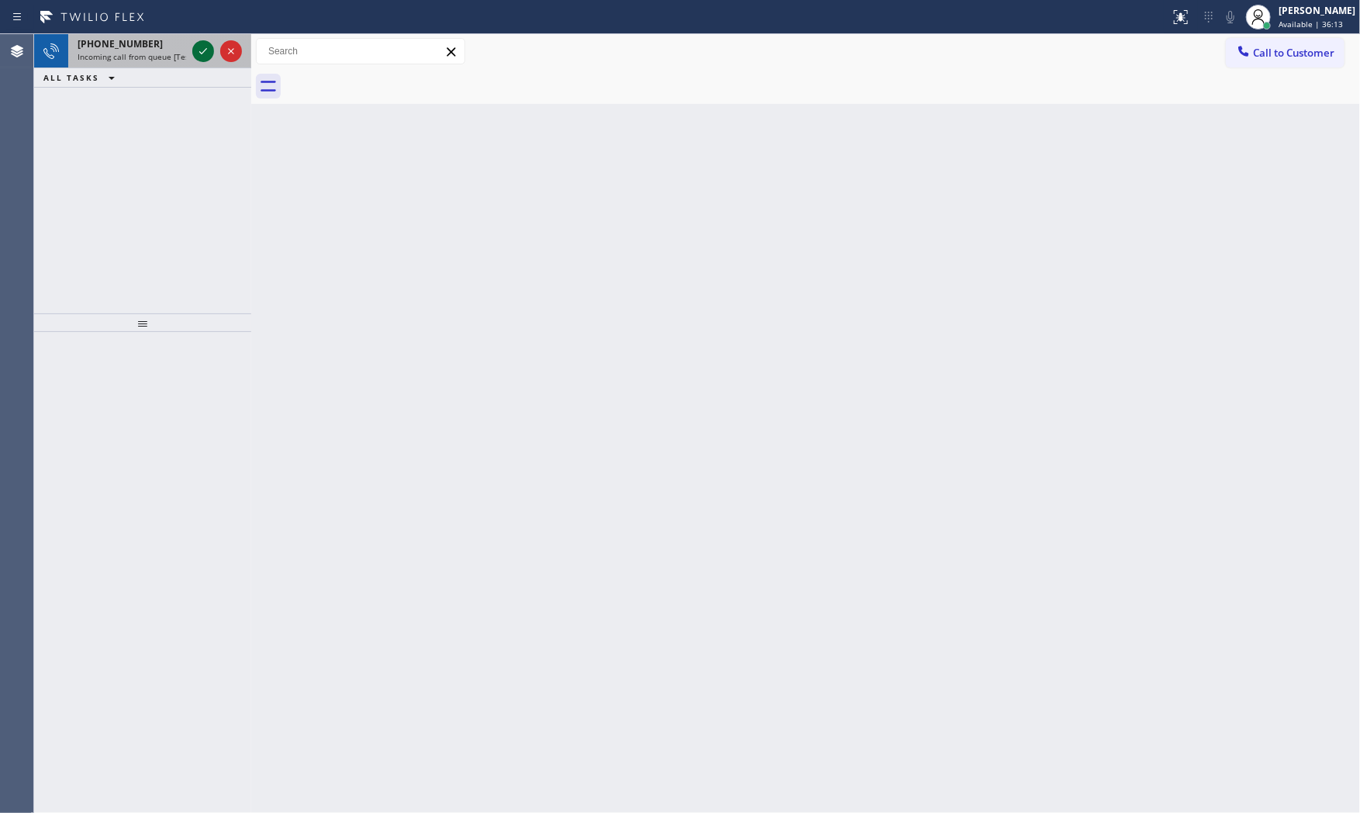
click at [202, 52] on icon at bounding box center [203, 51] width 19 height 19
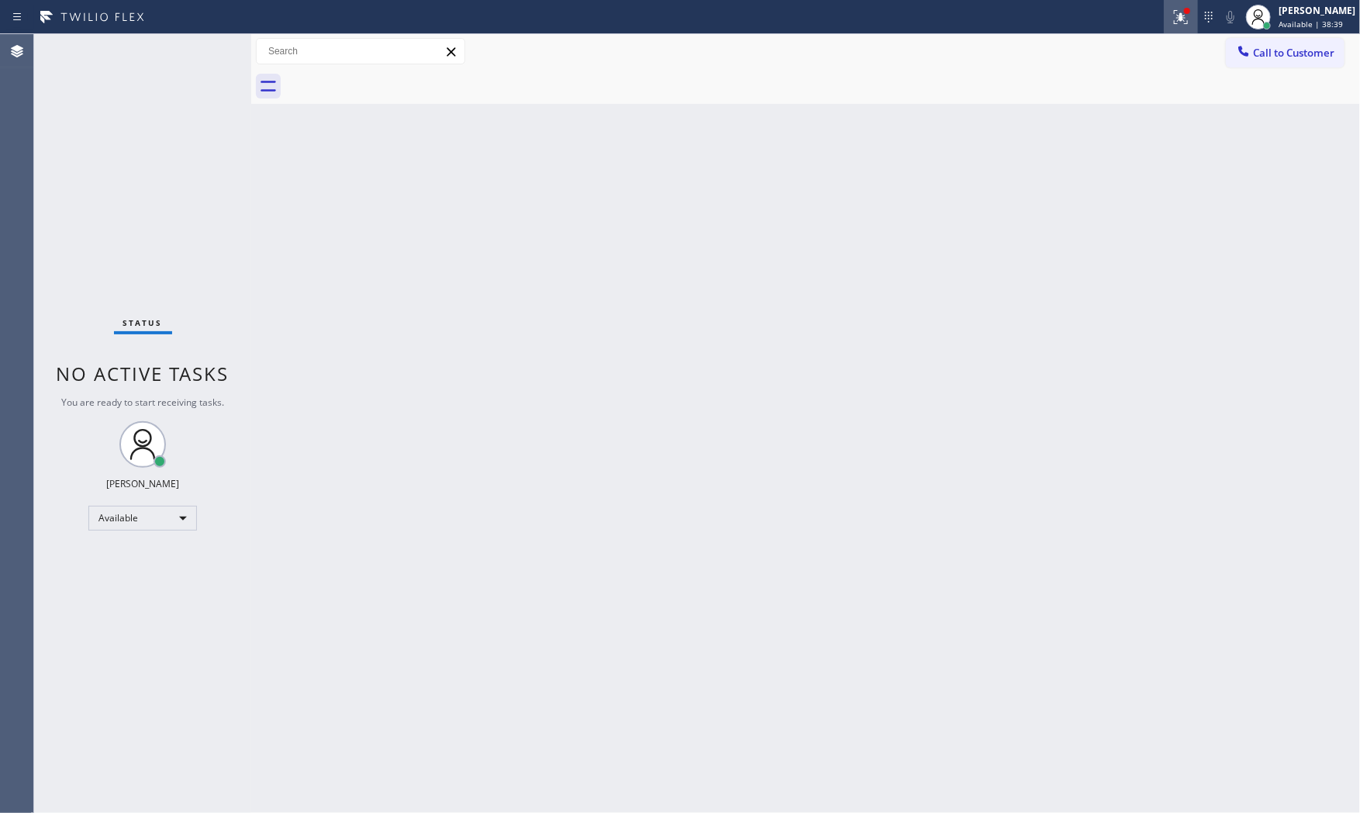
click at [1169, 32] on button at bounding box center [1181, 17] width 34 height 34
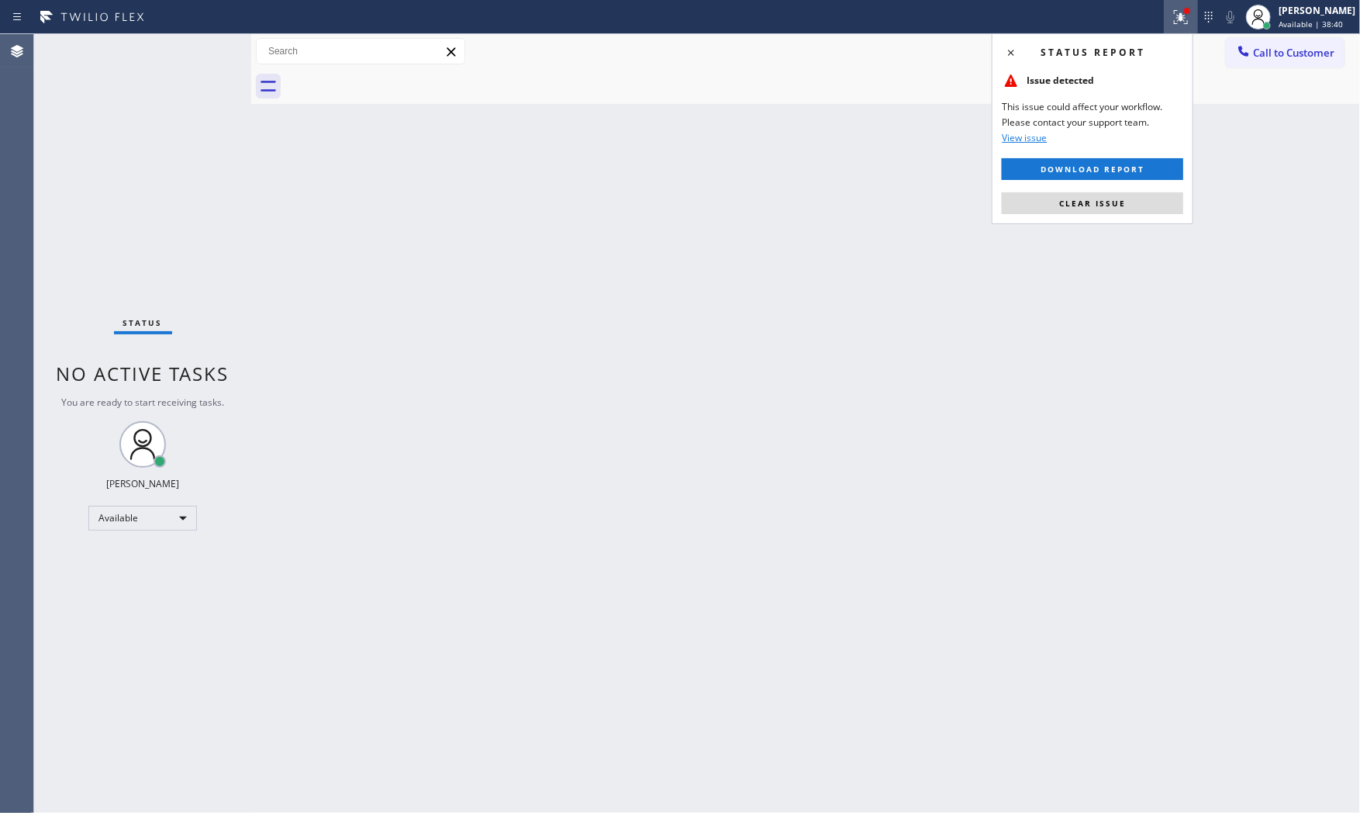
drag, startPoint x: 1145, startPoint y: 202, endPoint x: 1114, endPoint y: 194, distance: 32.0
click at [1144, 202] on button "Clear issue" at bounding box center [1092, 203] width 181 height 22
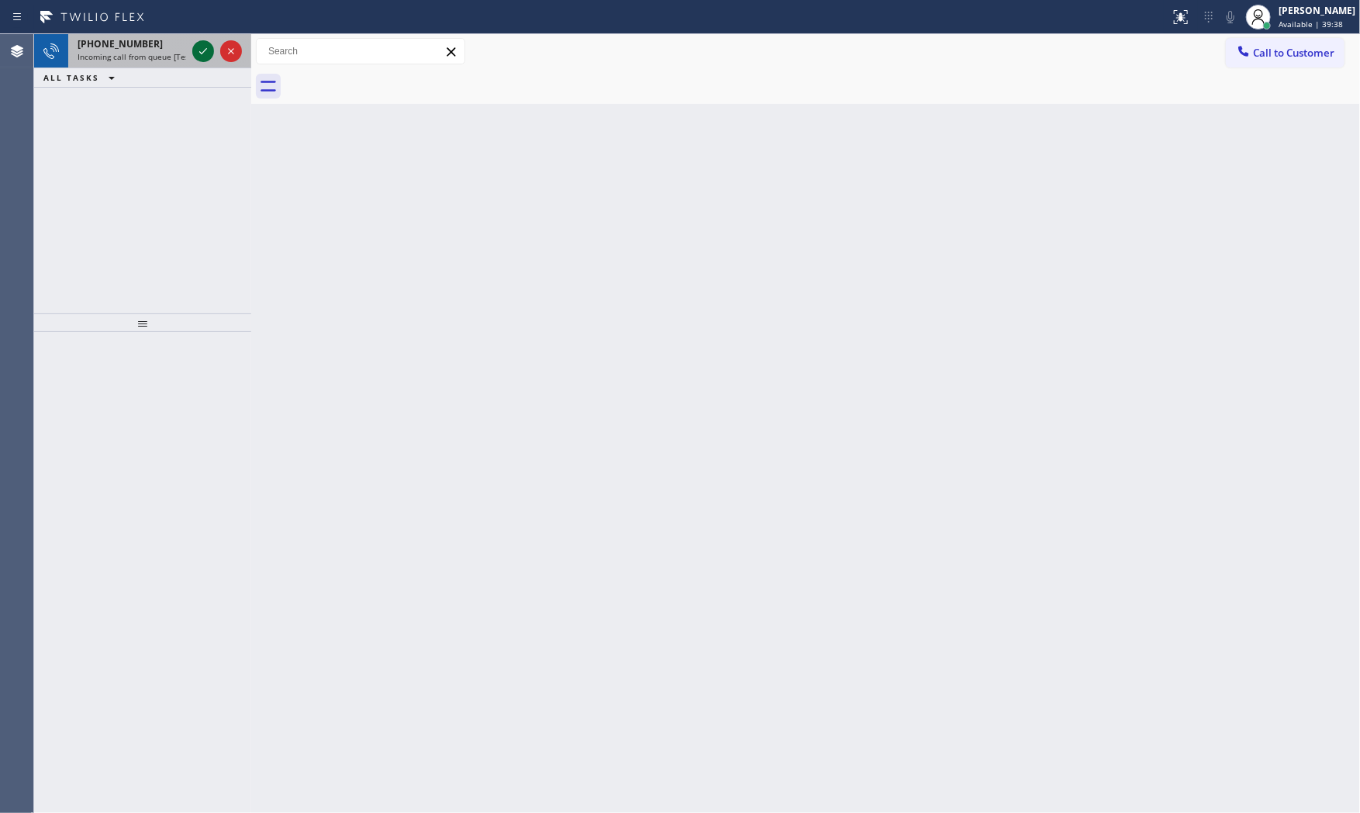
drag, startPoint x: 179, startPoint y: 50, endPoint x: 200, endPoint y: 50, distance: 20.9
click at [180, 51] on span "Incoming call from queue [Test] All" at bounding box center [142, 56] width 129 height 11
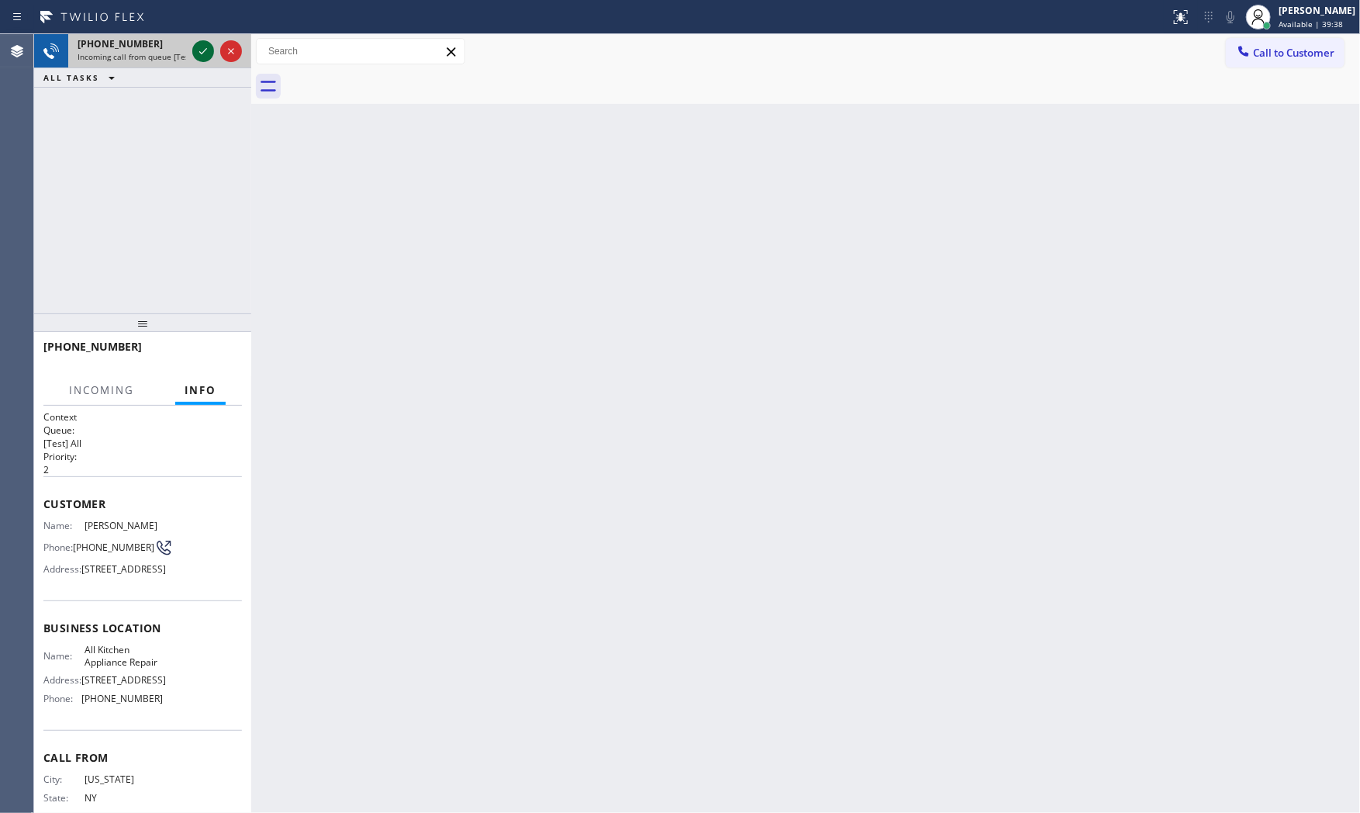
click at [200, 50] on icon at bounding box center [203, 51] width 19 height 19
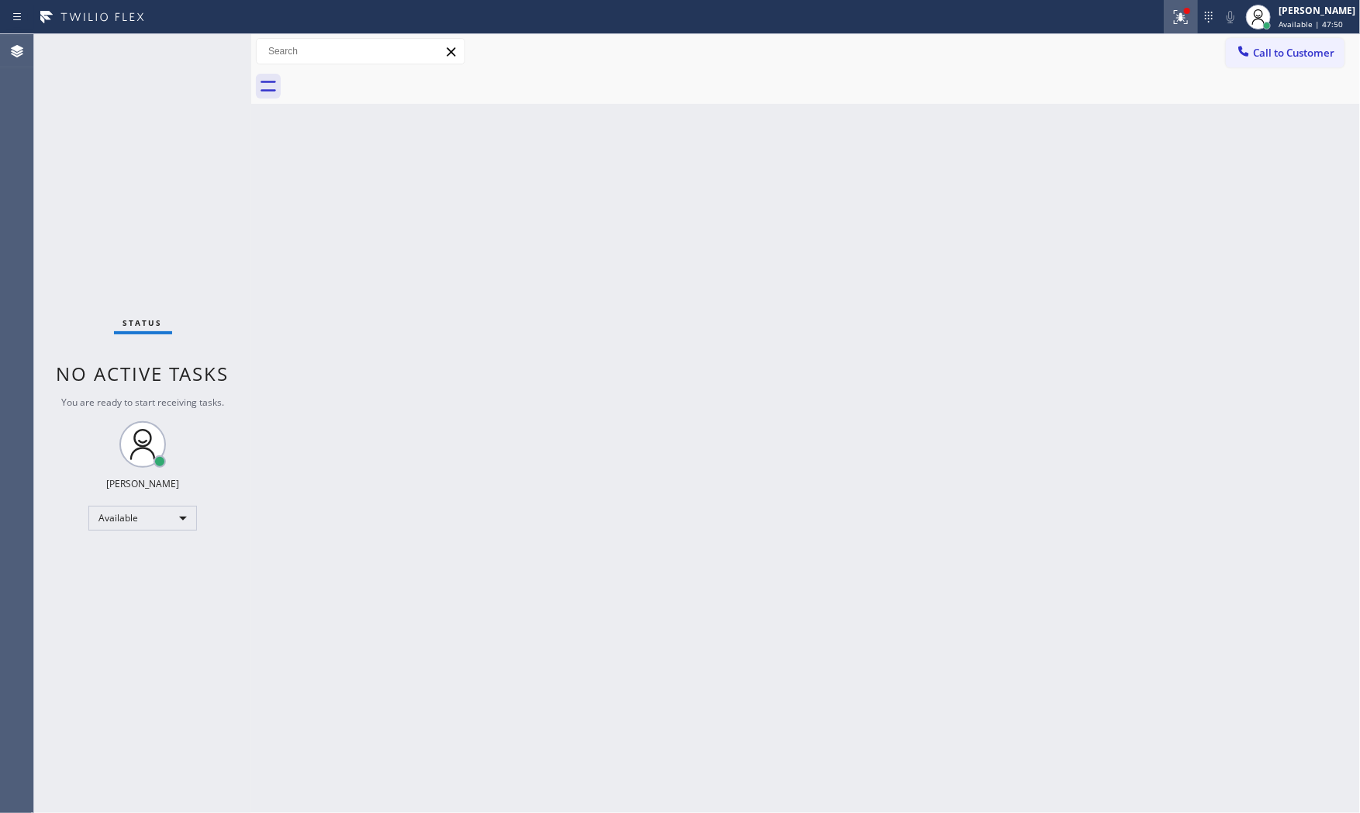
click at [1164, 24] on div at bounding box center [1181, 17] width 34 height 19
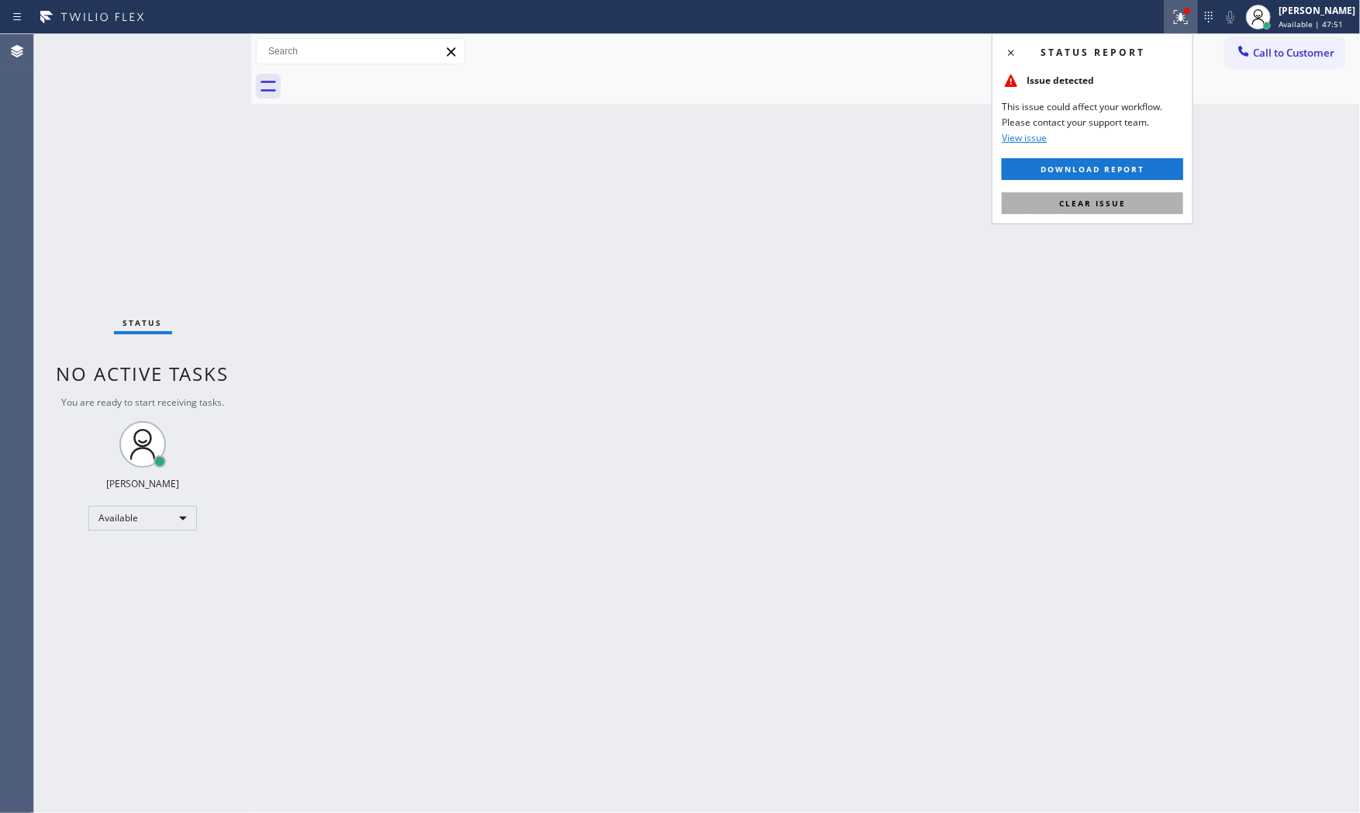
click at [1135, 198] on button "Clear issue" at bounding box center [1092, 203] width 181 height 22
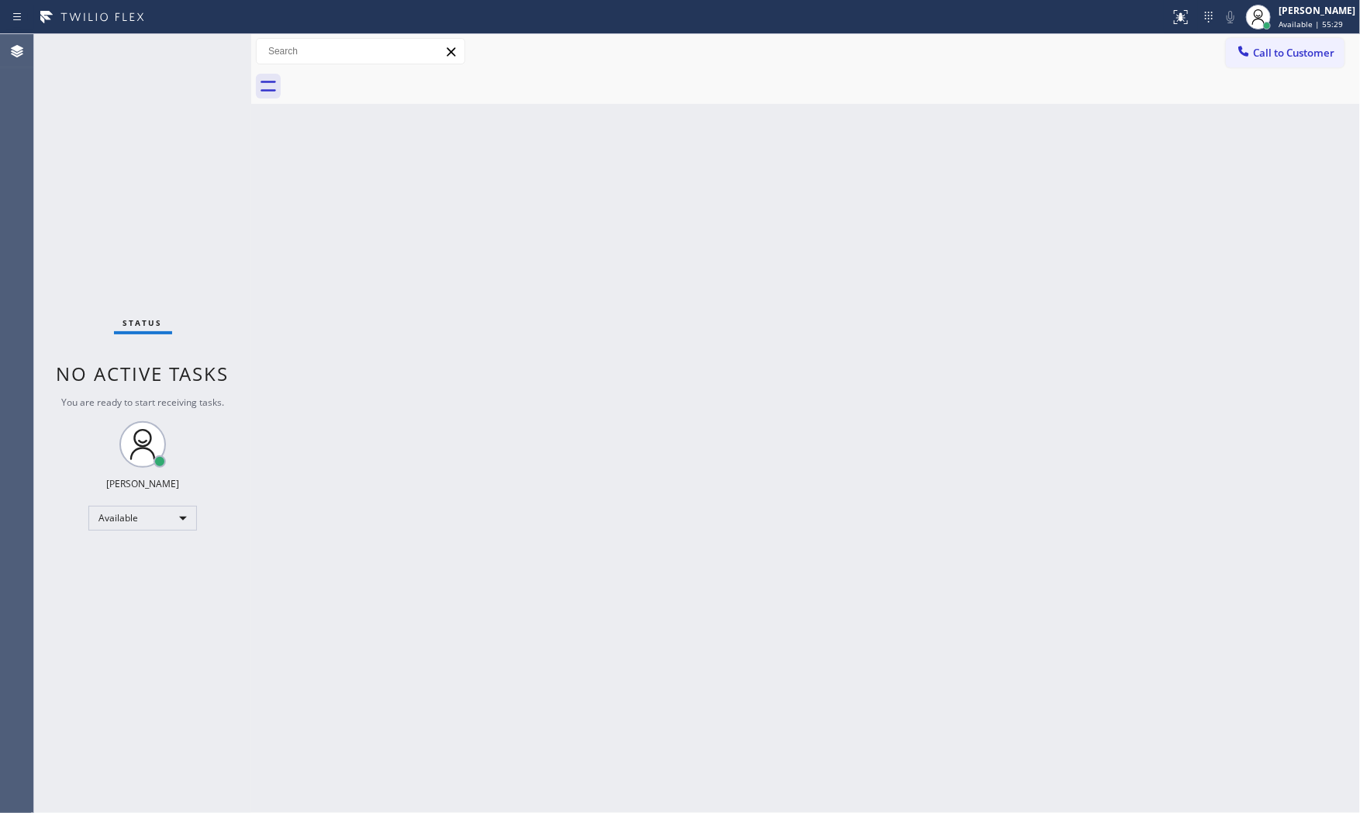
click at [196, 50] on div "Status No active tasks You are ready to start receiving tasks. [PERSON_NAME] Av…" at bounding box center [142, 423] width 217 height 778
click at [259, 186] on div "Back to Dashboard Change Sender ID Customers Technicians Select a contact Outbo…" at bounding box center [805, 423] width 1109 height 778
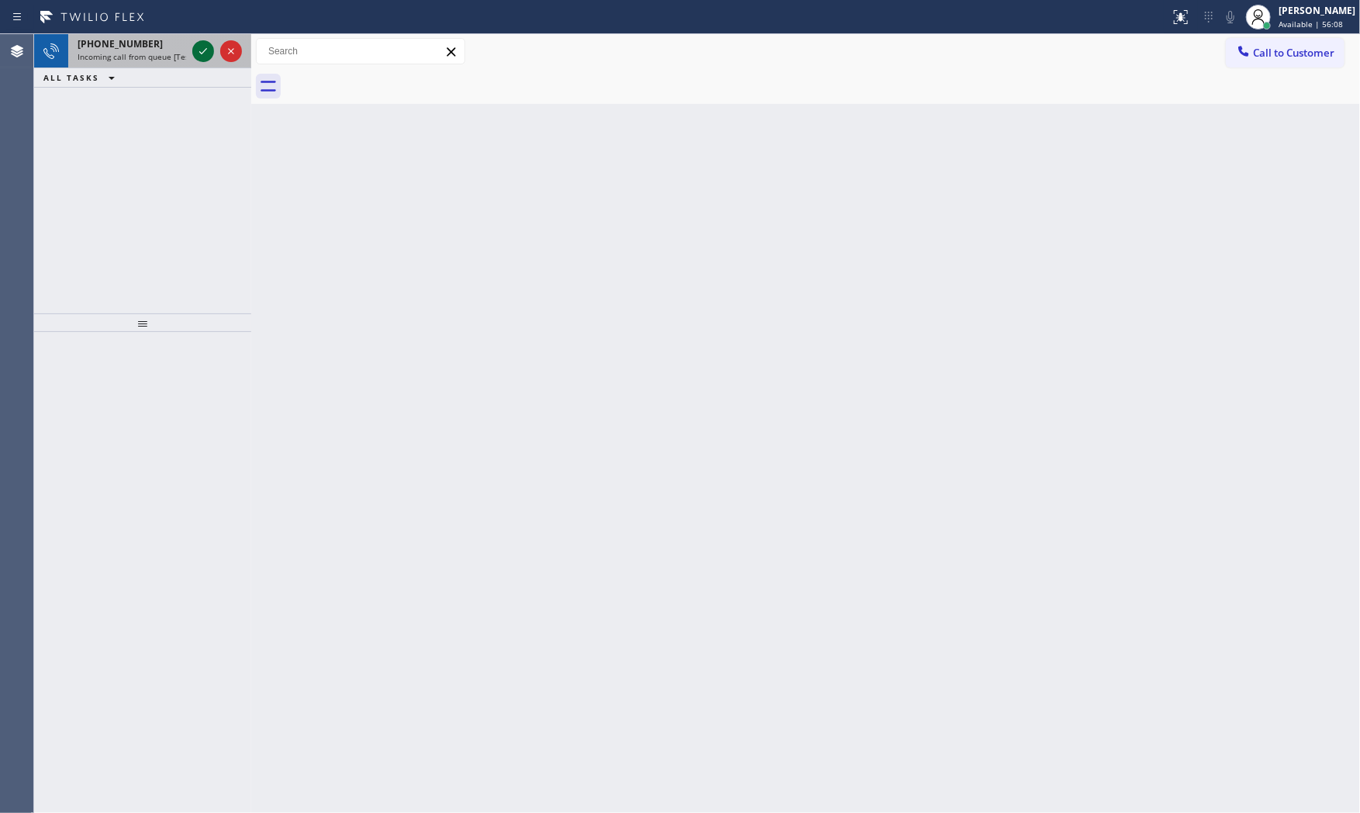
click at [198, 55] on icon at bounding box center [203, 51] width 19 height 19
click at [198, 47] on icon at bounding box center [203, 51] width 19 height 19
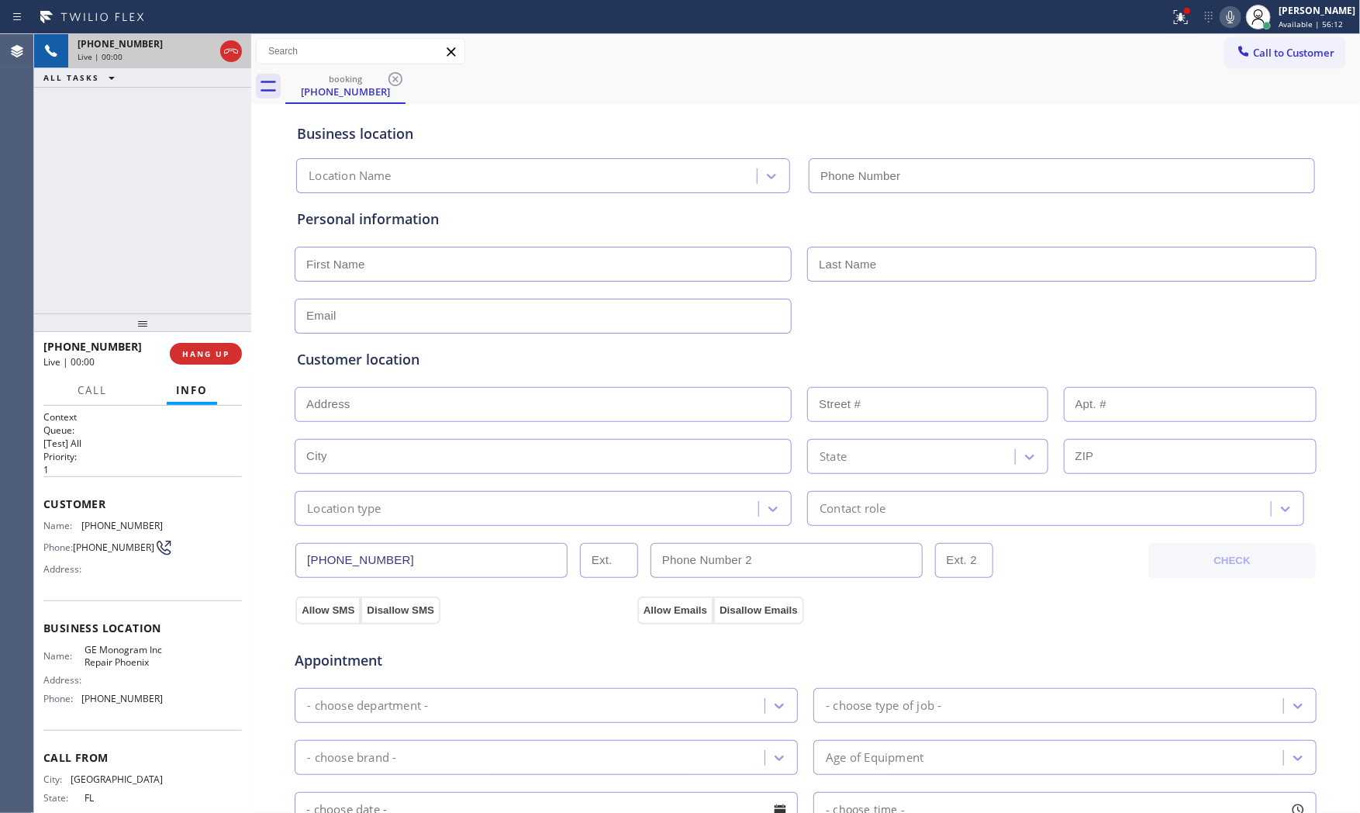
type input "[PHONE_NUMBER]"
click at [1164, 27] on button at bounding box center [1181, 17] width 34 height 34
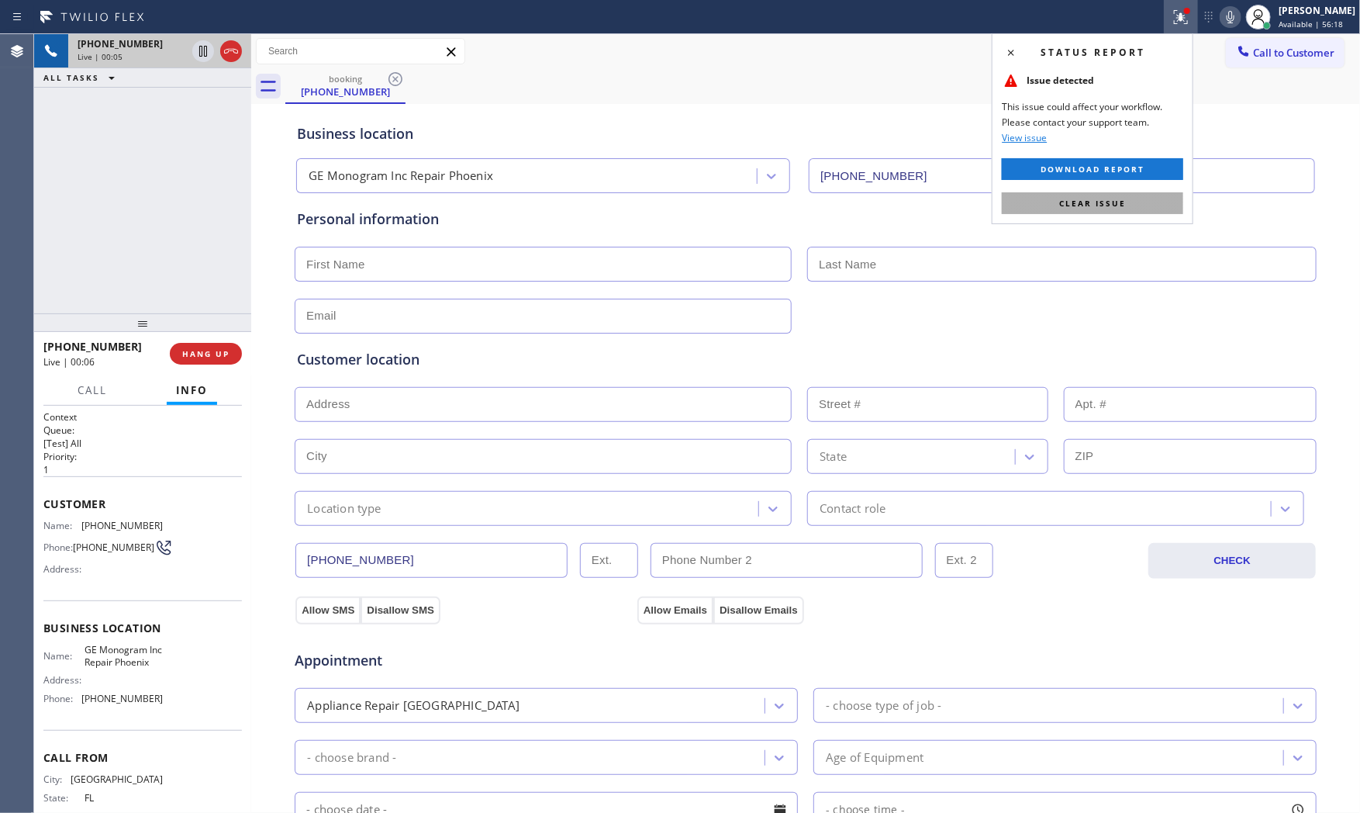
click at [1143, 206] on button "Clear issue" at bounding box center [1092, 203] width 181 height 22
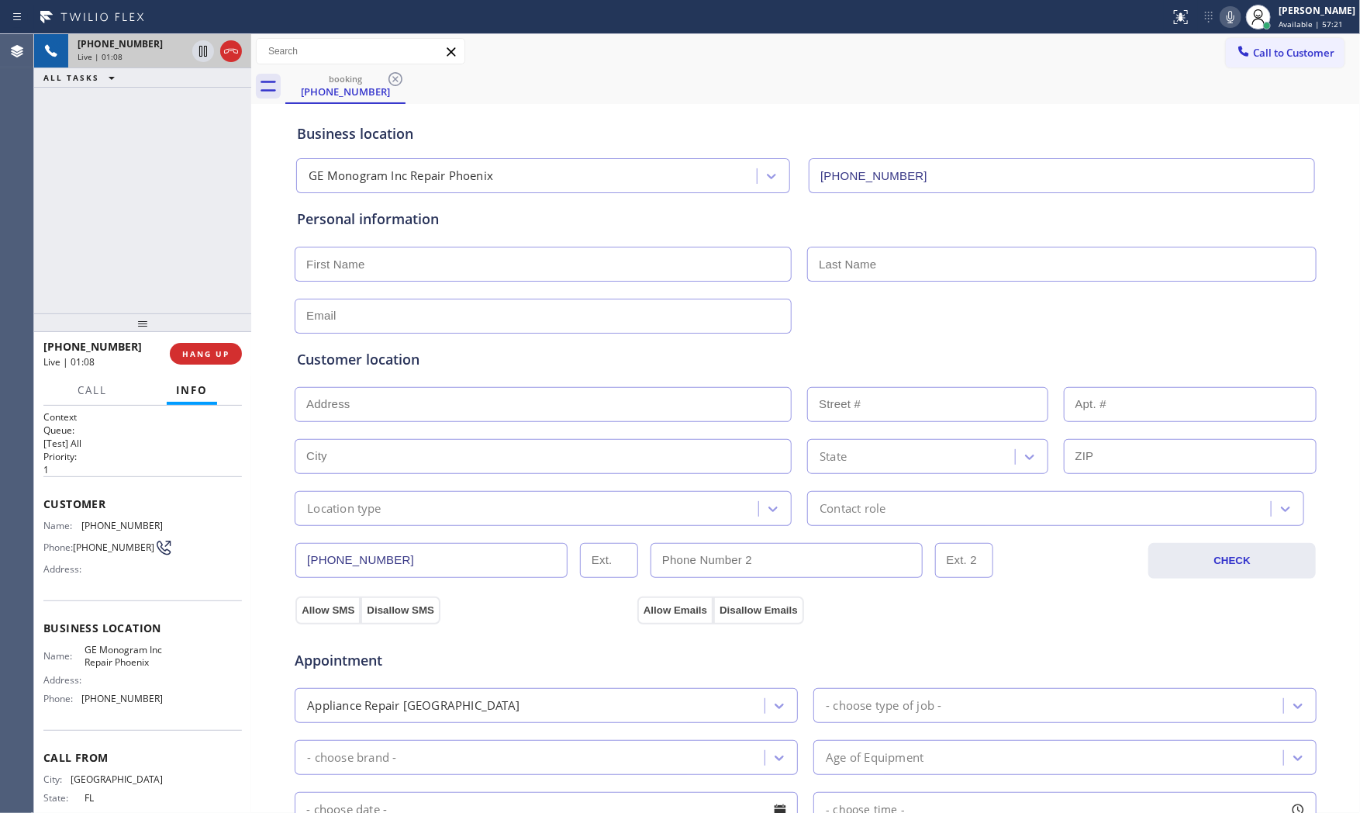
click at [1222, 12] on icon at bounding box center [1230, 17] width 19 height 19
click at [209, 45] on icon at bounding box center [203, 51] width 19 height 19
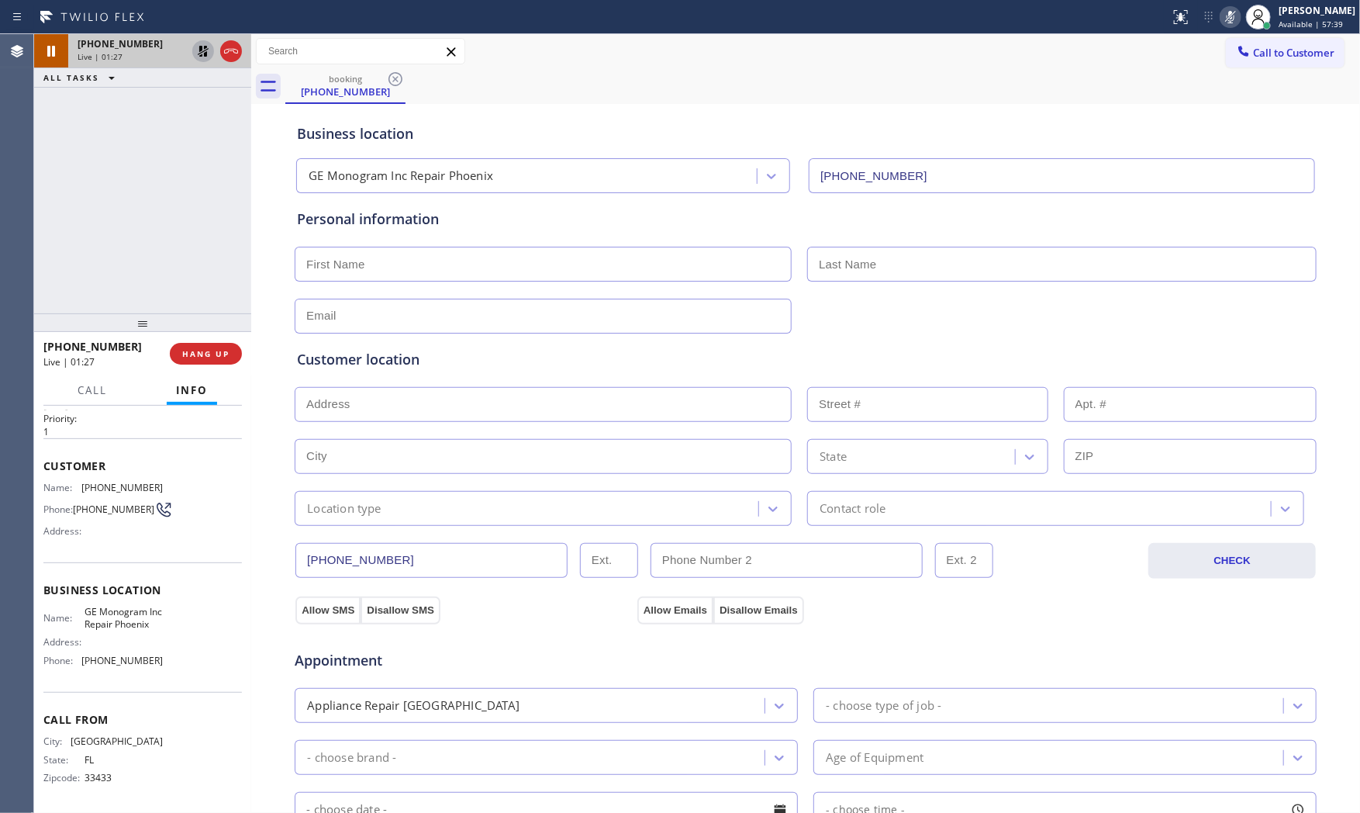
scroll to position [54, 0]
click at [1221, 16] on icon at bounding box center [1230, 17] width 19 height 19
click at [206, 53] on icon at bounding box center [203, 51] width 19 height 19
click at [406, 271] on input "text" at bounding box center [543, 264] width 497 height 35
type input "Mr"
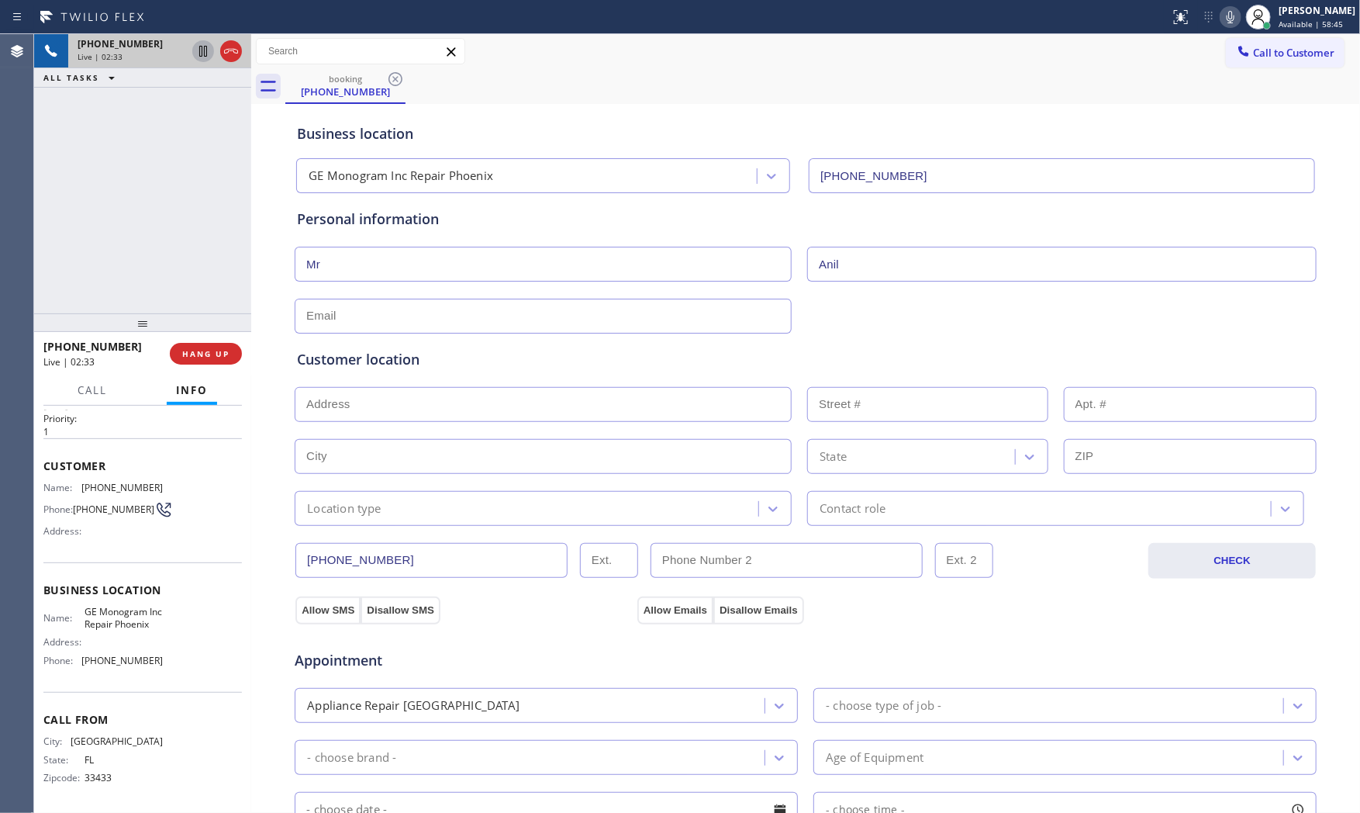
type input "Anil"
click at [1230, 20] on icon at bounding box center [1230, 17] width 19 height 19
click at [191, 359] on button "COMPLETE" at bounding box center [203, 354] width 78 height 22
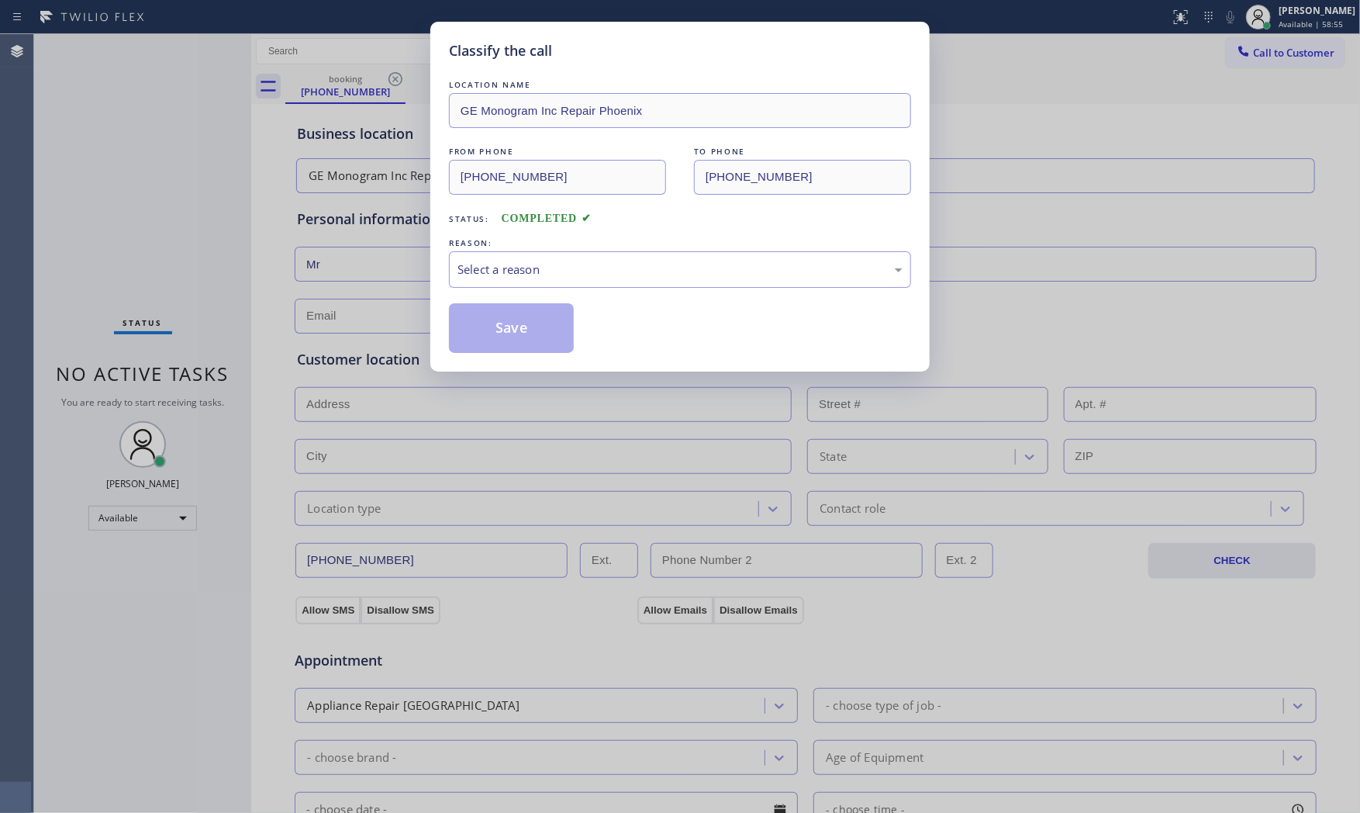
click at [408, 150] on div "Classify the call LOCATION NAME GE Monogram Inc Repair Phoenix FROM PHONE [PHON…" at bounding box center [680, 406] width 1360 height 813
click at [613, 168] on div "FROM PHONE [PHONE_NUMBER] TO PHONE [PHONE_NUMBER]" at bounding box center [680, 168] width 462 height 51
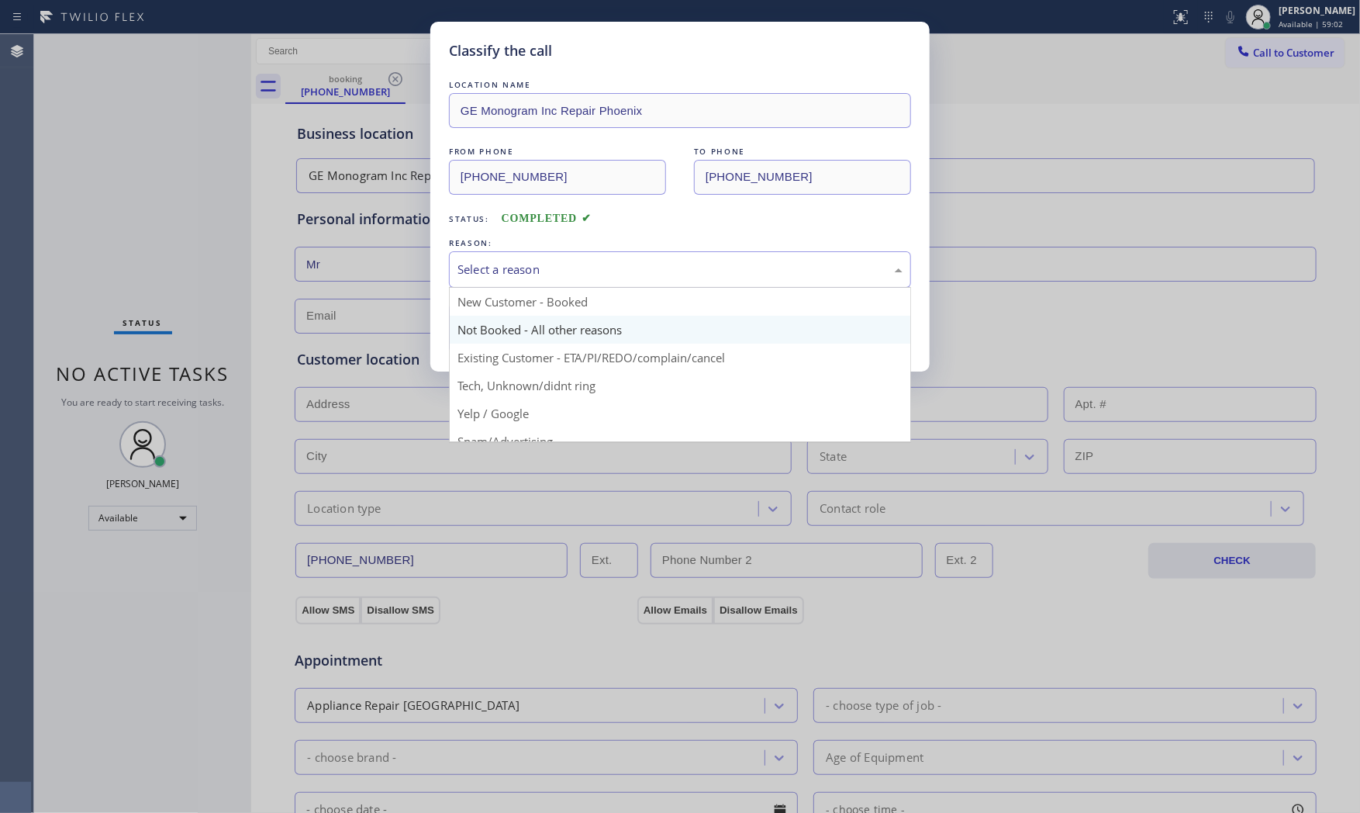
drag, startPoint x: 527, startPoint y: 271, endPoint x: 498, endPoint y: 326, distance: 61.8
click at [527, 274] on div "Select a reason" at bounding box center [679, 270] width 445 height 18
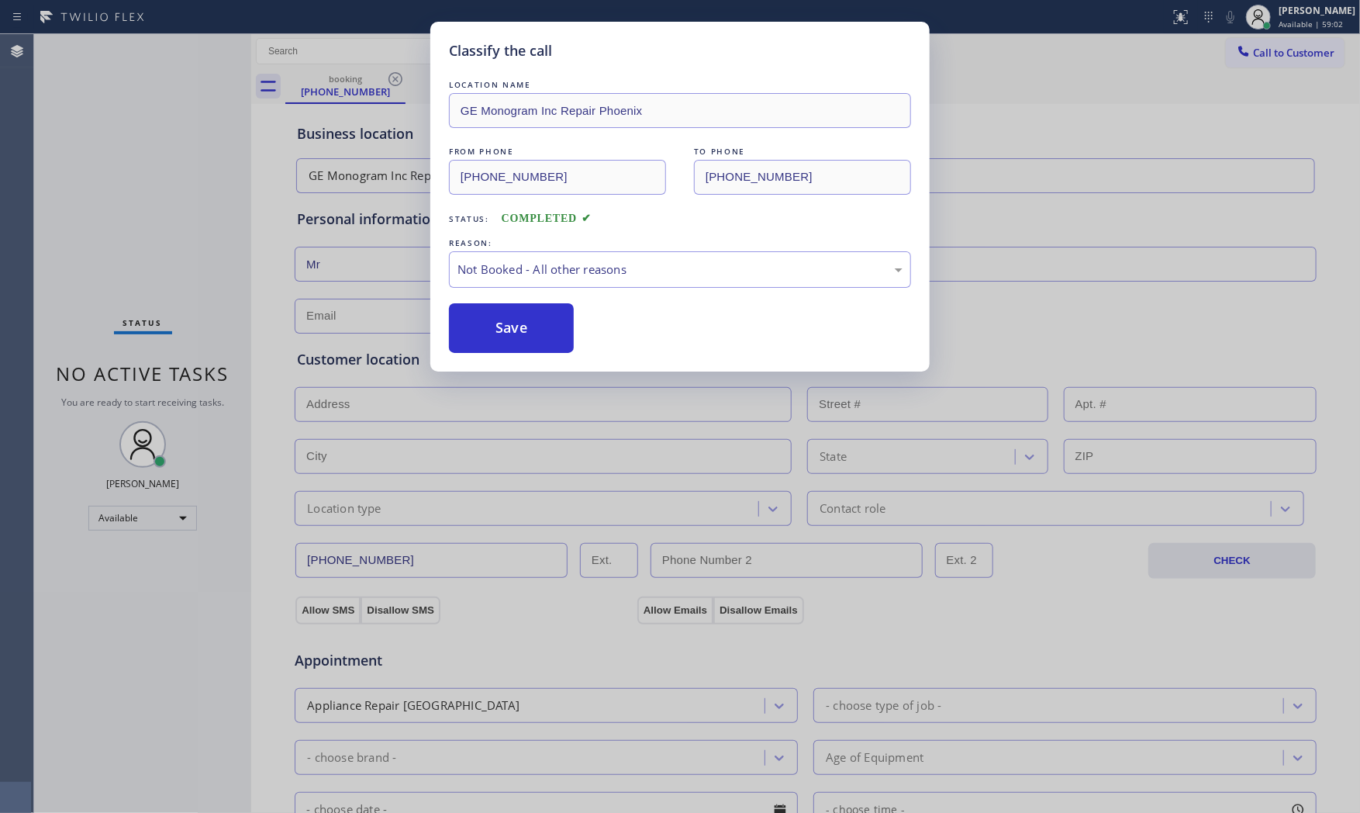
click at [498, 326] on button "Save" at bounding box center [511, 328] width 125 height 50
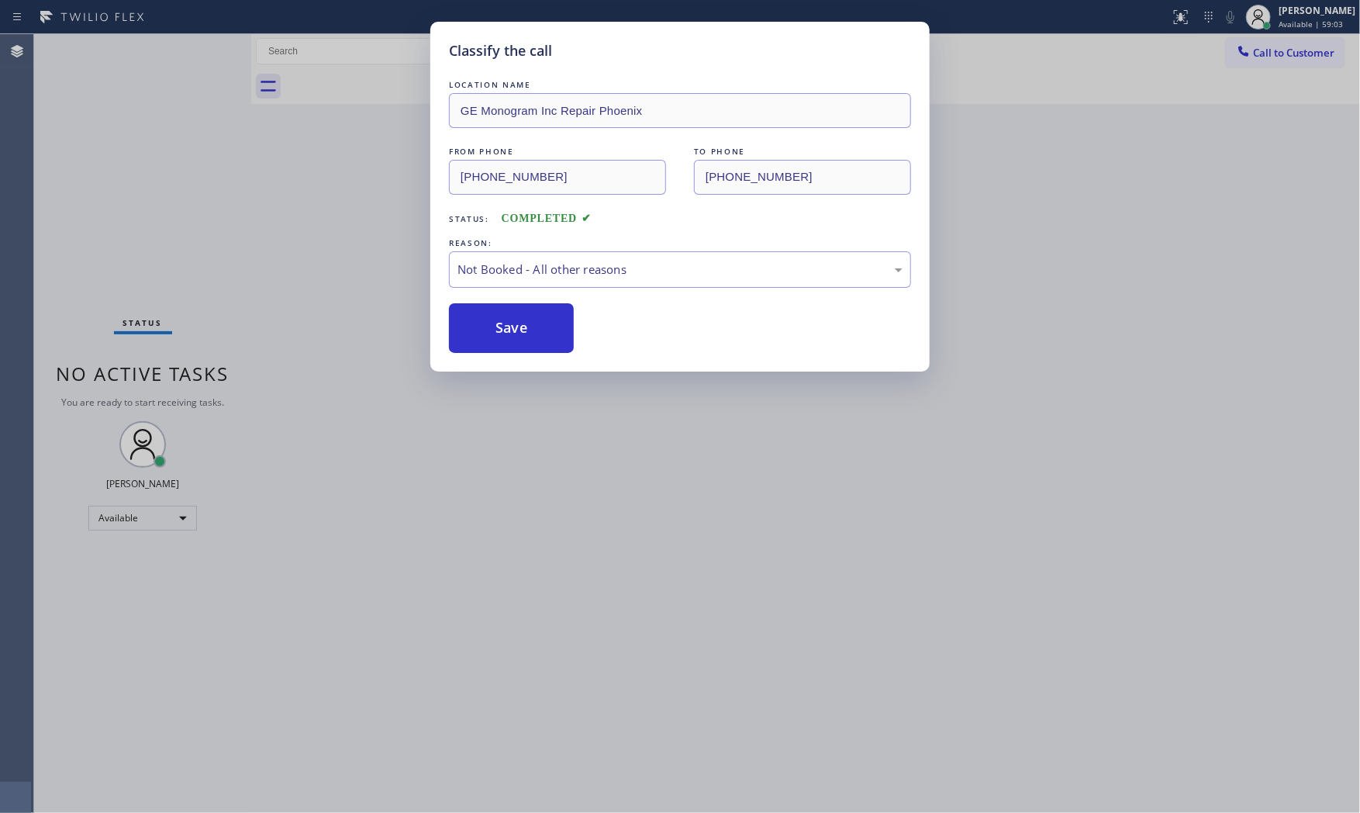
click at [498, 326] on button "Save" at bounding box center [511, 328] width 125 height 50
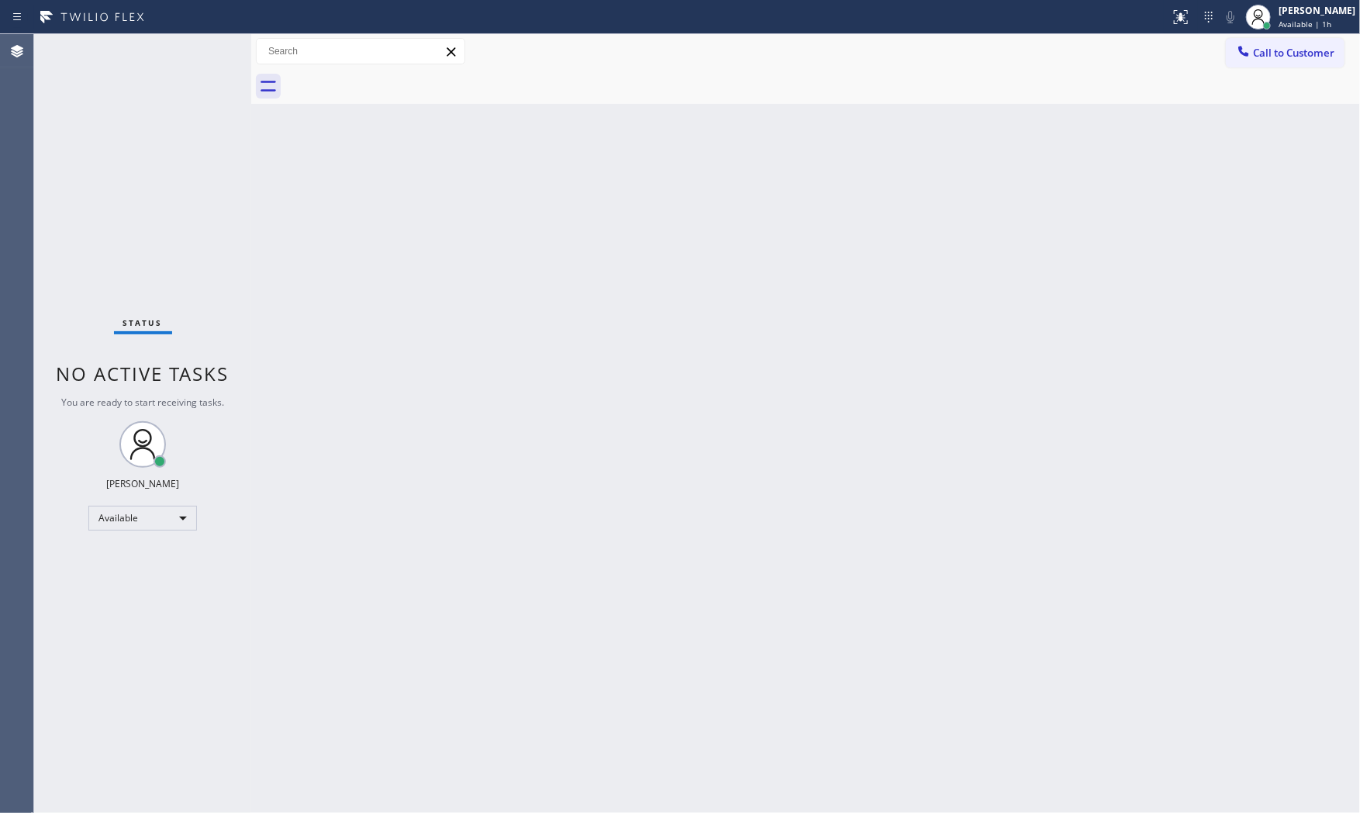
click at [133, 40] on div "Status No active tasks You are ready to start receiving tasks. [PERSON_NAME] Av…" at bounding box center [142, 423] width 217 height 778
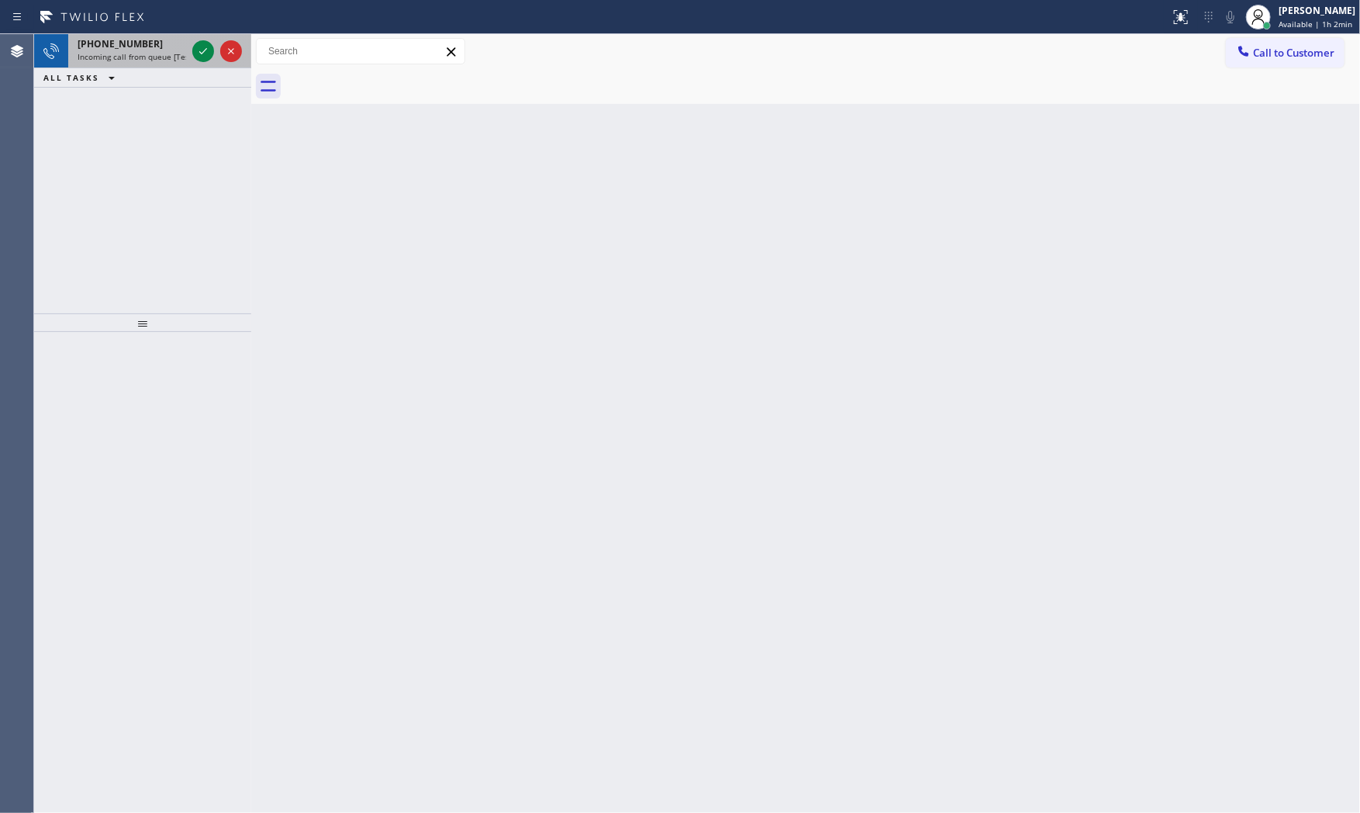
click at [173, 57] on span "Incoming call from queue [Test] All" at bounding box center [142, 56] width 129 height 11
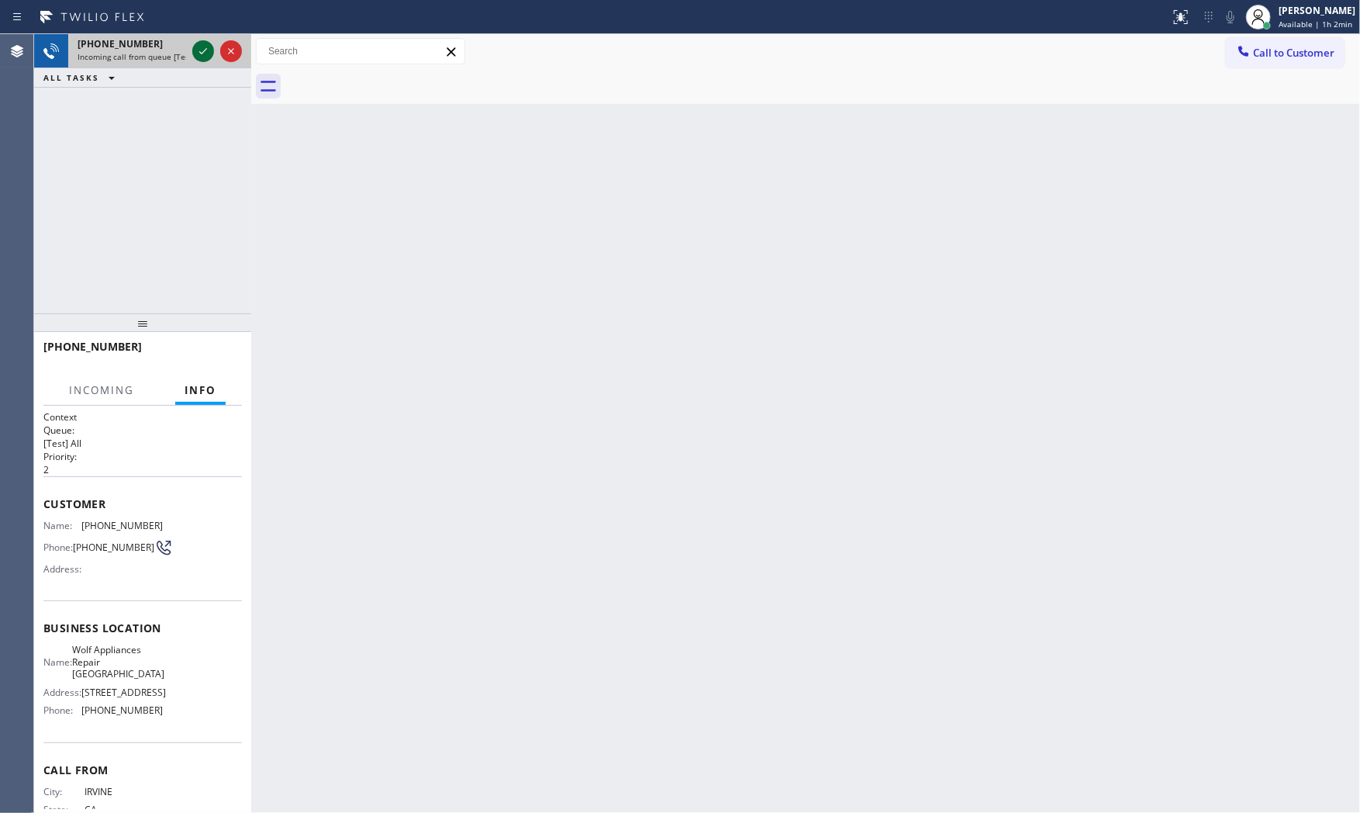
click at [202, 54] on icon at bounding box center [203, 51] width 19 height 19
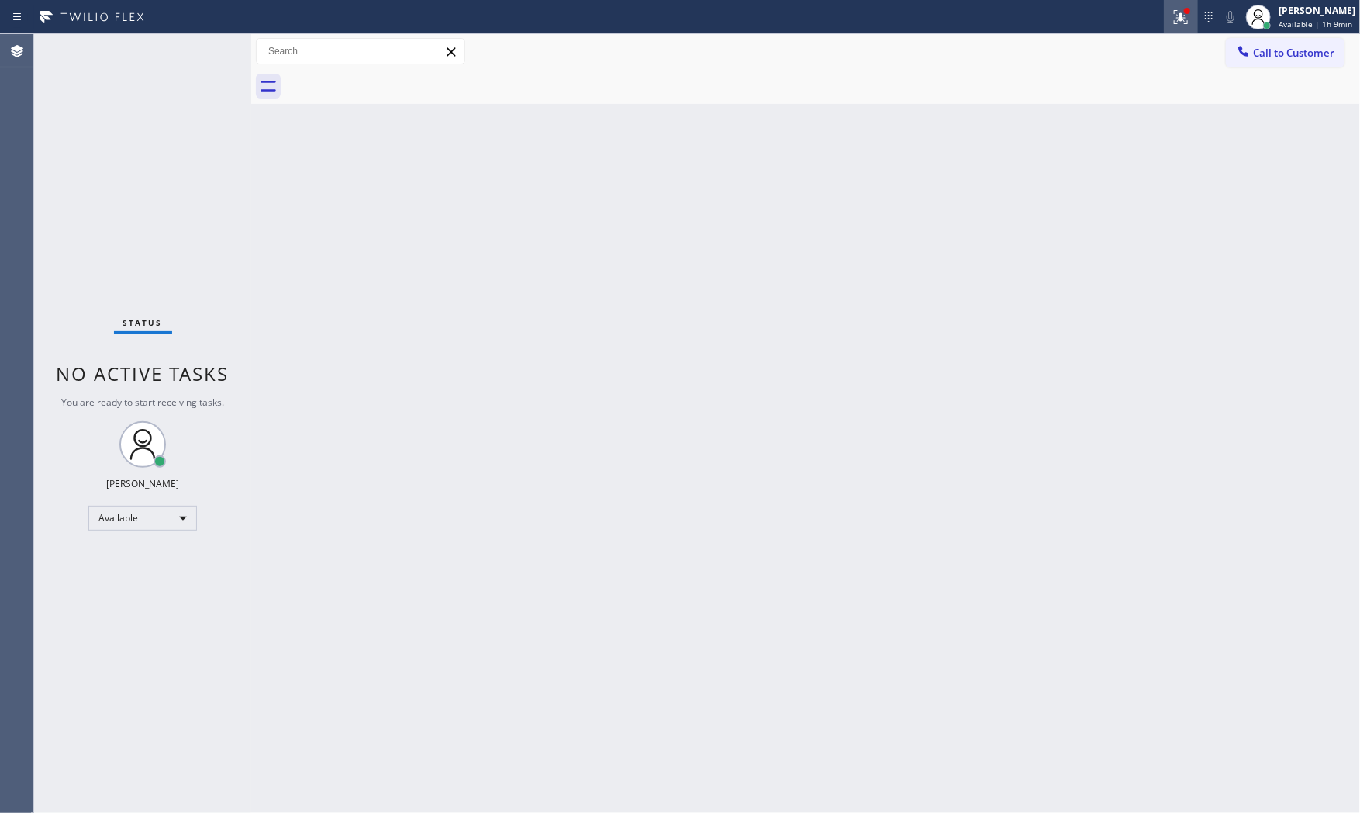
click at [1166, 18] on div at bounding box center [1181, 17] width 34 height 19
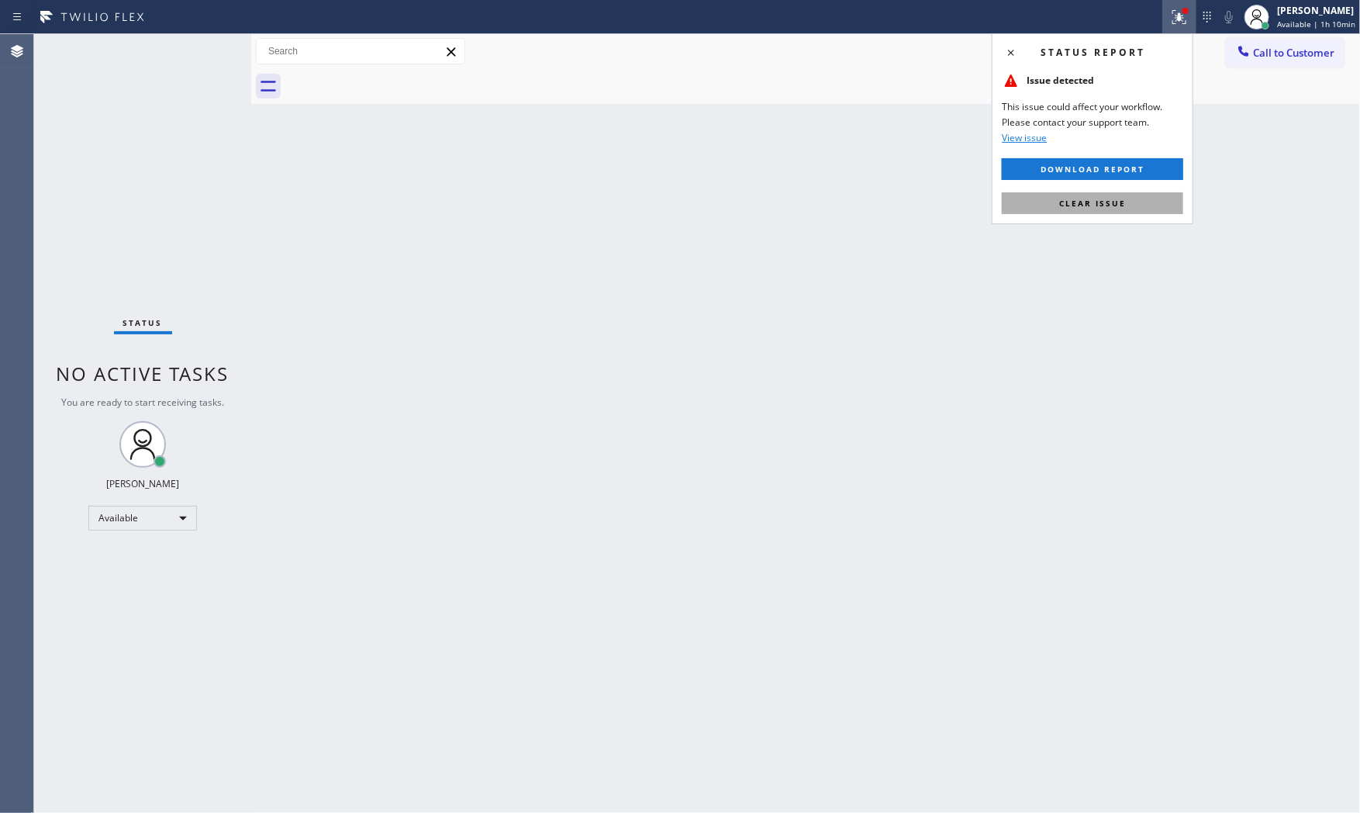
click at [1130, 208] on button "Clear issue" at bounding box center [1092, 203] width 181 height 22
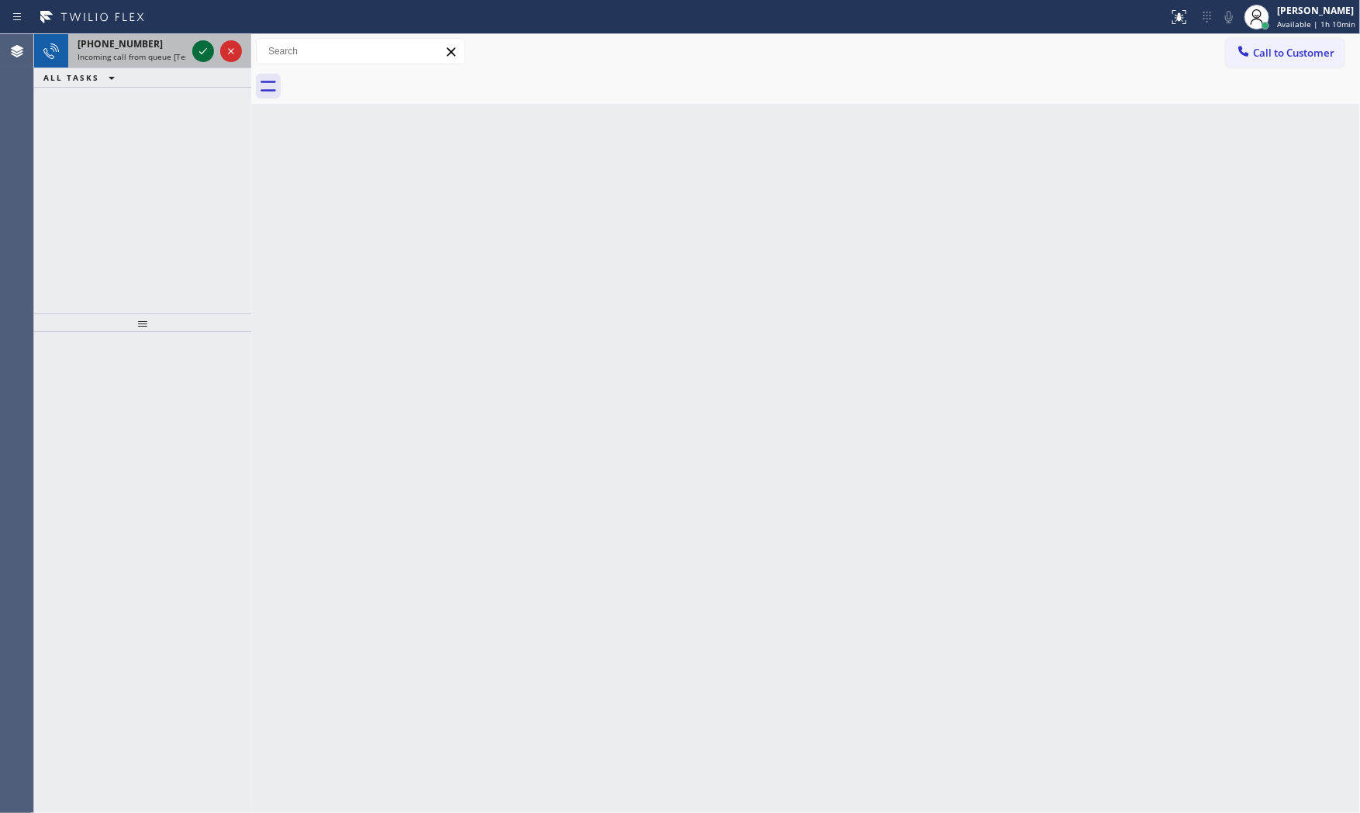
click at [209, 48] on icon at bounding box center [203, 51] width 19 height 19
click at [212, 58] on div at bounding box center [203, 51] width 22 height 19
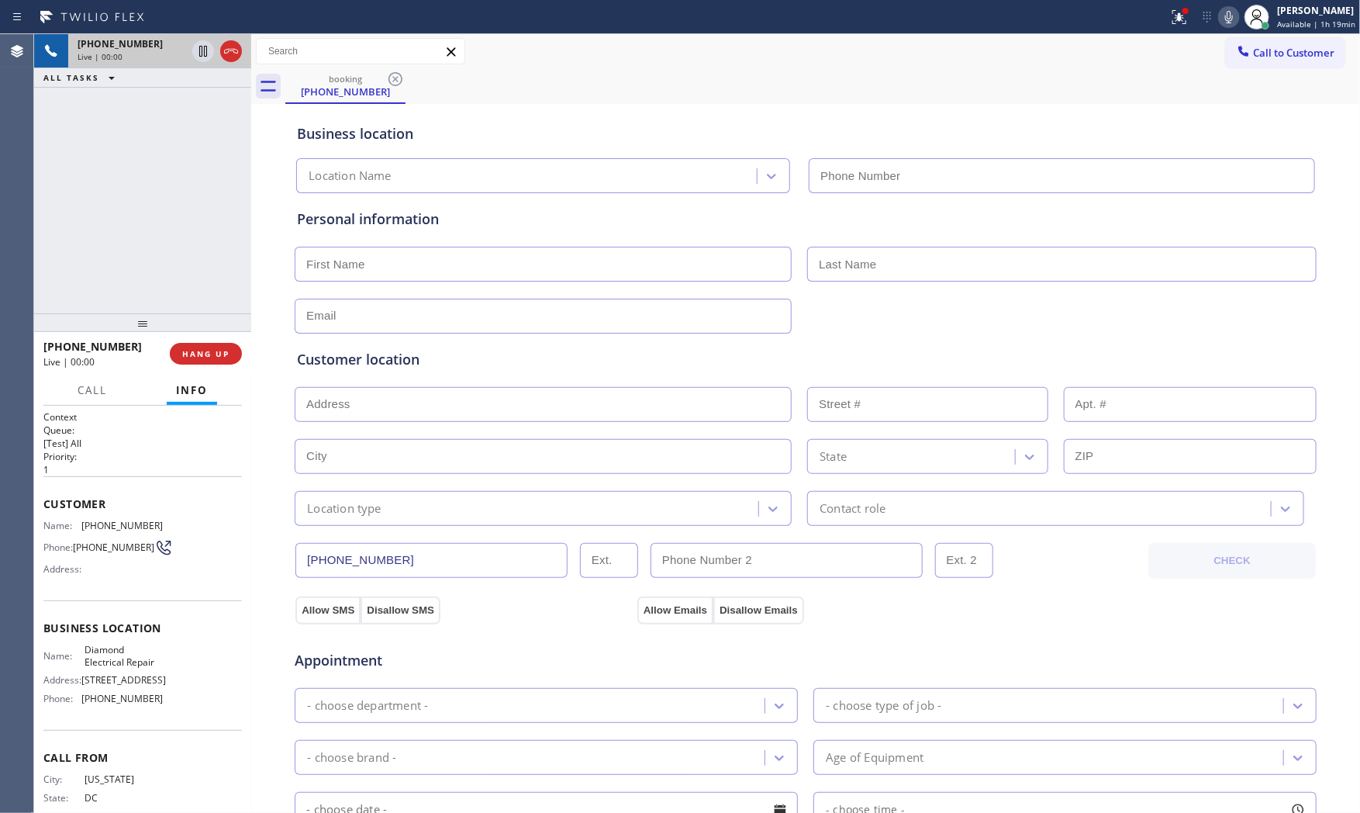
type input "[PHONE_NUMBER]"
click at [214, 341] on div "[PHONE_NUMBER] Live | 00:00 HANG UP" at bounding box center [142, 353] width 198 height 40
click at [215, 345] on button "HANG UP" at bounding box center [206, 354] width 72 height 22
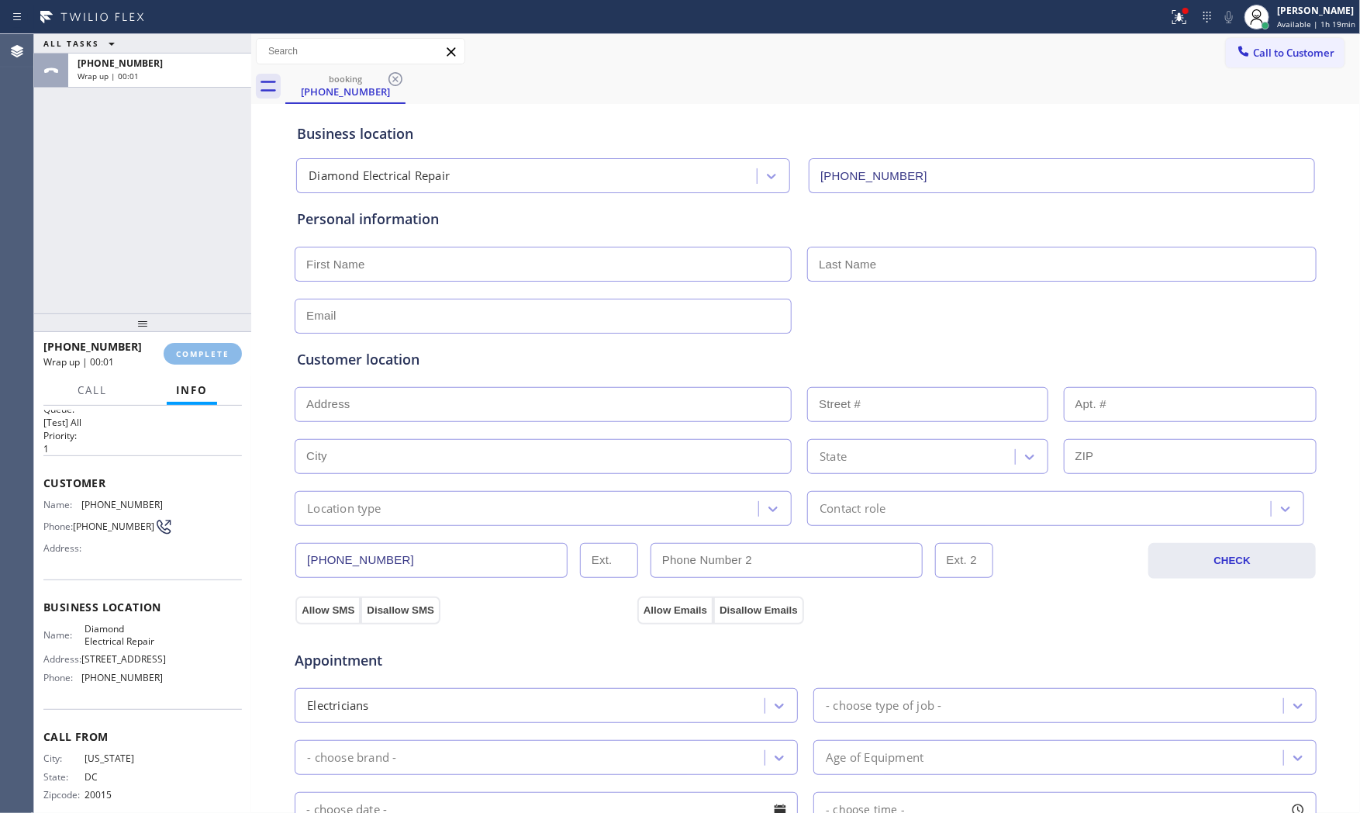
scroll to position [42, 0]
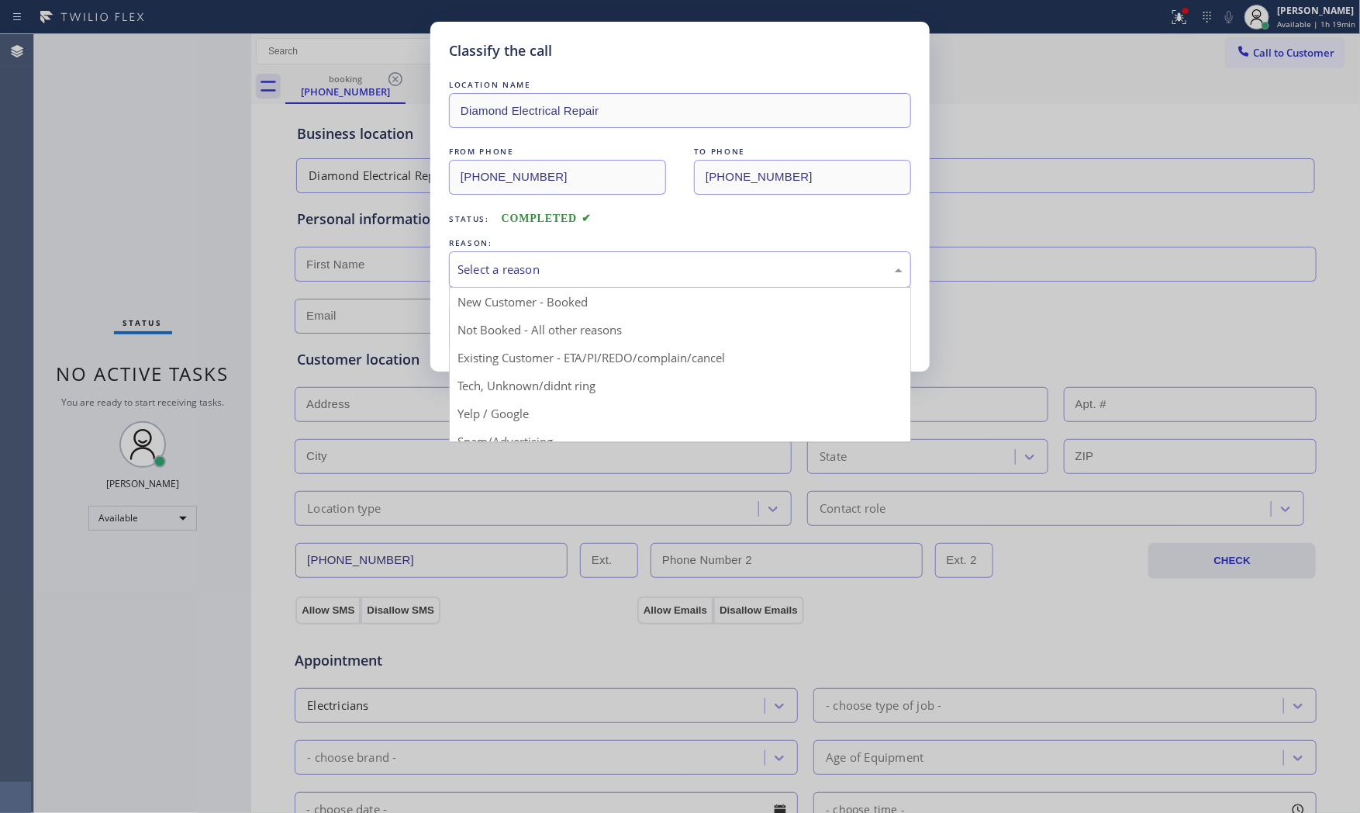
click at [603, 258] on div "Select a reason" at bounding box center [680, 269] width 462 height 36
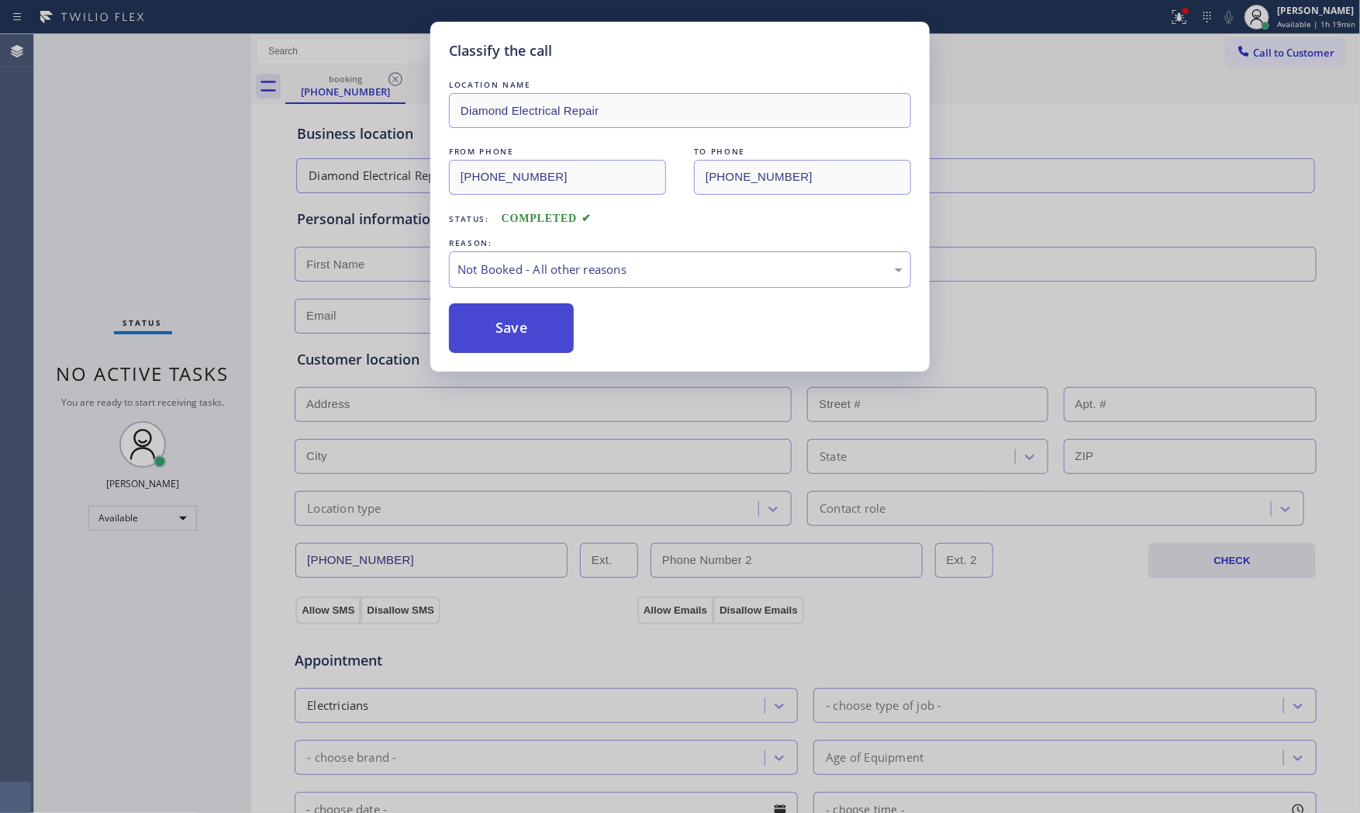
click at [525, 313] on button "Save" at bounding box center [511, 328] width 125 height 50
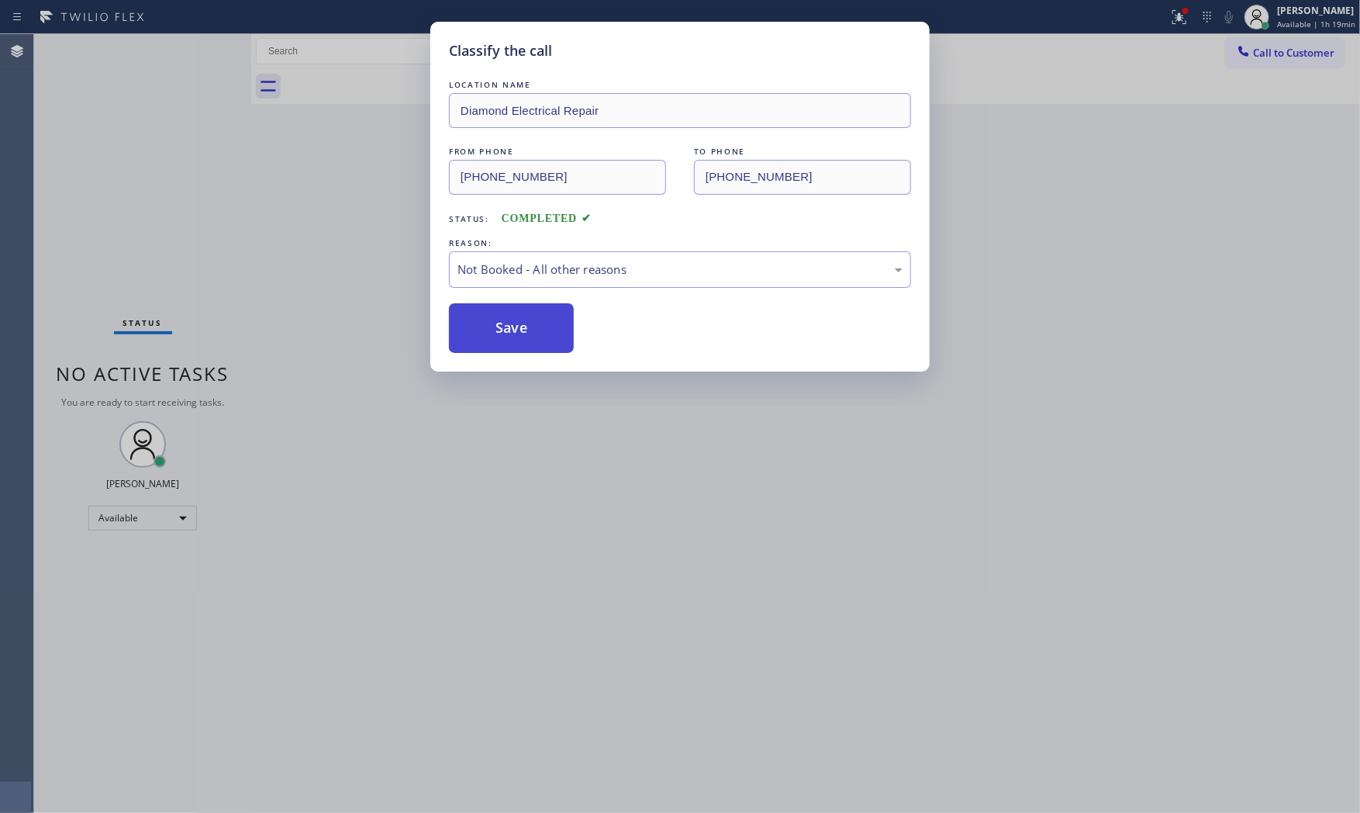
click at [525, 313] on button "Save" at bounding box center [511, 328] width 125 height 50
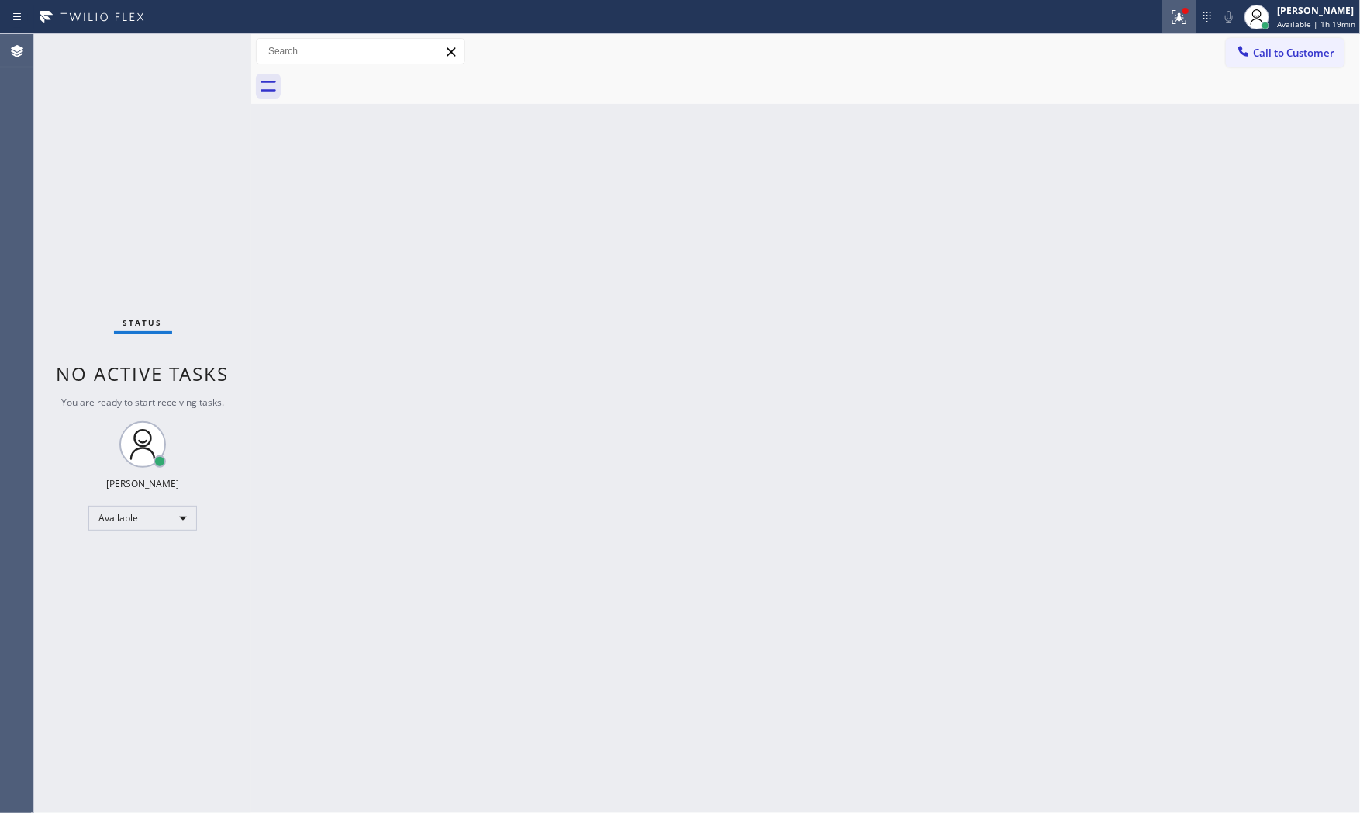
click at [1174, 10] on icon at bounding box center [1179, 17] width 19 height 19
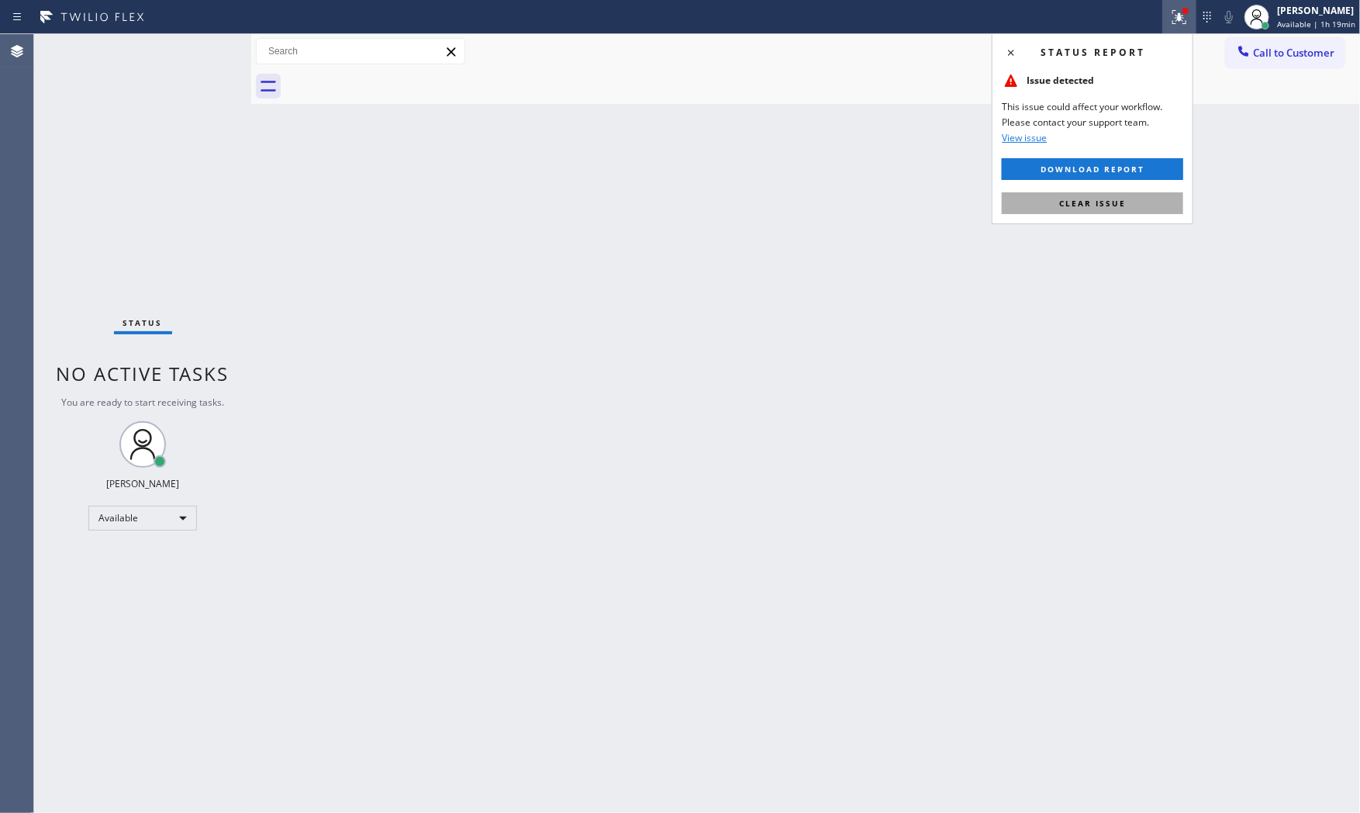
click at [1109, 207] on span "Clear issue" at bounding box center [1092, 203] width 67 height 11
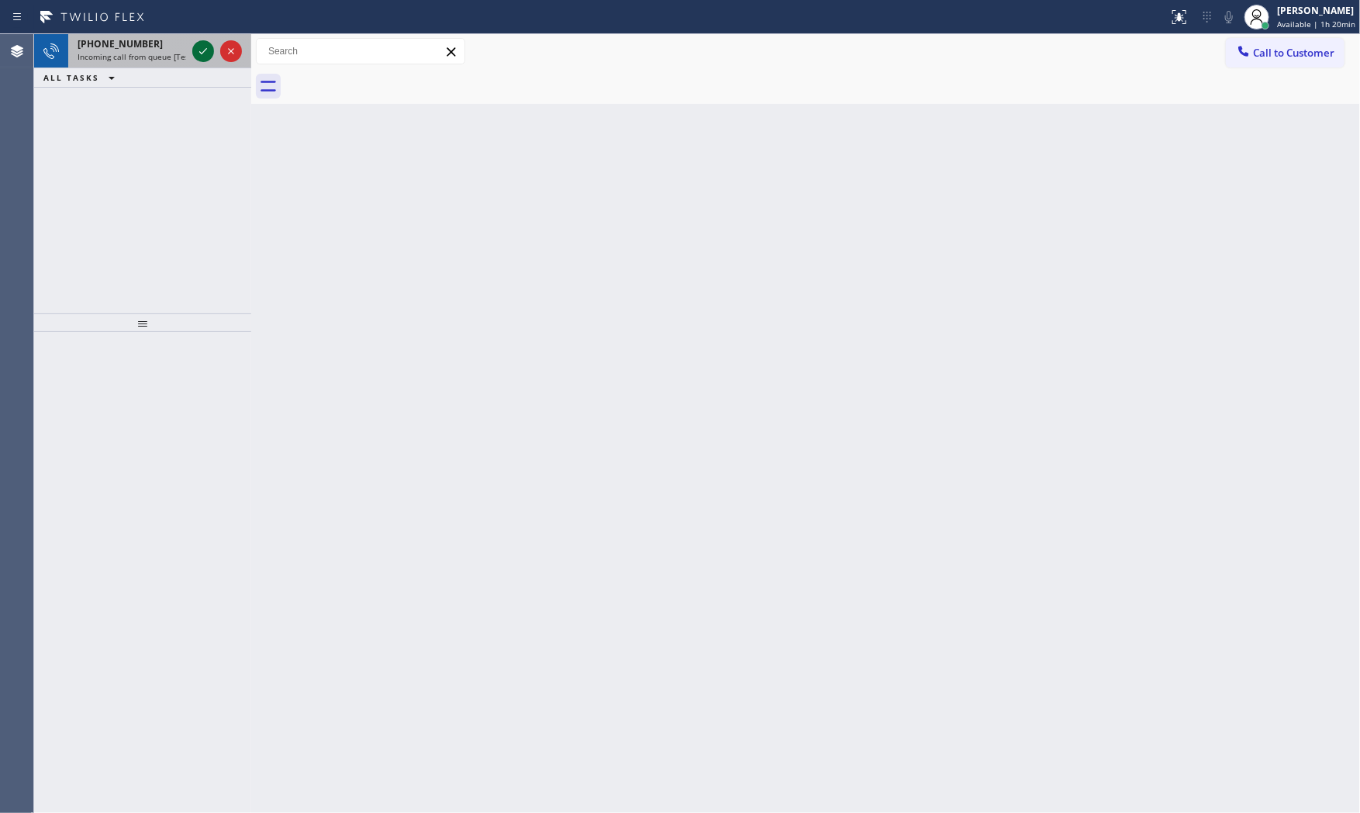
click at [197, 49] on icon at bounding box center [203, 51] width 19 height 19
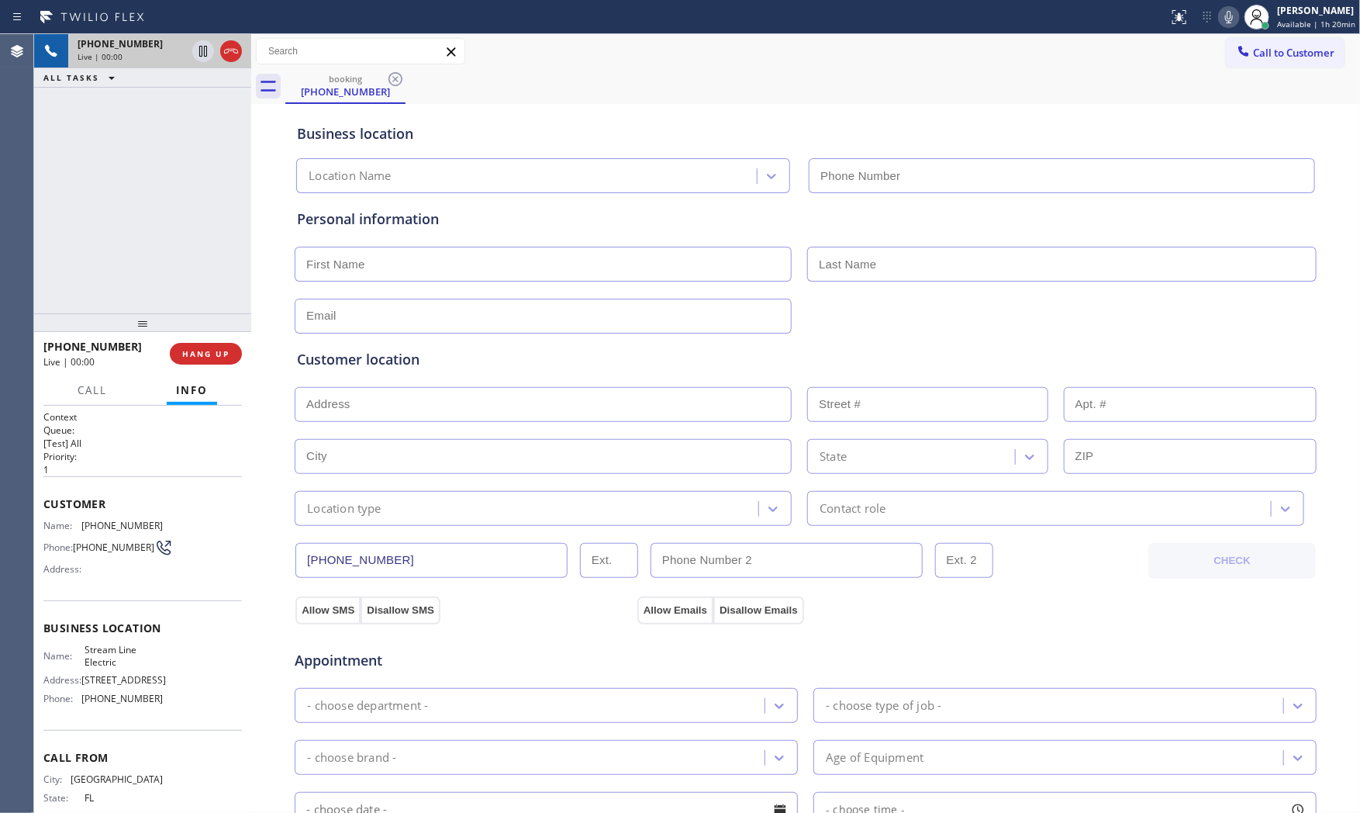
type input "[PHONE_NUMBER]"
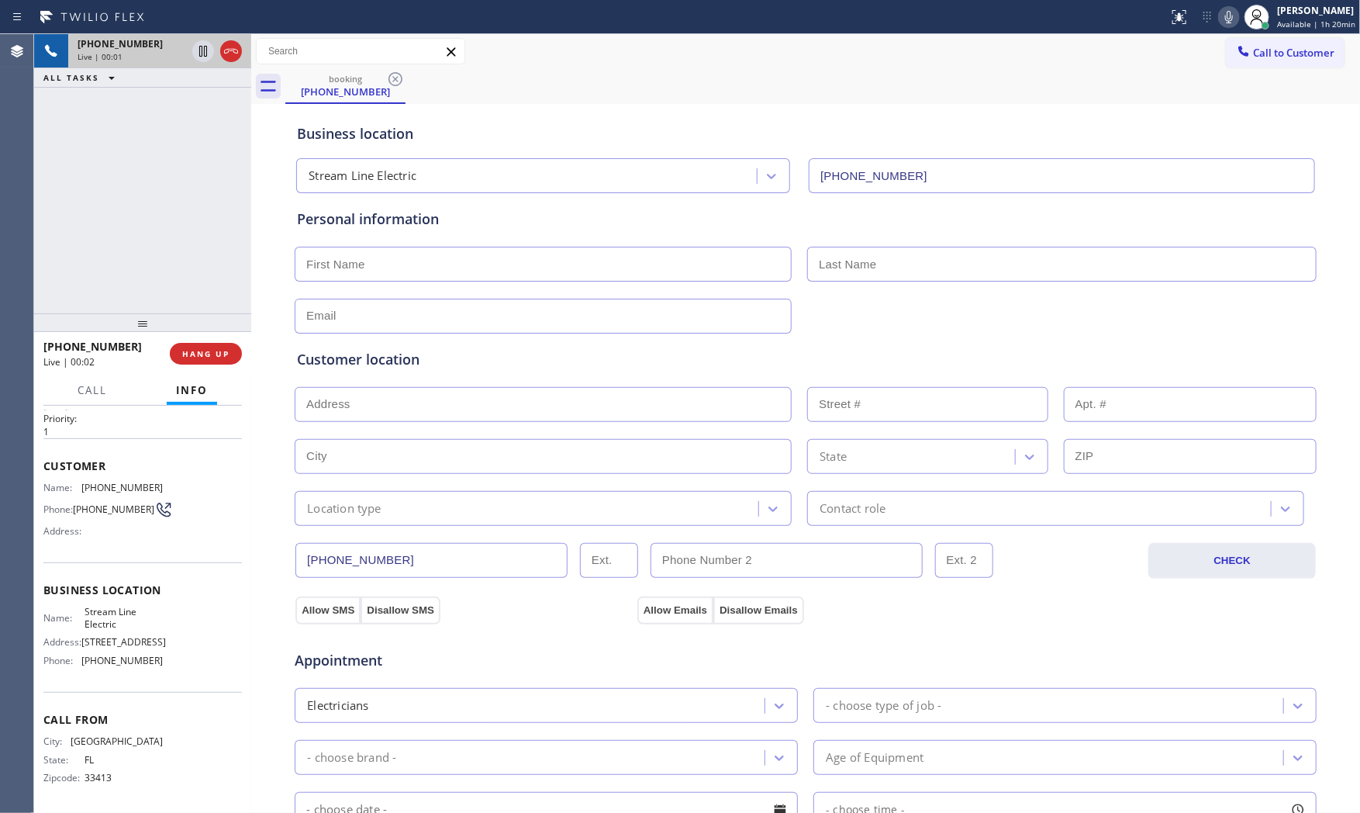
scroll to position [66, 0]
click at [212, 359] on button "HANG UP" at bounding box center [206, 354] width 72 height 22
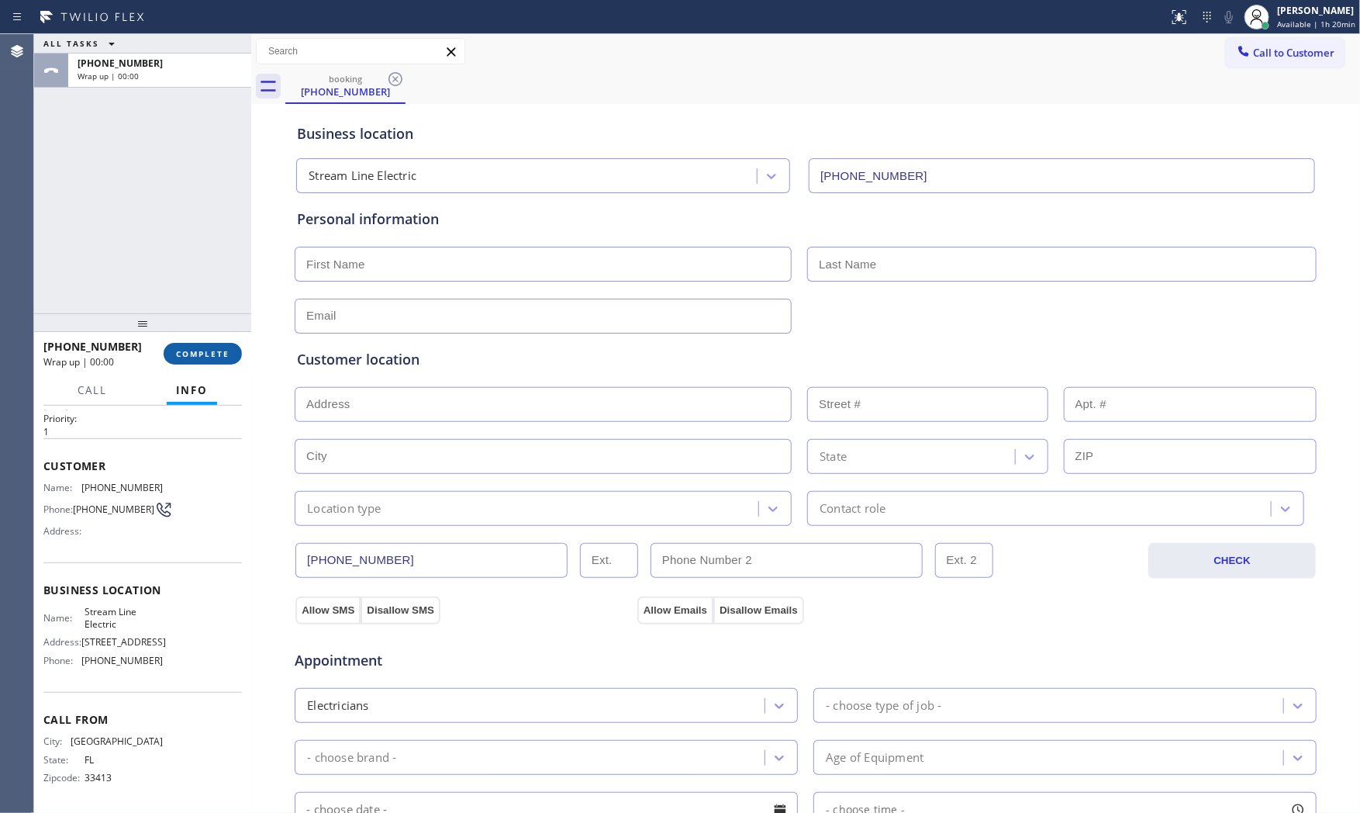
click at [212, 359] on button "COMPLETE" at bounding box center [203, 354] width 78 height 22
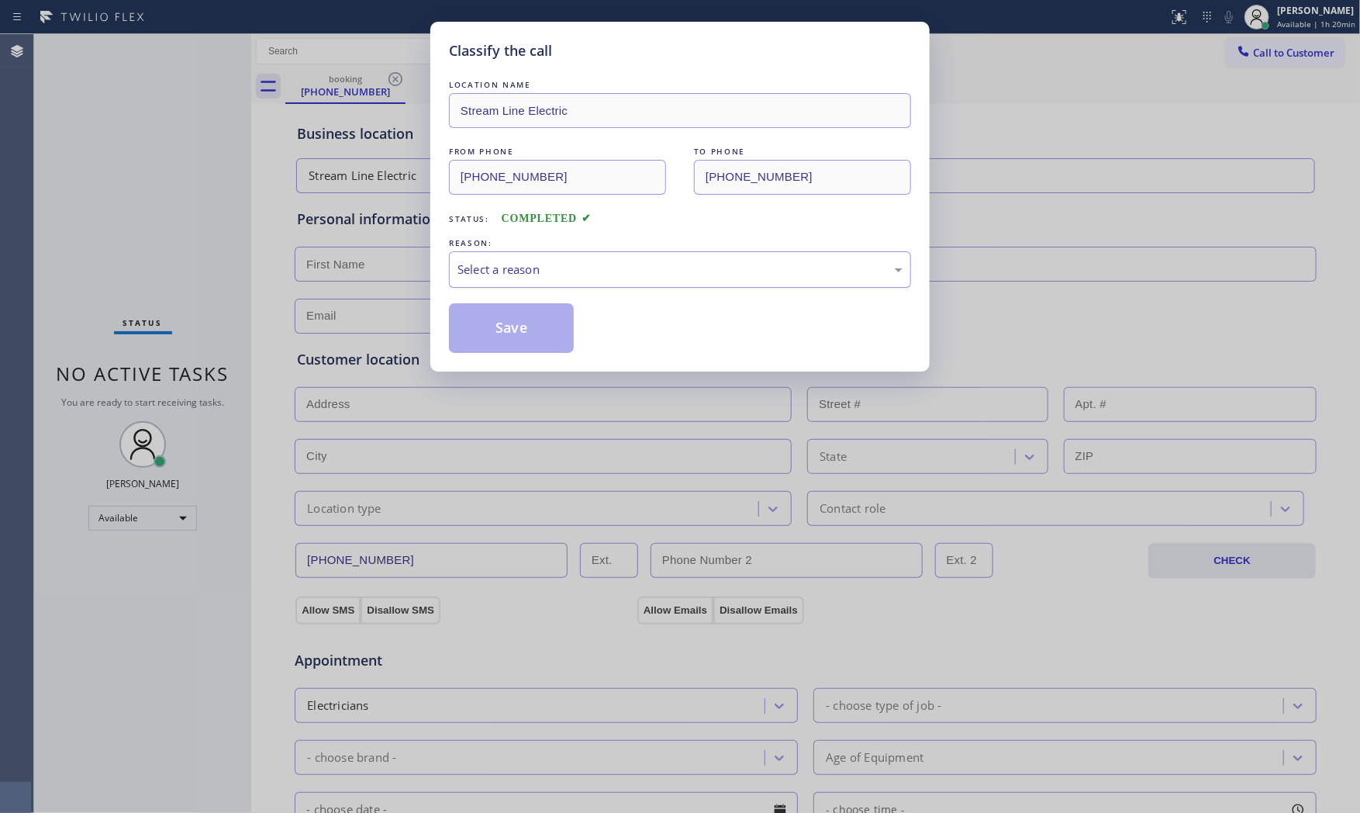
click at [481, 273] on div "Select a reason" at bounding box center [679, 270] width 445 height 18
click at [489, 322] on button "Save" at bounding box center [511, 328] width 125 height 50
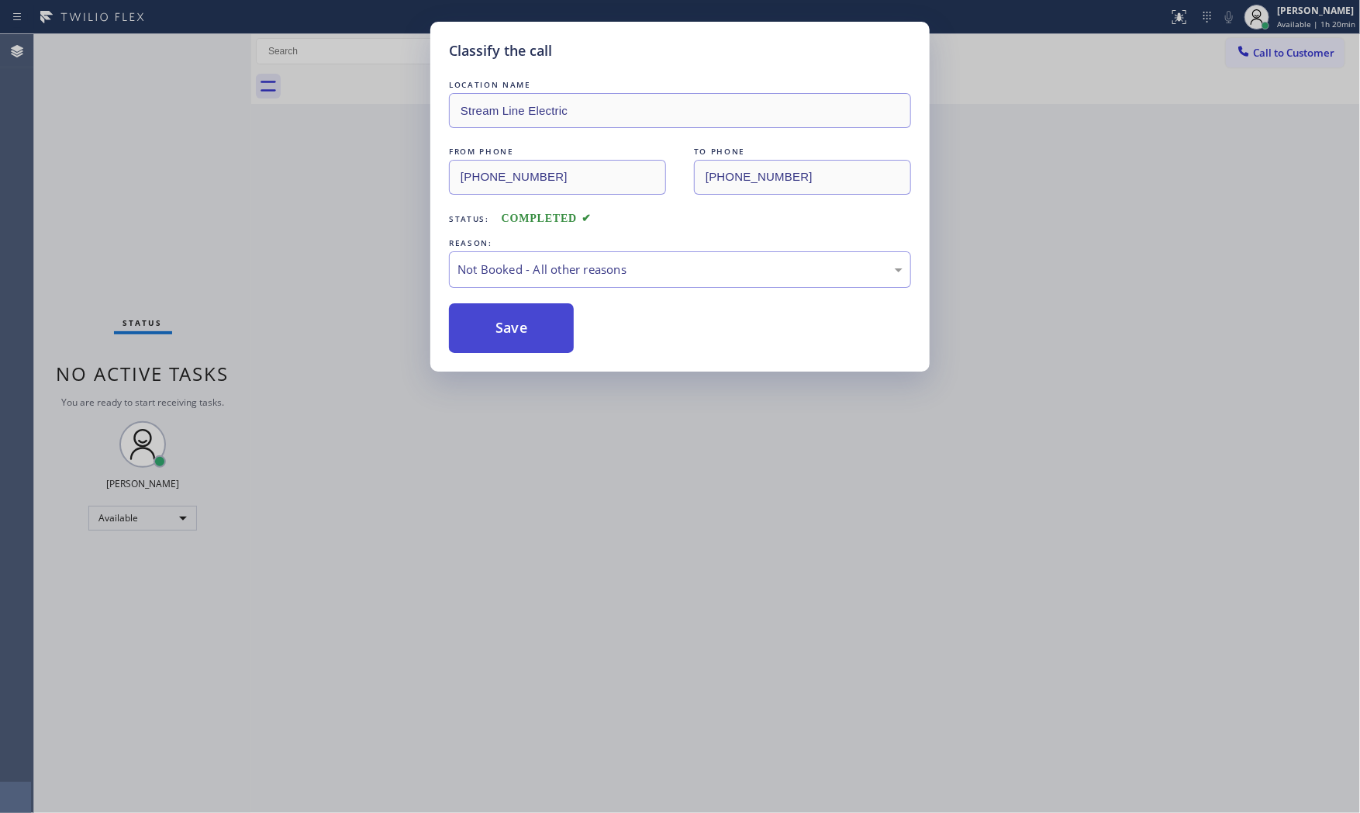
click at [489, 321] on button "Save" at bounding box center [511, 328] width 125 height 50
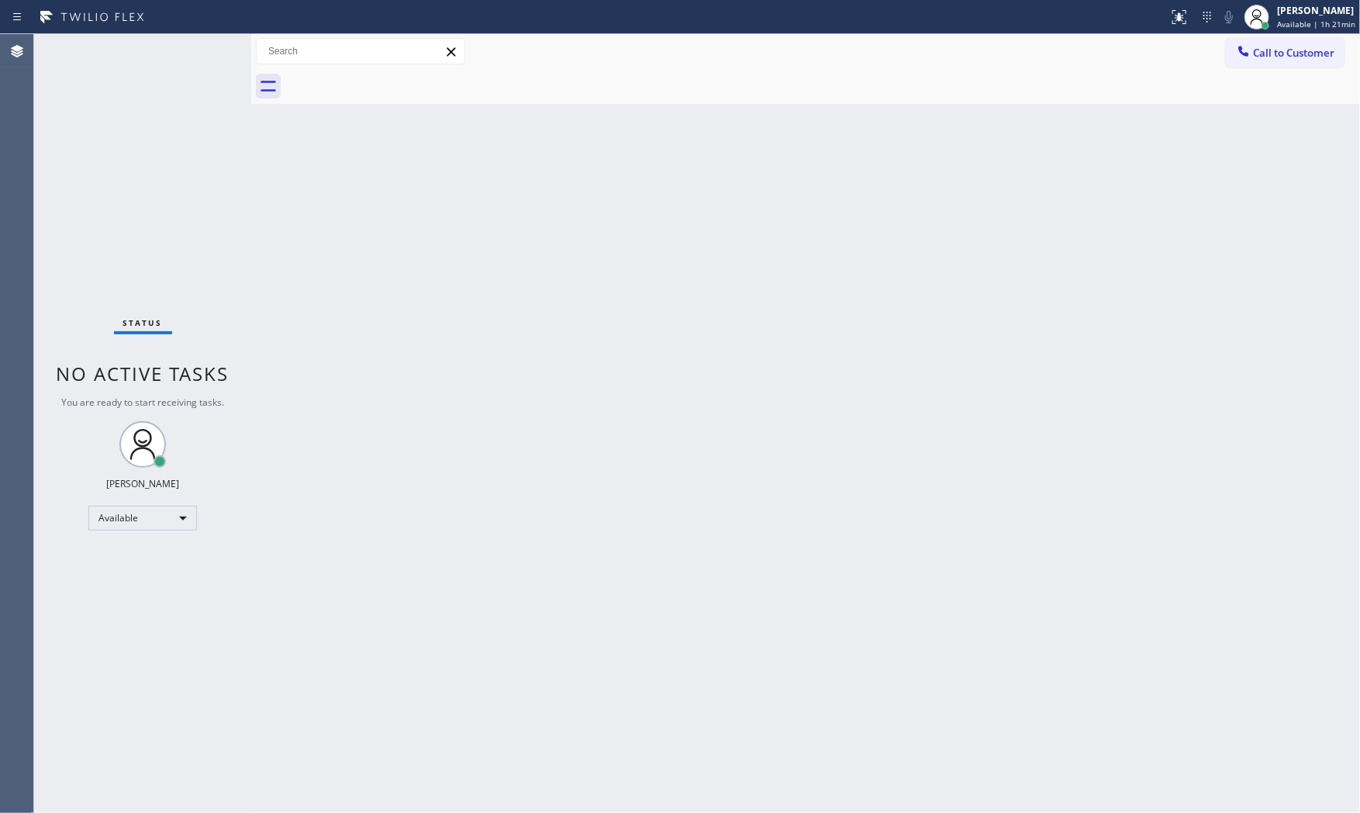
click at [119, 58] on div "Status No active tasks You are ready to start receiving tasks. [PERSON_NAME] Av…" at bounding box center [142, 423] width 217 height 778
click at [202, 42] on div "Status No active tasks You are ready to start receiving tasks. [PERSON_NAME] Av…" at bounding box center [142, 423] width 217 height 778
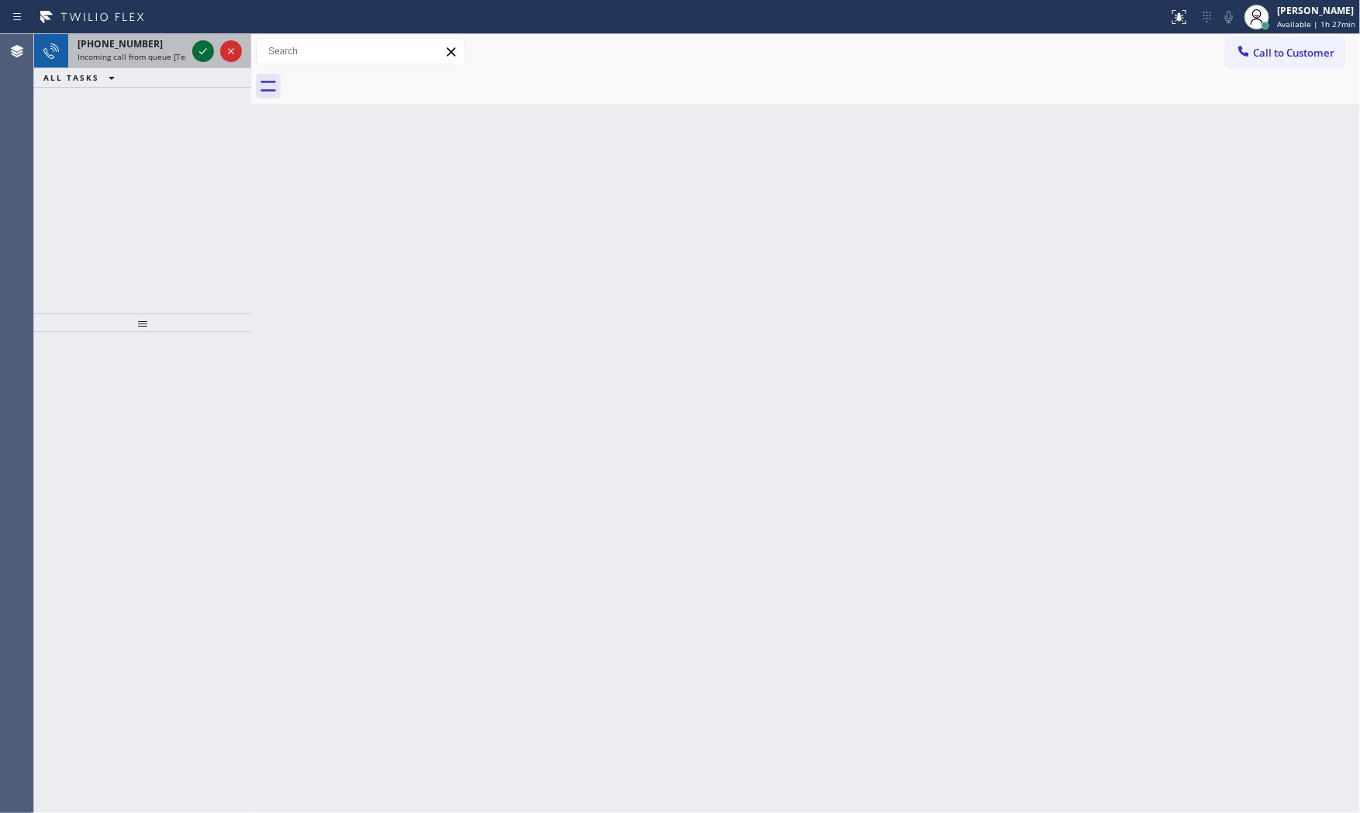
click at [207, 48] on icon at bounding box center [203, 51] width 19 height 19
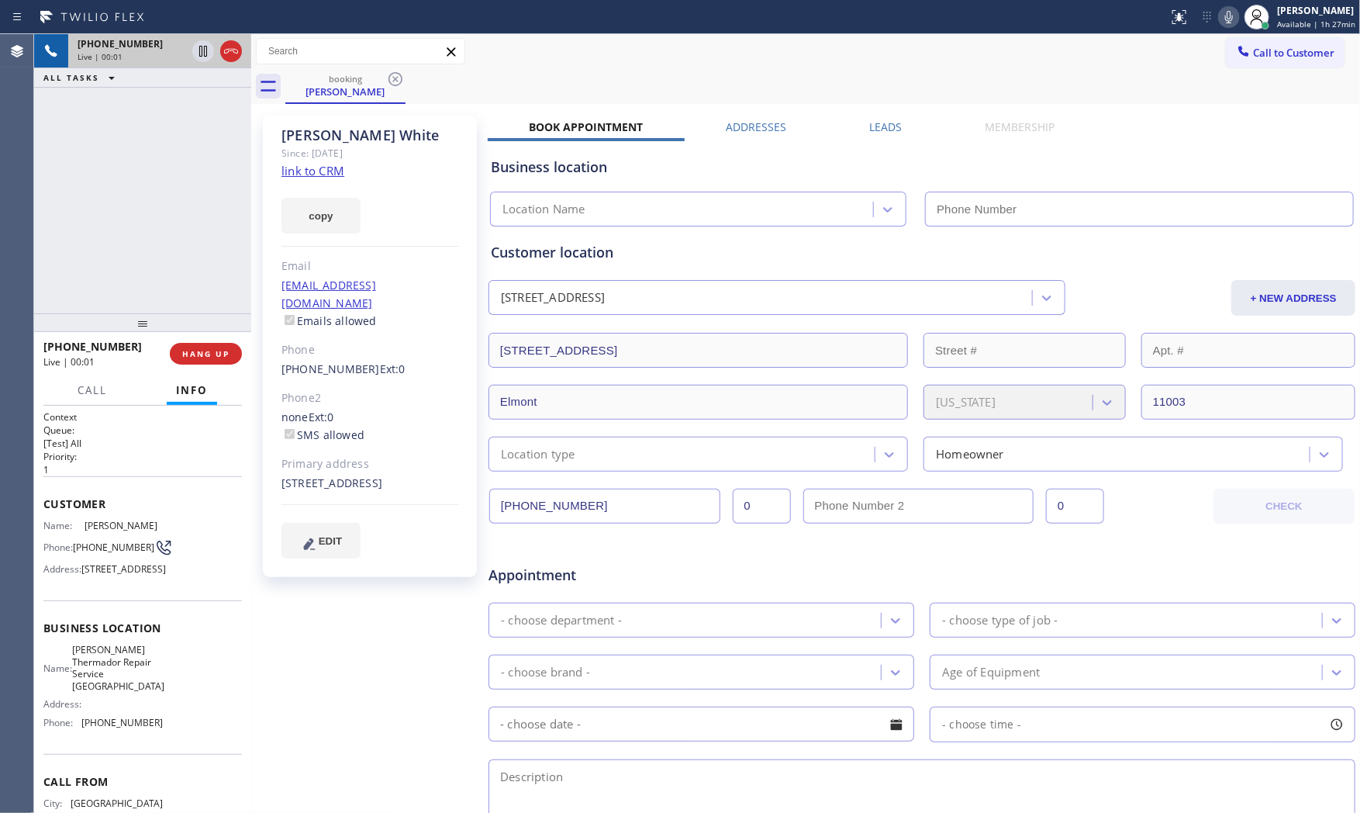
type input "[PHONE_NUMBER]"
click at [316, 167] on link "link to CRM" at bounding box center [312, 171] width 63 height 16
click at [295, 485] on div "[STREET_ADDRESS]" at bounding box center [370, 484] width 178 height 18
click at [296, 485] on div "[STREET_ADDRESS]" at bounding box center [370, 484] width 178 height 18
copy div "11003"
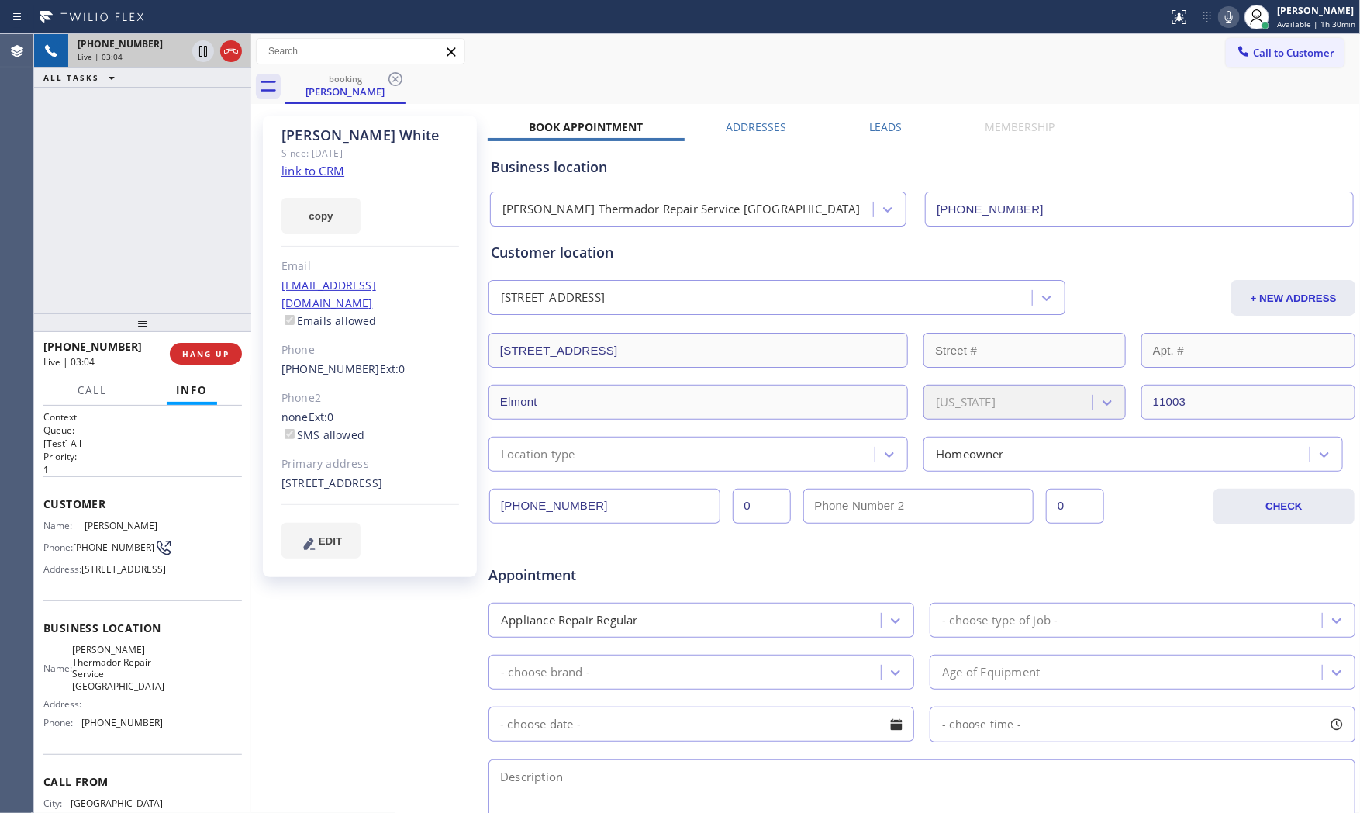
click at [1224, 24] on icon at bounding box center [1229, 17] width 19 height 19
click at [1224, 26] on icon at bounding box center [1229, 17] width 19 height 19
click at [1225, 20] on icon at bounding box center [1229, 17] width 8 height 12
click at [1225, 14] on icon at bounding box center [1229, 17] width 19 height 19
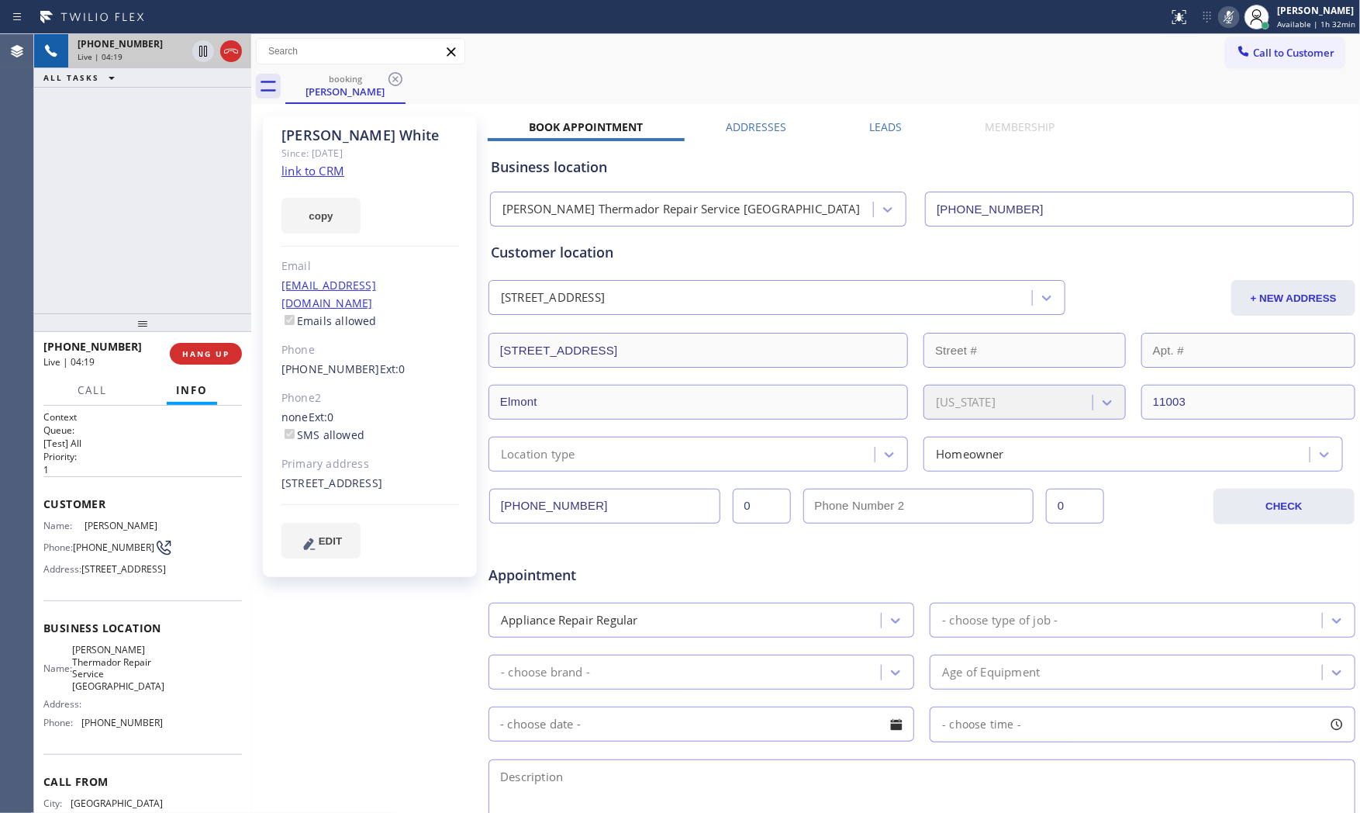
click at [1225, 14] on icon at bounding box center [1229, 17] width 8 height 12
click at [1225, 14] on icon at bounding box center [1229, 17] width 19 height 19
click at [1225, 14] on icon at bounding box center [1229, 17] width 8 height 12
click at [371, 475] on div "[STREET_ADDRESS]" at bounding box center [370, 484] width 178 height 18
click at [1228, 23] on icon at bounding box center [1229, 17] width 19 height 19
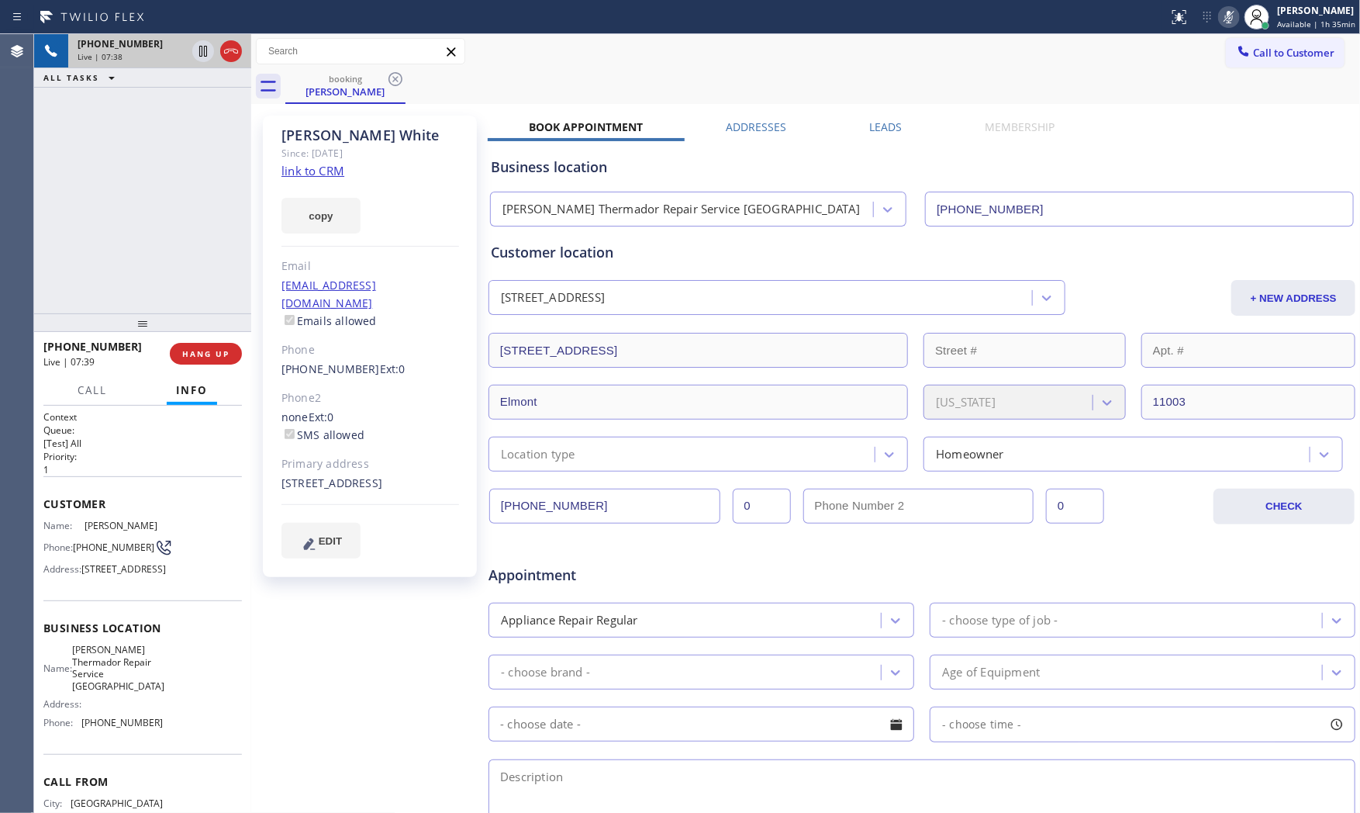
click at [1228, 23] on icon at bounding box center [1229, 17] width 19 height 19
click at [222, 346] on button "HANG UP" at bounding box center [206, 354] width 72 height 22
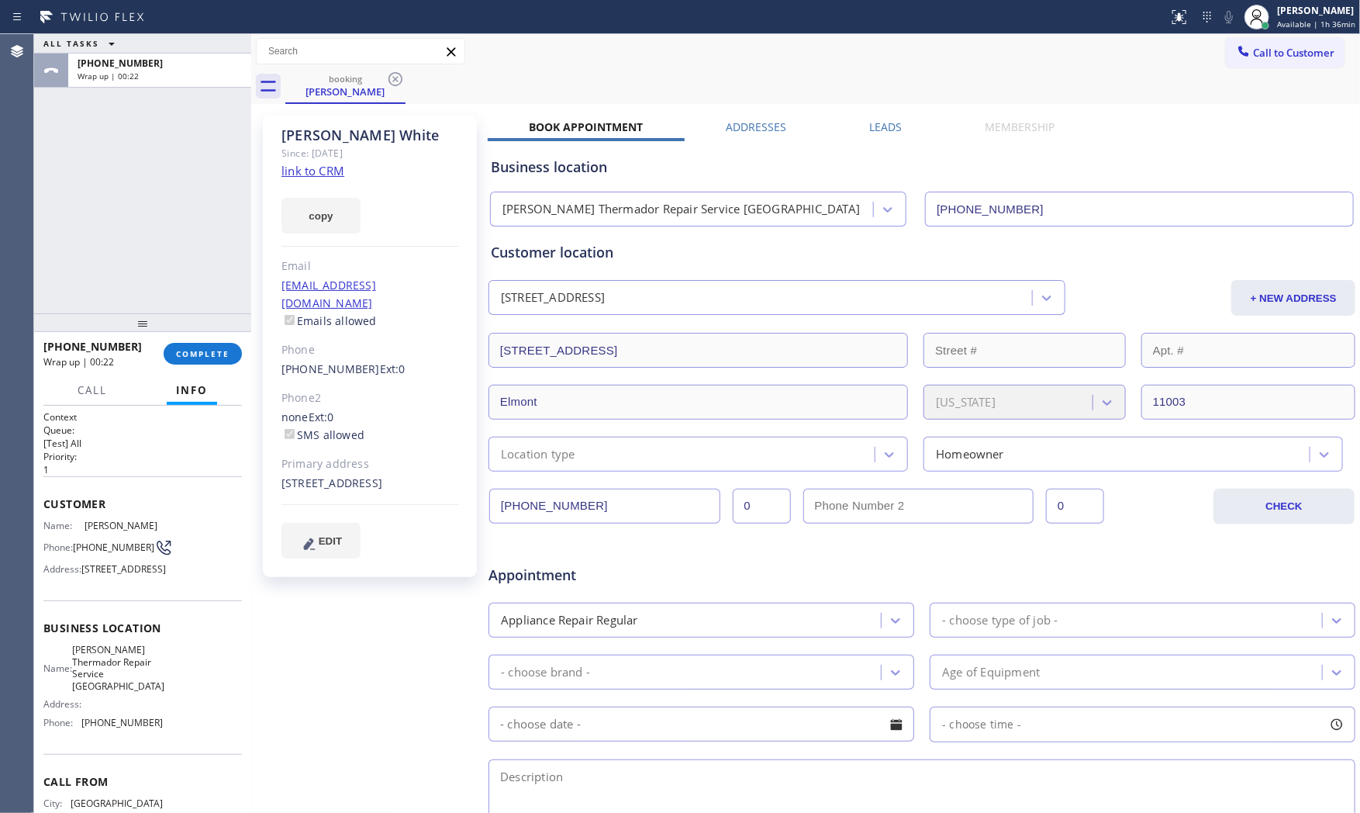
click at [112, 692] on span "[PERSON_NAME] Thermador Repair Service [GEOGRAPHIC_DATA]" at bounding box center [118, 668] width 92 height 48
copy span "[PERSON_NAME] Thermador Repair Service [GEOGRAPHIC_DATA]"
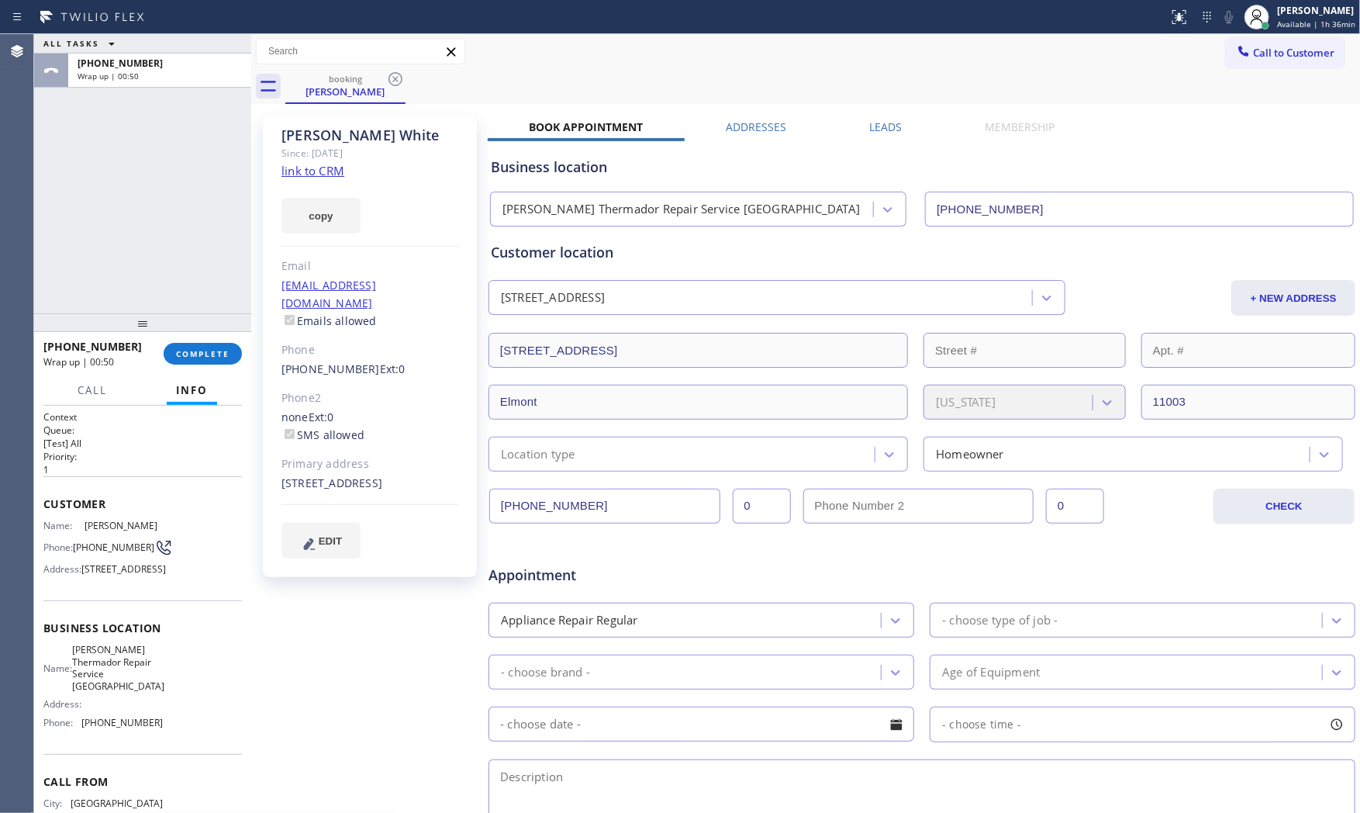
click at [104, 734] on div "Name: [PERSON_NAME] Repair Service Aurora Address: Phone: [PHONE_NUMBER]" at bounding box center [102, 689] width 119 height 91
click at [109, 728] on span "[PHONE_NUMBER]" at bounding box center [121, 722] width 81 height 12
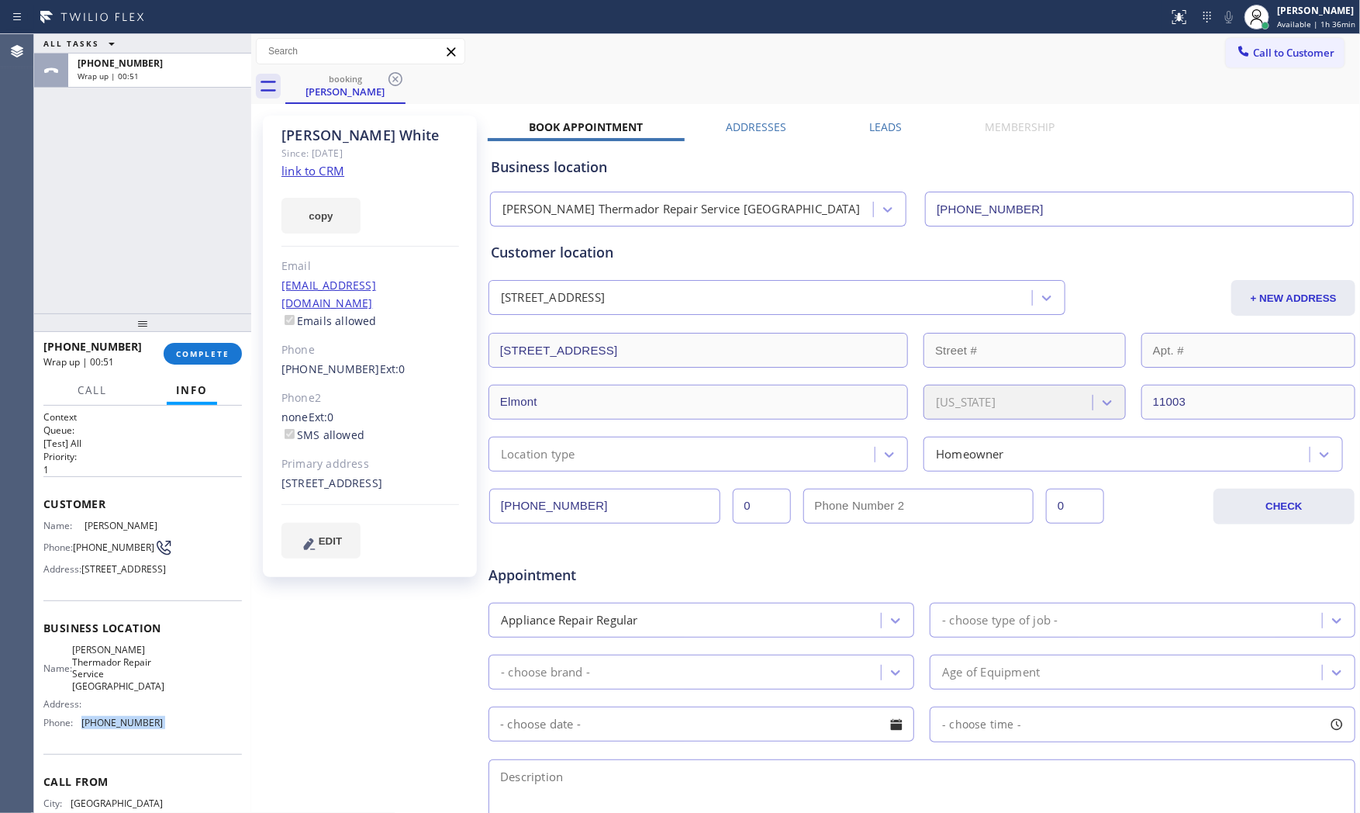
copy span "[PHONE_NUMBER]"
click at [95, 551] on span "[PHONE_NUMBER]" at bounding box center [113, 547] width 81 height 12
click at [94, 551] on span "[PHONE_NUMBER]" at bounding box center [113, 547] width 81 height 12
click at [94, 549] on span "[PHONE_NUMBER]" at bounding box center [113, 547] width 81 height 12
copy div "[PHONE_NUMBER]"
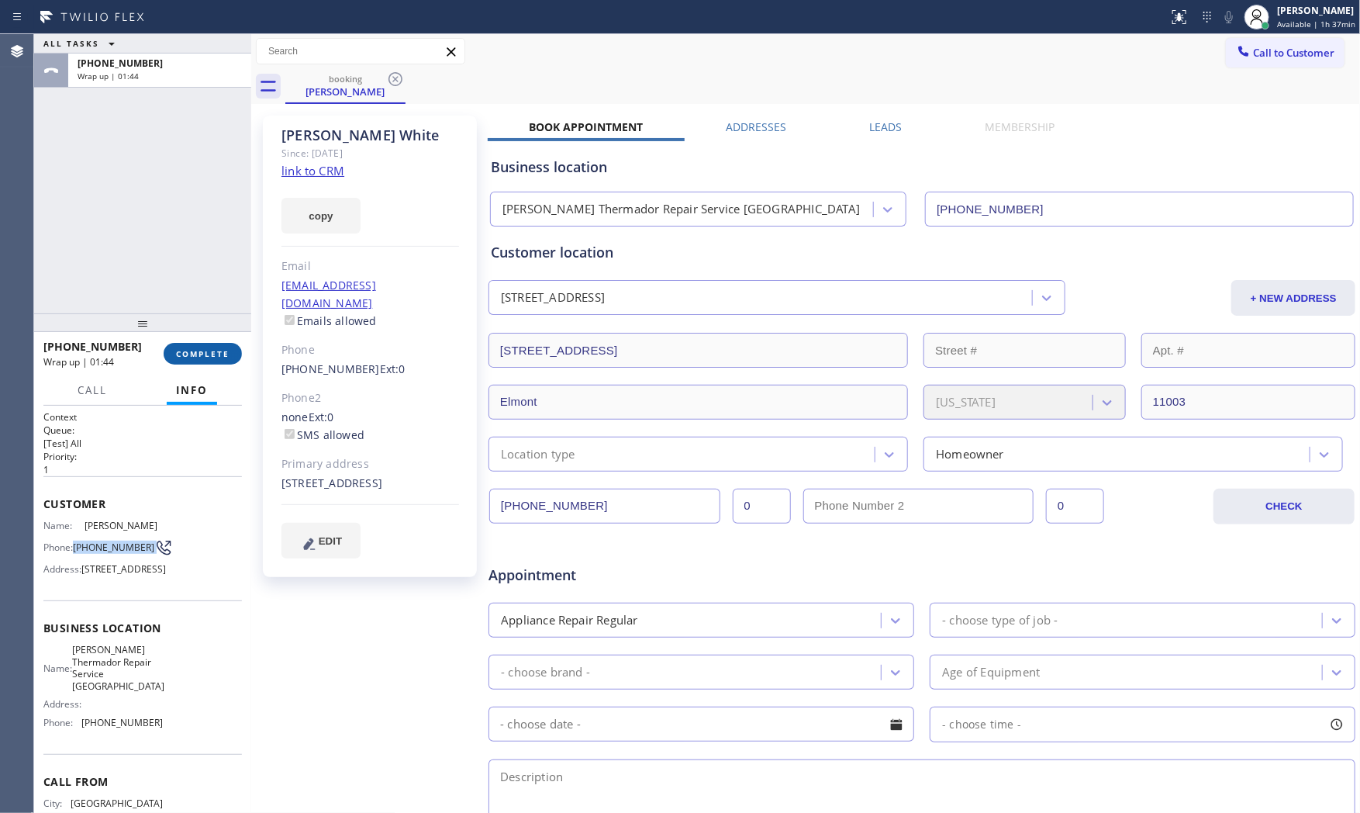
click at [223, 346] on button "COMPLETE" at bounding box center [203, 354] width 78 height 22
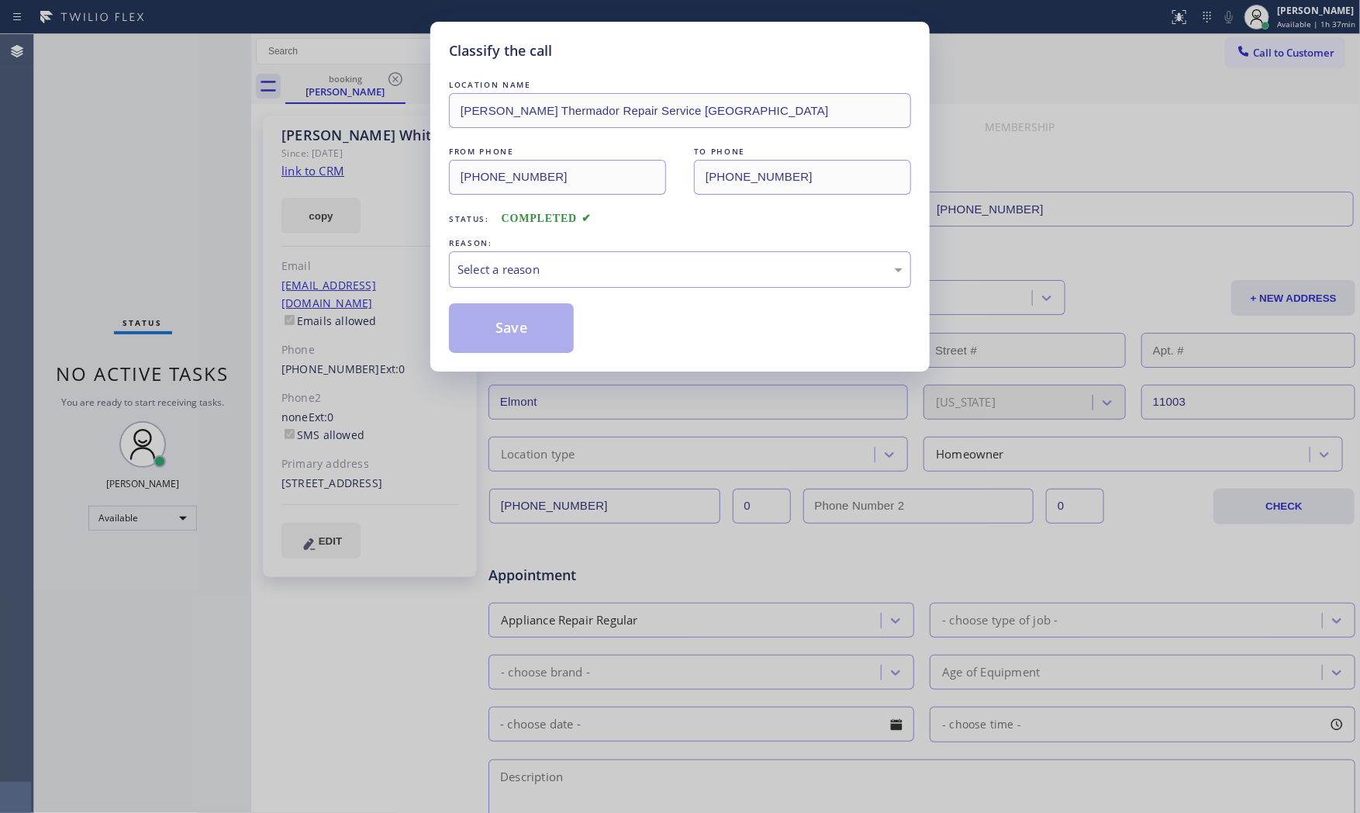
click at [582, 276] on div "Select a reason" at bounding box center [679, 270] width 445 height 18
click at [499, 330] on button "Save" at bounding box center [511, 328] width 125 height 50
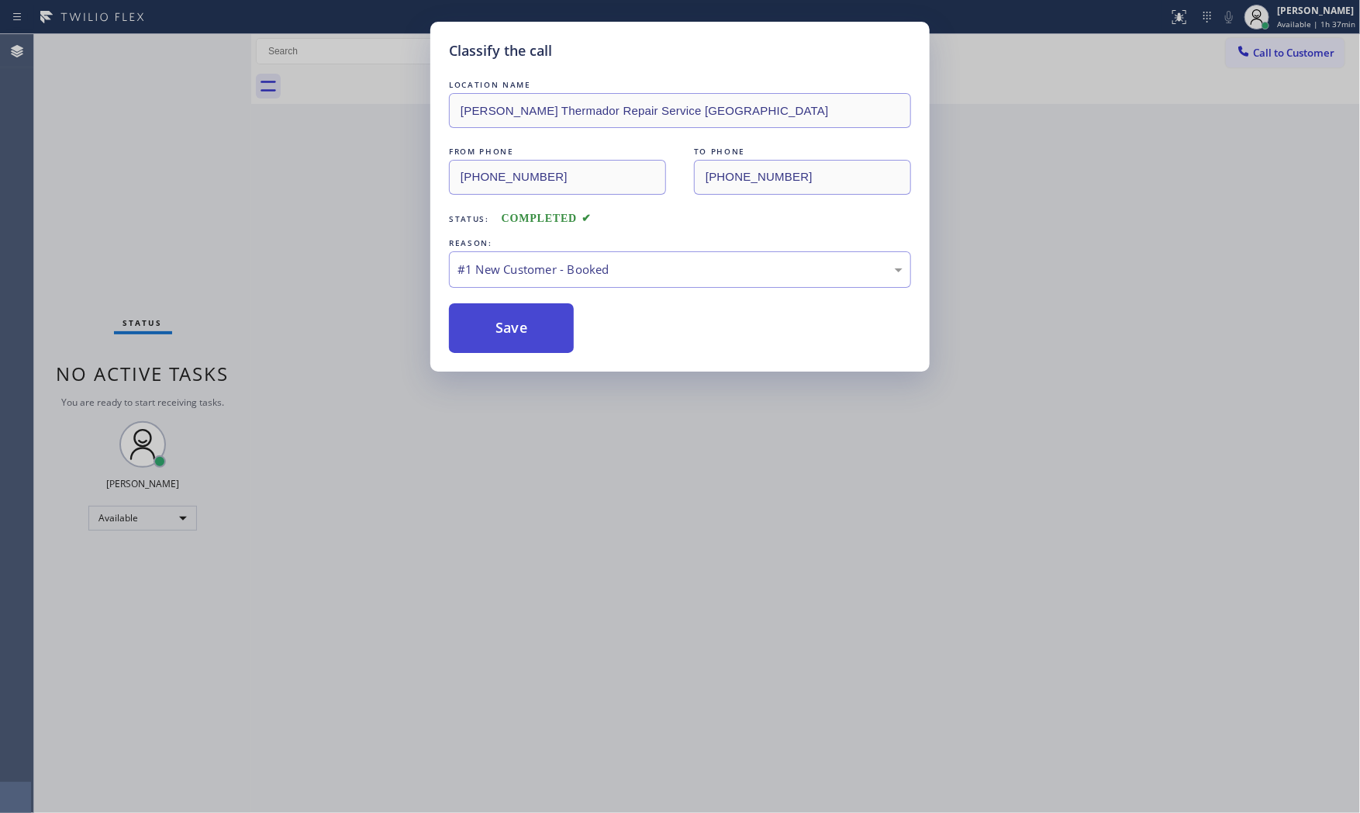
click at [498, 330] on button "Save" at bounding box center [511, 328] width 125 height 50
drag, startPoint x: 498, startPoint y: 330, endPoint x: 561, endPoint y: 321, distance: 63.4
click at [512, 328] on button "Save" at bounding box center [511, 328] width 125 height 50
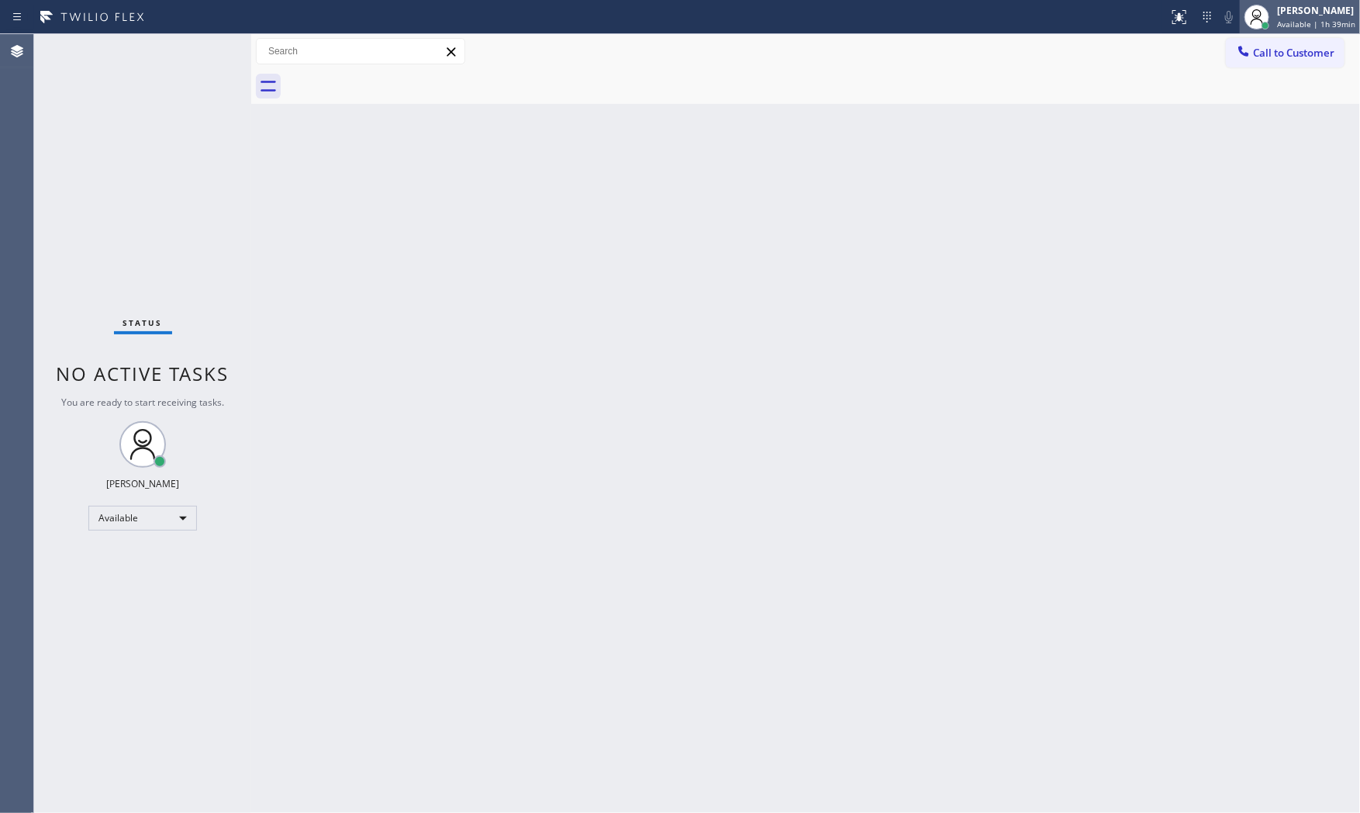
drag, startPoint x: 1324, startPoint y: 12, endPoint x: 1320, endPoint y: 26, distance: 14.7
click at [1324, 12] on div "[PERSON_NAME]" at bounding box center [1316, 10] width 78 height 13
click at [1265, 58] on button "Offline" at bounding box center [1282, 62] width 155 height 20
click at [1282, 9] on div "[PERSON_NAME]" at bounding box center [1316, 10] width 78 height 13
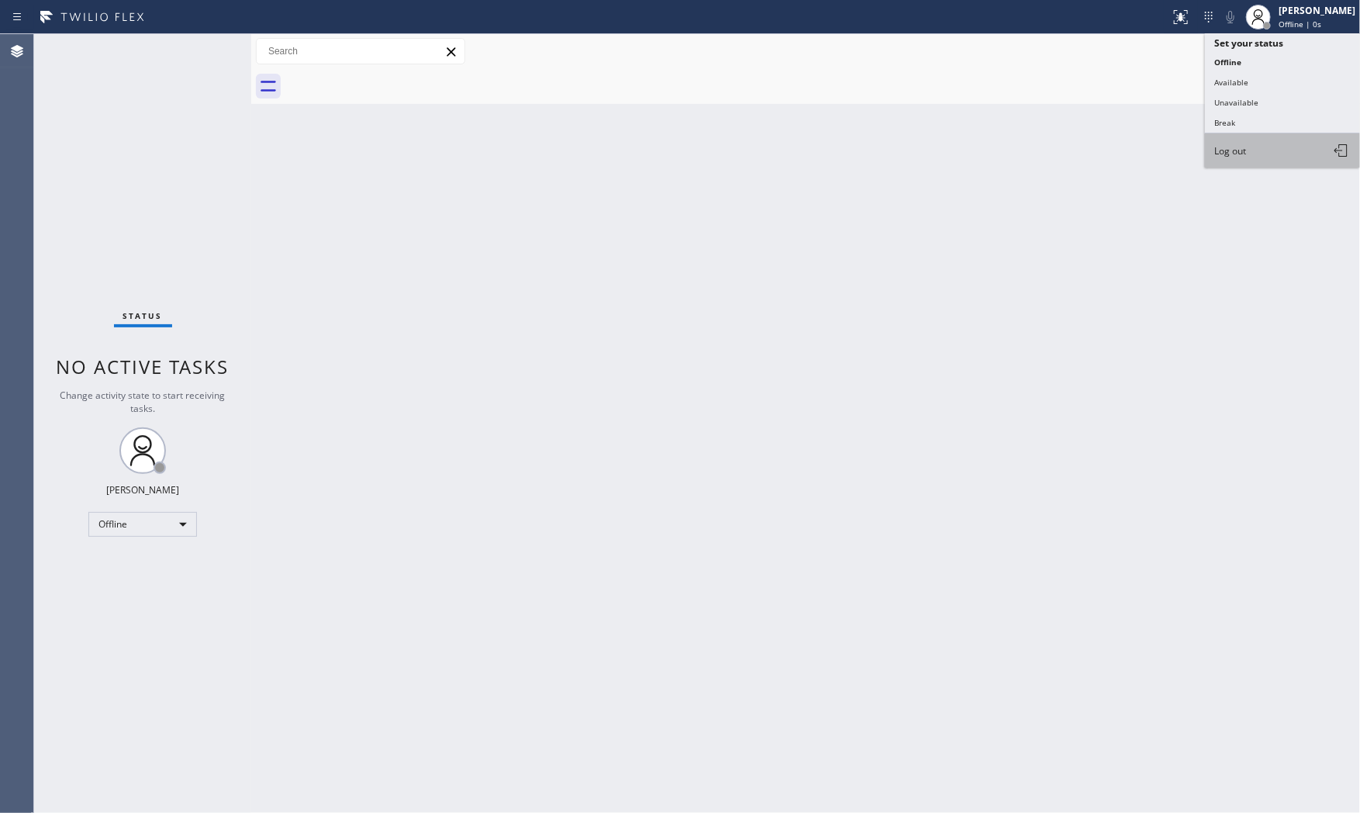
click at [1251, 147] on button "Log out" at bounding box center [1282, 150] width 155 height 34
